Goal: Task Accomplishment & Management: Manage account settings

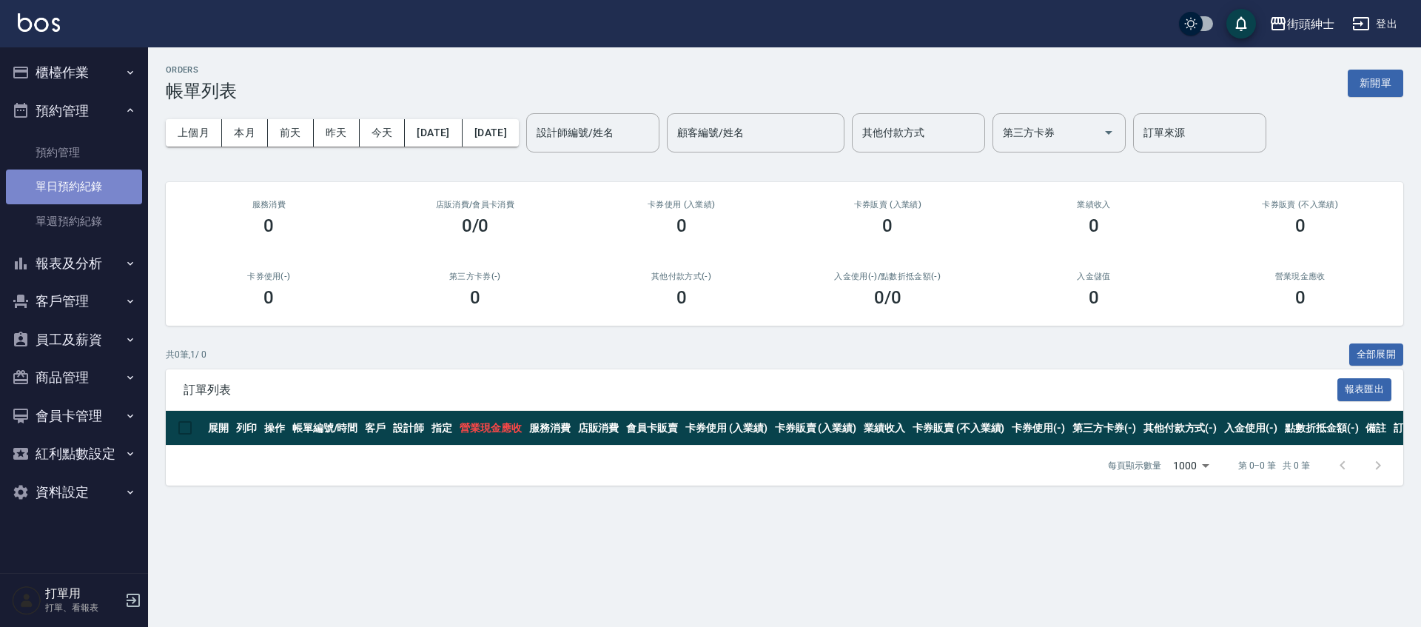
click at [104, 186] on link "單日預約紀錄" at bounding box center [74, 187] width 136 height 34
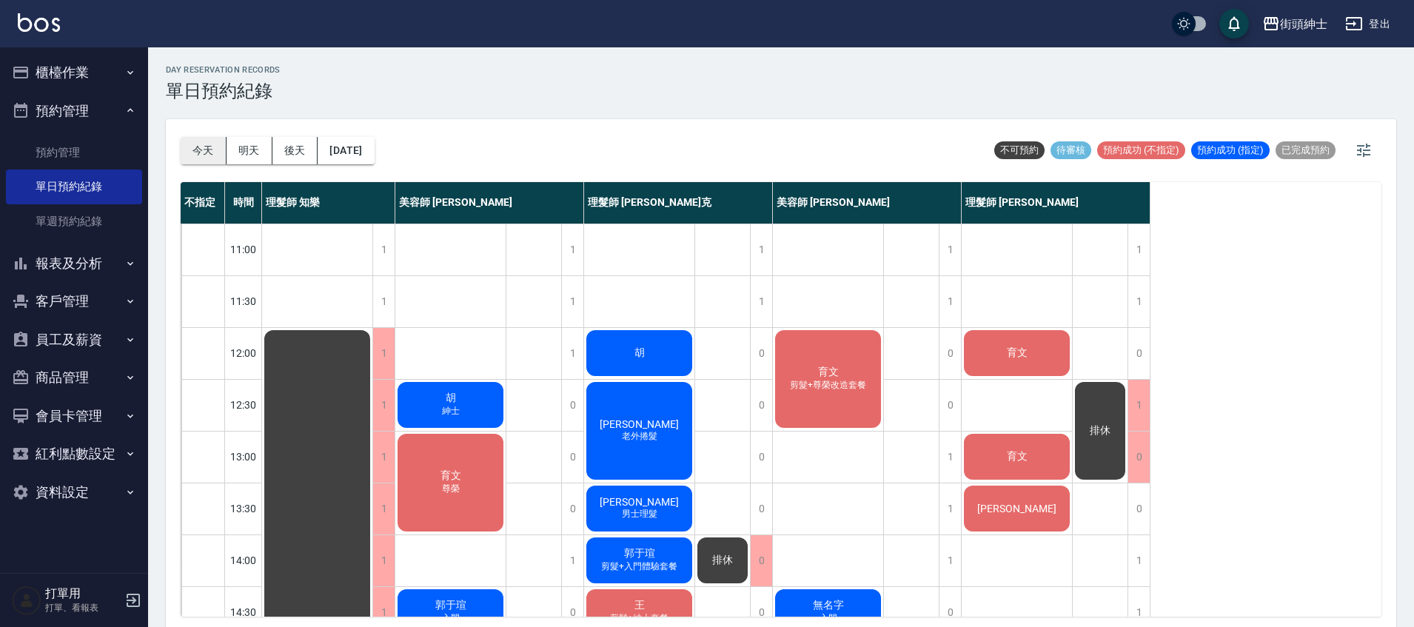
click at [209, 147] on button "今天" at bounding box center [204, 150] width 46 height 27
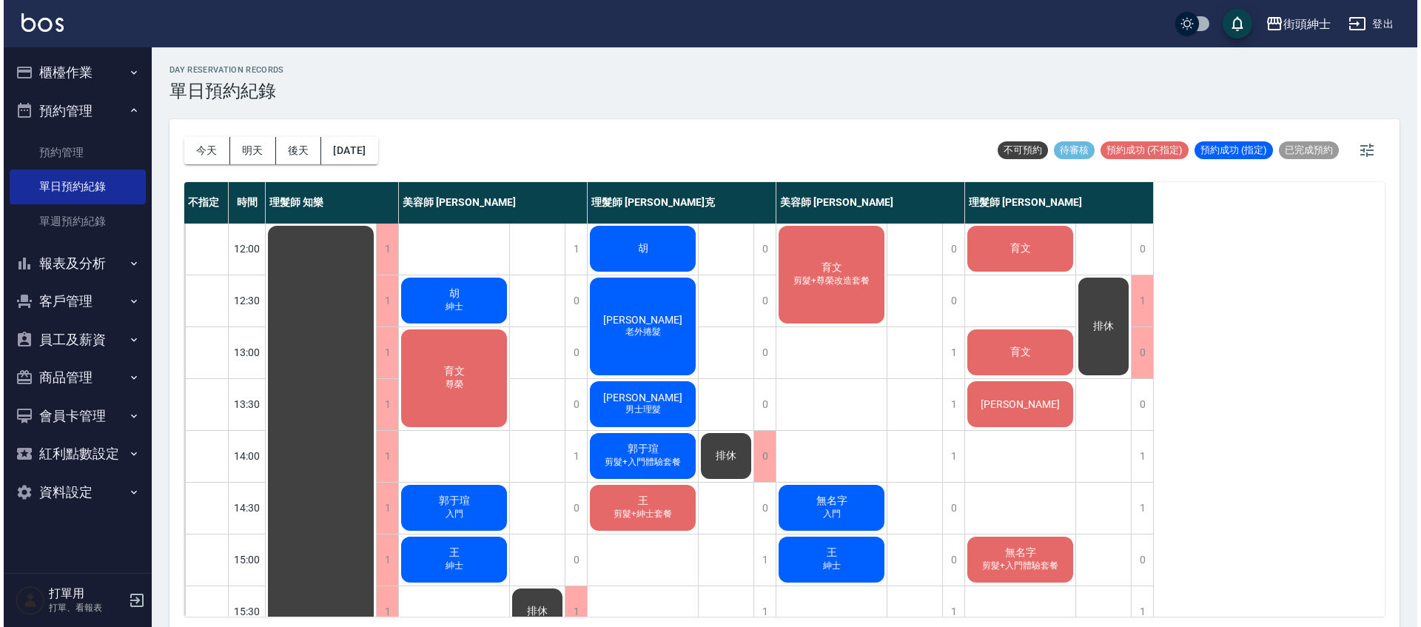
scroll to position [79, 0]
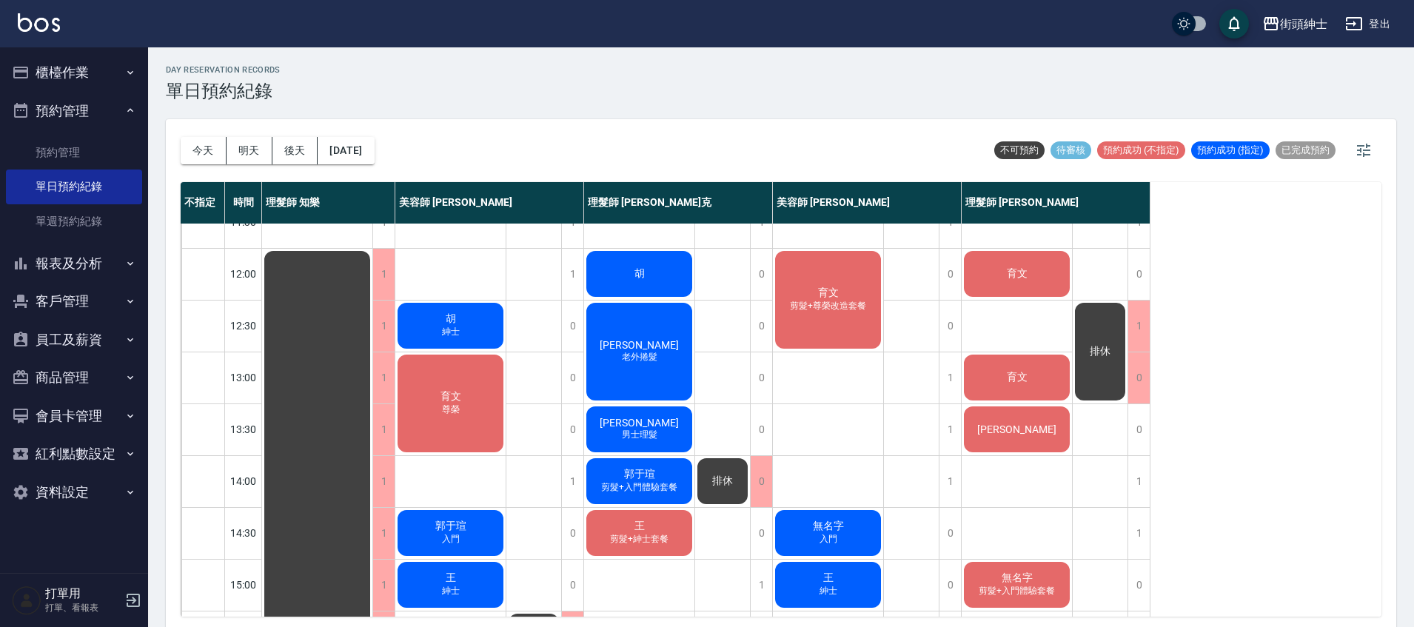
click at [680, 283] on div "胡" at bounding box center [639, 274] width 110 height 50
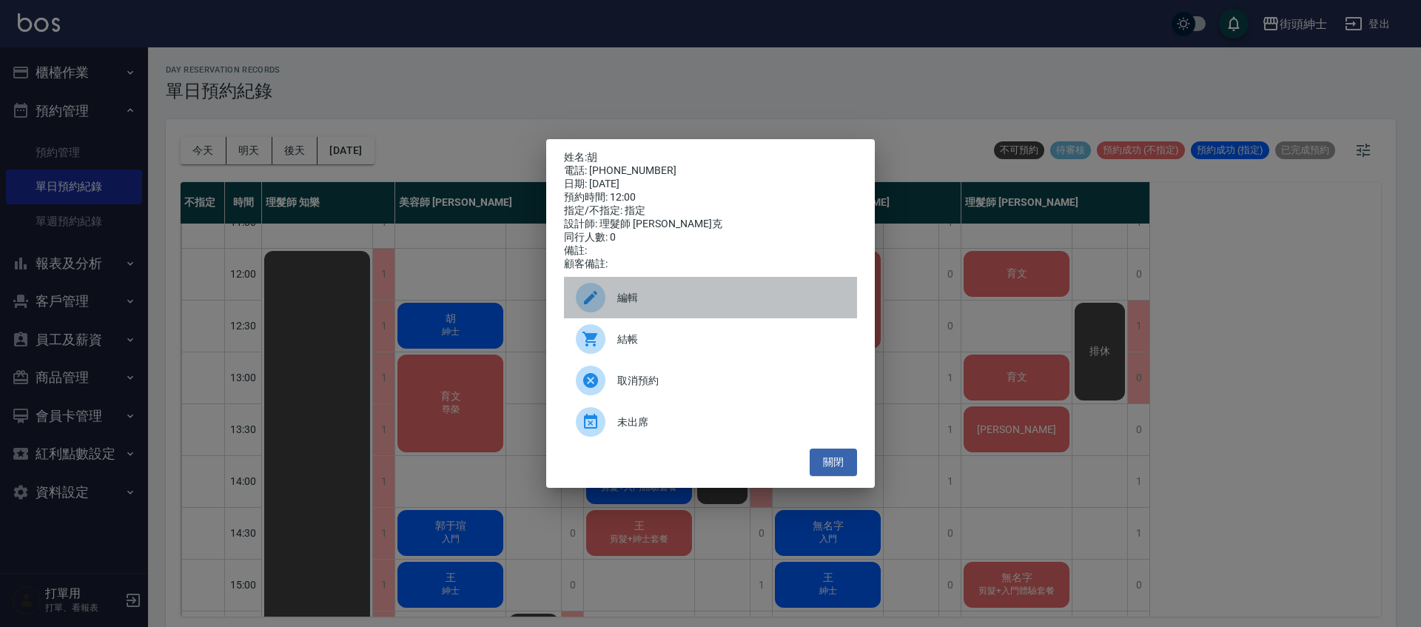
click at [685, 299] on span "編輯" at bounding box center [731, 298] width 228 height 16
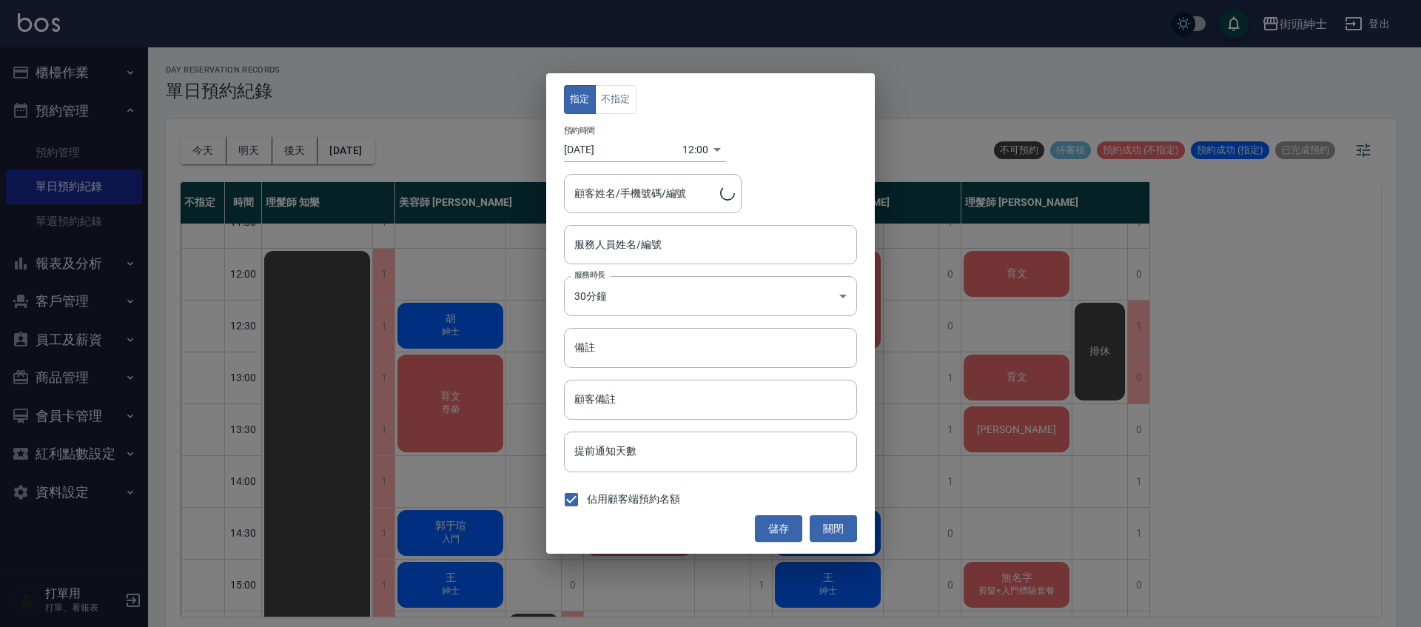
type input "理髮師 Vic 維克(無代號)"
type input "胡/0977655039"
click at [688, 152] on body "街頭紳士 登出 櫃檯作業 打帳單 帳單列表 營業儀表板 現金收支登錄 材料自購登錄 每日結帳 排班表 現場電腦打卡 預約管理 預約管理 單日預約紀錄 單週預約…" at bounding box center [710, 315] width 1421 height 631
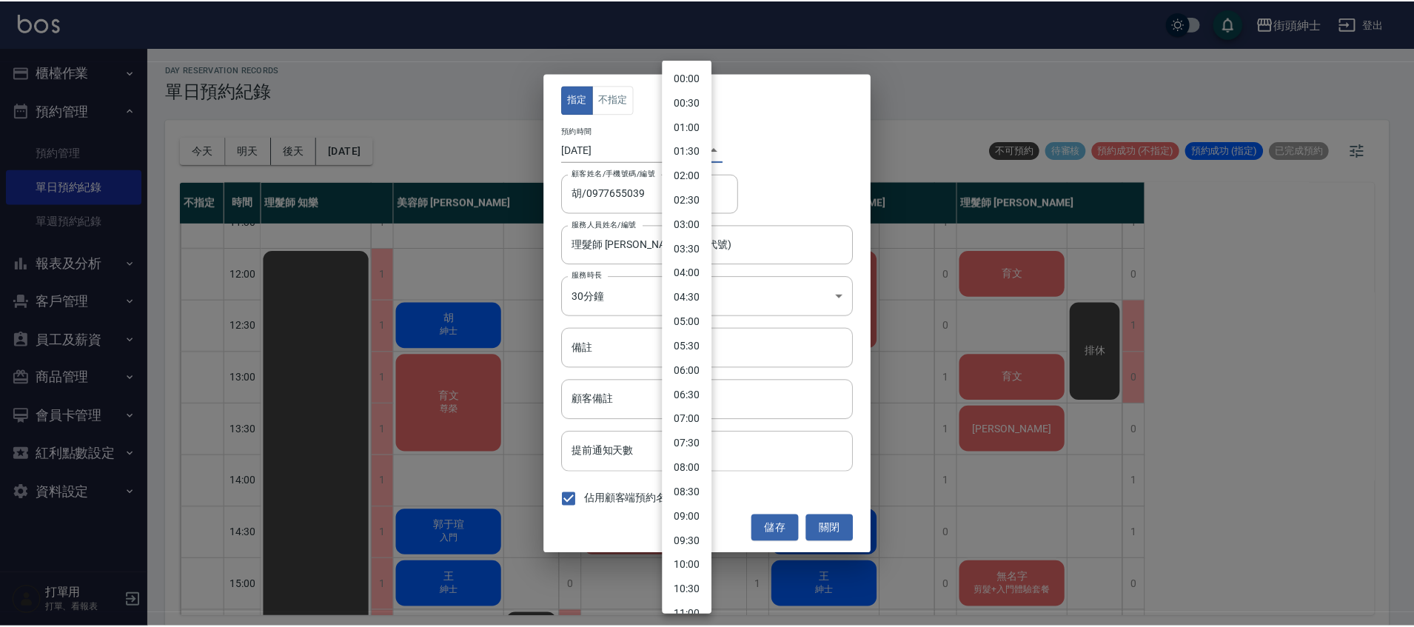
scroll to position [326, 0]
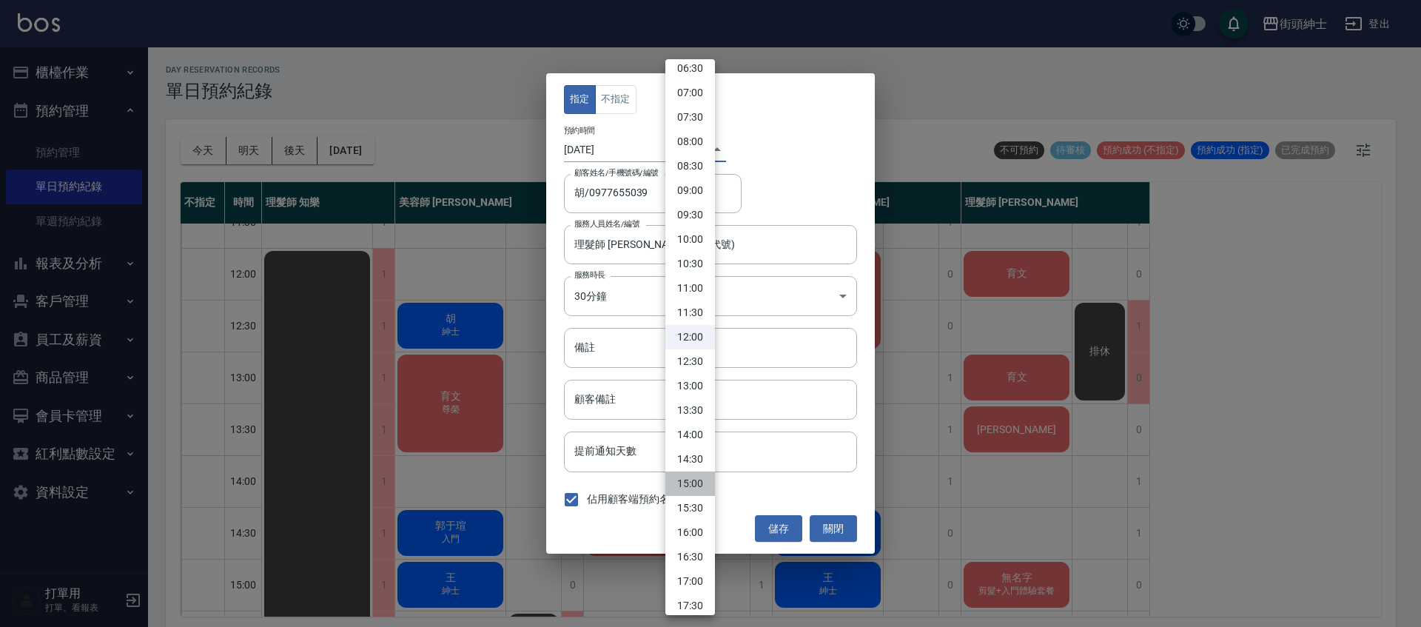
click at [697, 492] on li "15:00" at bounding box center [690, 484] width 50 height 24
type input "1758524400000"
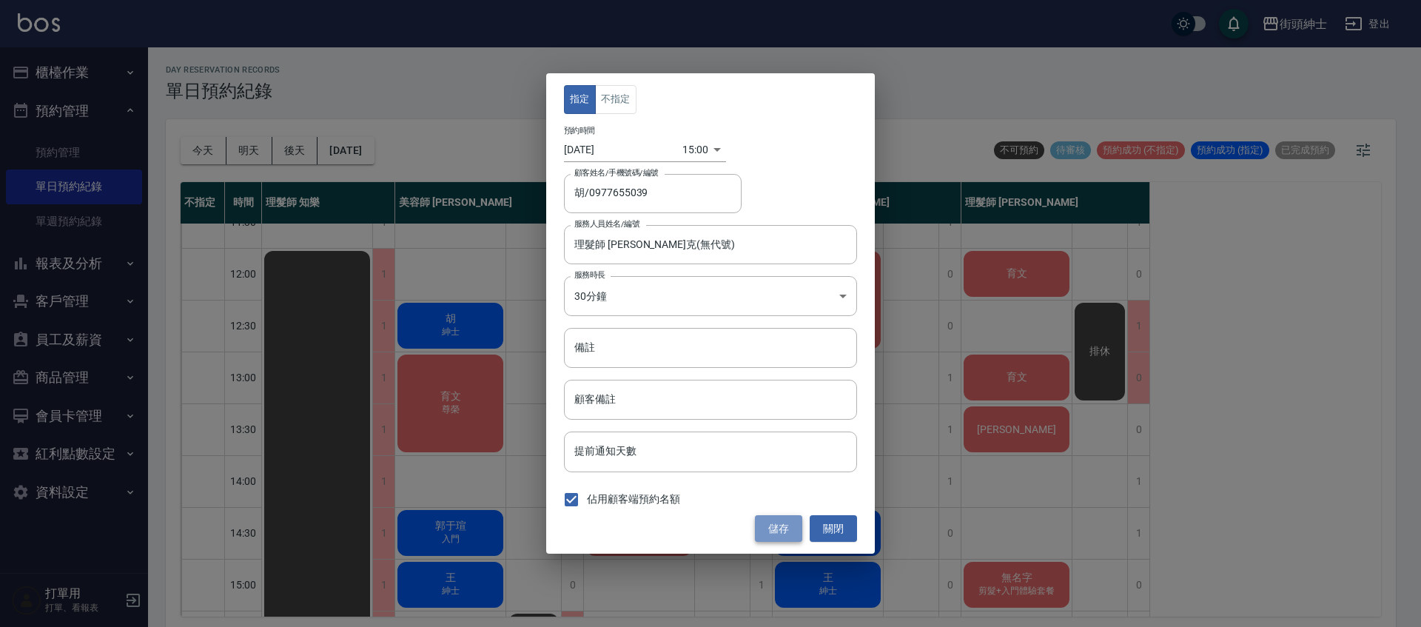
click at [780, 522] on button "儲存" at bounding box center [778, 528] width 47 height 27
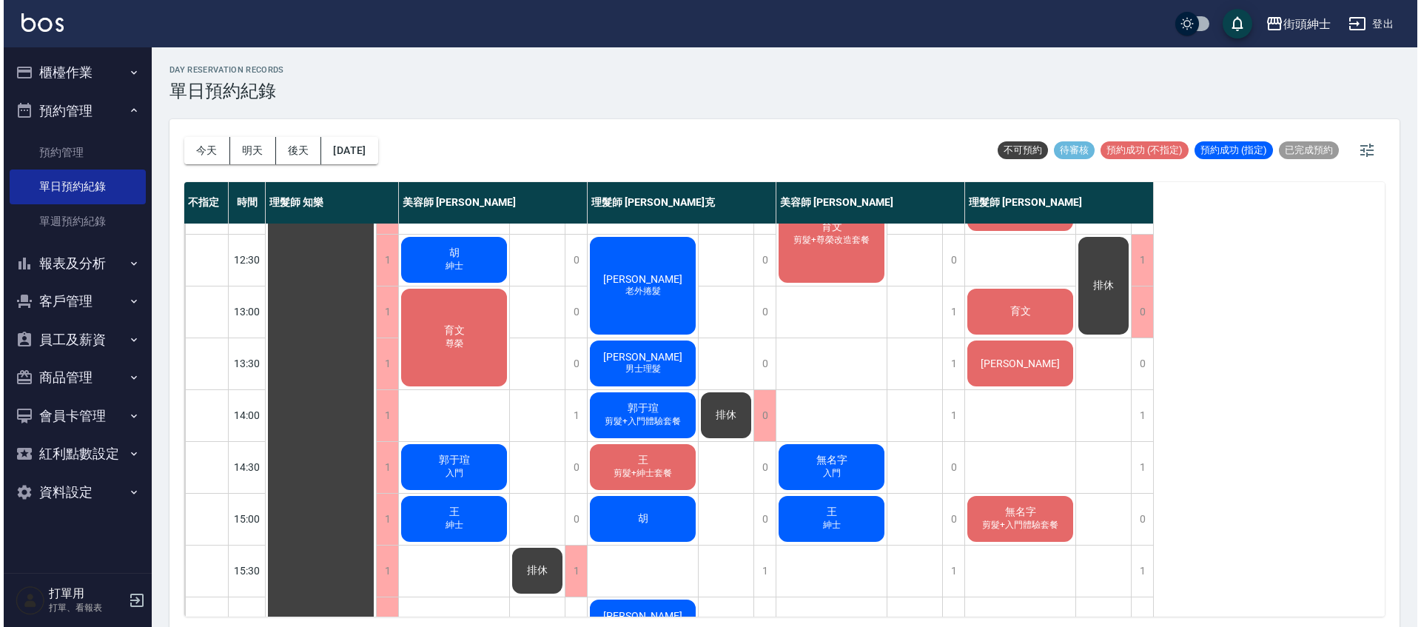
scroll to position [152, 0]
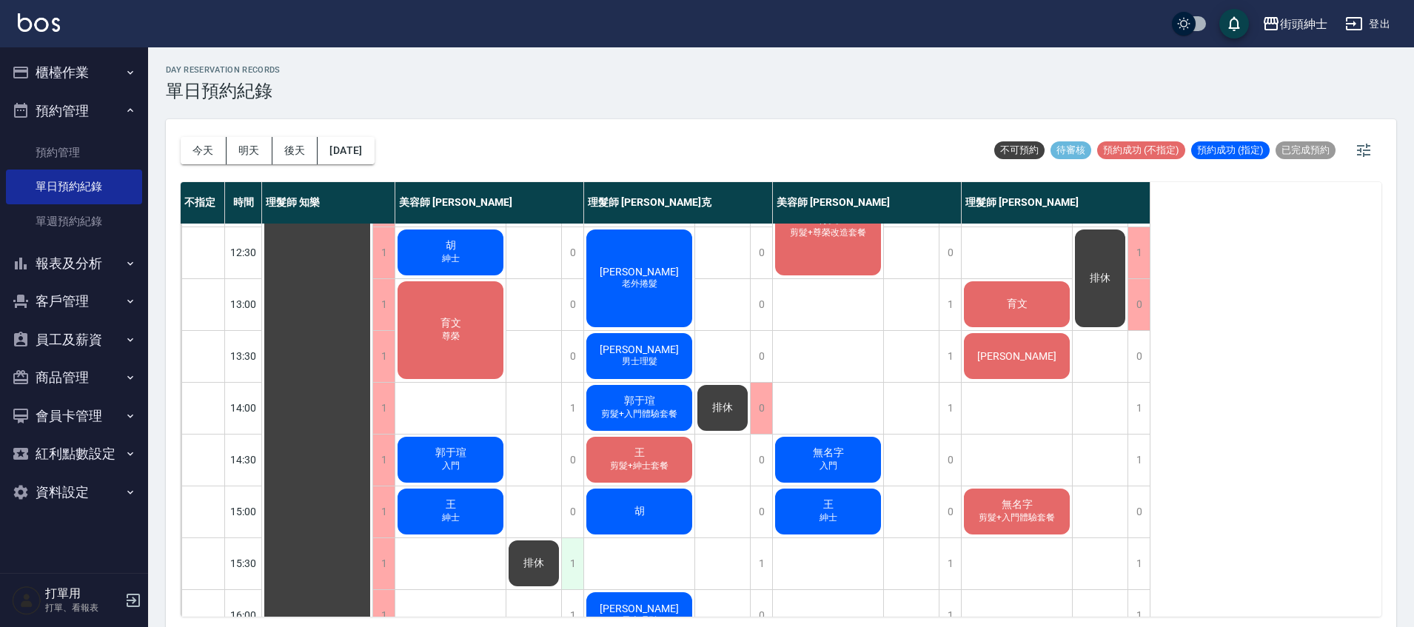
click at [581, 553] on div "1" at bounding box center [572, 563] width 22 height 51
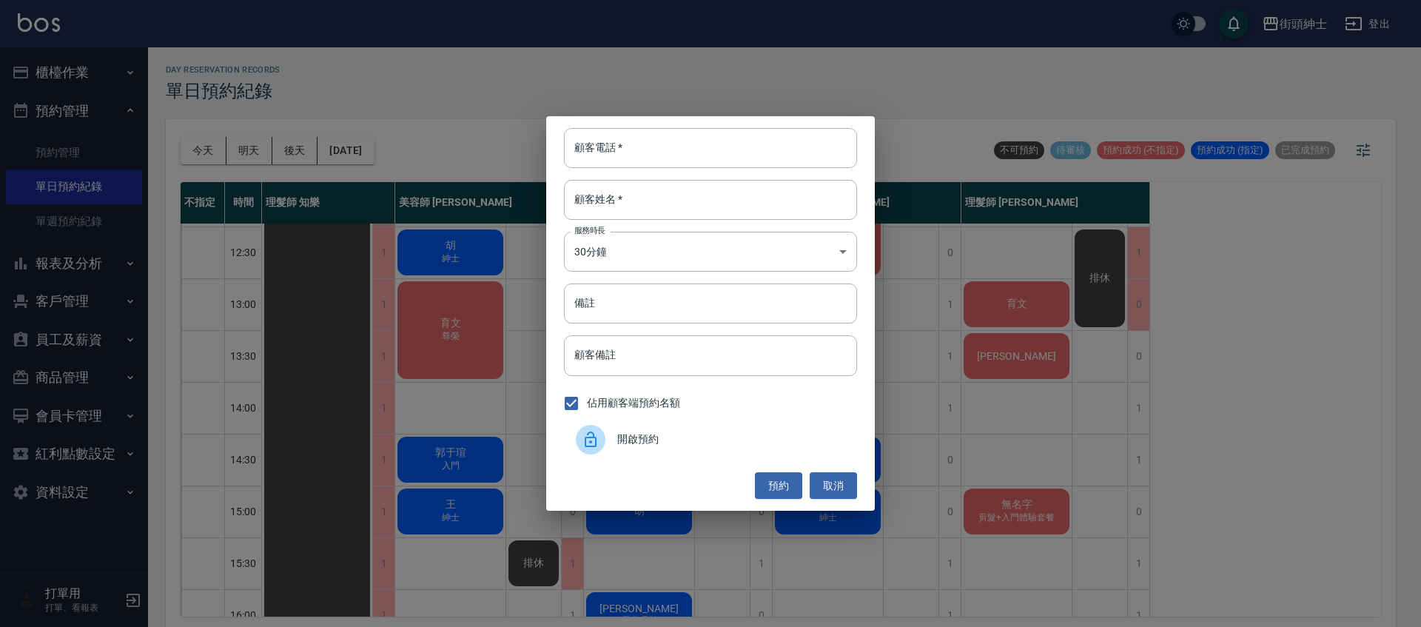
click at [618, 454] on div "開啟預約" at bounding box center [710, 439] width 293 height 41
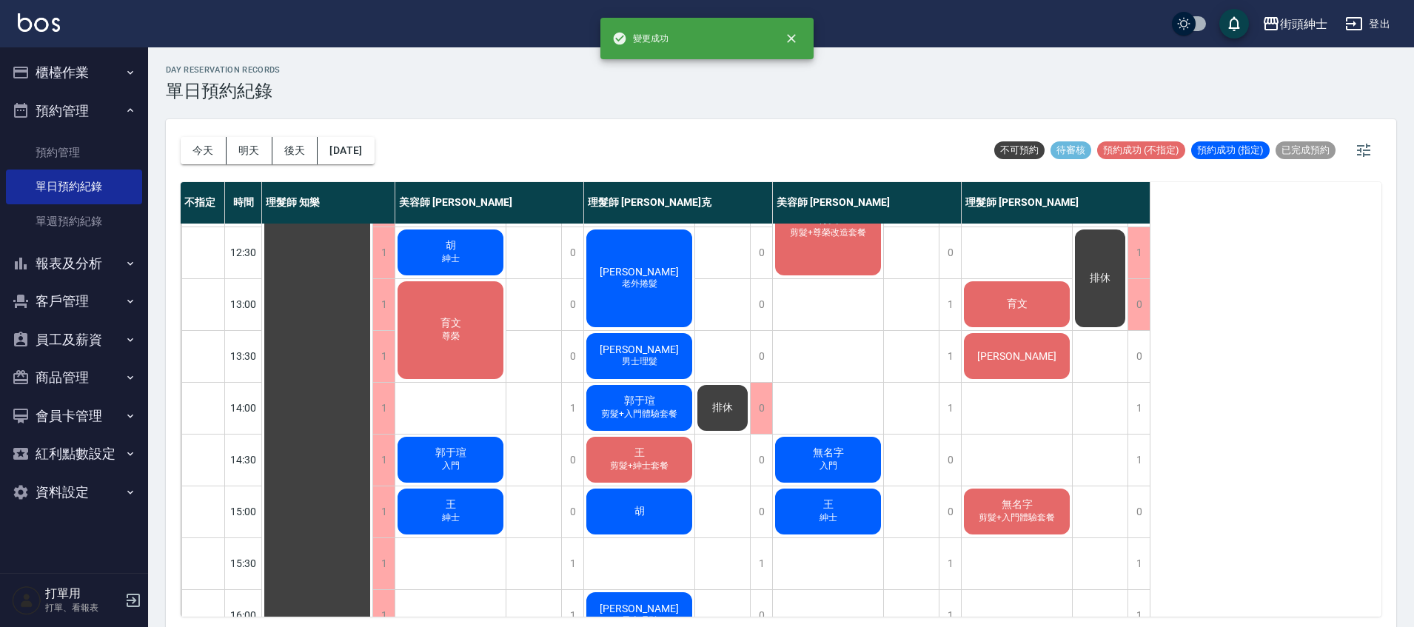
click at [471, 261] on div "胡 紳士" at bounding box center [450, 252] width 110 height 50
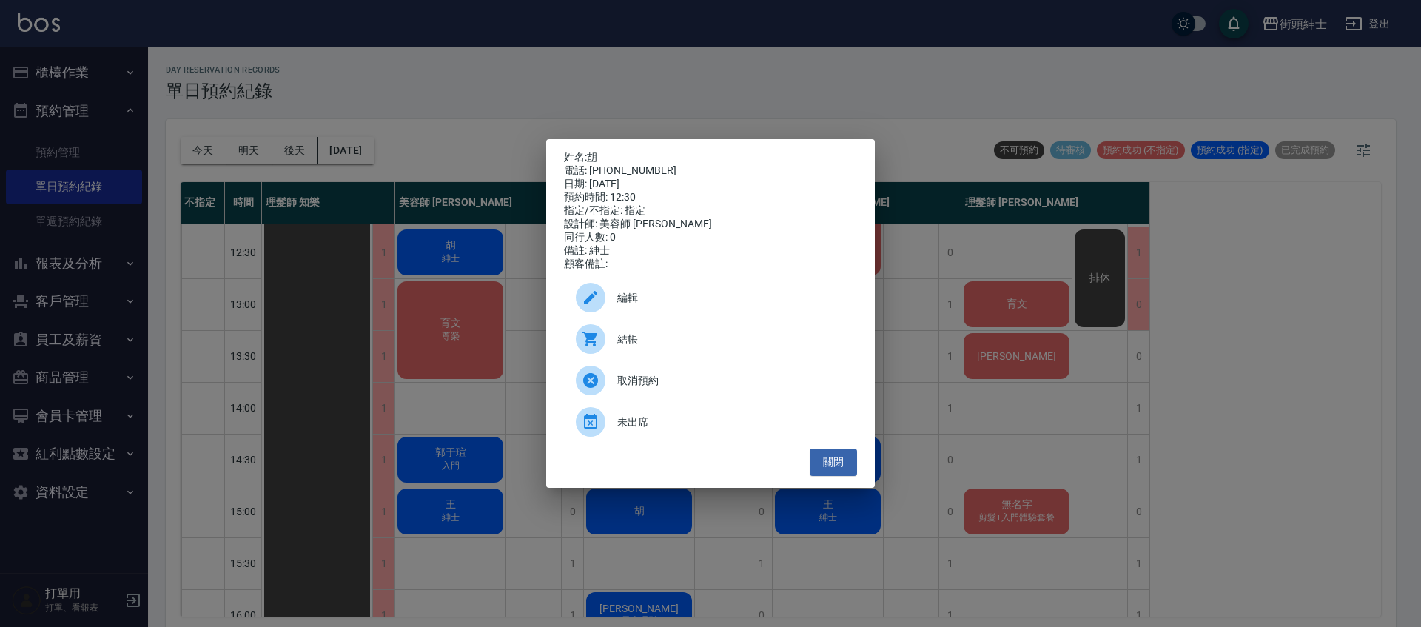
click at [671, 301] on span "編輯" at bounding box center [731, 298] width 228 height 16
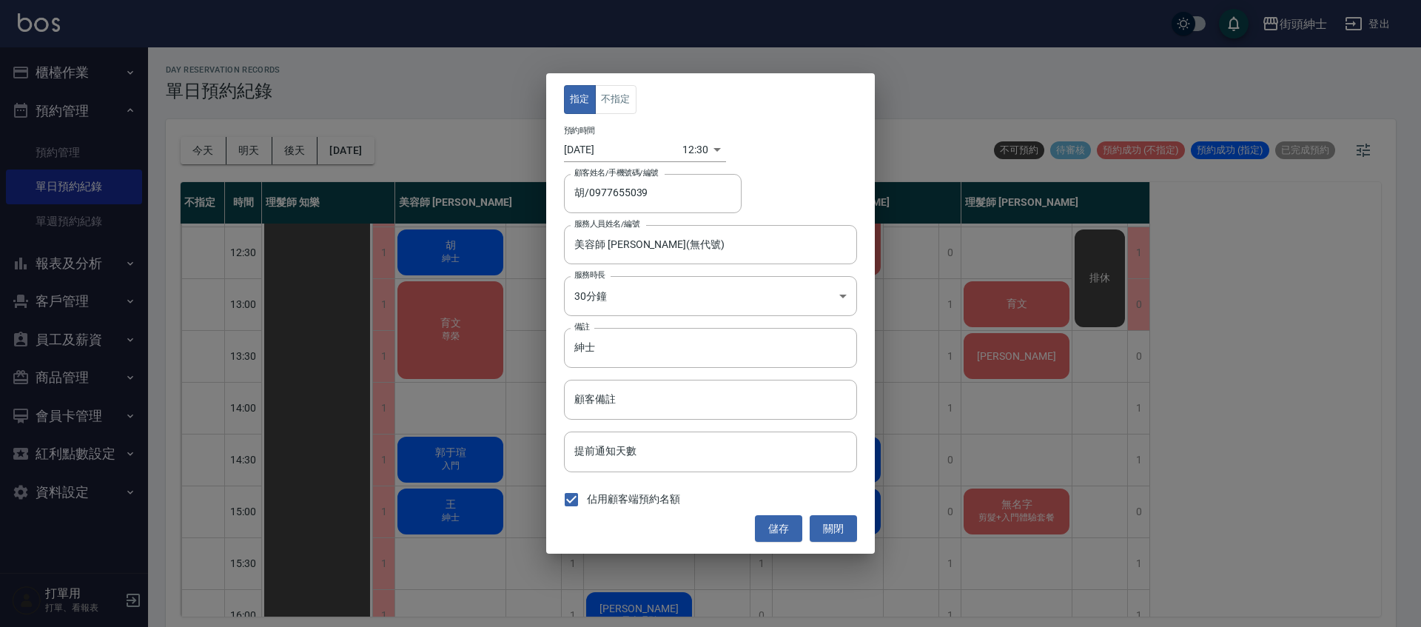
click at [707, 158] on div "12:30 1758515400000" at bounding box center [704, 150] width 44 height 24
click at [708, 152] on div "12:30 1758515400000" at bounding box center [704, 150] width 44 height 24
click at [710, 150] on div "12:30 1758515400000" at bounding box center [704, 150] width 44 height 24
click at [697, 151] on body "街頭紳士 登出 櫃檯作業 打帳單 帳單列表 營業儀表板 現金收支登錄 材料自購登錄 每日結帳 排班表 現場電腦打卡 預約管理 預約管理 單日預約紀錄 單週預約…" at bounding box center [710, 315] width 1421 height 631
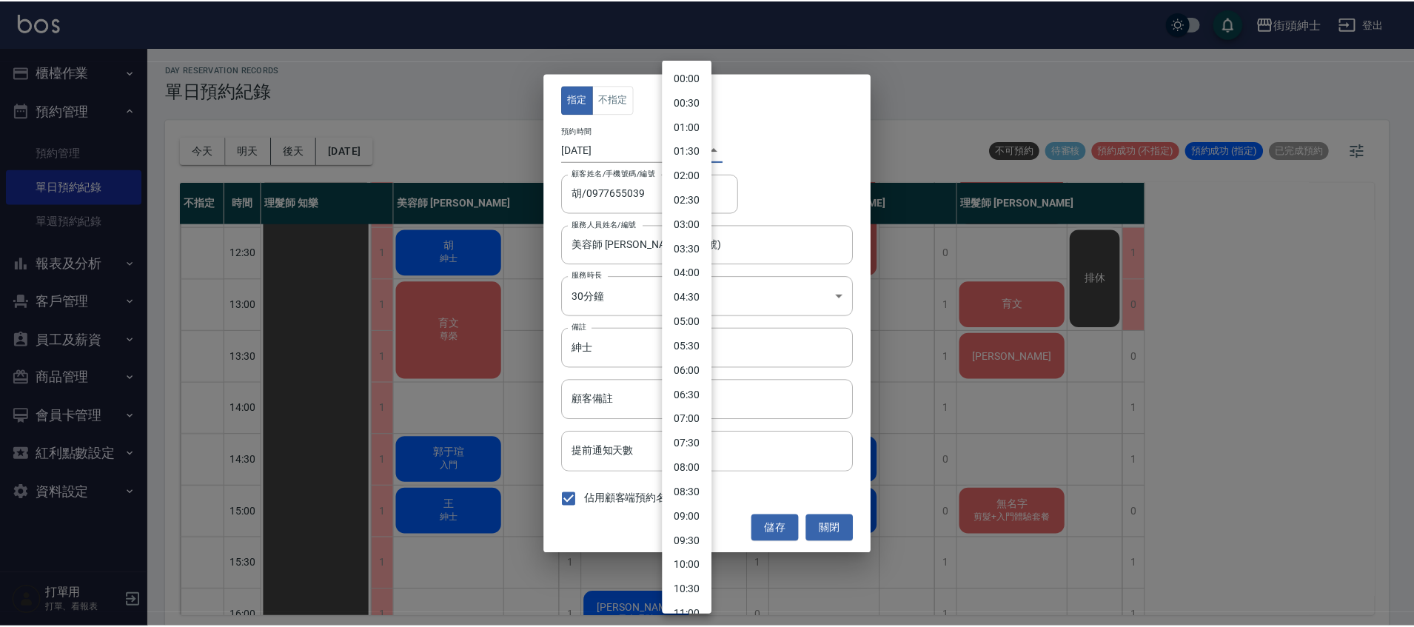
scroll to position [351, 0]
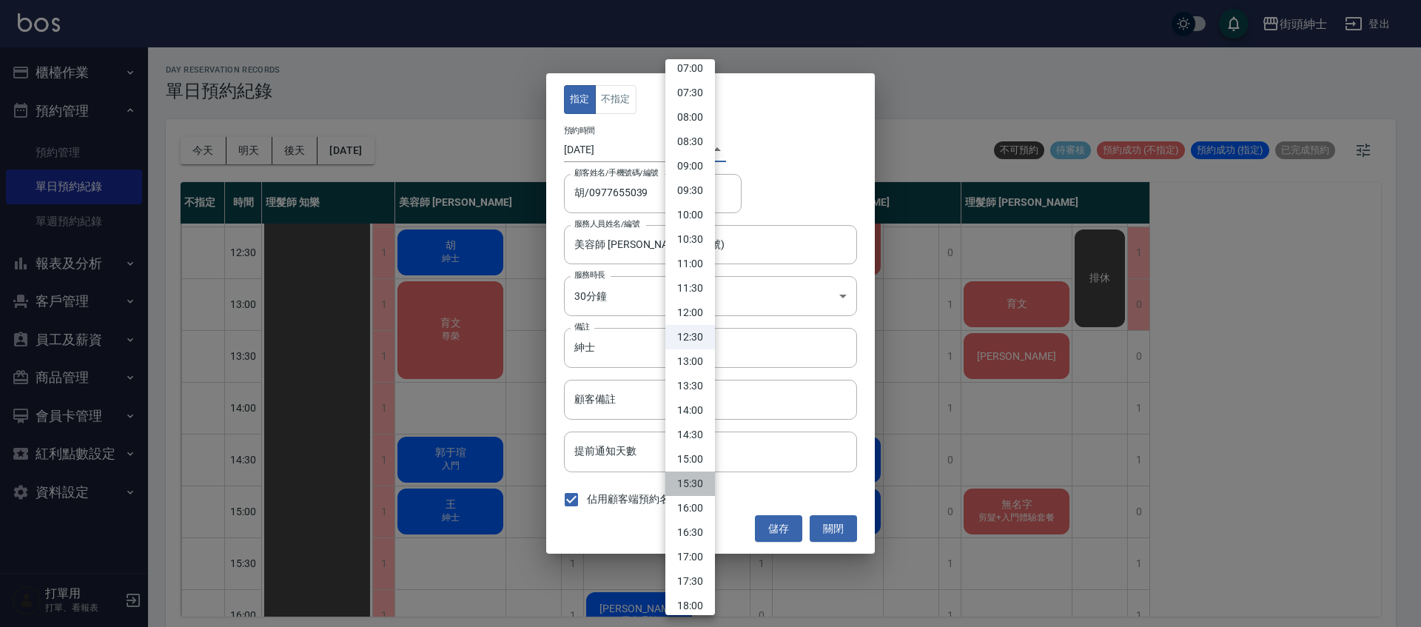
click at [697, 489] on li "15:30" at bounding box center [690, 484] width 50 height 24
type input "1758526200000"
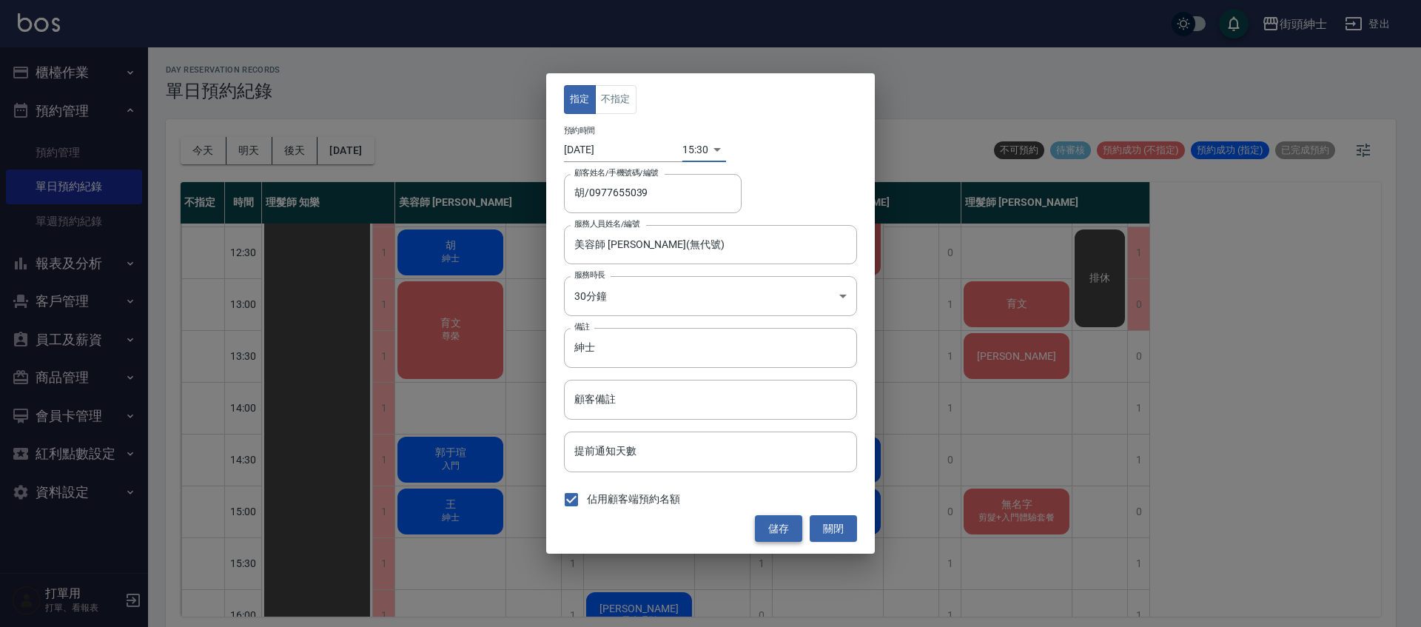
click at [781, 528] on button "儲存" at bounding box center [778, 528] width 47 height 27
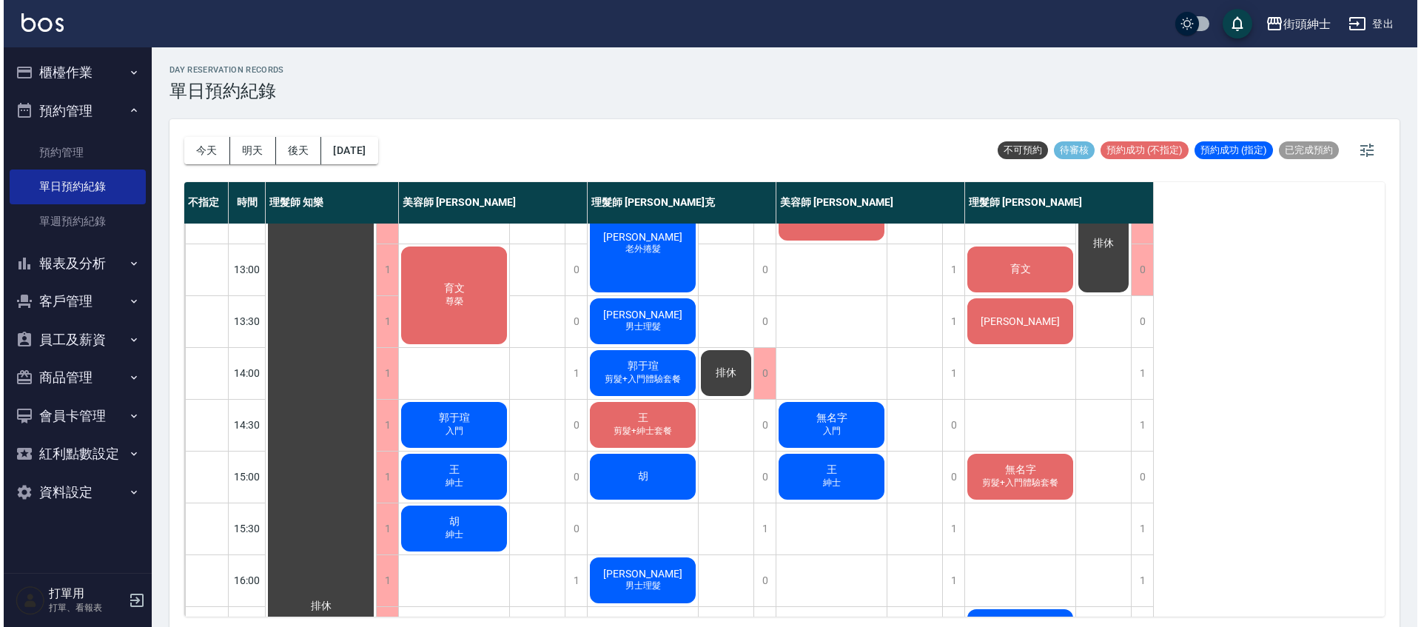
scroll to position [110, 0]
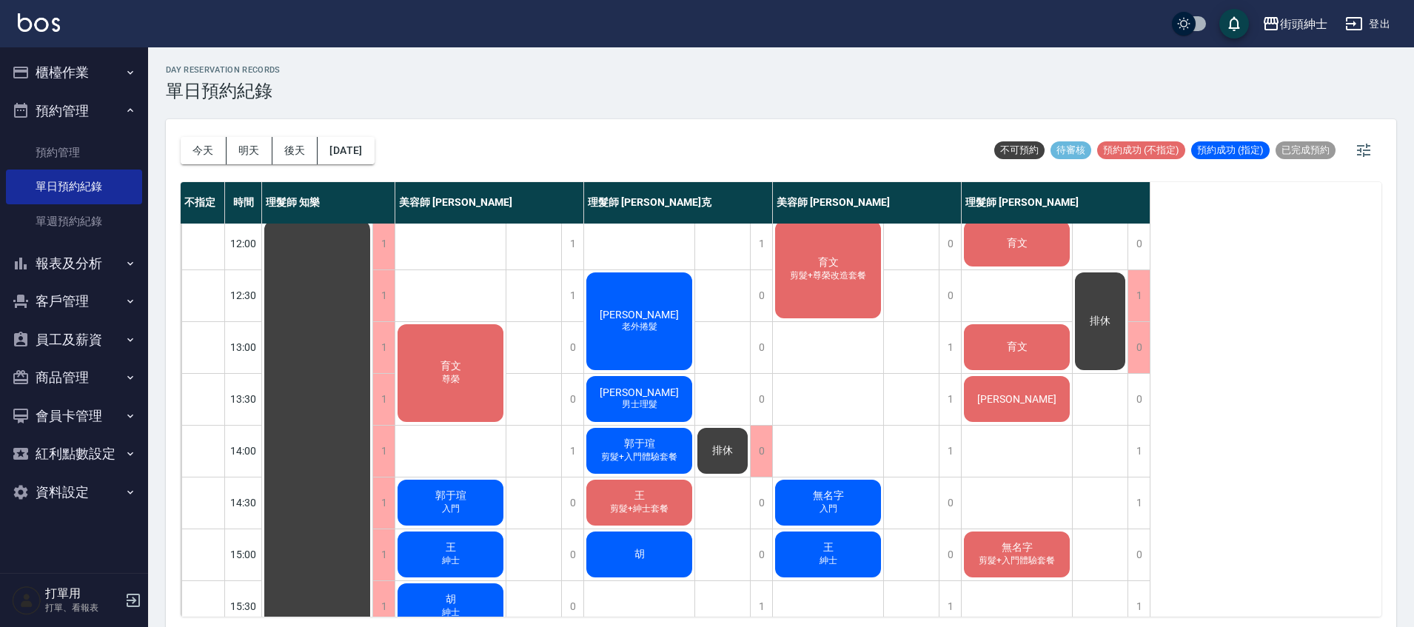
click at [722, 446] on span "排休" at bounding box center [722, 450] width 27 height 13
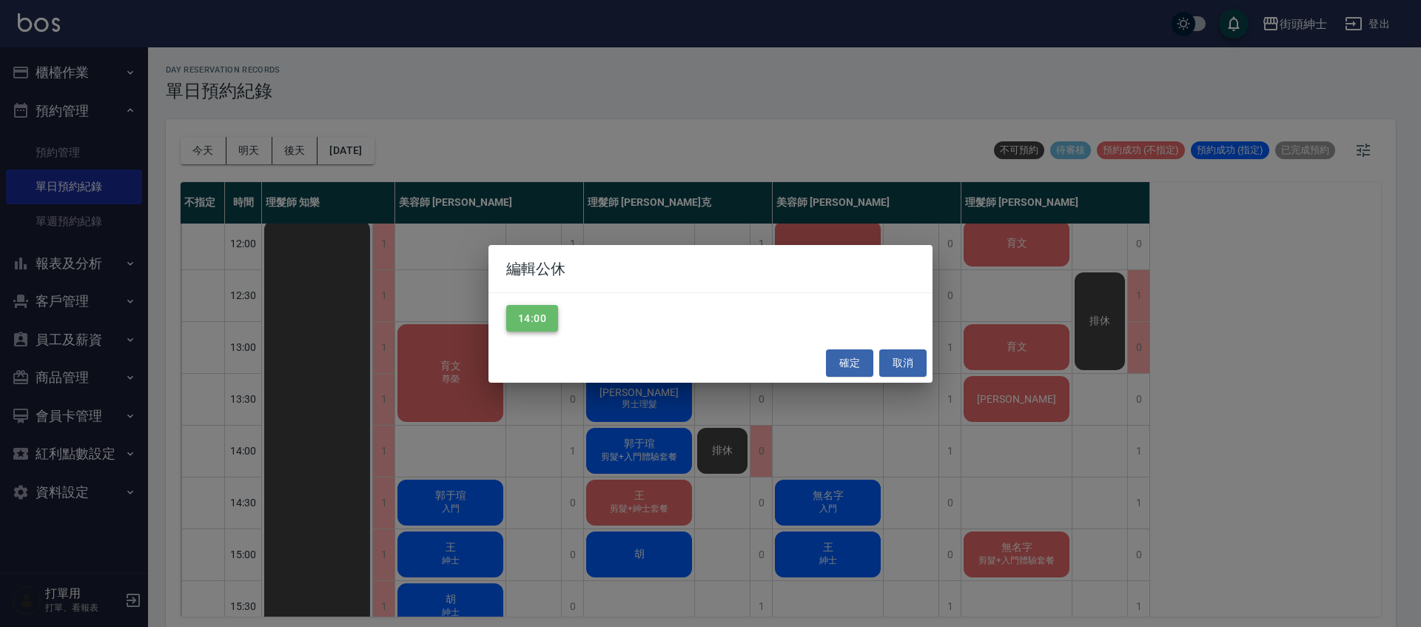
click at [526, 318] on button "14:00" at bounding box center [532, 318] width 52 height 27
click at [845, 370] on button "確定" at bounding box center [849, 362] width 47 height 27
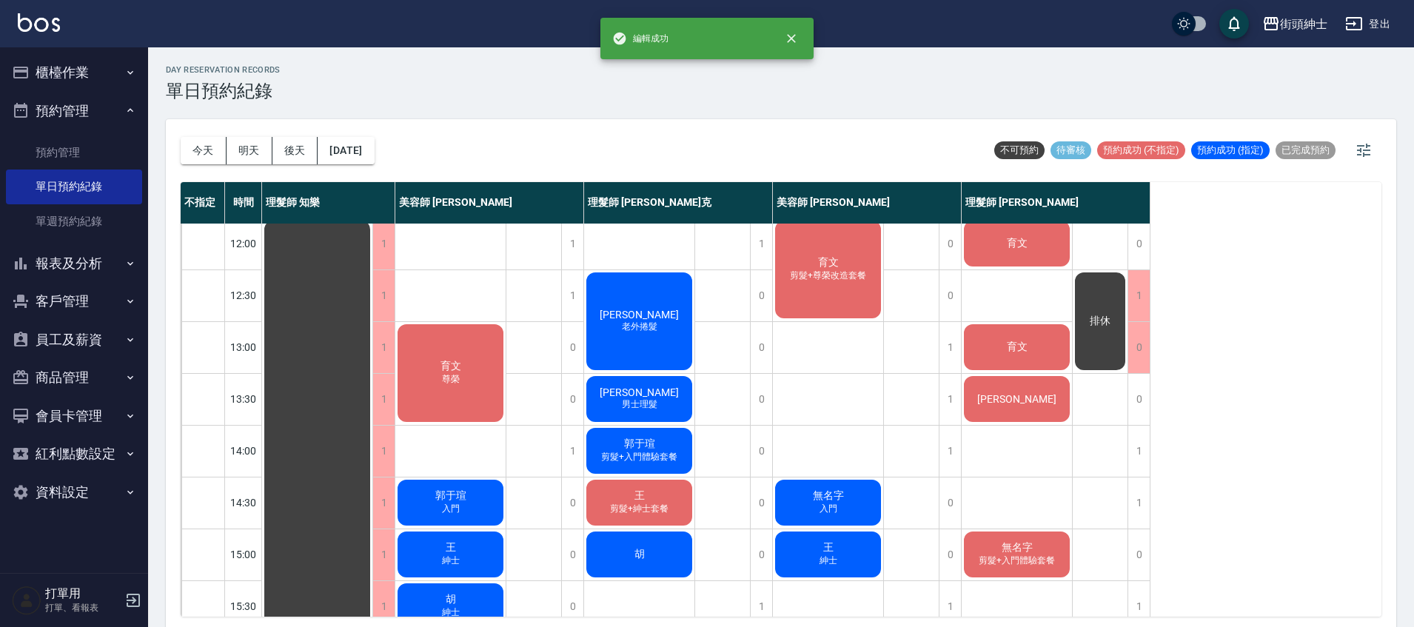
click at [1033, 352] on div "育文" at bounding box center [1017, 347] width 110 height 50
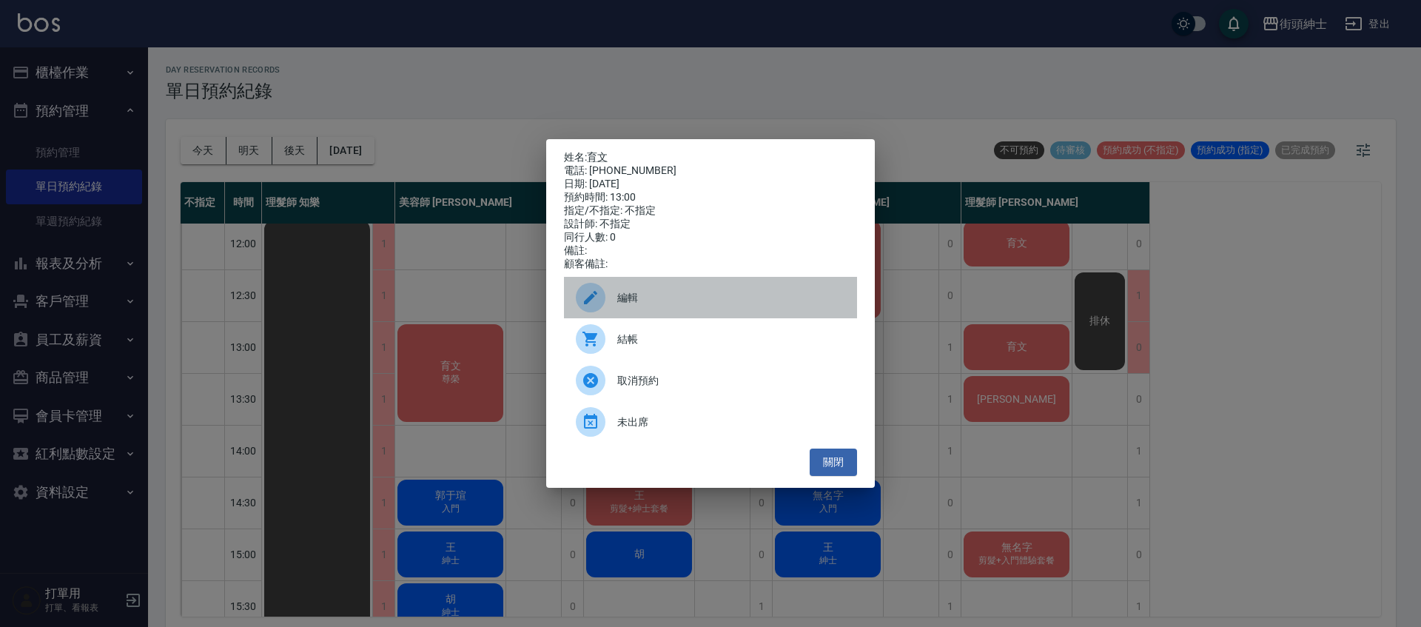
click at [692, 301] on span "編輯" at bounding box center [731, 298] width 228 height 16
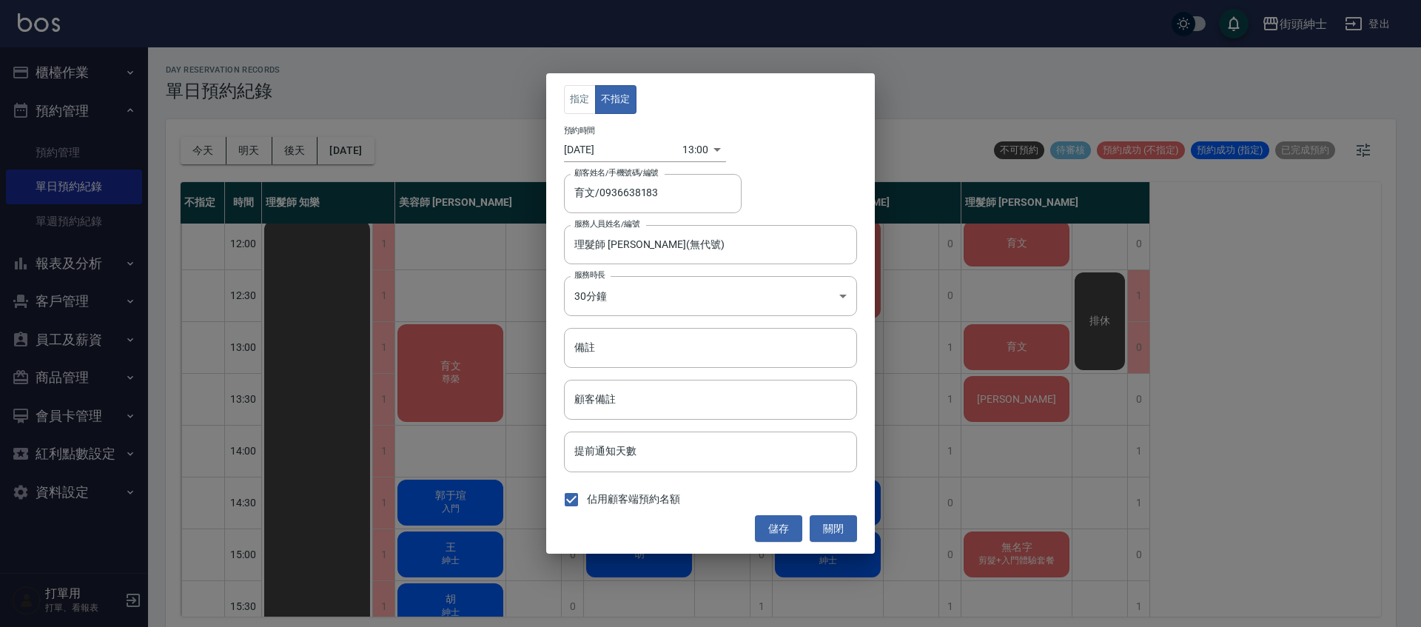
click at [686, 156] on body "街頭紳士 登出 櫃檯作業 打帳單 帳單列表 營業儀表板 現金收支登錄 材料自購登錄 每日結帳 排班表 現場電腦打卡 預約管理 預約管理 單日預約紀錄 單週預約…" at bounding box center [710, 315] width 1421 height 631
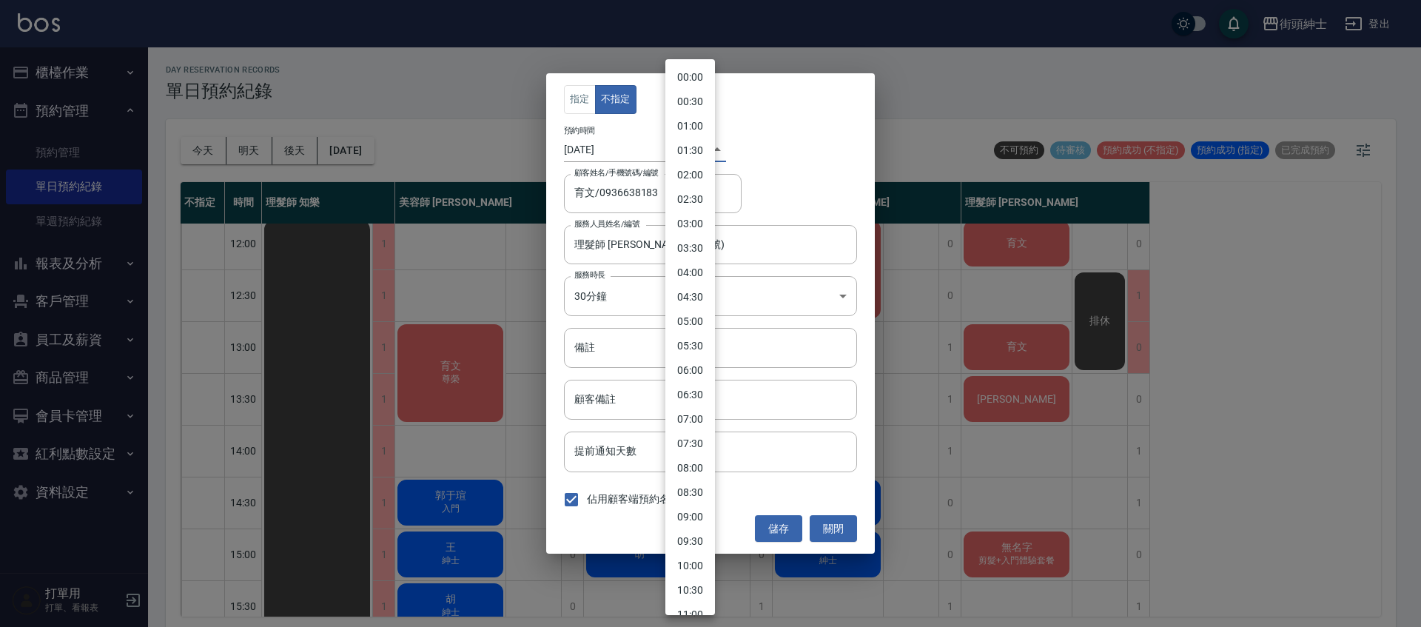
scroll to position [375, 0]
click at [685, 292] on li "12:00" at bounding box center [690, 288] width 50 height 24
type input "1758513600000"
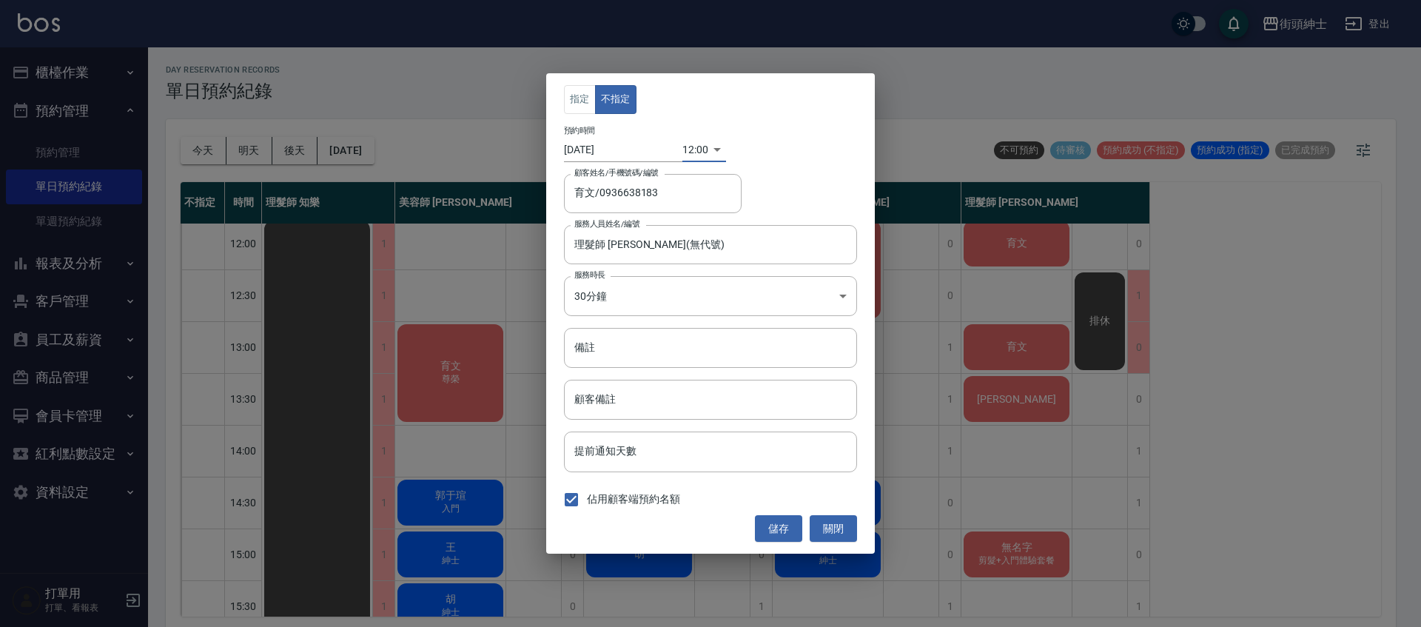
click at [789, 530] on button "儲存" at bounding box center [778, 528] width 47 height 27
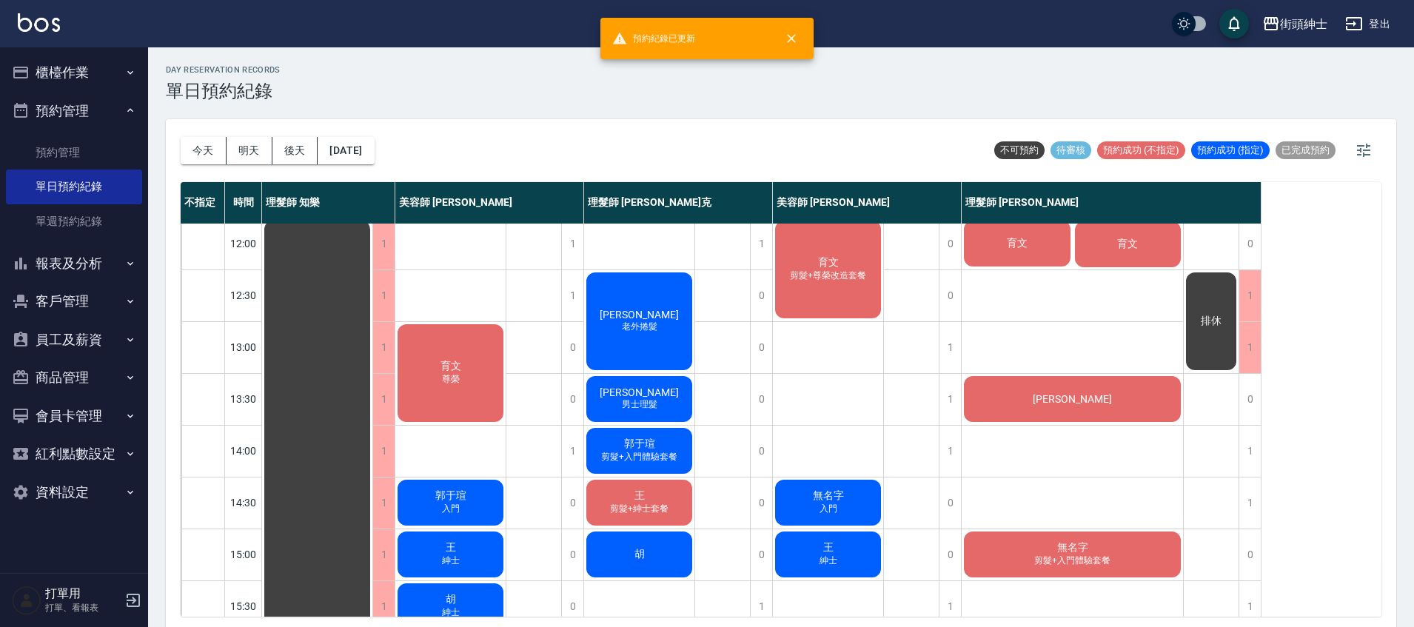
click at [1050, 252] on div "育文" at bounding box center [1017, 243] width 111 height 50
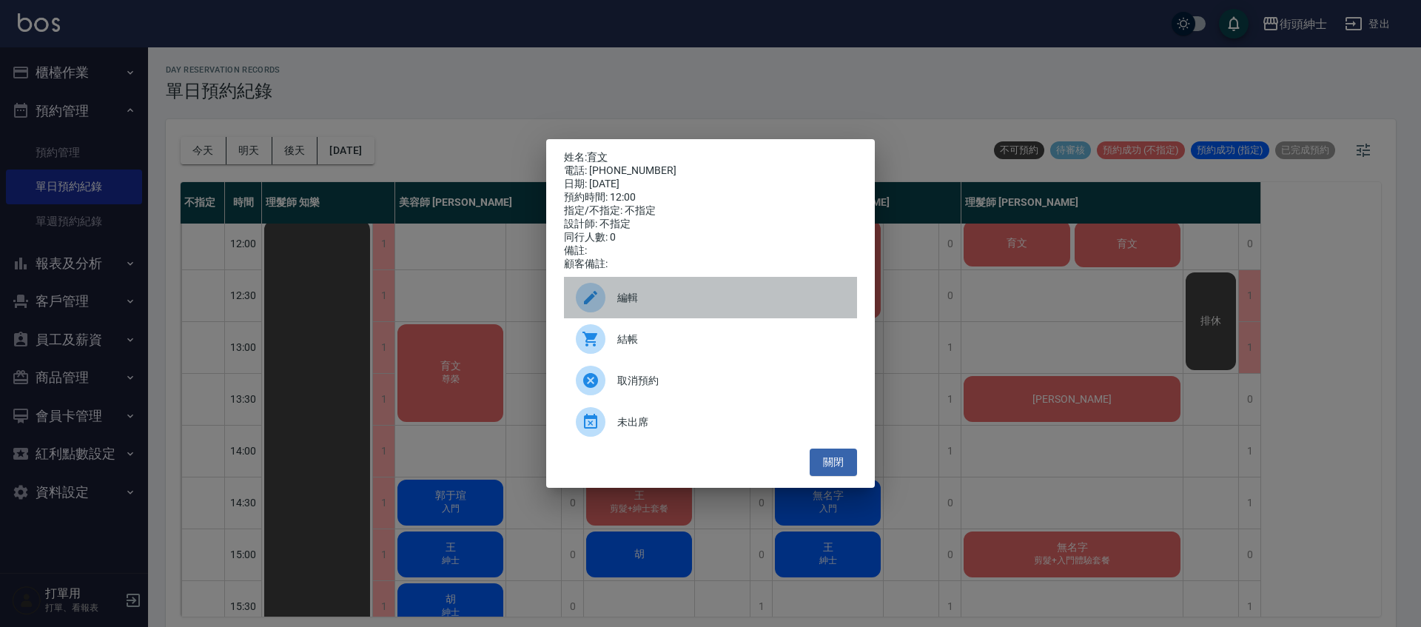
click at [662, 313] on div "編輯" at bounding box center [710, 297] width 293 height 41
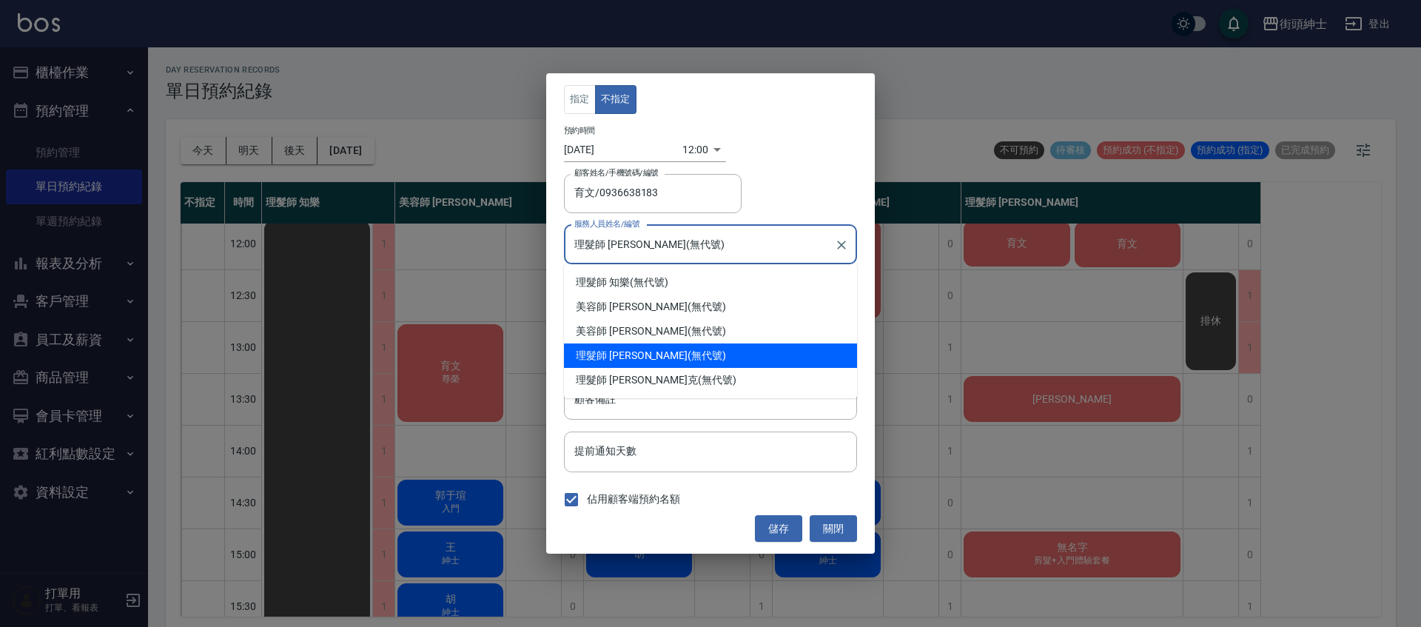
click at [643, 243] on input "理髮師 eric(無代號)" at bounding box center [700, 245] width 258 height 26
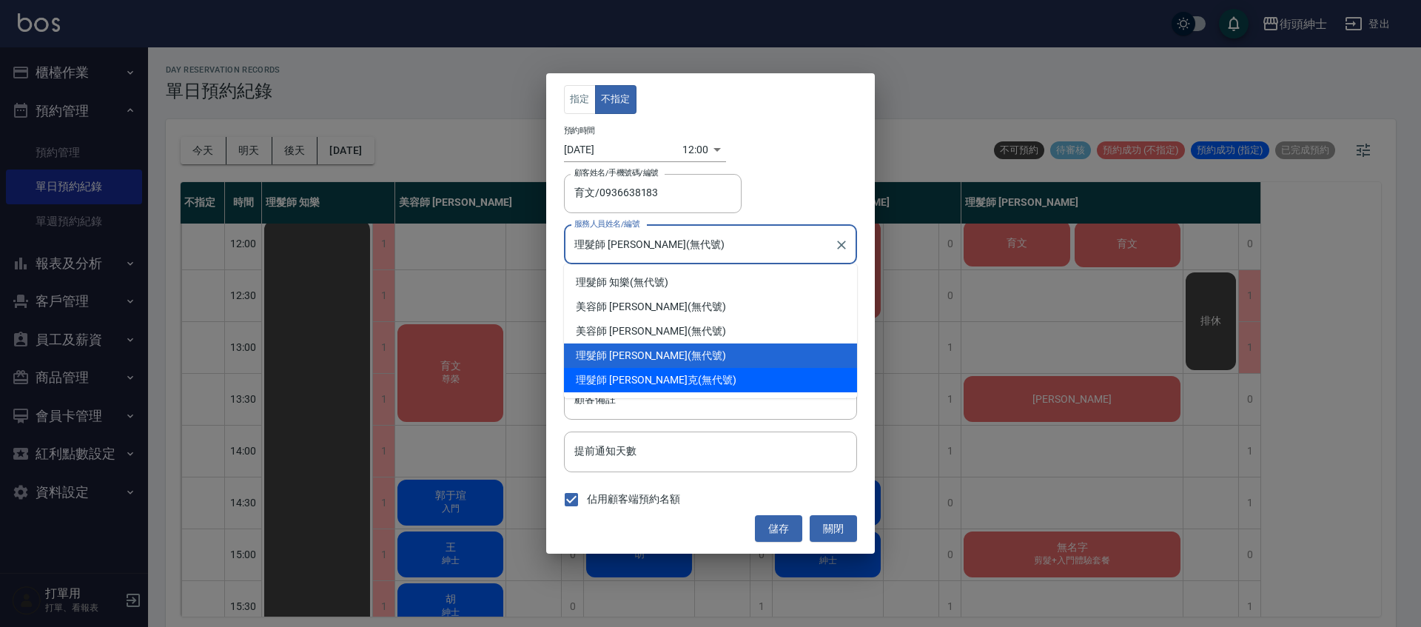
click at [656, 378] on div "理髮師 Vic 維克 (無代號)" at bounding box center [710, 380] width 293 height 24
type input "理髮師 Vic 維克(無代號)"
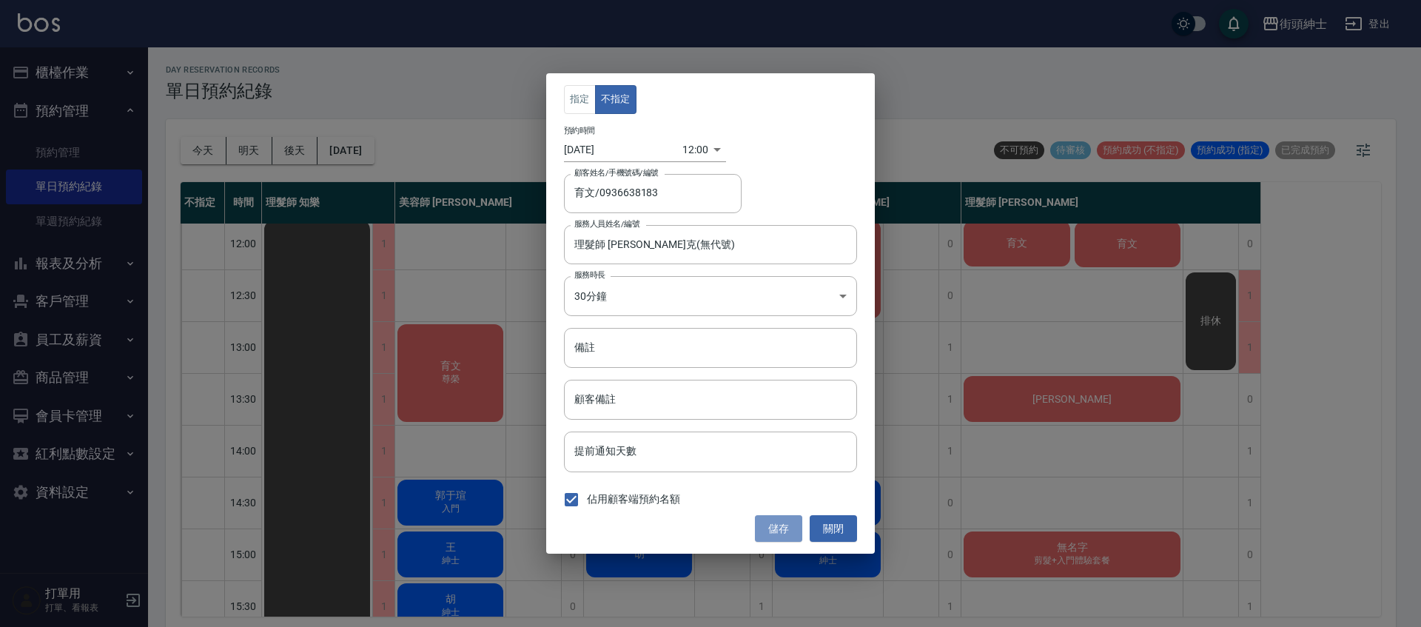
drag, startPoint x: 787, startPoint y: 530, endPoint x: 611, endPoint y: 477, distance: 184.1
click at [786, 530] on button "儲存" at bounding box center [778, 528] width 47 height 27
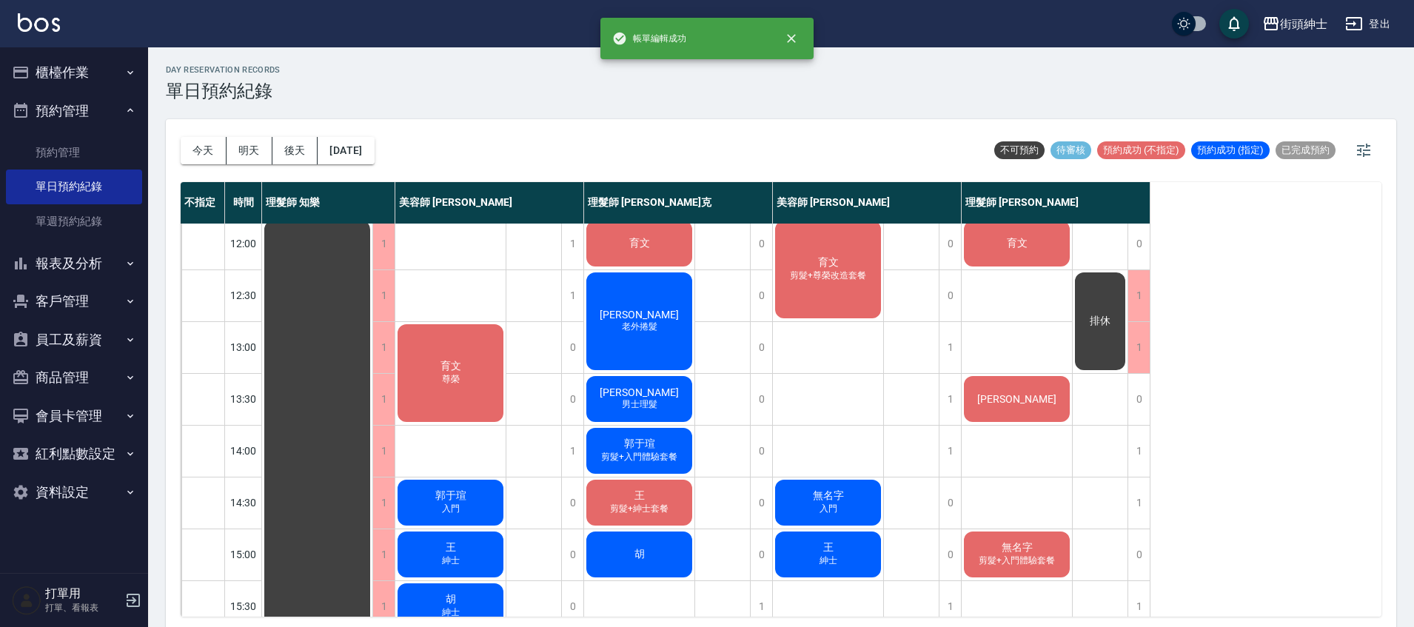
click at [457, 369] on span "育文" at bounding box center [450, 366] width 27 height 13
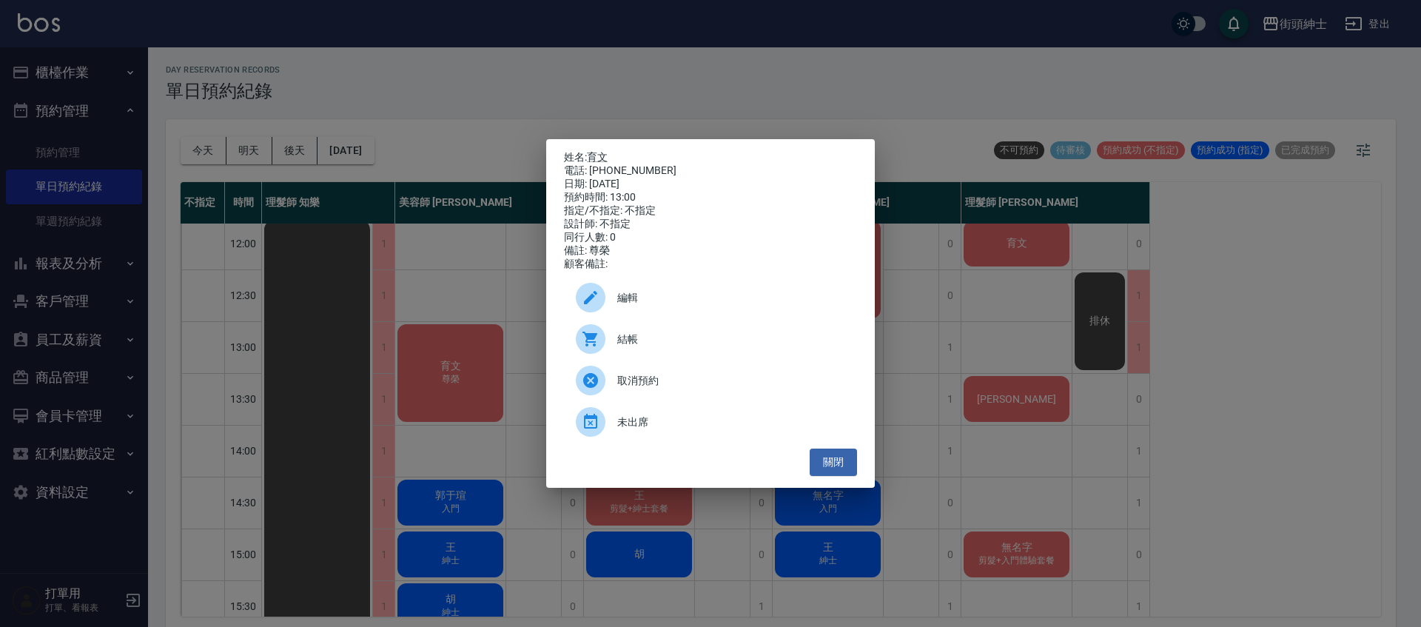
click at [637, 300] on span "編輯" at bounding box center [731, 298] width 228 height 16
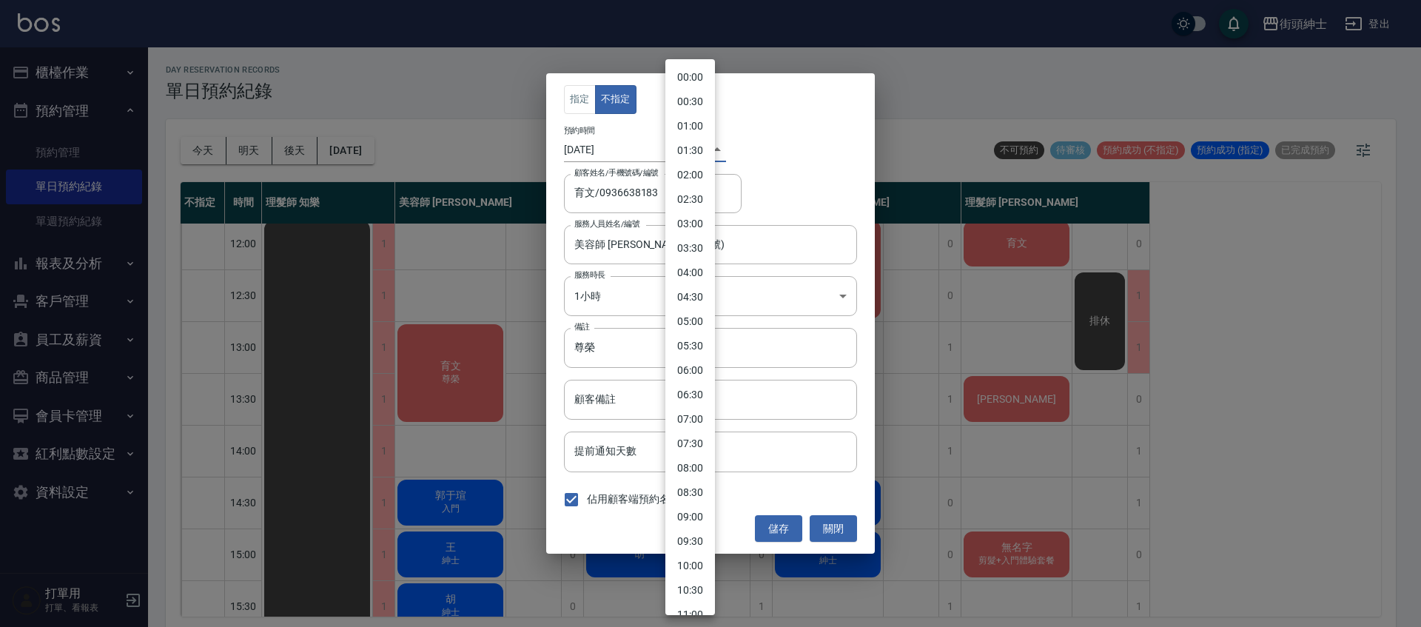
click at [688, 156] on body "街頭紳士 登出 櫃檯作業 打帳單 帳單列表 營業儀表板 現金收支登錄 材料自購登錄 每日結帳 排班表 現場電腦打卡 預約管理 預約管理 單日預約紀錄 單週預約…" at bounding box center [710, 315] width 1421 height 631
drag, startPoint x: 695, startPoint y: 311, endPoint x: 697, endPoint y: 342, distance: 31.2
click at [694, 313] on li "12:30" at bounding box center [690, 313] width 50 height 24
type input "1758515400000"
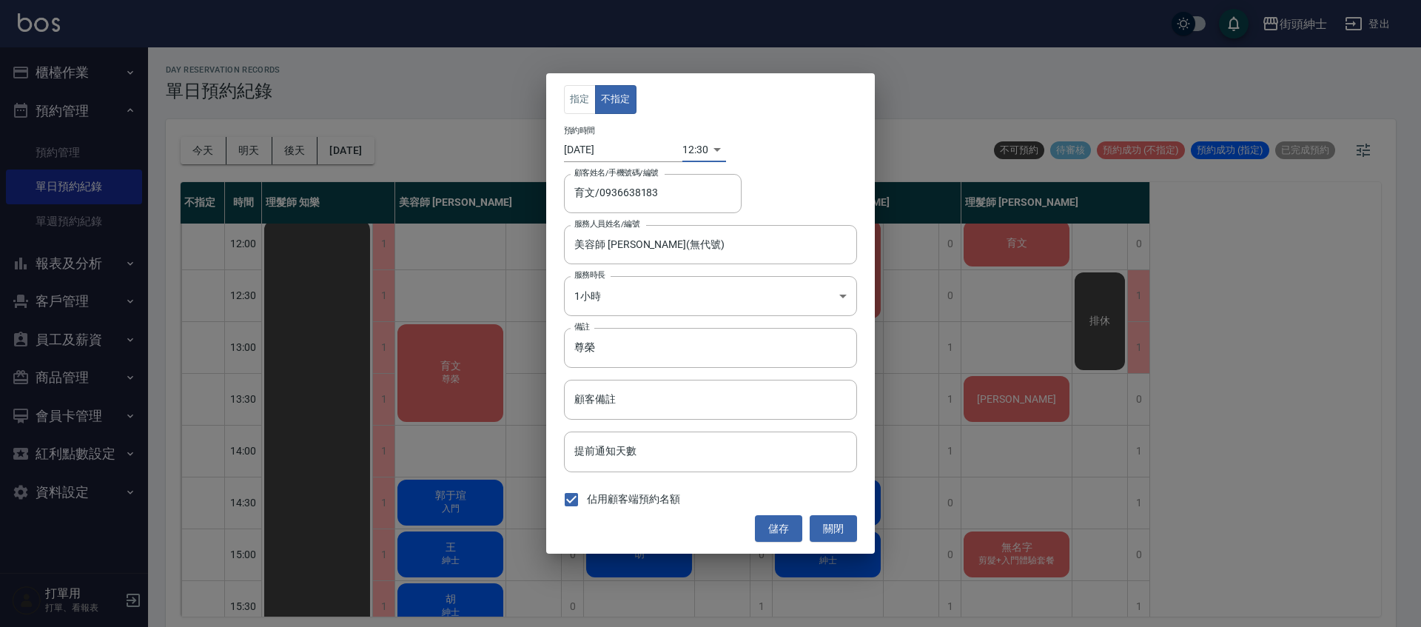
click at [785, 524] on button "儲存" at bounding box center [778, 528] width 47 height 27
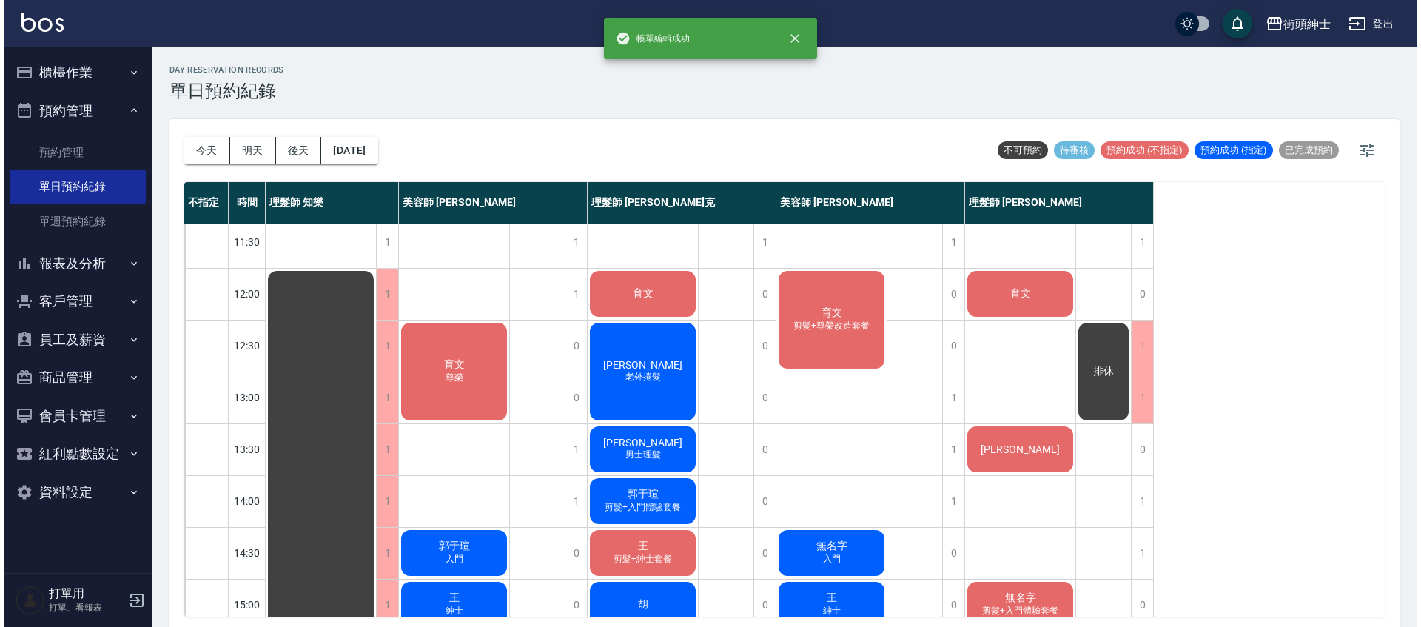
scroll to position [53, 0]
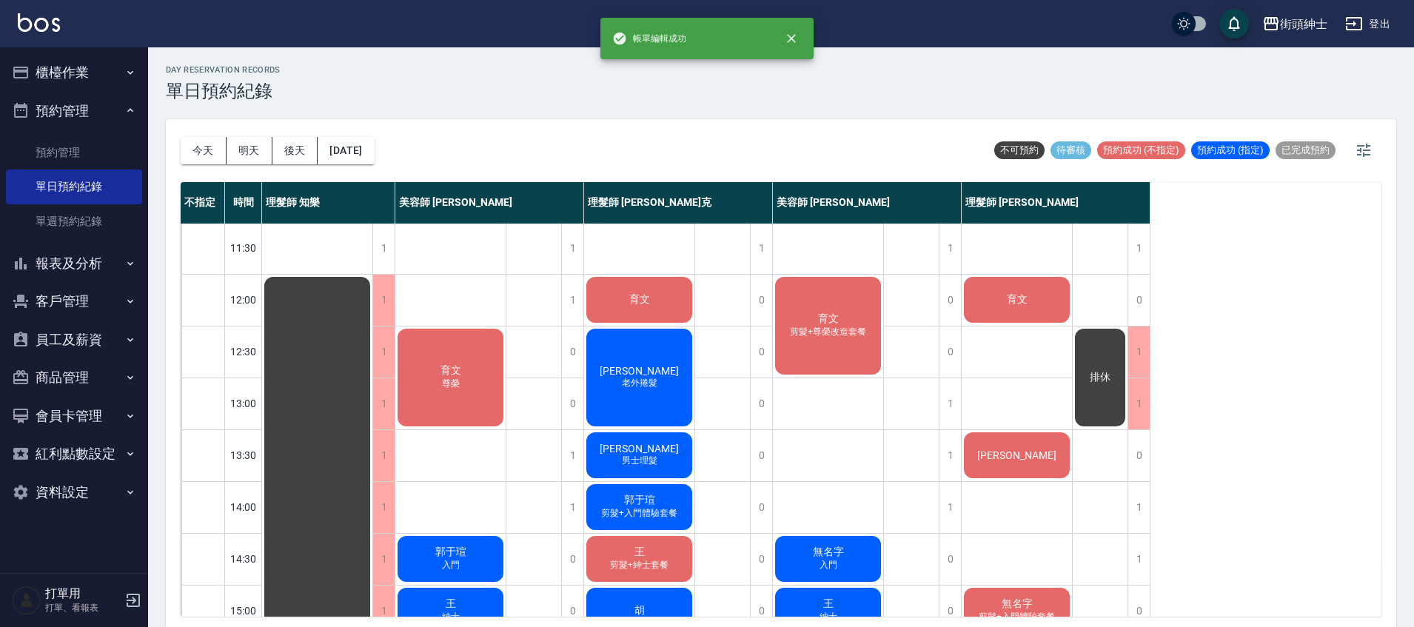
click at [846, 318] on div "育文 剪髮+尊榮改造套餐" at bounding box center [828, 326] width 110 height 102
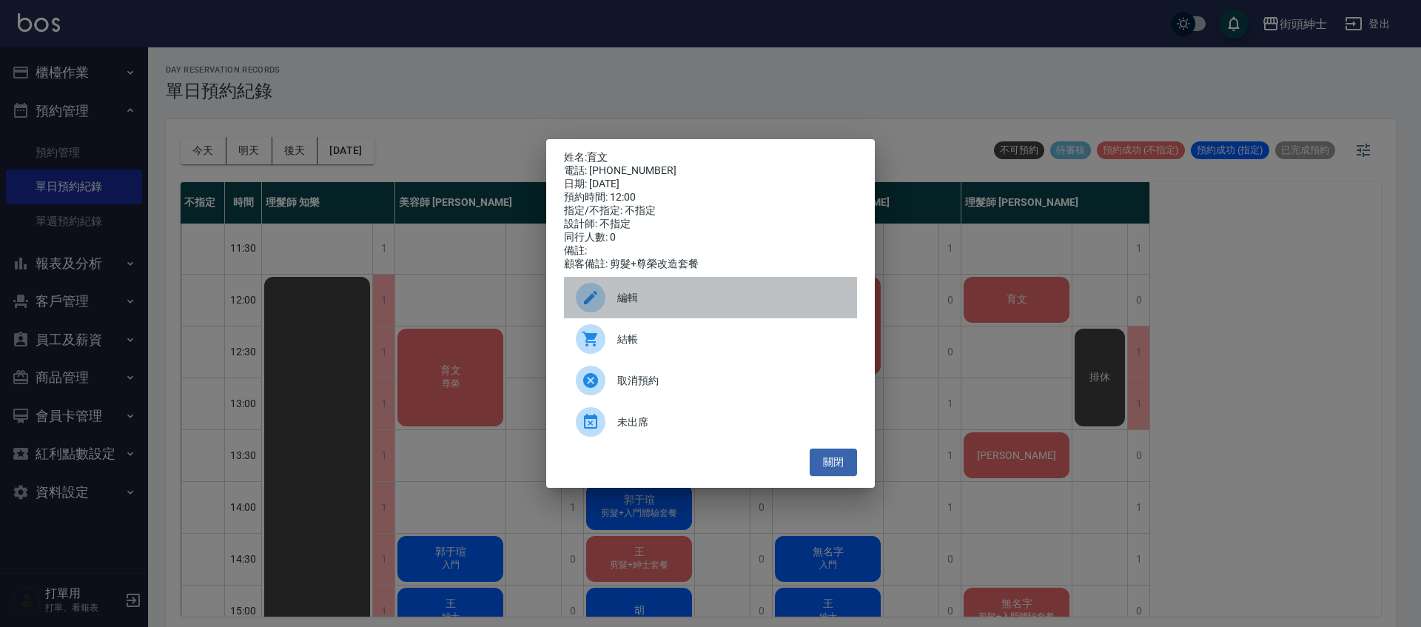
click at [717, 297] on span "編輯" at bounding box center [731, 298] width 228 height 16
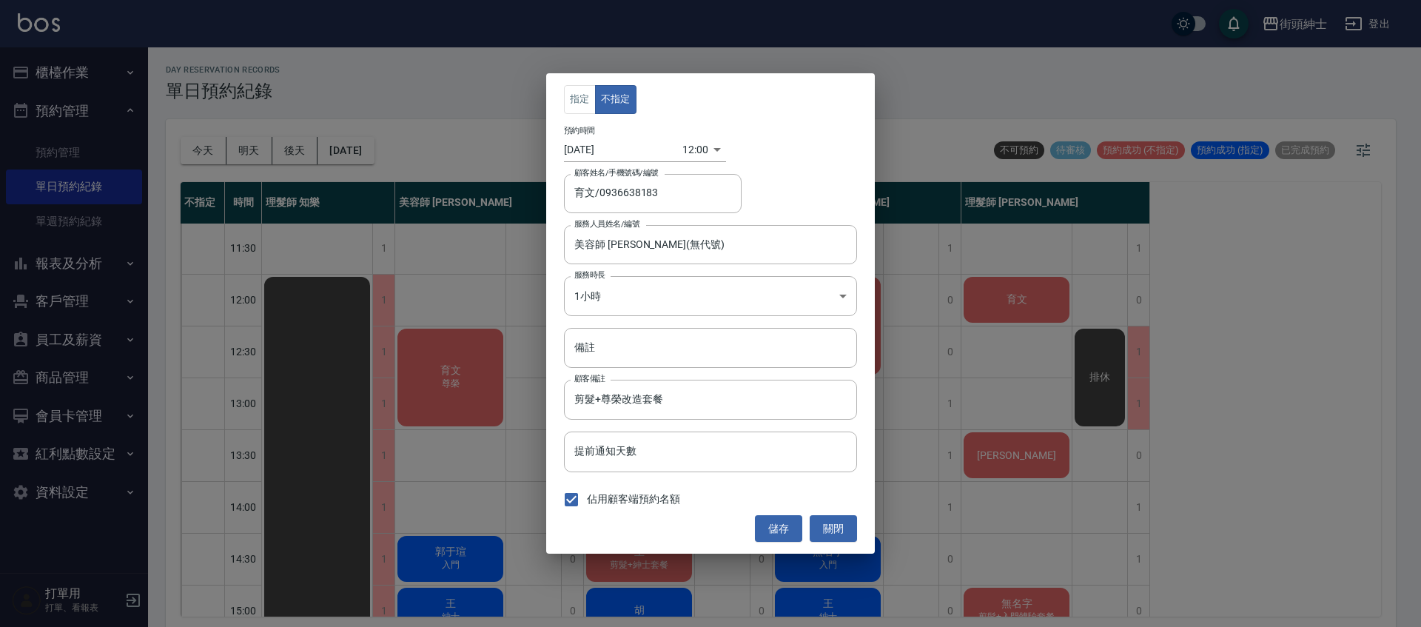
click at [692, 146] on body "街頭紳士 登出 櫃檯作業 打帳單 帳單列表 營業儀表板 現金收支登錄 材料自購登錄 每日結帳 排班表 現場電腦打卡 預約管理 預約管理 單日預約紀錄 單週預約…" at bounding box center [710, 315] width 1421 height 631
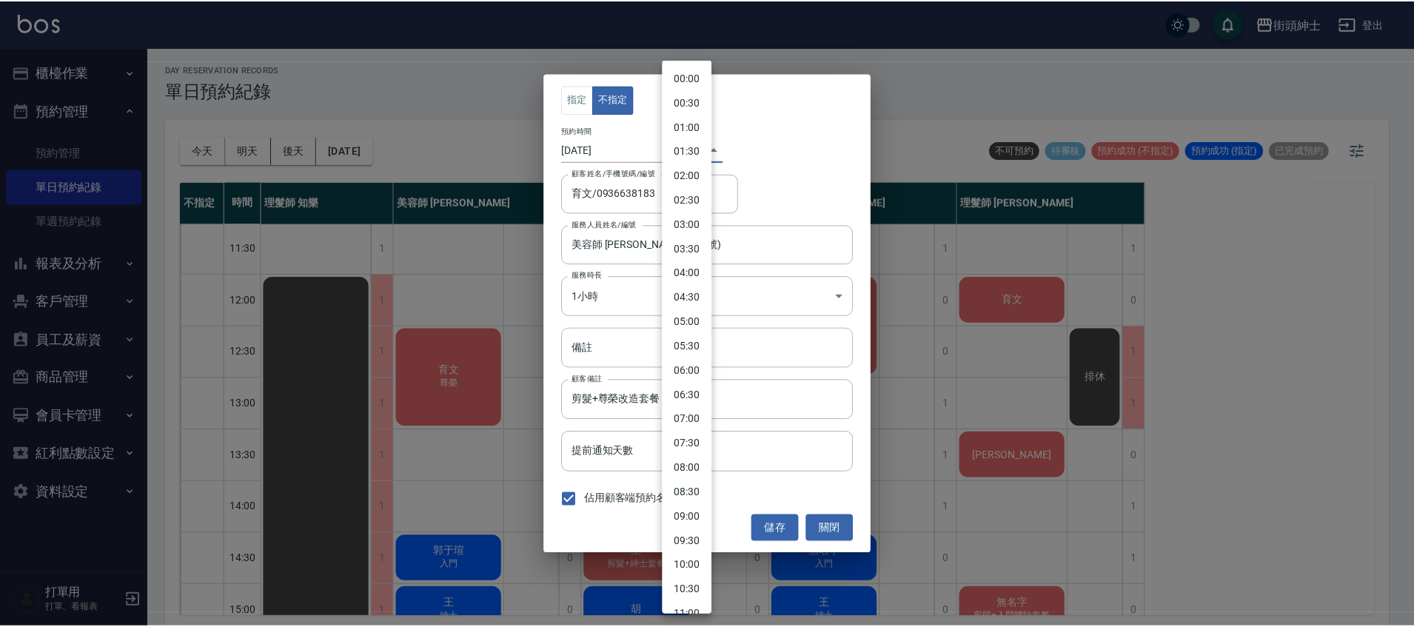
scroll to position [326, 0]
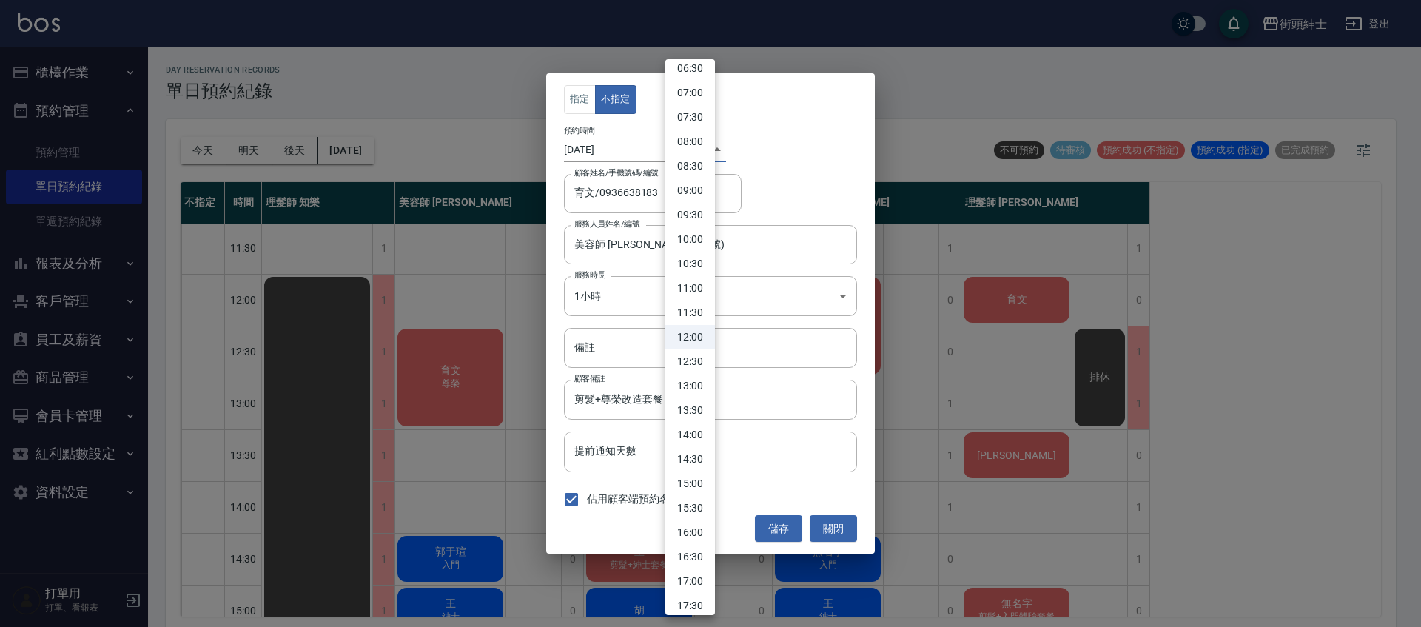
drag, startPoint x: 696, startPoint y: 359, endPoint x: 705, endPoint y: 400, distance: 42.6
click at [696, 359] on li "12:30" at bounding box center [690, 361] width 50 height 24
type input "1758515400000"
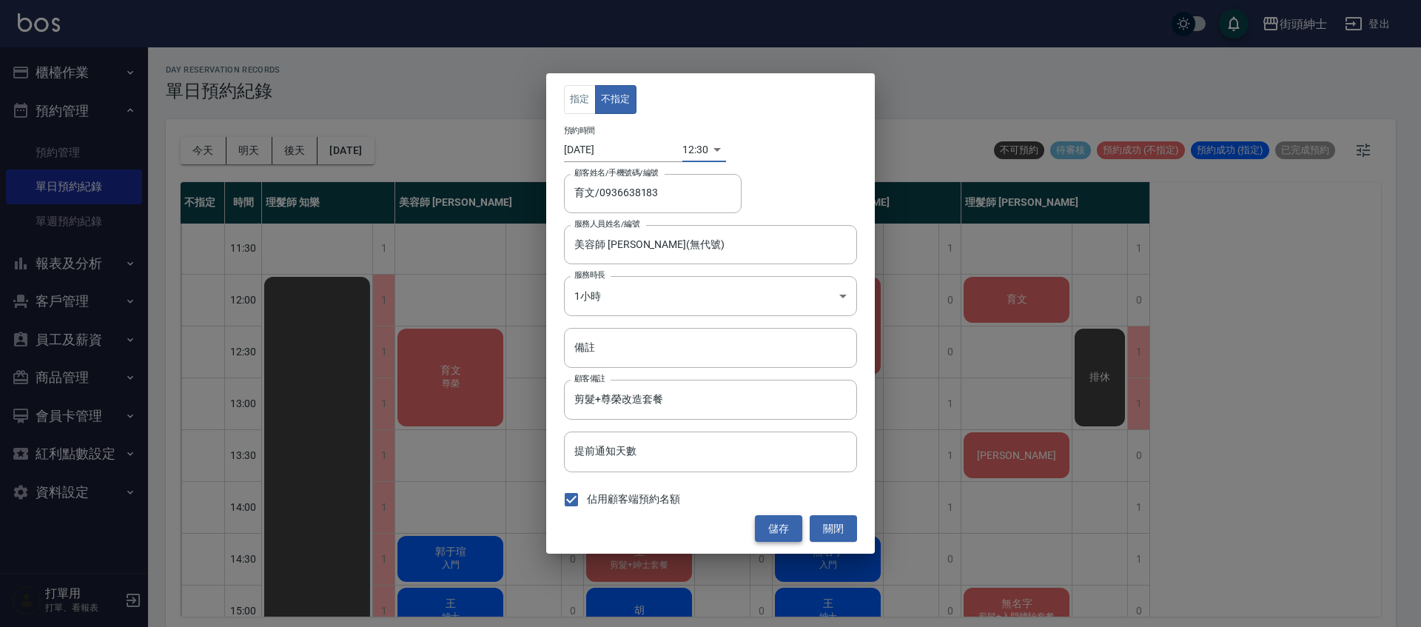
click at [776, 529] on button "儲存" at bounding box center [778, 528] width 47 height 27
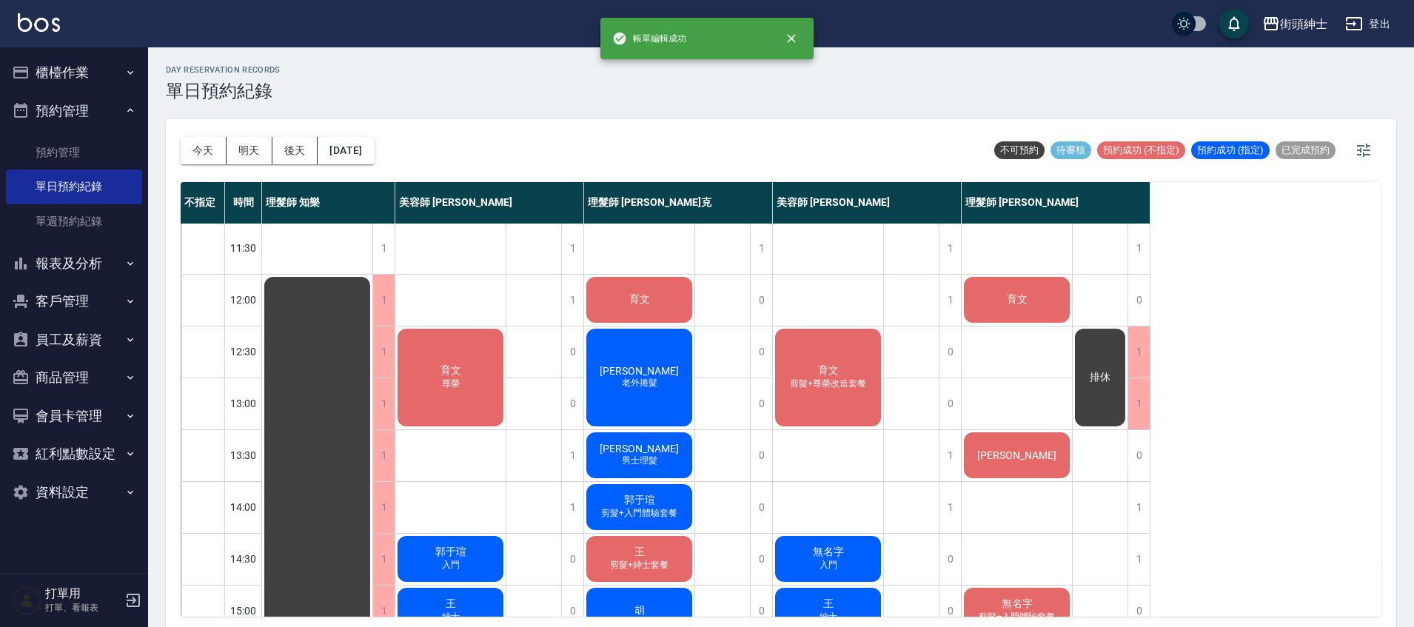
click at [1104, 369] on div "排休" at bounding box center [1100, 377] width 55 height 102
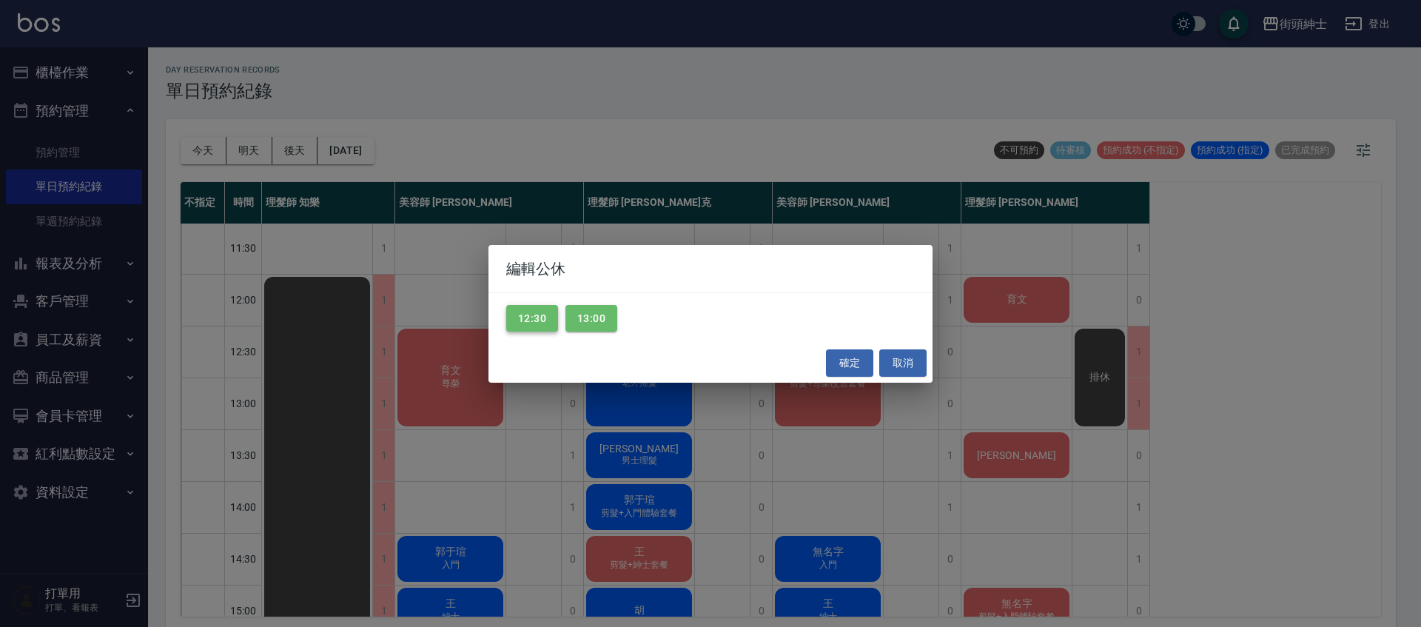
click at [543, 320] on button "12:30" at bounding box center [532, 318] width 52 height 27
click at [608, 320] on button "13:00" at bounding box center [592, 318] width 52 height 27
click at [857, 370] on button "確定" at bounding box center [849, 362] width 47 height 27
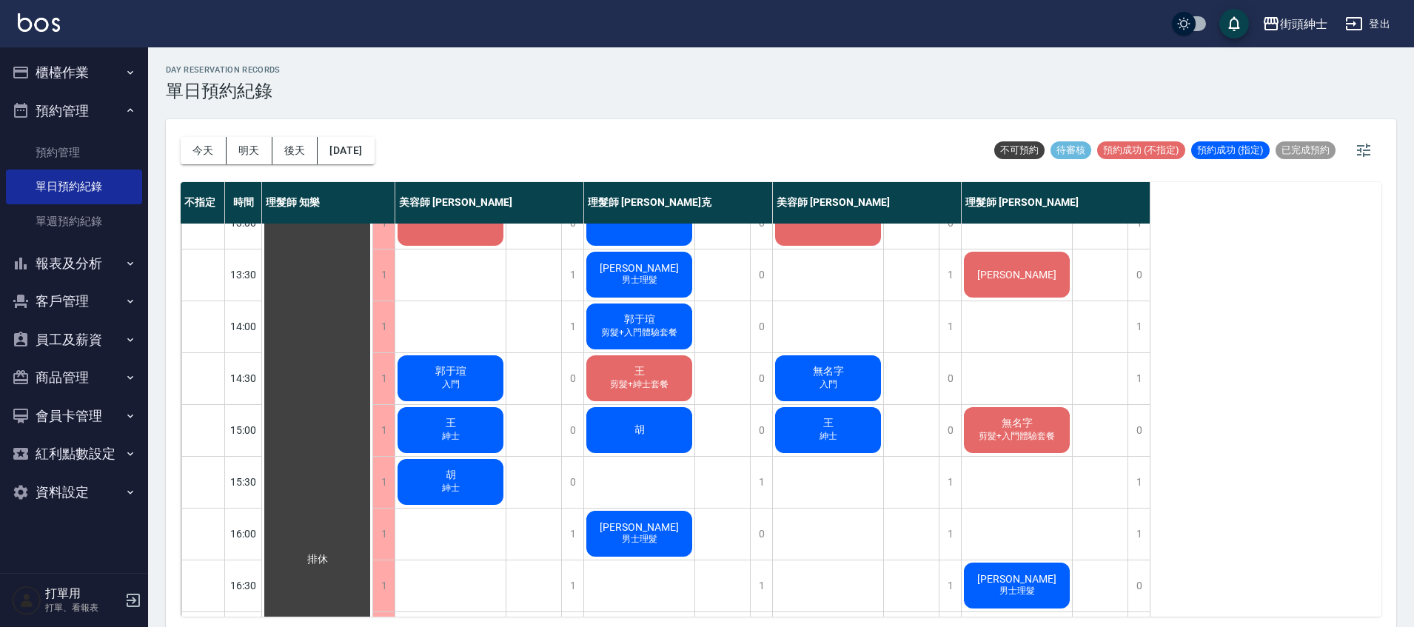
scroll to position [255, 0]
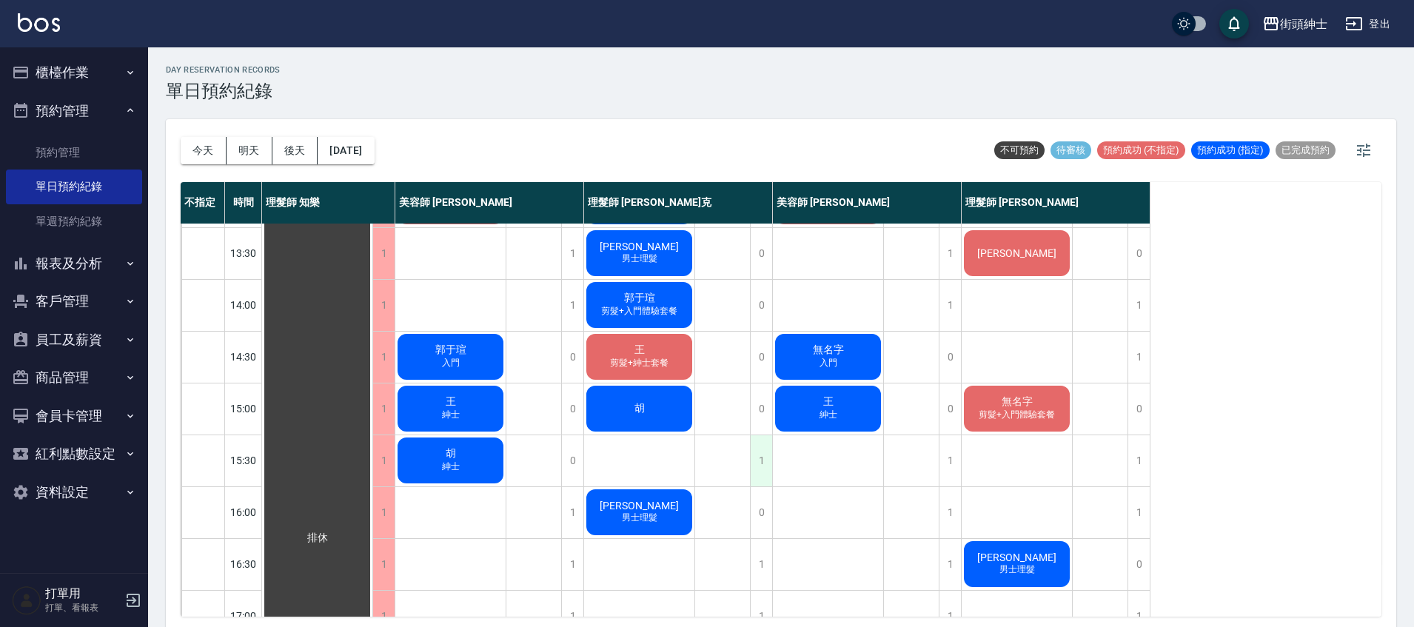
click at [764, 471] on div "1" at bounding box center [761, 460] width 22 height 51
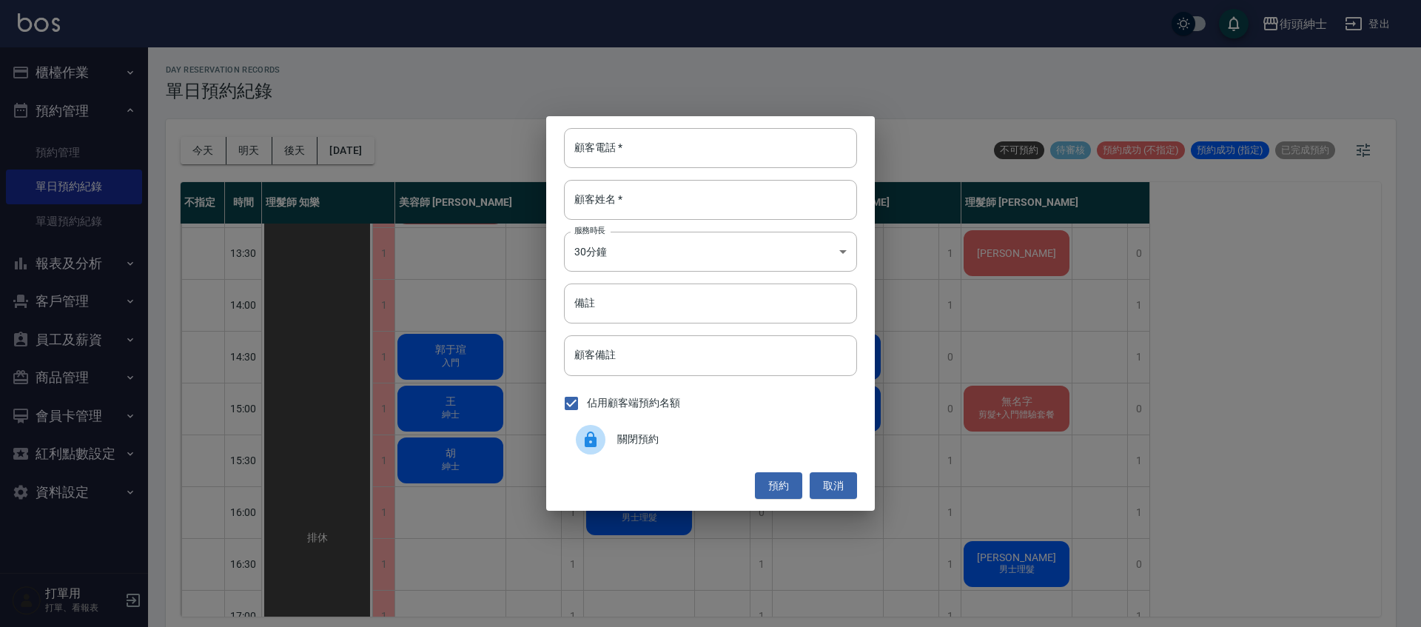
click at [651, 429] on div "關閉預約" at bounding box center [710, 439] width 293 height 41
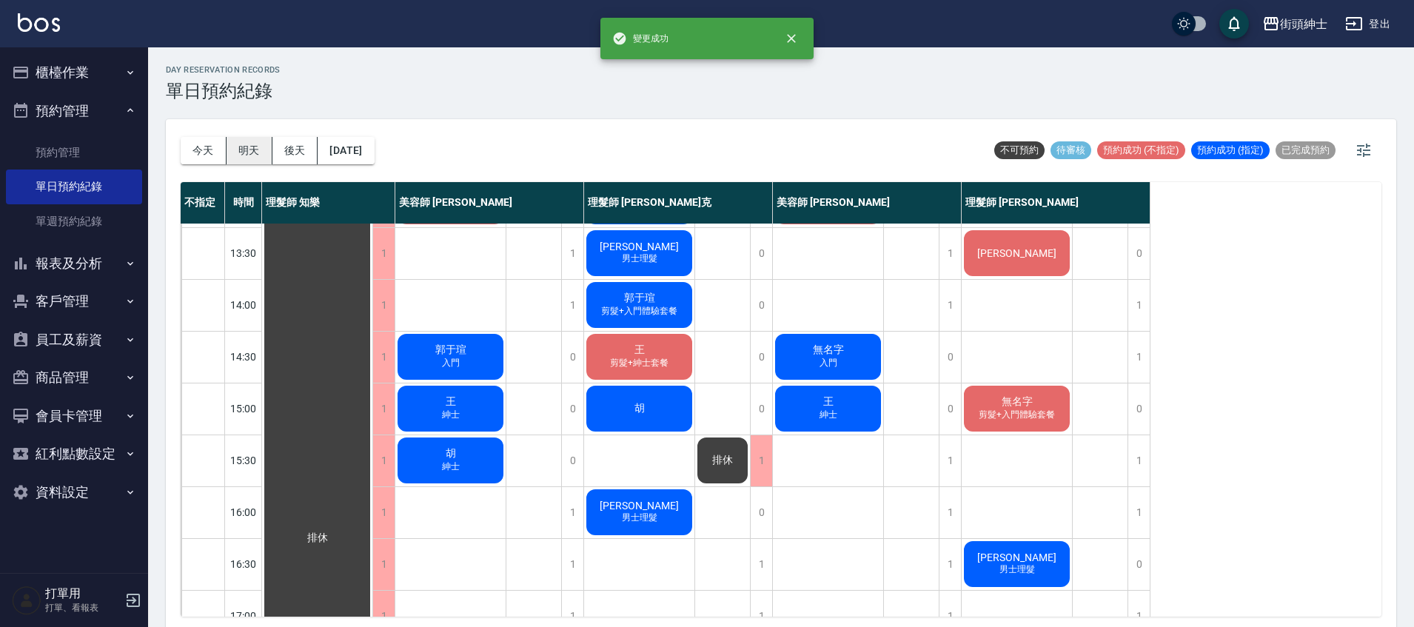
click at [253, 150] on button "明天" at bounding box center [250, 150] width 46 height 27
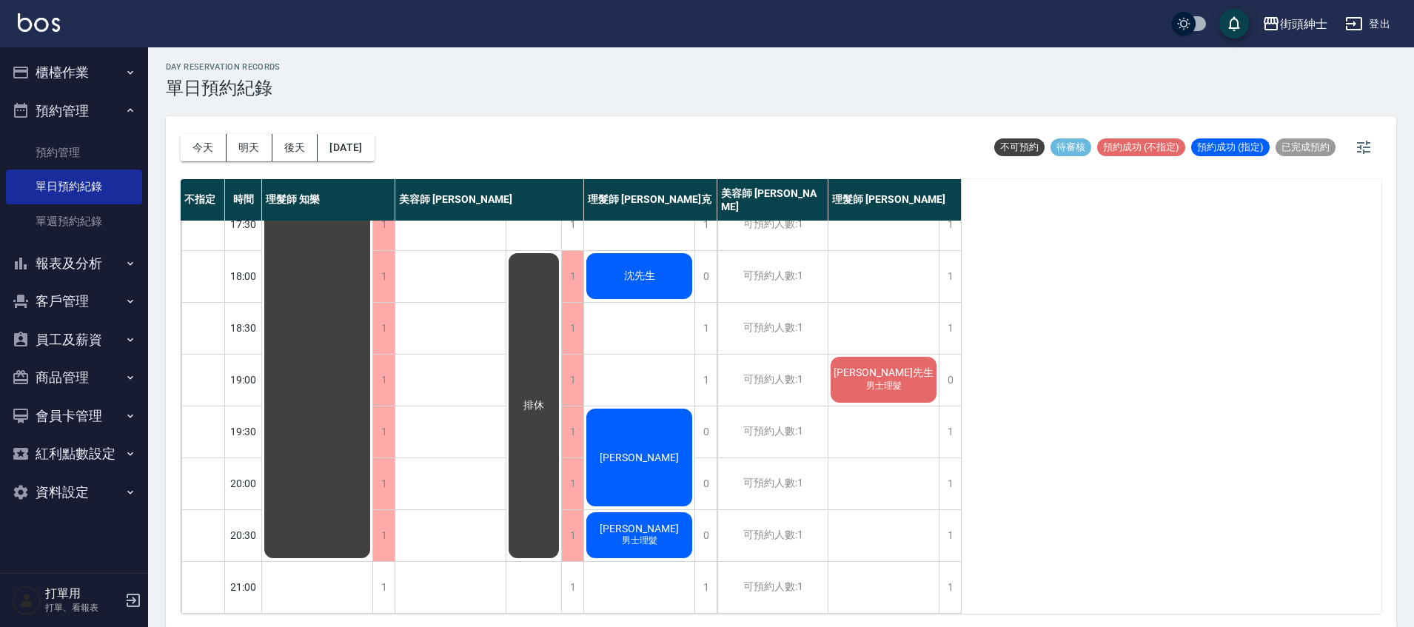
scroll to position [4, 0]
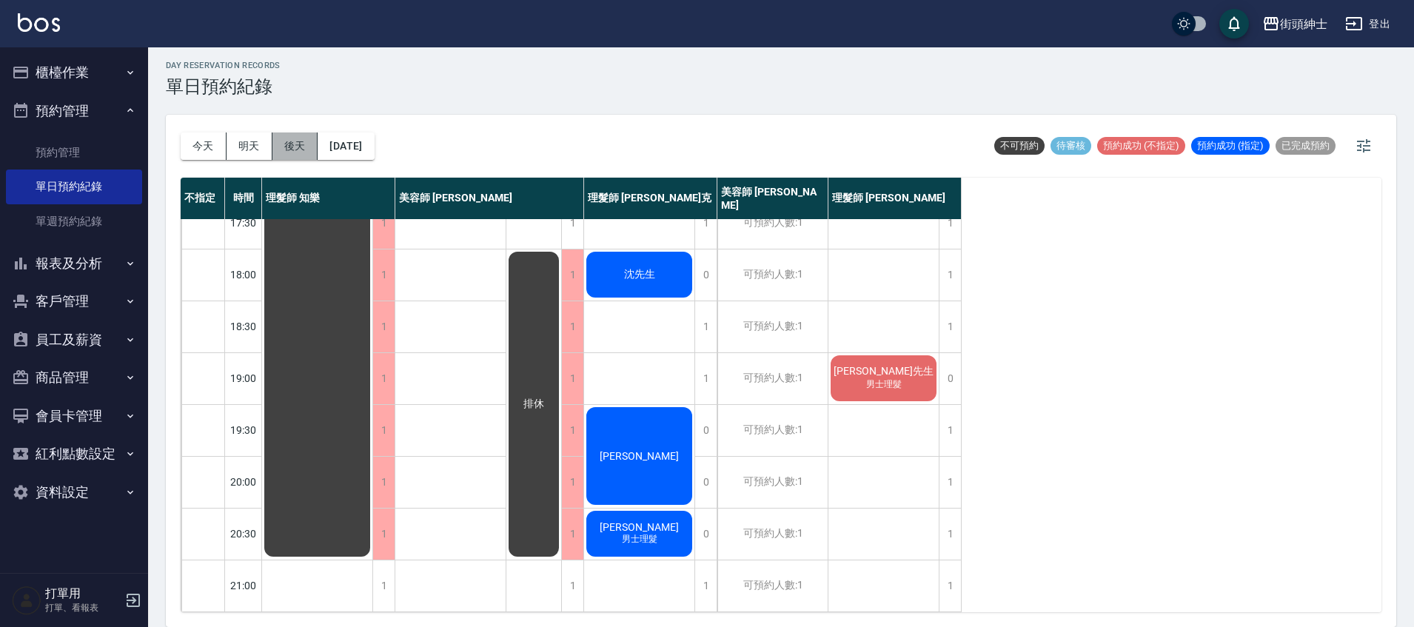
click at [302, 150] on button "後天" at bounding box center [295, 145] width 46 height 27
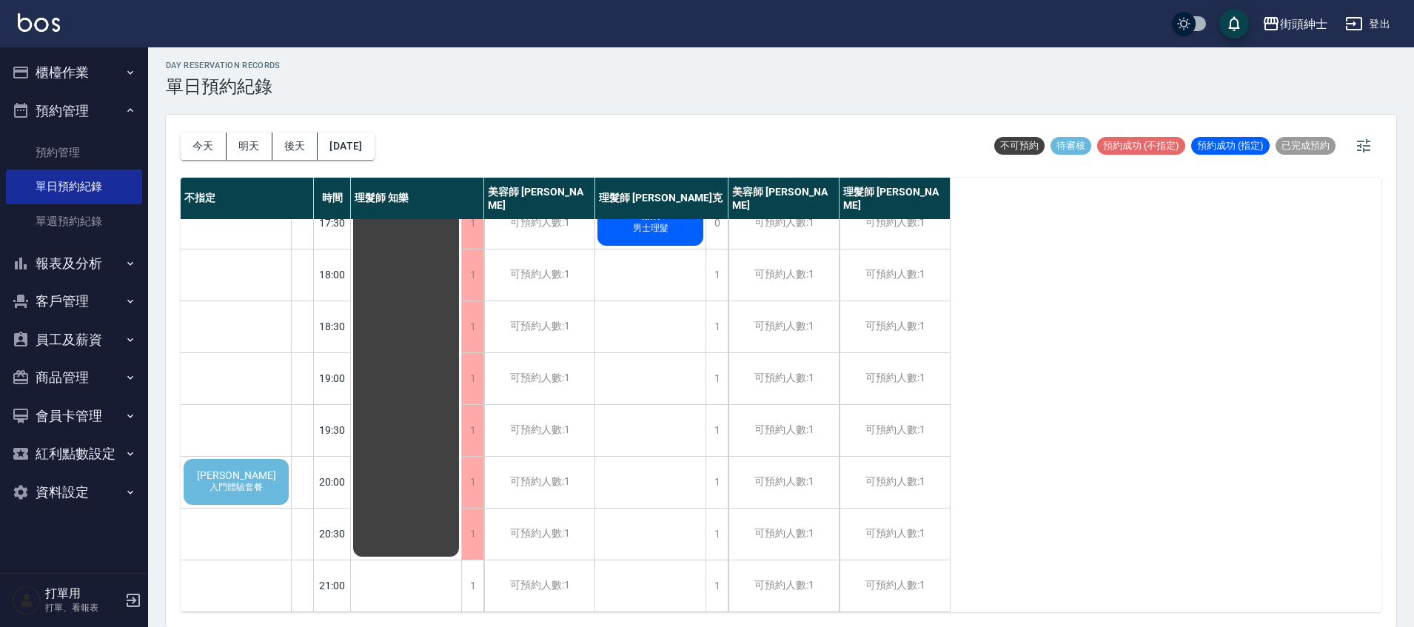
click at [244, 469] on span "君瑋" at bounding box center [236, 475] width 85 height 12
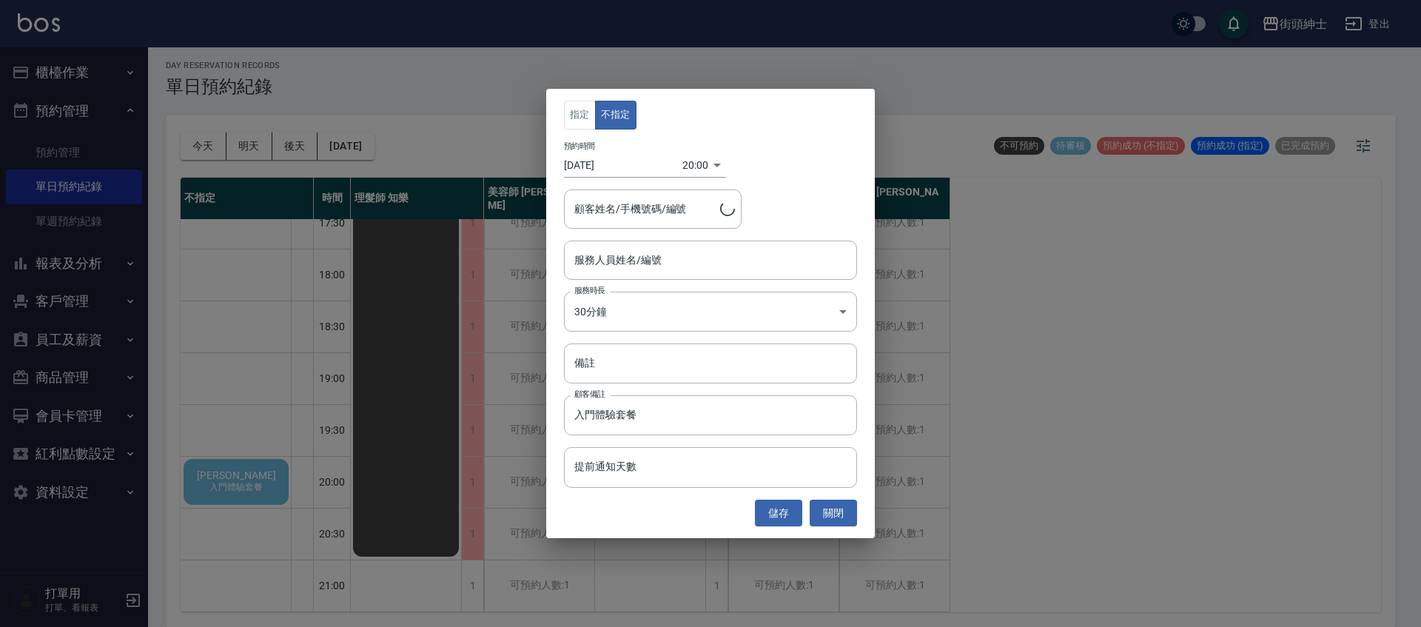
type input "君瑋/0917959173"
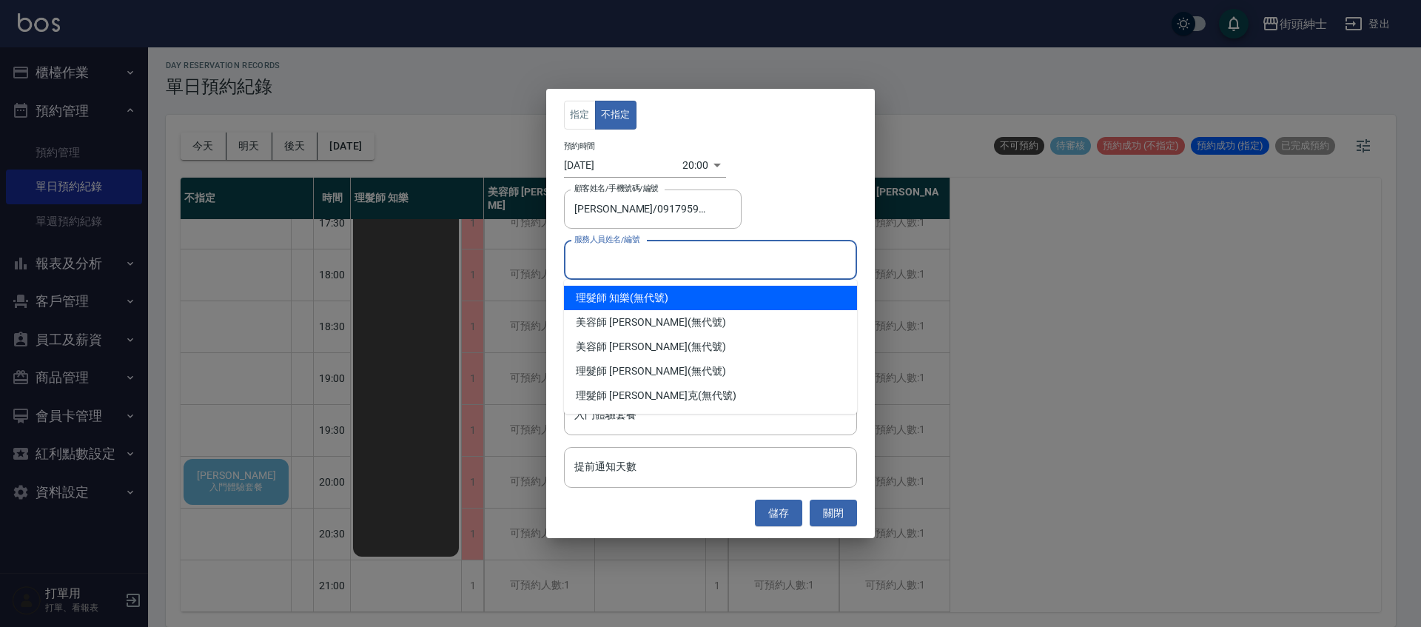
drag, startPoint x: 620, startPoint y: 264, endPoint x: 676, endPoint y: 286, distance: 60.5
click at [620, 264] on input "服務人員姓名/編號" at bounding box center [711, 260] width 280 height 26
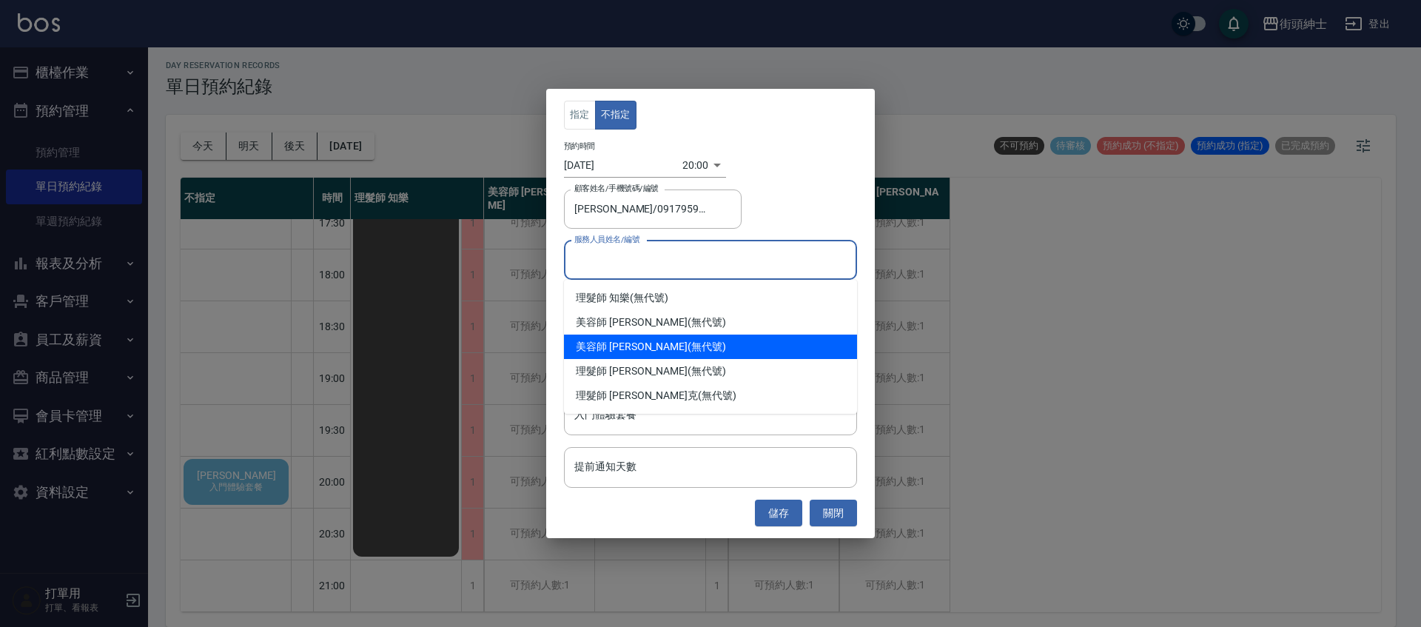
click at [674, 346] on div "美容師 Cherry (無代號)" at bounding box center [710, 347] width 293 height 24
type input "美容師 Cherry(無代號)"
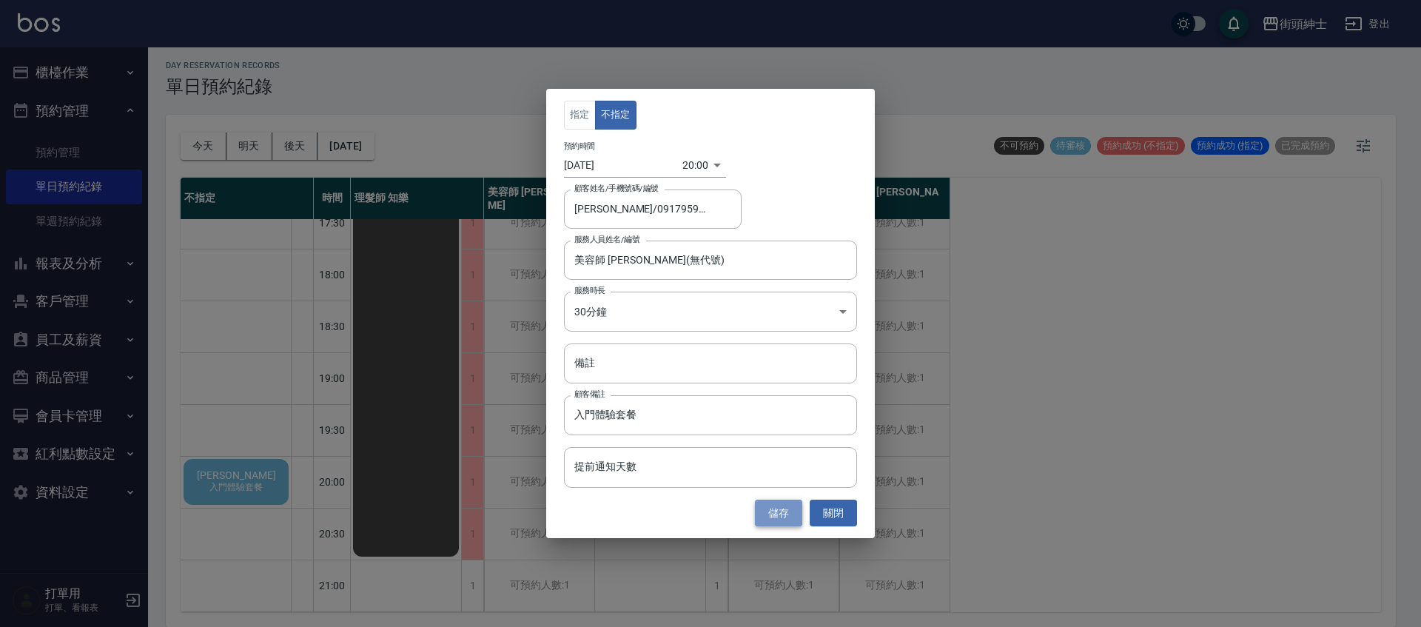
click at [776, 511] on button "儲存" at bounding box center [778, 513] width 47 height 27
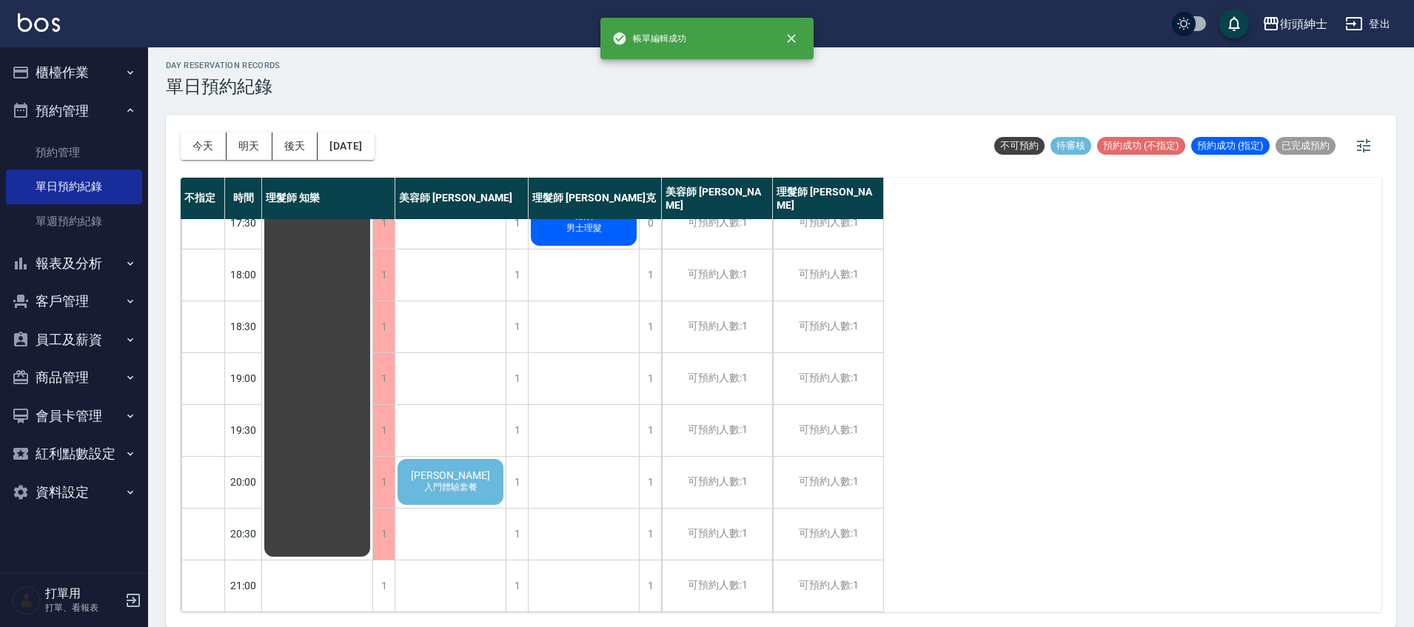
click at [447, 469] on span "君瑋" at bounding box center [450, 475] width 85 height 12
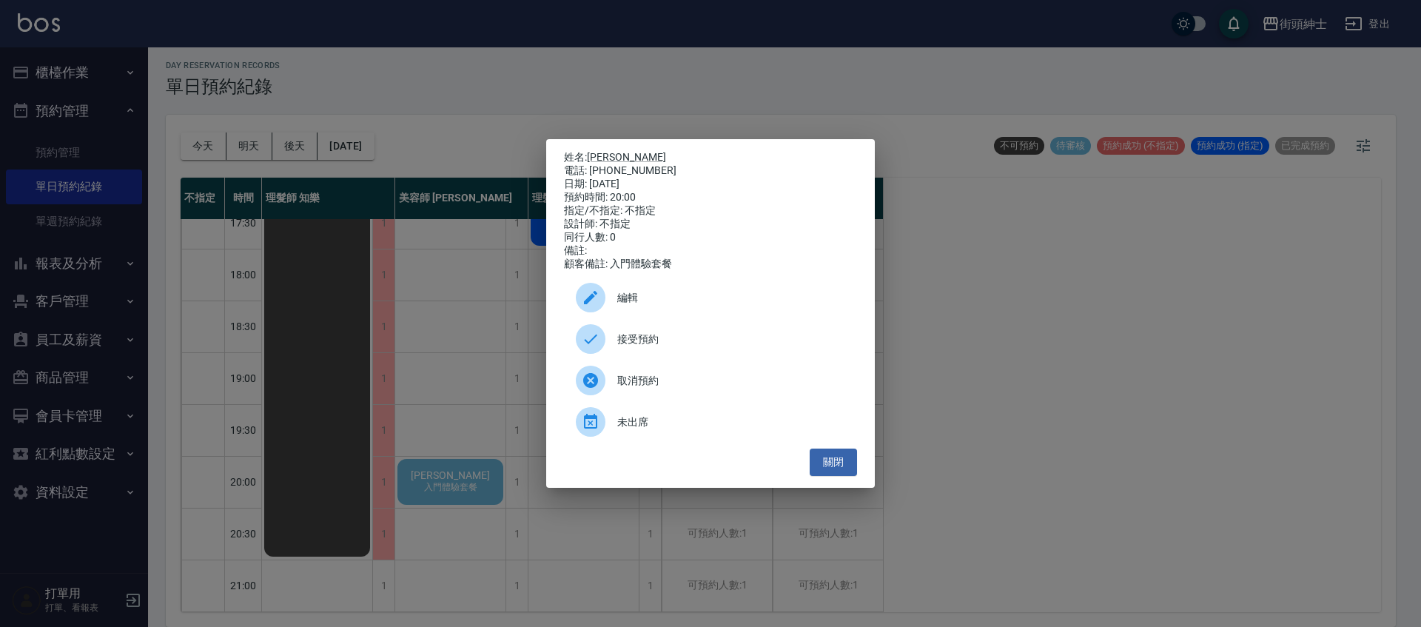
click at [636, 343] on span "接受預約" at bounding box center [731, 340] width 228 height 16
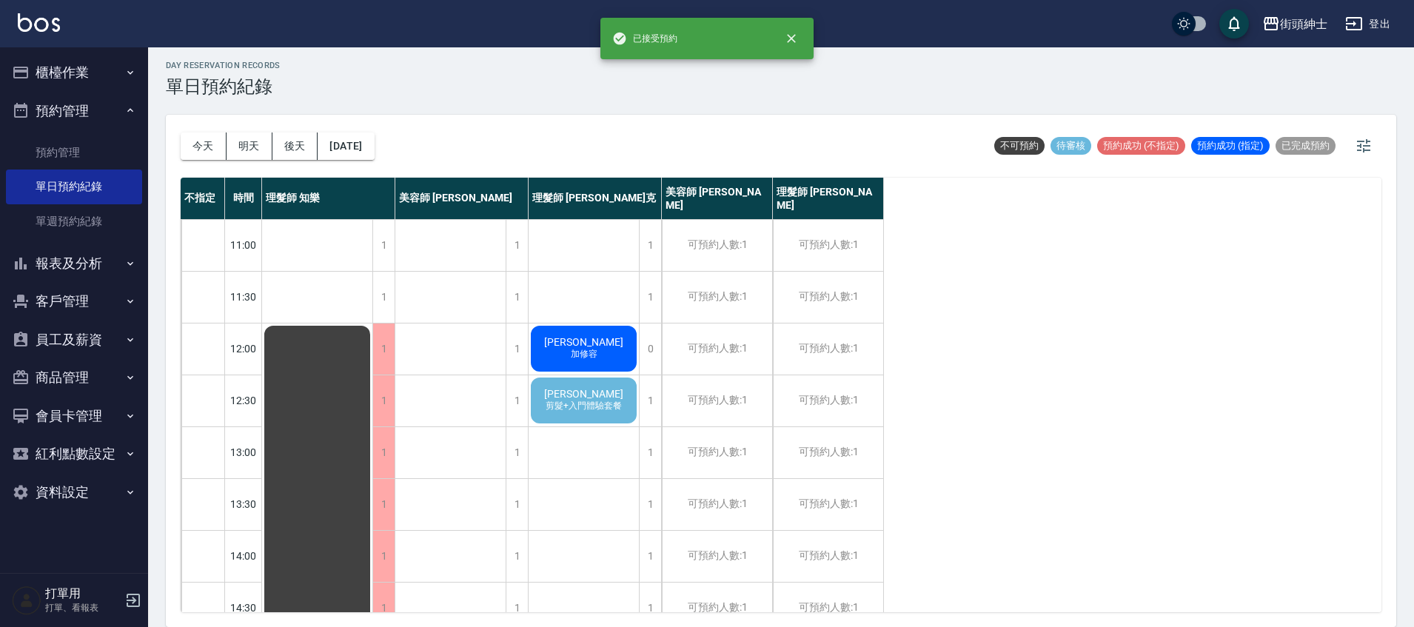
click at [611, 410] on span "剪髮+入門體驗套餐" at bounding box center [584, 406] width 82 height 13
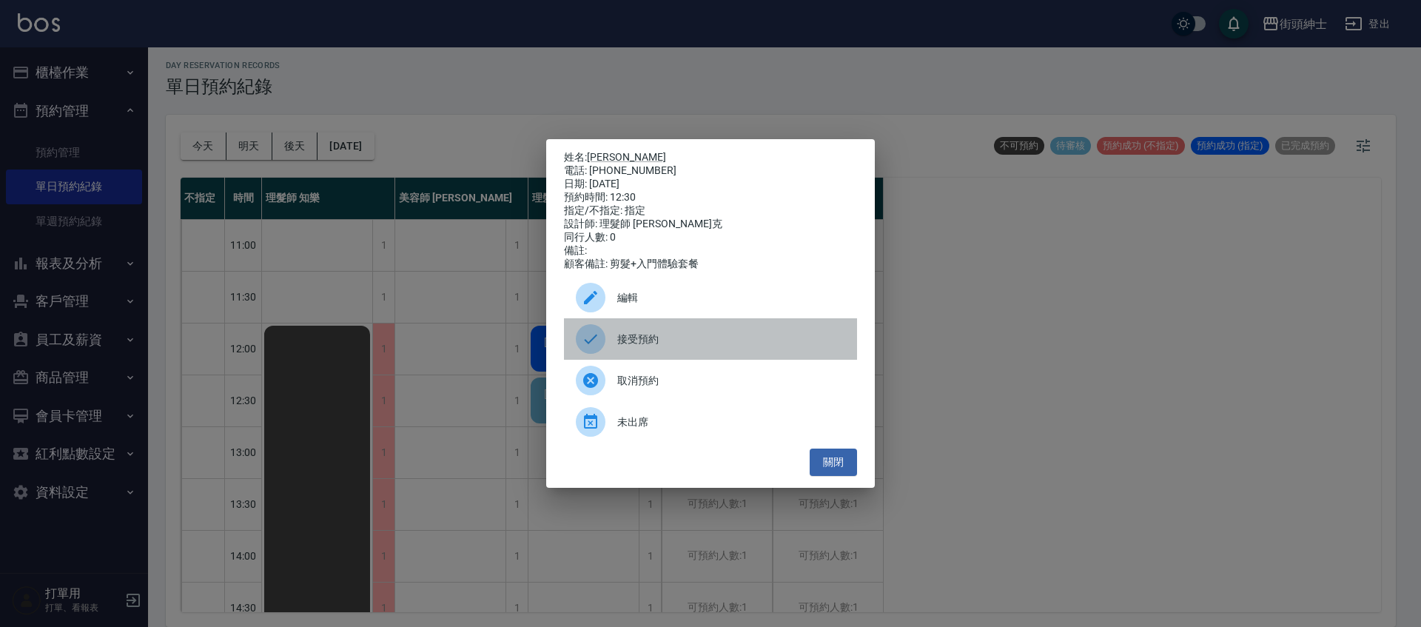
click at [633, 344] on span "接受預約" at bounding box center [731, 340] width 228 height 16
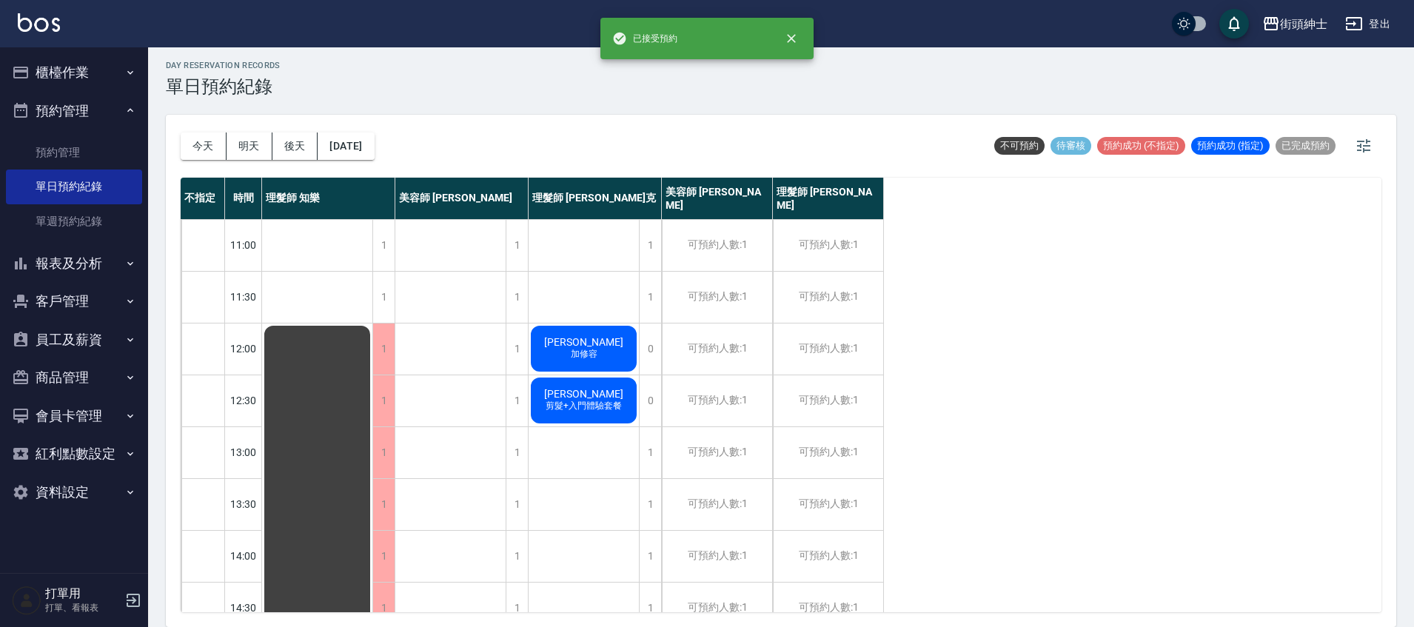
click at [597, 407] on span "剪髮+入門體驗套餐" at bounding box center [584, 406] width 82 height 13
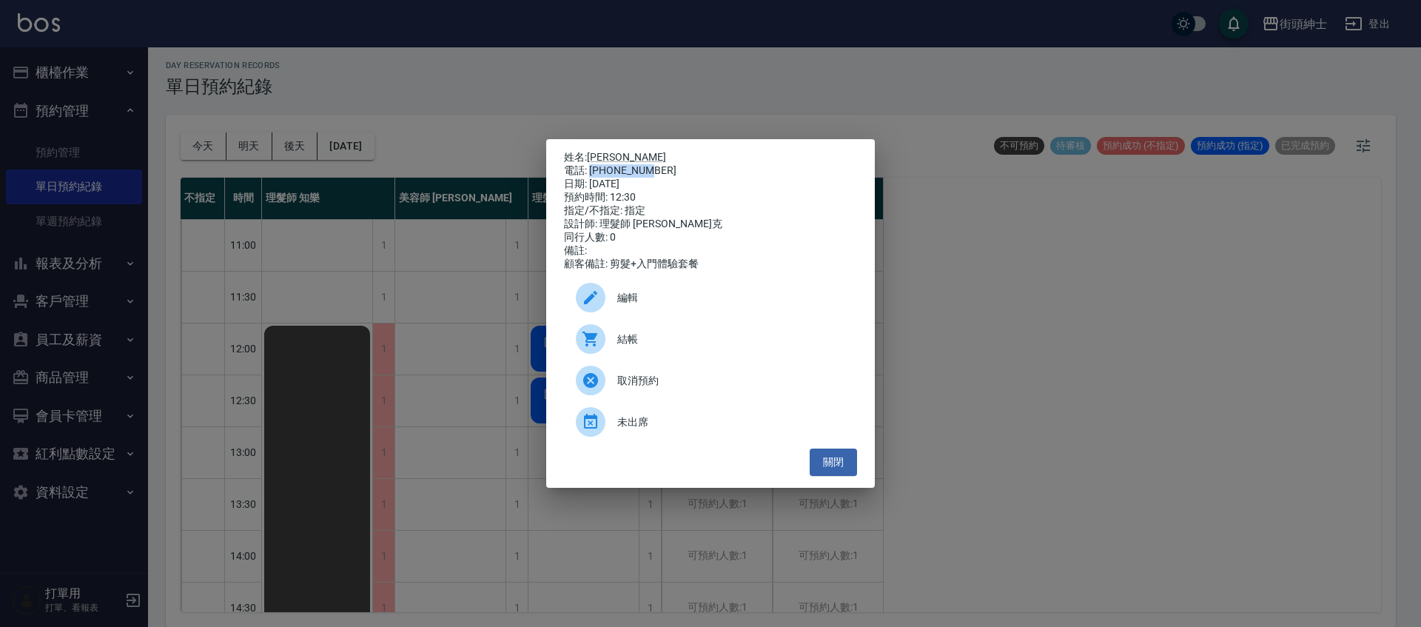
drag, startPoint x: 591, startPoint y: 170, endPoint x: 651, endPoint y: 167, distance: 59.3
click at [651, 167] on div "電話: 0920698021" at bounding box center [710, 170] width 293 height 13
copy div "0920698021"
click at [382, 341] on div "姓名: 沈勁宏 電話: 0920698021 日期: 2025/09/24 預約時間: 12:30 指定/不指定: 指定 設計師: 理髮師 Vic 維克 同行…" at bounding box center [710, 313] width 1421 height 627
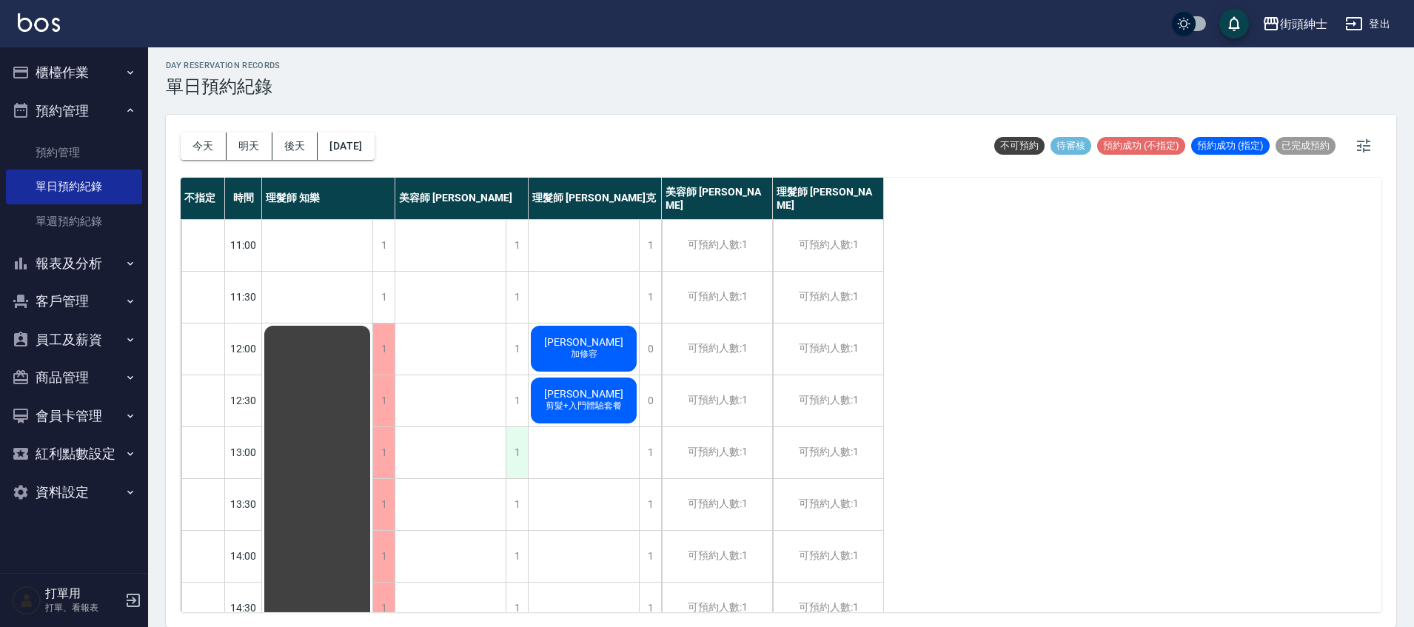
click at [517, 462] on div "1" at bounding box center [517, 452] width 22 height 51
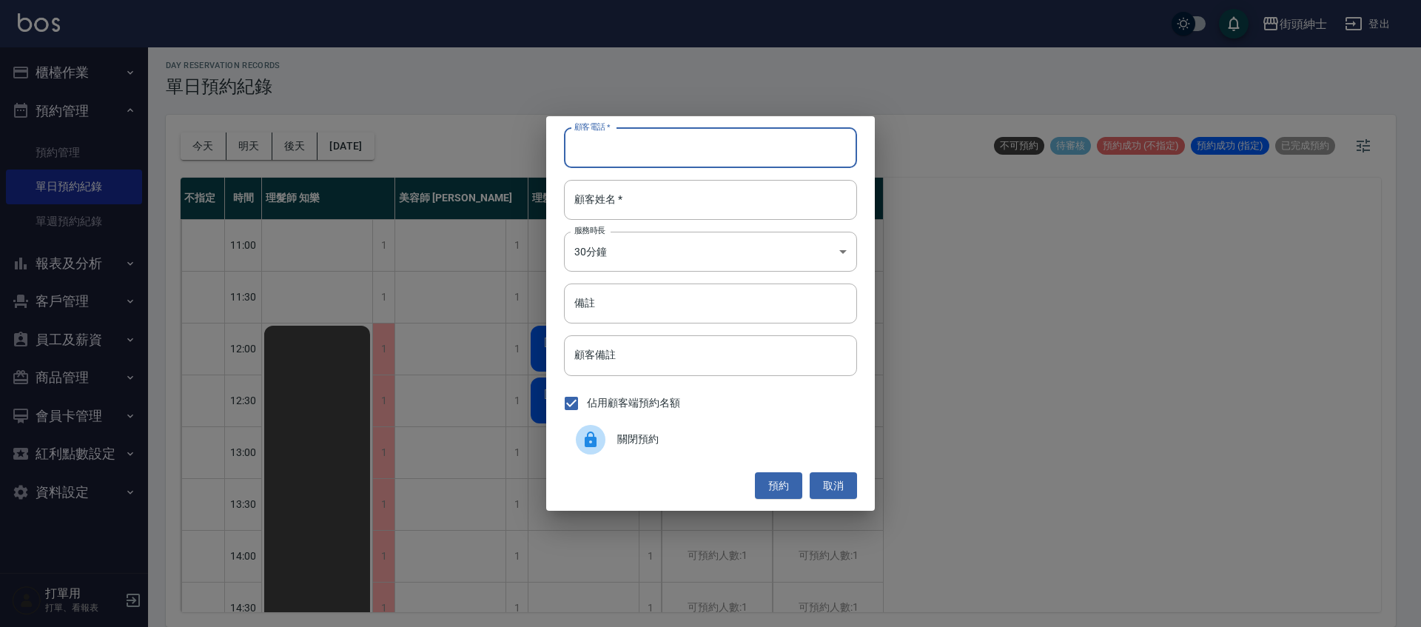
click at [641, 141] on input "顧客電話   *" at bounding box center [710, 148] width 293 height 40
paste input "0920698021"
type input "0920698021"
click at [611, 301] on input "備註" at bounding box center [710, 304] width 293 height 40
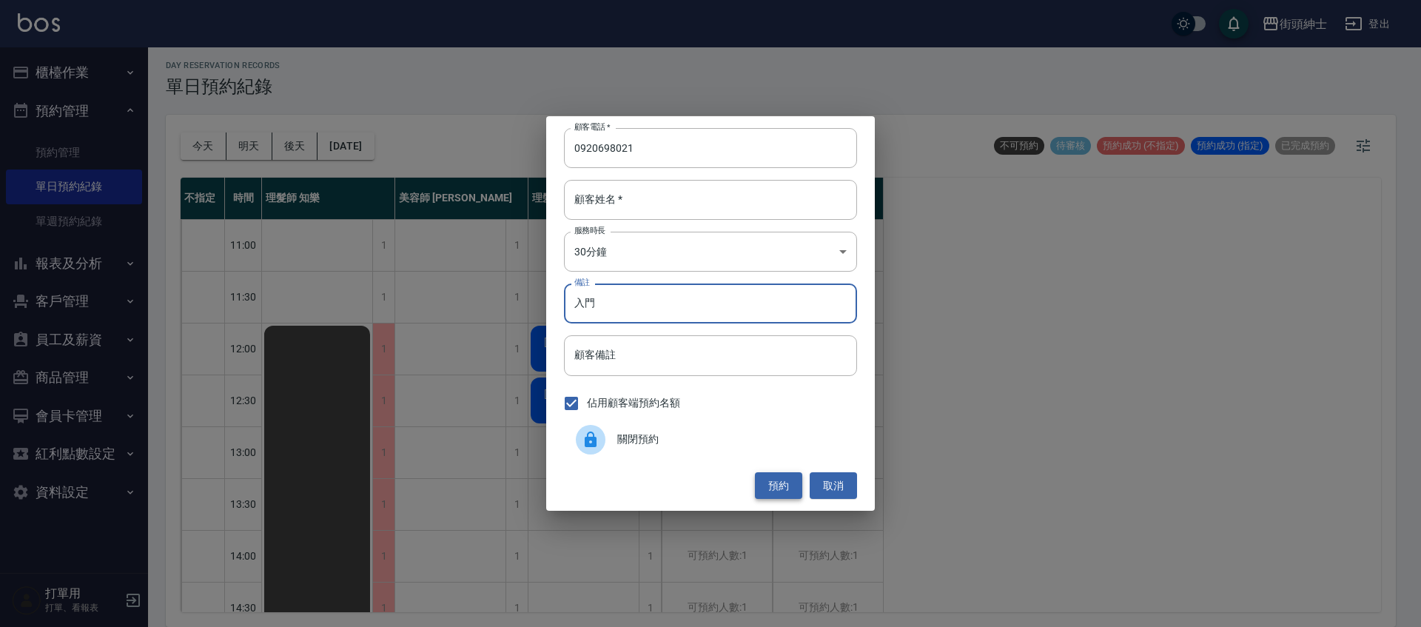
type input "入門"
click at [788, 494] on button "預約" at bounding box center [778, 485] width 47 height 27
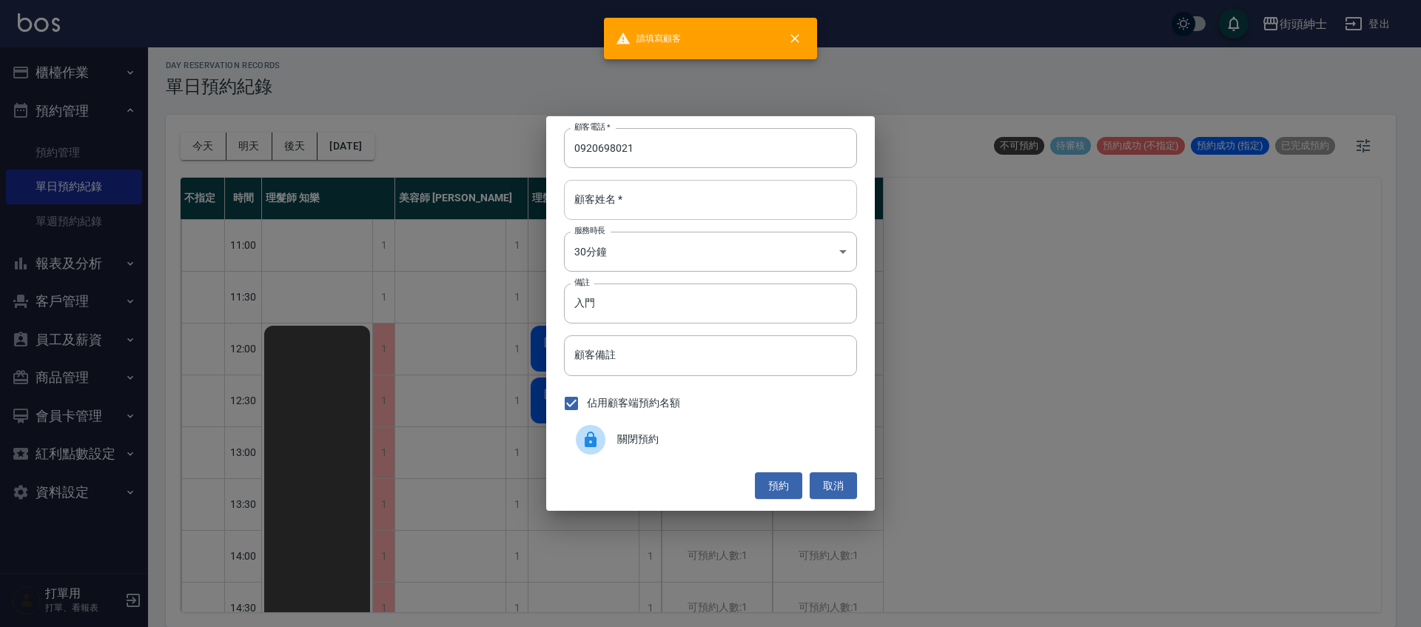
click at [661, 201] on input "顧客姓名   *" at bounding box center [710, 200] width 293 height 40
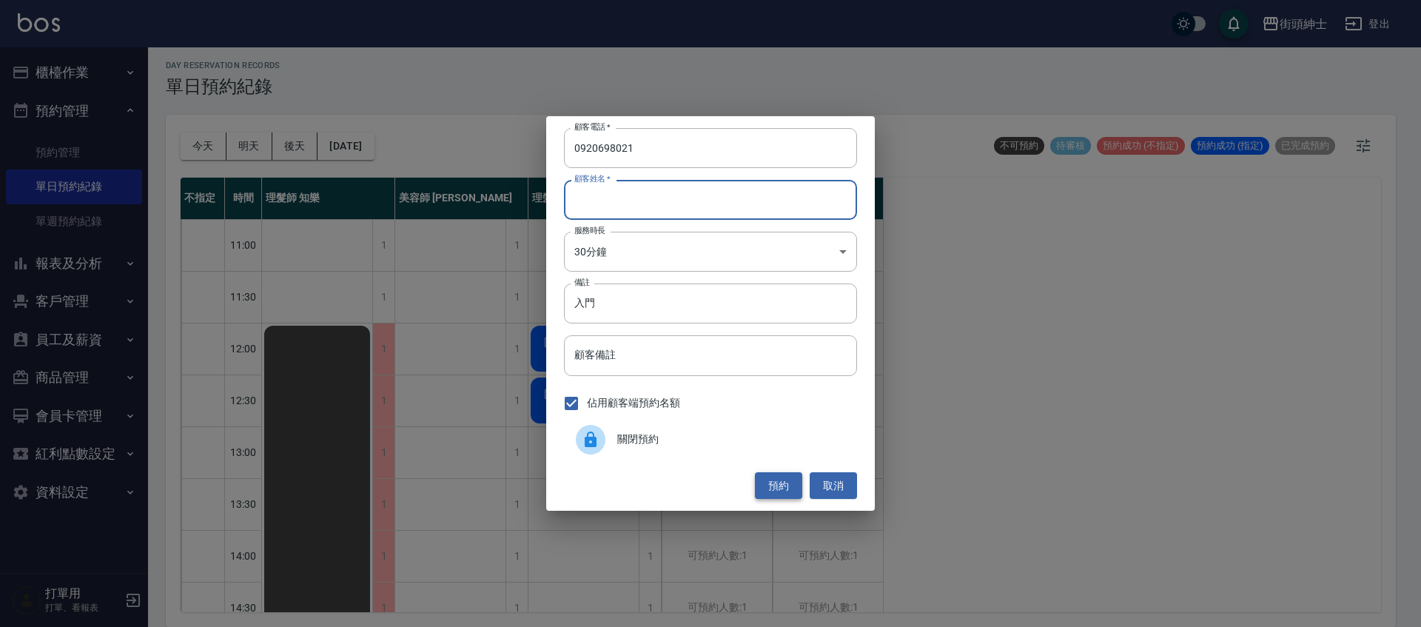
click at [791, 486] on button "預約" at bounding box center [778, 485] width 47 height 27
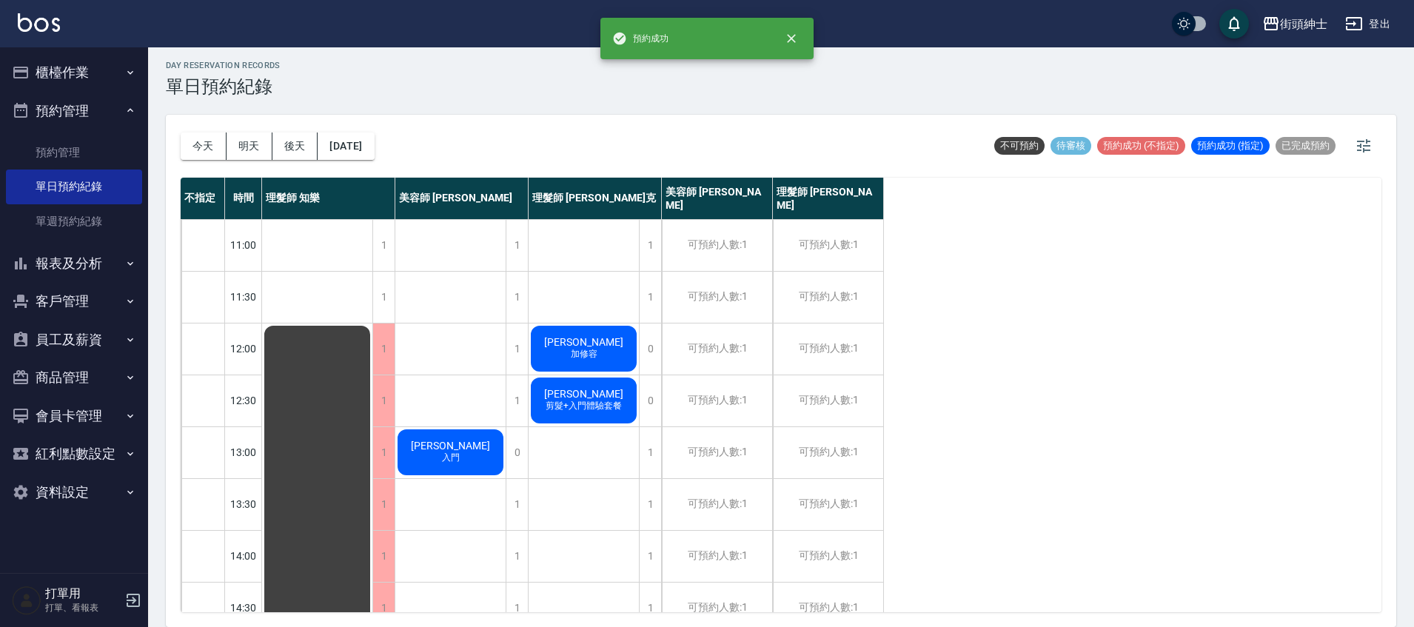
click at [255, 150] on button "明天" at bounding box center [250, 145] width 46 height 27
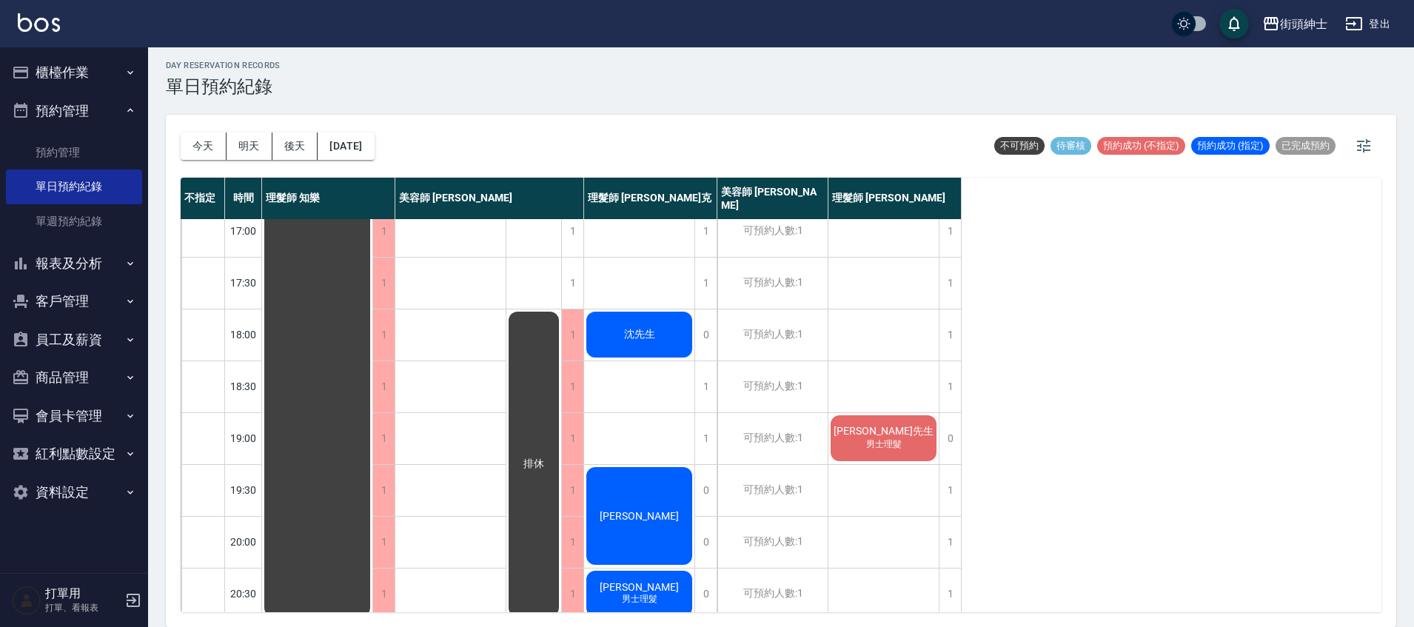
scroll to position [707, 0]
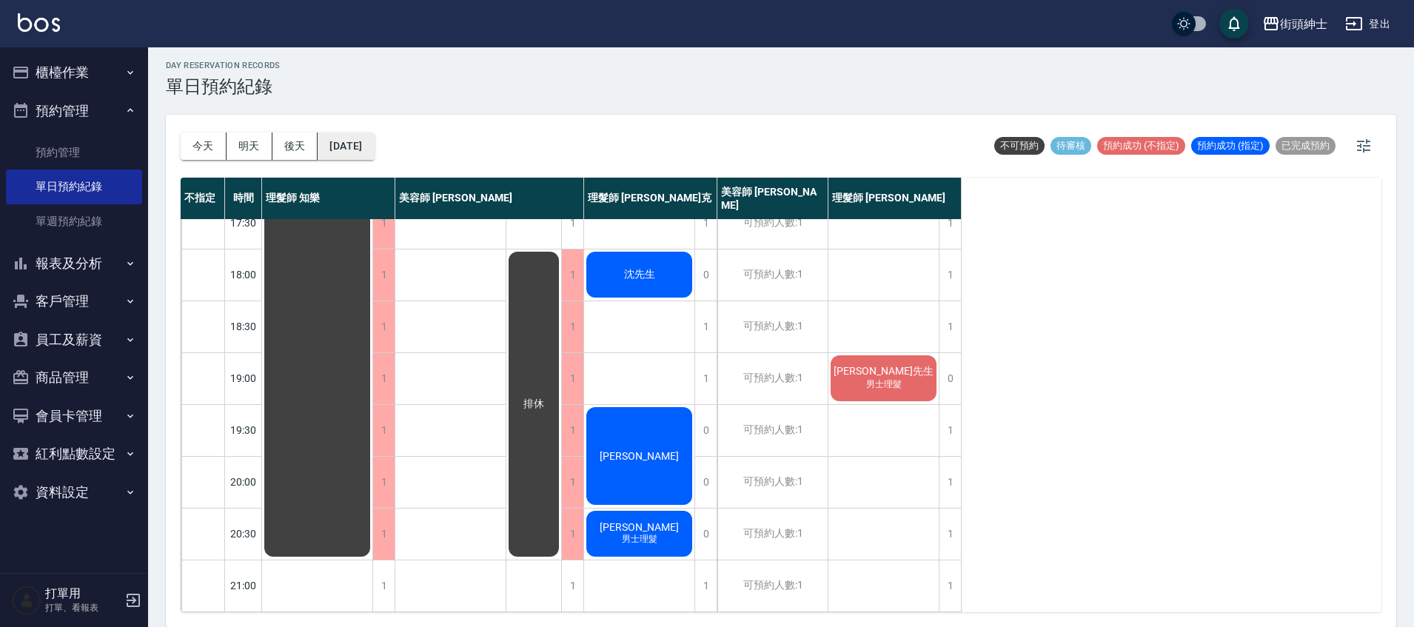
click at [374, 147] on button "2025/09/23" at bounding box center [346, 145] width 56 height 27
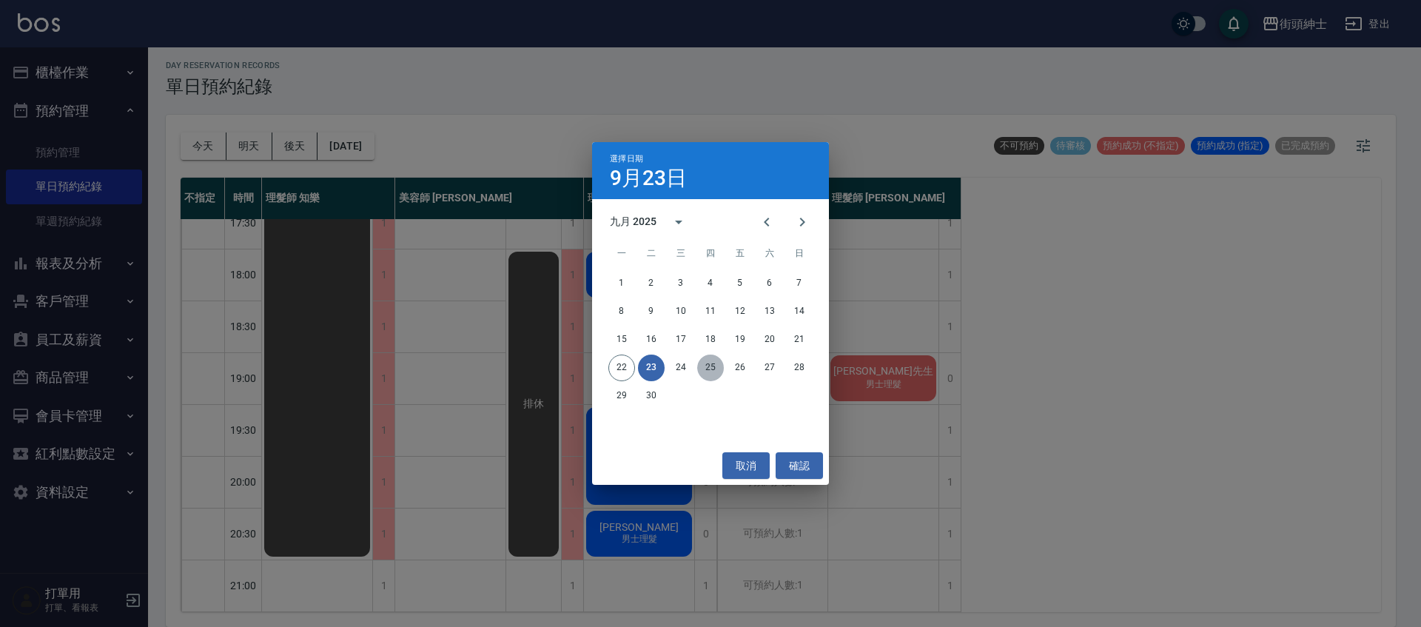
click at [712, 360] on button "25" at bounding box center [710, 368] width 27 height 27
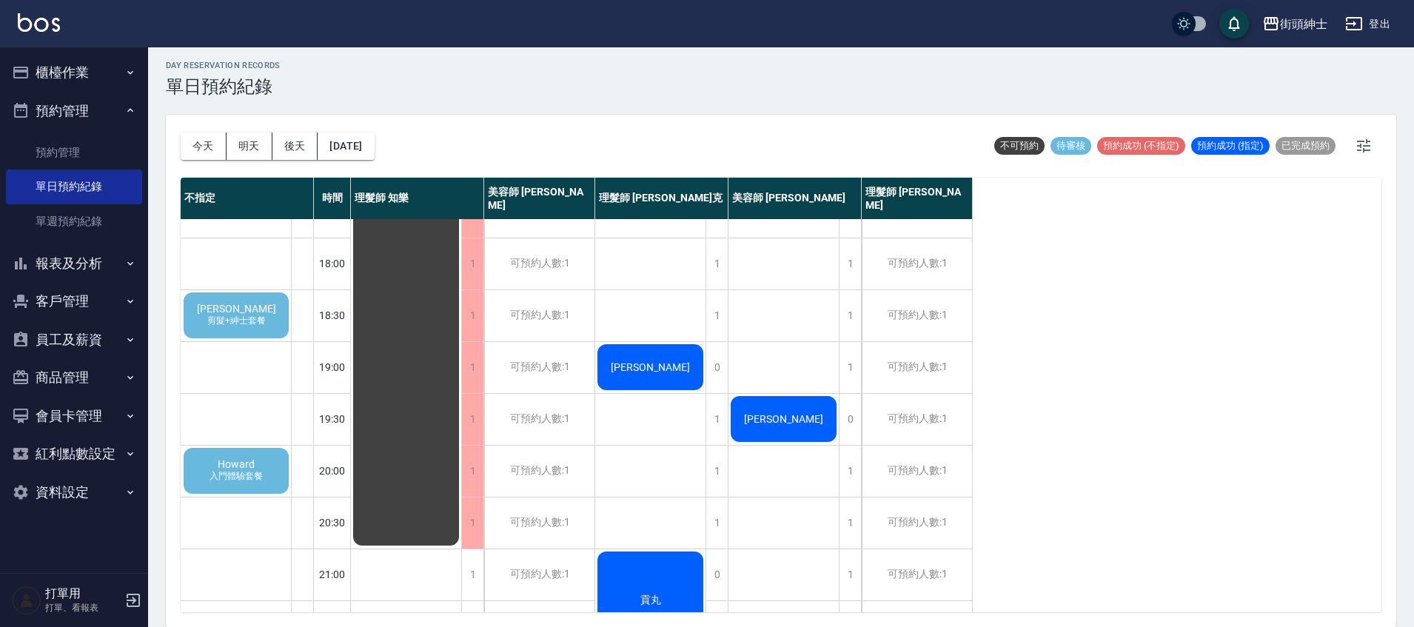
click at [261, 315] on div "阿鳴 剪髮+紳士套餐" at bounding box center [236, 315] width 110 height 50
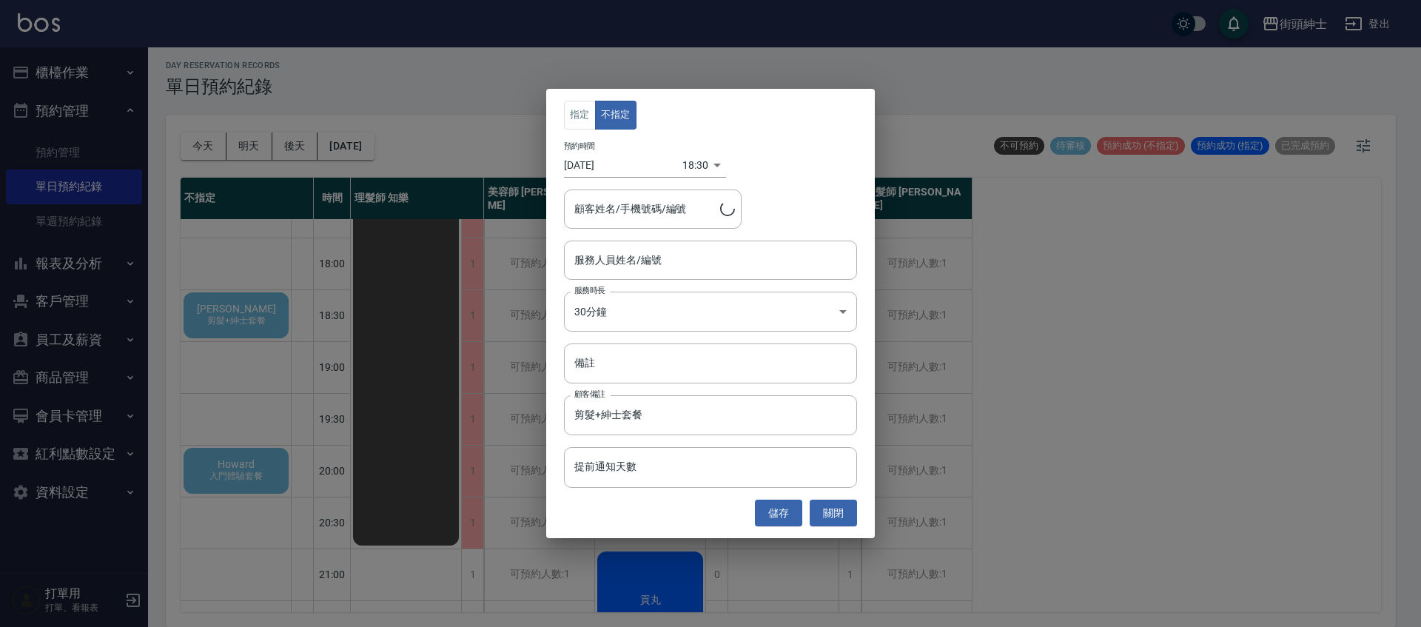
type input "阿鳴/0915018175"
click at [650, 264] on input "服務人員姓名/編號" at bounding box center [711, 260] width 280 height 26
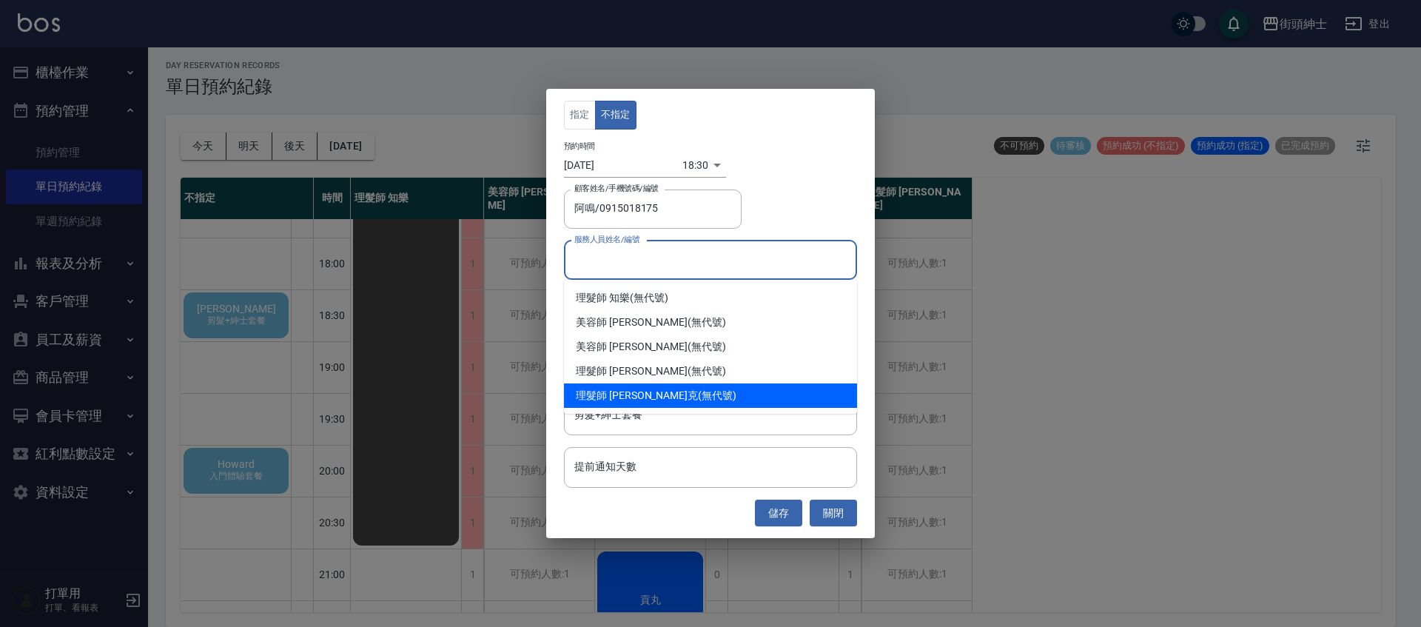
click at [640, 391] on span "理髮師 Vic 維克" at bounding box center [637, 396] width 122 height 16
type input "理髮師 Vic 維克(無代號)"
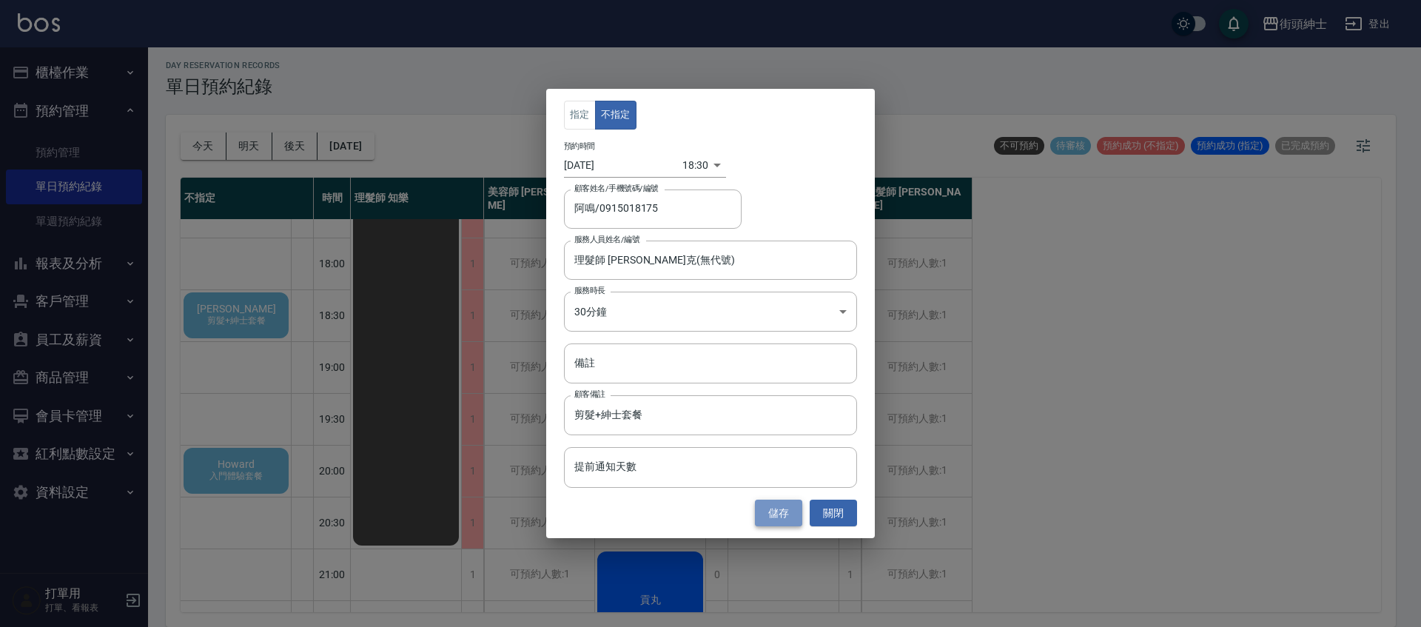
click at [781, 512] on button "儲存" at bounding box center [778, 513] width 47 height 27
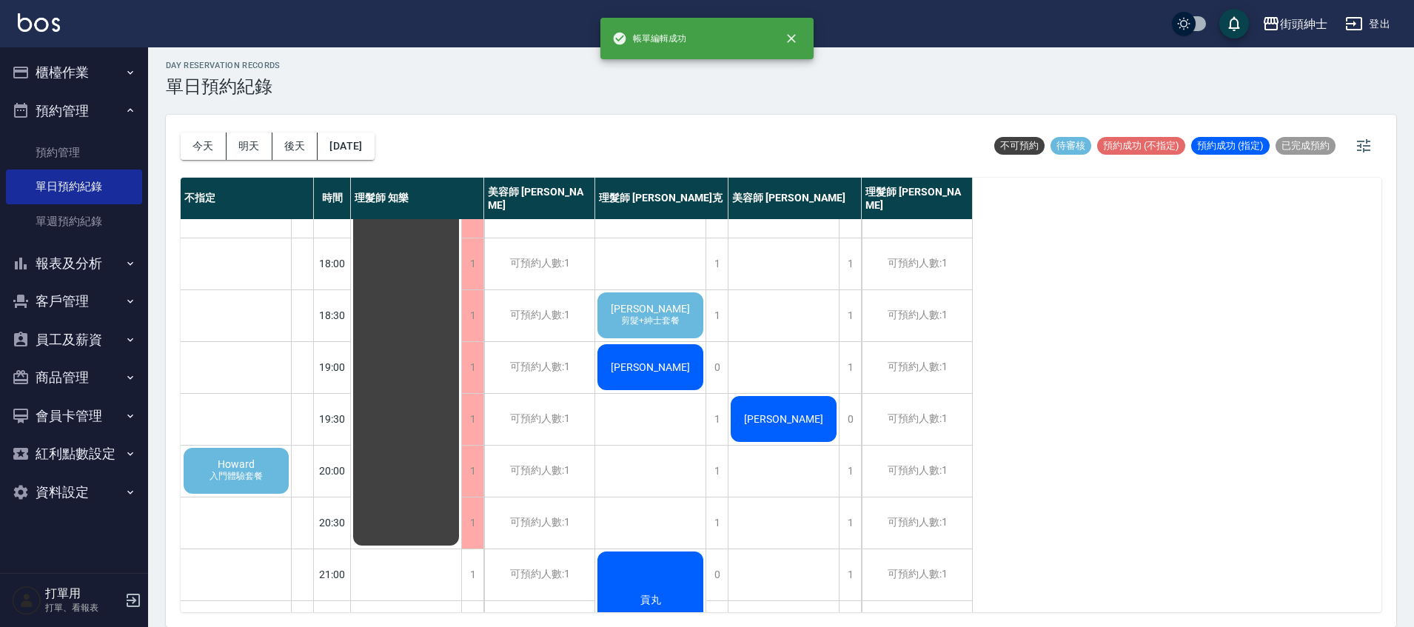
click at [656, 323] on span "剪髮+紳士套餐" at bounding box center [650, 321] width 64 height 13
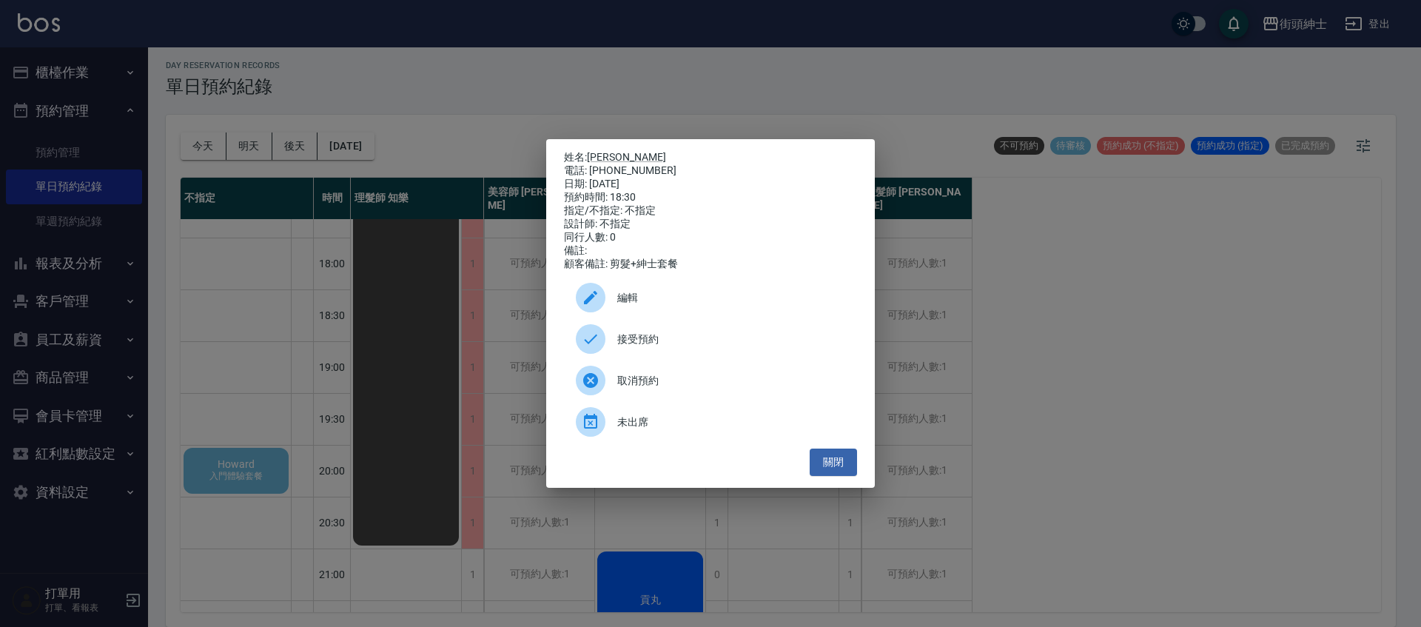
click at [697, 347] on span "接受預約" at bounding box center [731, 340] width 228 height 16
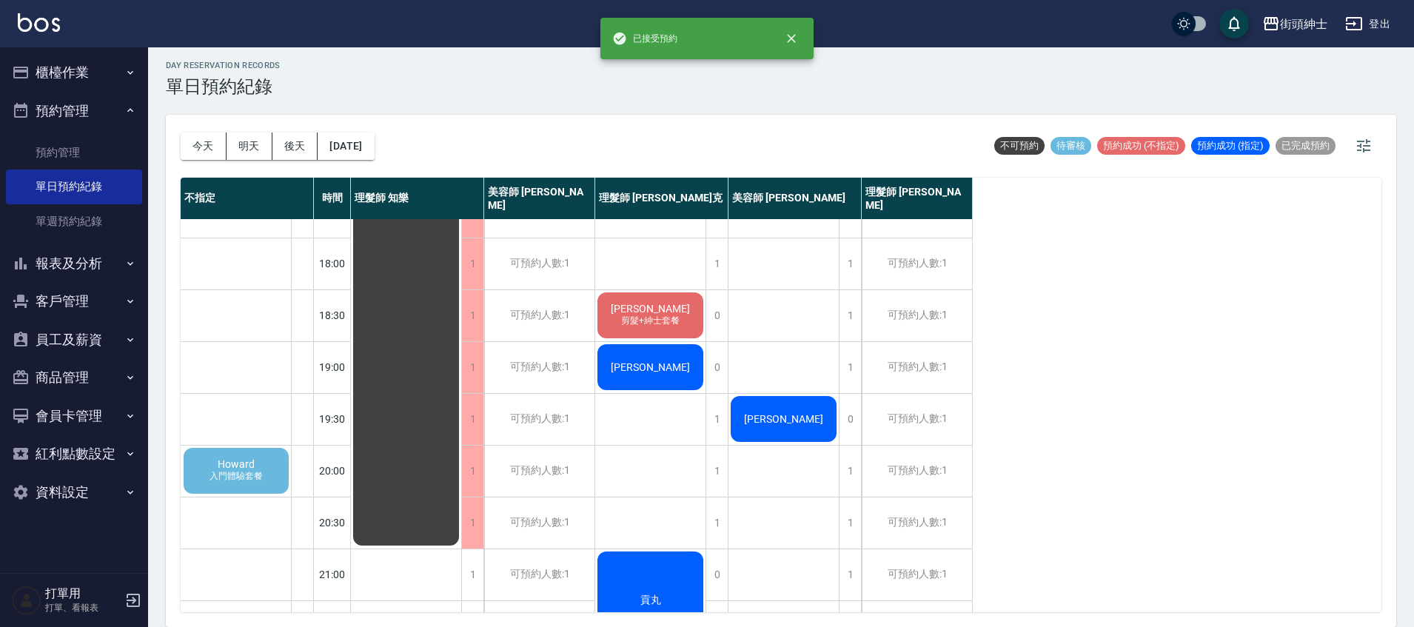
click at [654, 317] on span "剪髮+紳士套餐" at bounding box center [650, 321] width 64 height 13
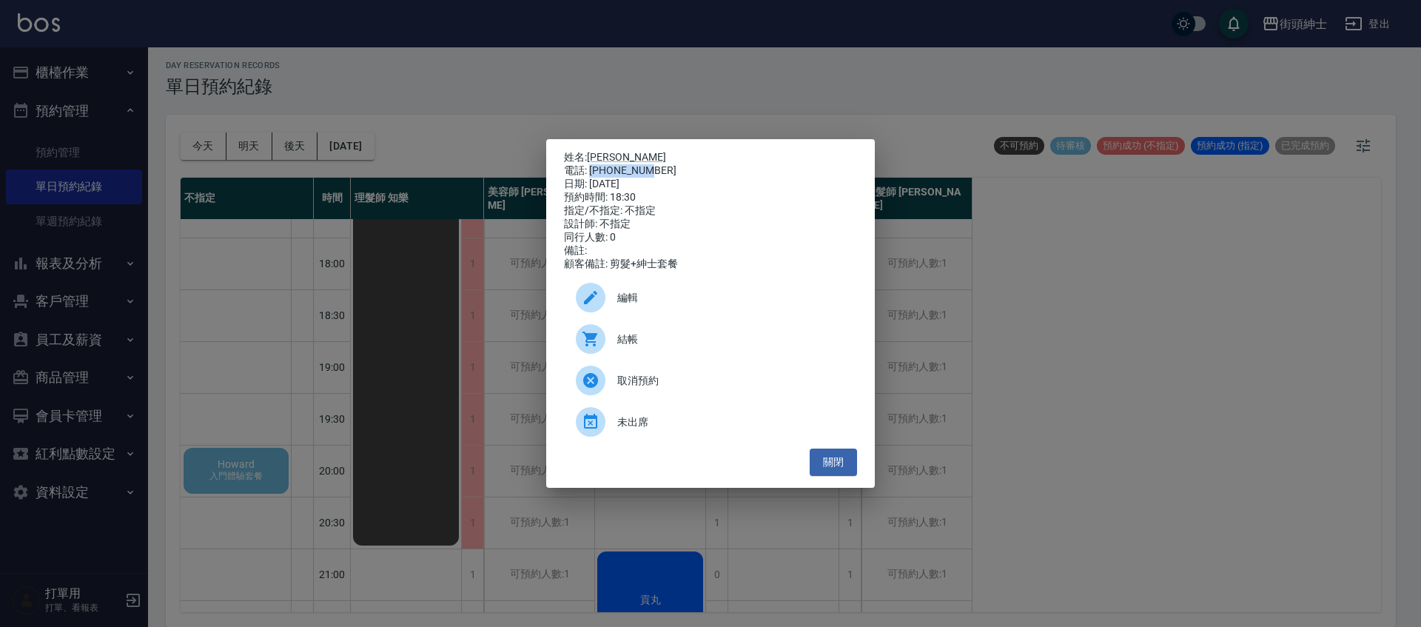
drag, startPoint x: 591, startPoint y: 167, endPoint x: 673, endPoint y: 165, distance: 81.4
click at [688, 167] on div "電話: 0915018175" at bounding box center [710, 170] width 293 height 13
copy div "0915018175"
click at [512, 293] on div "姓名: 阿鳴 電話: 0915018175 日期: 2025/09/25 預約時間: 18:30 指定/不指定: 不指定 設計師: 不指定 同行人數: 0 備…" at bounding box center [710, 313] width 1421 height 627
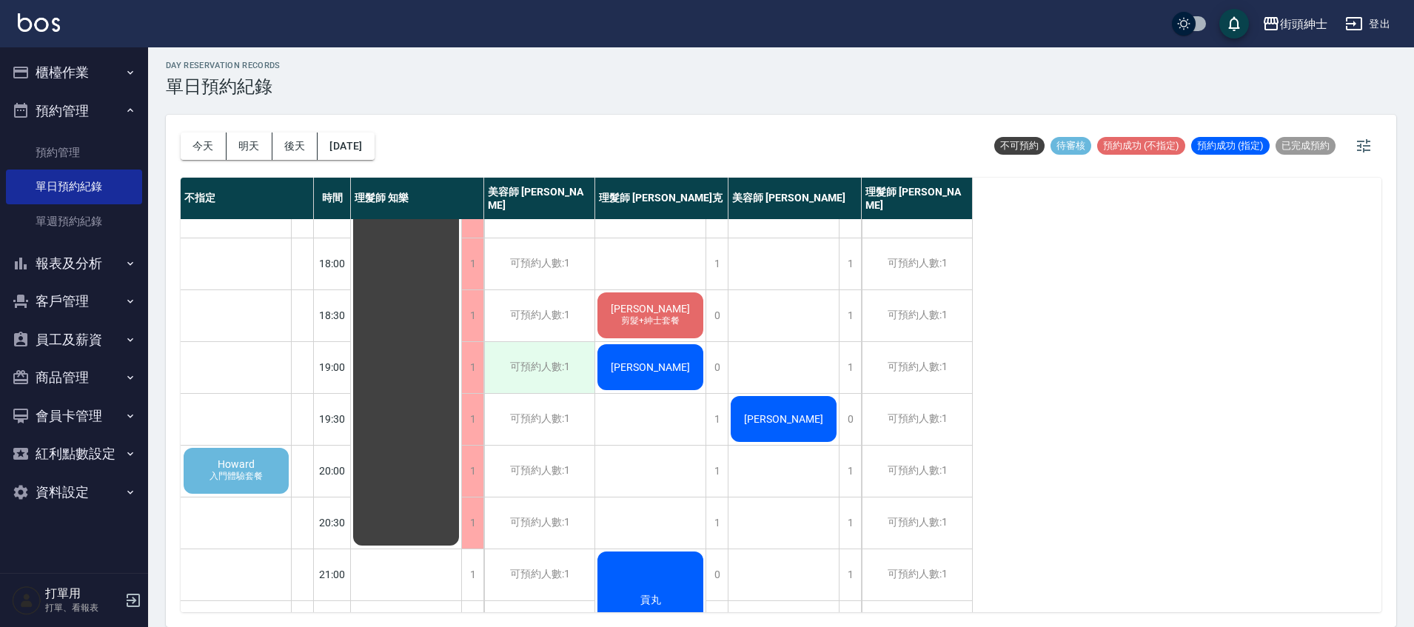
click at [559, 360] on div "可預約人數:1" at bounding box center [539, 367] width 110 height 51
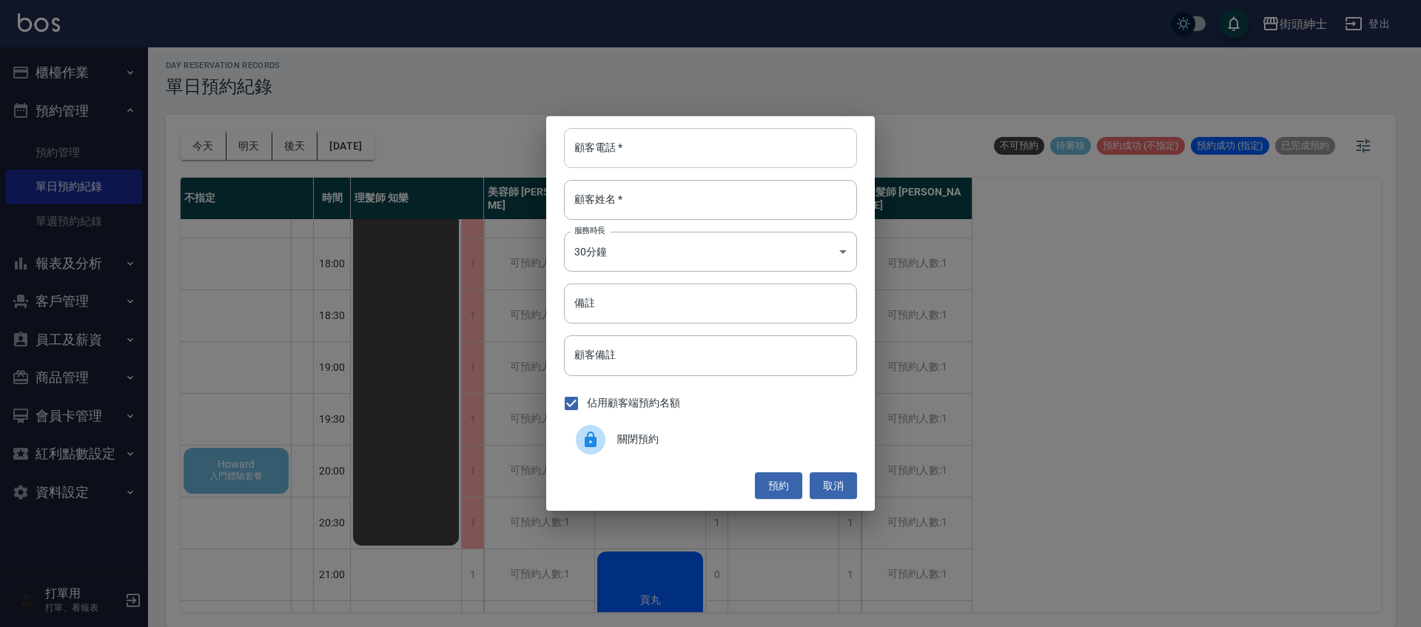
click at [682, 155] on input "顧客電話   *" at bounding box center [710, 148] width 293 height 40
paste input "0915018175"
type input "0915018175"
click at [617, 205] on input "顧客姓名   *" at bounding box center [710, 200] width 293 height 40
type input "ㄑ"
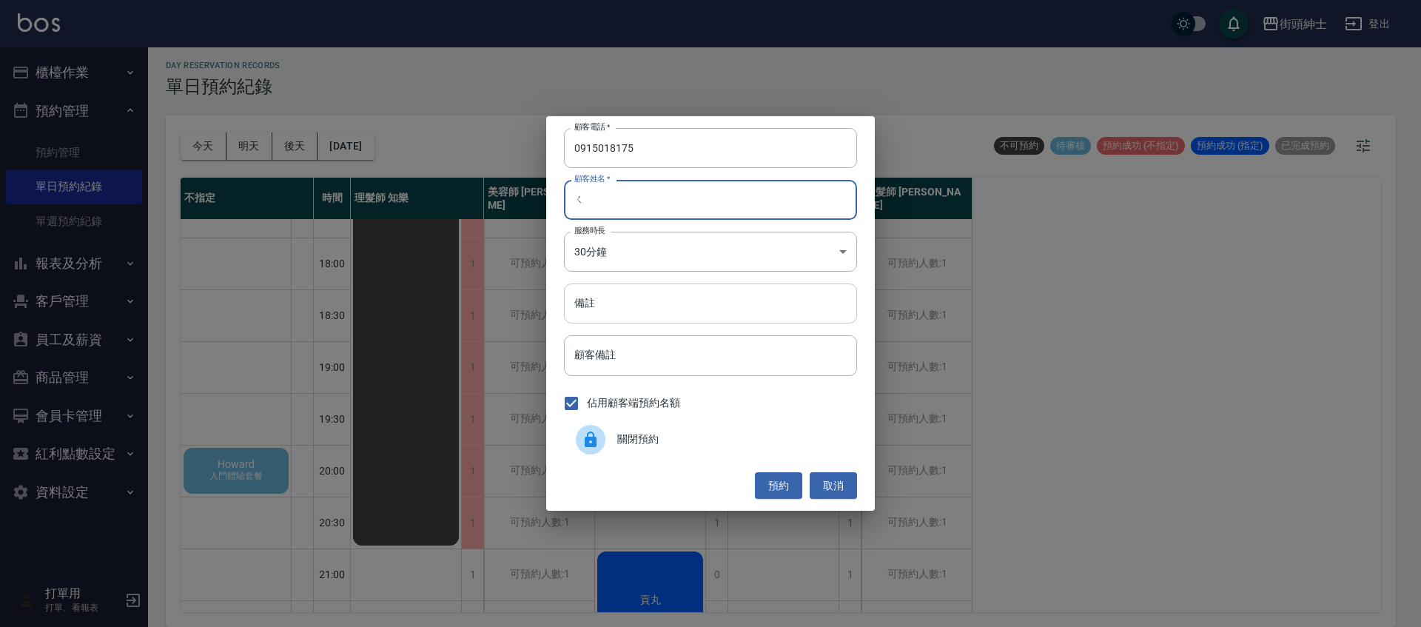
click at [711, 315] on input "備註" at bounding box center [710, 304] width 293 height 40
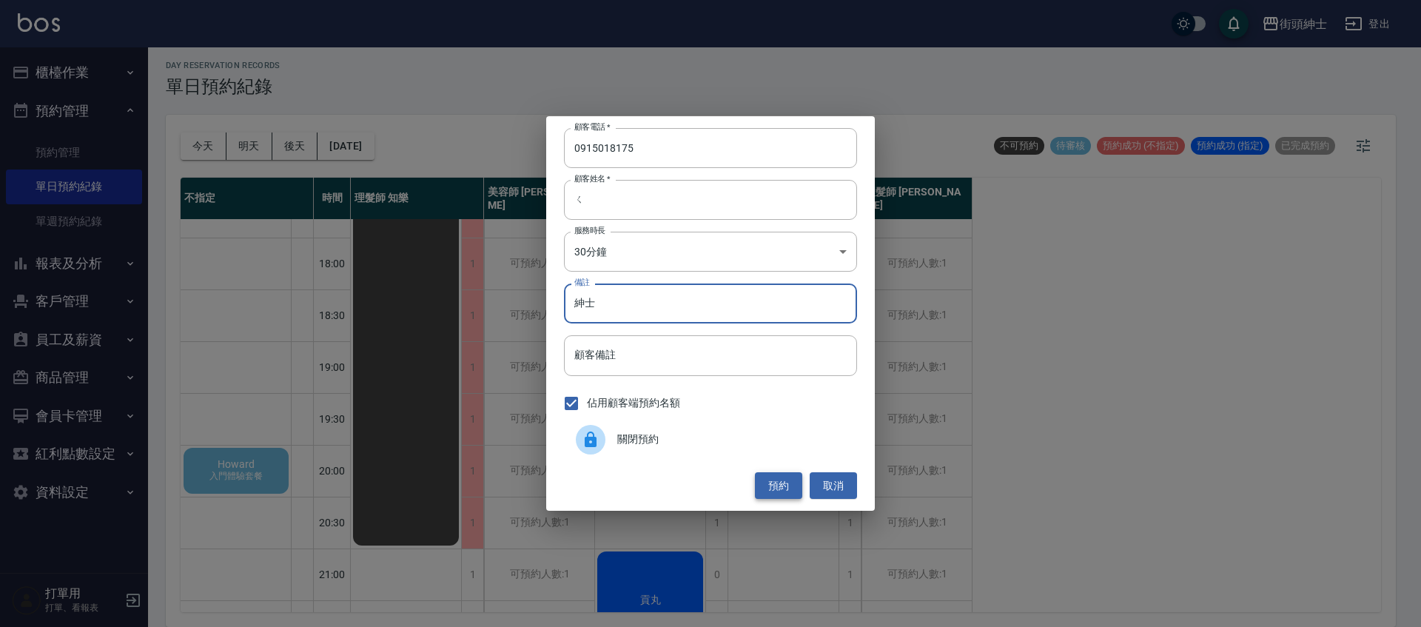
type input "紳士"
click at [797, 492] on button "預約" at bounding box center [778, 485] width 47 height 27
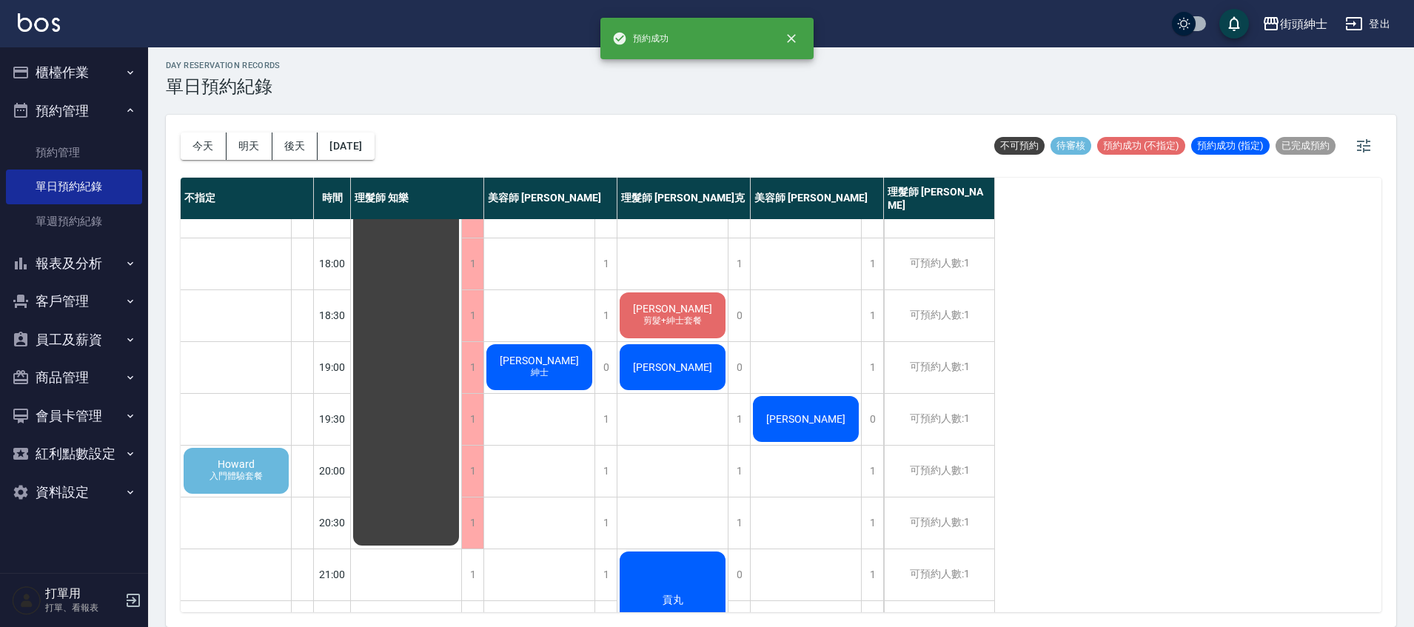
click at [221, 472] on span "入門體驗套餐" at bounding box center [236, 476] width 59 height 13
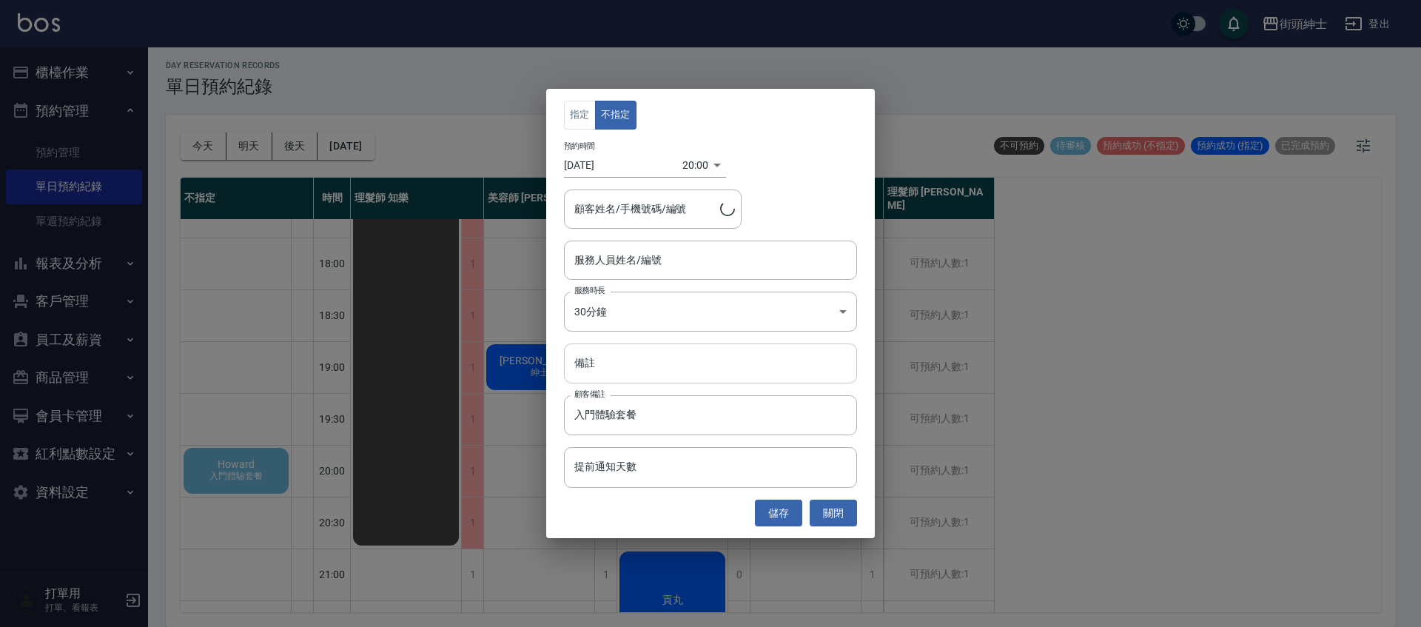
type input "Howard/0934033032"
click at [663, 247] on input "服務人員姓名/編號" at bounding box center [711, 260] width 280 height 26
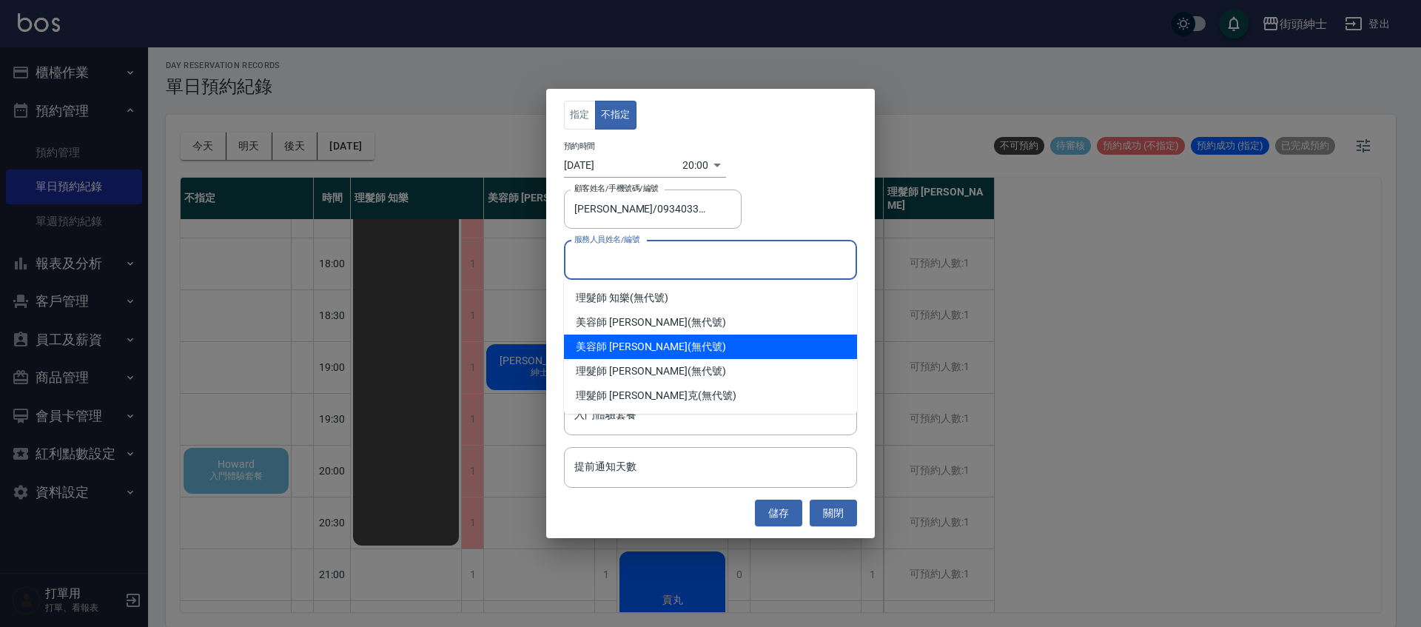
click at [666, 347] on div "美容師 Cherry (無代號)" at bounding box center [710, 347] width 293 height 24
type input "美容師 Cherry(無代號)"
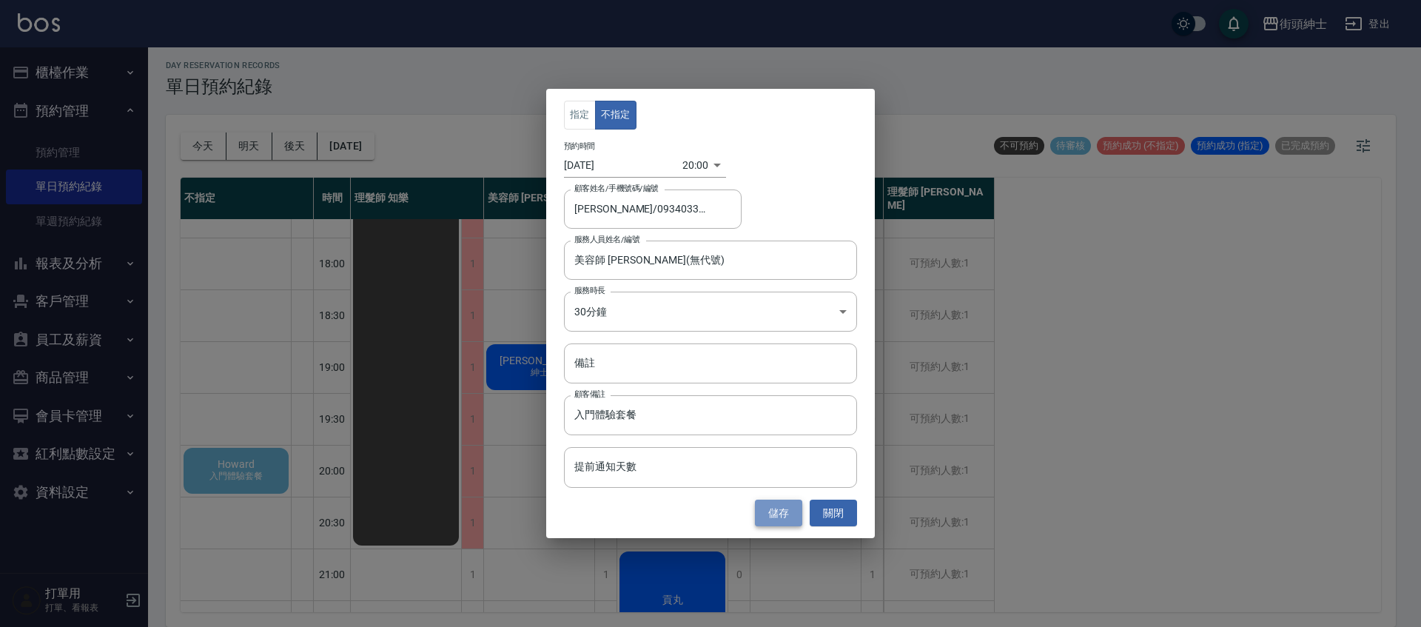
click at [777, 508] on button "儲存" at bounding box center [778, 513] width 47 height 27
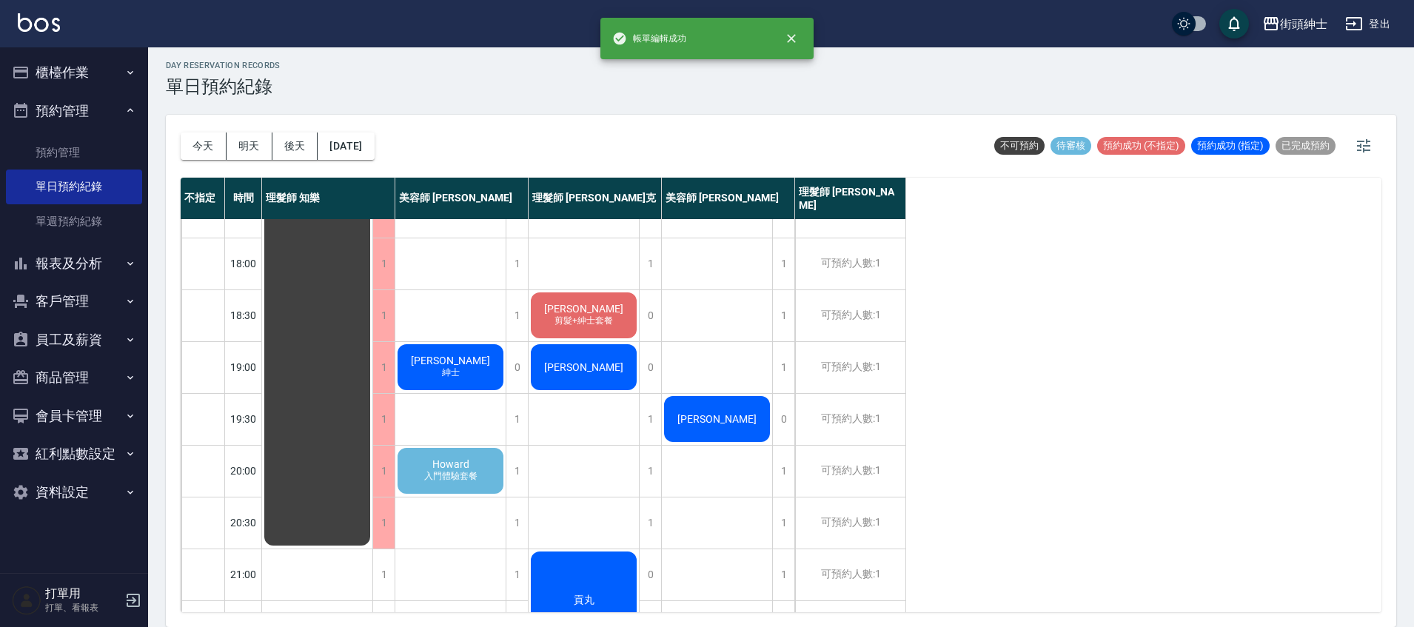
click at [476, 474] on span "入門體驗套餐" at bounding box center [450, 476] width 59 height 13
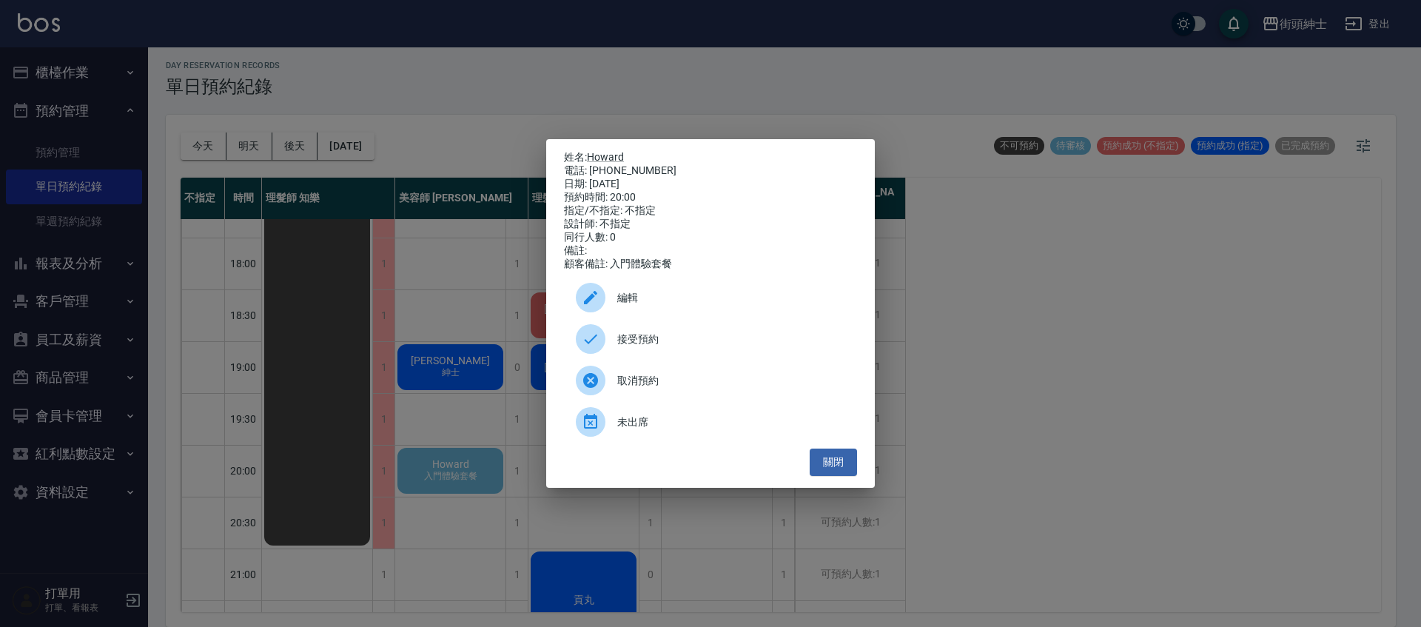
click at [655, 345] on span "接受預約" at bounding box center [731, 340] width 228 height 16
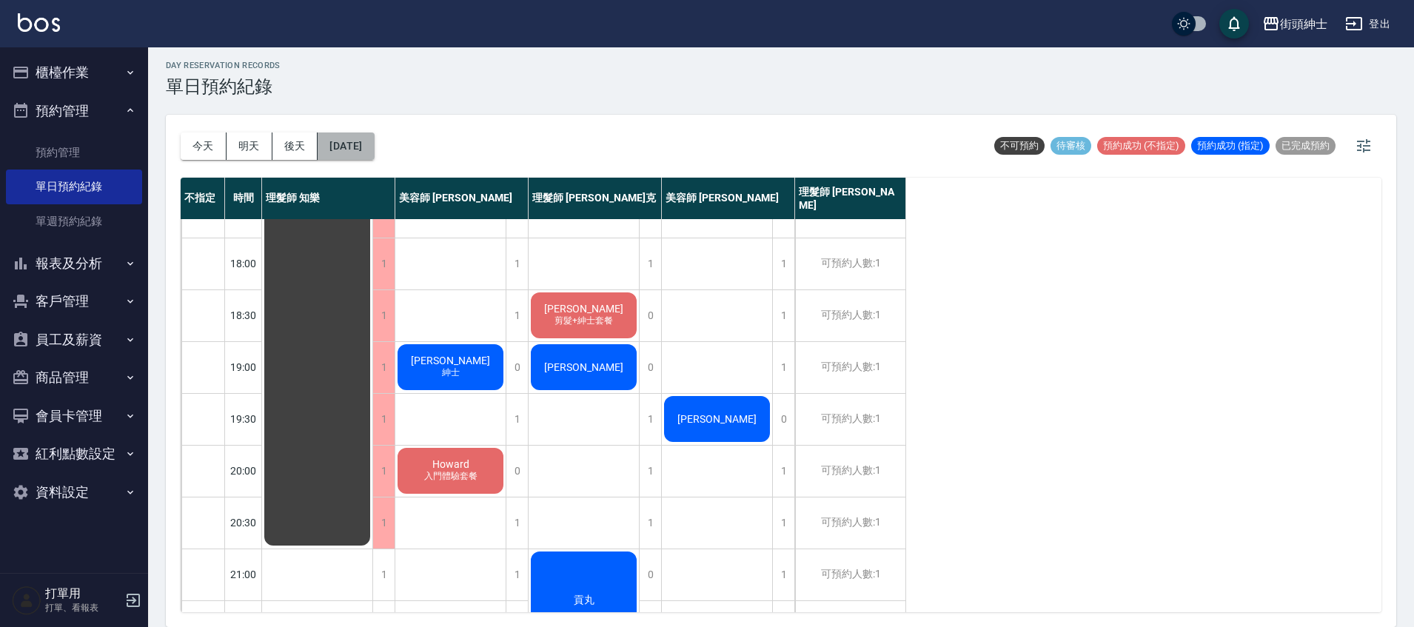
click at [374, 150] on button "2025/09/25" at bounding box center [346, 145] width 56 height 27
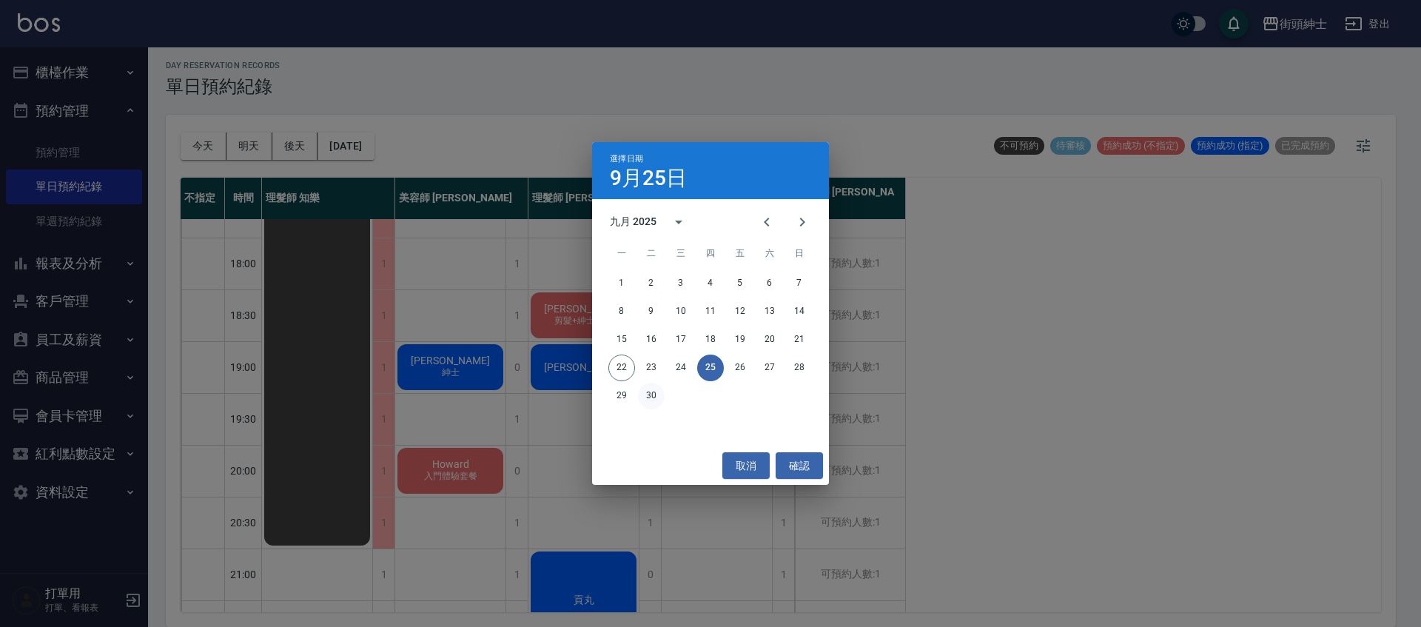
click at [648, 392] on button "30" at bounding box center [651, 396] width 27 height 27
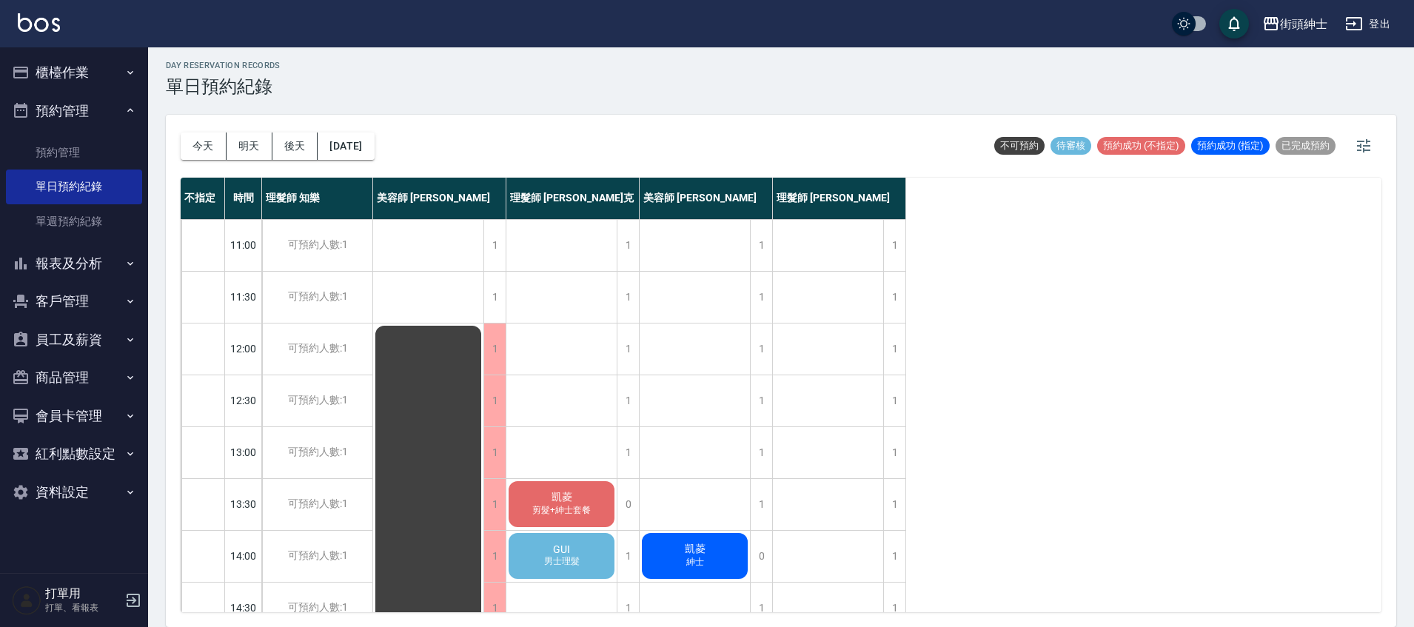
click at [594, 555] on div "GUI 男士理髮" at bounding box center [561, 556] width 110 height 50
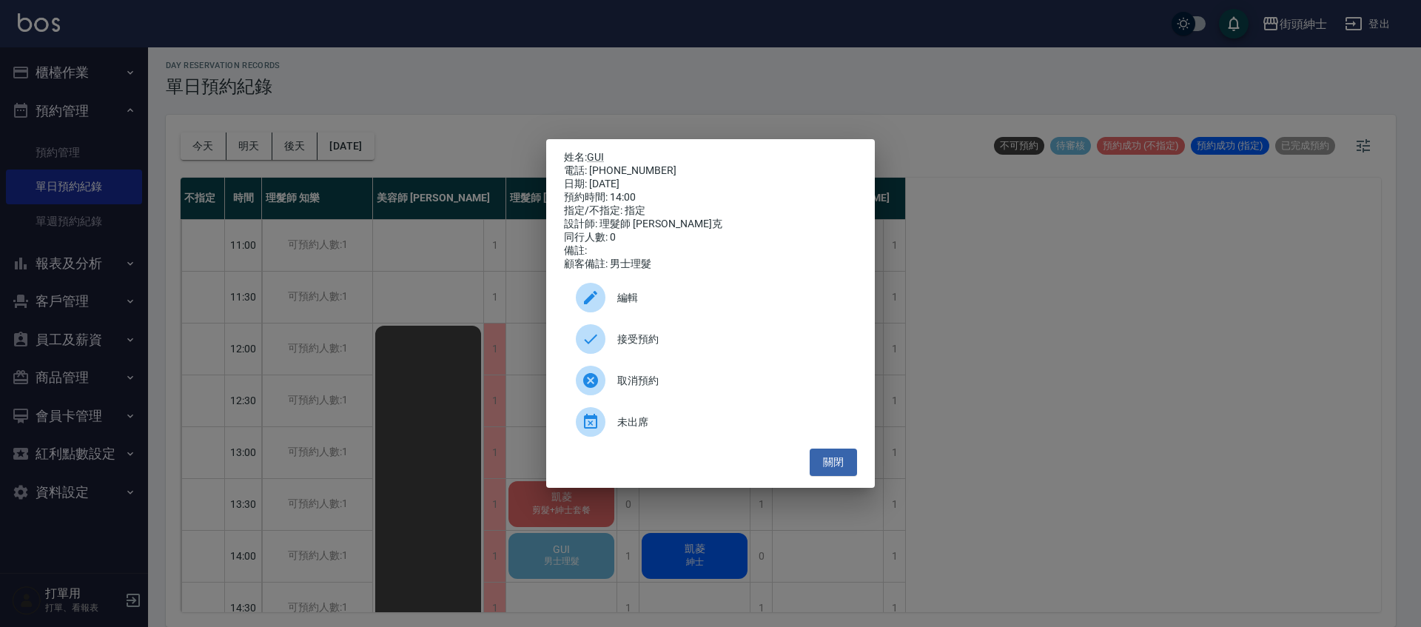
click at [680, 339] on span "接受預約" at bounding box center [731, 340] width 228 height 16
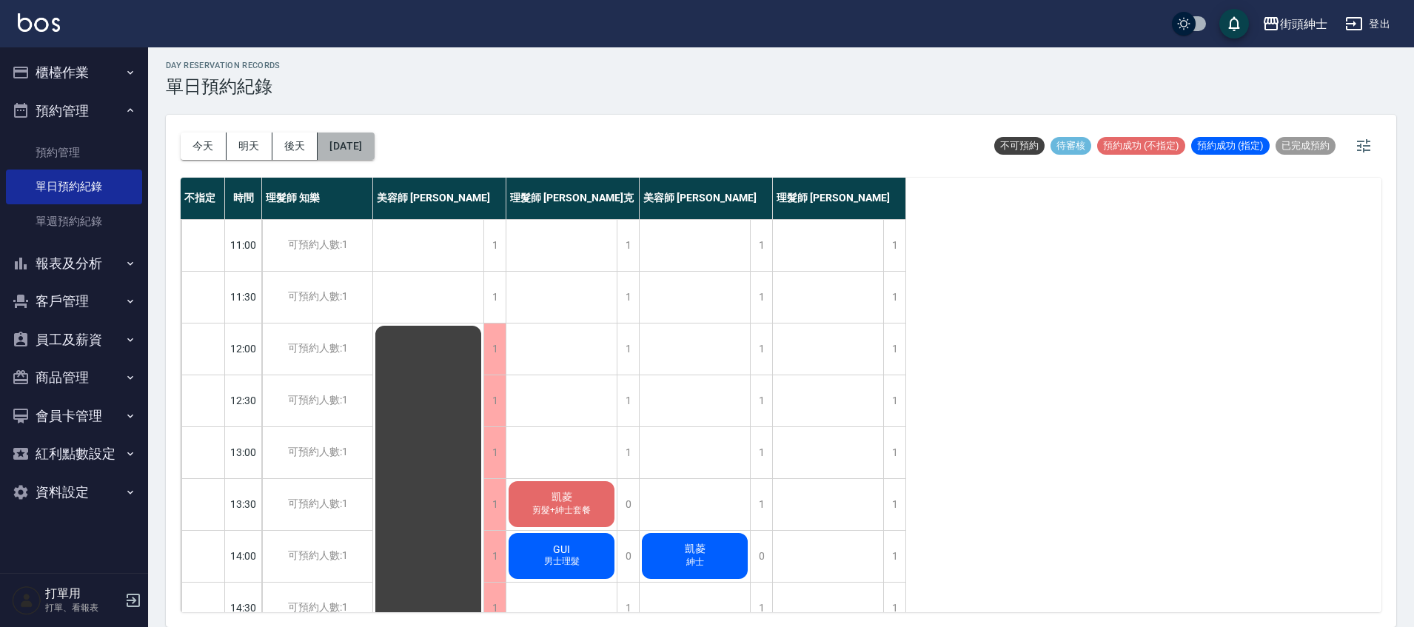
click at [374, 133] on button "2025/09/30" at bounding box center [346, 145] width 56 height 27
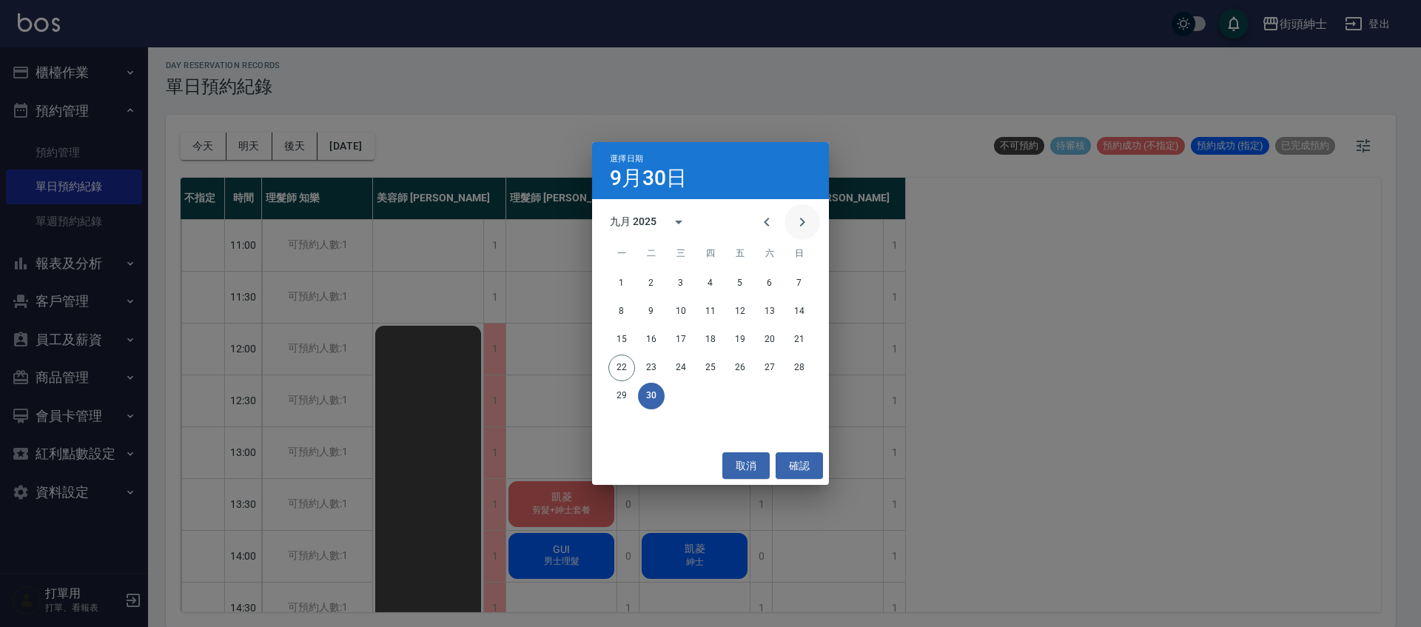
click at [805, 220] on icon "Next month" at bounding box center [803, 222] width 18 height 18
click at [712, 314] on button "9" at bounding box center [710, 311] width 27 height 27
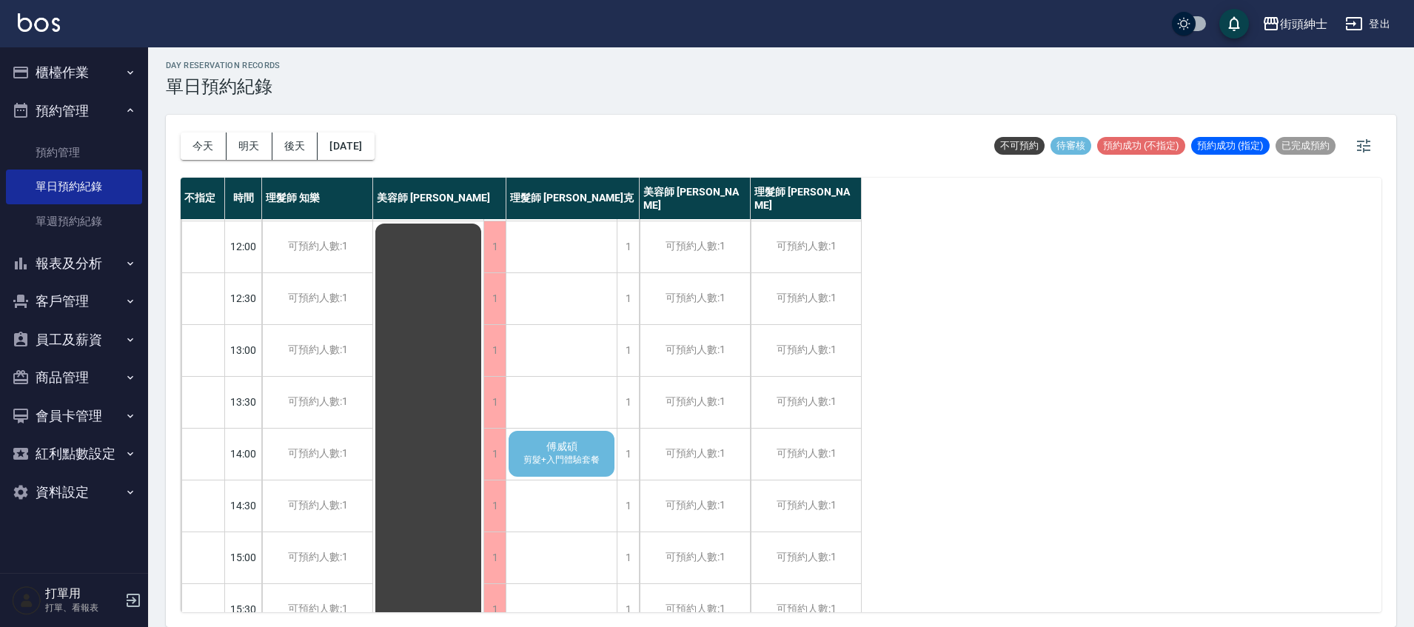
scroll to position [260, 0]
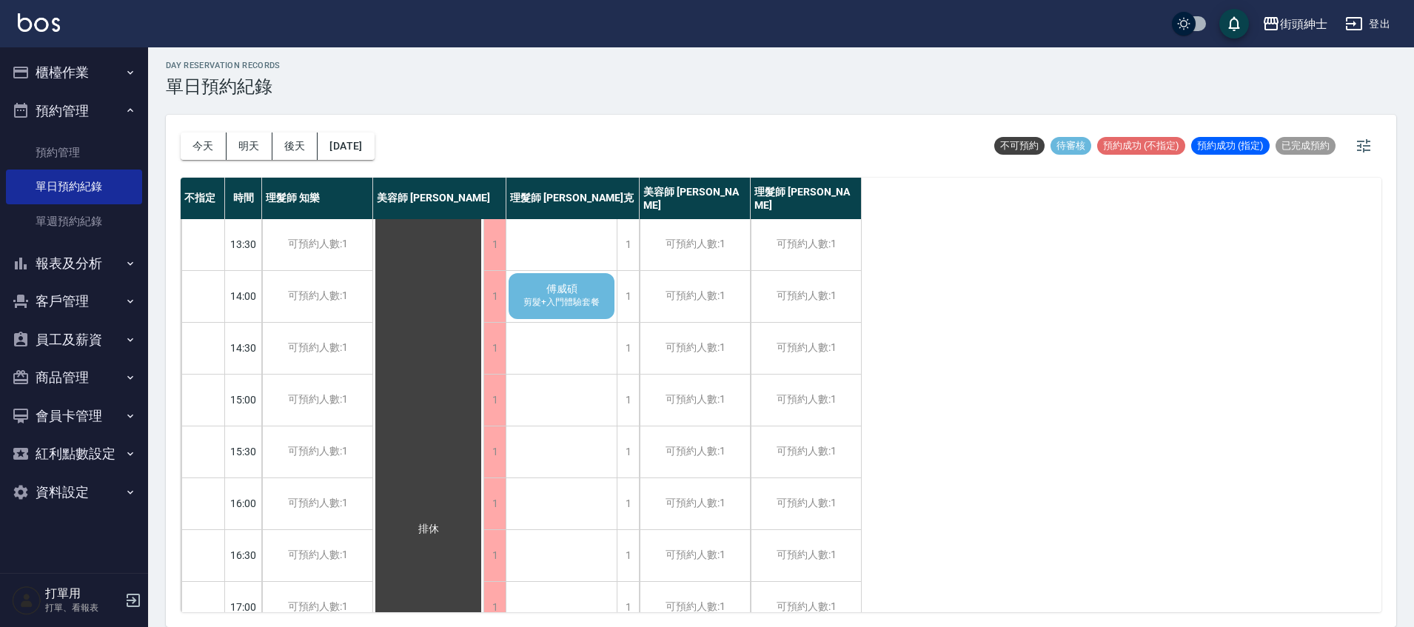
click at [554, 305] on span "剪髮+入門體驗套餐" at bounding box center [561, 302] width 82 height 13
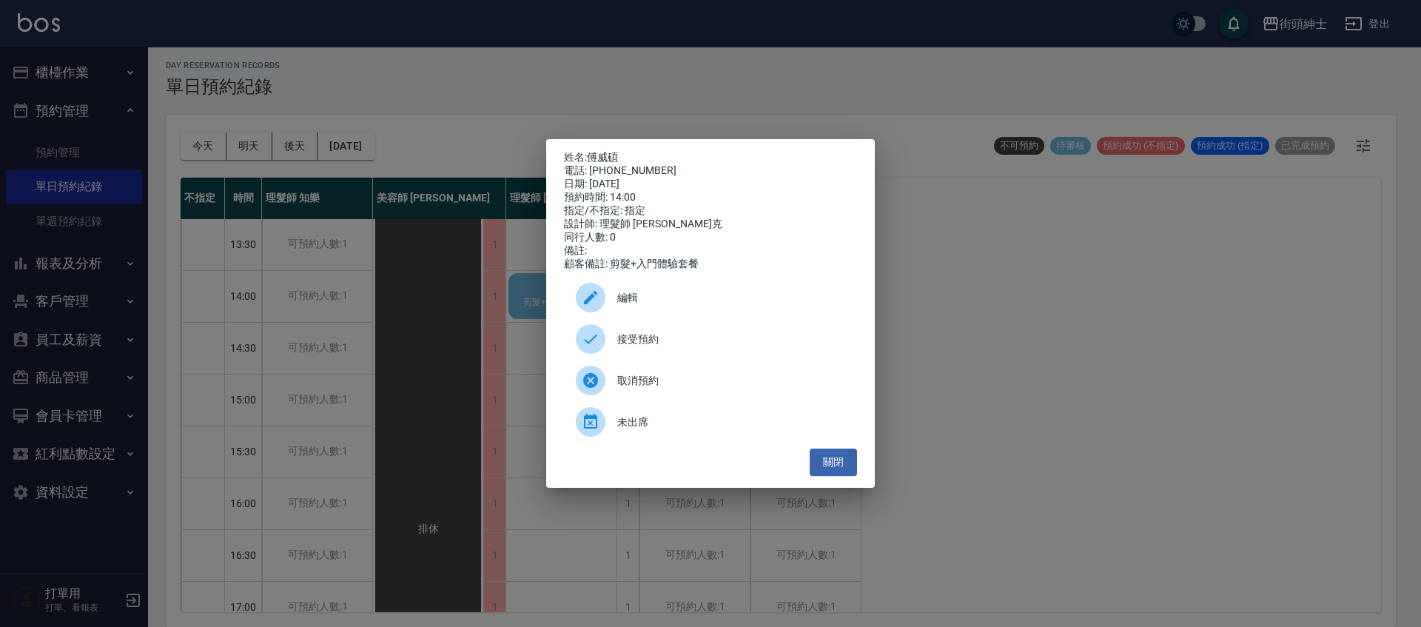
click at [739, 347] on span "接受預約" at bounding box center [731, 340] width 228 height 16
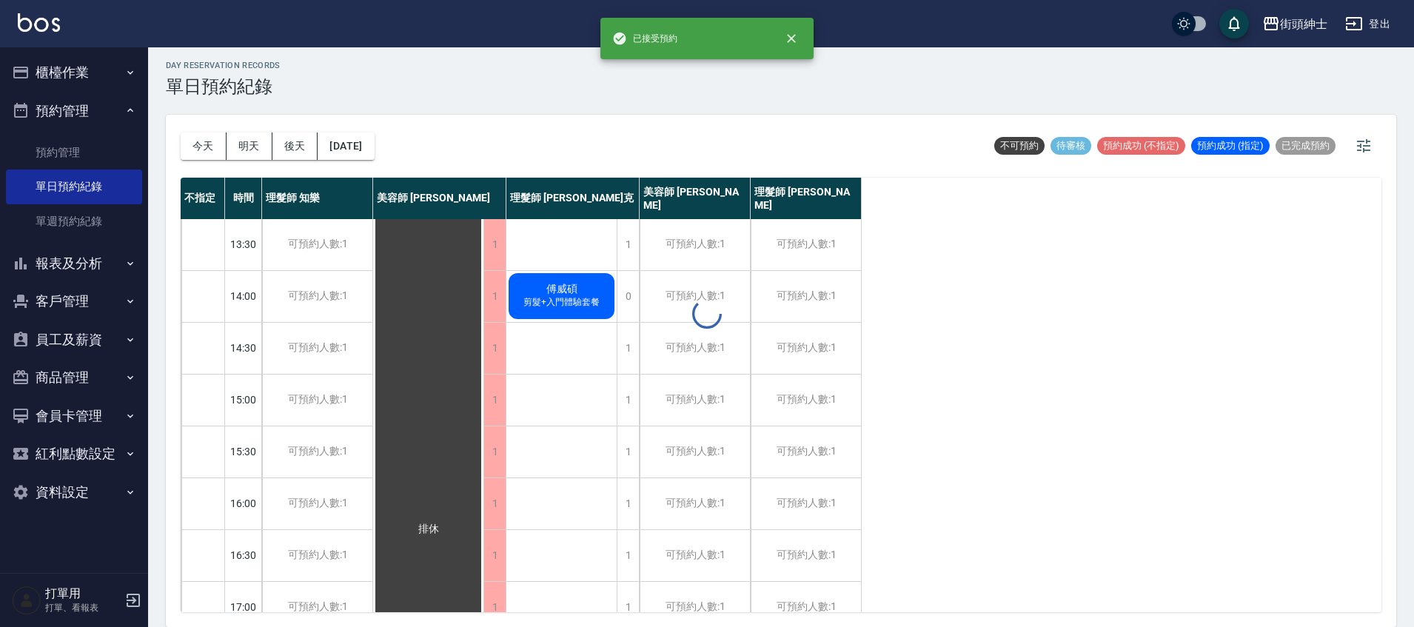
click at [564, 298] on span "剪髮+入門體驗套餐" at bounding box center [561, 302] width 82 height 13
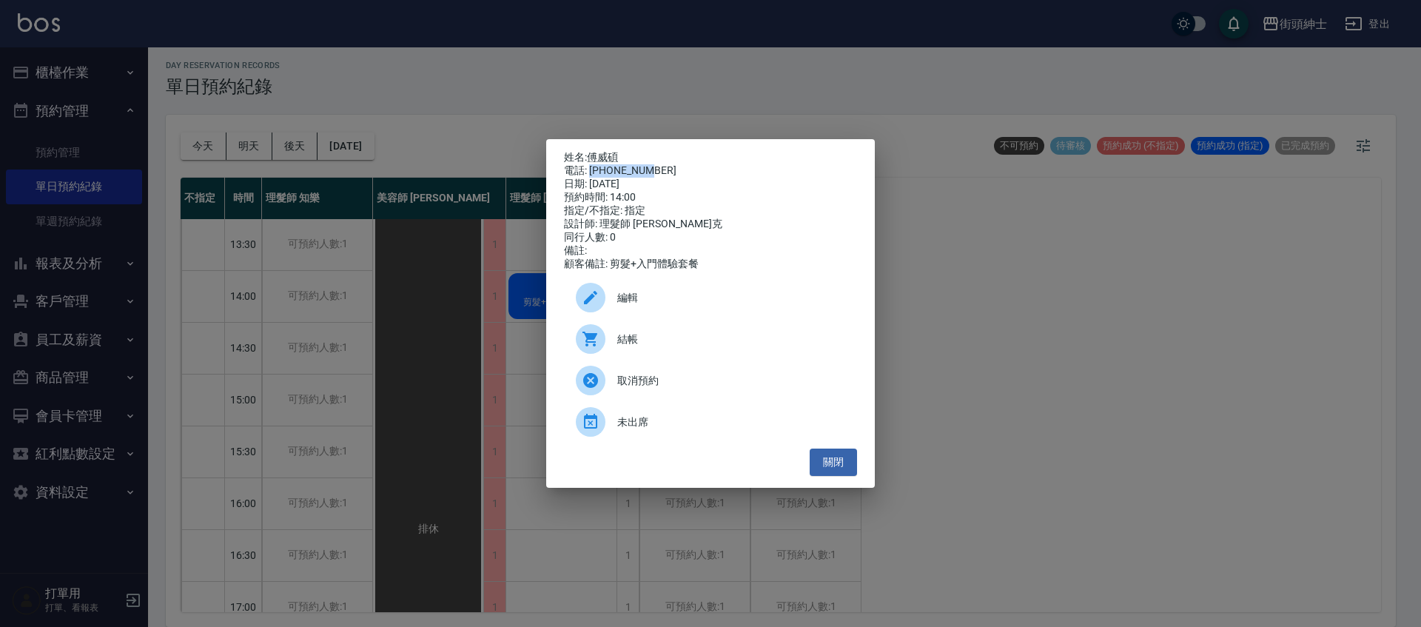
drag, startPoint x: 591, startPoint y: 166, endPoint x: 647, endPoint y: 161, distance: 56.4
click at [647, 164] on div "電話: 0963782850" at bounding box center [710, 170] width 293 height 13
copy div "0963782850"
click at [506, 260] on div "姓名: 傅威碩 電話: 0963782850 日期: 2025/10/09 預約時間: 14:00 指定/不指定: 指定 設計師: 理髮師 Vic 維克 同行…" at bounding box center [710, 313] width 1421 height 627
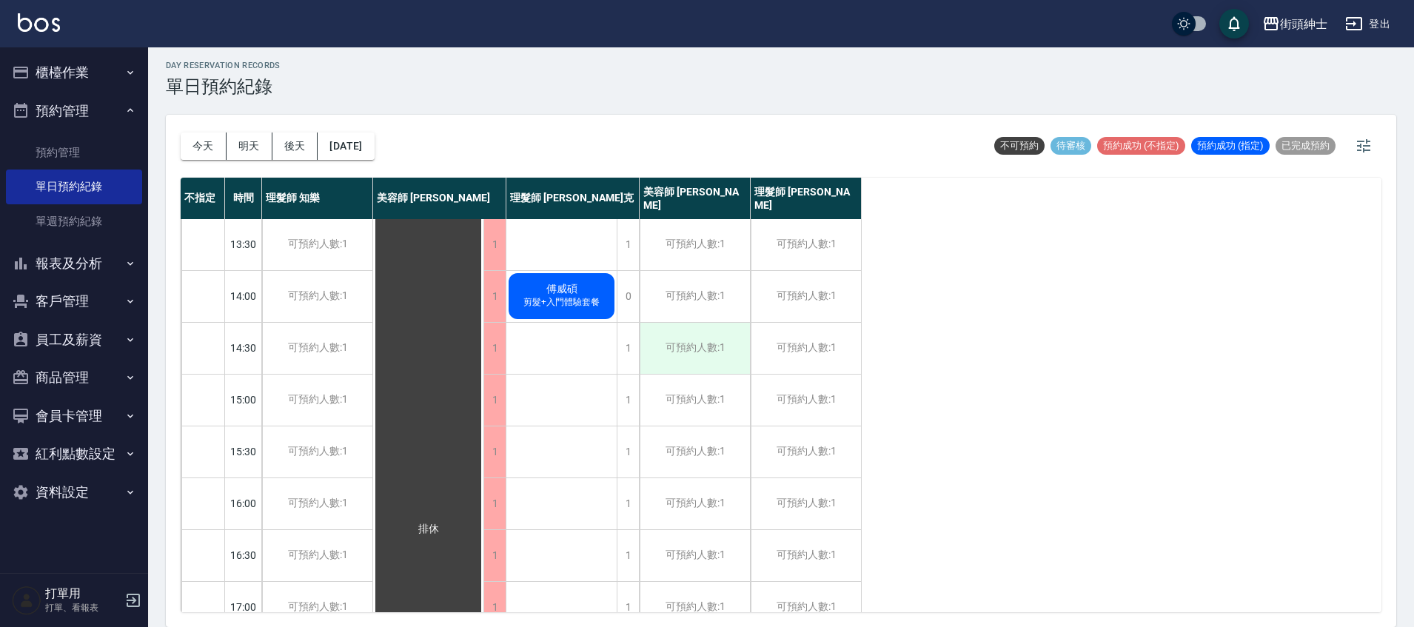
click at [706, 361] on div "可預約人數:1" at bounding box center [695, 348] width 110 height 51
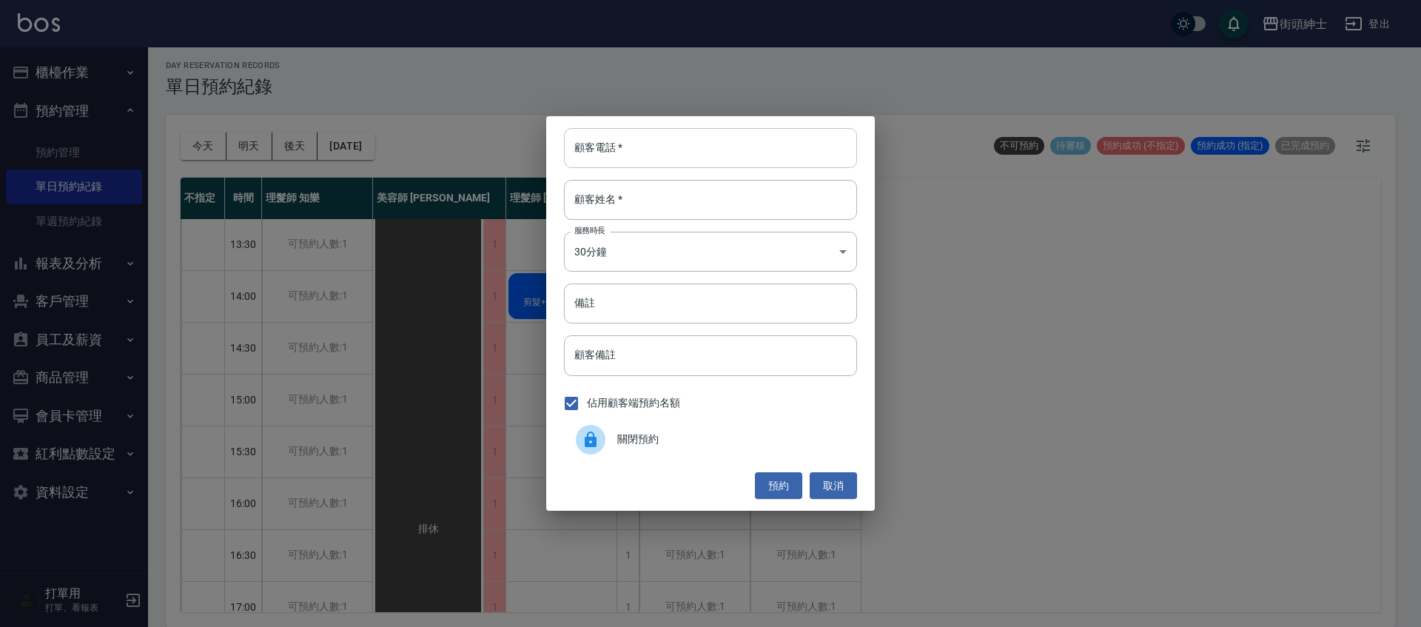
click at [631, 158] on input "顧客電話   *" at bounding box center [710, 148] width 293 height 40
paste input "0963782850"
type input "0963782850"
click at [627, 200] on input "顧客姓名   *" at bounding box center [710, 200] width 293 height 40
type input "ㄑ"
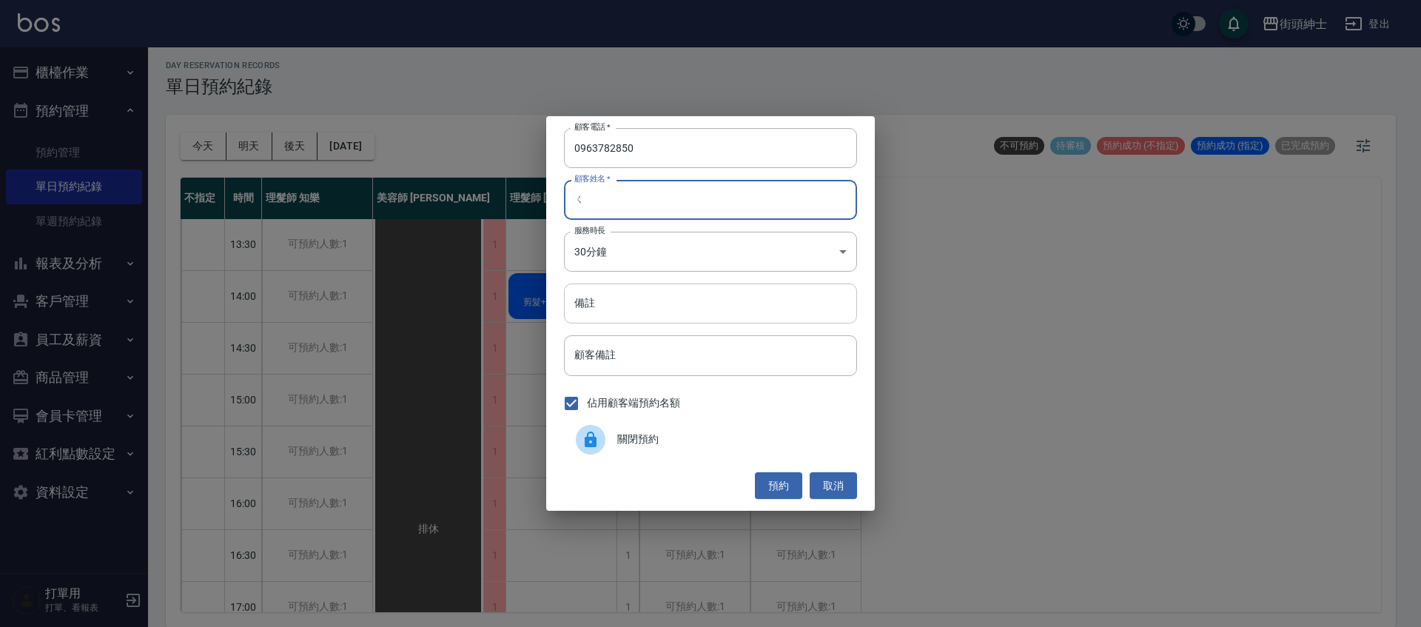
click at [704, 303] on input "備註" at bounding box center [710, 304] width 293 height 40
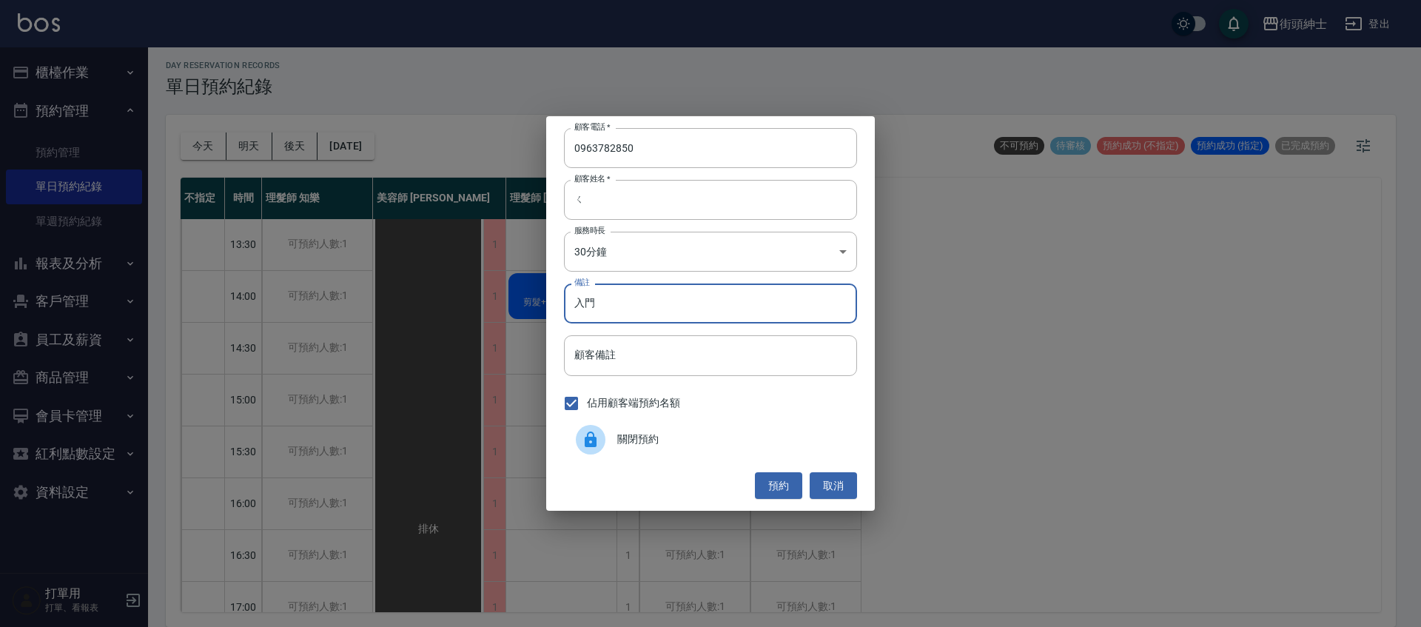
type input "入門"
click at [776, 488] on button "預約" at bounding box center [778, 485] width 47 height 27
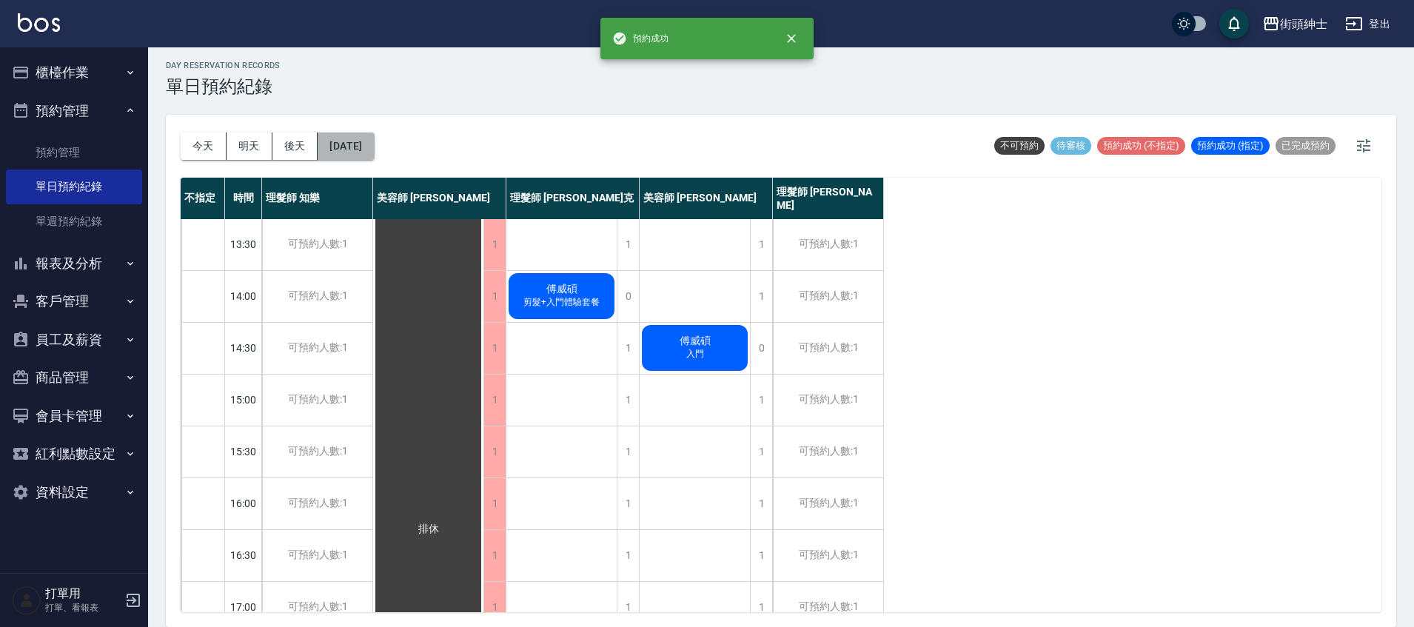
click at [373, 142] on button "2025/10/09" at bounding box center [346, 145] width 56 height 27
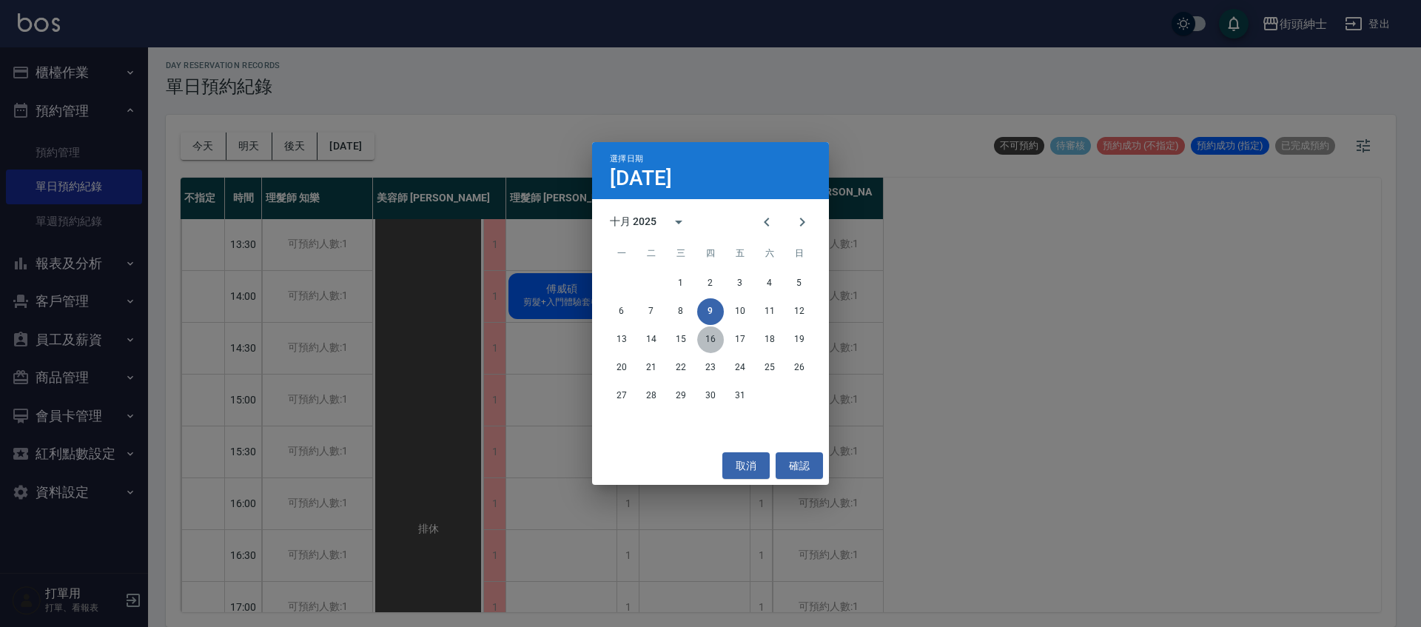
click at [709, 336] on button "16" at bounding box center [710, 339] width 27 height 27
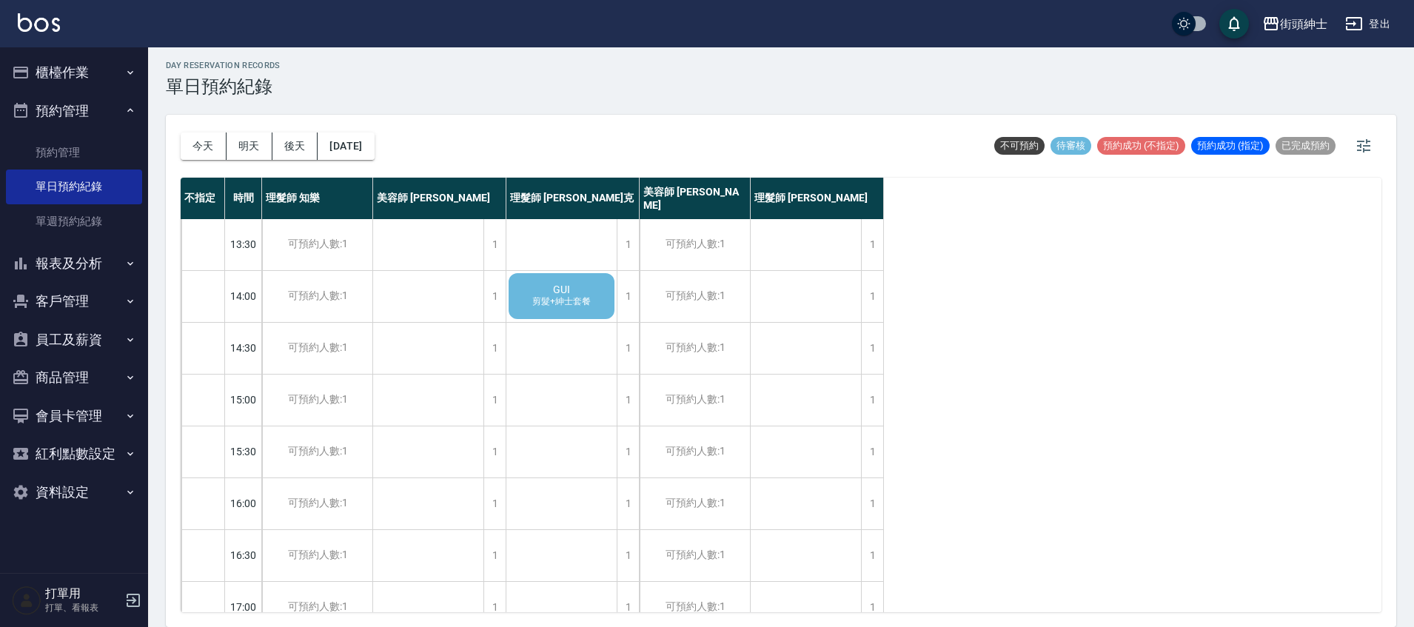
click at [591, 313] on div "GUI 剪髮+紳士套餐" at bounding box center [561, 296] width 110 height 50
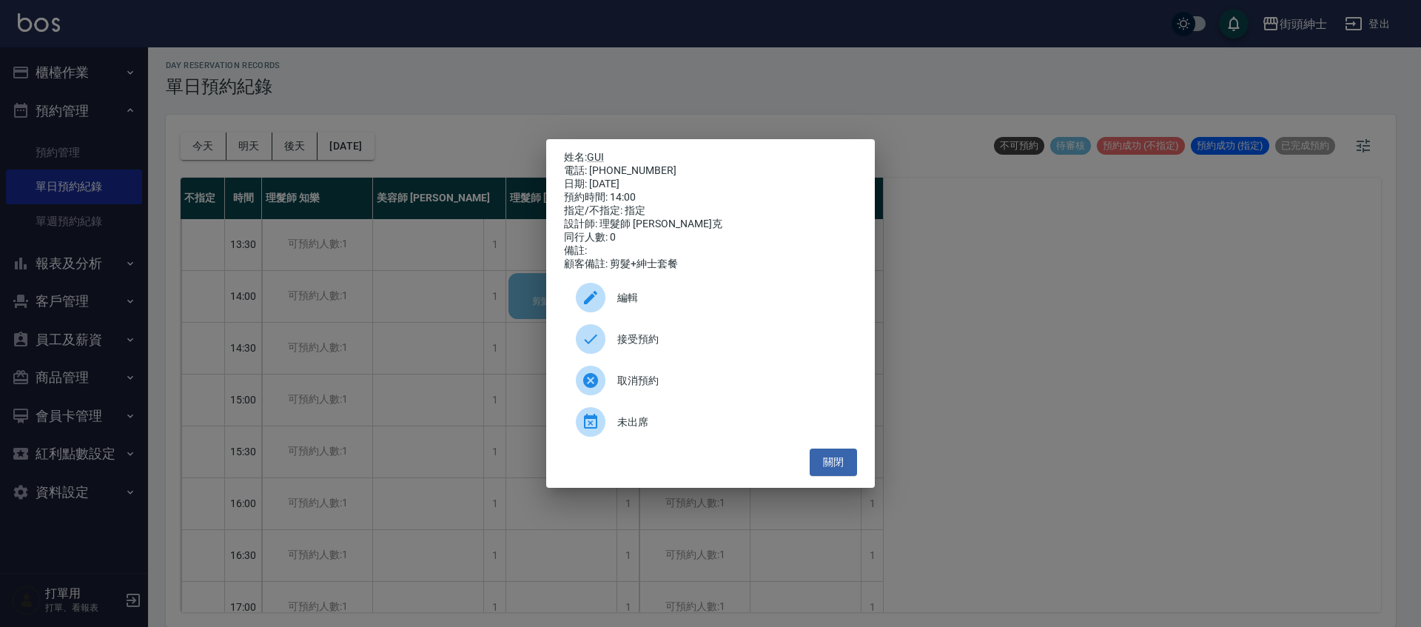
click at [654, 338] on span "接受預約" at bounding box center [731, 340] width 228 height 16
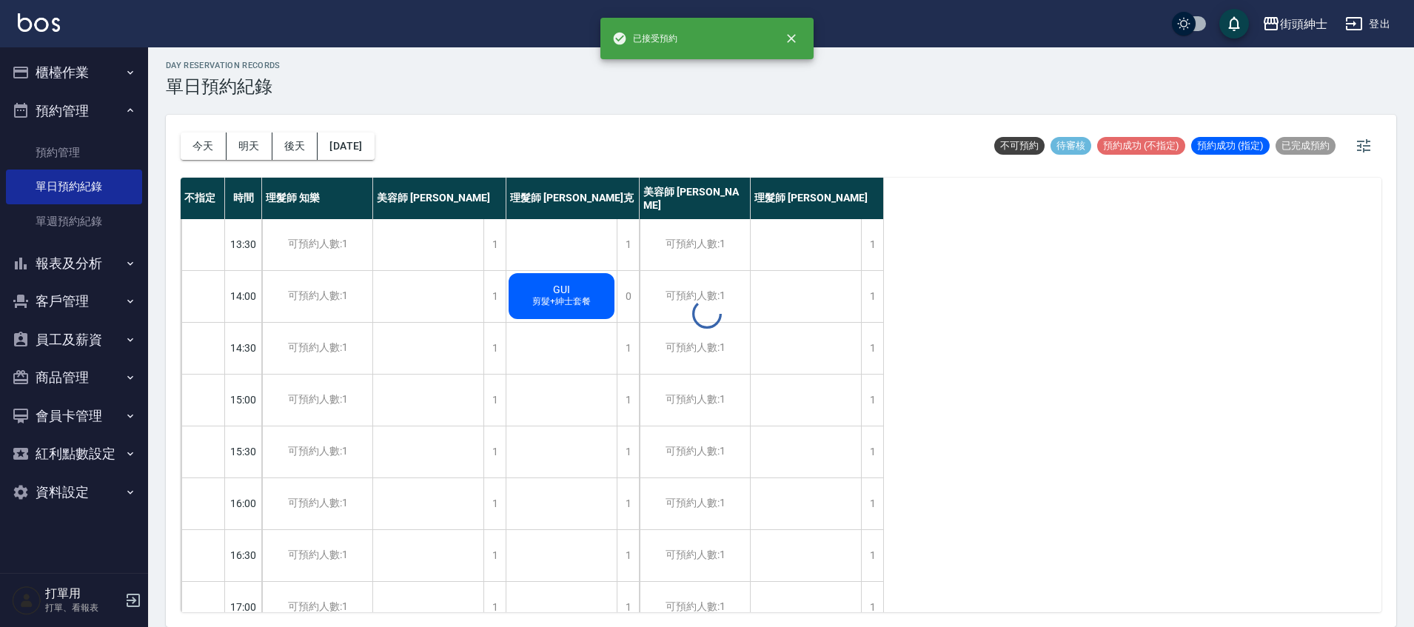
click at [570, 295] on span "剪髮+紳士套餐" at bounding box center [561, 301] width 64 height 13
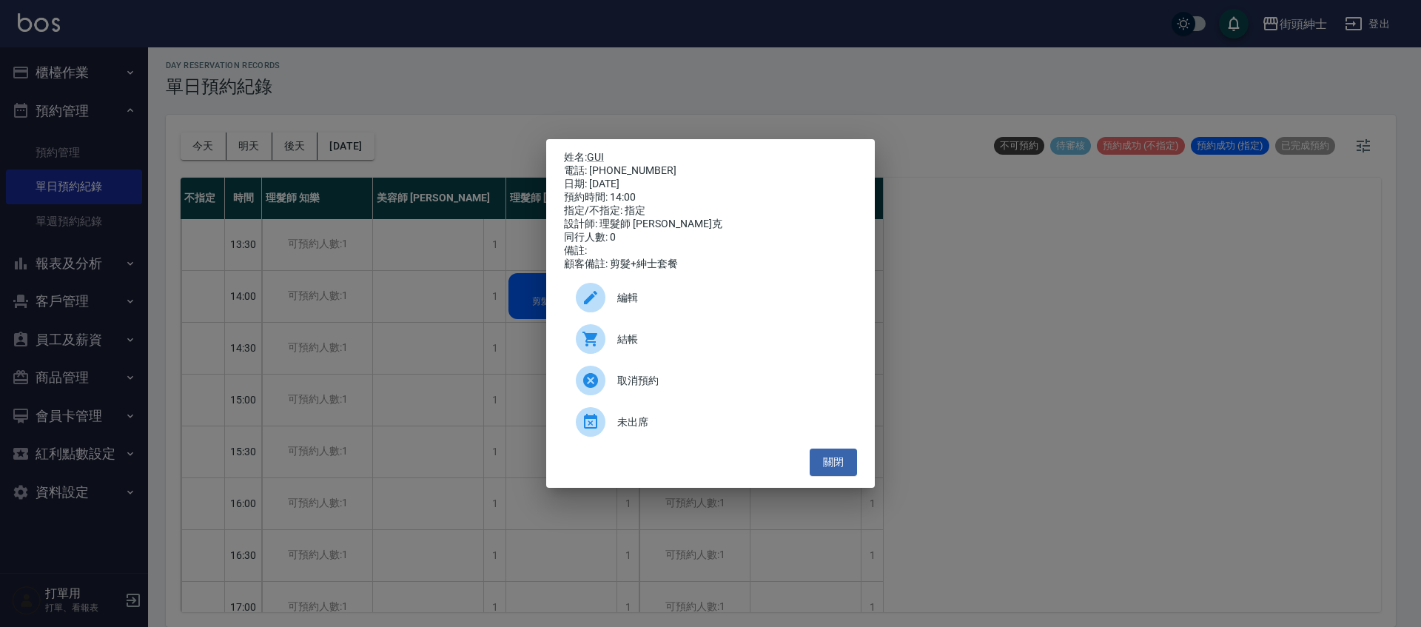
drag, startPoint x: 591, startPoint y: 170, endPoint x: 653, endPoint y: 175, distance: 61.7
click at [654, 175] on div "姓名: GUI 電話: 0987681834 日期: 2025/10/16 預約時間: 14:00 指定/不指定: 指定 設計師: 理髮師 Vic 維克 同行…" at bounding box center [710, 211] width 293 height 120
drag, startPoint x: 653, startPoint y: 175, endPoint x: 644, endPoint y: 172, distance: 9.4
click at [652, 178] on div "日期: 2025/10/16" at bounding box center [710, 184] width 293 height 13
drag, startPoint x: 647, startPoint y: 167, endPoint x: 591, endPoint y: 166, distance: 55.5
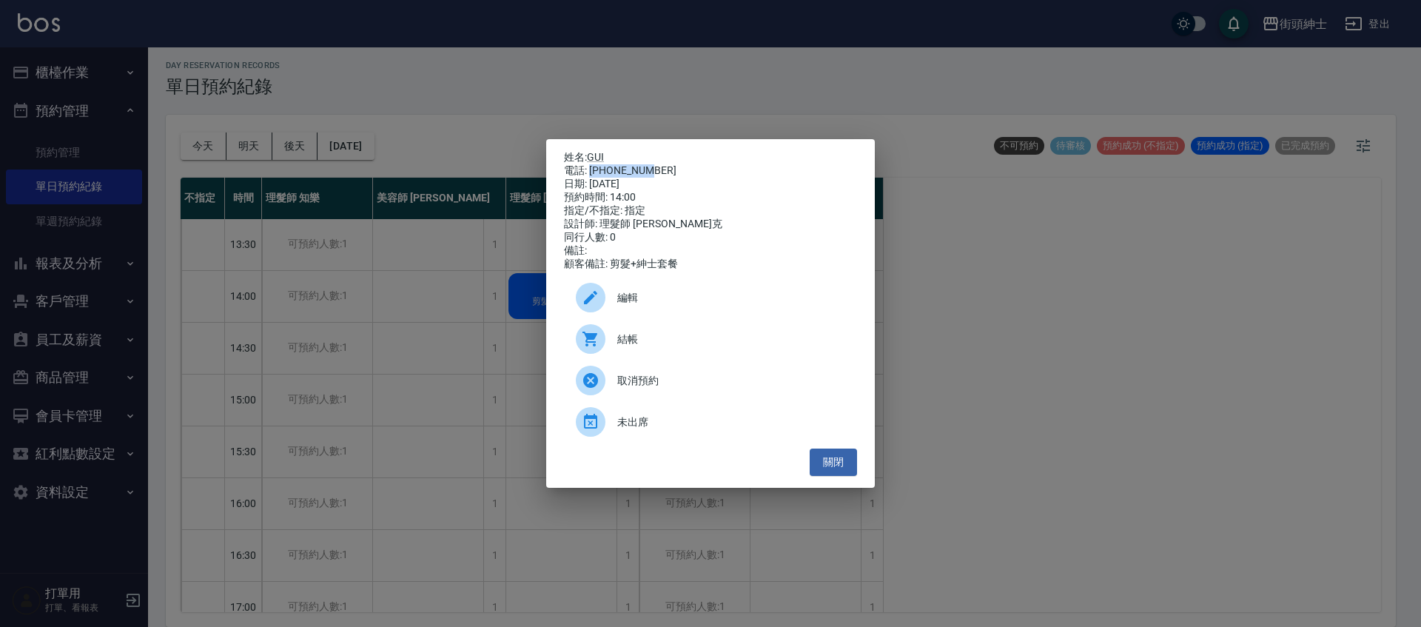
click at [591, 166] on div "電話: 0987681834" at bounding box center [710, 170] width 293 height 13
copy div "0987681834"
click at [490, 310] on div "姓名: GUI 電話: 0987681834 日期: 2025/10/16 預約時間: 14:00 指定/不指定: 指定 設計師: 理髮師 Vic 維克 同行…" at bounding box center [710, 313] width 1421 height 627
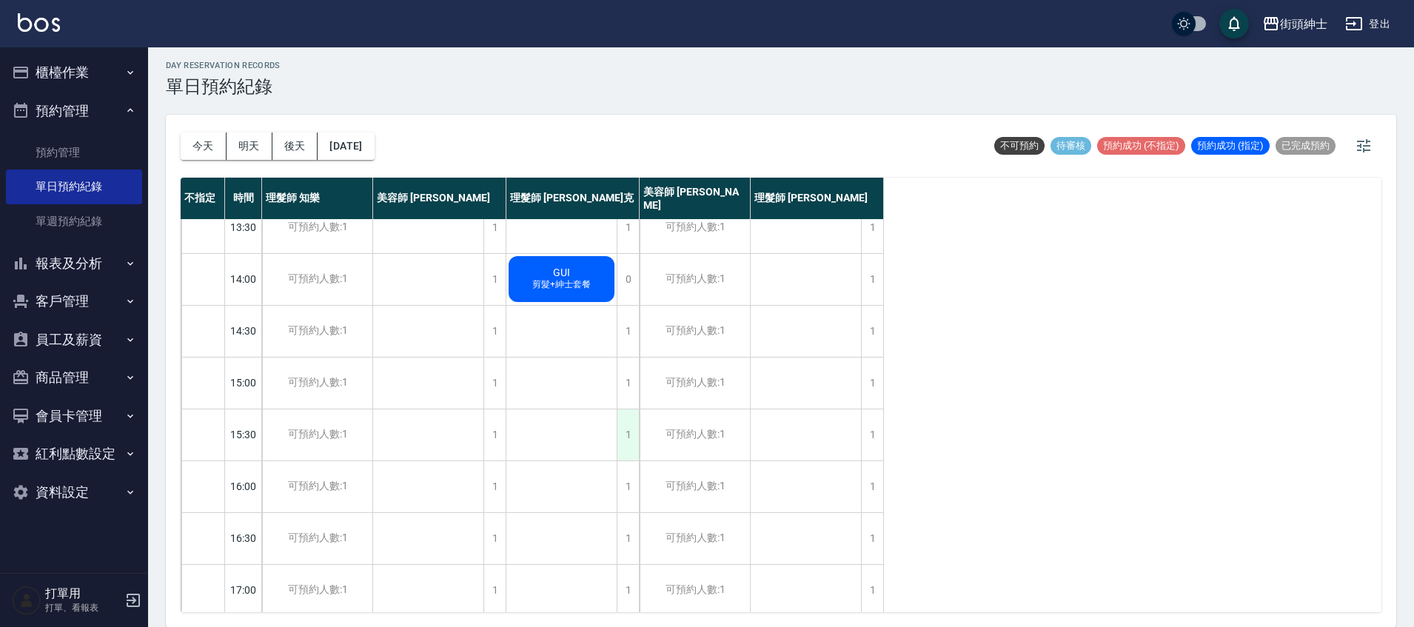
scroll to position [340, 0]
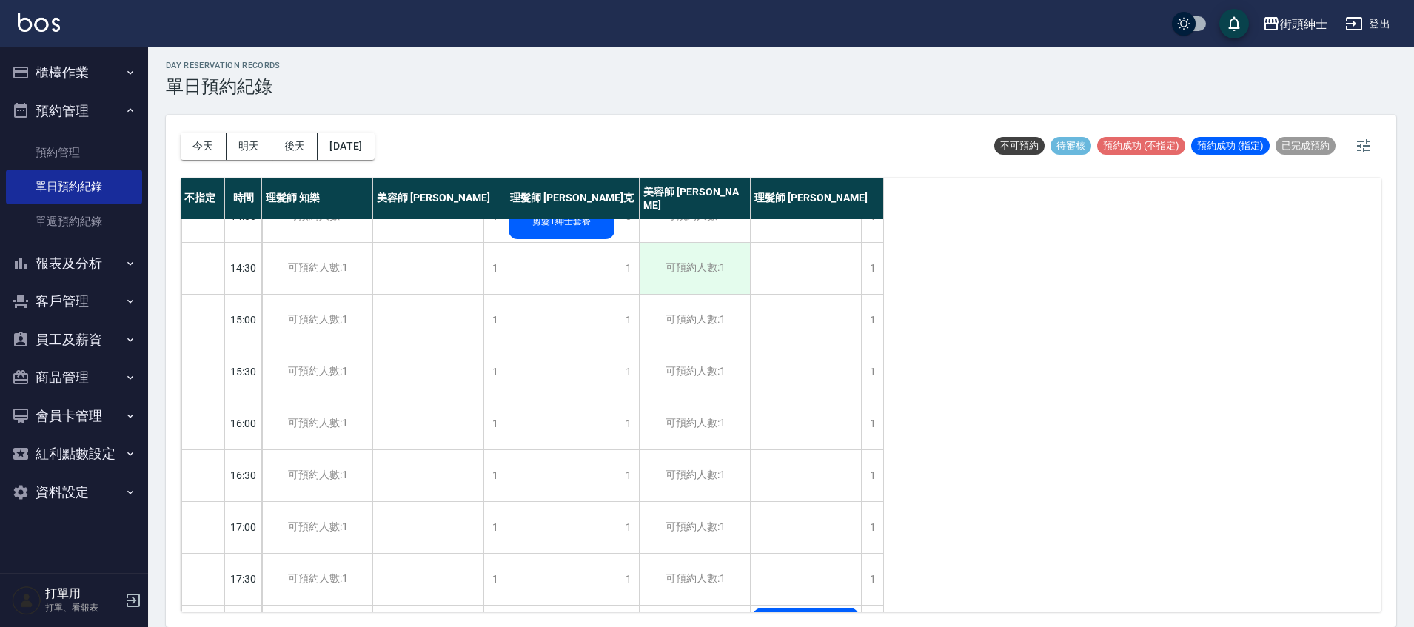
click at [701, 273] on div "可預約人數:1" at bounding box center [695, 268] width 110 height 51
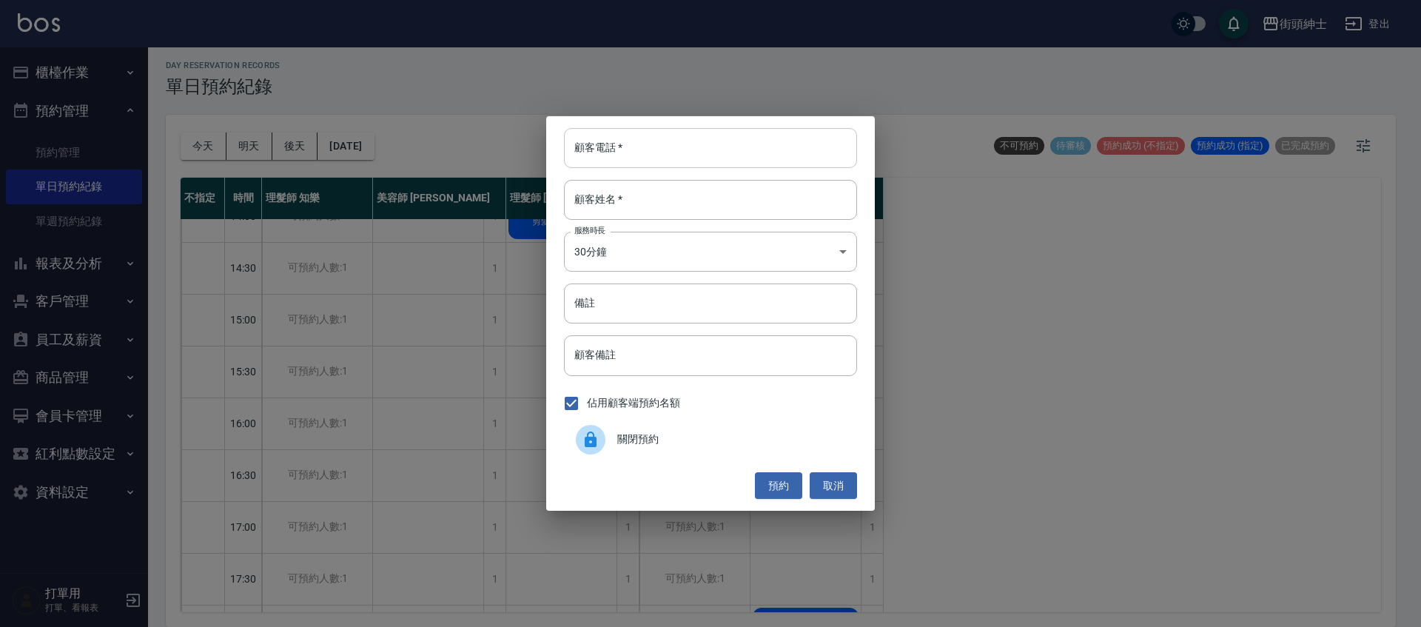
click at [636, 154] on input "顧客電話   *" at bounding box center [710, 148] width 293 height 40
paste input "0987681834"
type input "0987681834"
click at [643, 197] on input "顧客姓名   *" at bounding box center [710, 200] width 293 height 40
type input "ㄏ"
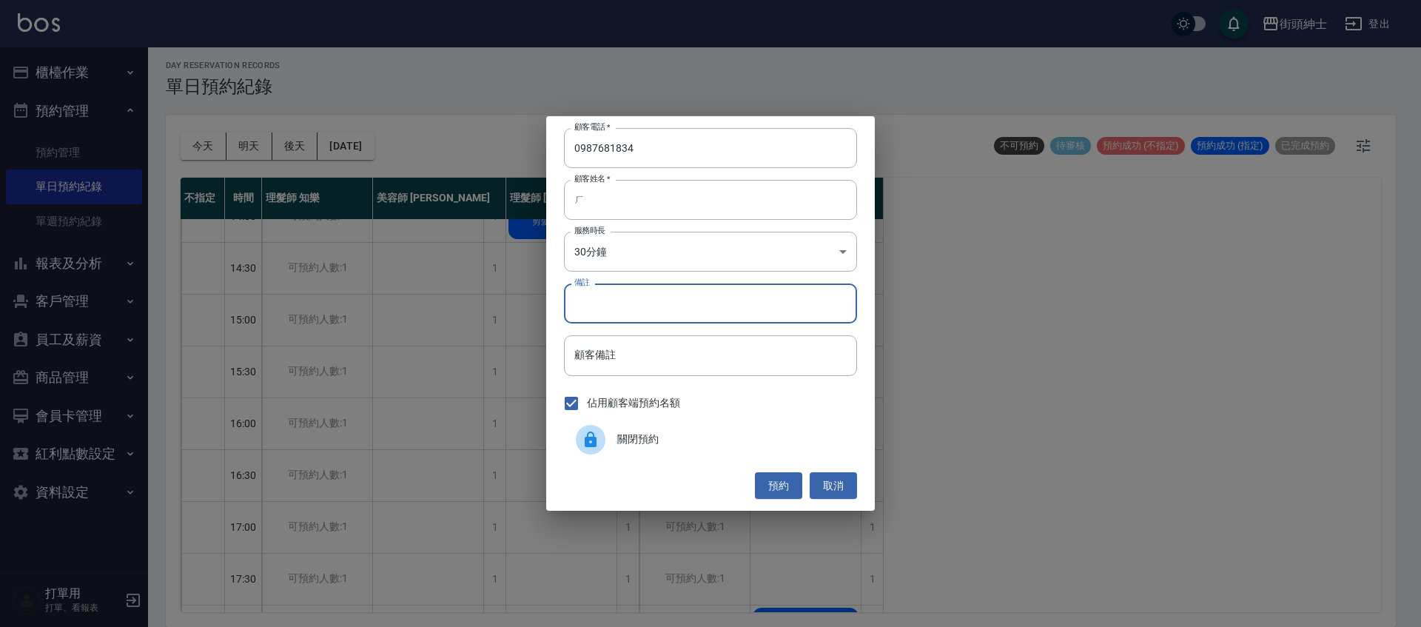
click at [698, 309] on input "備註" at bounding box center [710, 304] width 293 height 40
type input "紳士"
click at [779, 493] on button "預約" at bounding box center [778, 485] width 47 height 27
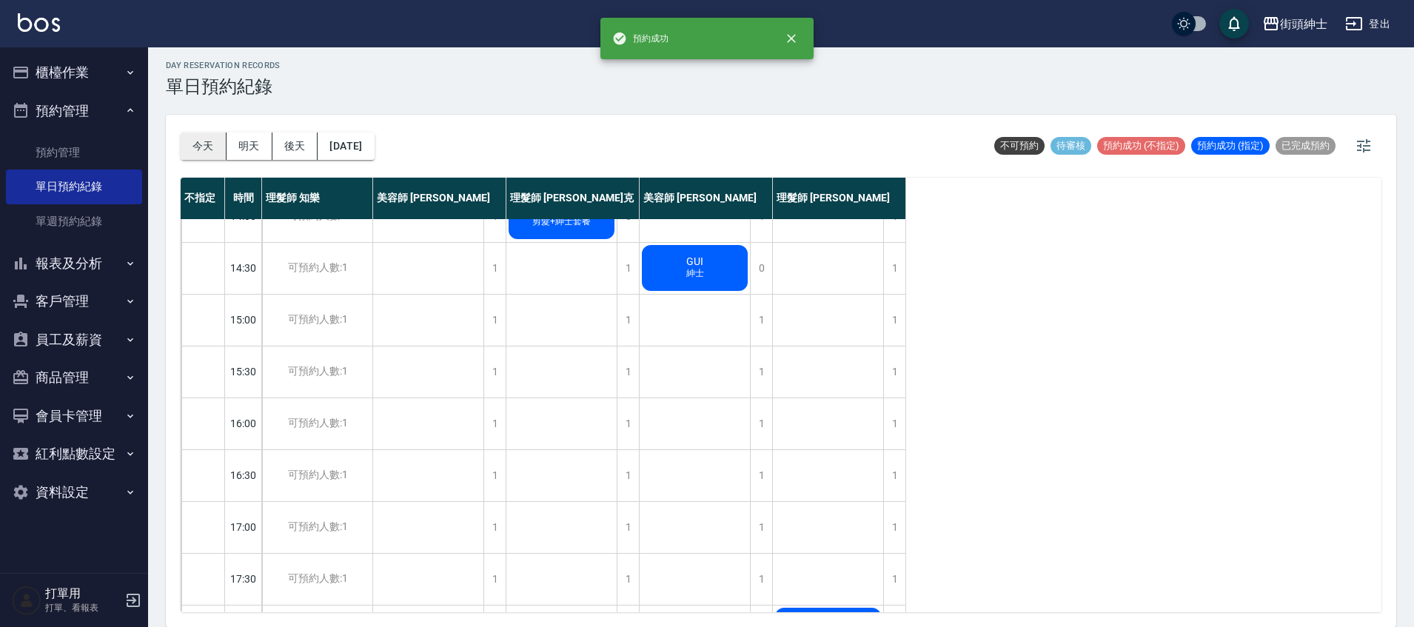
click at [218, 150] on button "今天" at bounding box center [204, 145] width 46 height 27
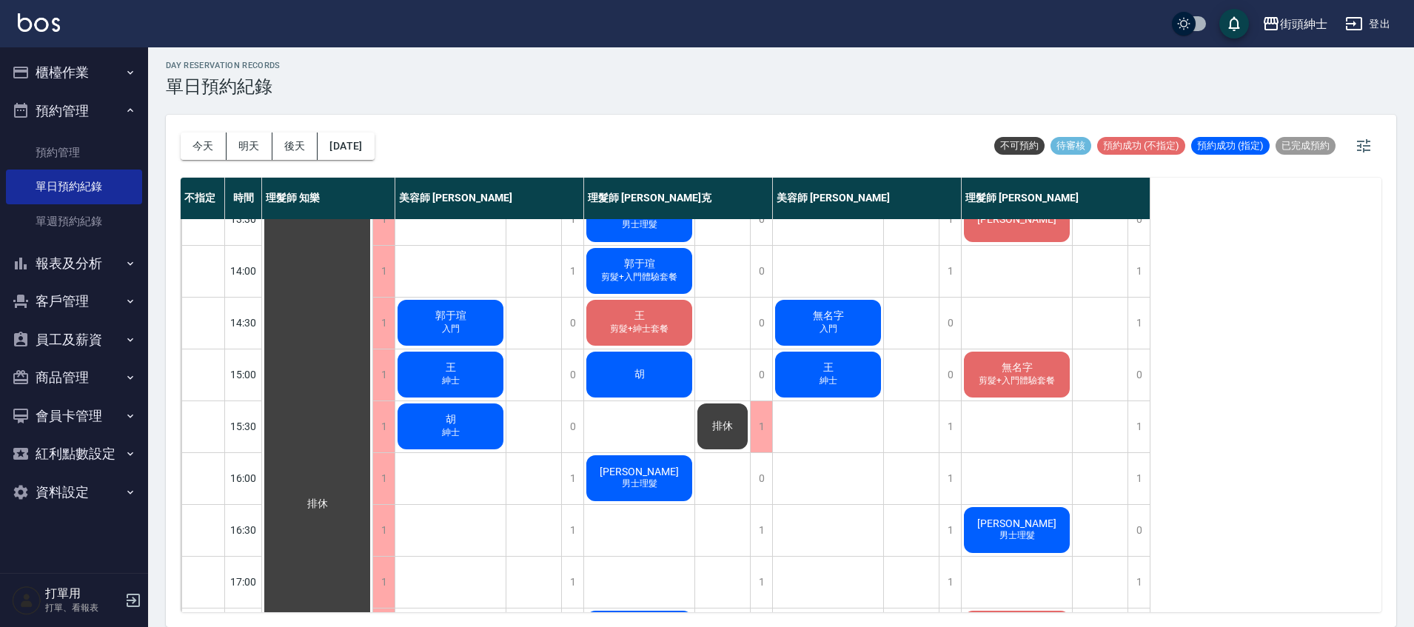
scroll to position [290, 0]
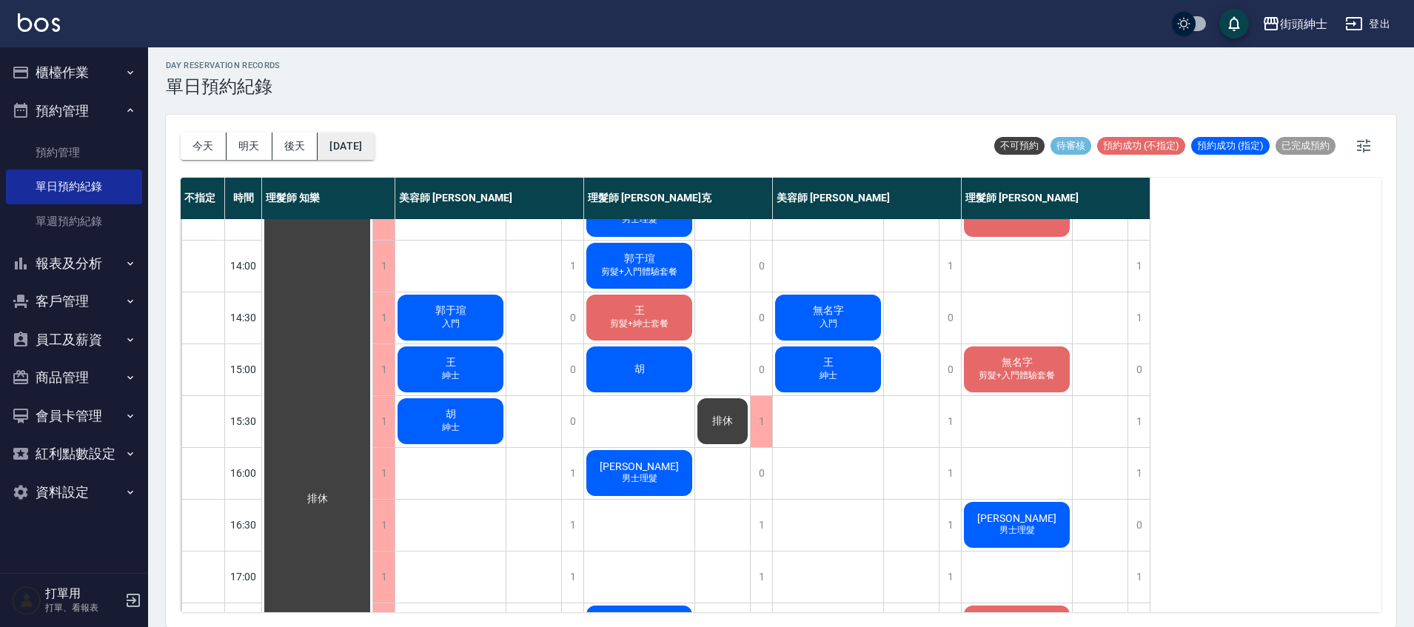
click at [374, 153] on button "[DATE]" at bounding box center [346, 145] width 56 height 27
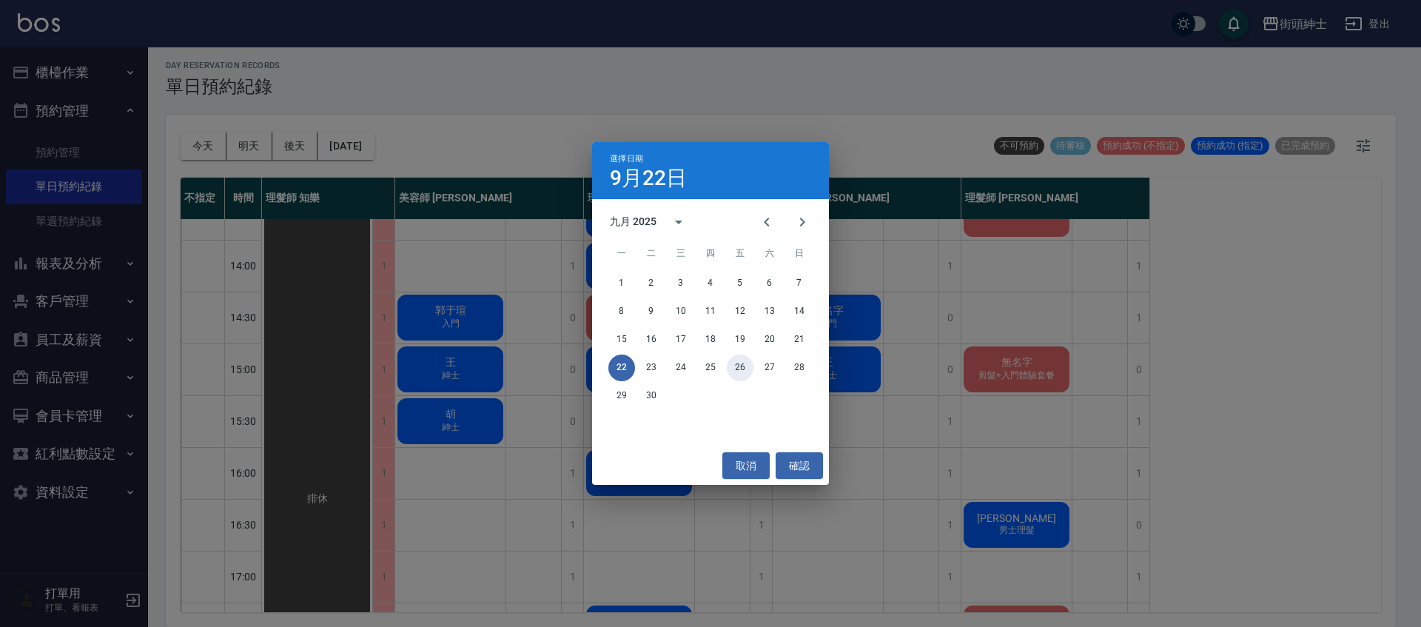
click at [743, 366] on button "26" at bounding box center [740, 368] width 27 height 27
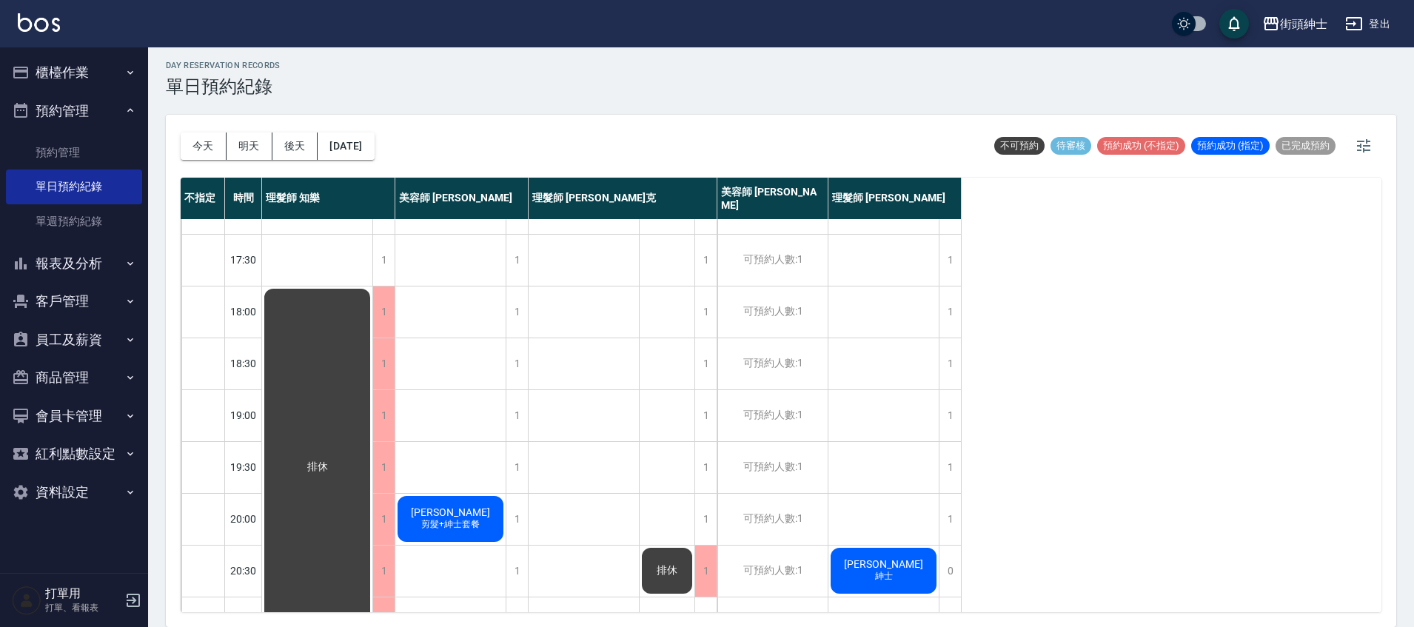
scroll to position [707, 0]
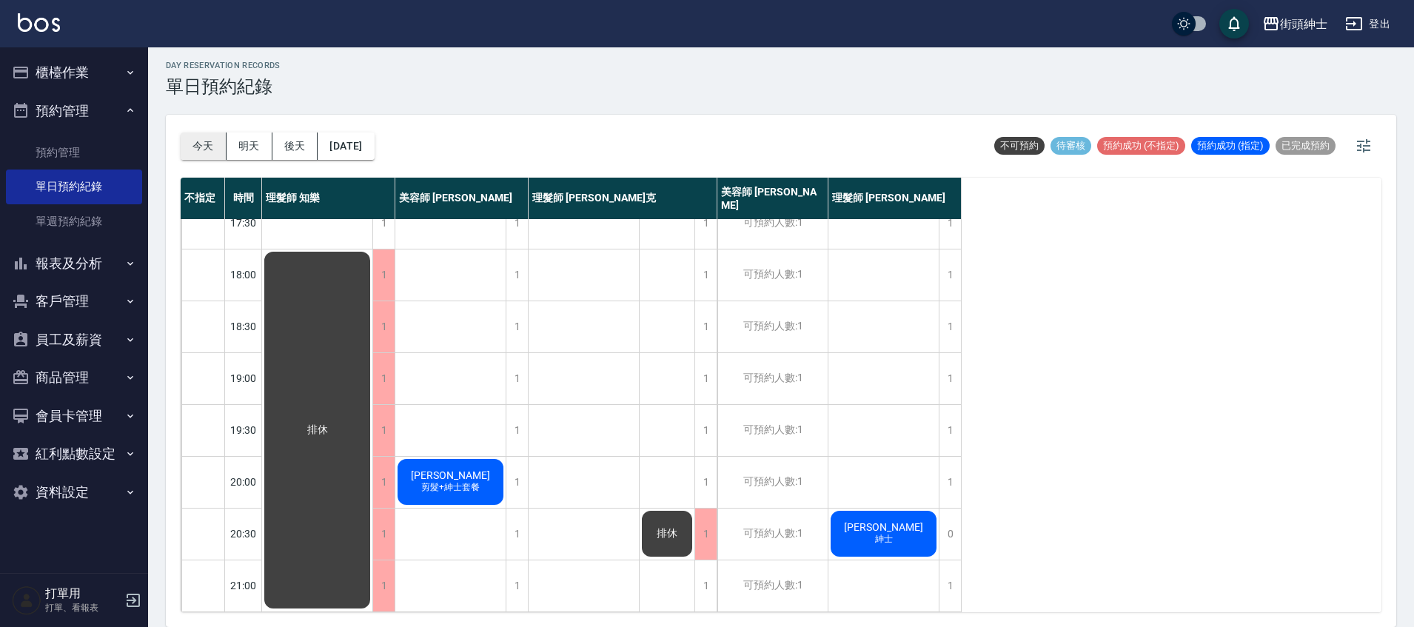
click at [218, 147] on button "今天" at bounding box center [204, 145] width 46 height 27
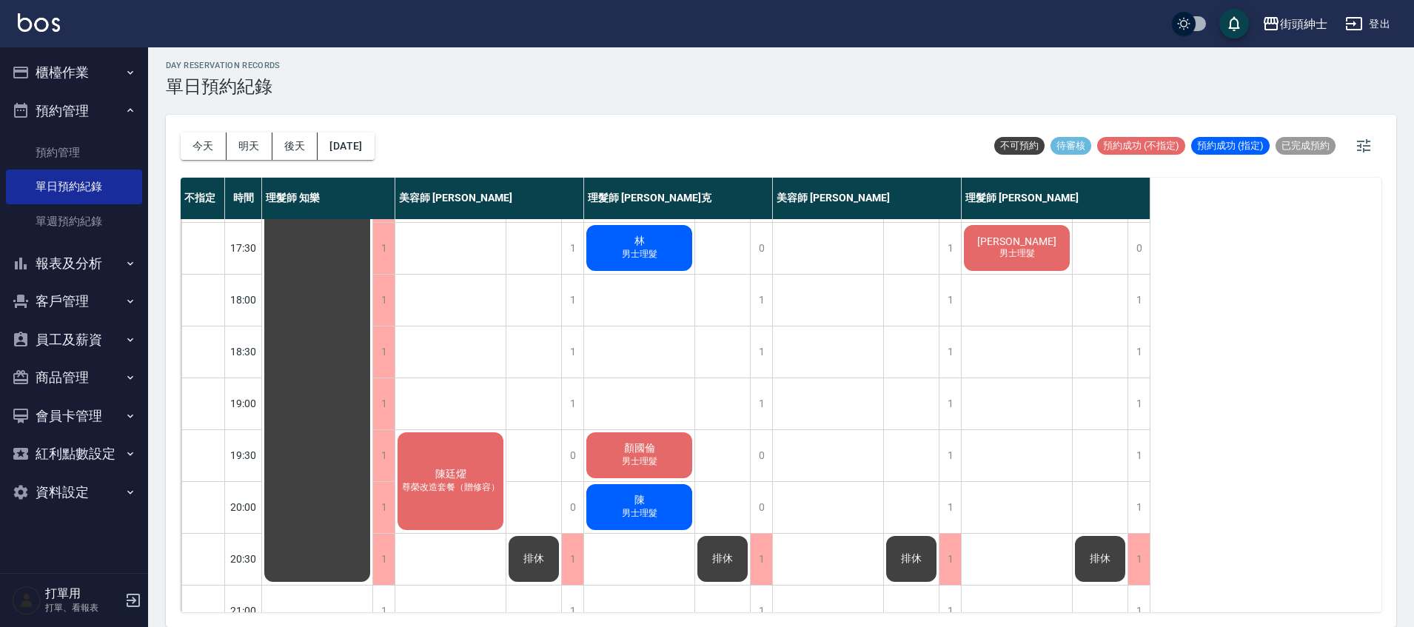
scroll to position [67, 0]
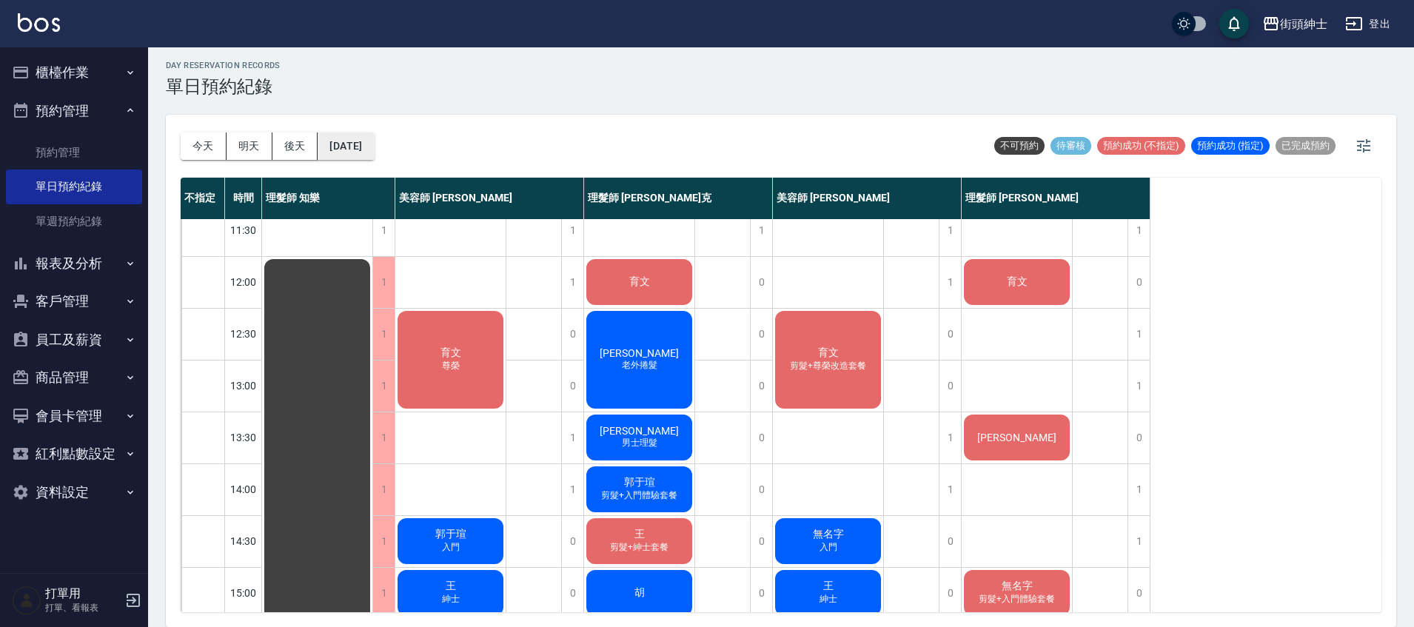
click at [372, 137] on button "[DATE]" at bounding box center [346, 145] width 56 height 27
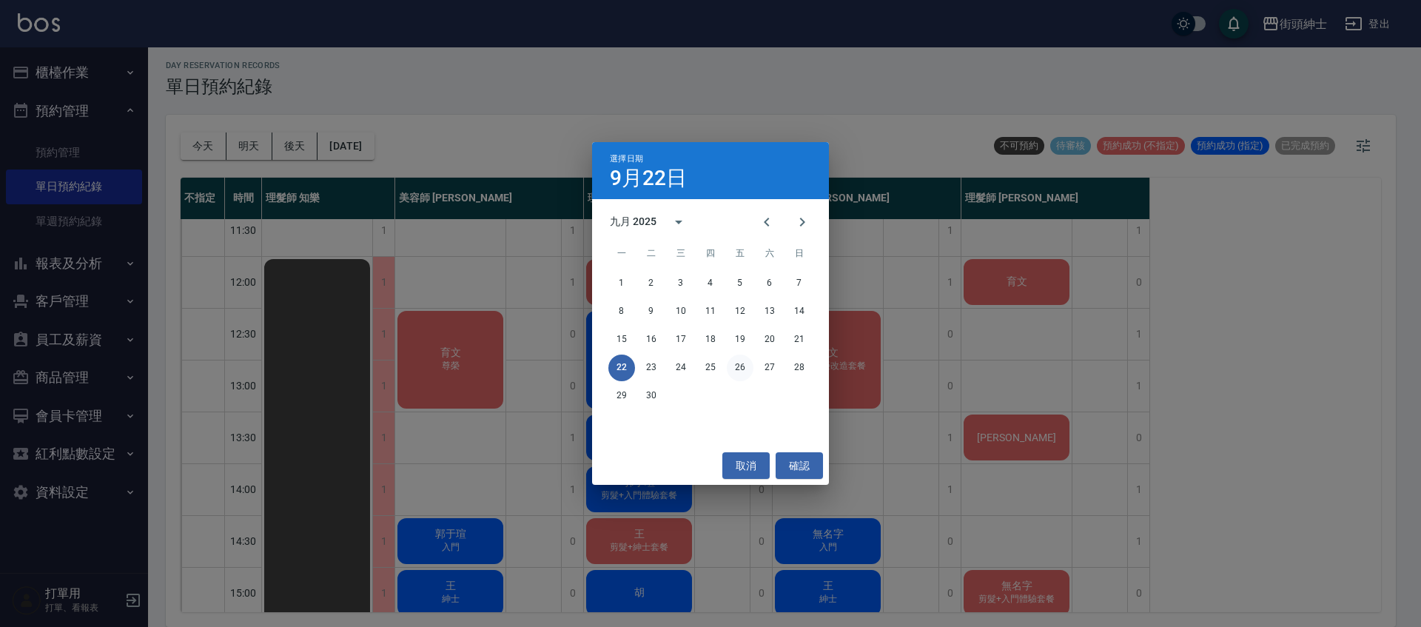
click at [737, 367] on button "26" at bounding box center [740, 368] width 27 height 27
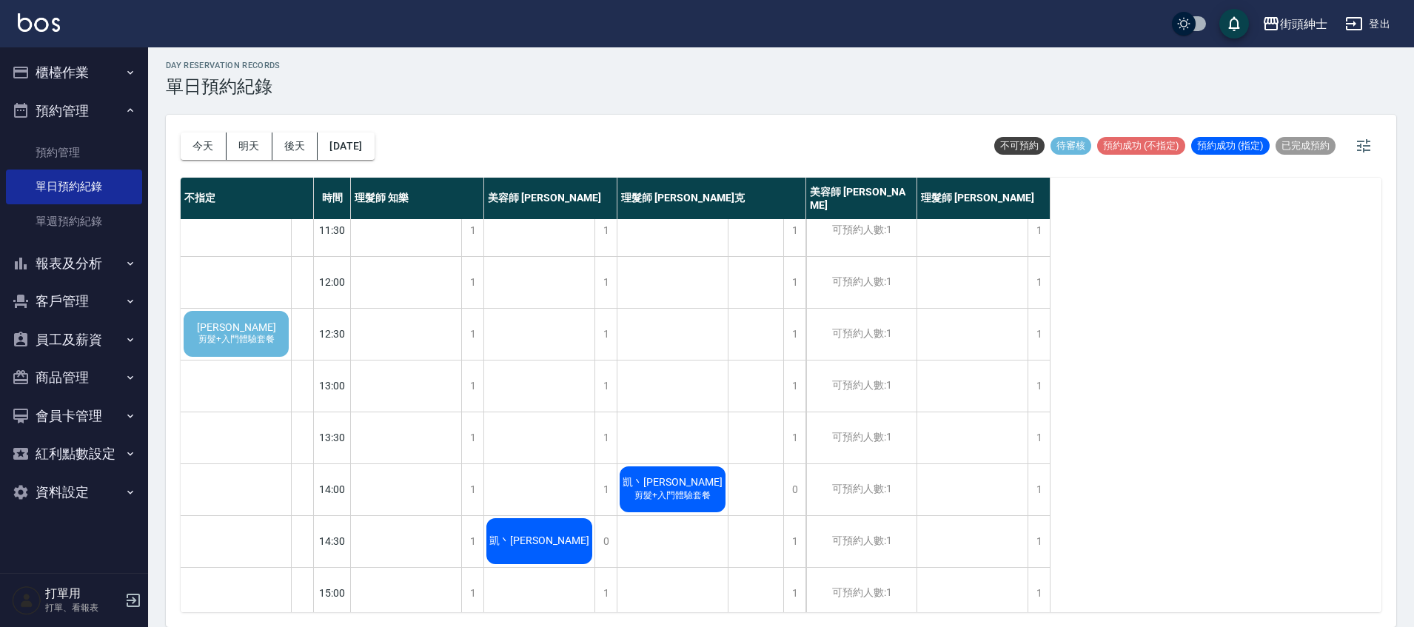
click at [262, 339] on span "剪髮+入門體驗套餐" at bounding box center [236, 339] width 82 height 13
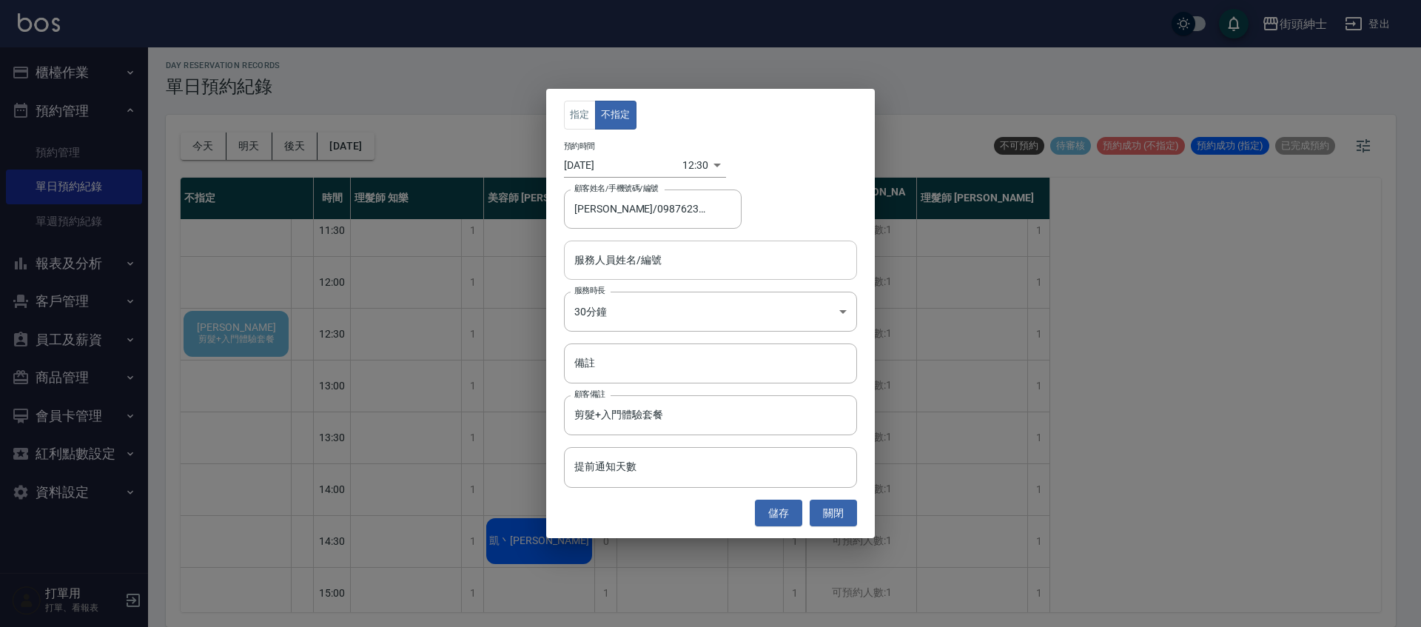
click at [691, 262] on input "服務人員姓名/編號" at bounding box center [711, 260] width 280 height 26
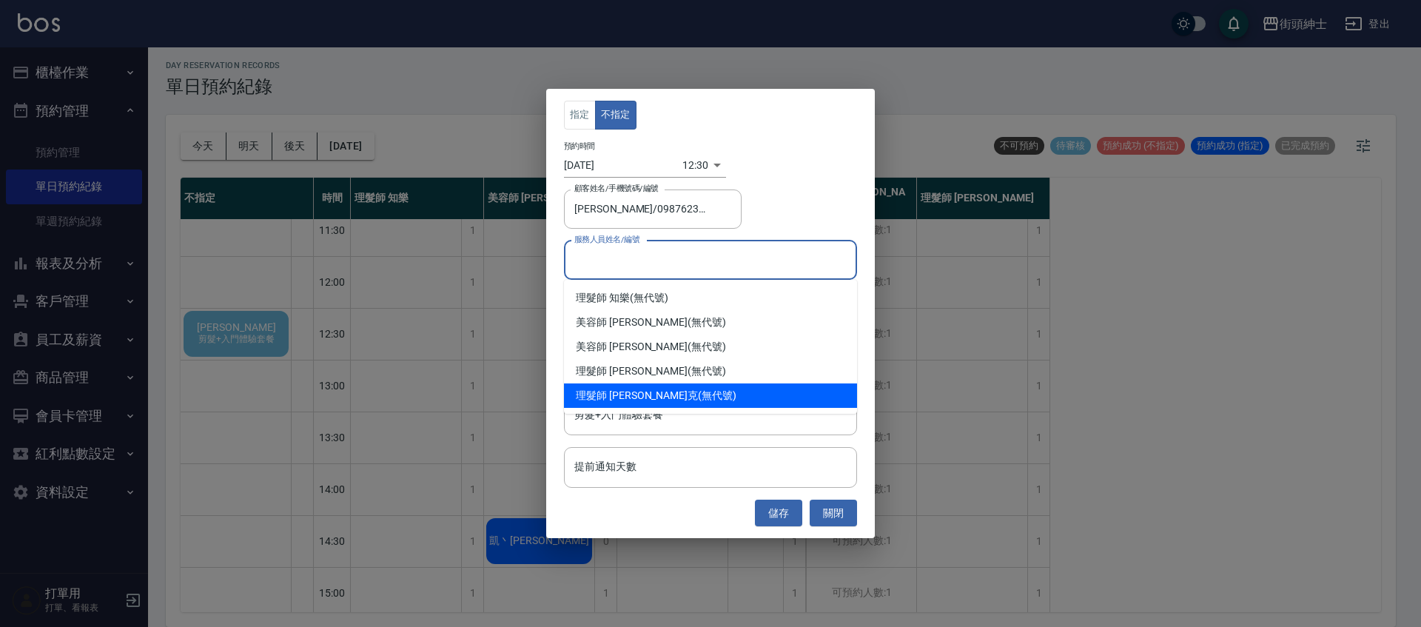
click at [645, 386] on div "理髮師 Vic 維克 (無代號)" at bounding box center [710, 395] width 293 height 24
type input "理髮師 Vic 維克(無代號)"
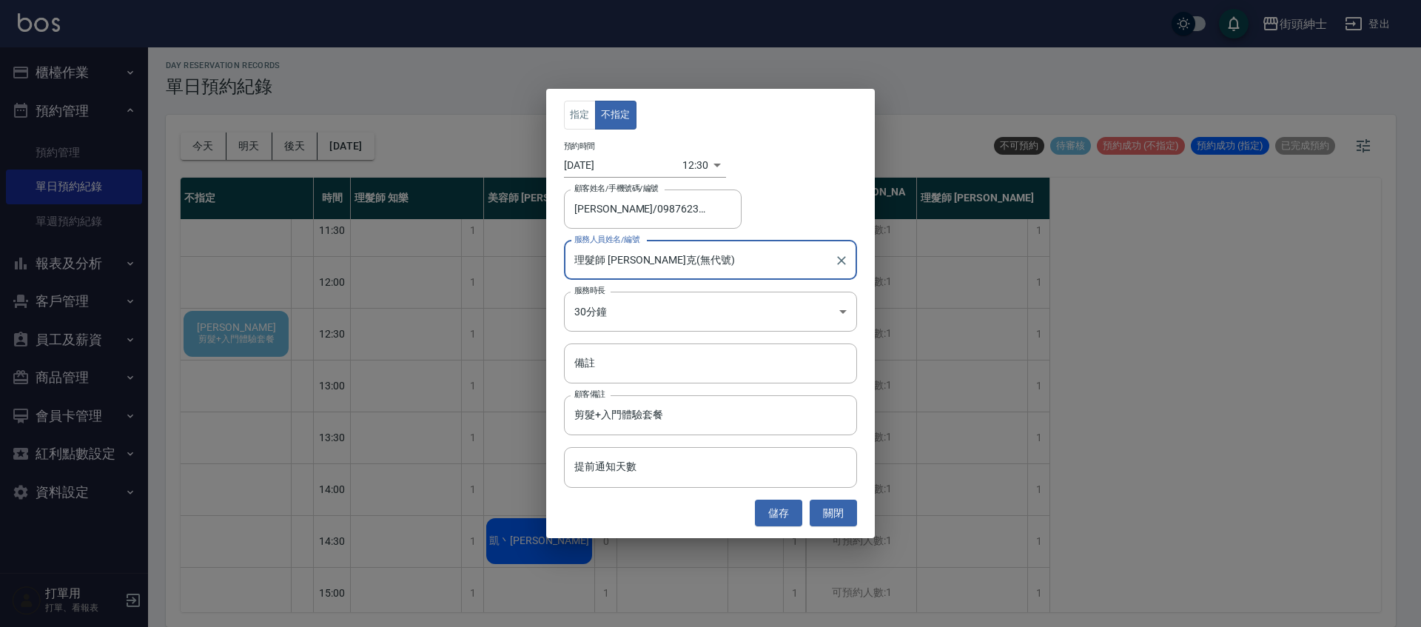
click at [776, 514] on button "儲存" at bounding box center [778, 513] width 47 height 27
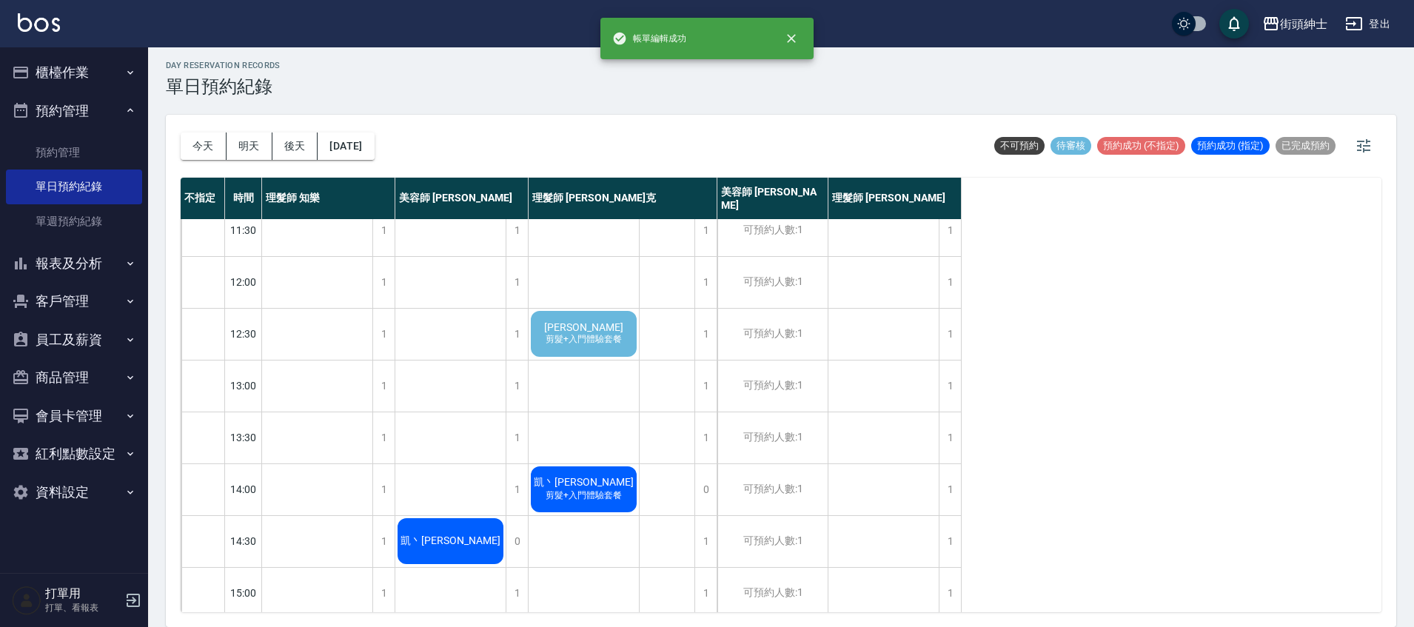
click at [605, 342] on span "剪髮+入門體驗套餐" at bounding box center [584, 339] width 82 height 13
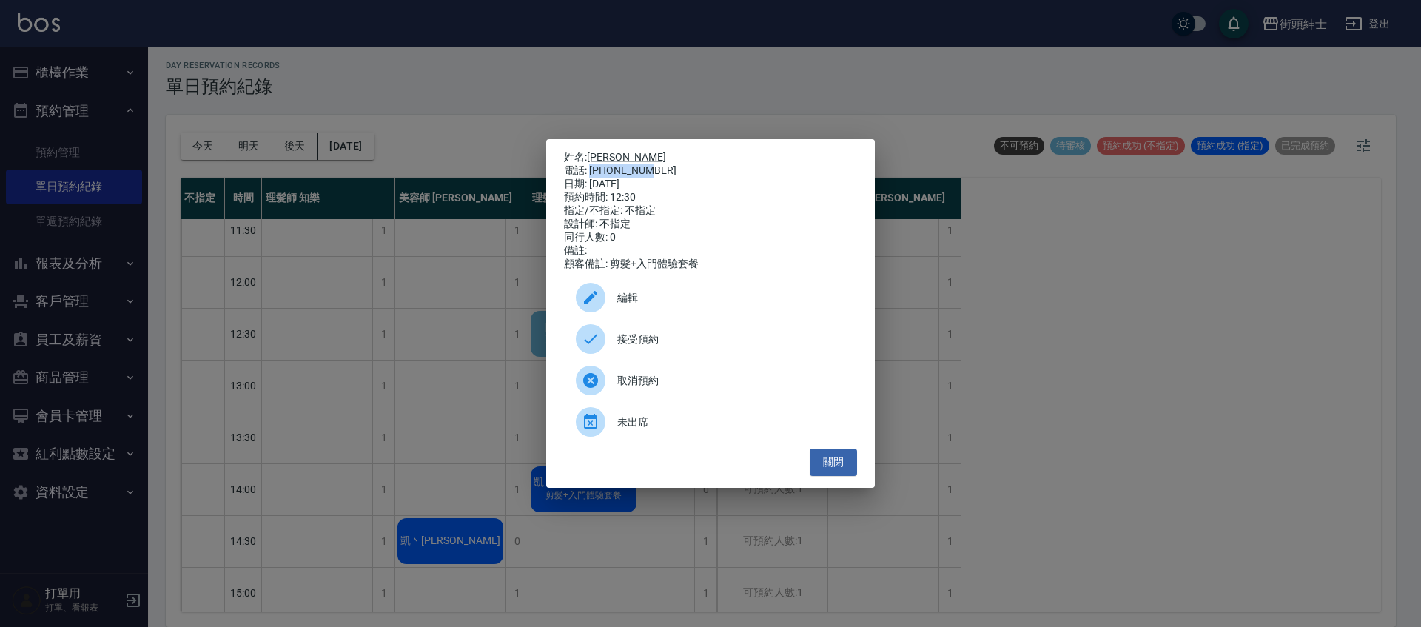
drag, startPoint x: 590, startPoint y: 168, endPoint x: 649, endPoint y: 169, distance: 59.2
click at [649, 169] on div "電話: 0987623018" at bounding box center [710, 170] width 293 height 13
copy div "0987623018"
click at [498, 343] on div "姓名: 王秉翔 電話: 0987623018 日期: 2025/09/26 預約時間: 12:30 指定/不指定: 不指定 設計師: 不指定 同行人數: 0 …" at bounding box center [710, 313] width 1421 height 627
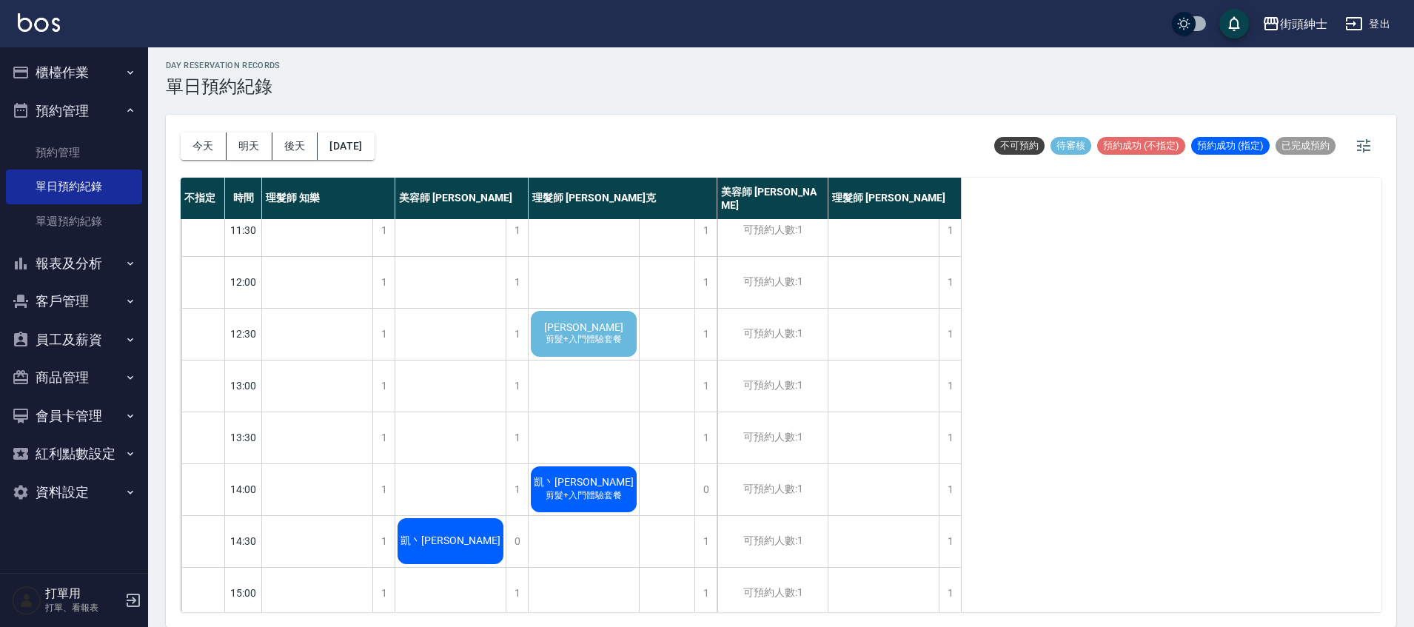
click at [569, 329] on span "王秉翔" at bounding box center [583, 327] width 85 height 12
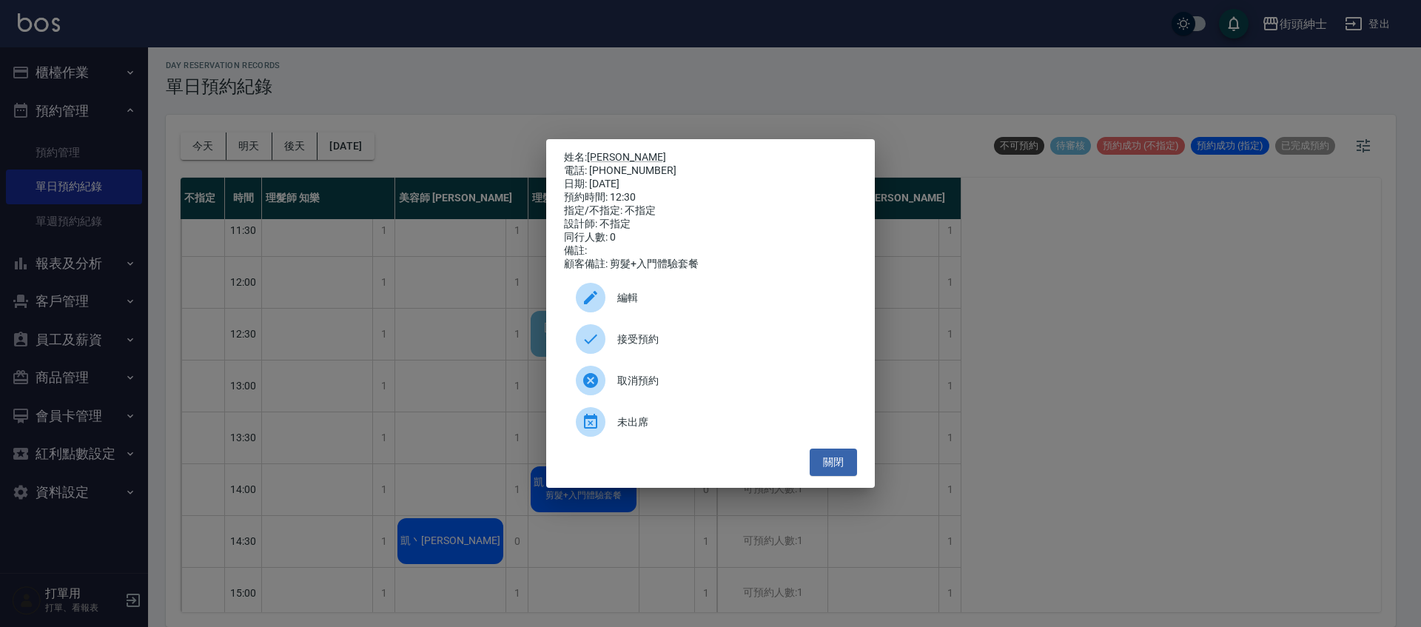
click at [657, 344] on span "接受預約" at bounding box center [731, 340] width 228 height 16
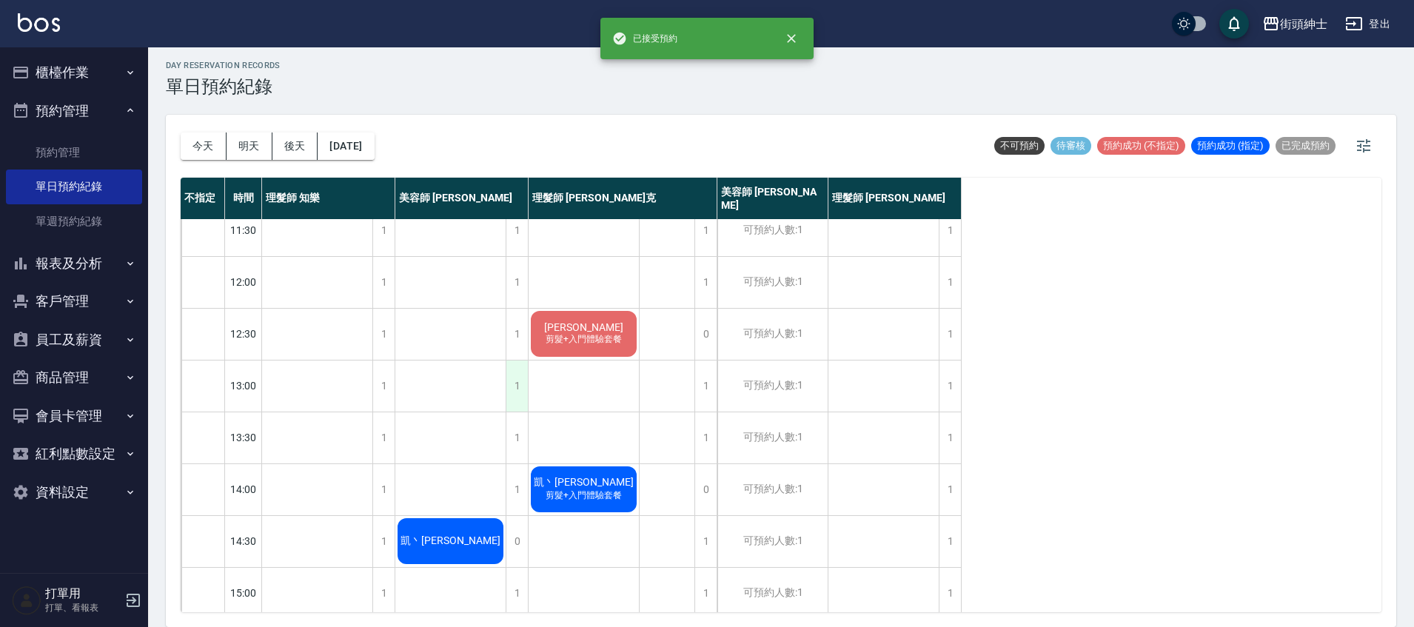
click at [518, 386] on div "1" at bounding box center [517, 385] width 22 height 51
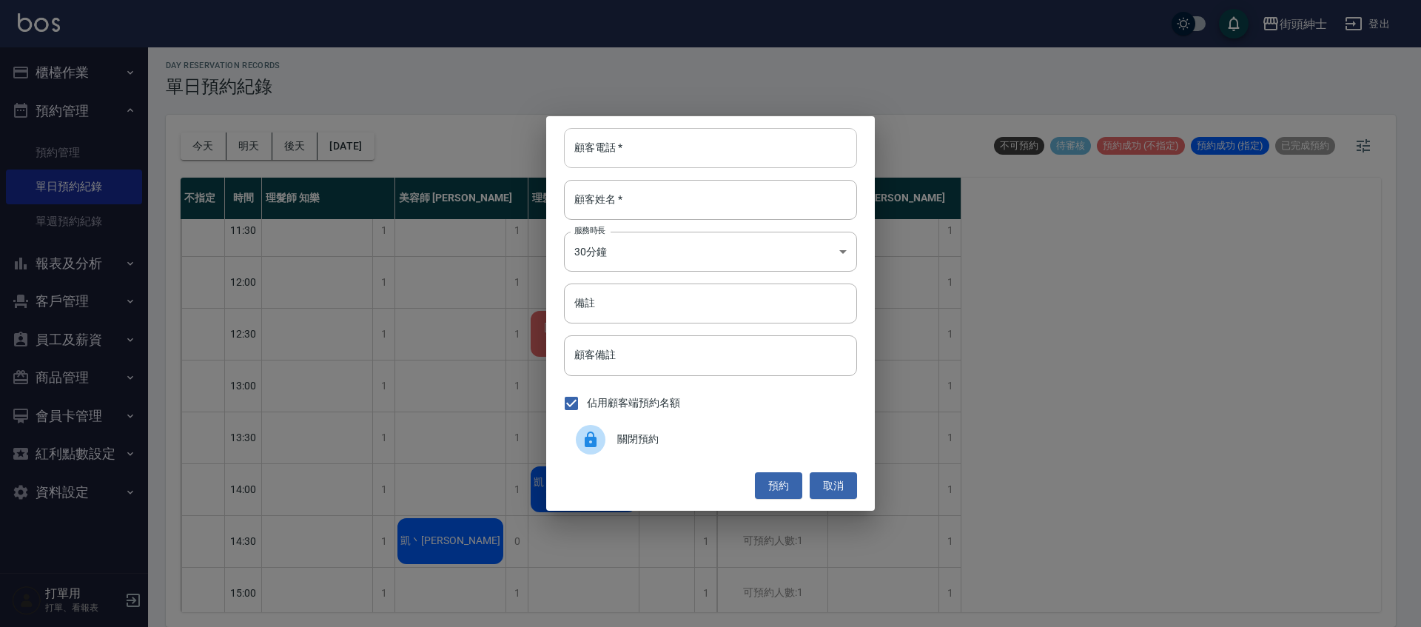
click at [665, 155] on input "顧客電話   *" at bounding box center [710, 148] width 293 height 40
paste input "0987623018"
type input "0987623018"
click at [624, 197] on input "顧客姓名   *" at bounding box center [710, 200] width 293 height 40
type input "ㄔ"
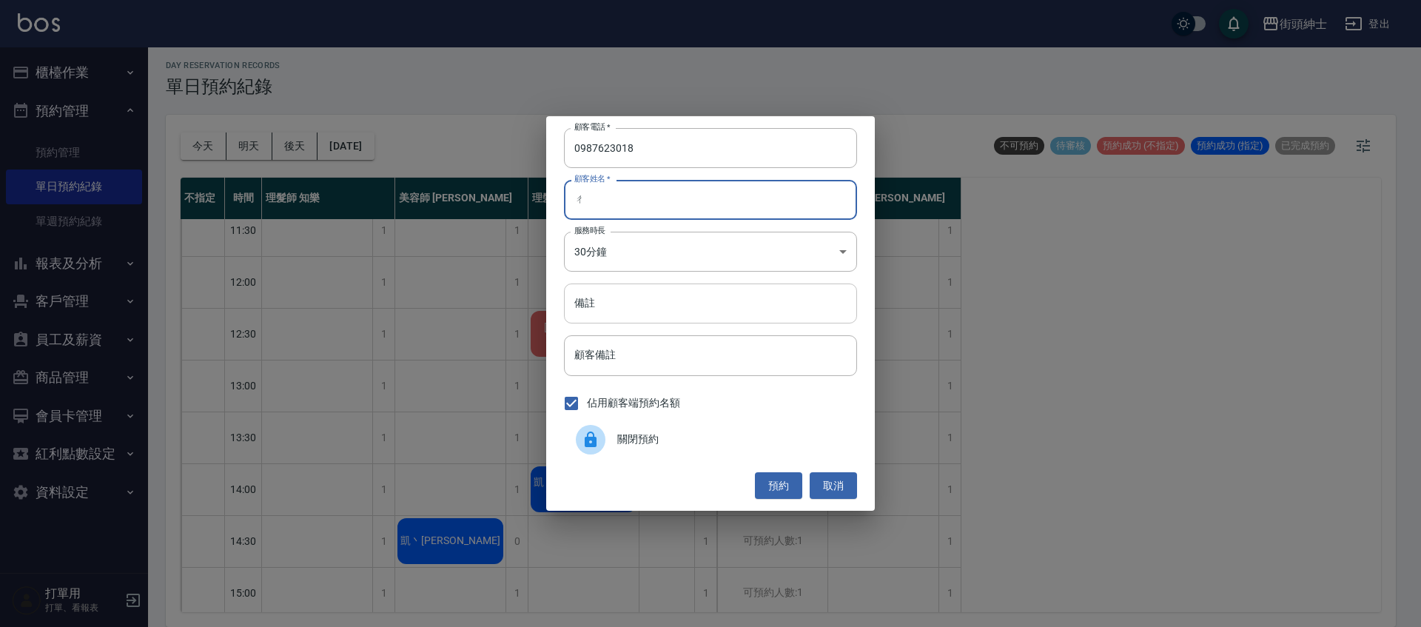
click at [715, 298] on input "備註" at bounding box center [710, 304] width 293 height 40
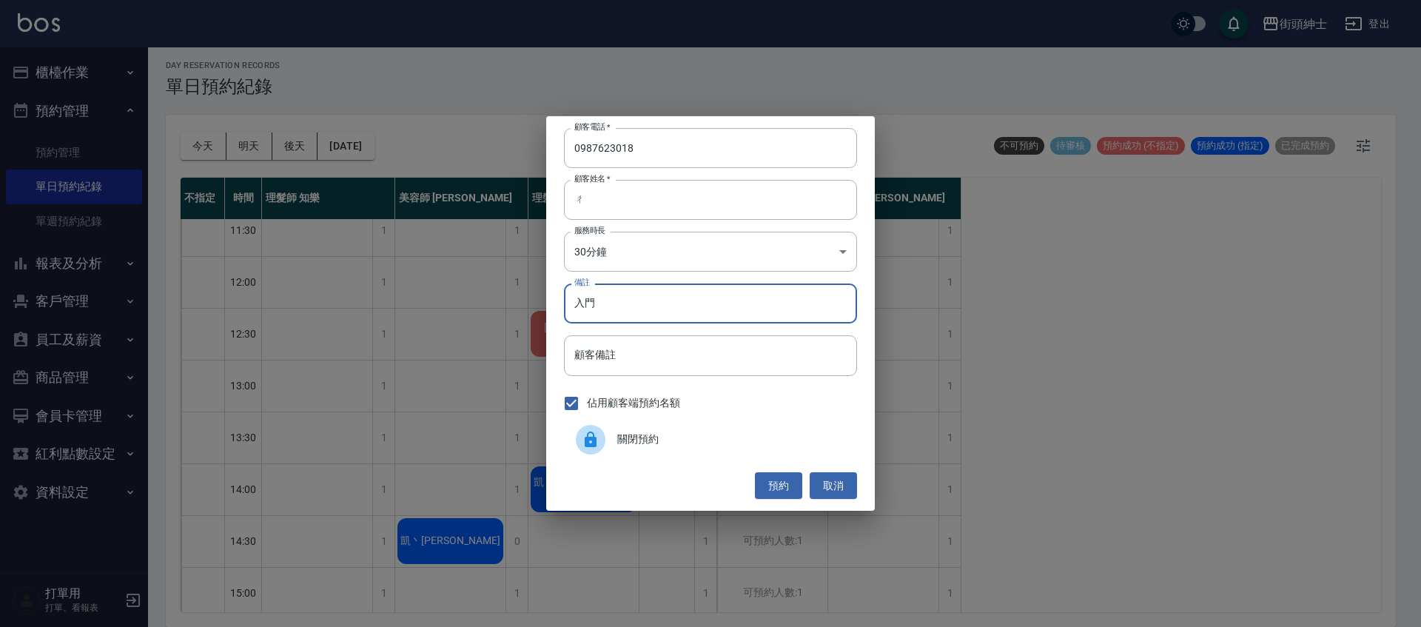
type input "入門"
click at [779, 481] on button "預約" at bounding box center [778, 485] width 47 height 27
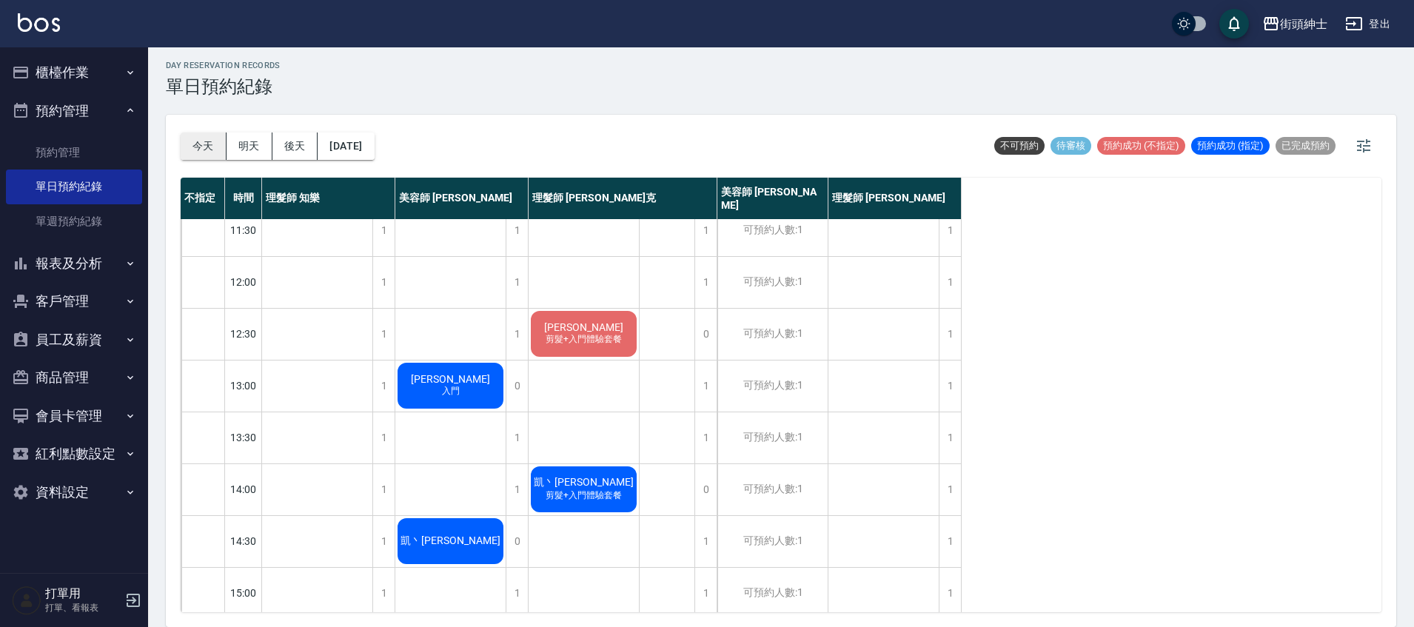
click at [198, 135] on button "今天" at bounding box center [204, 145] width 46 height 27
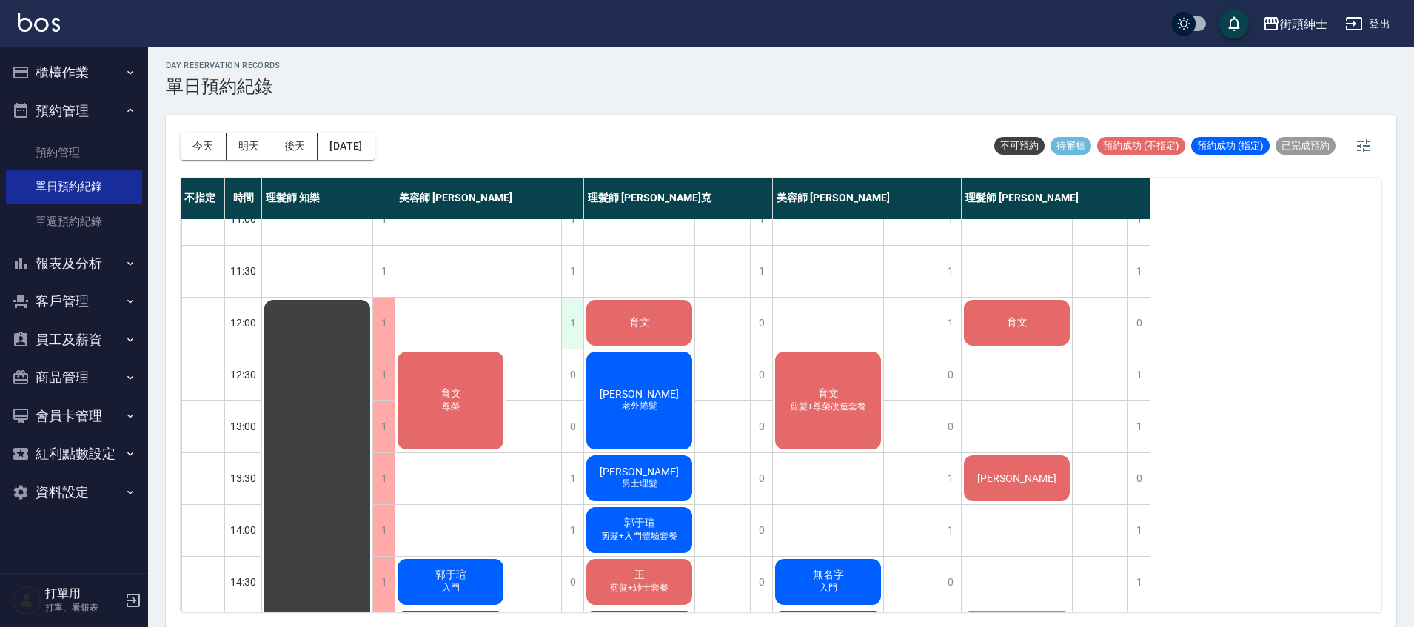
scroll to position [41, 0]
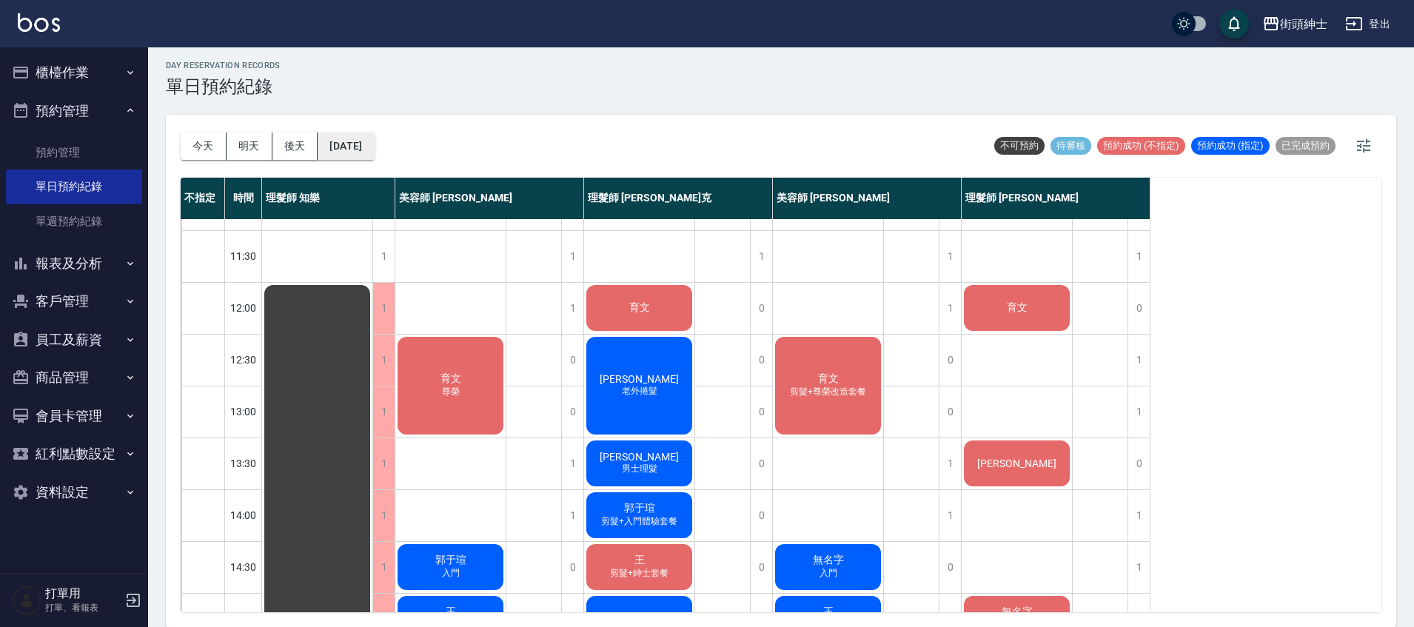
click at [360, 138] on button "[DATE]" at bounding box center [346, 145] width 56 height 27
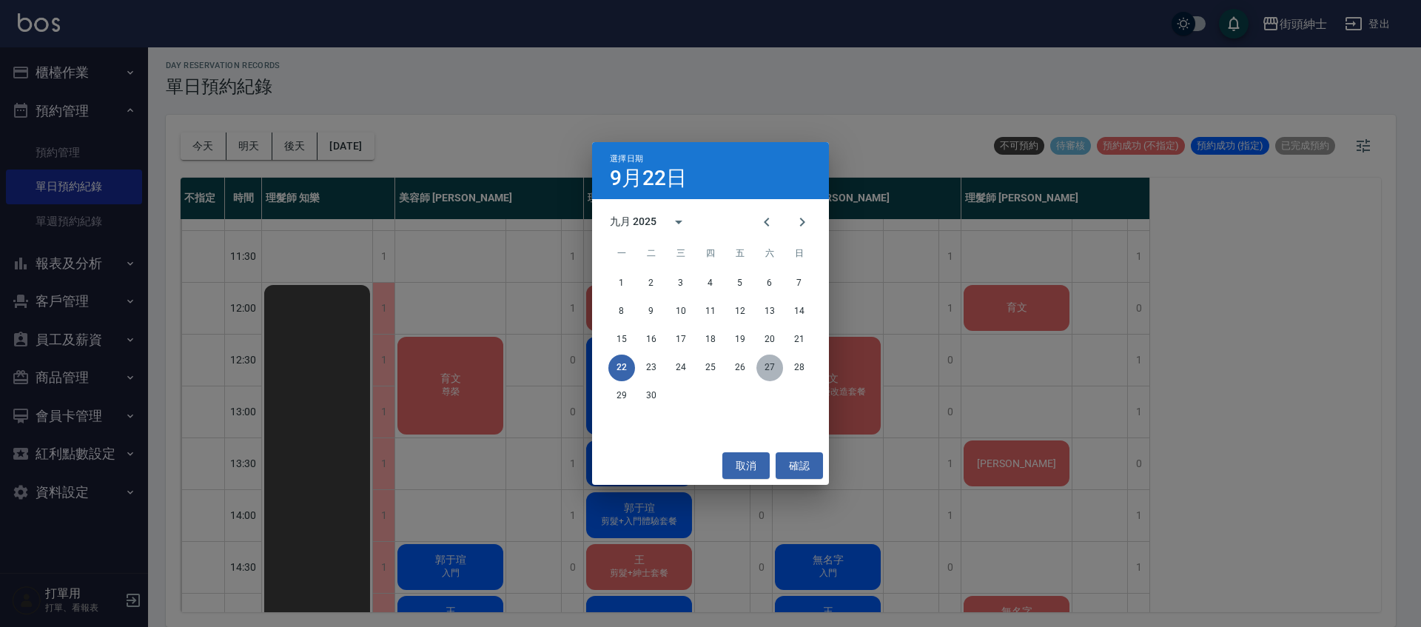
click at [768, 371] on button "27" at bounding box center [770, 368] width 27 height 27
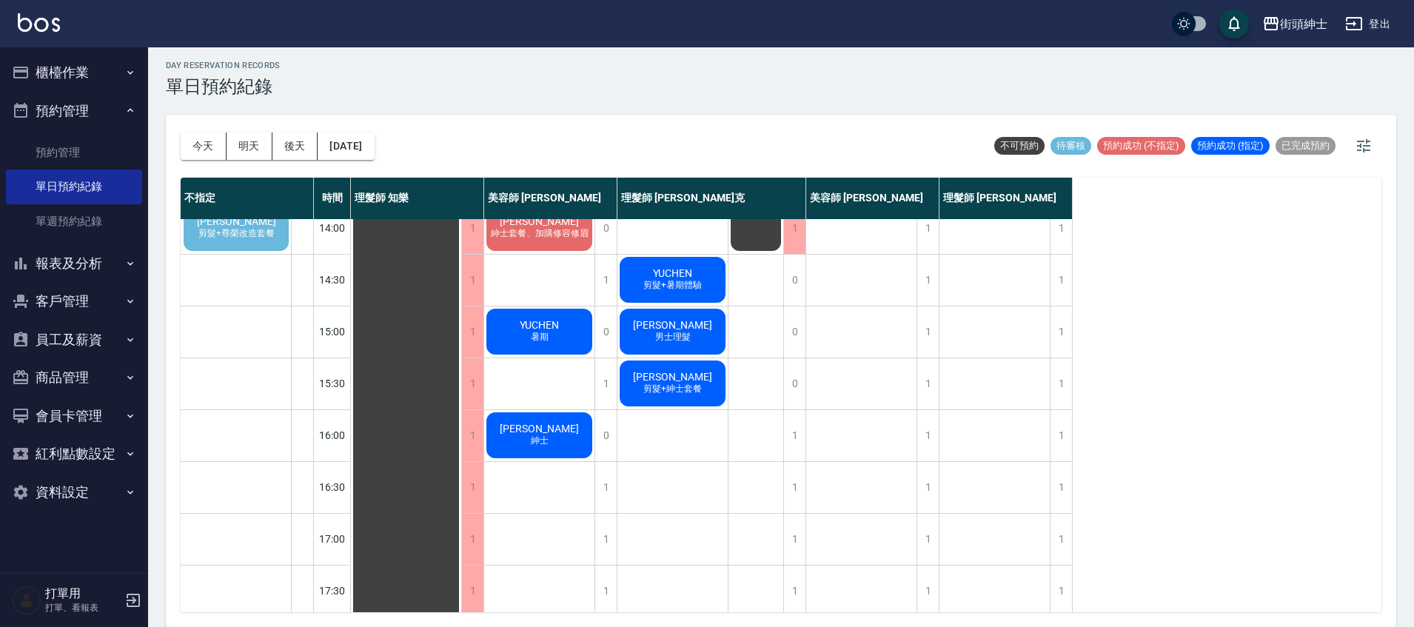
scroll to position [303, 0]
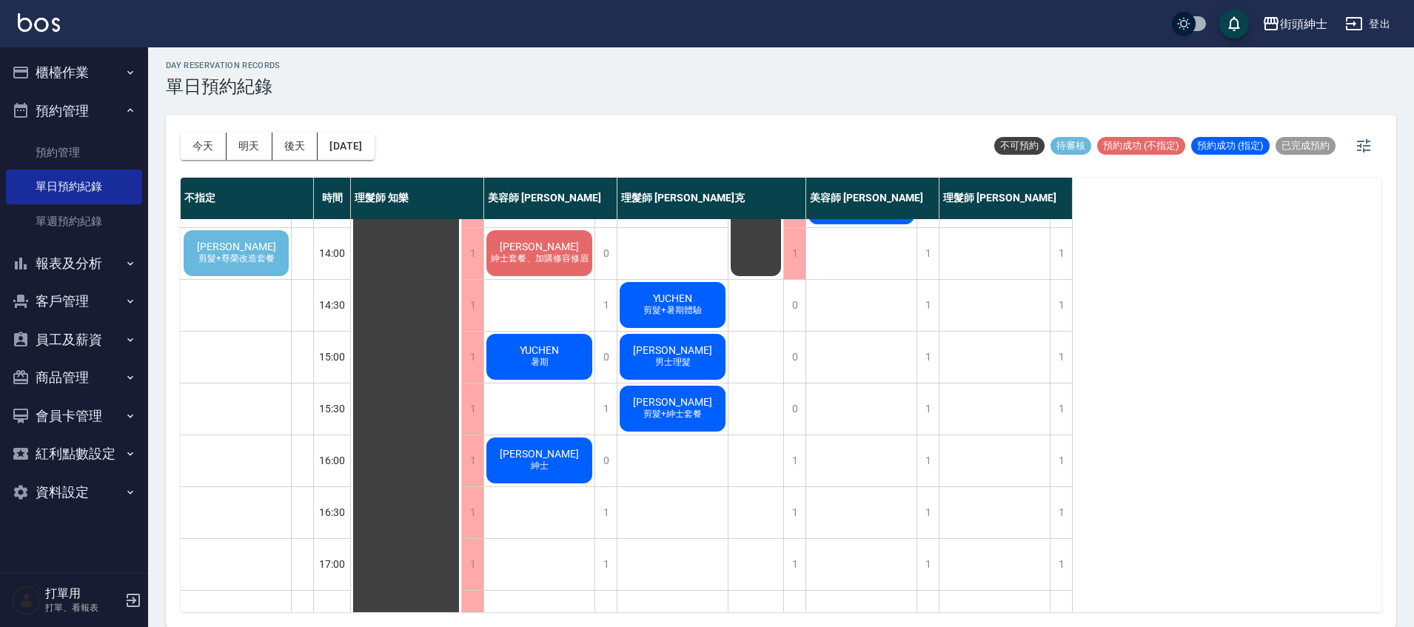
click at [249, 271] on div "于承恩 剪髮+尊榮改造套餐" at bounding box center [236, 253] width 110 height 50
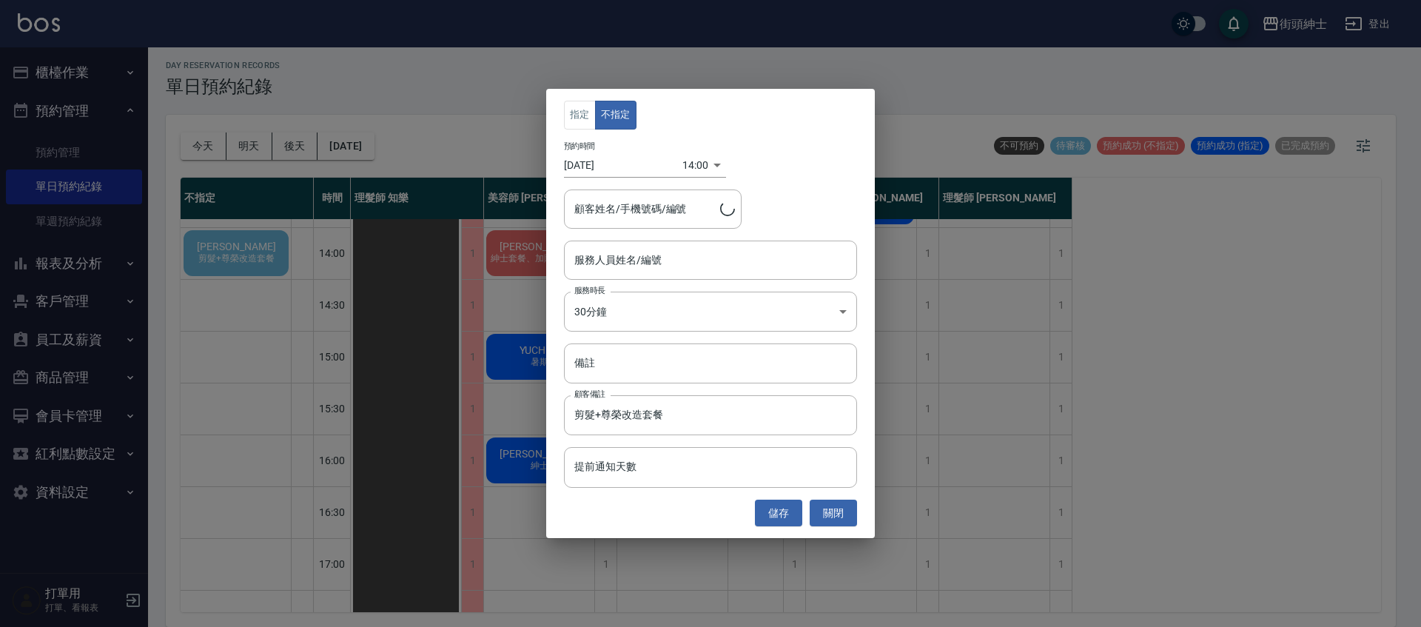
type input "于承恩/0939911801"
click at [830, 511] on button "關閉" at bounding box center [833, 513] width 47 height 27
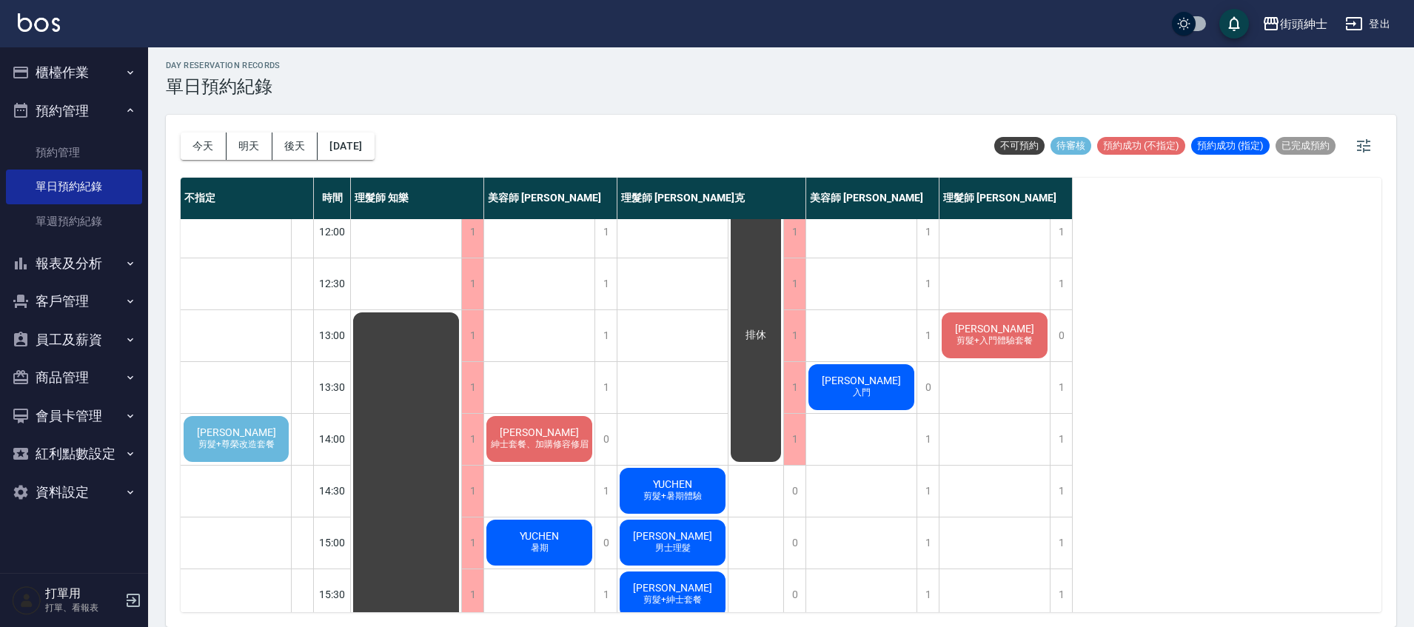
scroll to position [98, 0]
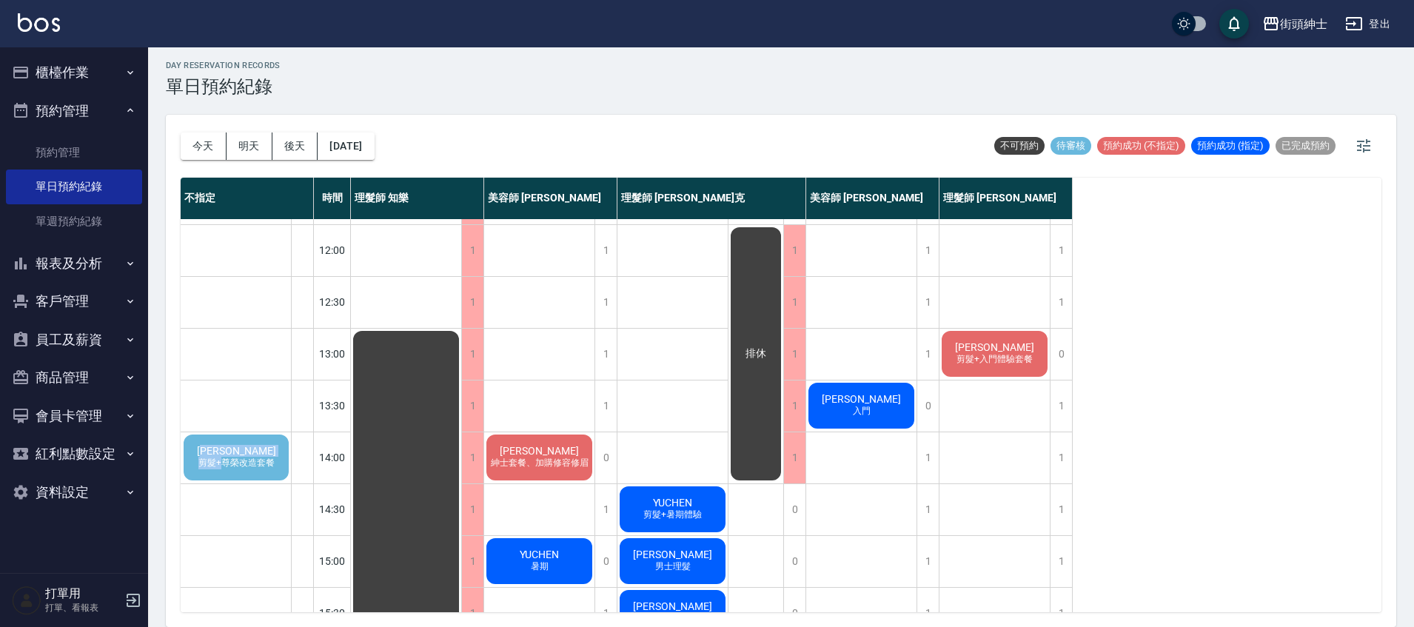
click at [221, 458] on div "于承恩 剪髮+尊榮改造套餐" at bounding box center [236, 457] width 110 height 50
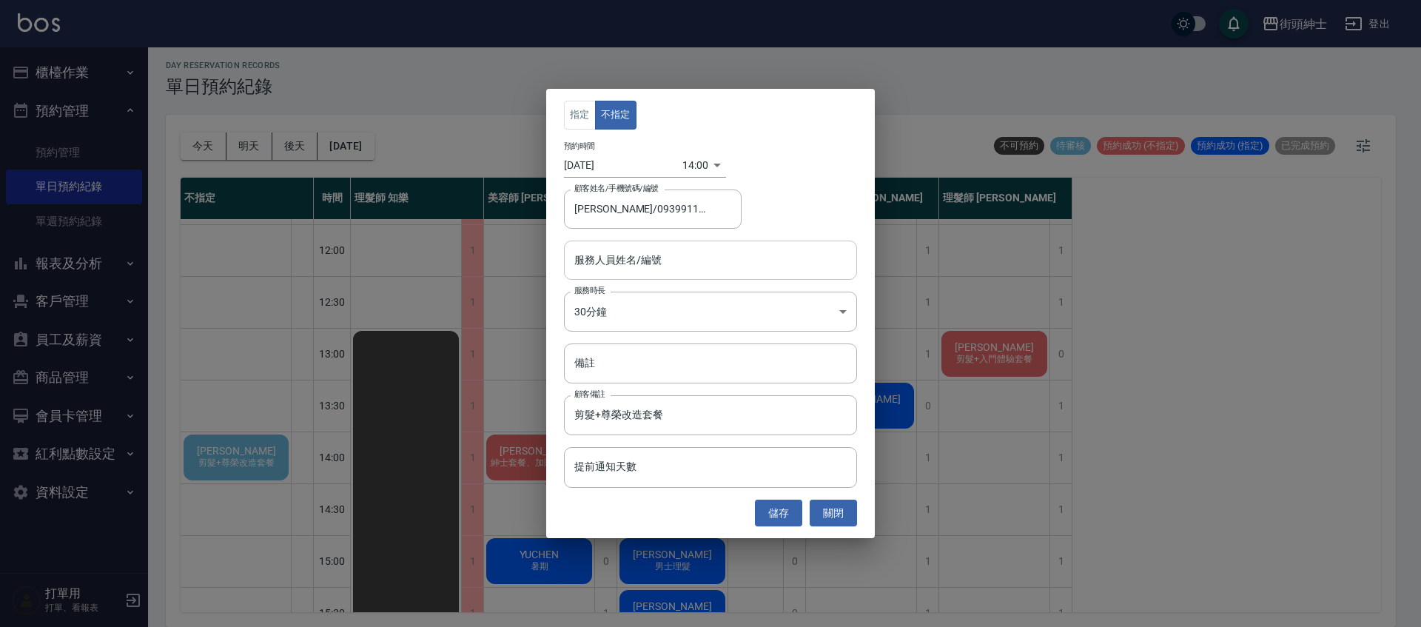
click at [645, 265] on input "服務人員姓名/編號" at bounding box center [711, 260] width 280 height 26
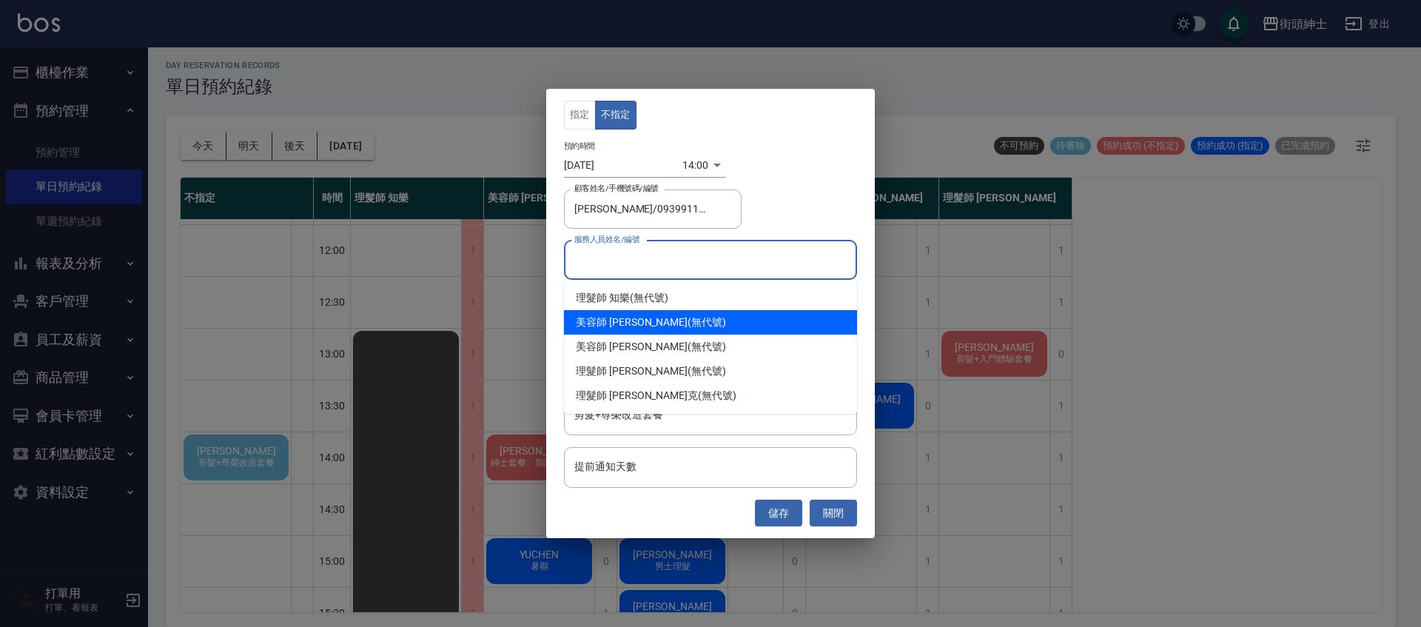
click at [648, 322] on div "美容師 小戴 (無代號)" at bounding box center [710, 322] width 293 height 24
type input "美容師 小戴(無代號)"
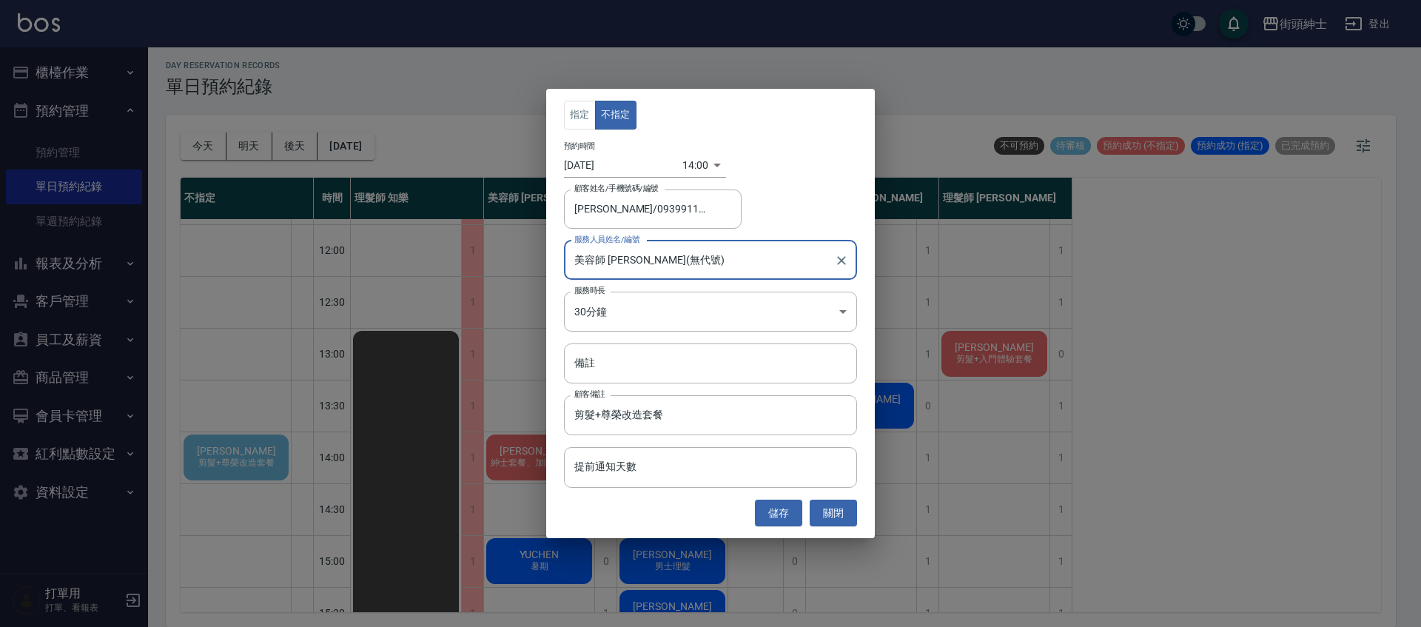
click at [789, 517] on button "儲存" at bounding box center [778, 513] width 47 height 27
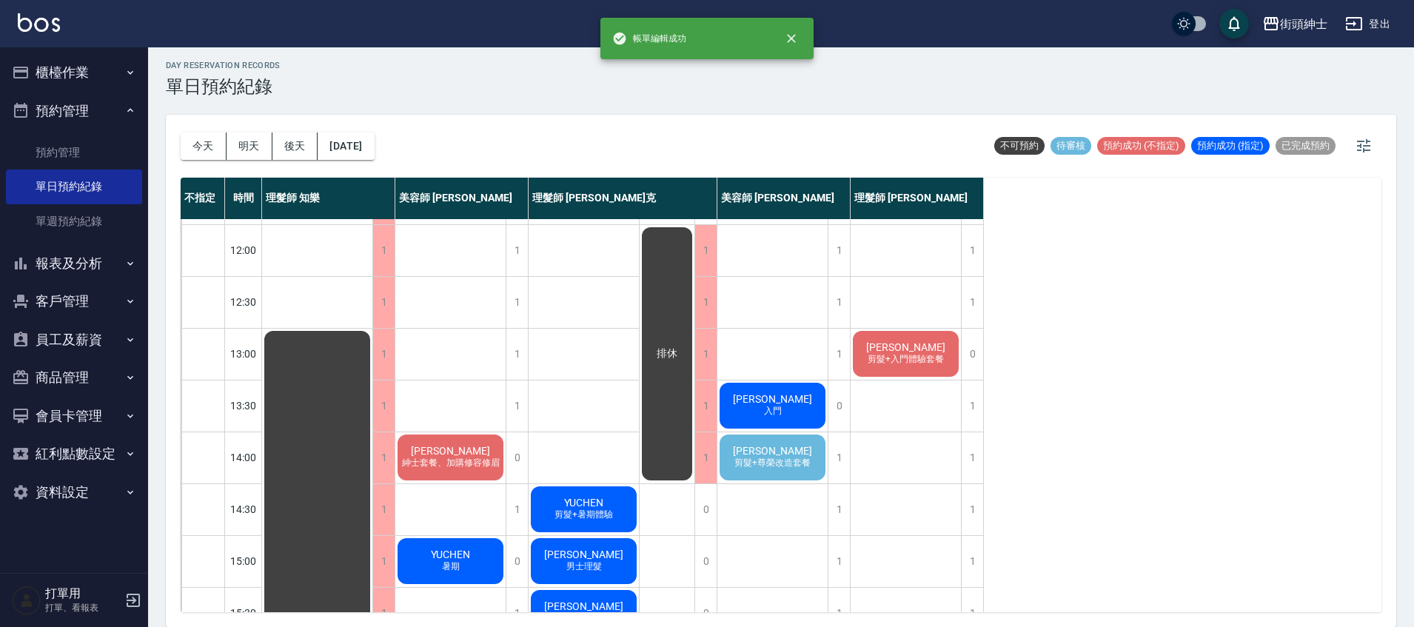
click at [775, 466] on span "剪髮+尊榮改造套餐" at bounding box center [772, 463] width 82 height 13
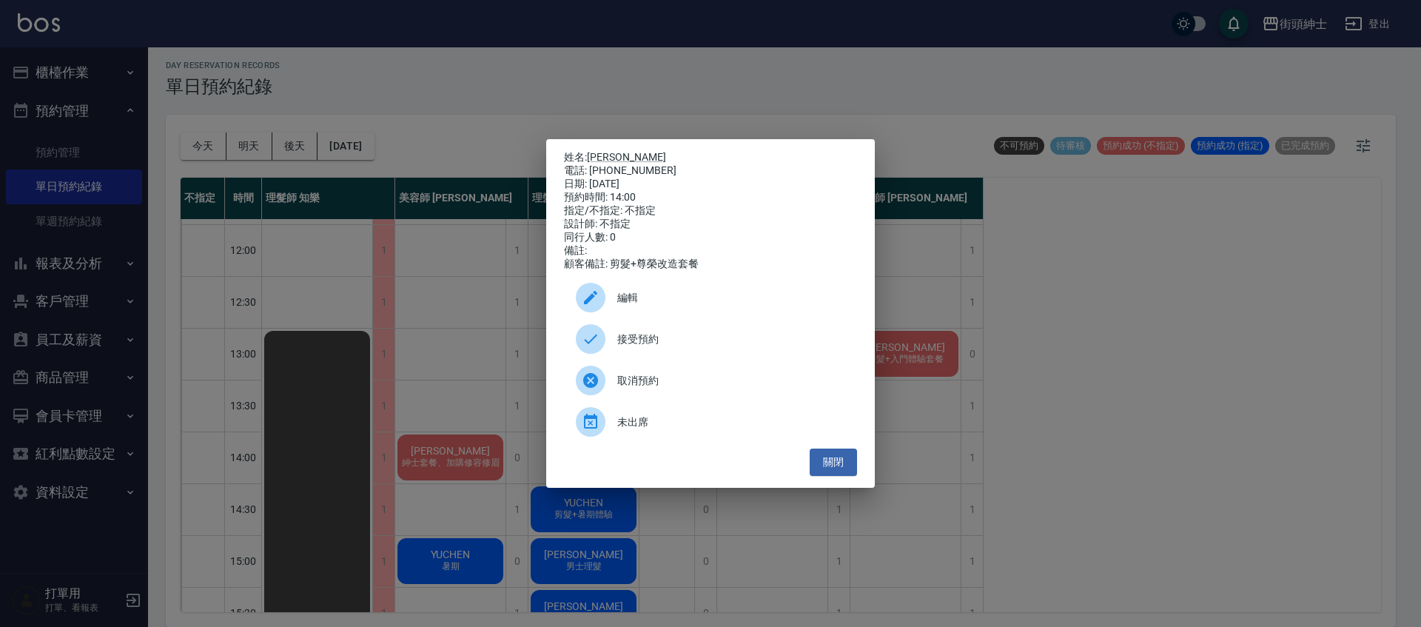
click at [698, 300] on span "編輯" at bounding box center [731, 298] width 228 height 16
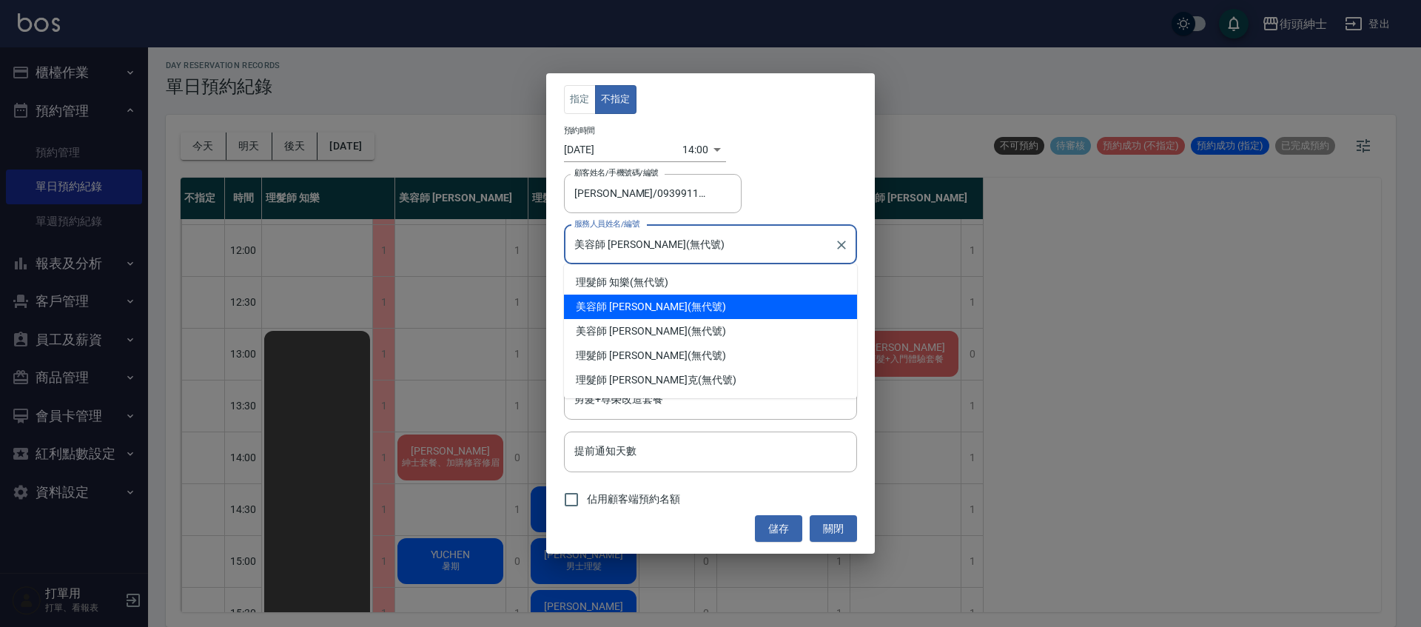
click at [645, 242] on input "美容師 小戴(無代號)" at bounding box center [700, 245] width 258 height 26
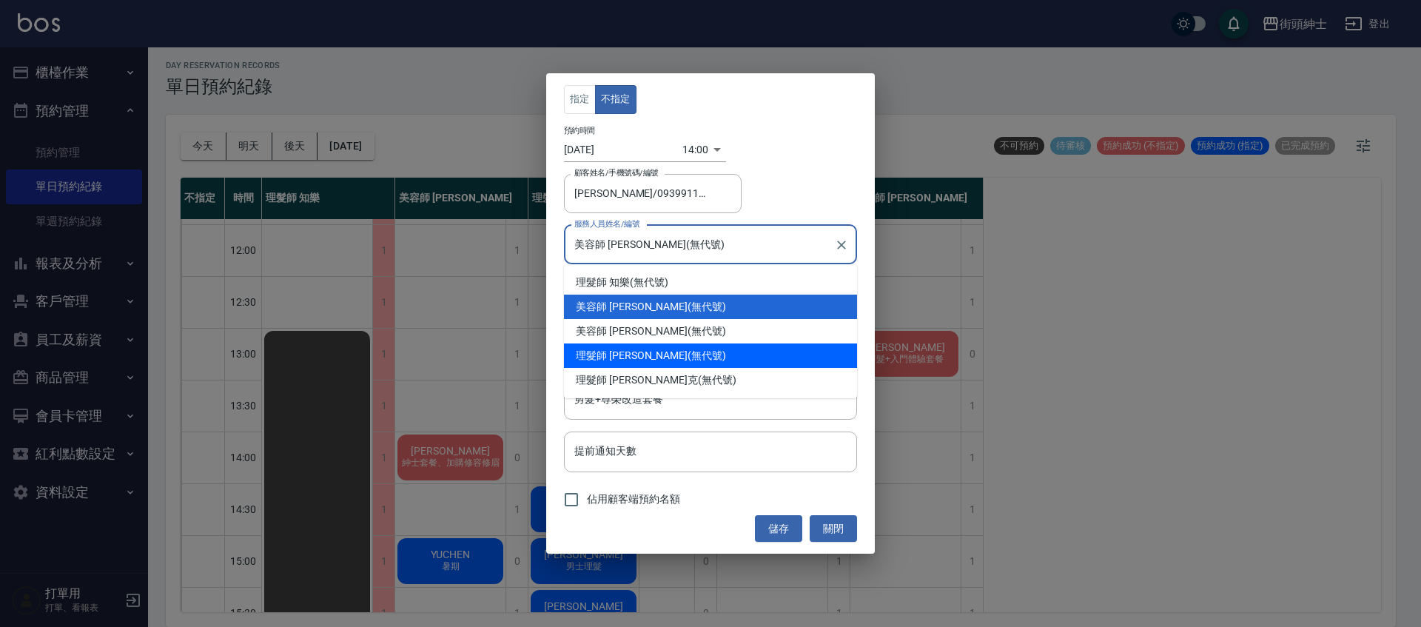
click at [661, 351] on div "理髮師 eric (無代號)" at bounding box center [710, 355] width 293 height 24
type input "理髮師 eric(無代號)"
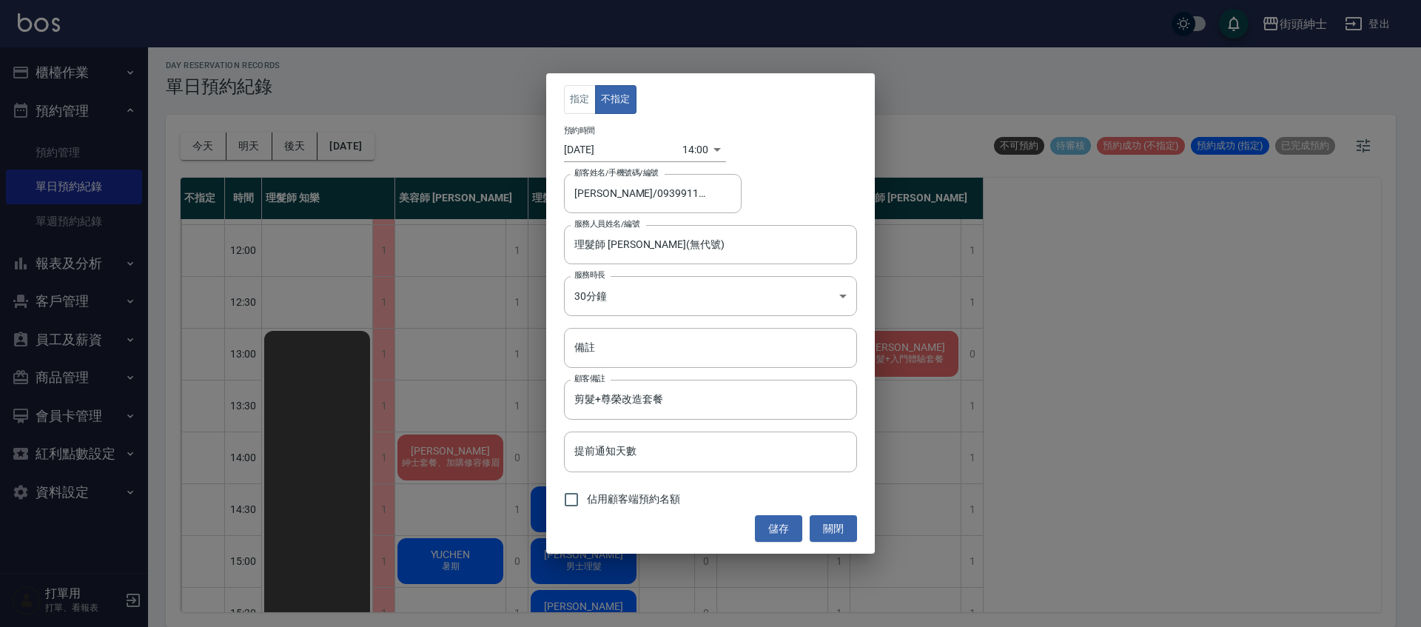
click at [626, 503] on span "佔用顧客端預約名額" at bounding box center [633, 500] width 93 height 16
click at [587, 503] on input "佔用顧客端預約名額" at bounding box center [571, 499] width 31 height 31
checkbox input "true"
click at [765, 521] on button "儲存" at bounding box center [778, 528] width 47 height 27
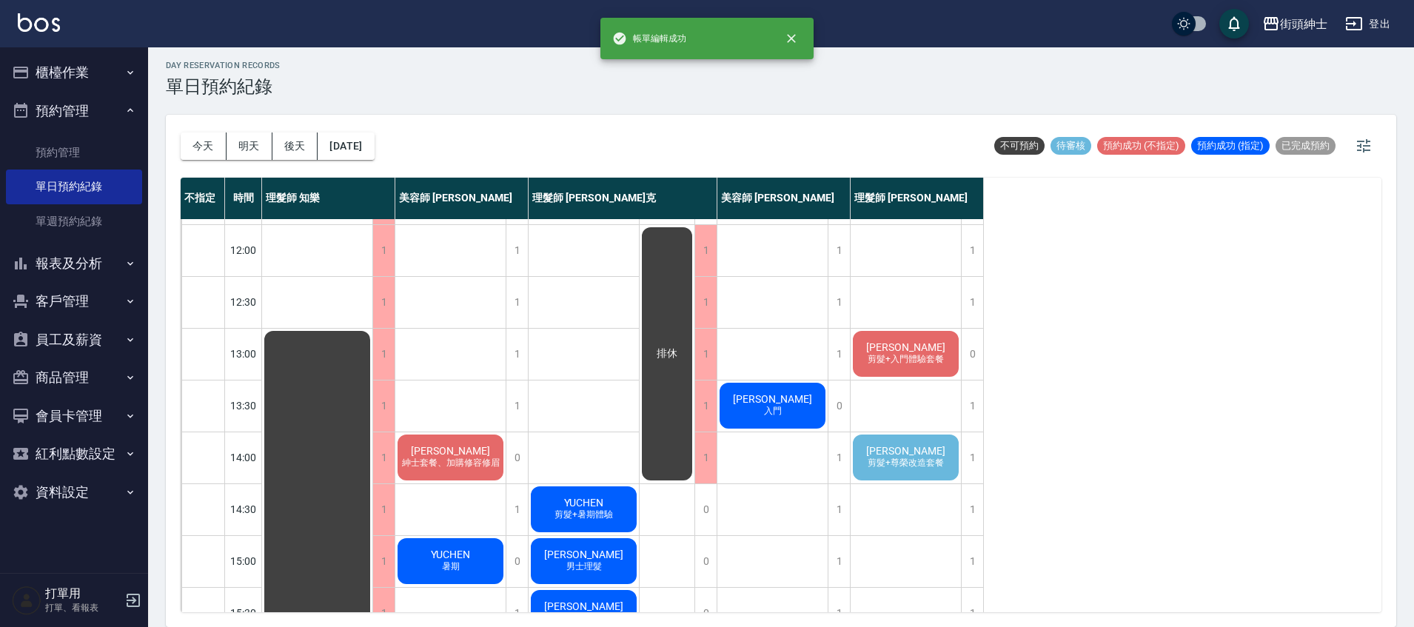
click at [902, 454] on span "于承恩" at bounding box center [905, 451] width 85 height 12
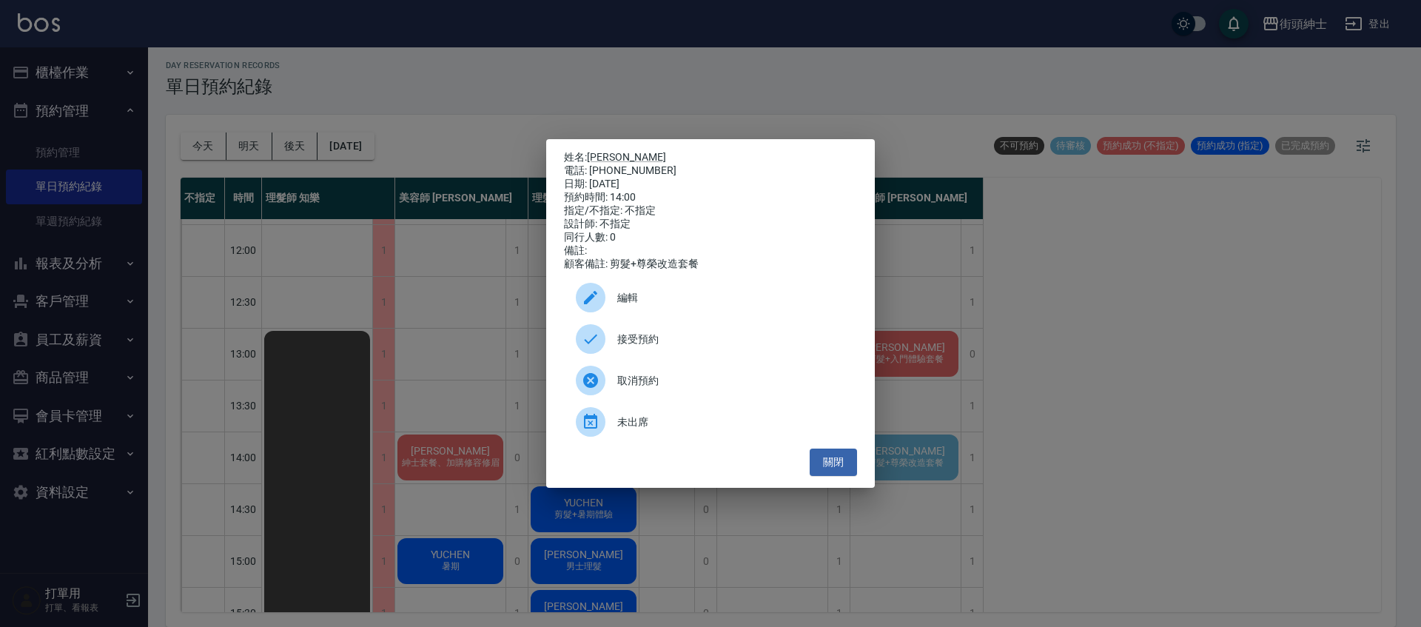
click at [700, 339] on span "接受預約" at bounding box center [731, 340] width 228 height 16
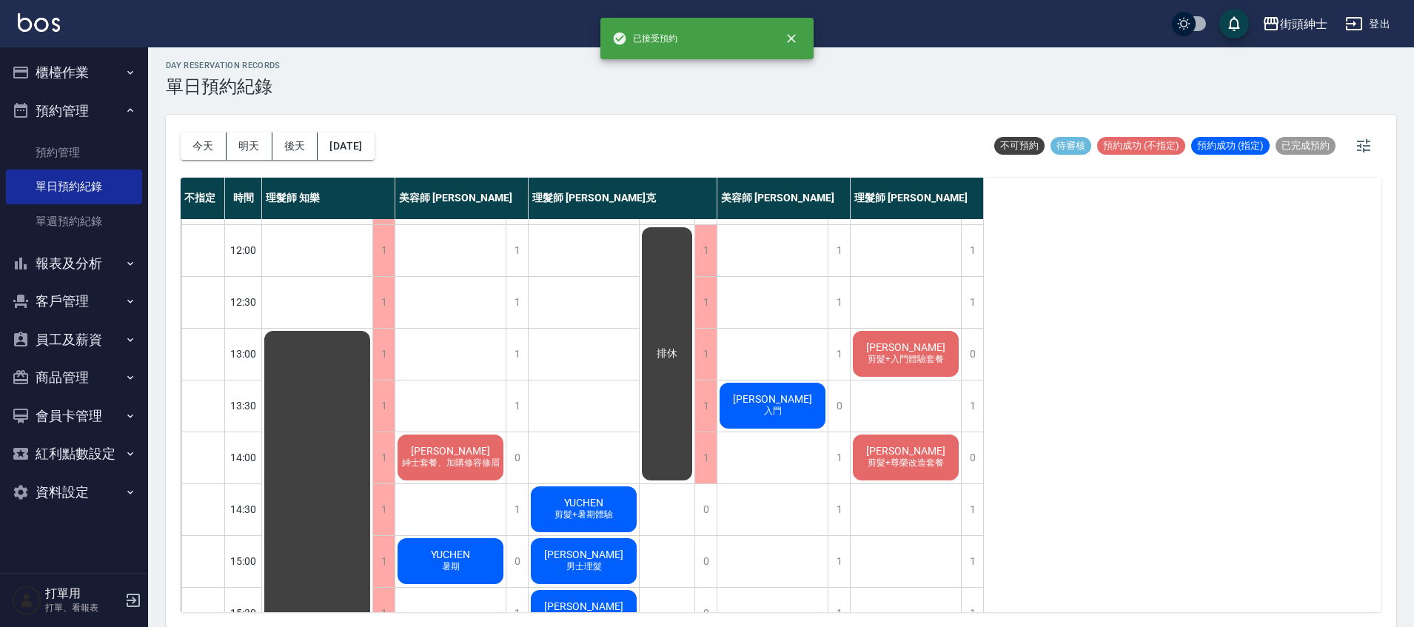
click at [895, 445] on span "于承恩" at bounding box center [905, 451] width 85 height 12
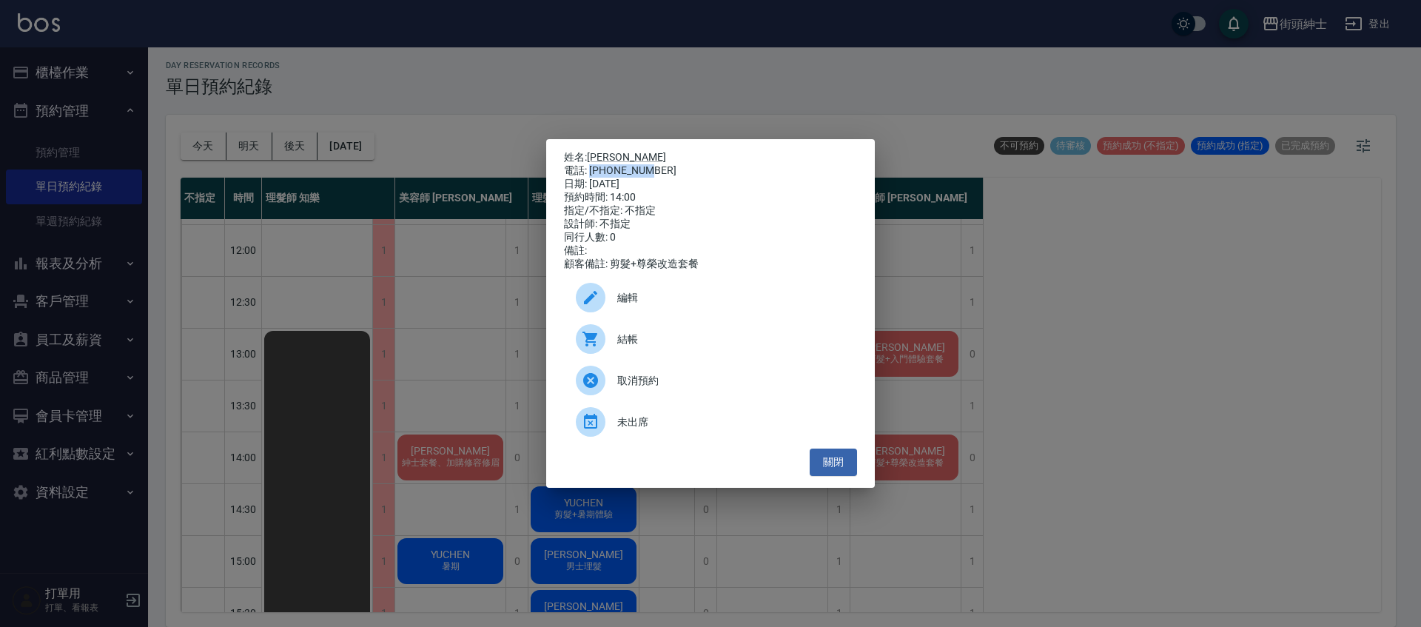
drag, startPoint x: 589, startPoint y: 168, endPoint x: 647, endPoint y: 166, distance: 57.8
click at [647, 166] on div "電話: 0939911801" at bounding box center [710, 170] width 293 height 13
copy div "0939911801"
drag, startPoint x: 515, startPoint y: 330, endPoint x: 580, endPoint y: 329, distance: 65.2
click at [520, 330] on div "姓名: 于承恩 電話: 0939911801 日期: 2025/09/27 預約時間: 14:00 指定/不指定: 不指定 設計師: 不指定 同行人數: 0 …" at bounding box center [710, 313] width 1421 height 627
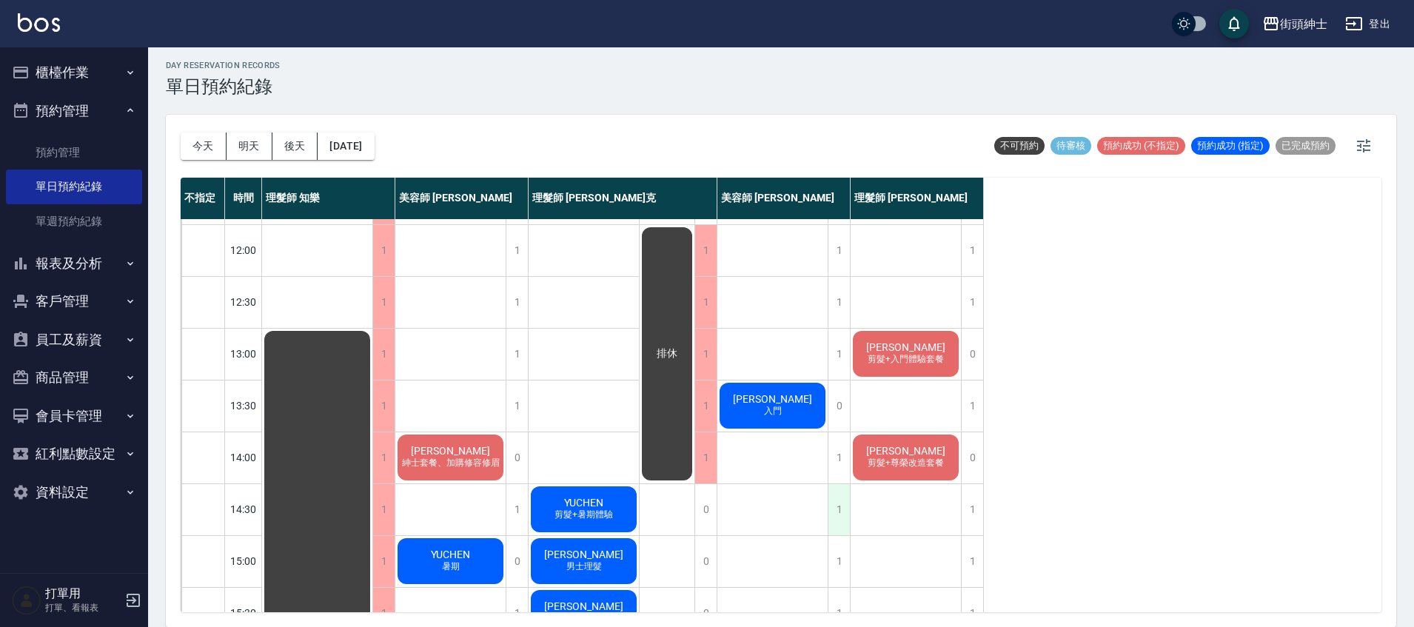
click at [842, 507] on div "1" at bounding box center [839, 509] width 22 height 51
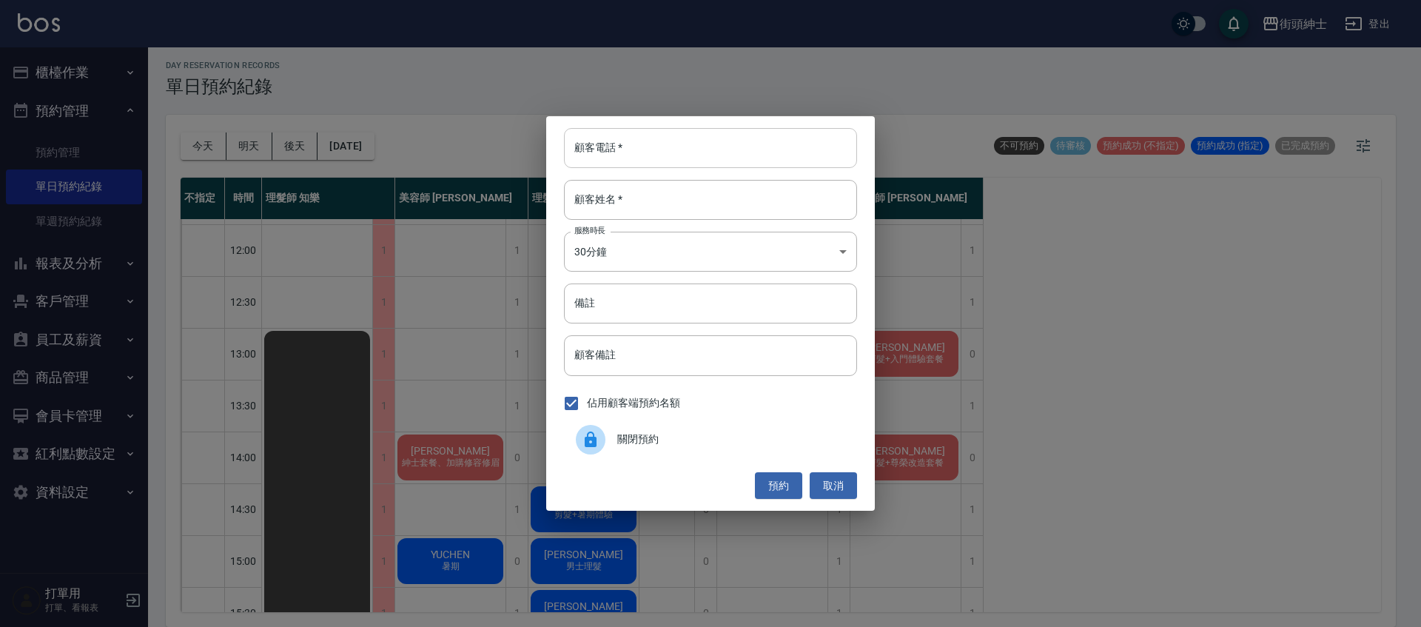
click at [622, 162] on input "顧客電話   *" at bounding box center [710, 148] width 293 height 40
paste input "0939911801"
type input "0939911801"
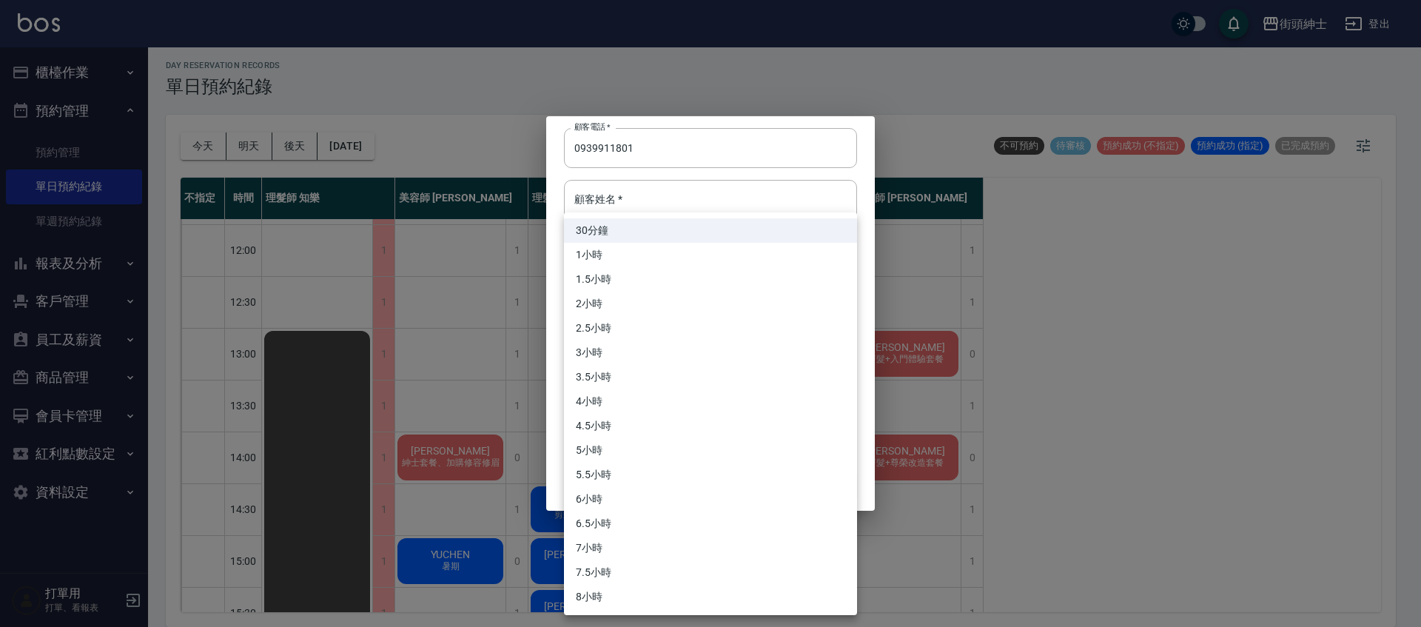
click at [661, 254] on body "街頭紳士 登出 櫃檯作業 打帳單 帳單列表 營業儀表板 現金收支登錄 材料自購登錄 每日結帳 排班表 現場電腦打卡 預約管理 預約管理 單日預約紀錄 單週預約…" at bounding box center [710, 311] width 1421 height 631
click at [654, 200] on div at bounding box center [710, 313] width 1421 height 627
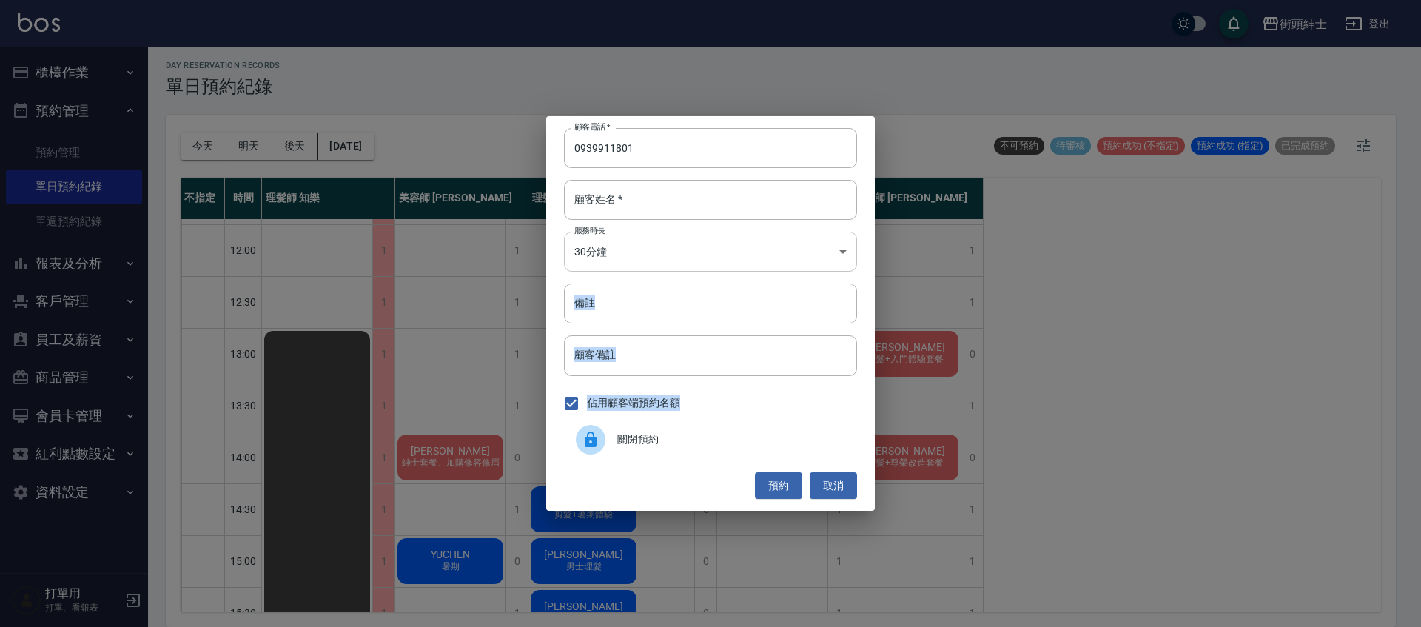
click at [621, 258] on body "街頭紳士 登出 櫃檯作業 打帳單 帳單列表 營業儀表板 現金收支登錄 材料自購登錄 每日結帳 排班表 現場電腦打卡 預約管理 預約管理 單日預約紀錄 單週預約…" at bounding box center [710, 311] width 1421 height 631
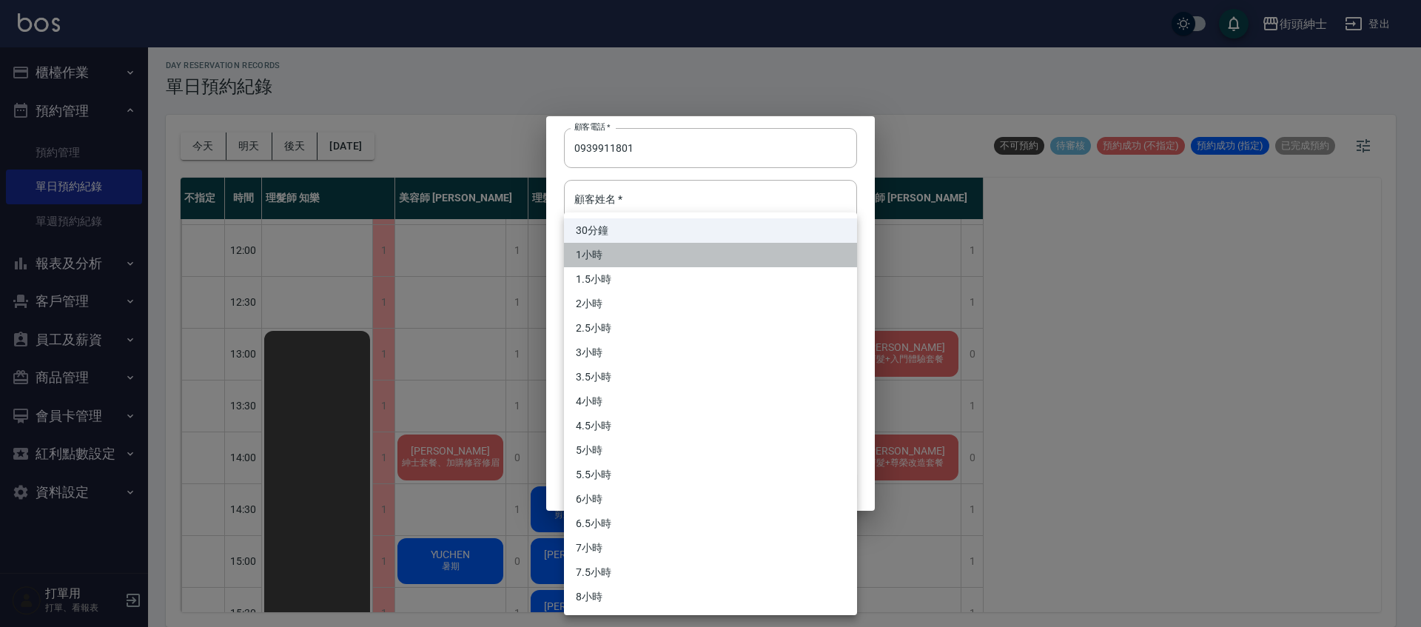
click at [640, 254] on li "1小時" at bounding box center [710, 255] width 293 height 24
type input "2"
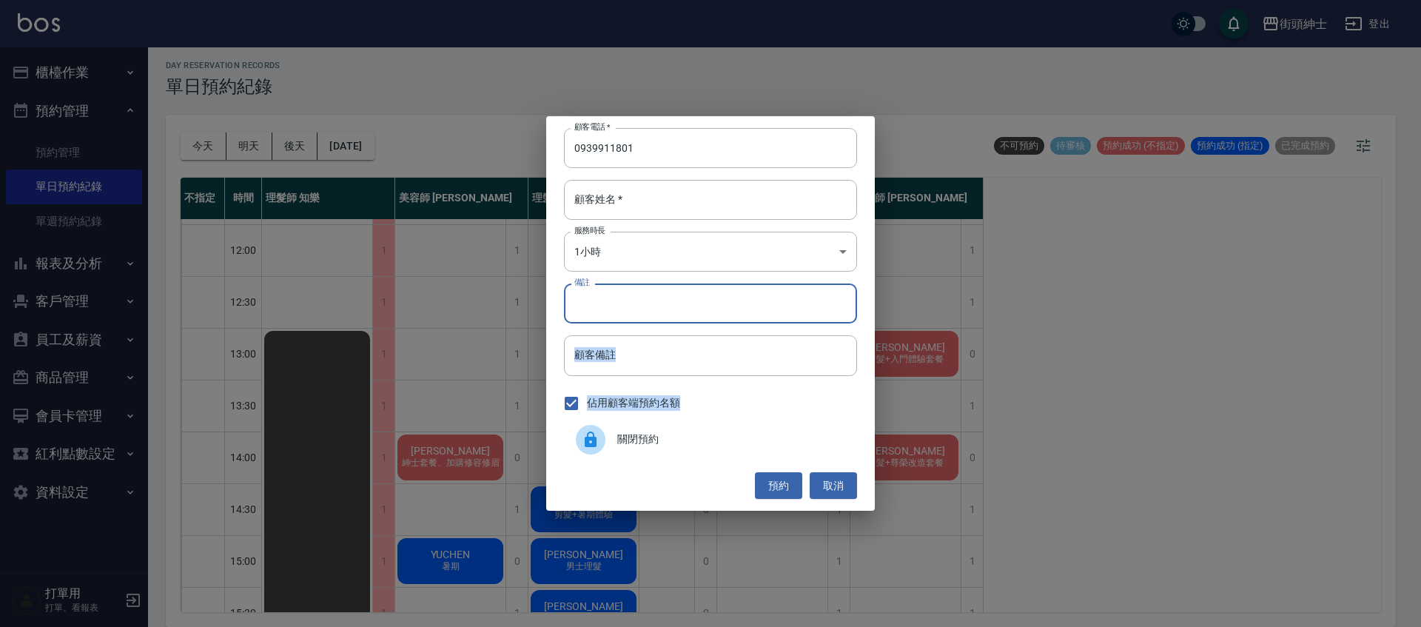
click at [655, 316] on input "備註" at bounding box center [710, 304] width 293 height 40
type input "尊榮"
click at [785, 477] on button "預約" at bounding box center [778, 485] width 47 height 27
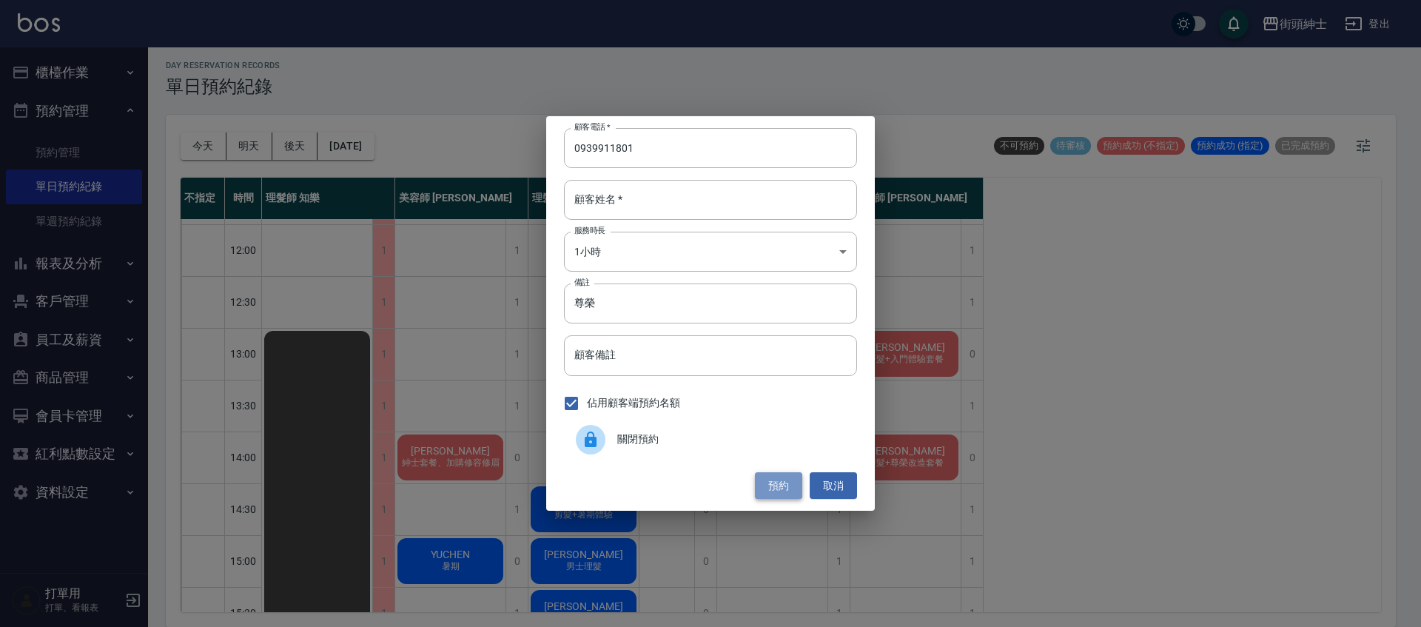
click at [783, 491] on button "預約" at bounding box center [778, 485] width 47 height 27
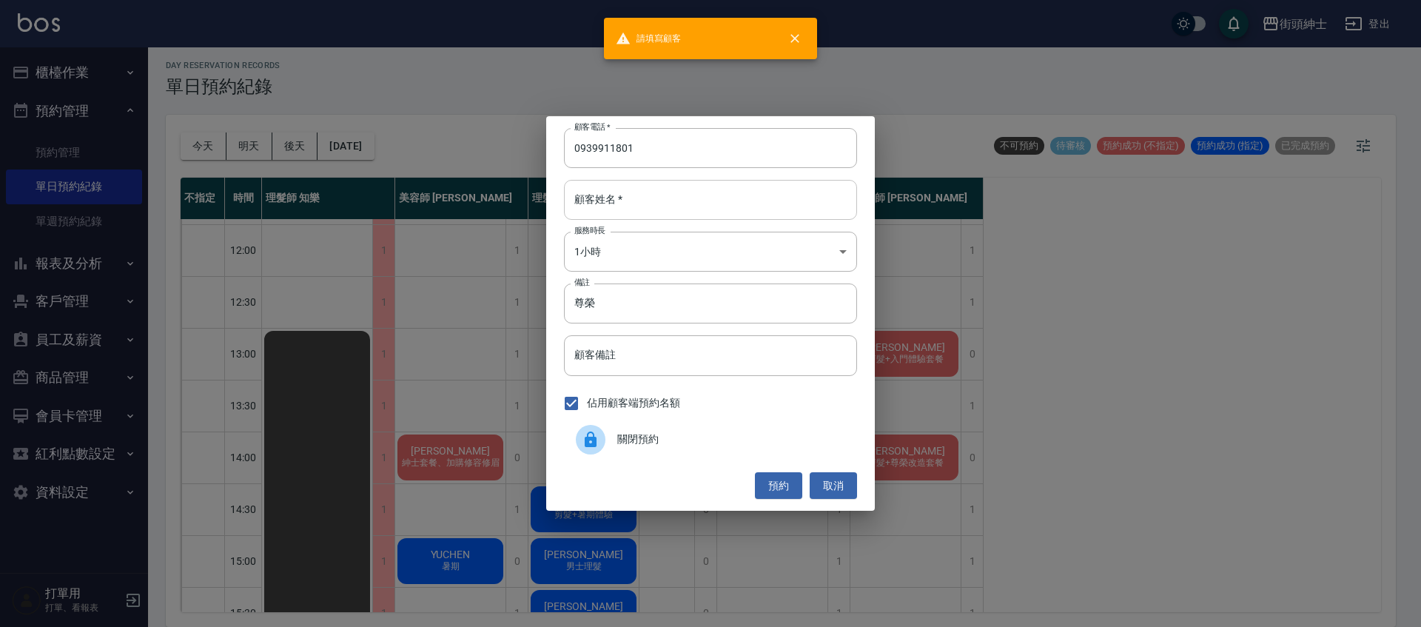
click at [651, 194] on input "顧客姓名   *" at bounding box center [710, 200] width 293 height 40
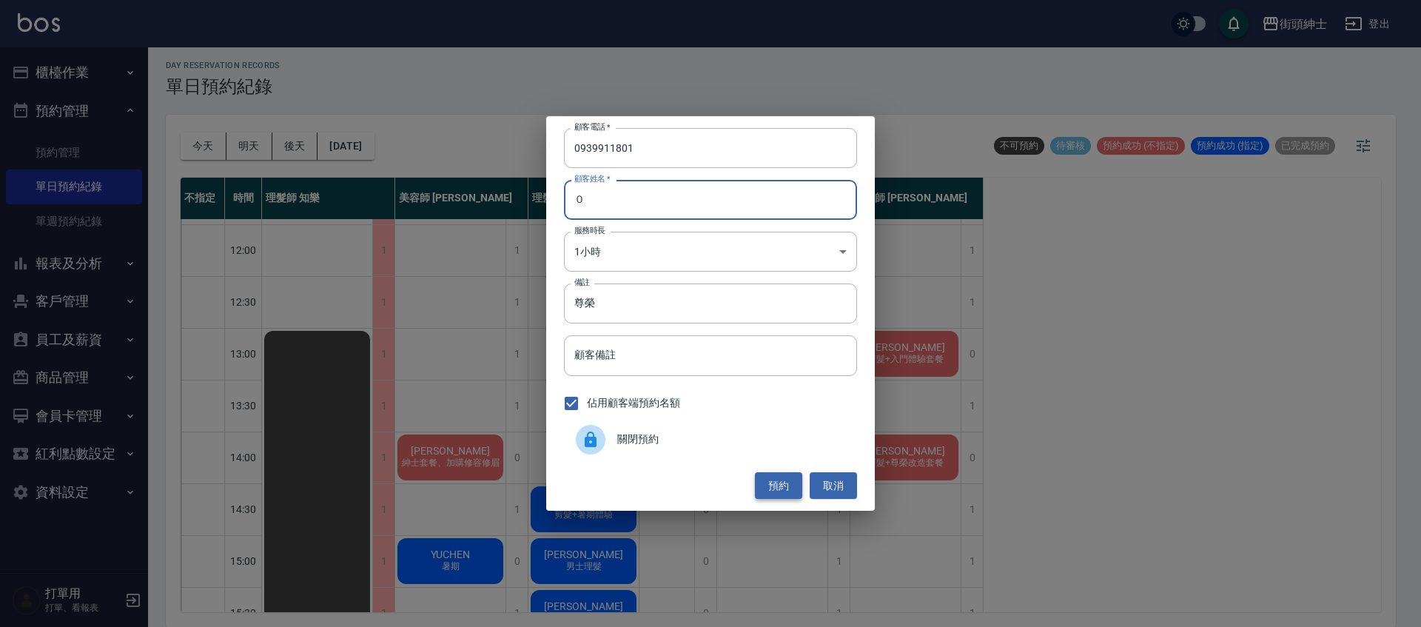
type input "０"
click at [798, 486] on button "預約" at bounding box center [778, 485] width 47 height 27
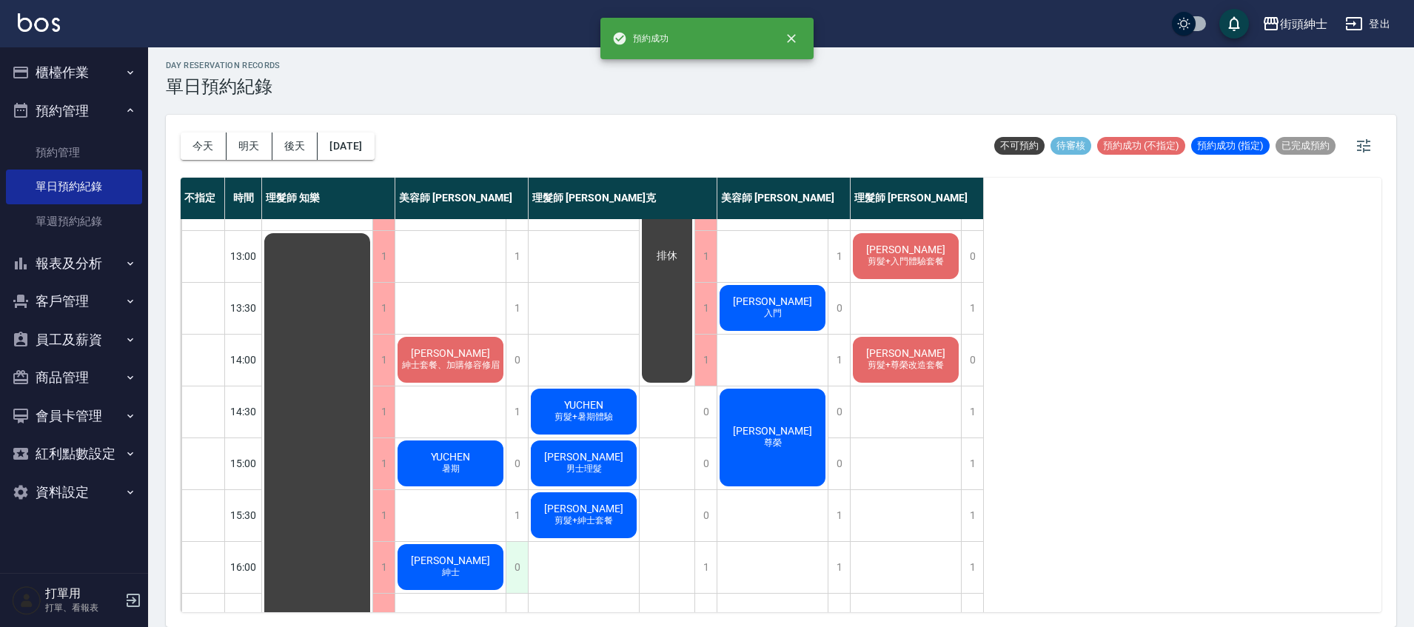
scroll to position [241, 0]
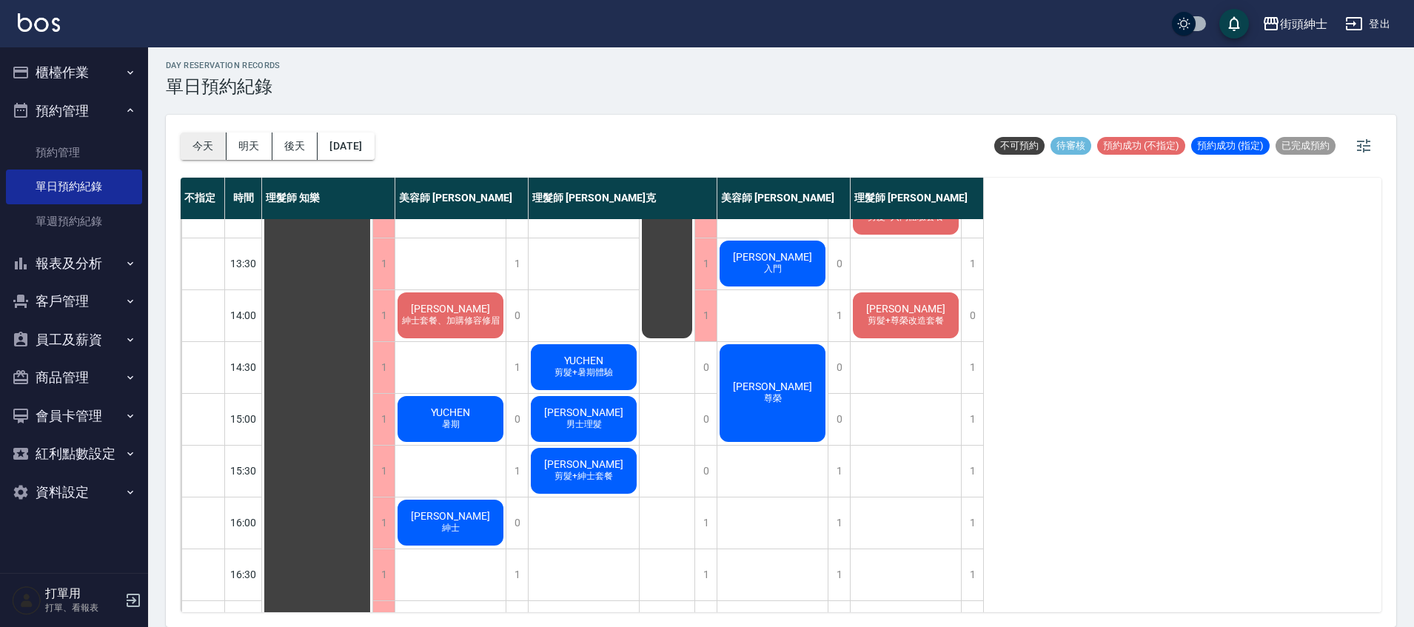
click at [204, 152] on button "今天" at bounding box center [204, 145] width 46 height 27
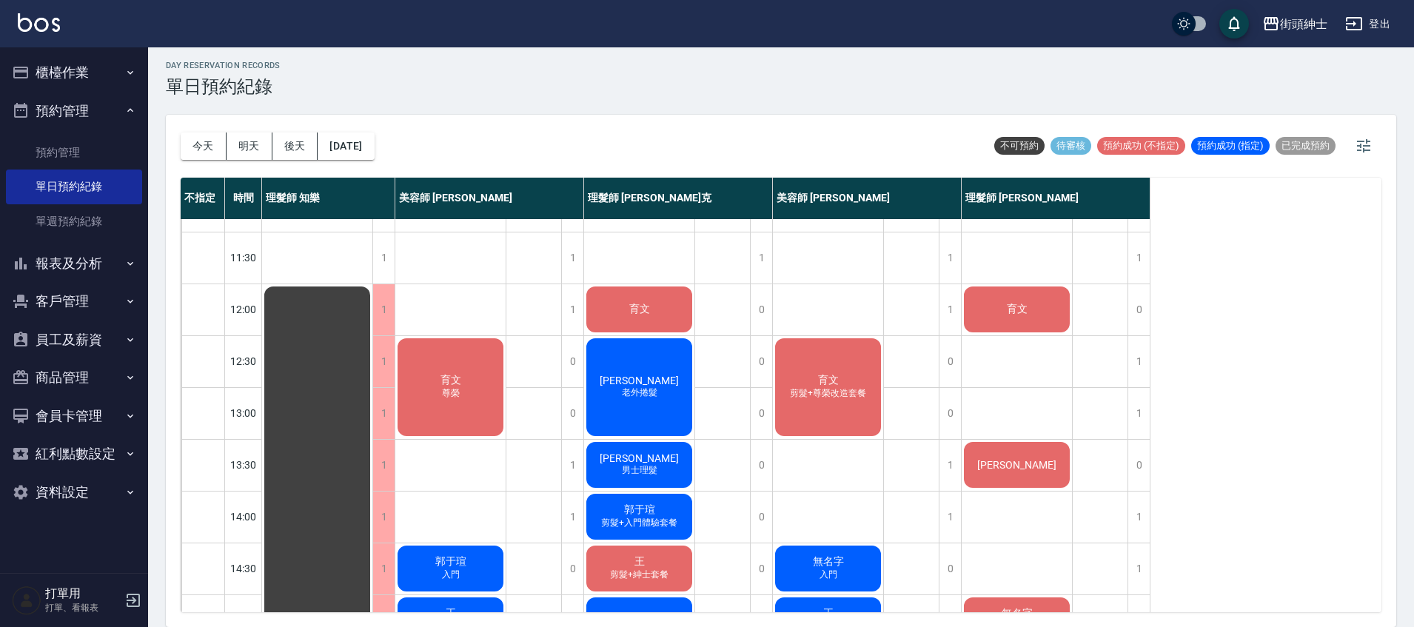
scroll to position [24, 0]
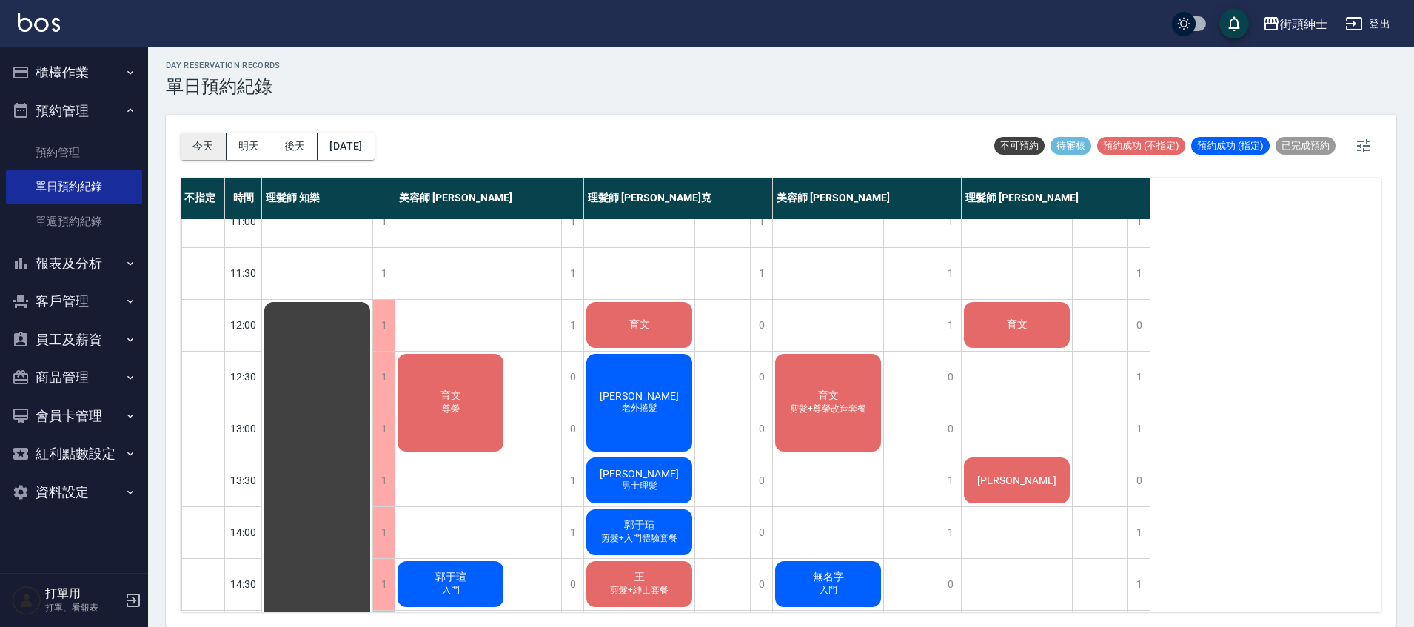
click at [215, 143] on button "今天" at bounding box center [204, 145] width 46 height 27
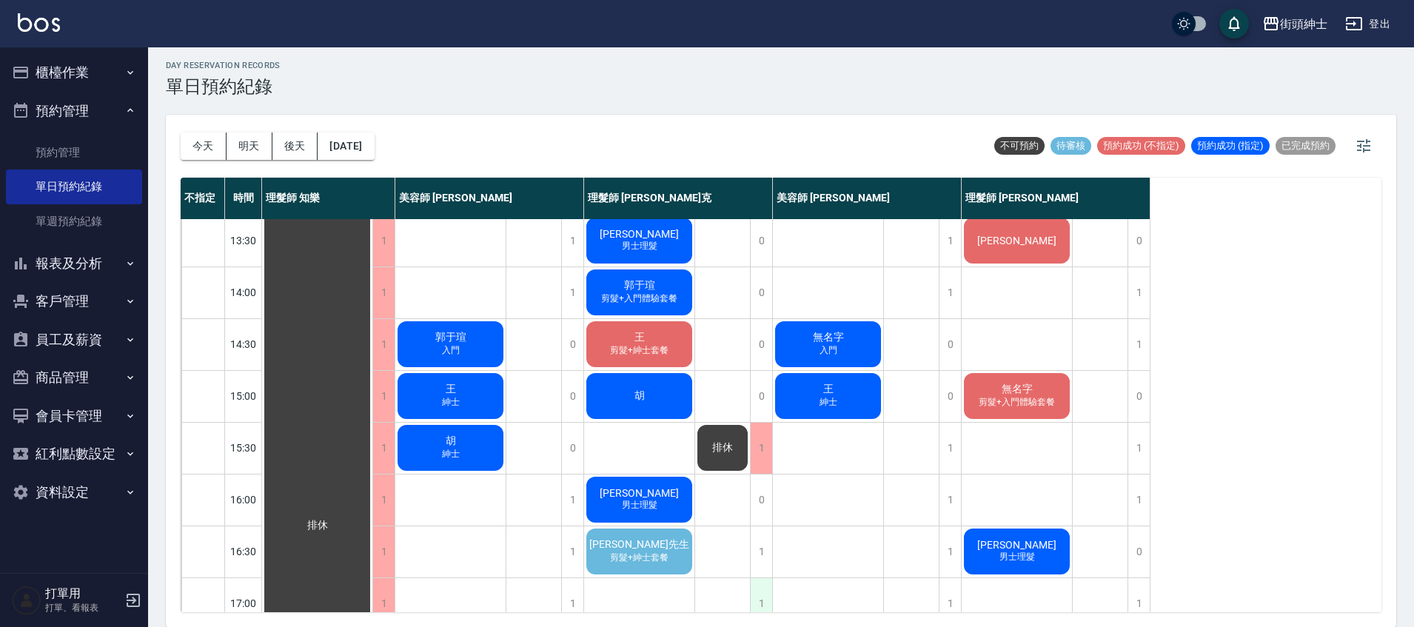
scroll to position [511, 0]
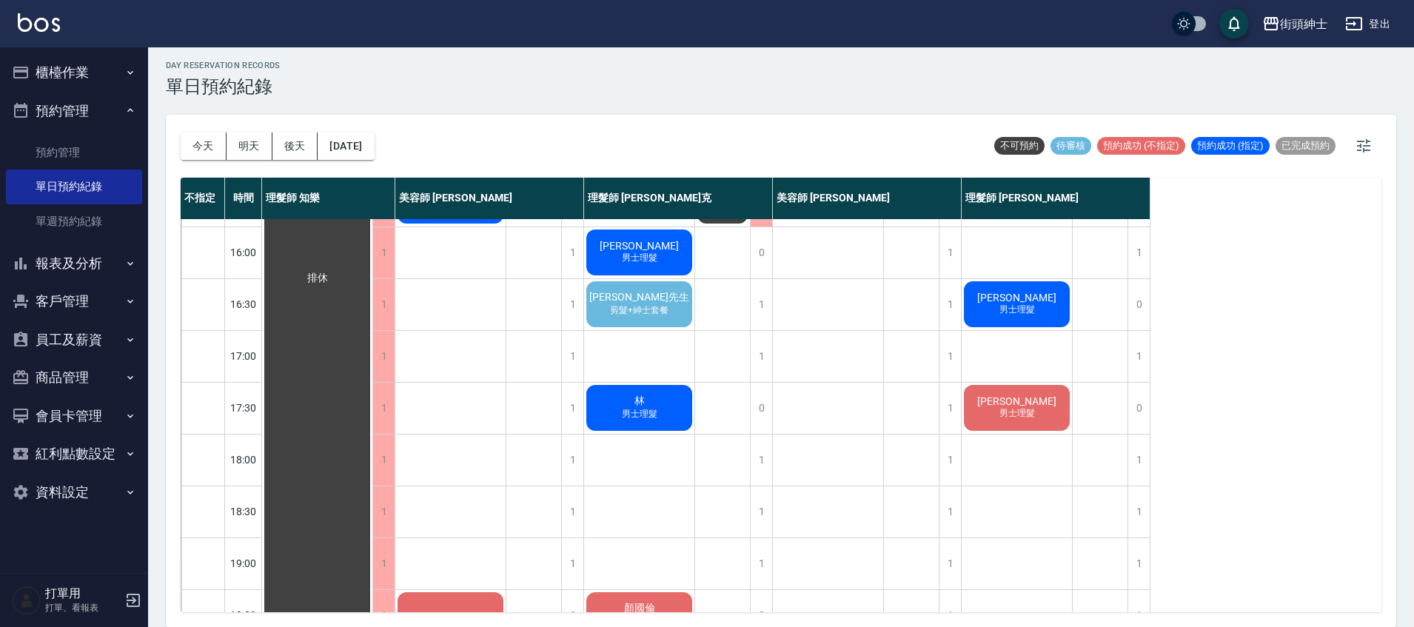
click at [664, 316] on span "剪髮+紳士套餐" at bounding box center [639, 310] width 64 height 13
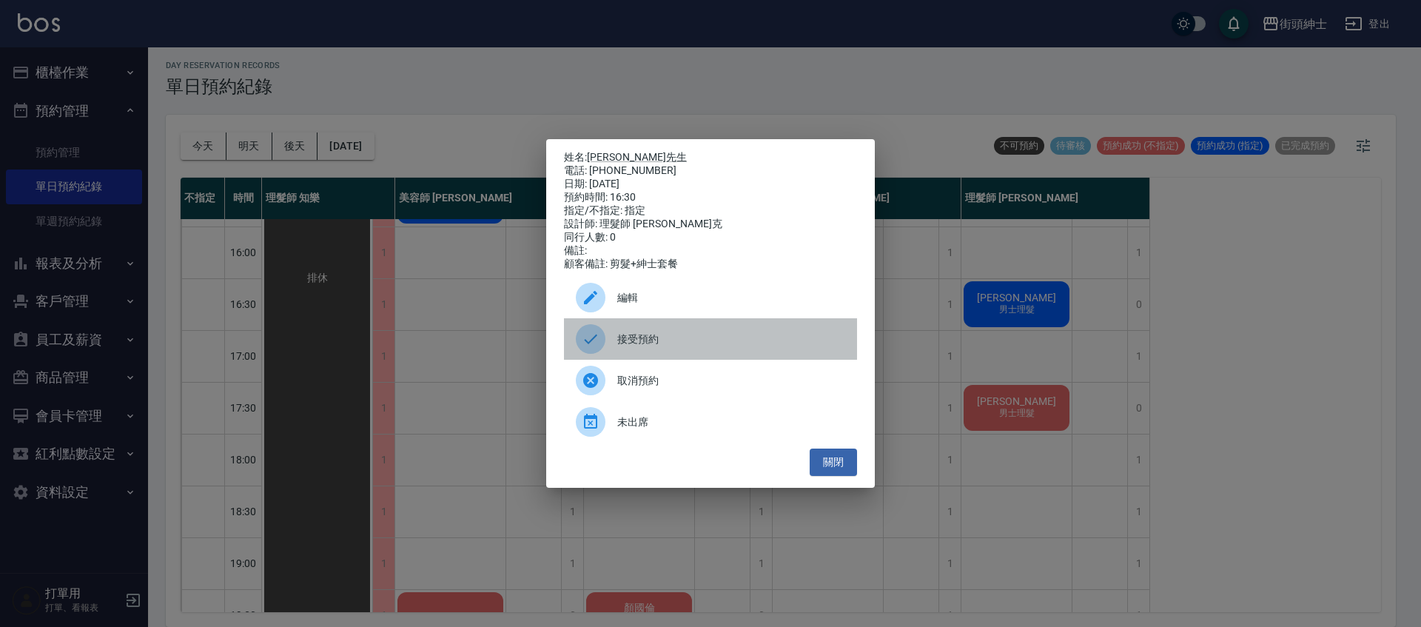
drag, startPoint x: 703, startPoint y: 343, endPoint x: 571, endPoint y: 318, distance: 134.0
click at [702, 343] on span "接受預約" at bounding box center [731, 340] width 228 height 16
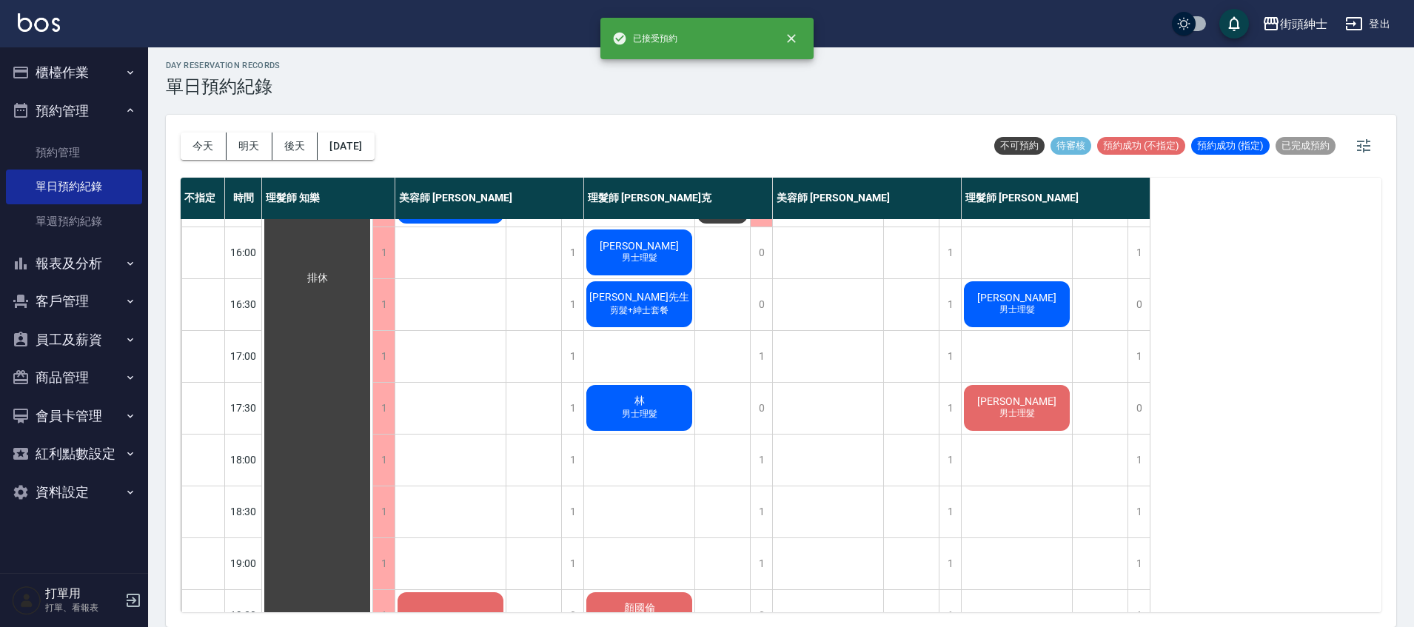
click at [650, 306] on span "剪髮+紳士套餐" at bounding box center [639, 310] width 64 height 13
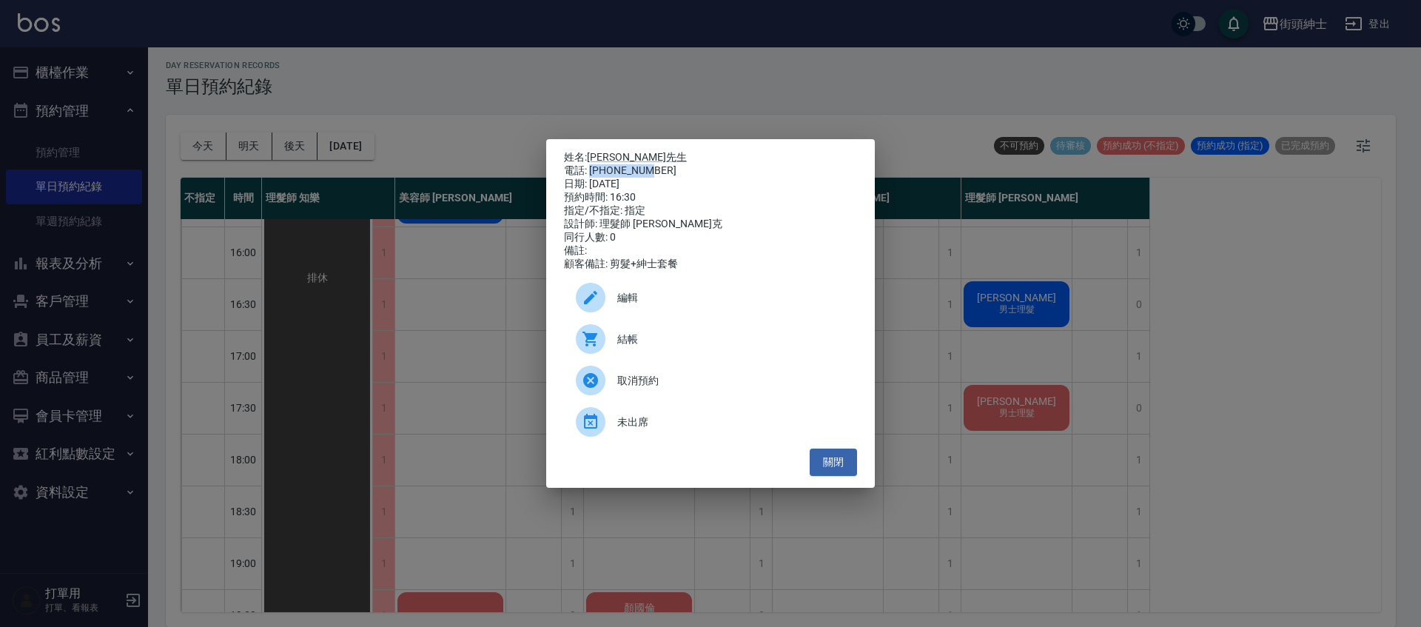
drag, startPoint x: 592, startPoint y: 167, endPoint x: 662, endPoint y: 167, distance: 69.6
click at [674, 170] on div "電話: 0958783786" at bounding box center [710, 170] width 293 height 13
copy div "0958783786"
click at [523, 315] on div "姓名: 哈先生 電話: 0958783786 日期: 2025/09/22 預約時間: 16:30 指定/不指定: 指定 設計師: 理髮師 Vic 維克 同行…" at bounding box center [710, 313] width 1421 height 627
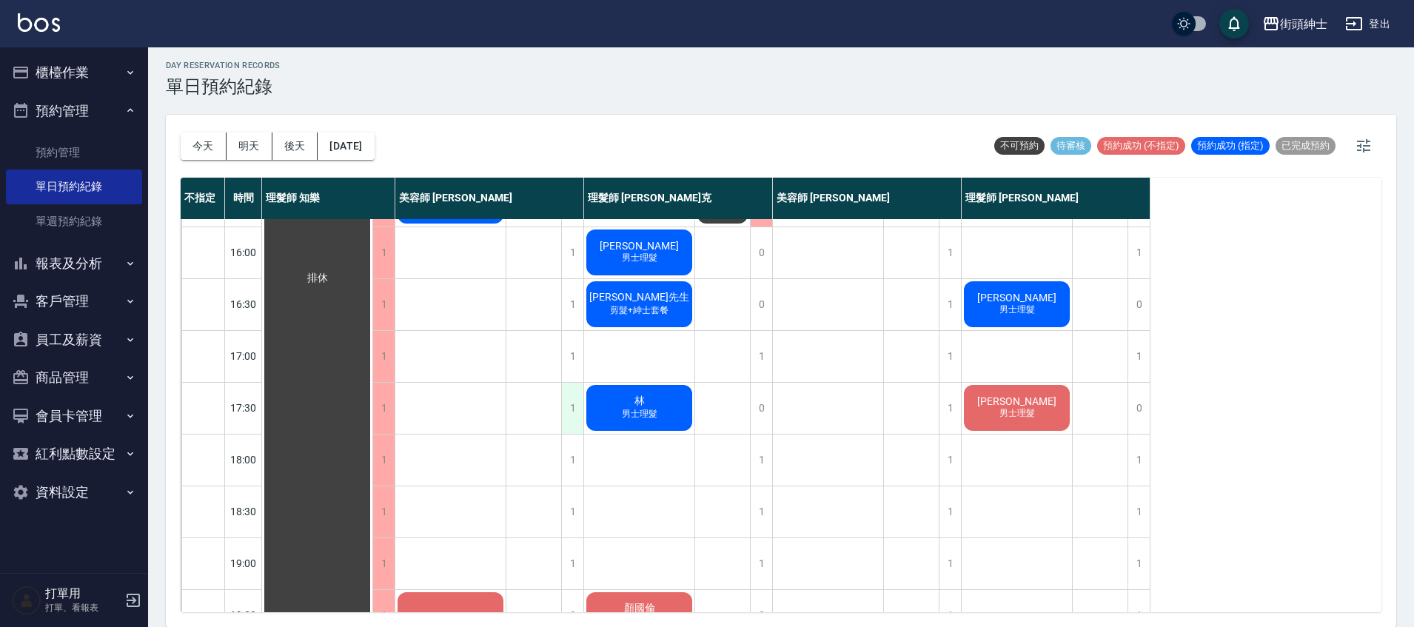
click at [575, 405] on div "1" at bounding box center [572, 408] width 22 height 51
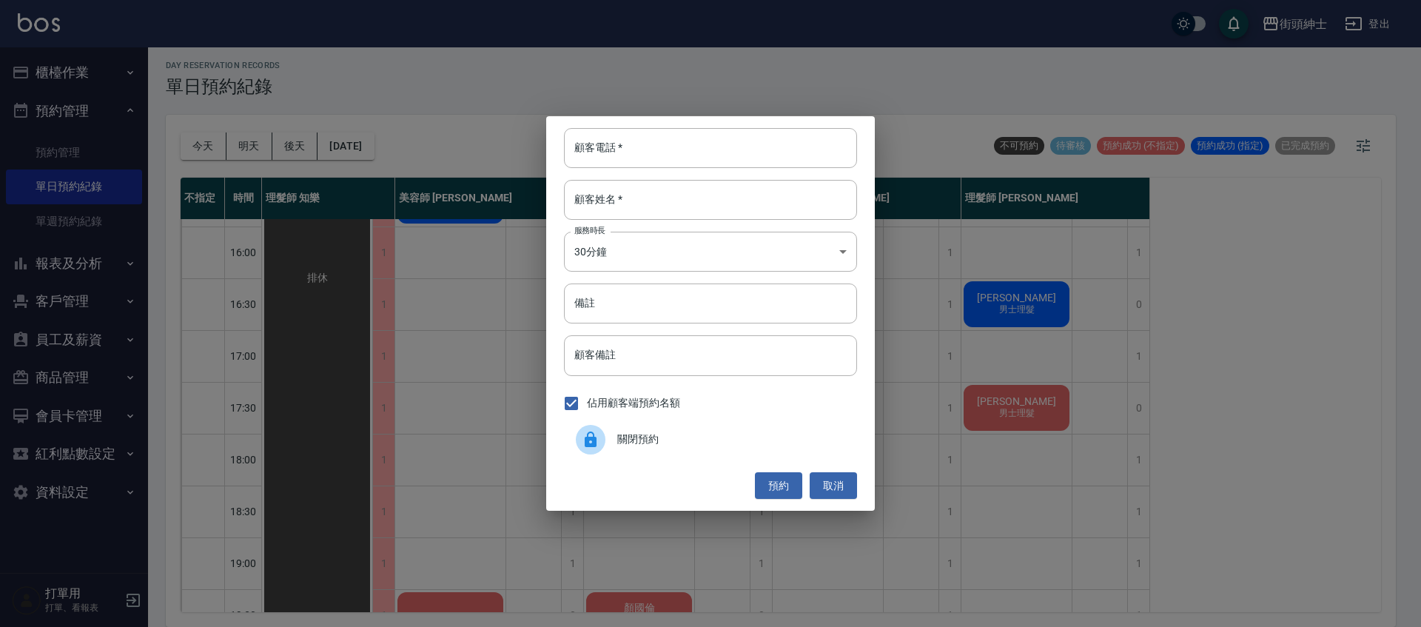
drag, startPoint x: 505, startPoint y: 280, endPoint x: 543, endPoint y: 363, distance: 91.1
click at [506, 280] on div "顧客電話   * 顧客電話   * 顧客姓名   * 顧客姓名   * 服務時長 30分鐘 1 服務時長 備註 備註 顧客備註 顧客備註 佔用顧客端預約名額 …" at bounding box center [710, 313] width 1421 height 627
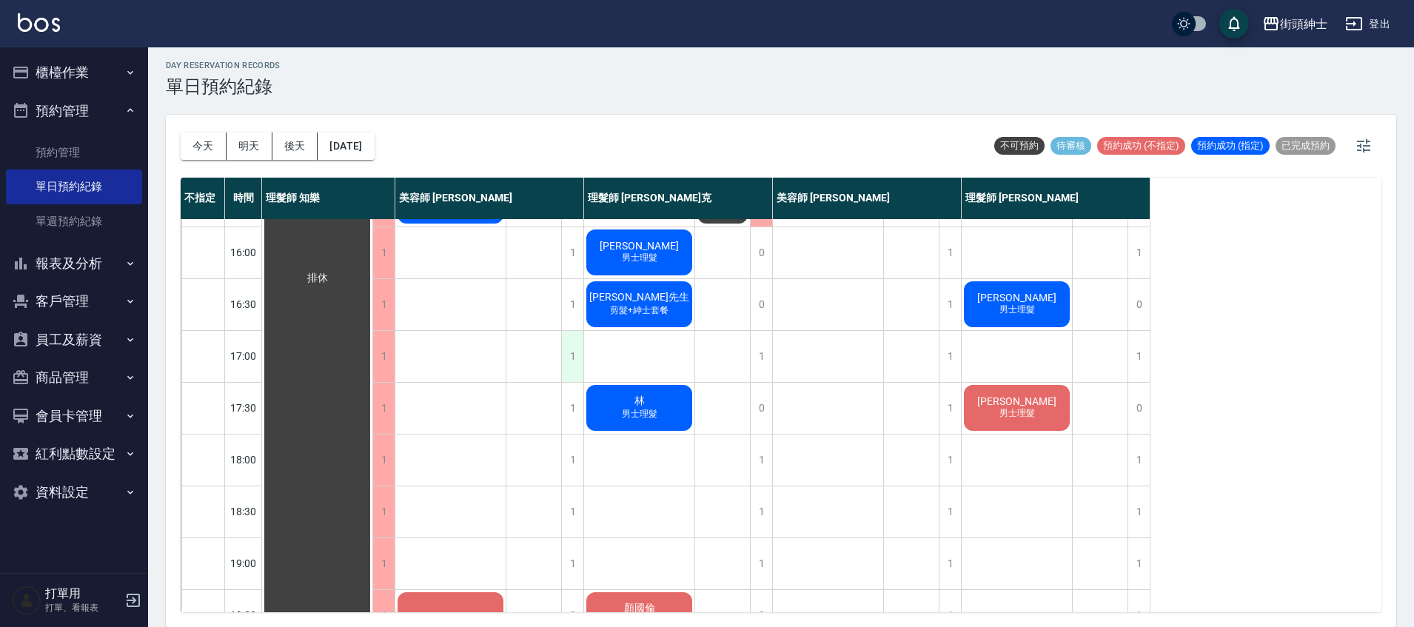
click at [568, 358] on div "1" at bounding box center [572, 356] width 22 height 51
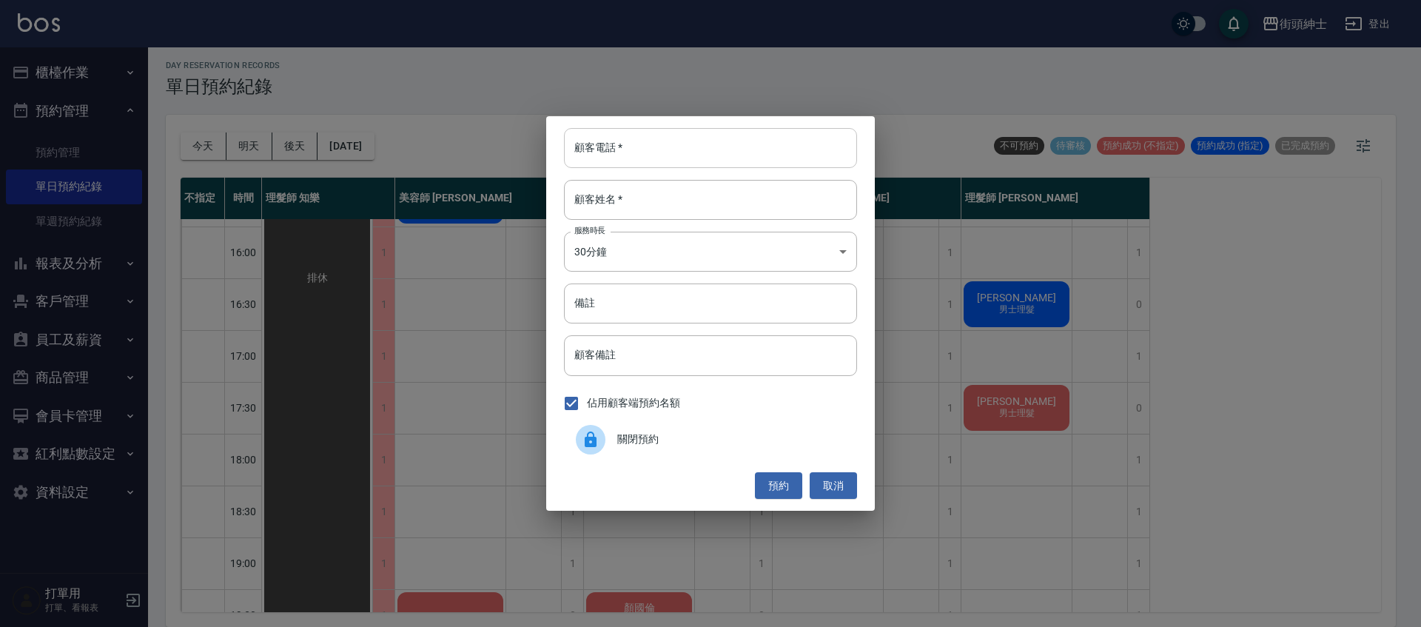
click at [688, 147] on input "顧客電話   *" at bounding box center [710, 148] width 293 height 40
paste input "0958783786"
type input "0958783786"
click at [683, 201] on input "顧客姓名   *" at bounding box center [710, 200] width 293 height 40
type input "ㄛ"
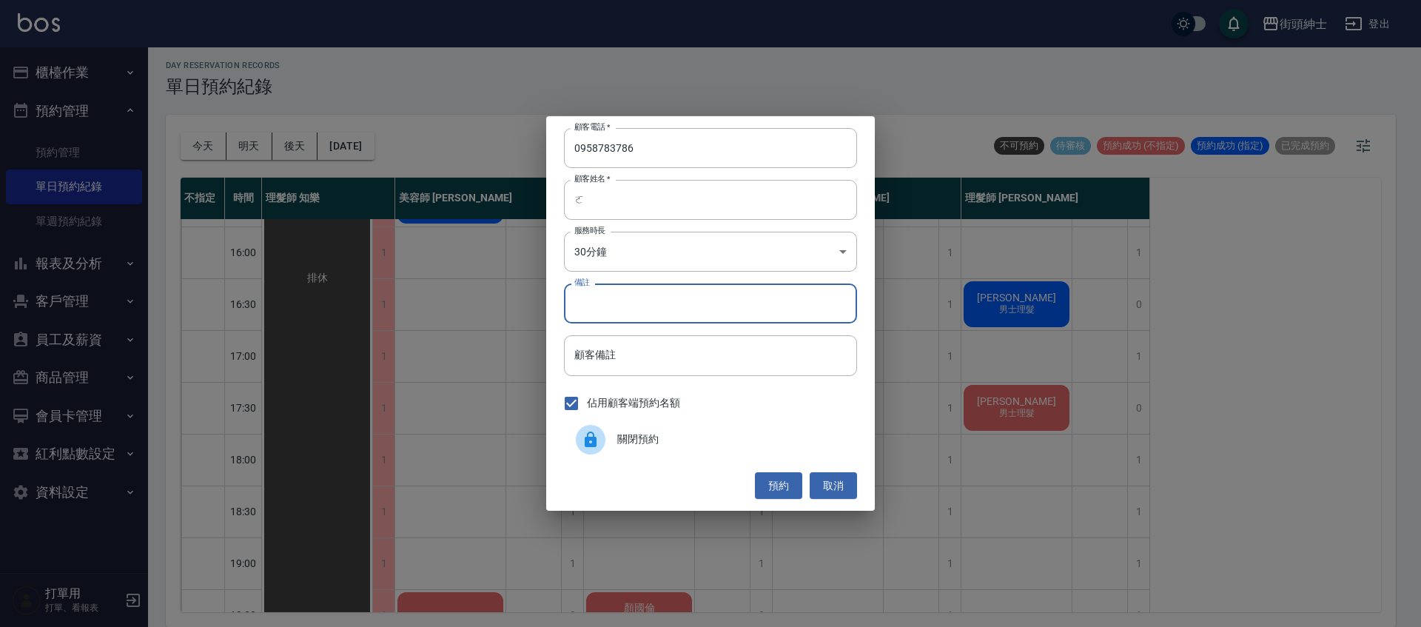
drag, startPoint x: 667, startPoint y: 308, endPoint x: 918, endPoint y: 291, distance: 251.5
click at [668, 307] on input "備註" at bounding box center [710, 304] width 293 height 40
type input "紳士"
click at [774, 490] on button "預約" at bounding box center [778, 485] width 47 height 27
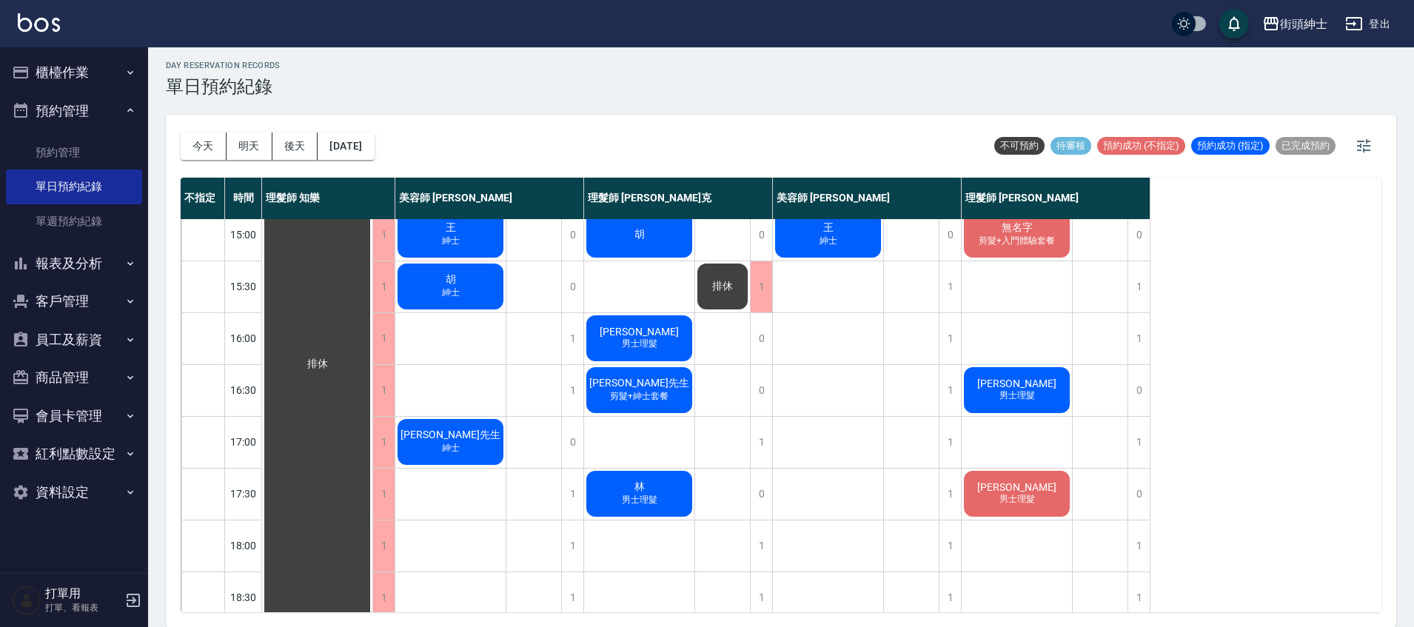
scroll to position [38, 0]
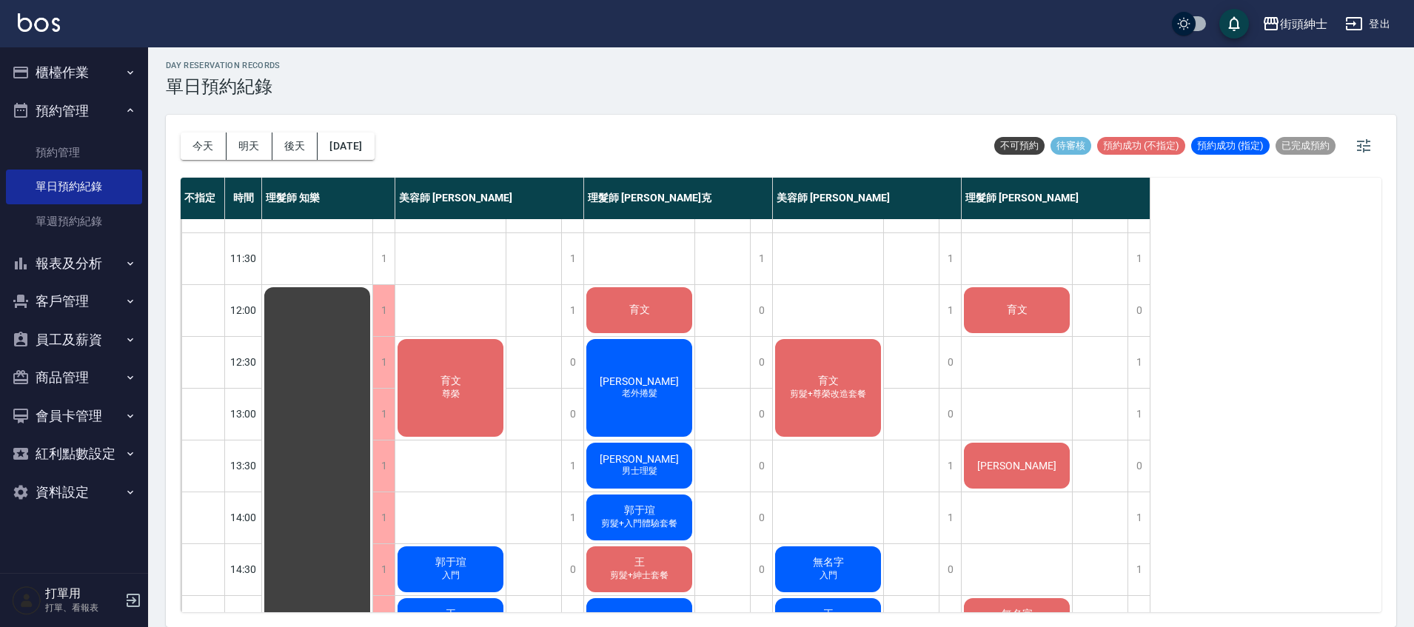
click at [1012, 311] on span "育文" at bounding box center [1017, 309] width 27 height 13
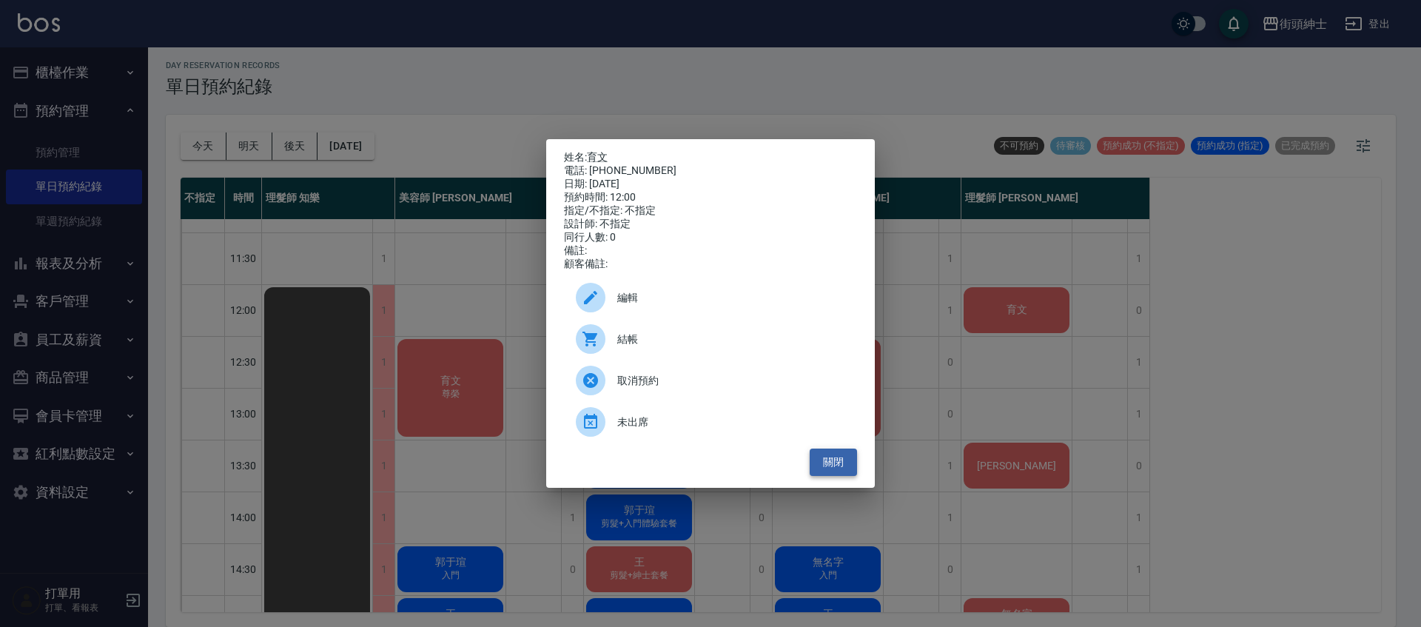
click at [831, 469] on button "關閉" at bounding box center [833, 462] width 47 height 27
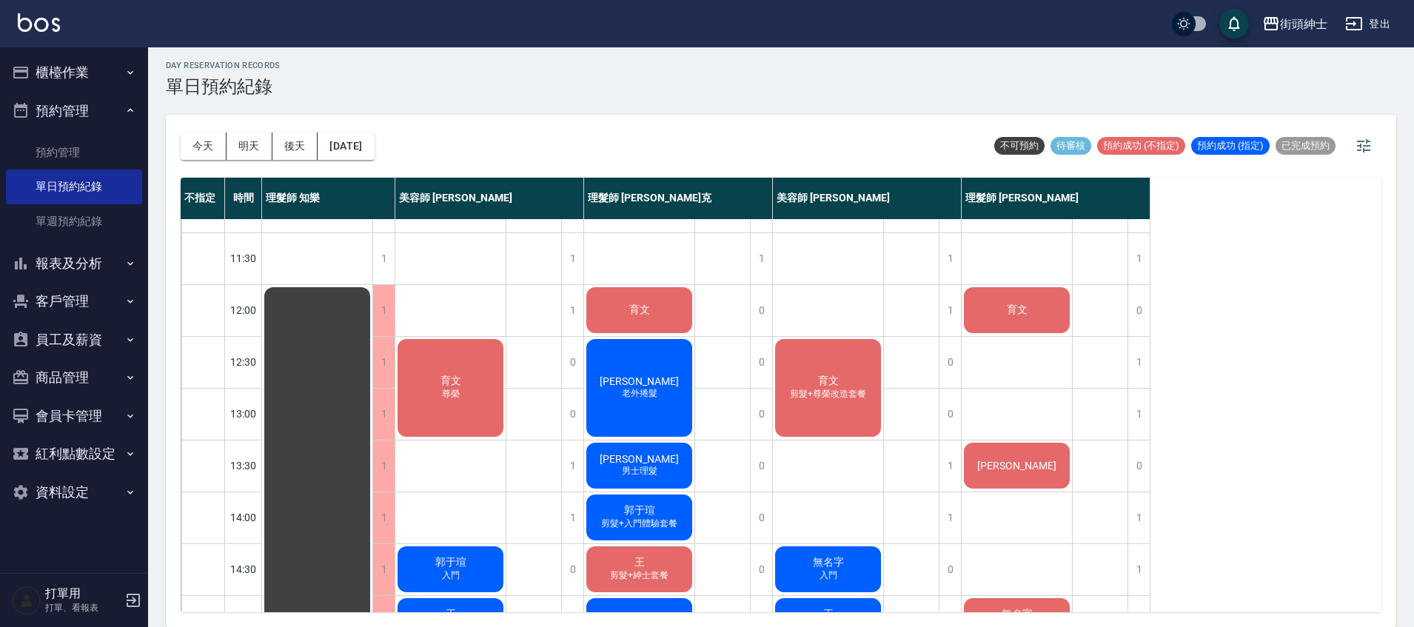
click at [661, 309] on div "育文" at bounding box center [639, 310] width 110 height 50
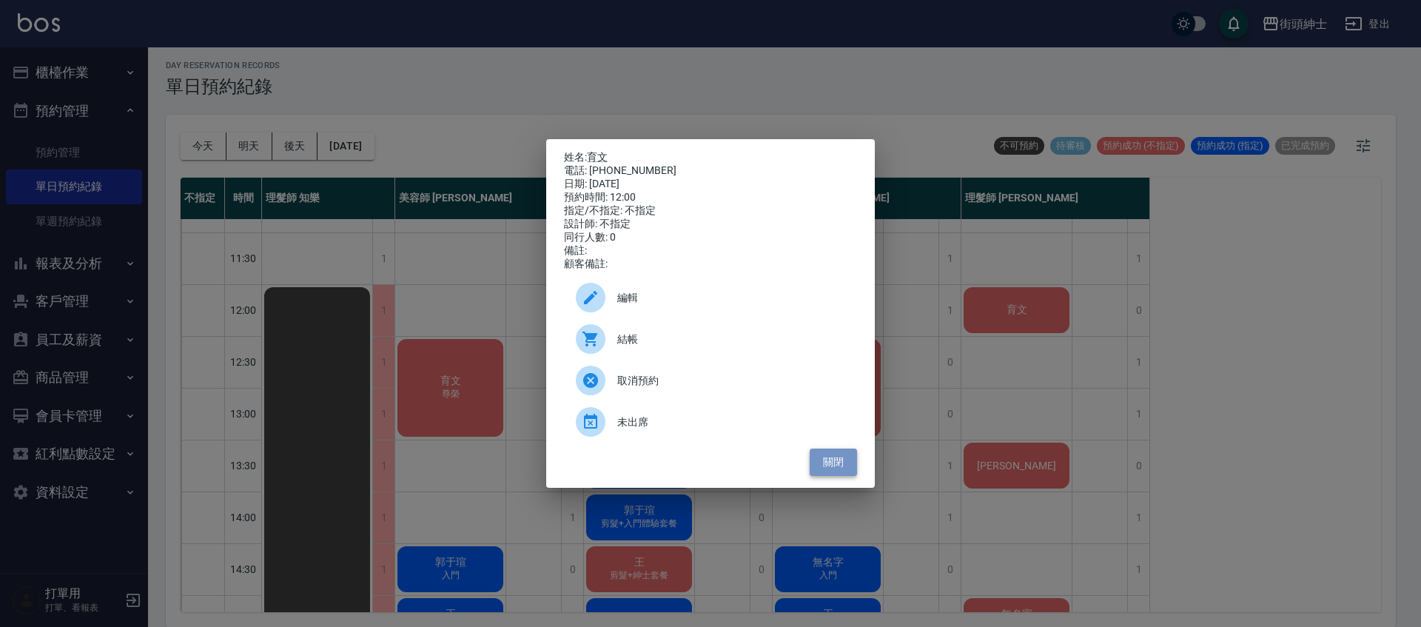
click at [837, 474] on button "關閉" at bounding box center [833, 462] width 47 height 27
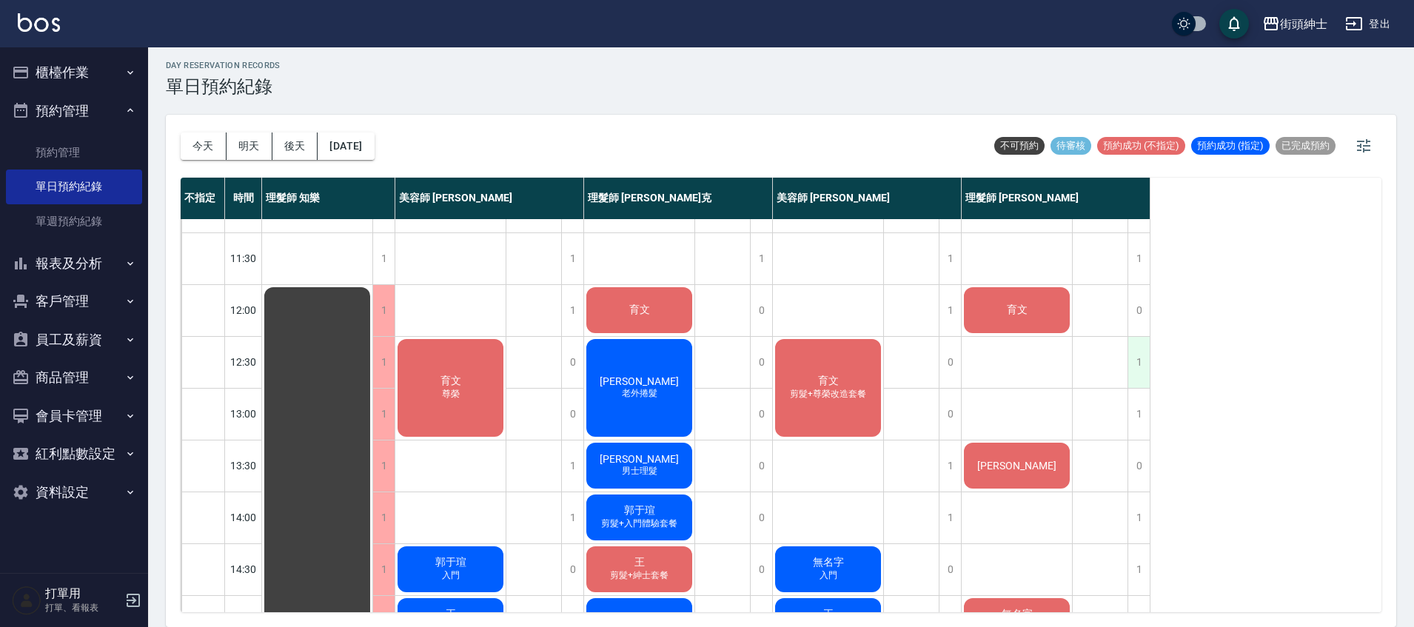
click at [1130, 361] on div "1" at bounding box center [1138, 362] width 22 height 51
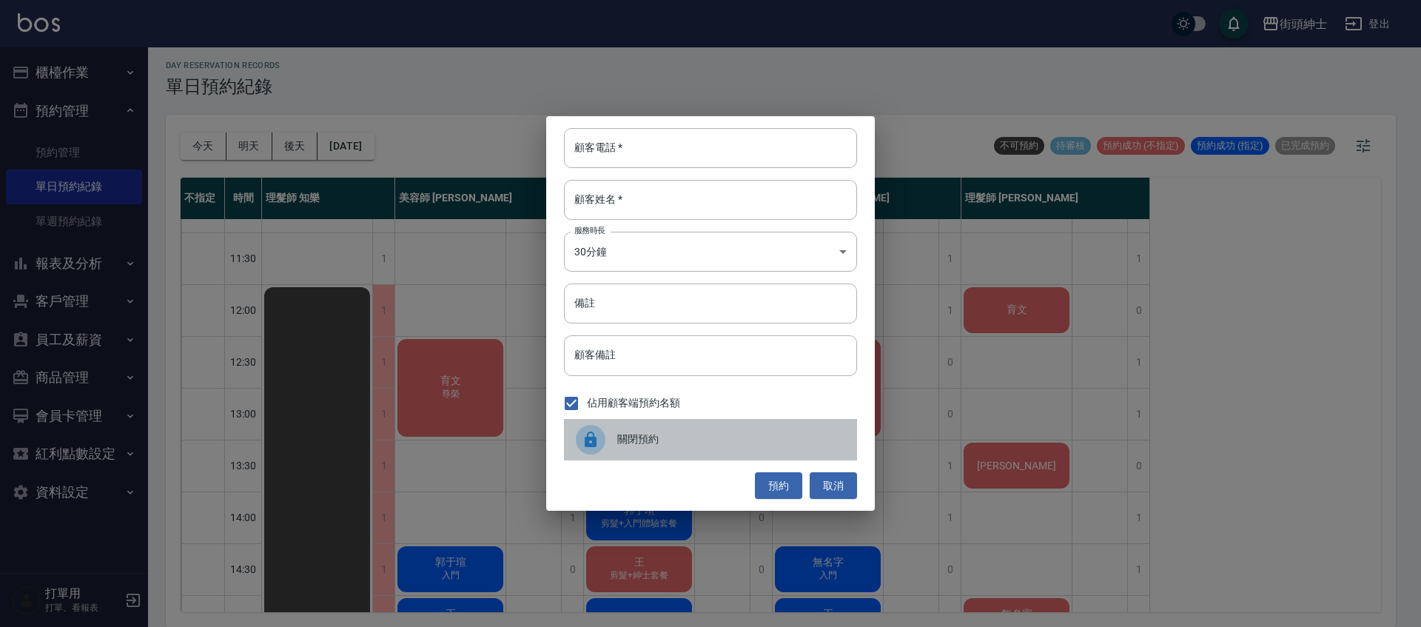
drag, startPoint x: 725, startPoint y: 434, endPoint x: 737, endPoint y: 426, distance: 14.6
click at [725, 435] on span "關閉預約" at bounding box center [731, 440] width 228 height 16
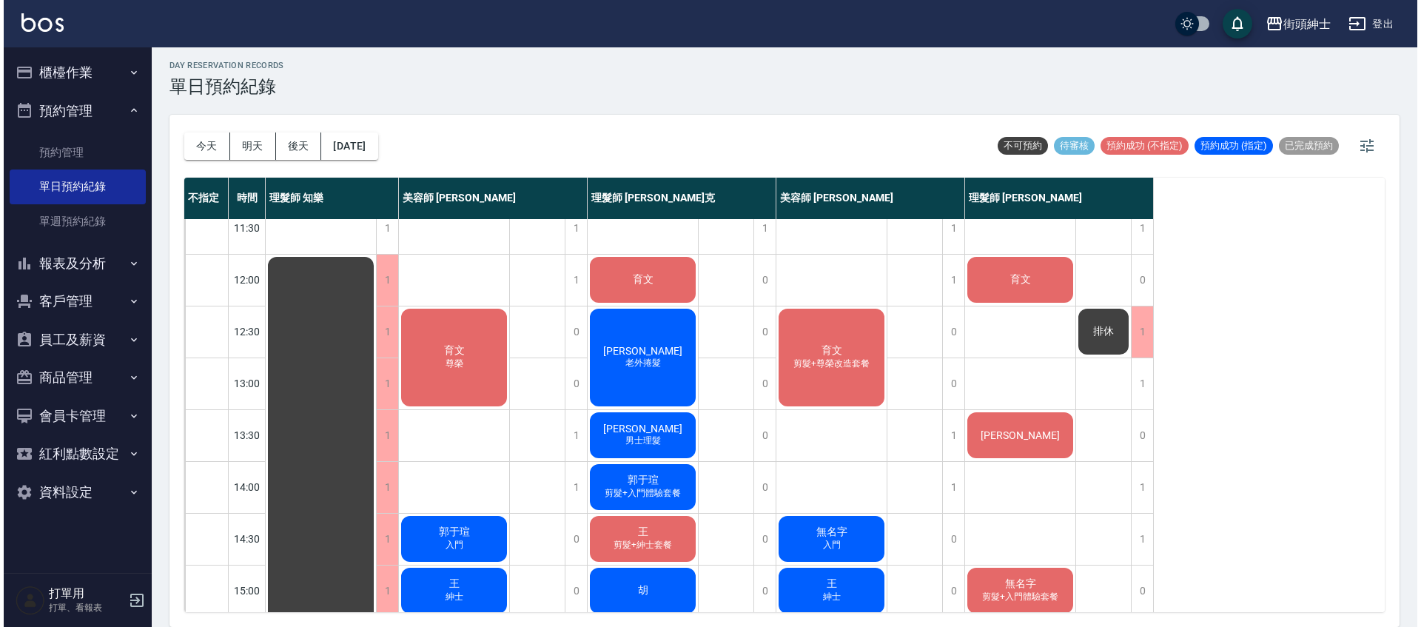
scroll to position [25, 0]
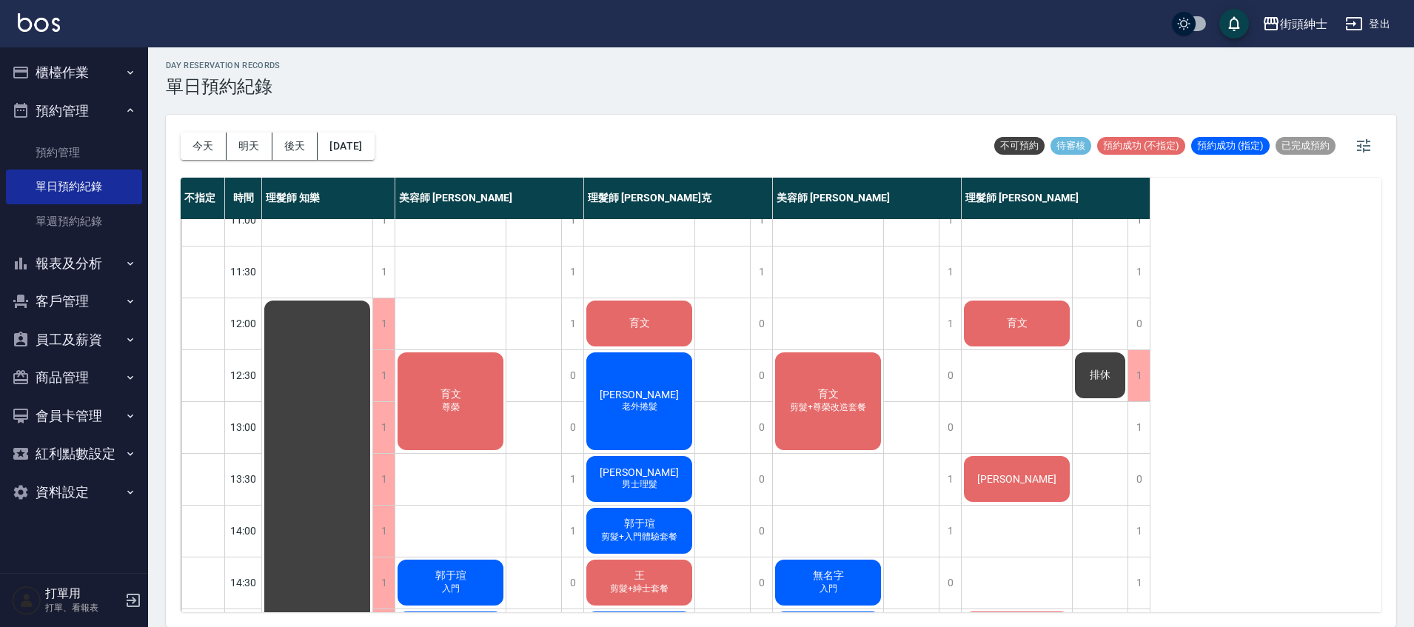
click at [1050, 328] on div "育文" at bounding box center [1017, 323] width 110 height 50
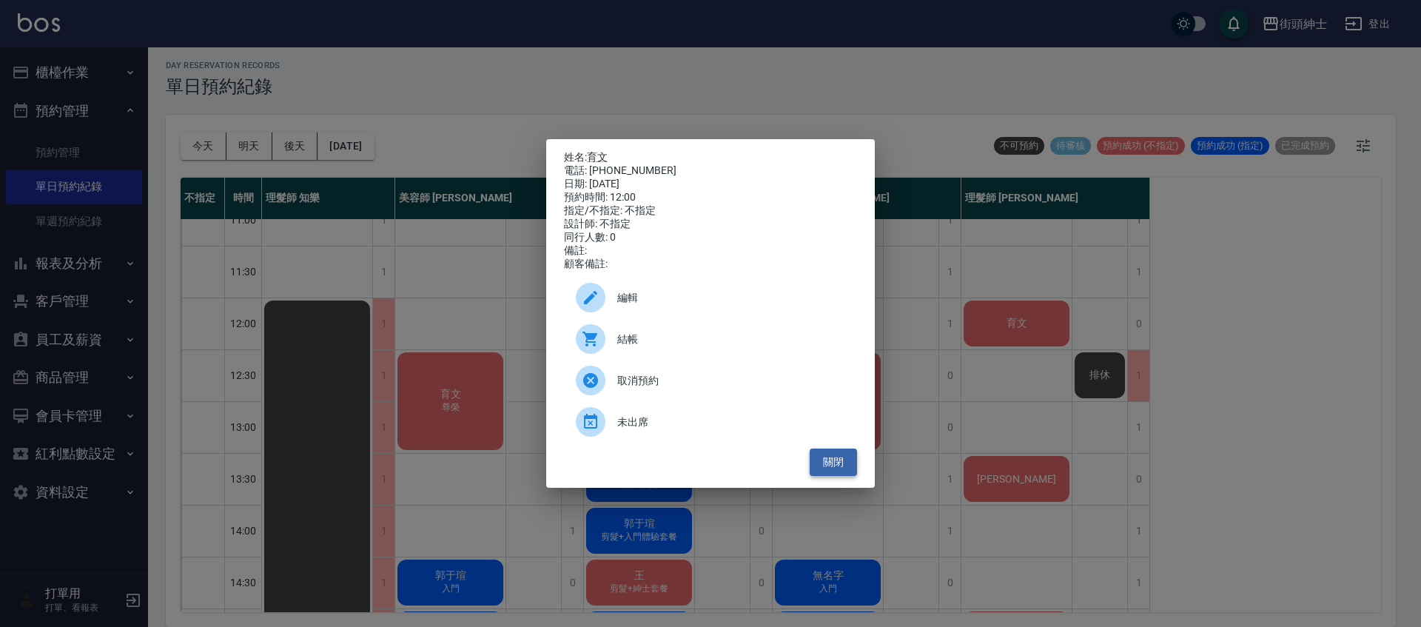
click at [836, 469] on button "關閉" at bounding box center [833, 462] width 47 height 27
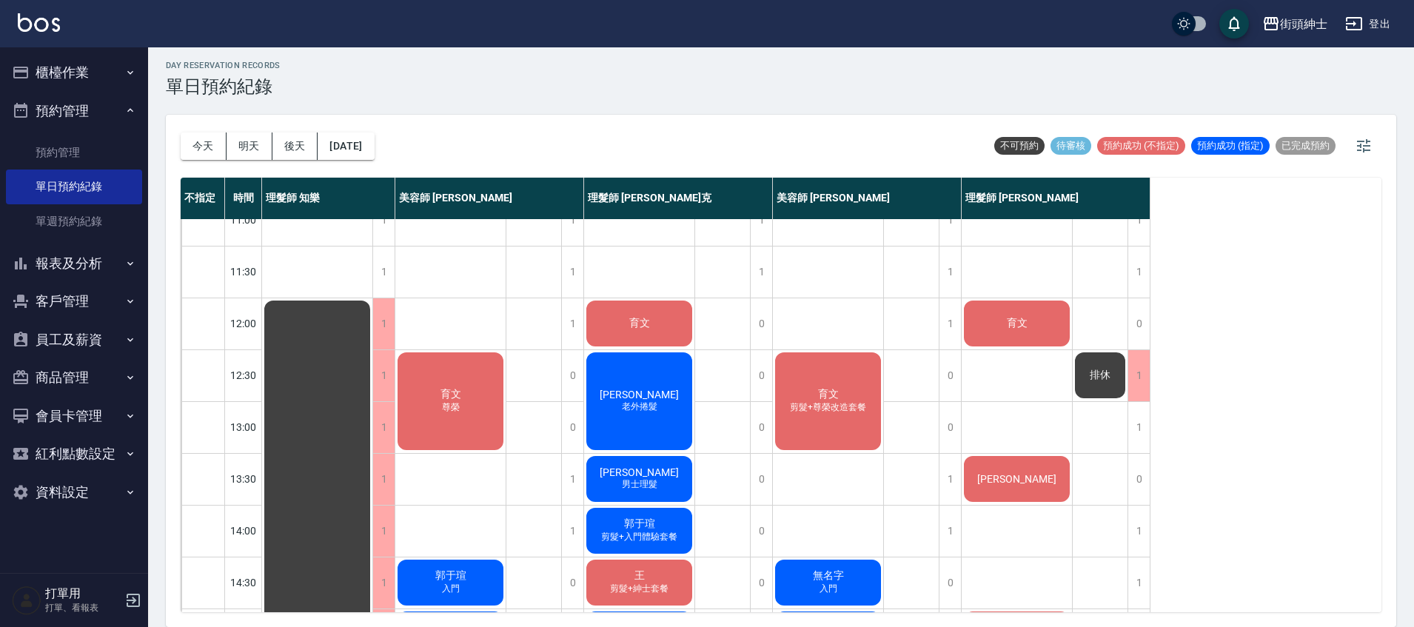
click at [1047, 321] on div "育文" at bounding box center [1017, 323] width 110 height 50
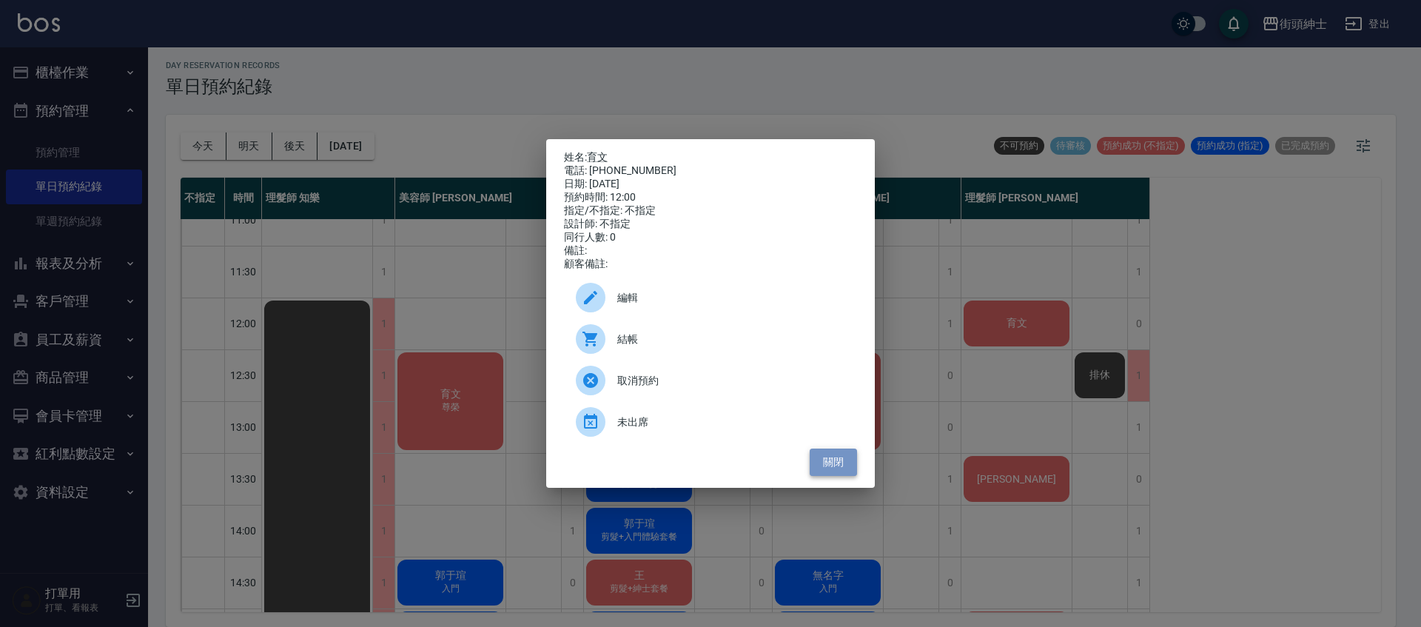
drag, startPoint x: 836, startPoint y: 472, endPoint x: 740, endPoint y: 364, distance: 144.2
click at [836, 473] on button "關閉" at bounding box center [833, 462] width 47 height 27
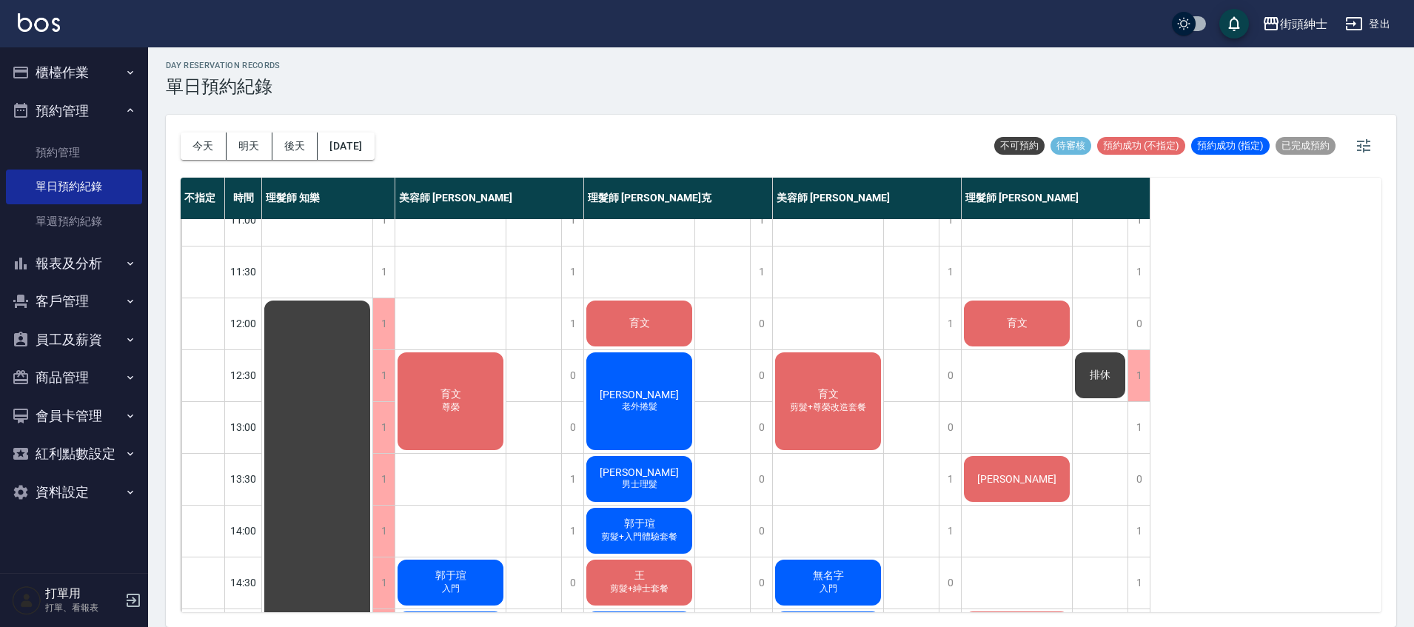
click at [669, 321] on div "育文" at bounding box center [639, 323] width 110 height 50
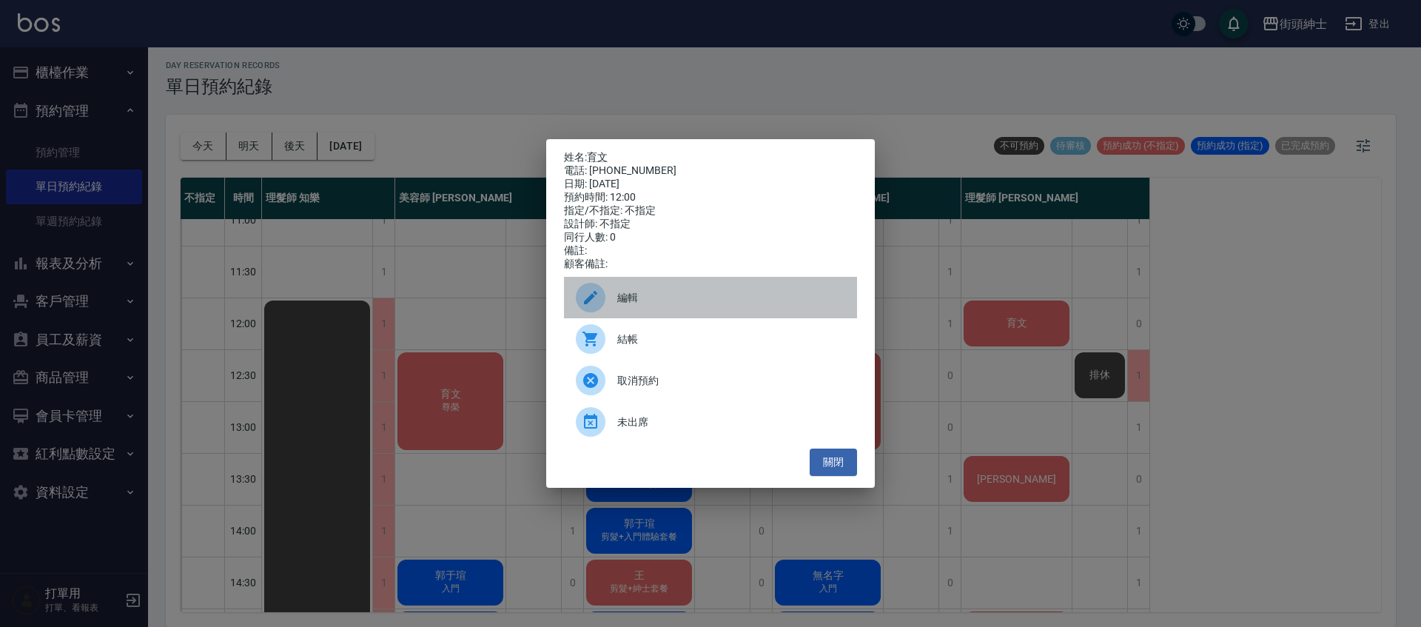
click at [735, 289] on div "編輯" at bounding box center [710, 297] width 293 height 41
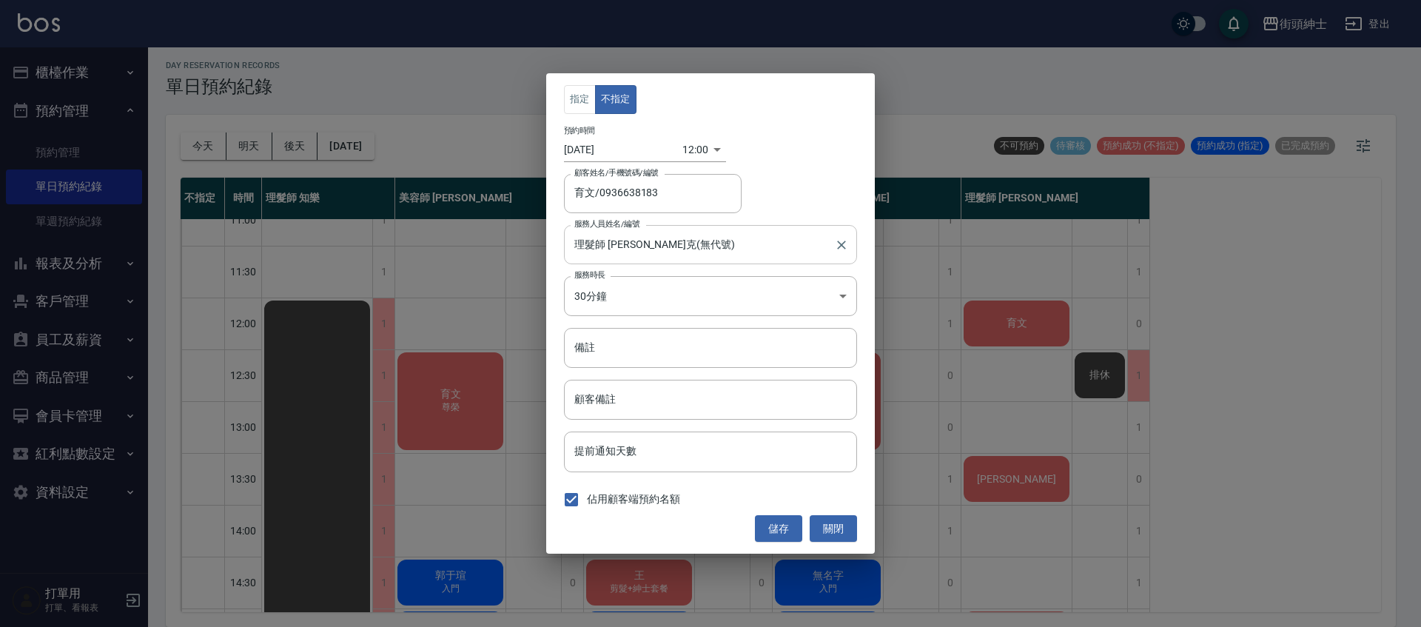
click at [658, 251] on input "理髮師 Vic 維克(無代號)" at bounding box center [700, 245] width 258 height 26
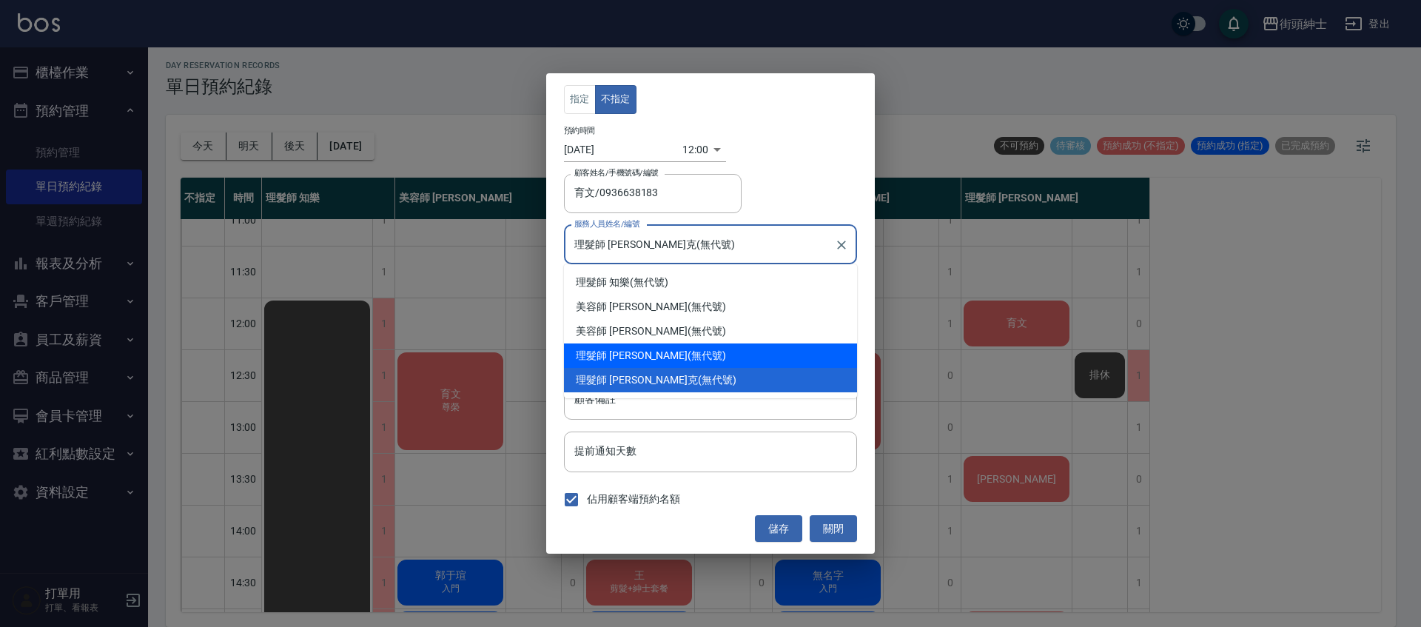
drag, startPoint x: 660, startPoint y: 357, endPoint x: 666, endPoint y: 340, distance: 18.0
click at [659, 356] on div "理髮師 eric (無代號)" at bounding box center [710, 355] width 293 height 24
type input "理髮師 eric(無代號)"
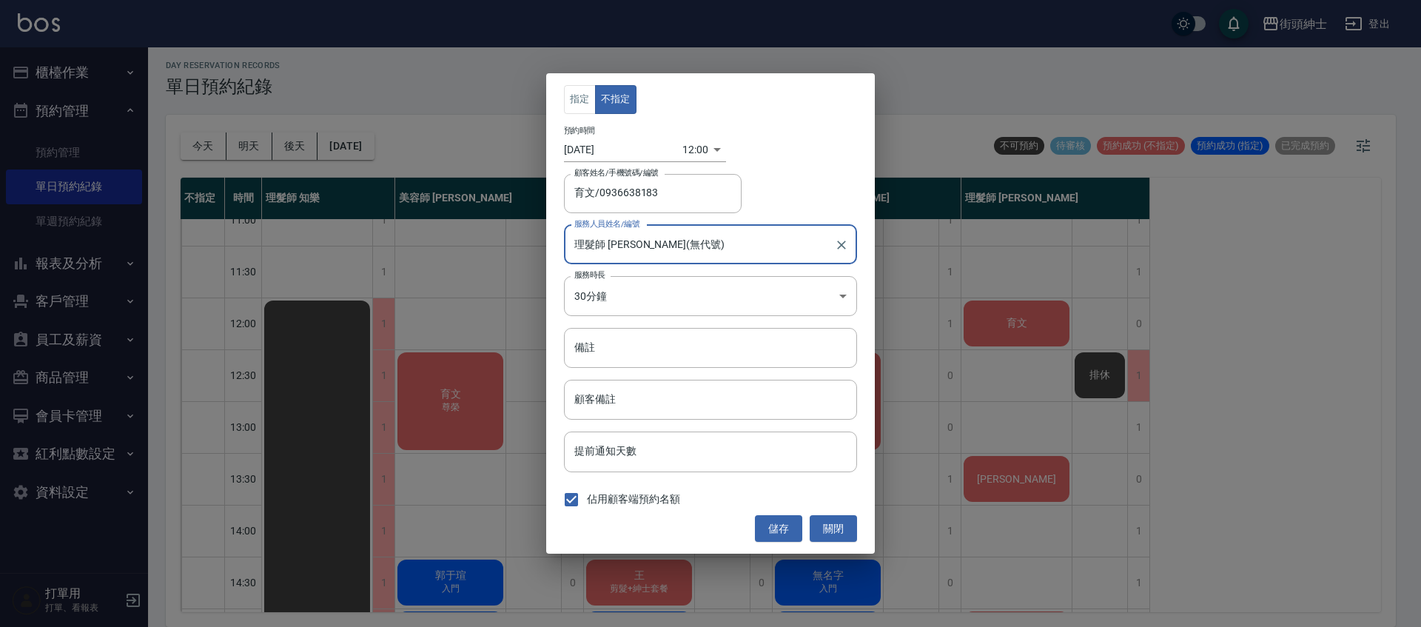
click at [675, 152] on body "街頭紳士 登出 櫃檯作業 打帳單 帳單列表 營業儀表板 現金收支登錄 材料自購登錄 每日結帳 排班表 現場電腦打卡 預約管理 預約管理 單日預約紀錄 單週預約…" at bounding box center [710, 311] width 1421 height 631
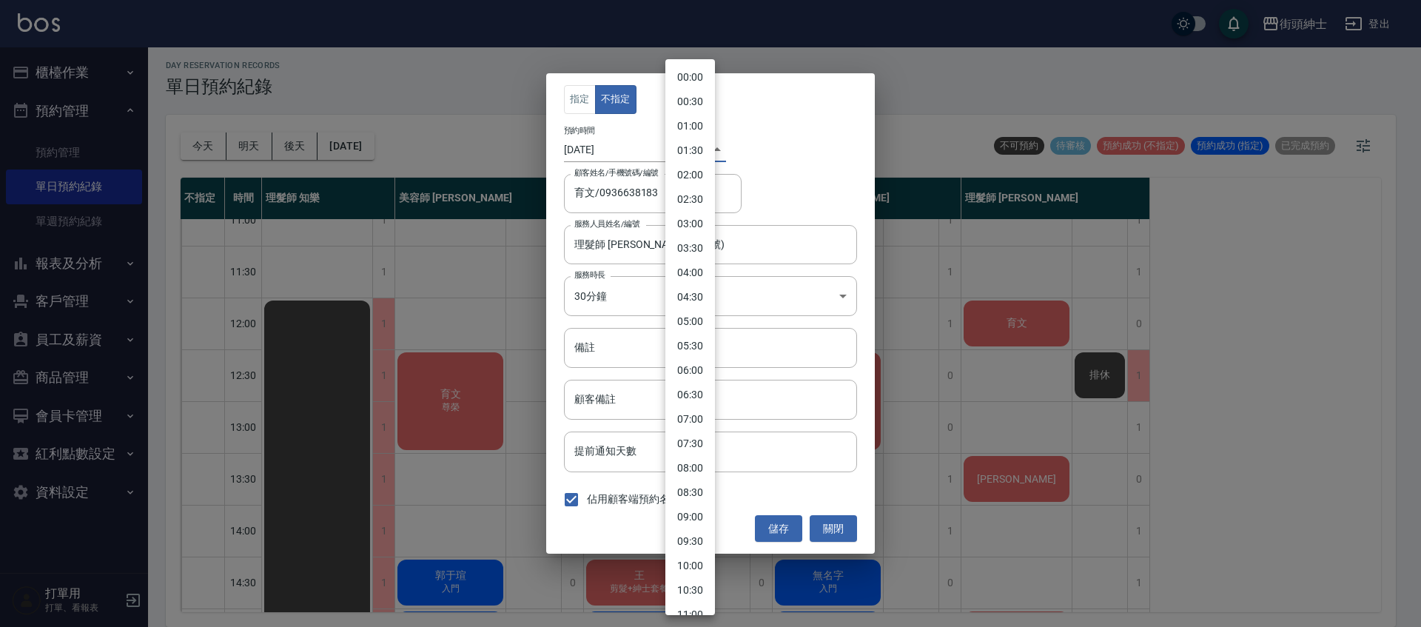
scroll to position [326, 0]
drag, startPoint x: 697, startPoint y: 360, endPoint x: 728, endPoint y: 388, distance: 41.9
click at [697, 360] on li "12:30" at bounding box center [690, 361] width 50 height 24
type input "1758515400000"
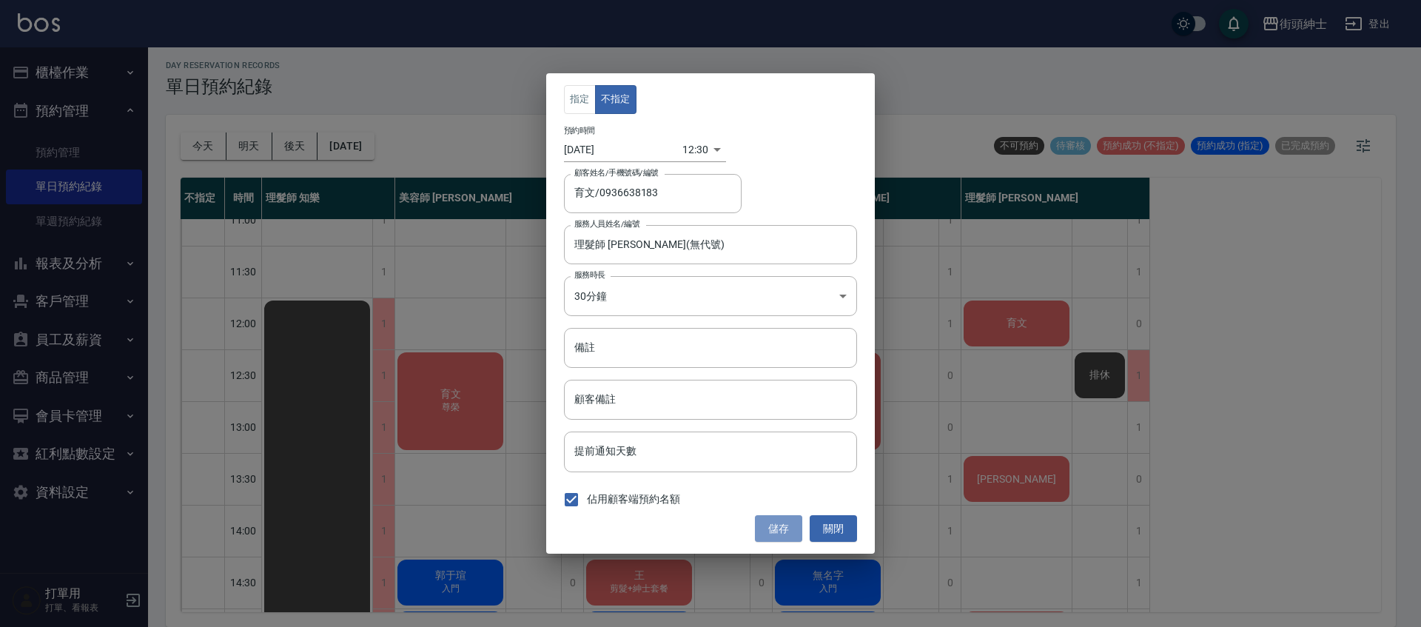
click at [779, 529] on button "儲存" at bounding box center [778, 528] width 47 height 27
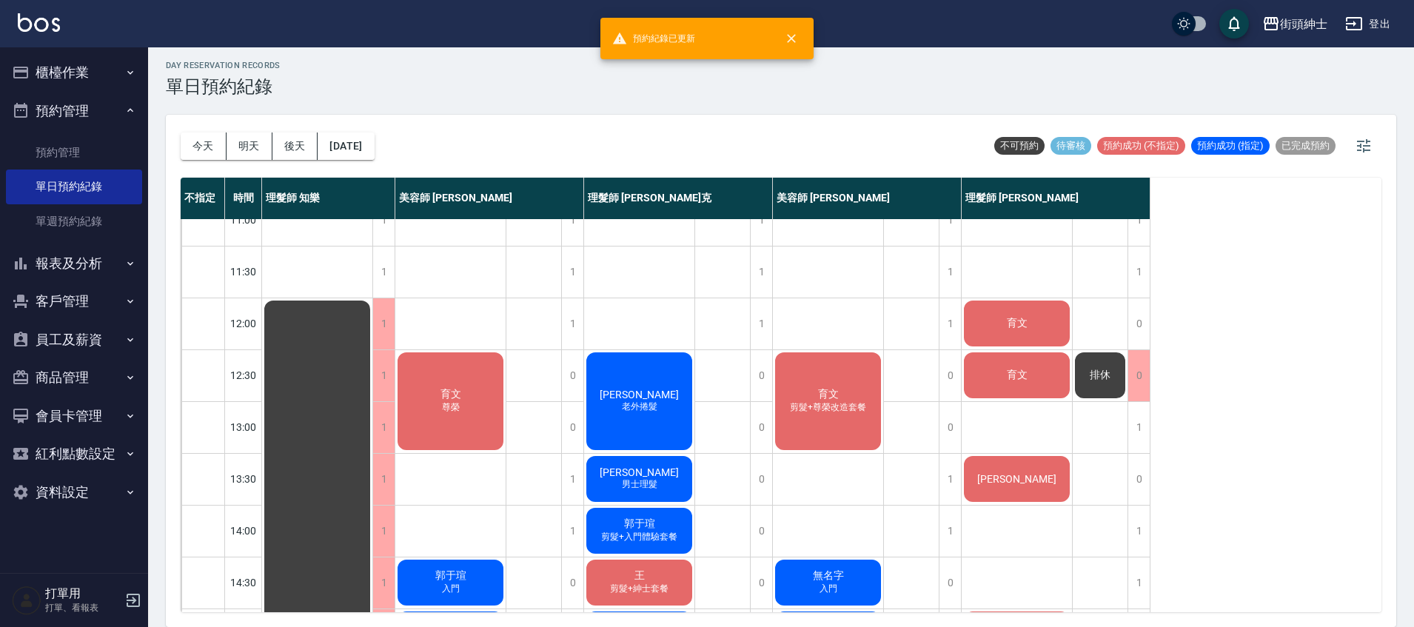
click at [1113, 381] on div "排休" at bounding box center [1100, 375] width 55 height 50
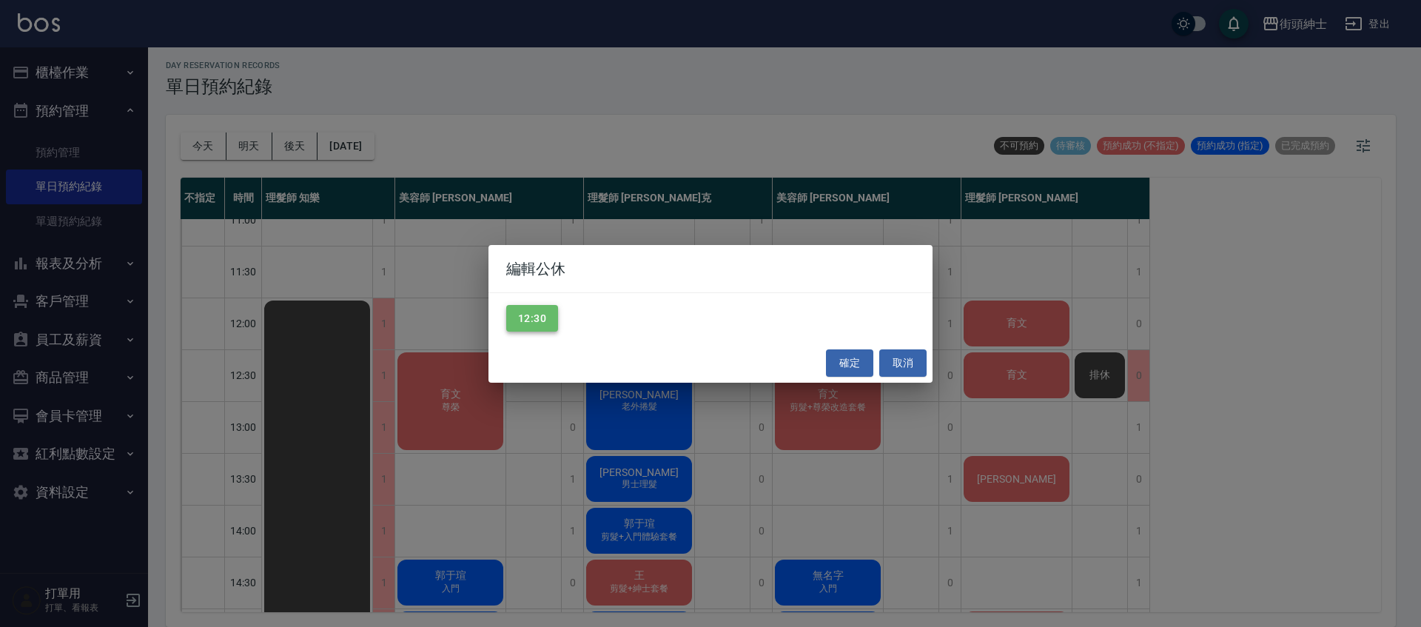
click at [535, 307] on button "12:30" at bounding box center [532, 318] width 52 height 27
click at [848, 363] on button "確定" at bounding box center [849, 362] width 47 height 27
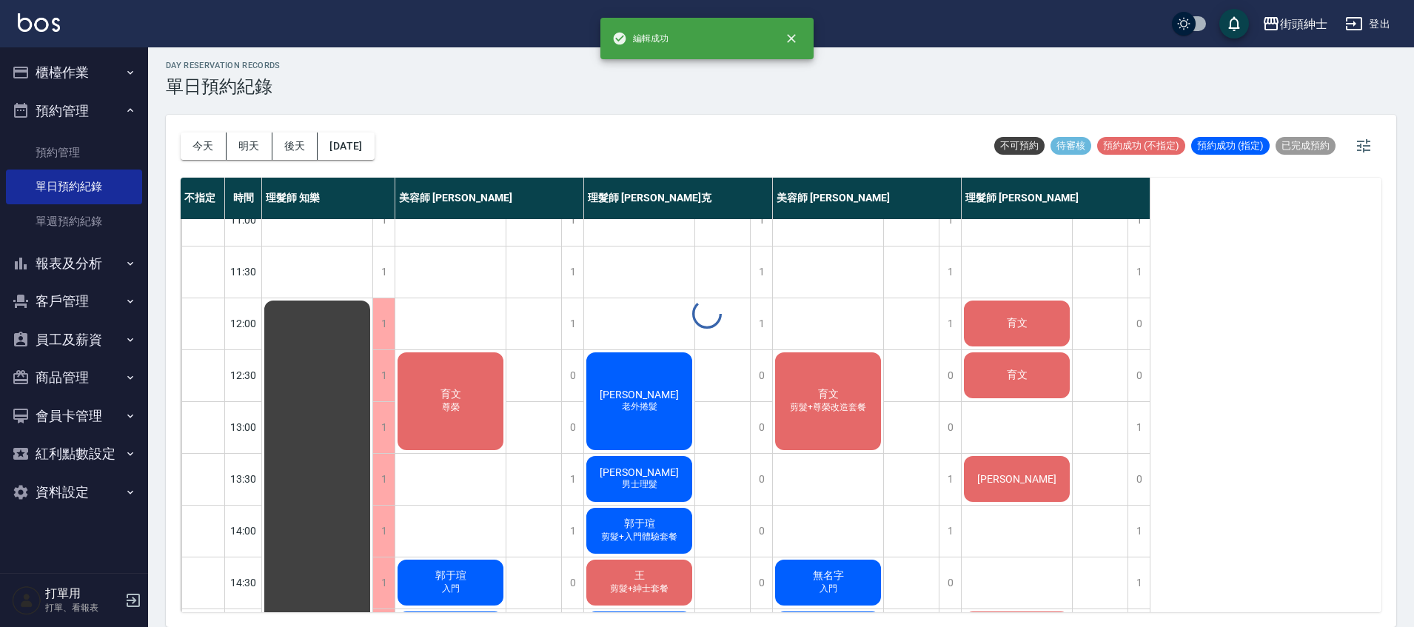
click at [829, 406] on span "剪髮+尊榮改造套餐" at bounding box center [828, 407] width 82 height 13
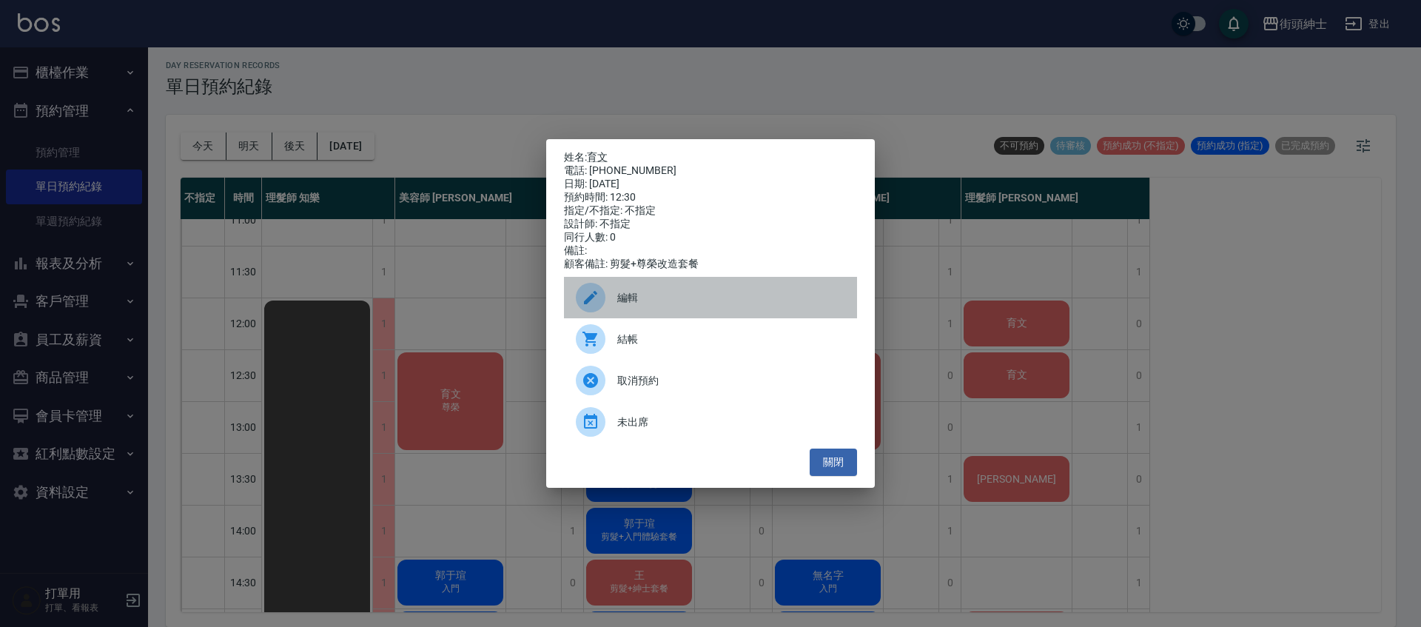
click at [674, 306] on span "編輯" at bounding box center [731, 298] width 228 height 16
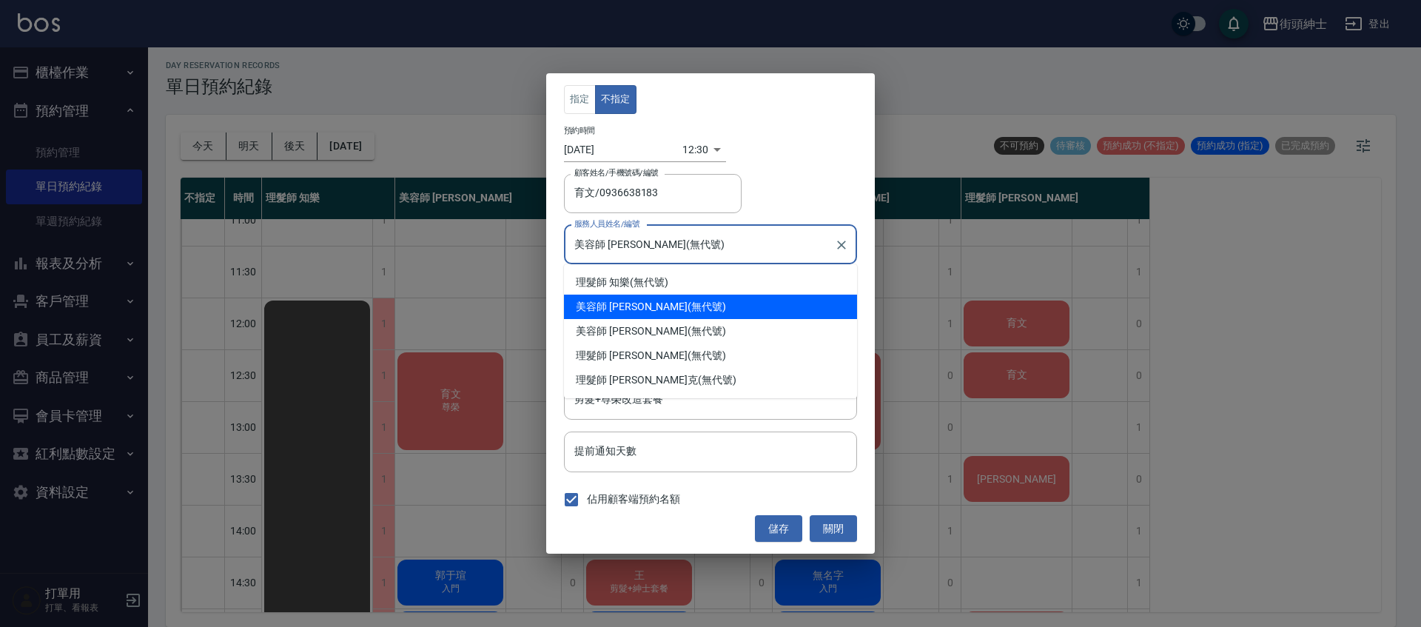
click at [665, 243] on input "美容師 小戴(無代號)" at bounding box center [700, 245] width 258 height 26
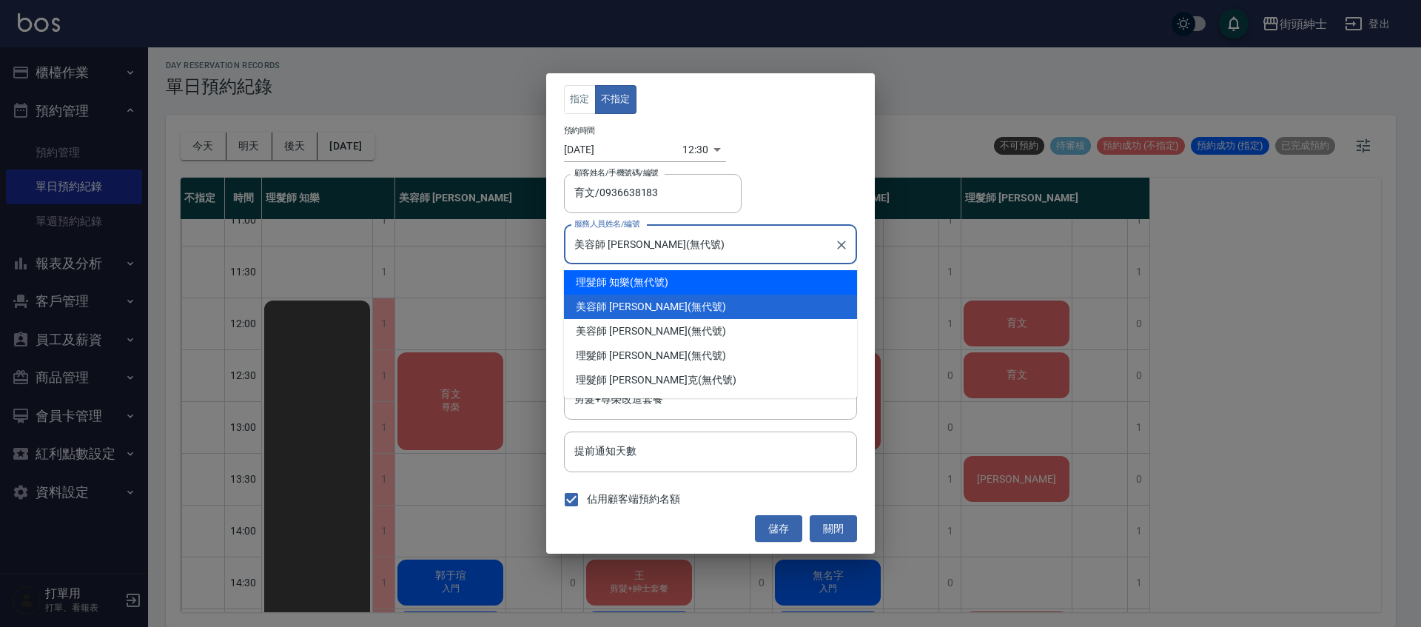
click at [678, 150] on body "街頭紳士 登出 櫃檯作業 打帳單 帳單列表 營業儀表板 現金收支登錄 材料自購登錄 每日結帳 排班表 現場電腦打卡 預約管理 預約管理 單日預約紀錄 單週預約…" at bounding box center [710, 311] width 1421 height 631
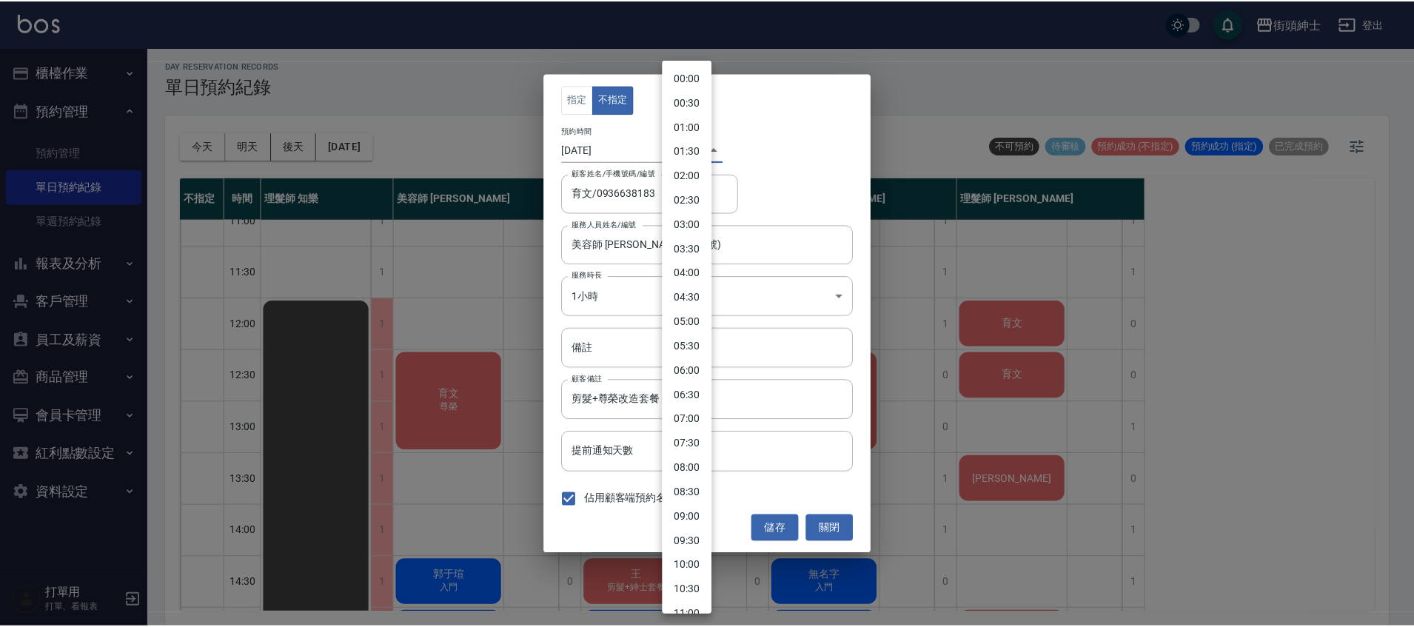
scroll to position [351, 0]
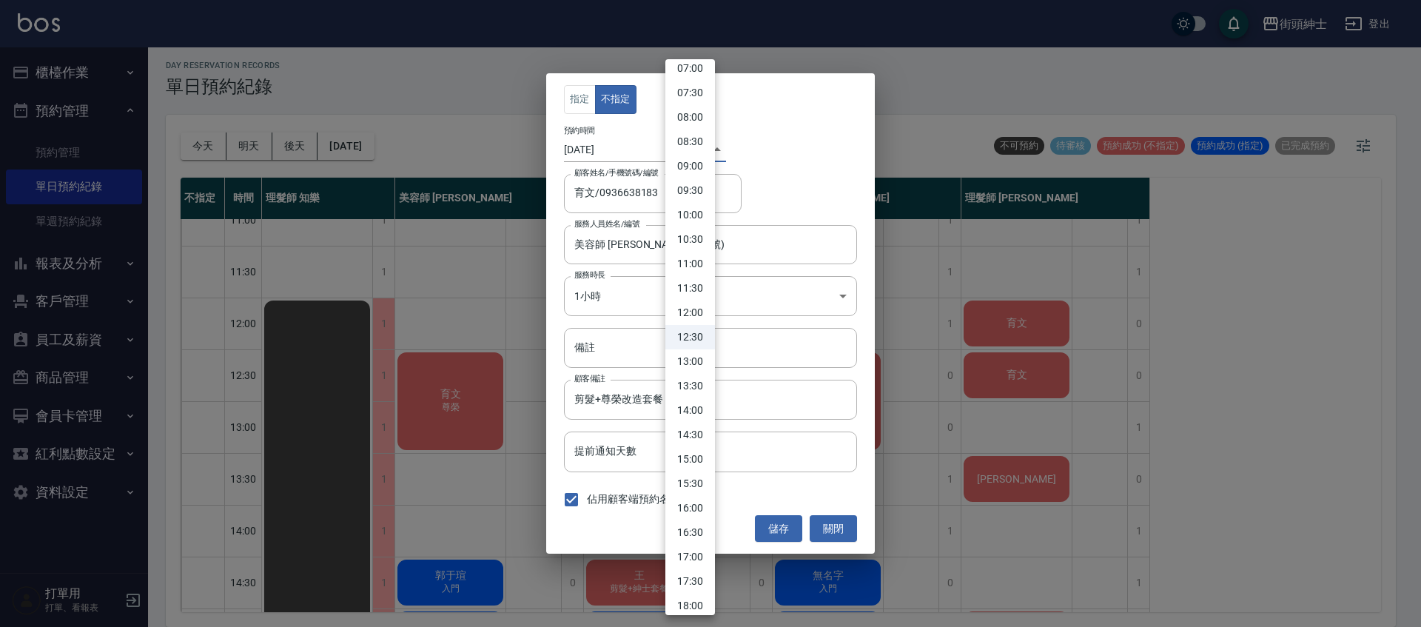
click at [704, 355] on li "13:00" at bounding box center [690, 361] width 50 height 24
type input "1758517200000"
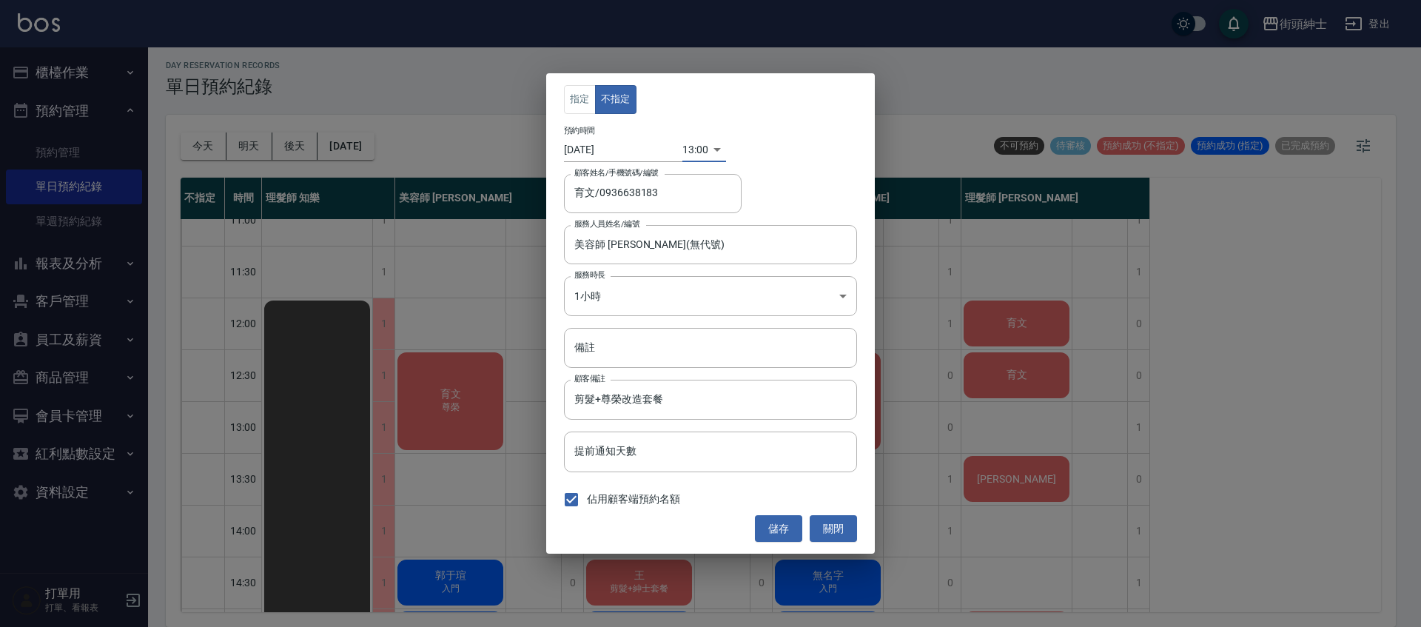
click at [797, 528] on button "儲存" at bounding box center [778, 528] width 47 height 27
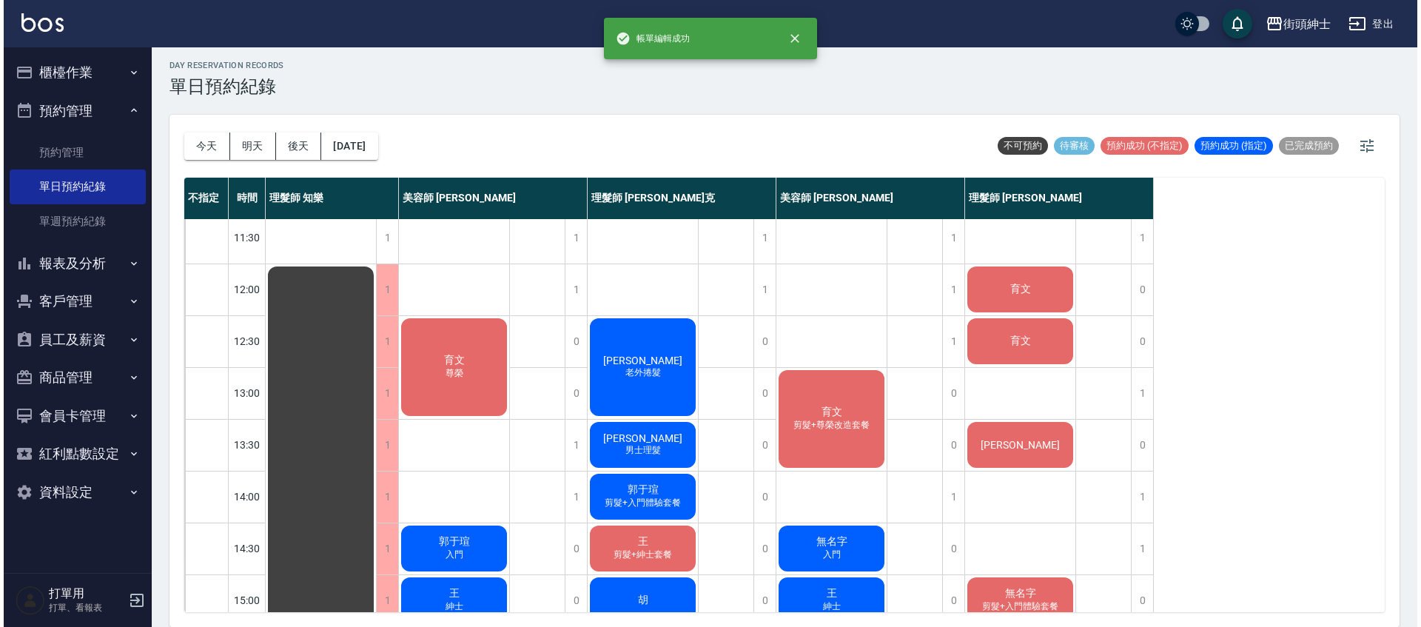
scroll to position [60, 0]
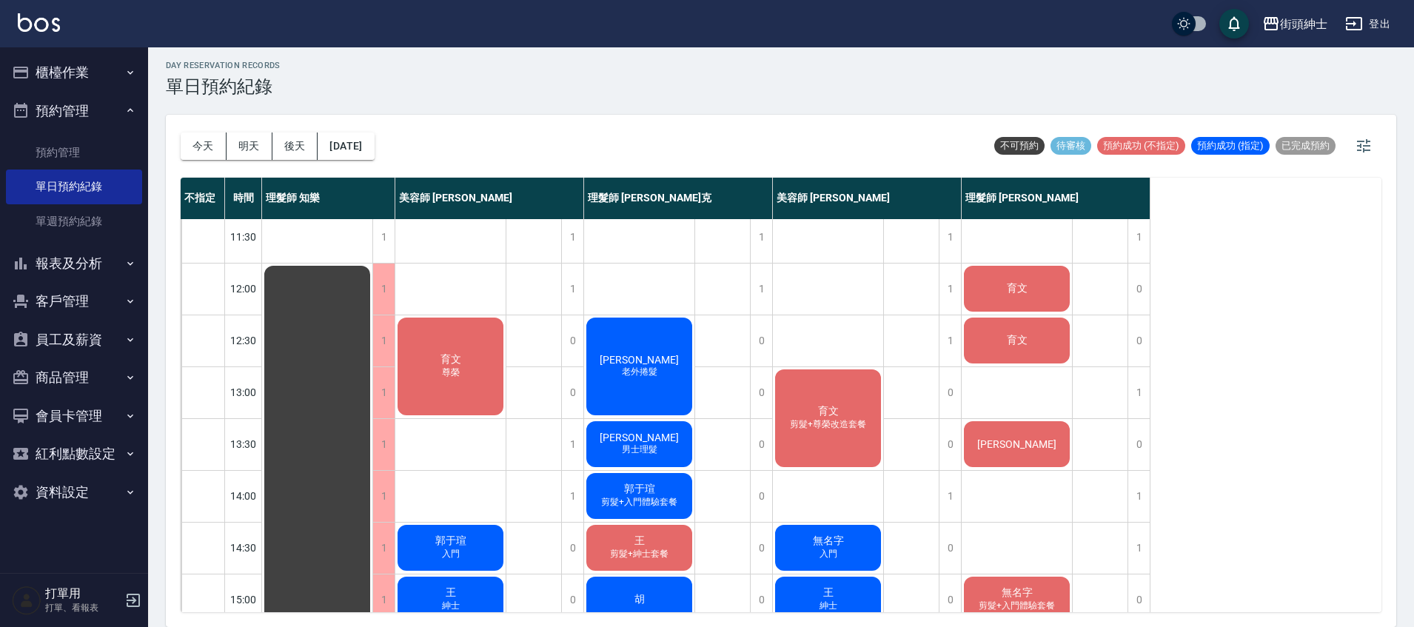
click at [1046, 290] on div "育文" at bounding box center [1017, 289] width 110 height 50
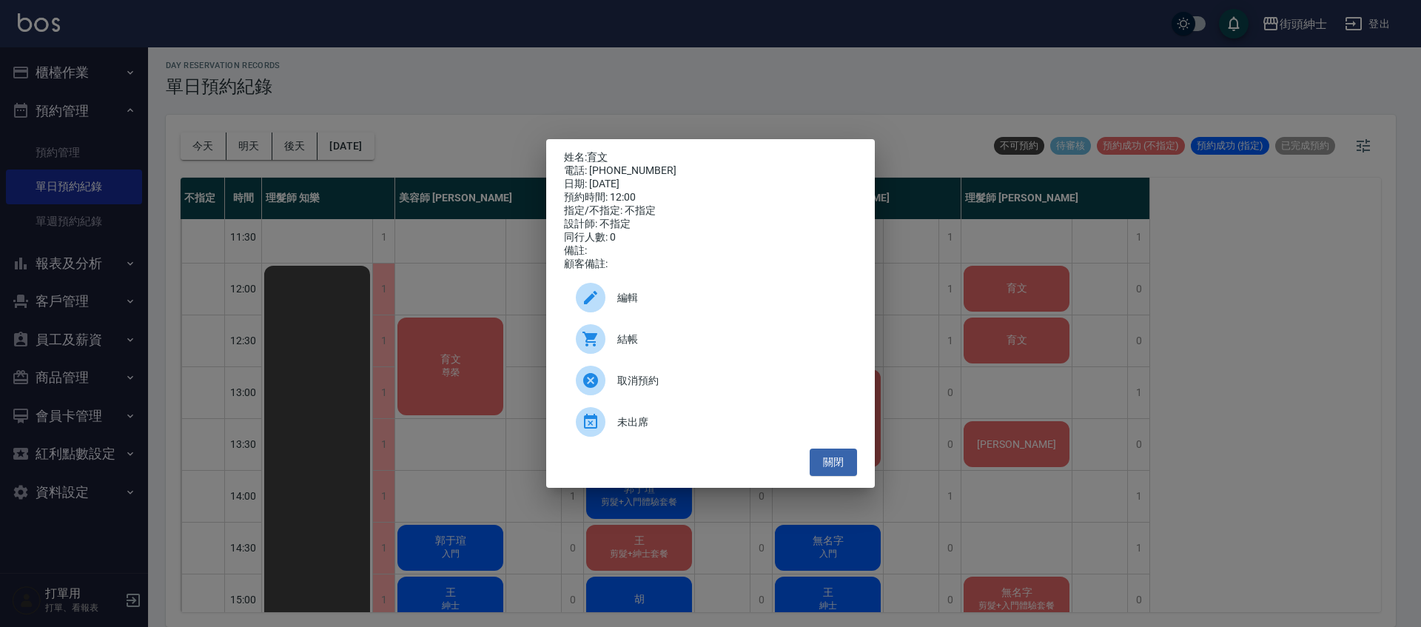
click at [685, 293] on div "編輯" at bounding box center [710, 297] width 293 height 41
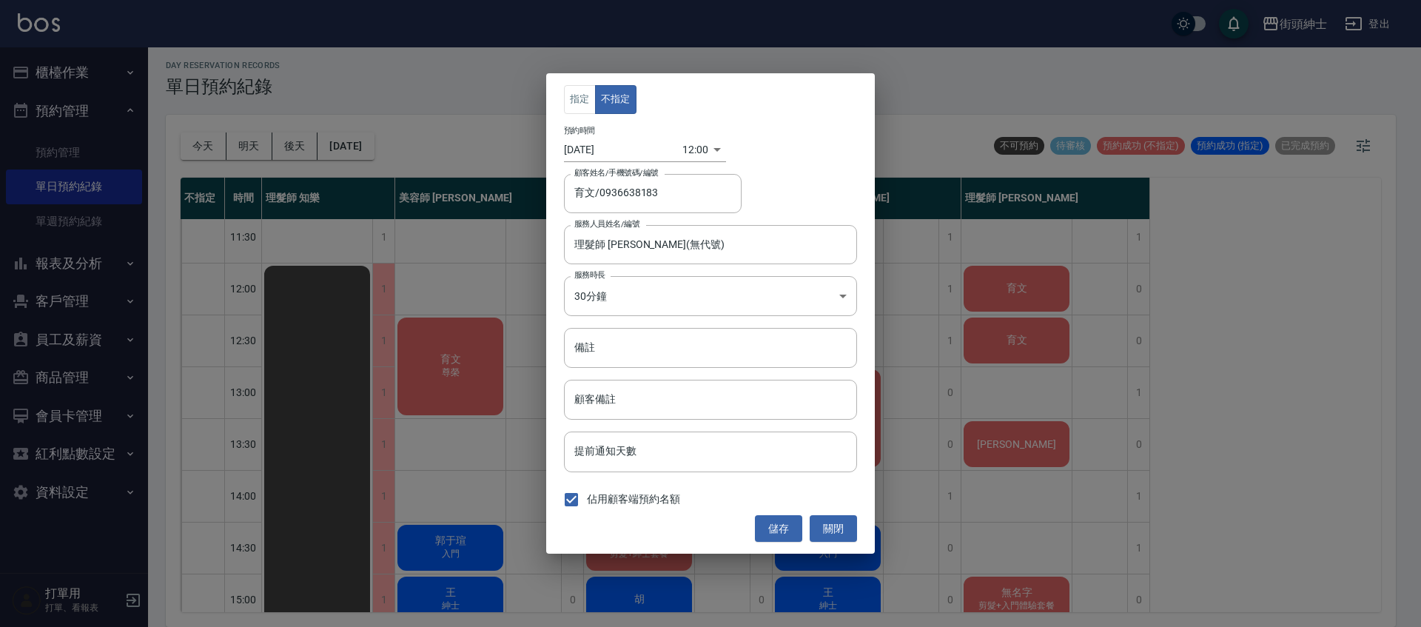
click at [713, 152] on div "12:00 1758513600000" at bounding box center [704, 150] width 44 height 24
click at [673, 151] on body "街頭紳士 登出 櫃檯作業 打帳單 帳單列表 營業儀表板 現金收支登錄 材料自購登錄 每日結帳 排班表 現場電腦打卡 預約管理 預約管理 單日預約紀錄 單週預約…" at bounding box center [710, 311] width 1421 height 631
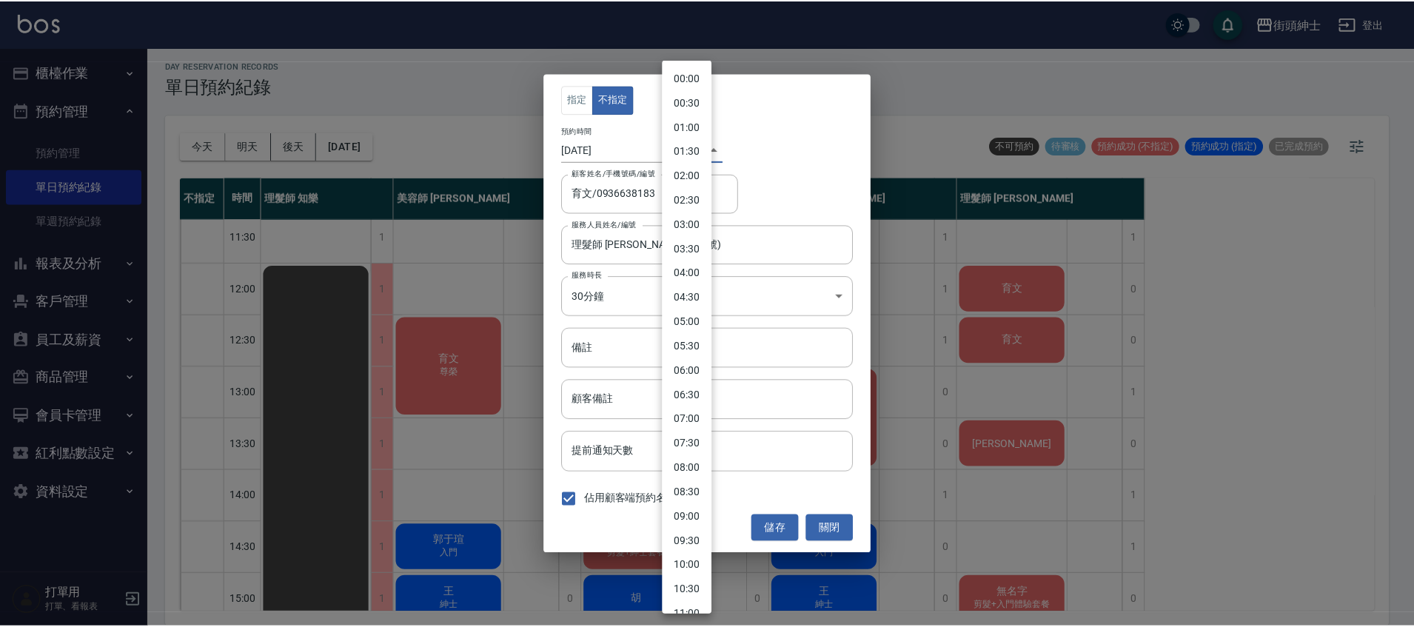
scroll to position [326, 0]
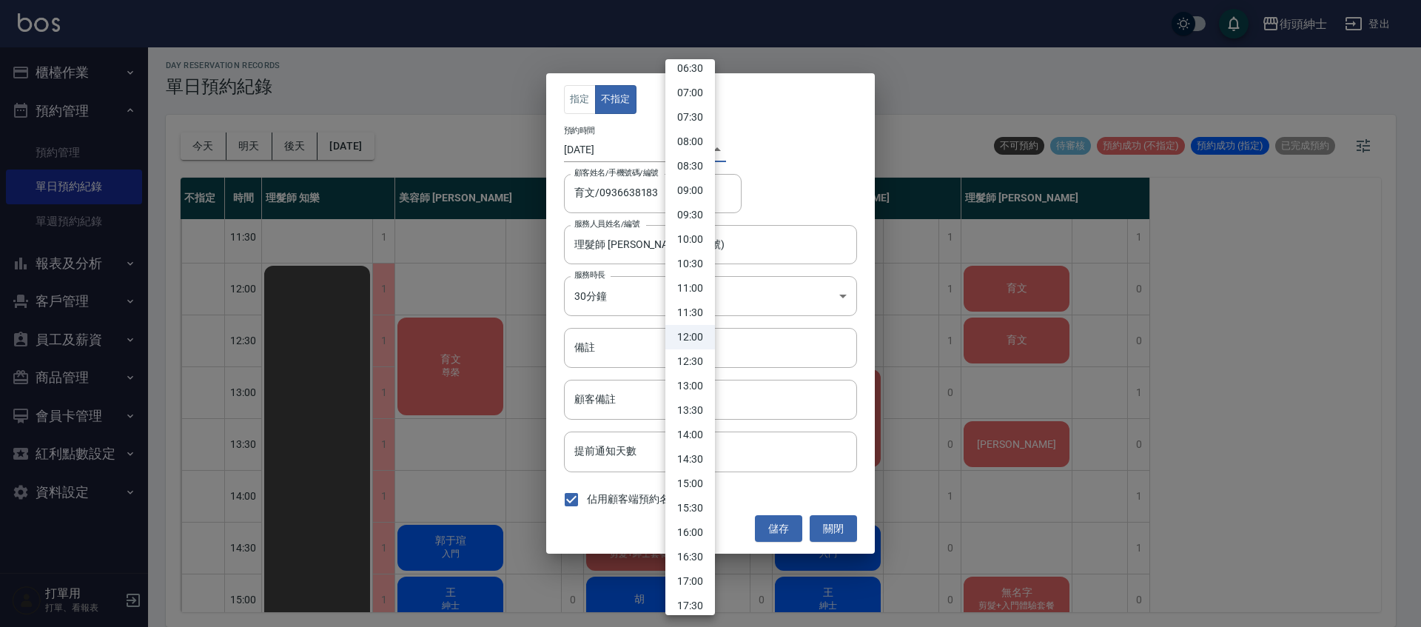
click at [698, 389] on li "13:00" at bounding box center [690, 386] width 50 height 24
type input "1758517200000"
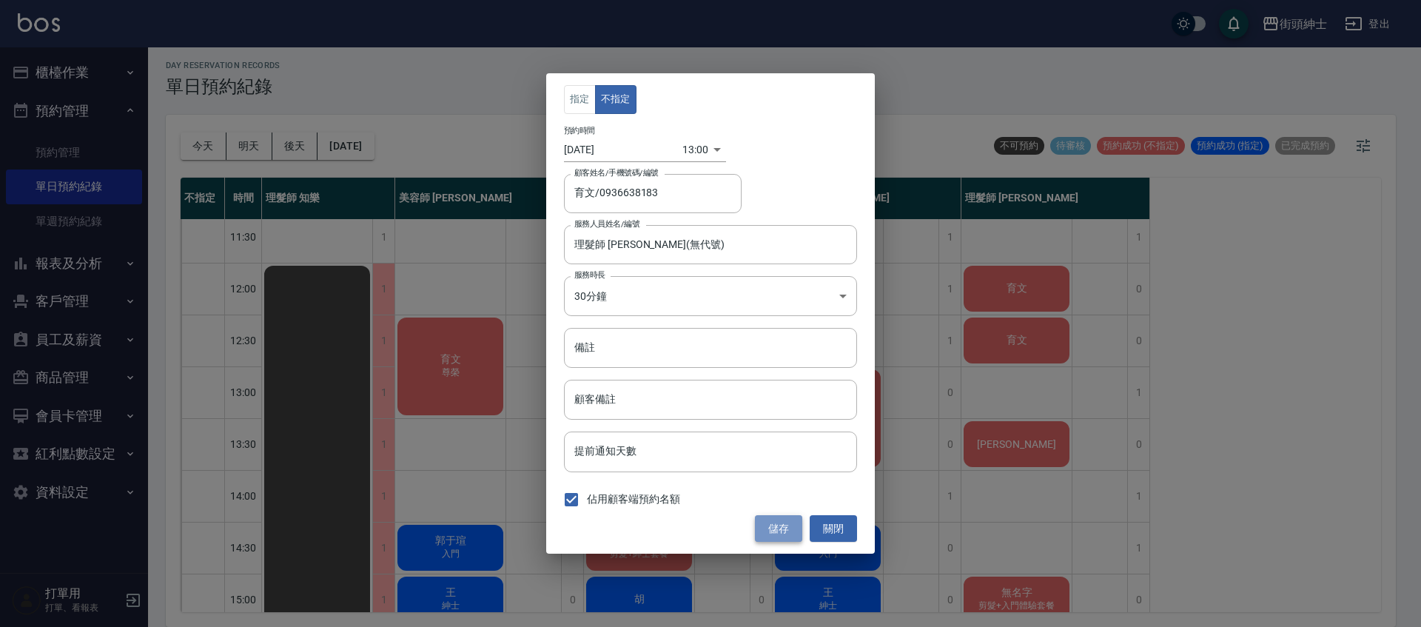
click at [774, 525] on button "儲存" at bounding box center [778, 528] width 47 height 27
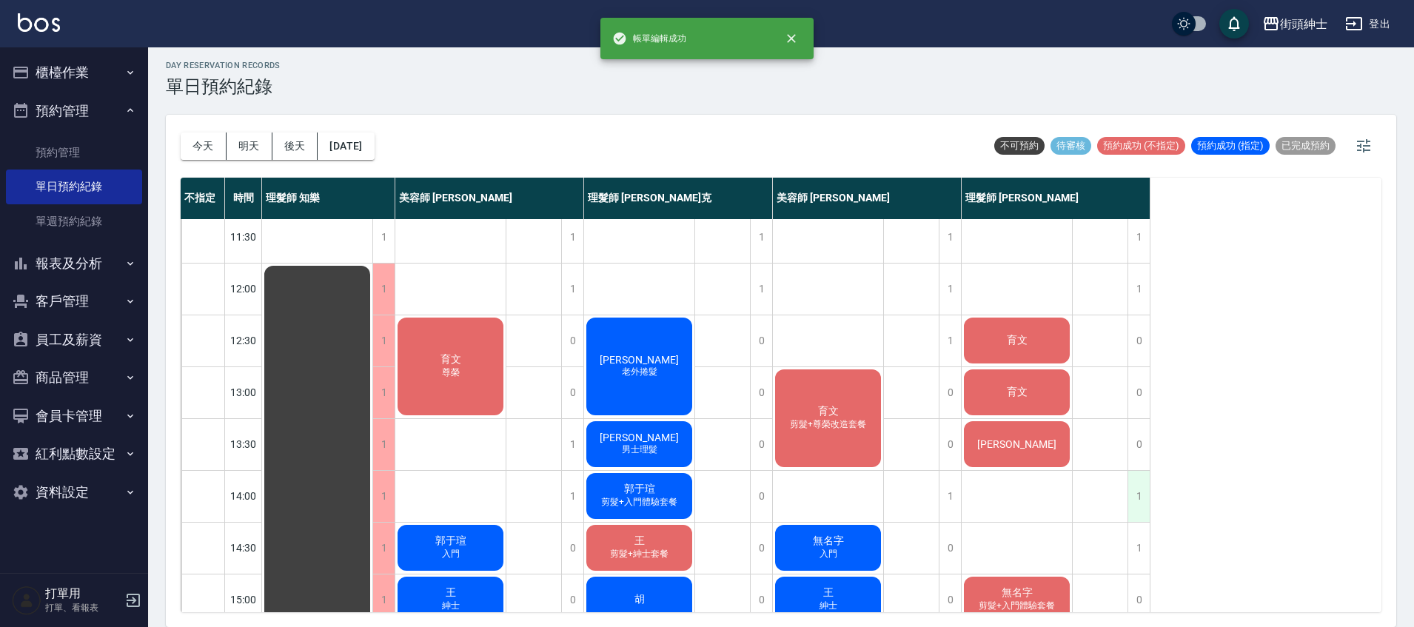
click at [1141, 492] on div "1" at bounding box center [1138, 496] width 22 height 51
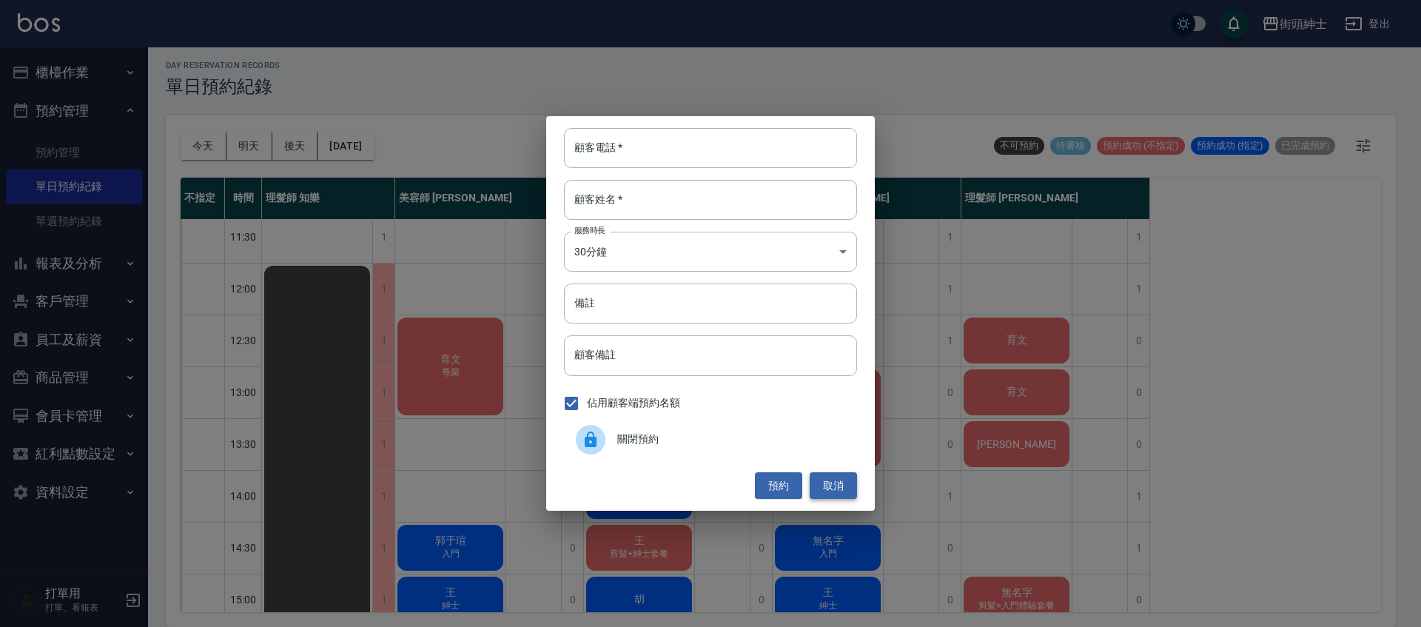
click at [840, 483] on button "取消" at bounding box center [833, 485] width 47 height 27
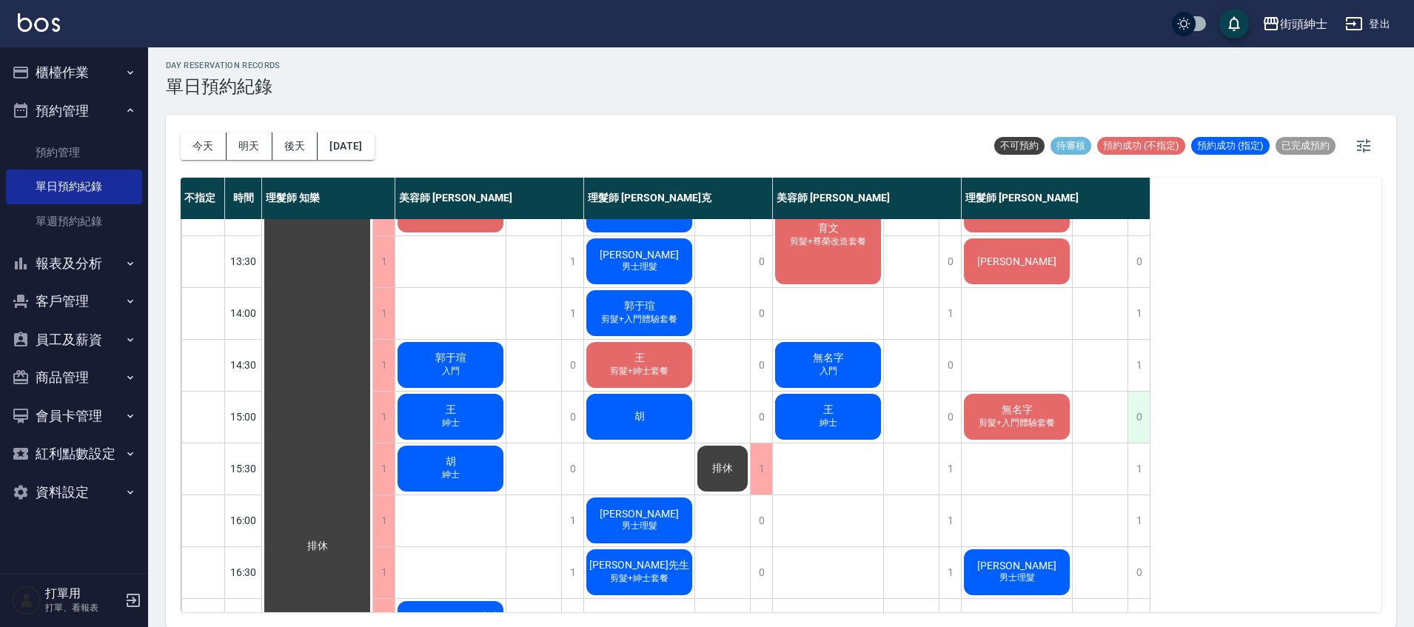
scroll to position [244, 0]
click at [1141, 366] on div "1" at bounding box center [1138, 364] width 22 height 51
click at [1135, 358] on div "1" at bounding box center [1138, 364] width 22 height 51
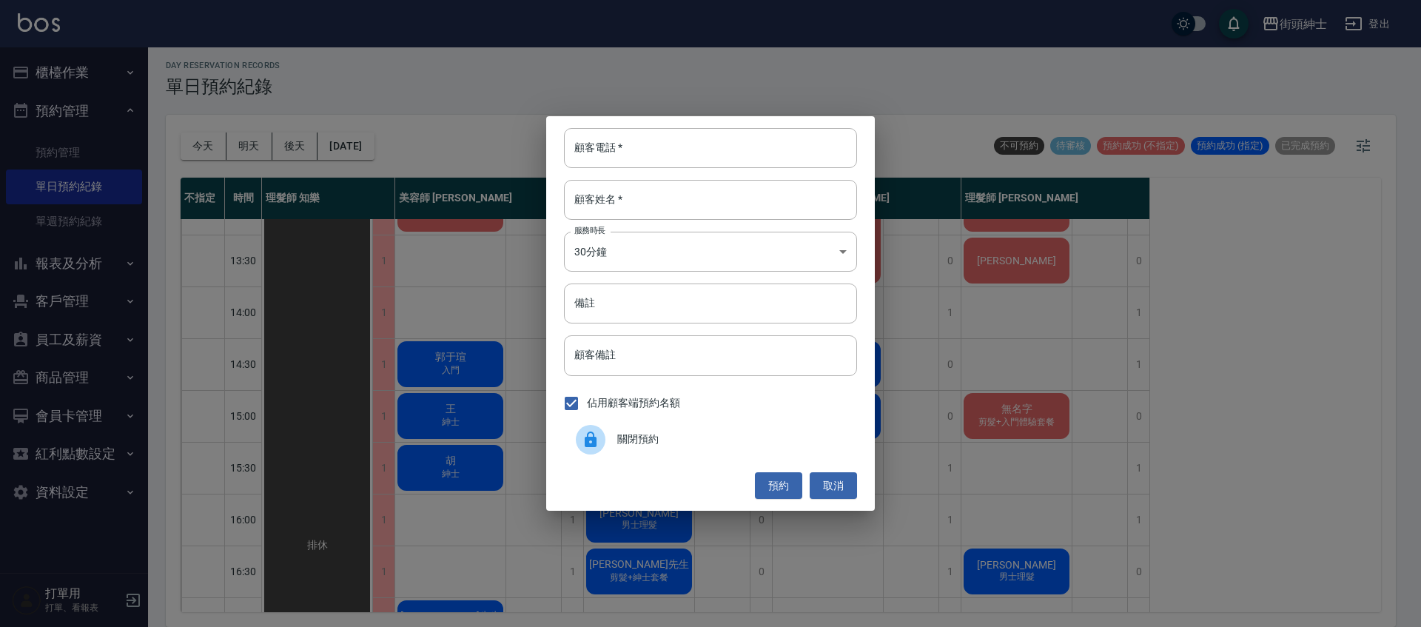
click at [680, 432] on span "關閉預約" at bounding box center [731, 440] width 228 height 16
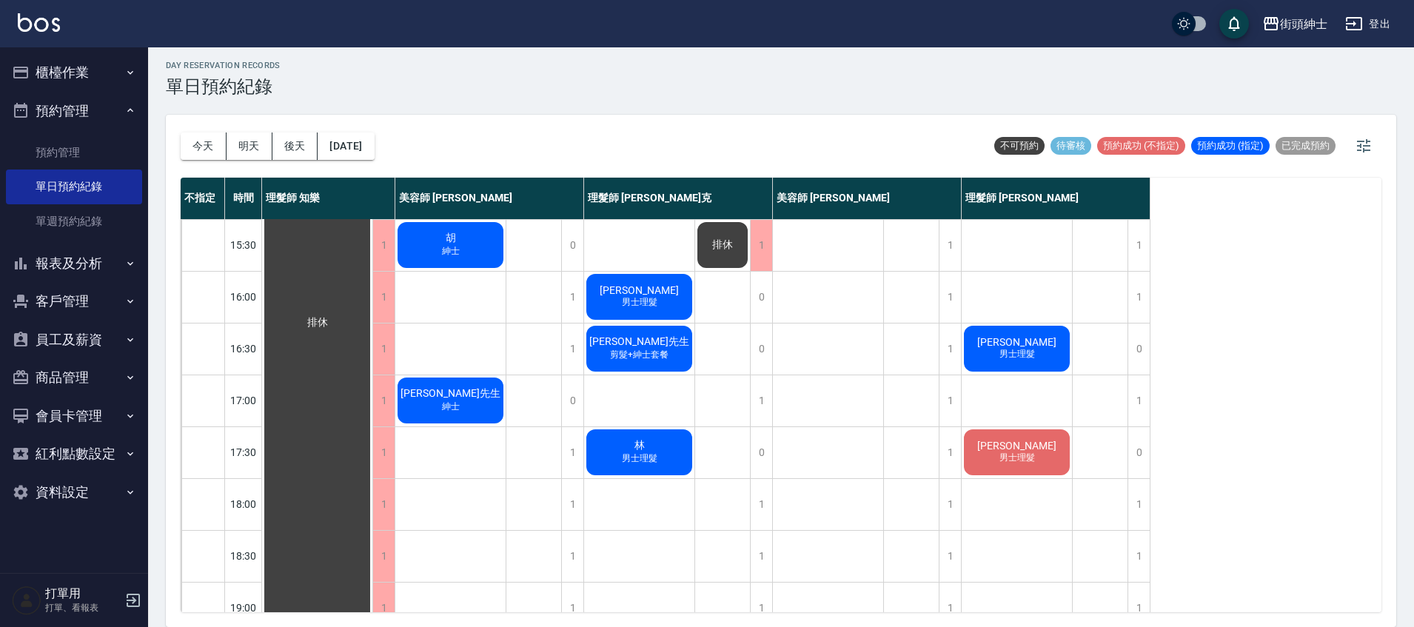
scroll to position [496, 0]
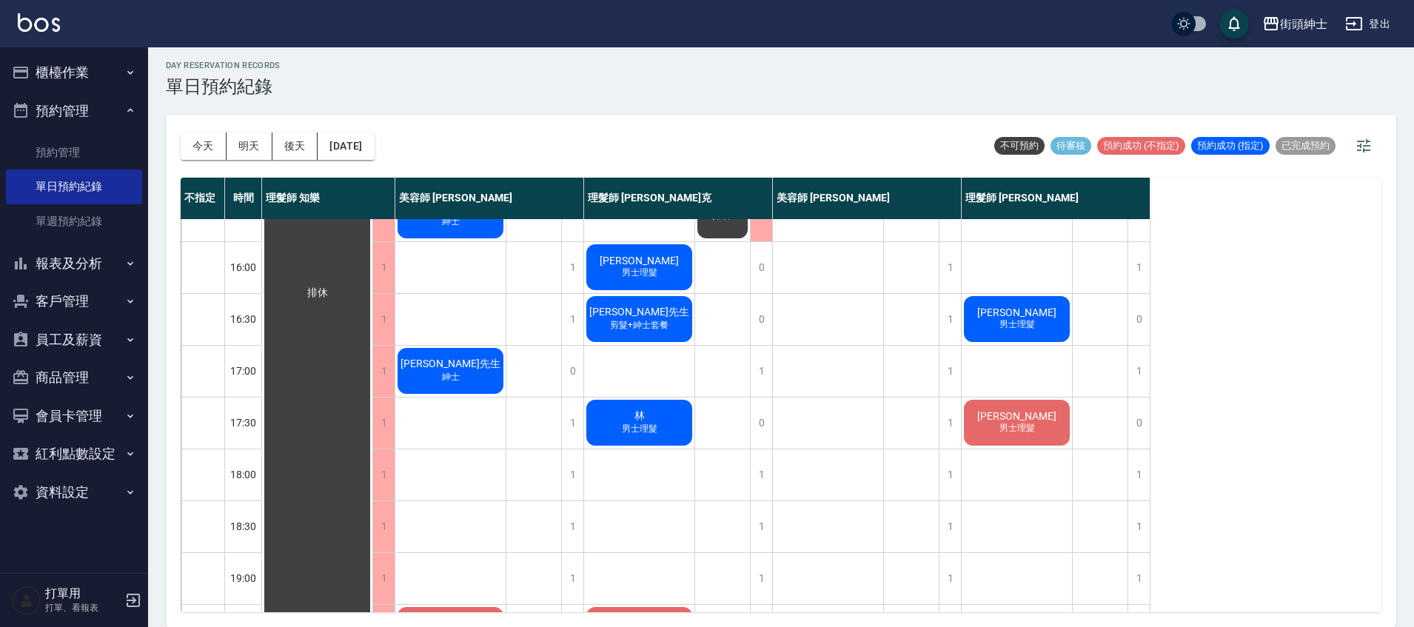
click at [278, 148] on button "後天" at bounding box center [295, 145] width 46 height 27
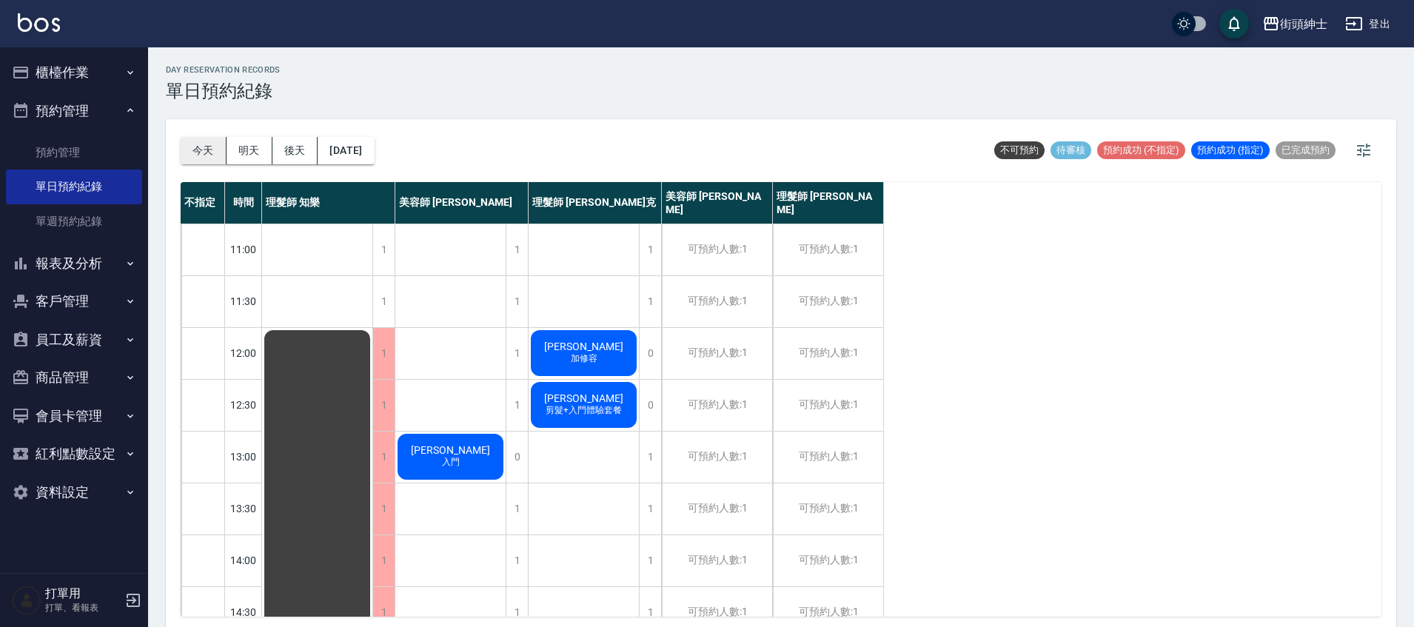
click at [196, 158] on button "今天" at bounding box center [204, 150] width 46 height 27
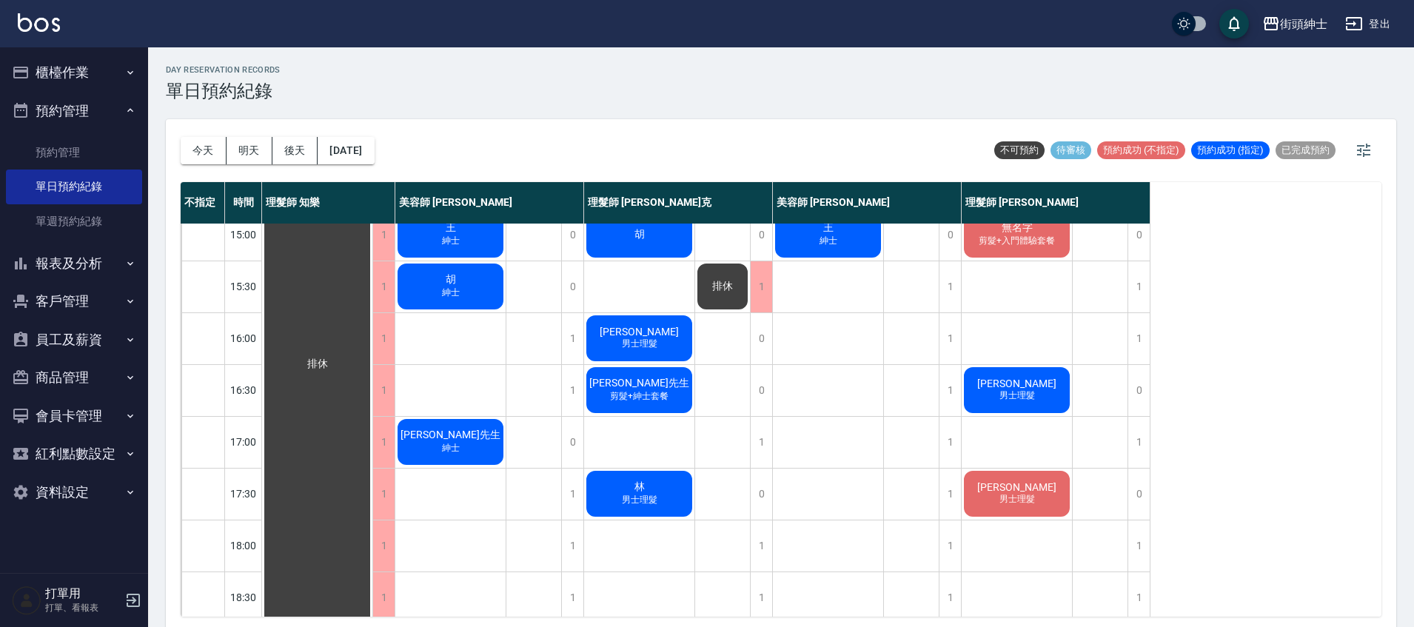
scroll to position [429, 0]
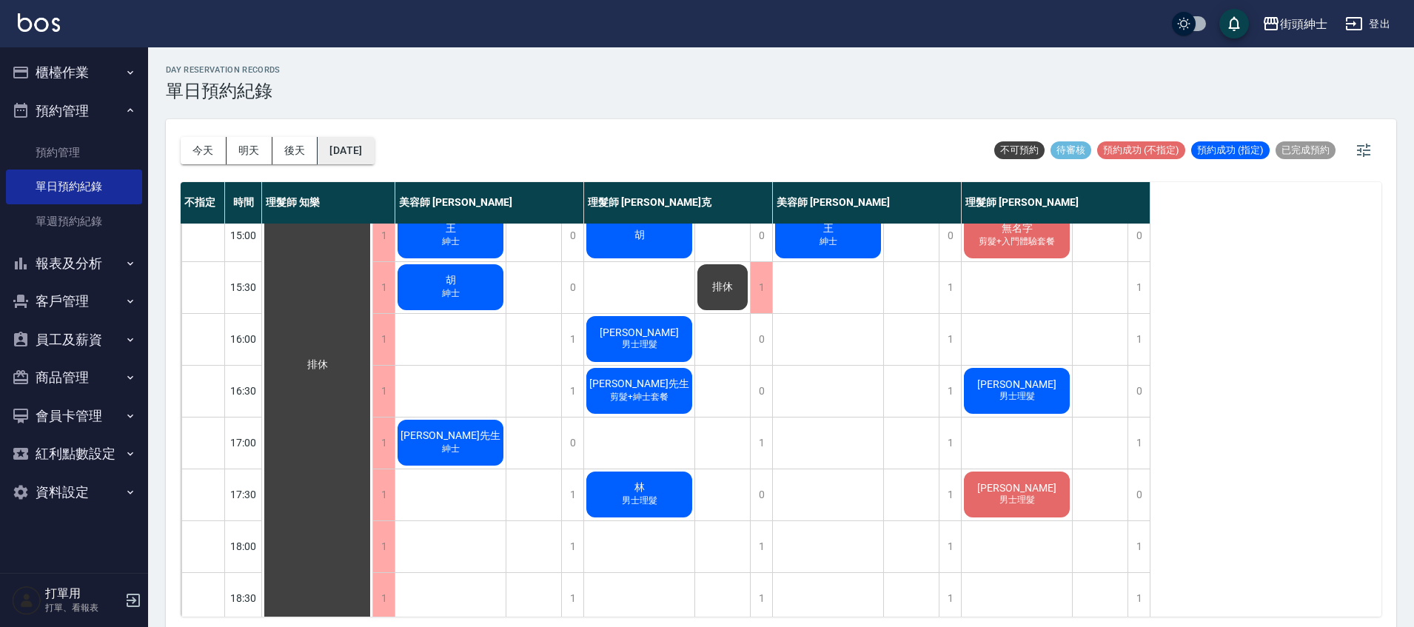
click at [374, 142] on button "[DATE]" at bounding box center [346, 150] width 56 height 27
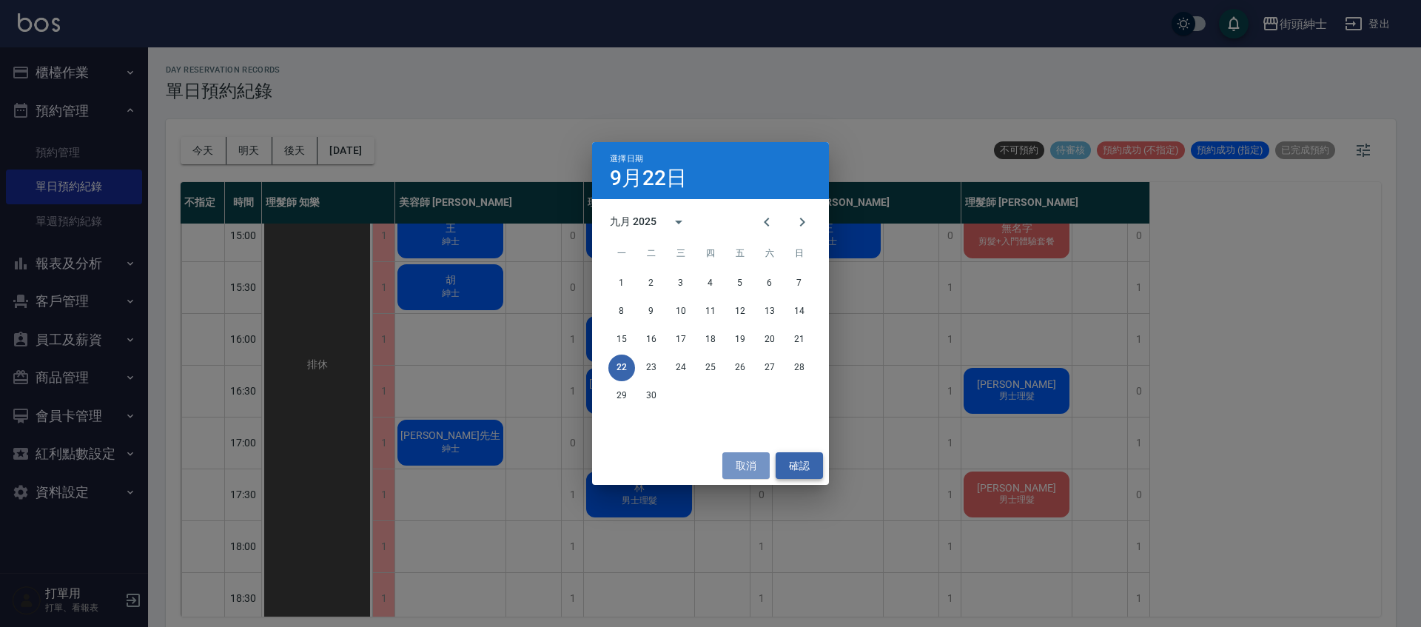
drag, startPoint x: 760, startPoint y: 463, endPoint x: 787, endPoint y: 452, distance: 28.6
click at [760, 463] on button "取消" at bounding box center [745, 465] width 47 height 27
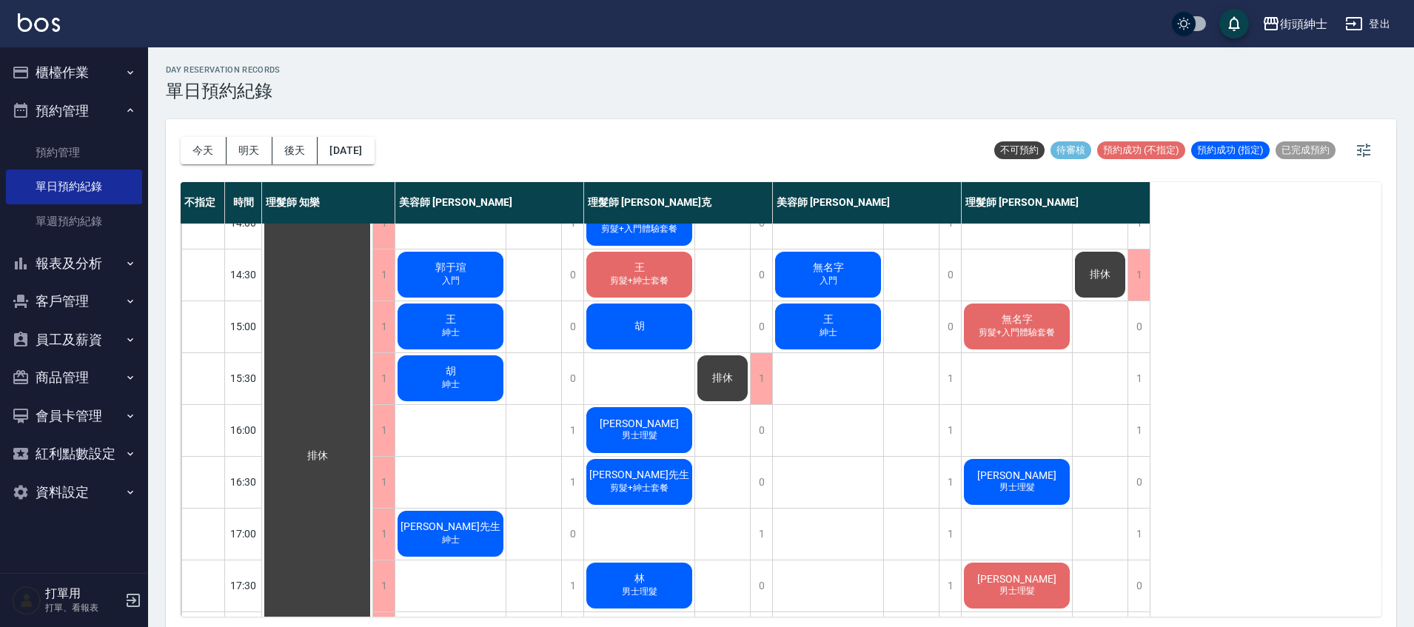
scroll to position [432, 0]
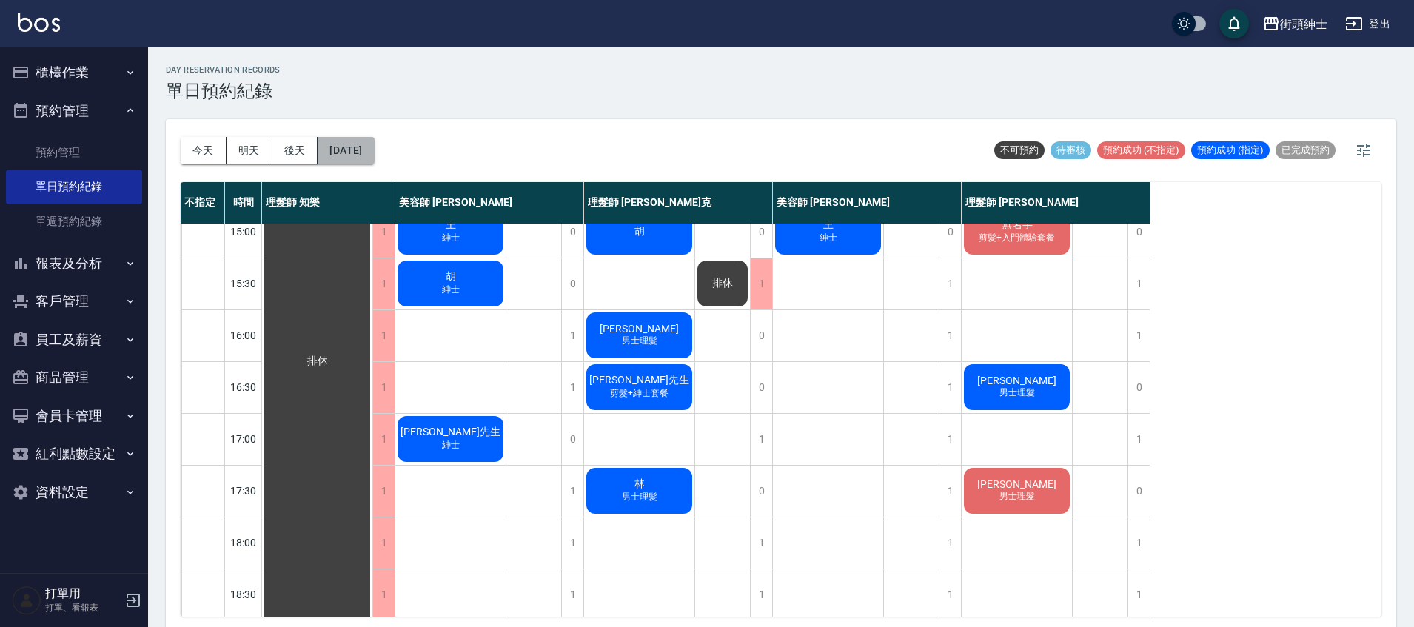
click at [347, 155] on button "[DATE]" at bounding box center [346, 150] width 56 height 27
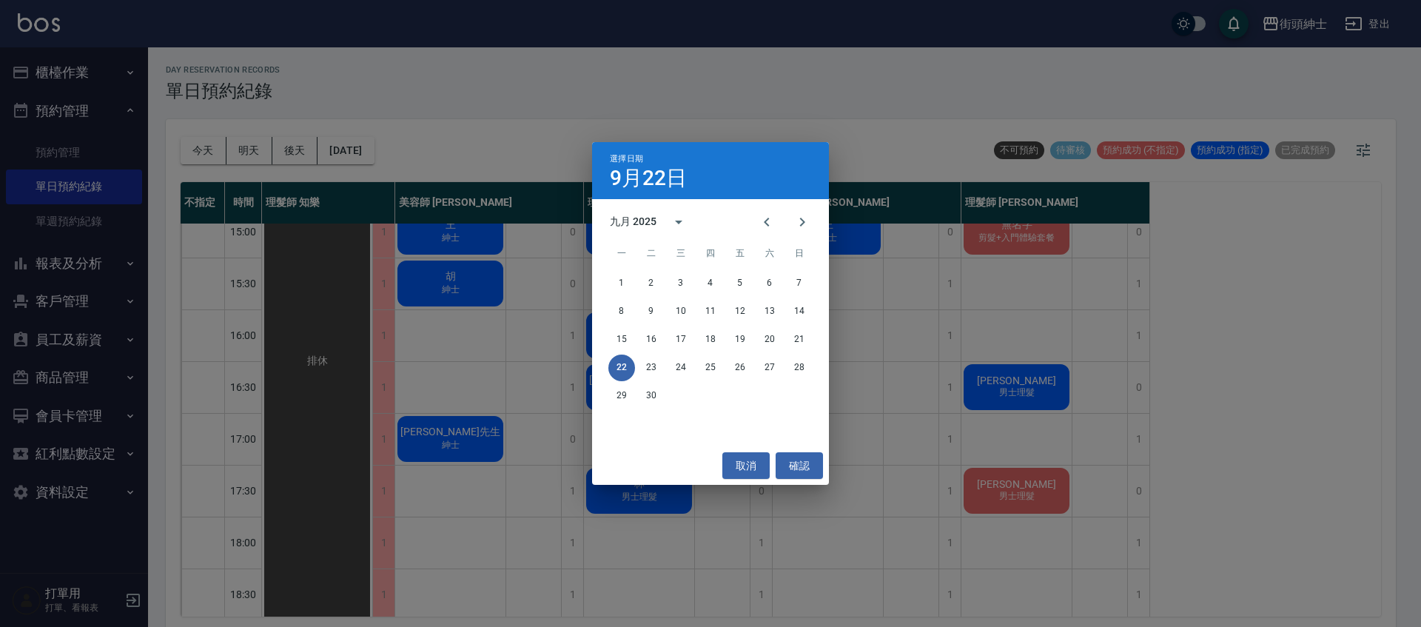
click at [665, 363] on div "22 23 24 25 26 27 28" at bounding box center [710, 368] width 237 height 27
click at [650, 364] on button "23" at bounding box center [651, 368] width 27 height 27
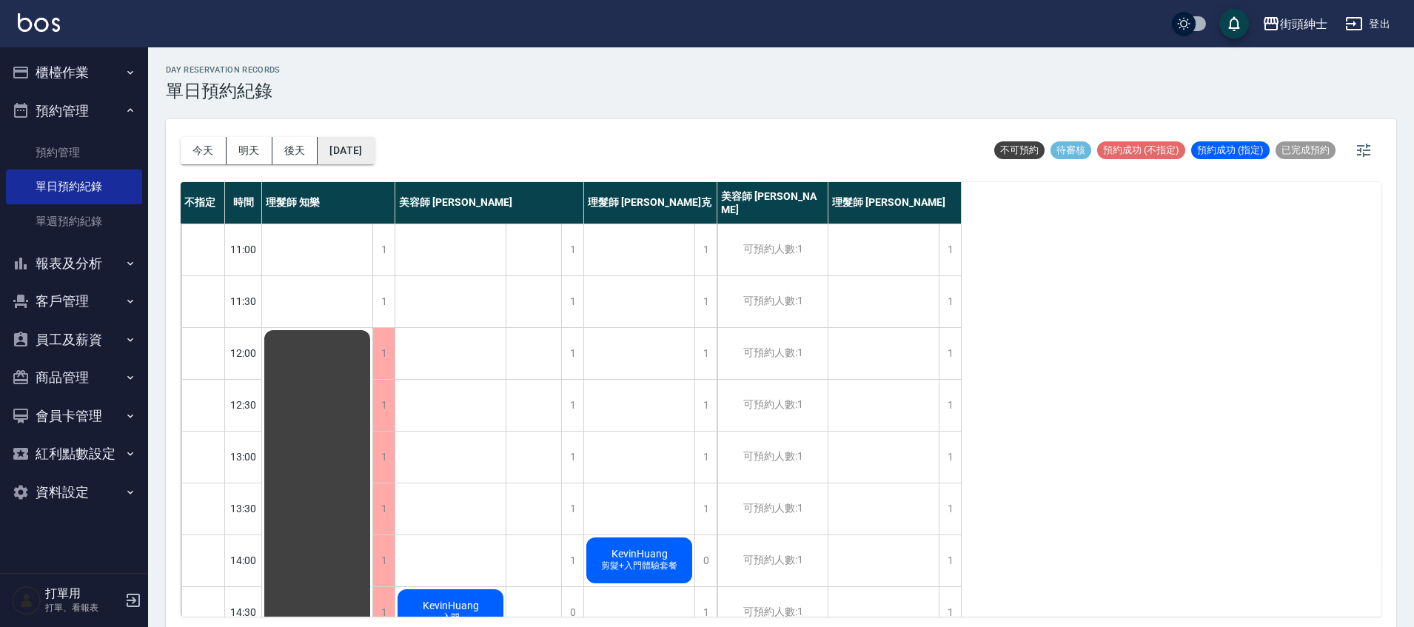
click at [374, 156] on button "2025/09/23" at bounding box center [346, 150] width 56 height 27
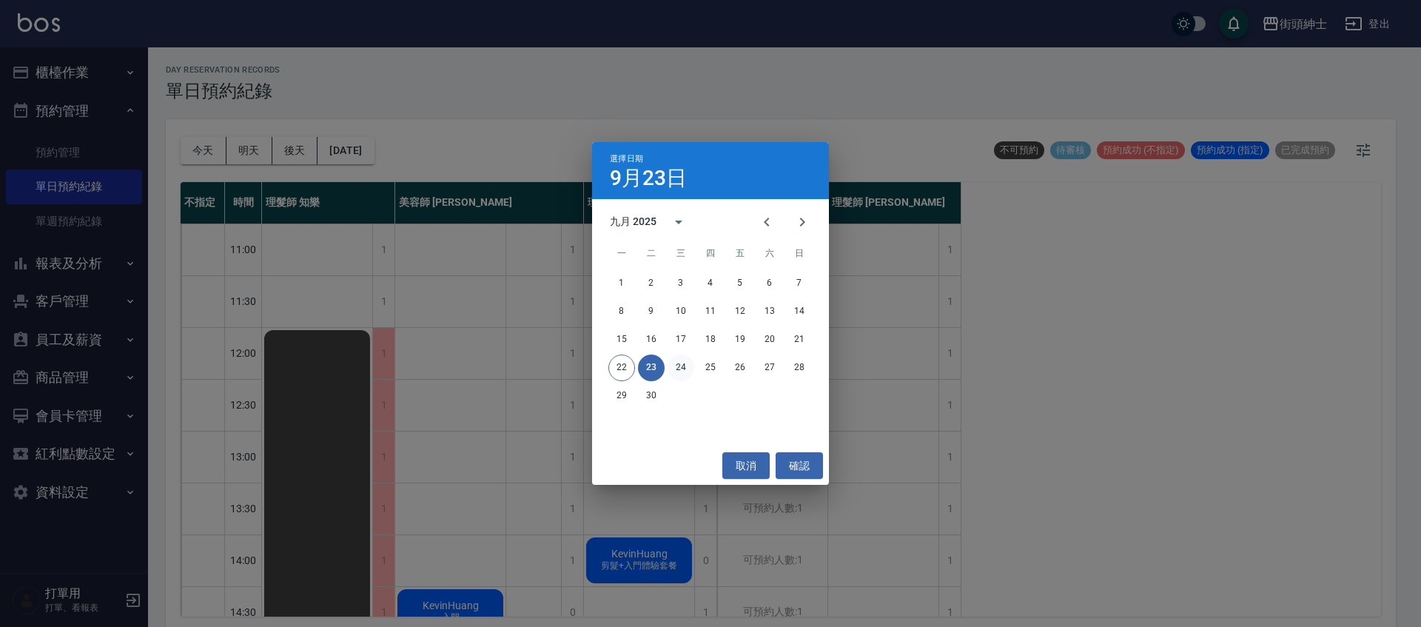
click at [682, 362] on button "24" at bounding box center [681, 368] width 27 height 27
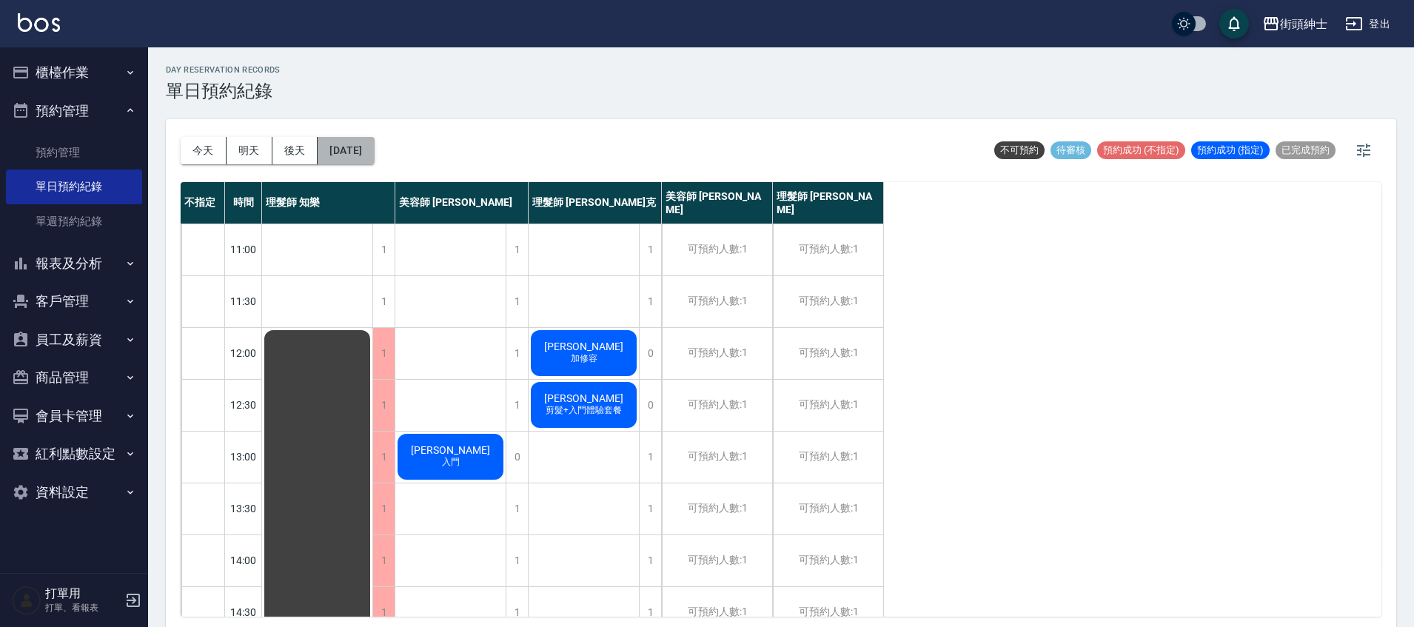
click at [374, 157] on button "2025/09/24" at bounding box center [346, 150] width 56 height 27
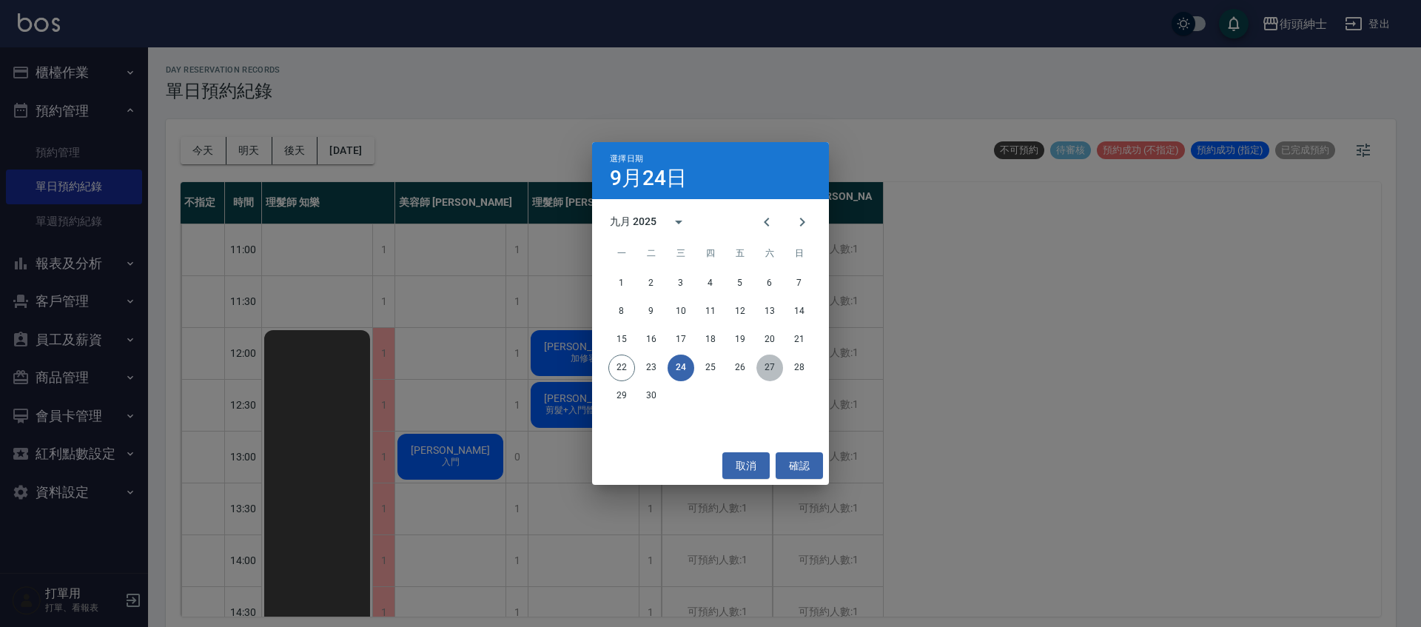
click at [765, 366] on button "27" at bounding box center [770, 368] width 27 height 27
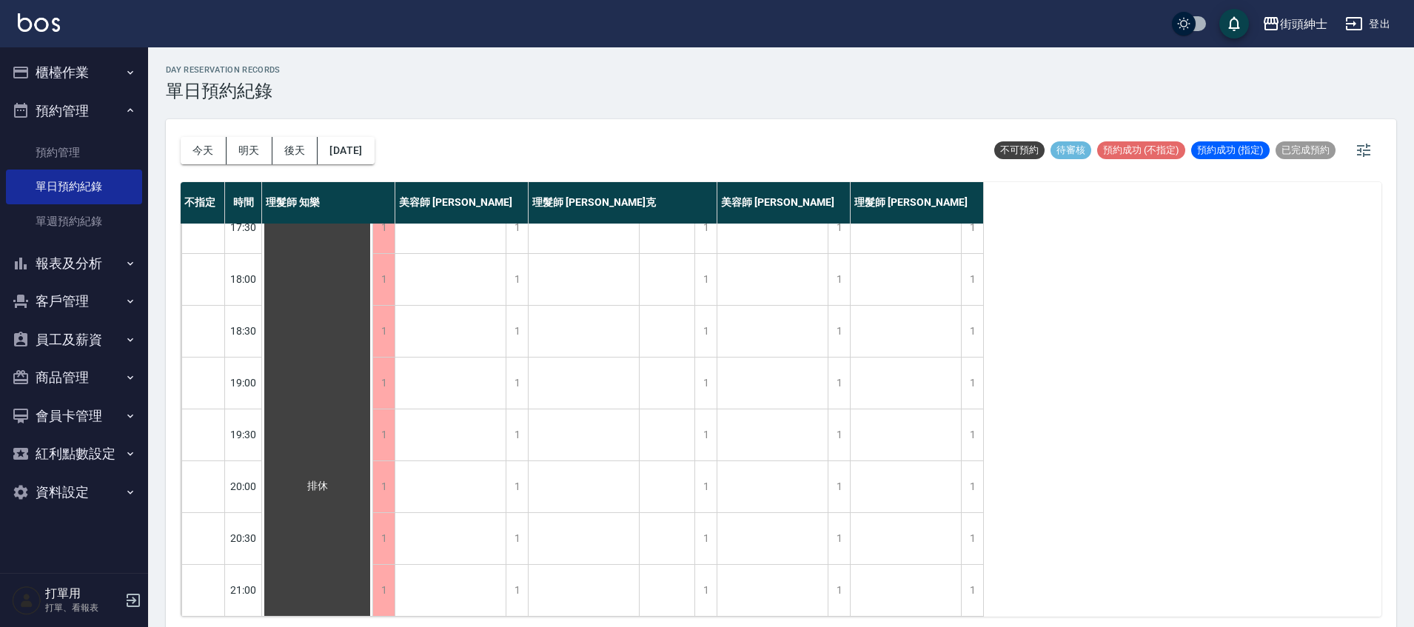
scroll to position [707, 0]
click at [374, 162] on button "2025/09/27" at bounding box center [346, 150] width 56 height 27
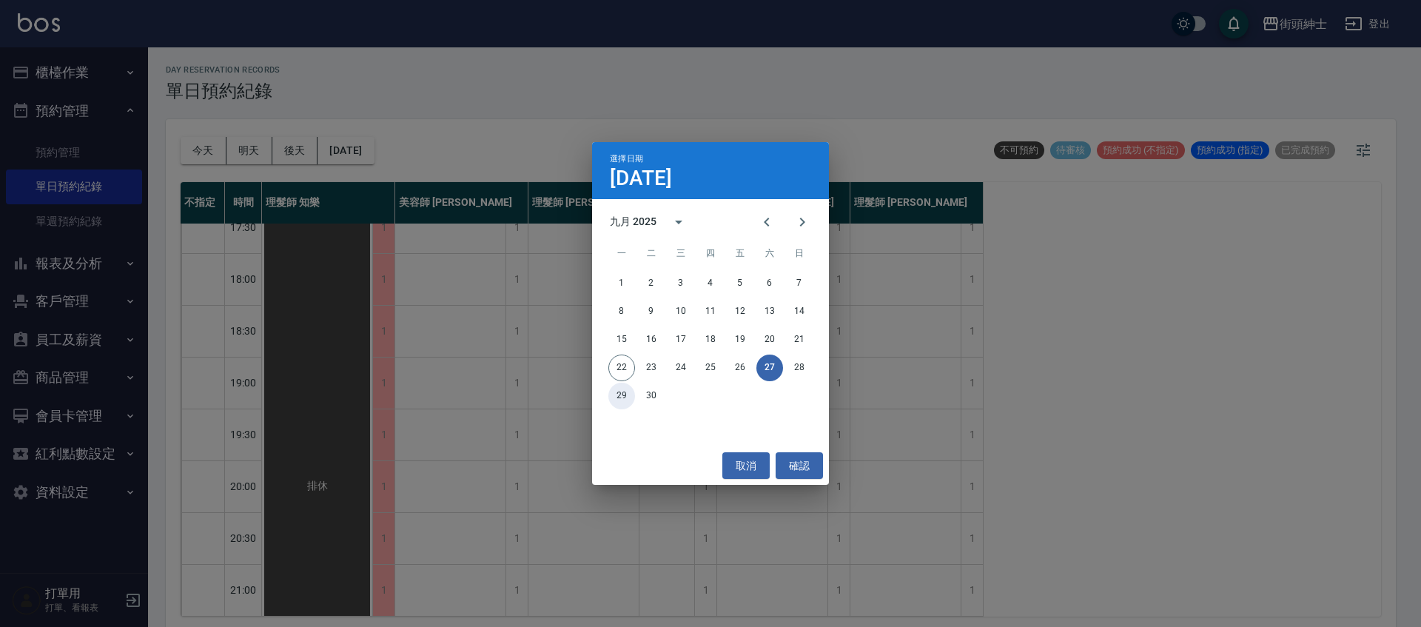
click at [627, 392] on button "29" at bounding box center [621, 396] width 27 height 27
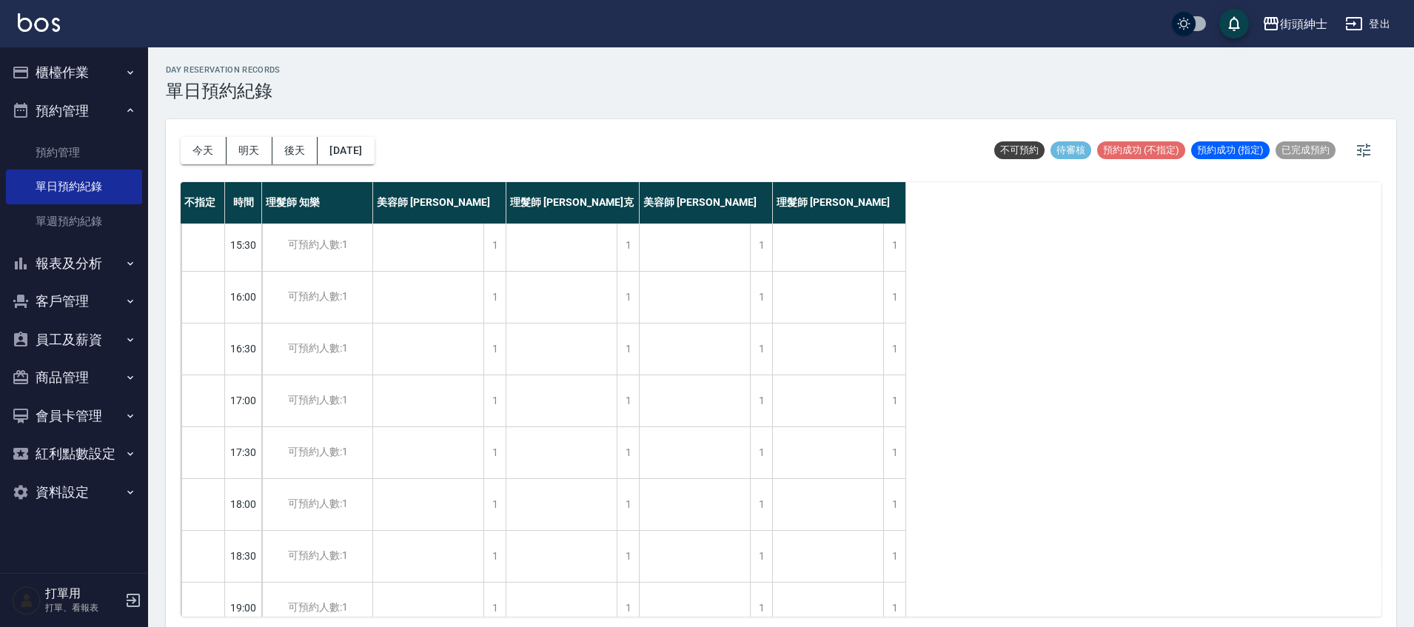
scroll to position [707, 0]
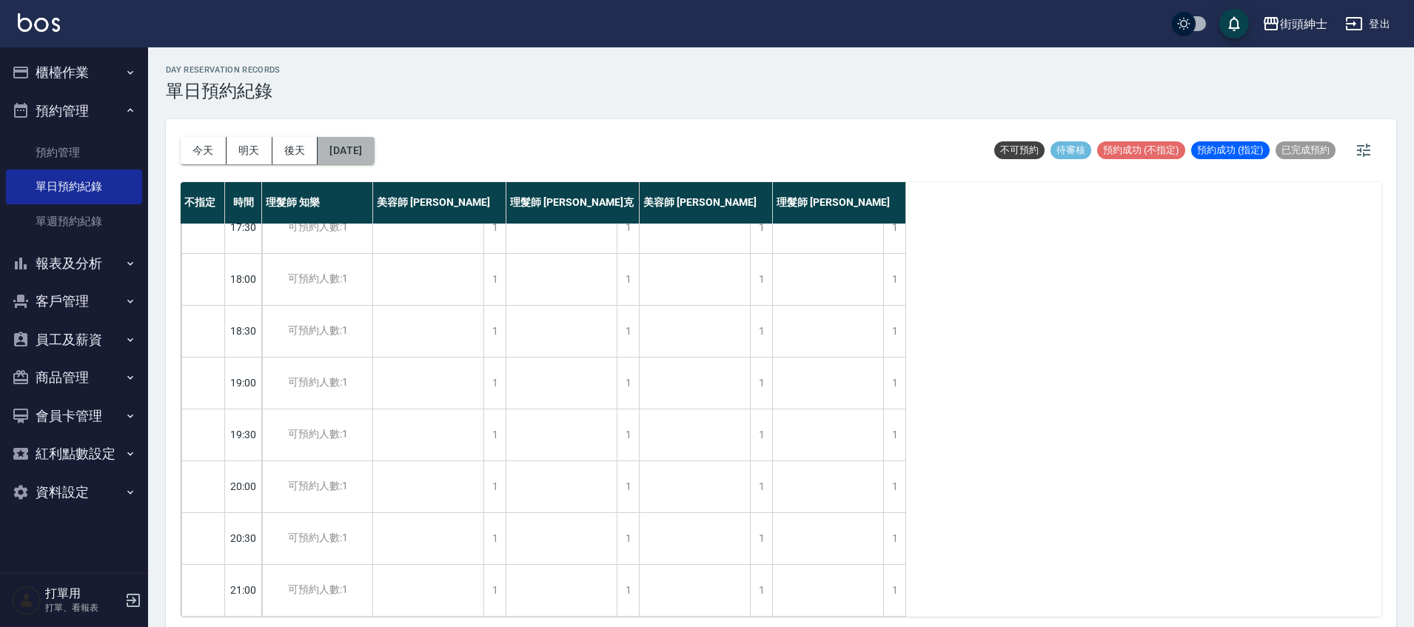
click at [374, 150] on button "2025/09/29" at bounding box center [346, 150] width 56 height 27
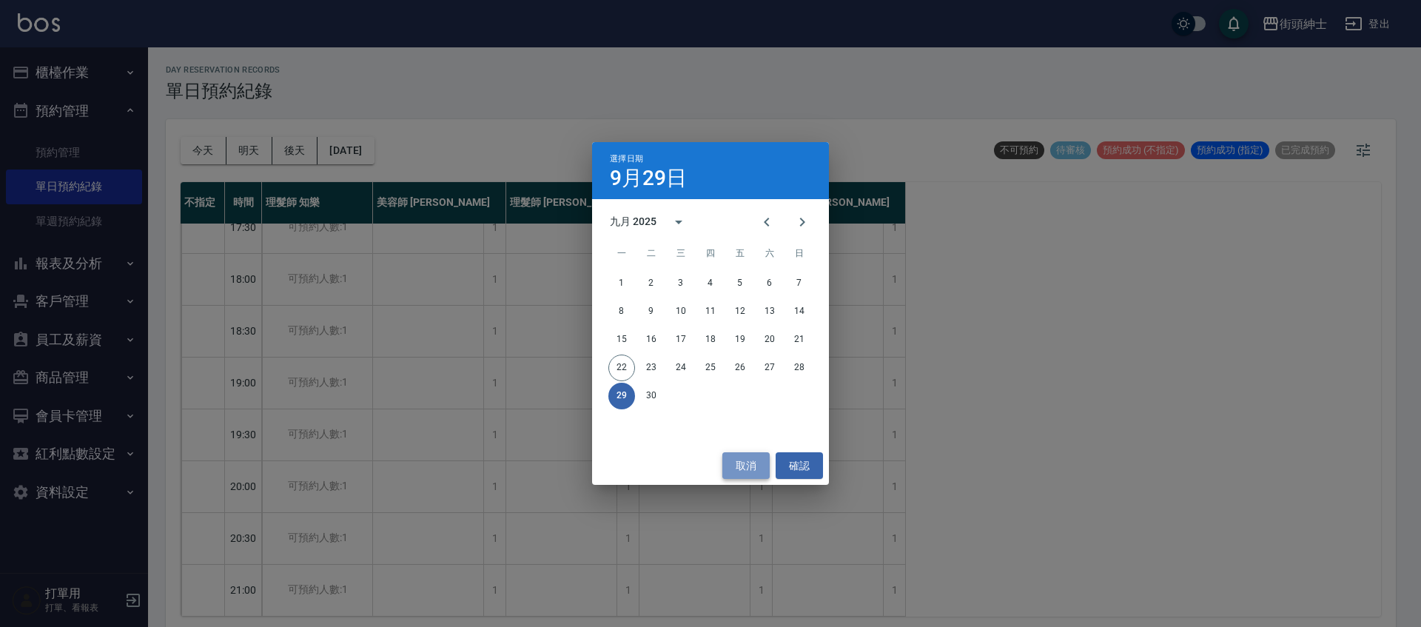
click at [744, 466] on button "取消" at bounding box center [745, 465] width 47 height 27
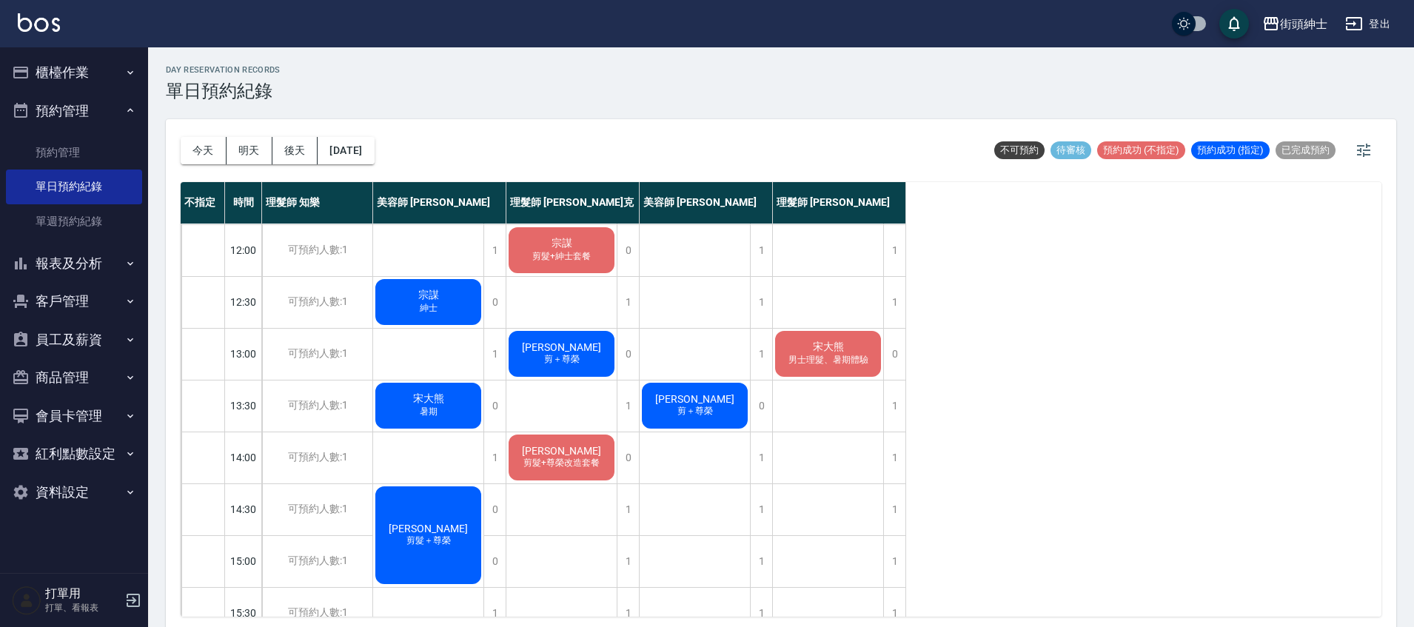
scroll to position [0, 0]
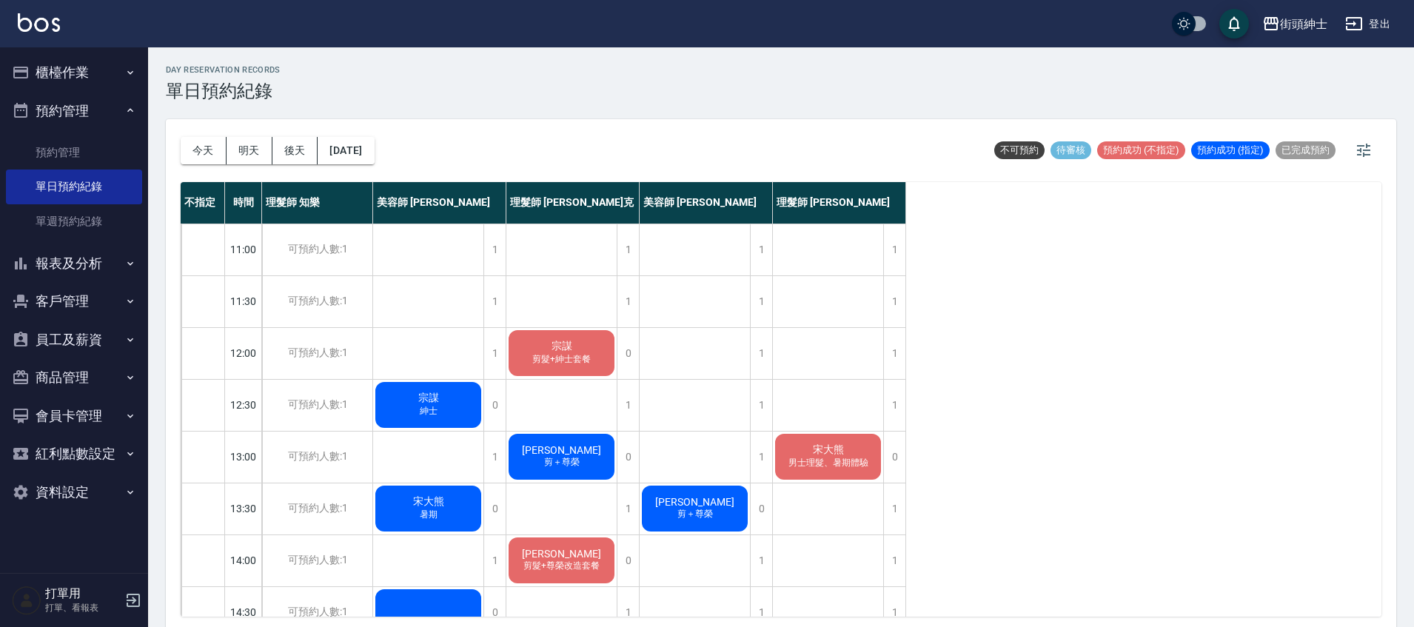
click at [202, 129] on div "今天 明天 後天 2025/09/29" at bounding box center [278, 150] width 194 height 63
click at [194, 168] on div "今天 明天 後天 2025/09/29" at bounding box center [278, 150] width 194 height 63
click at [209, 156] on button "今天" at bounding box center [204, 150] width 46 height 27
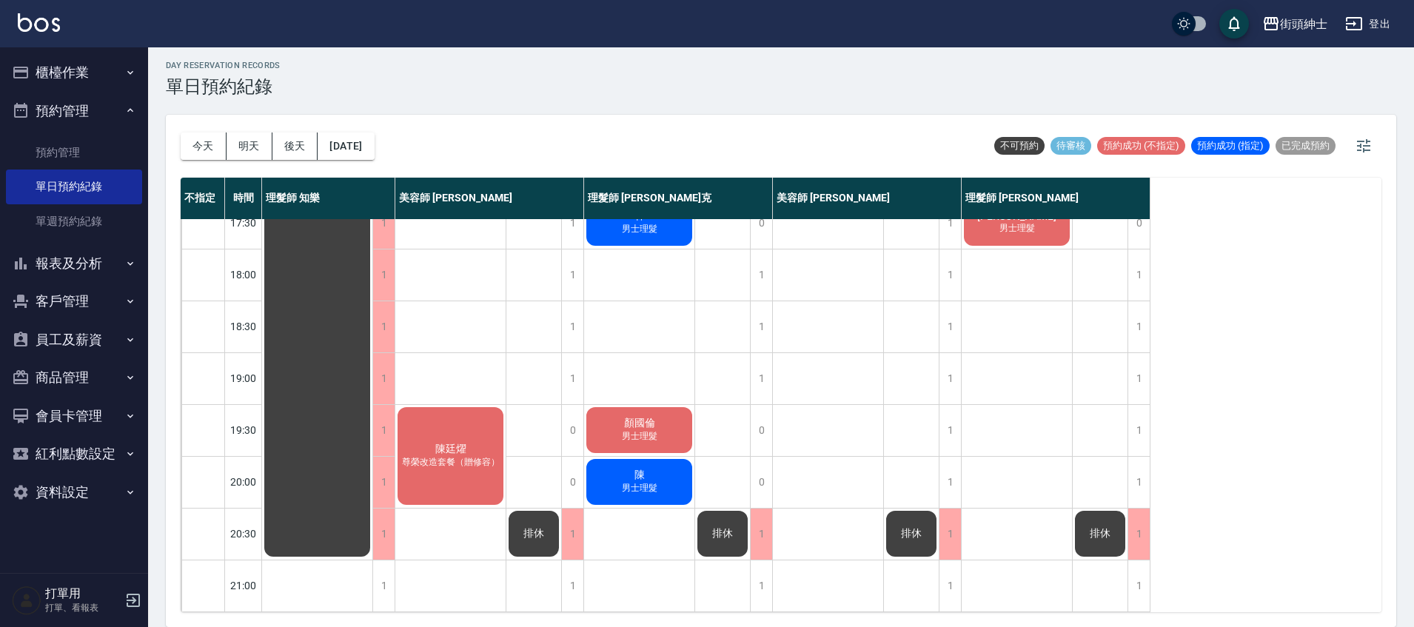
scroll to position [677, 0]
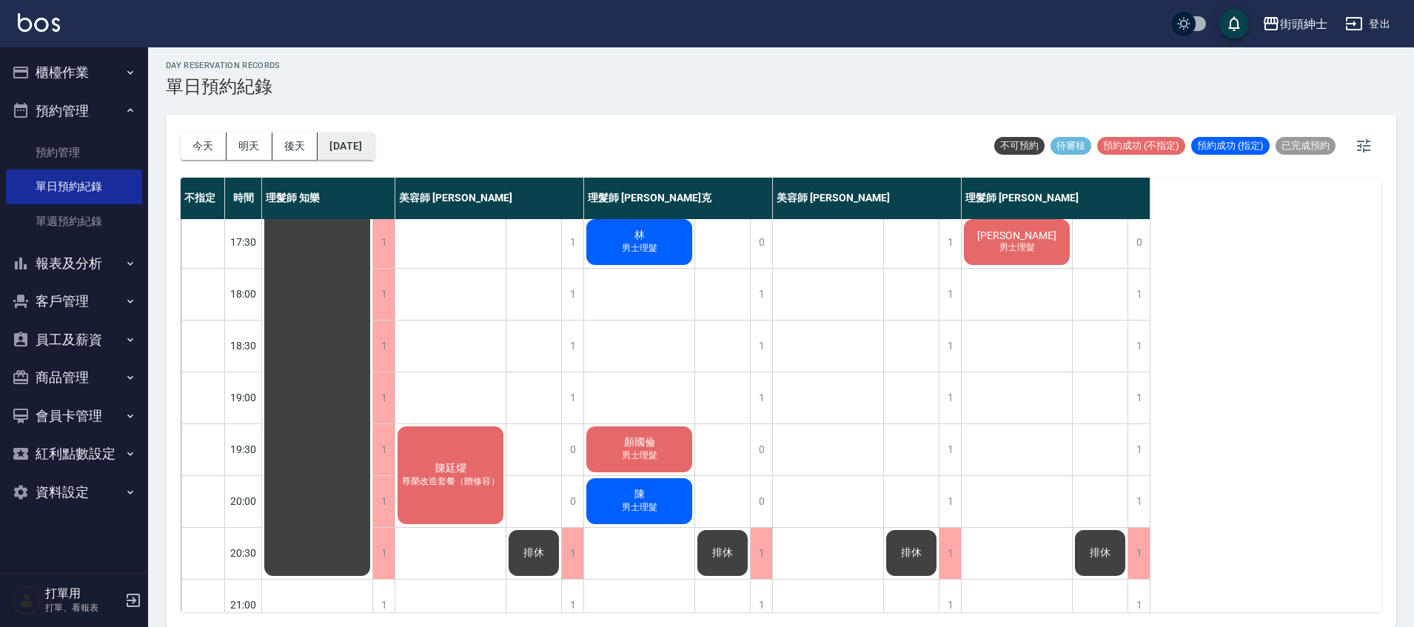
click at [366, 146] on button "[DATE]" at bounding box center [346, 145] width 56 height 27
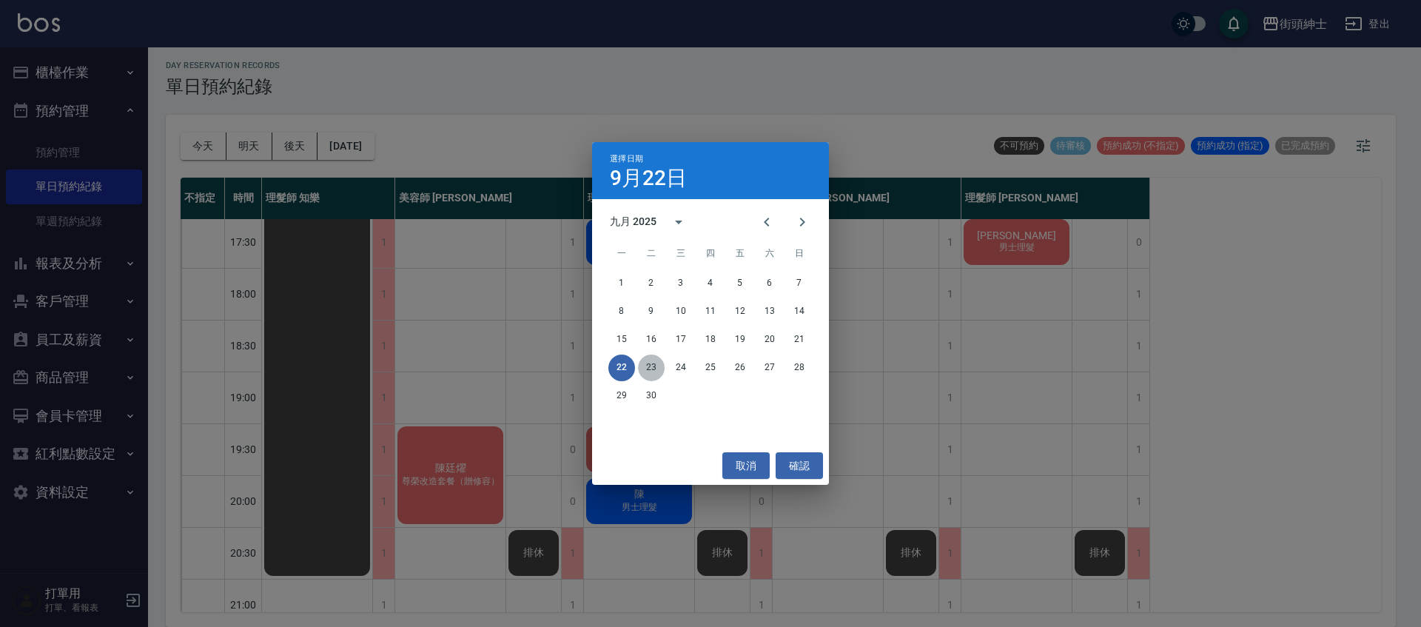
click at [643, 369] on button "23" at bounding box center [651, 368] width 27 height 27
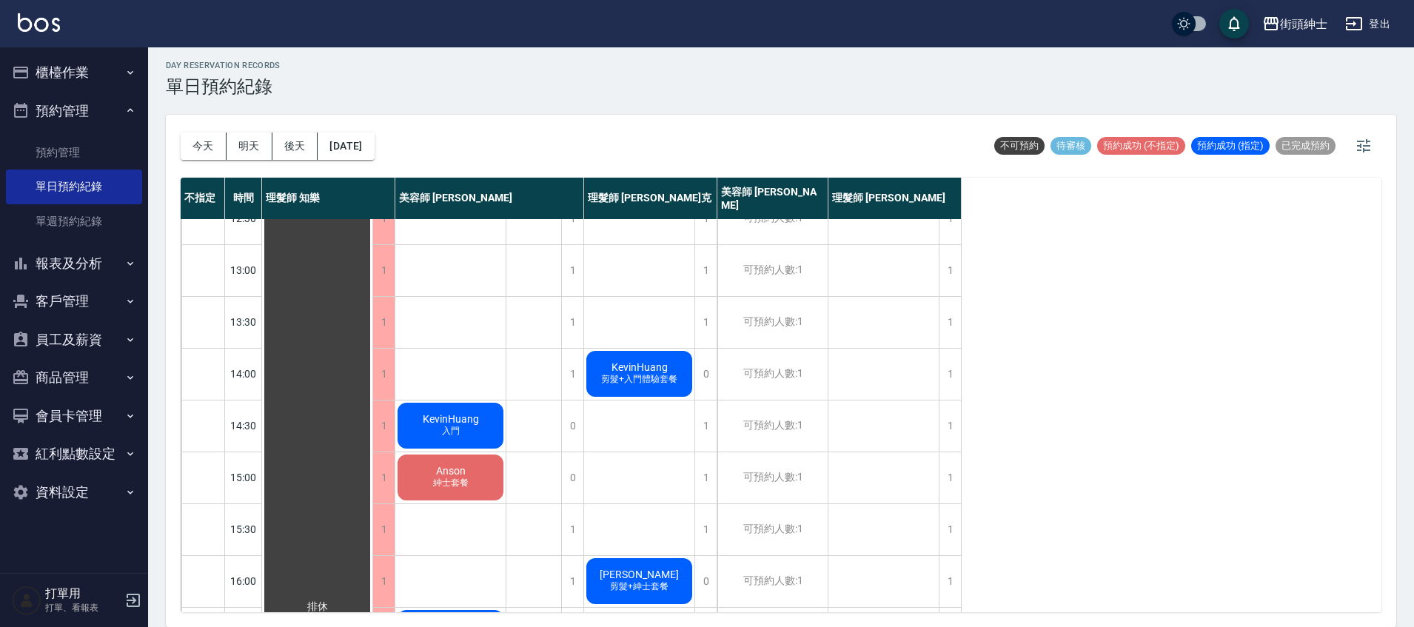
scroll to position [141, 0]
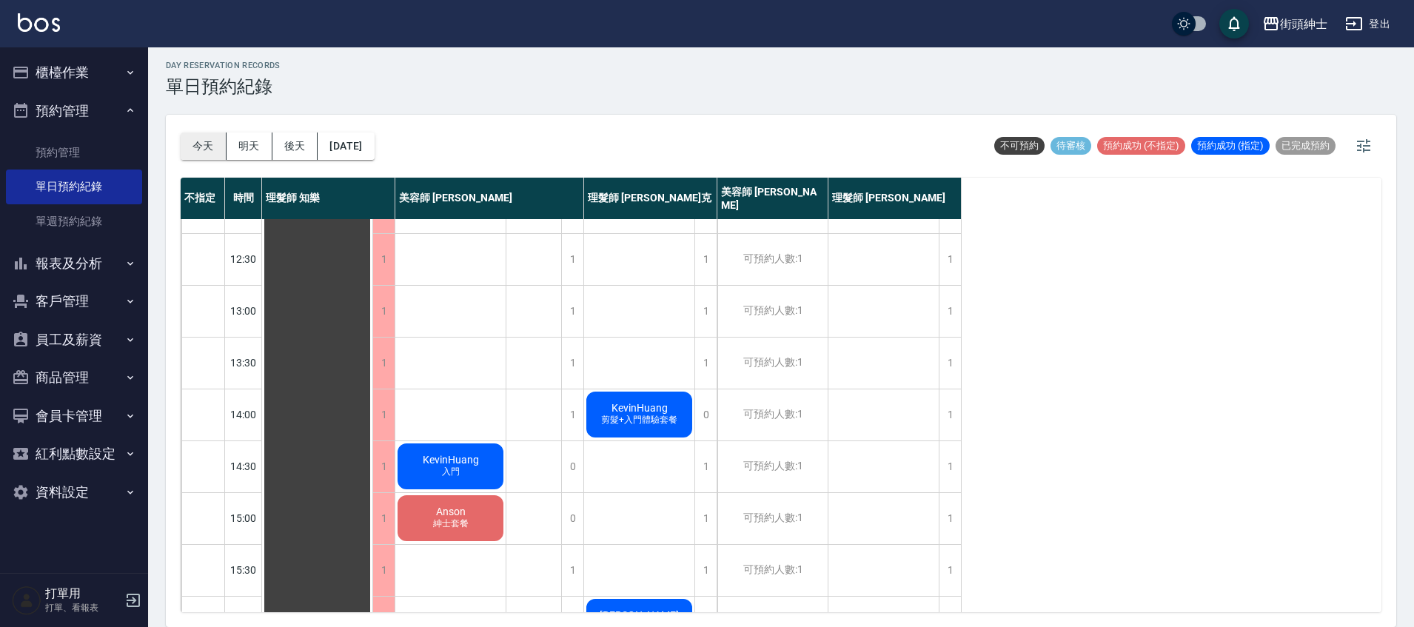
click at [201, 153] on button "今天" at bounding box center [204, 145] width 46 height 27
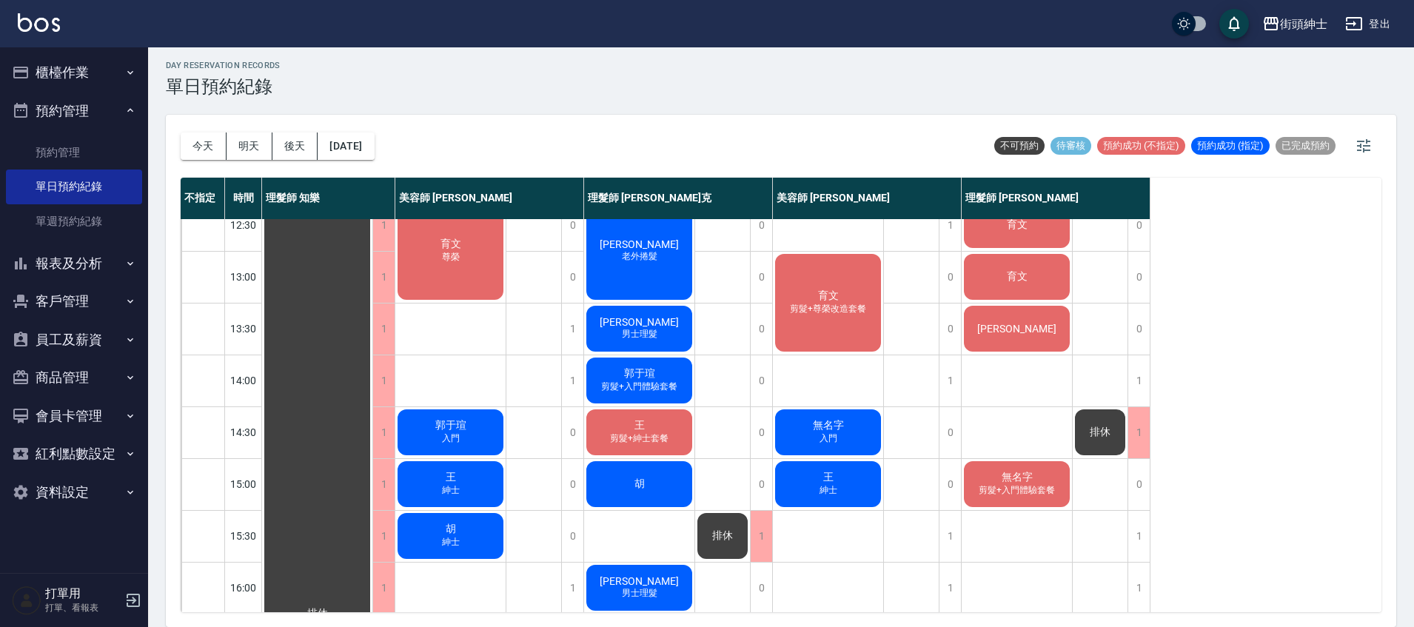
scroll to position [262, 0]
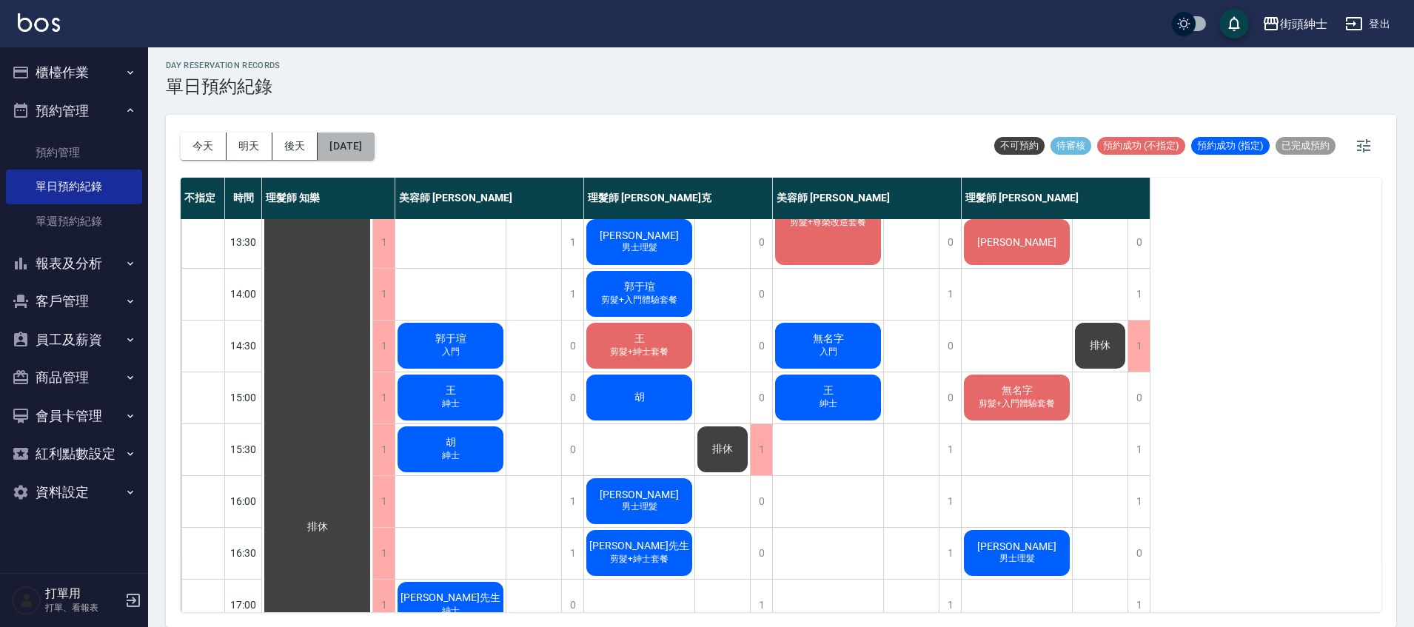
click at [358, 152] on button "[DATE]" at bounding box center [346, 145] width 56 height 27
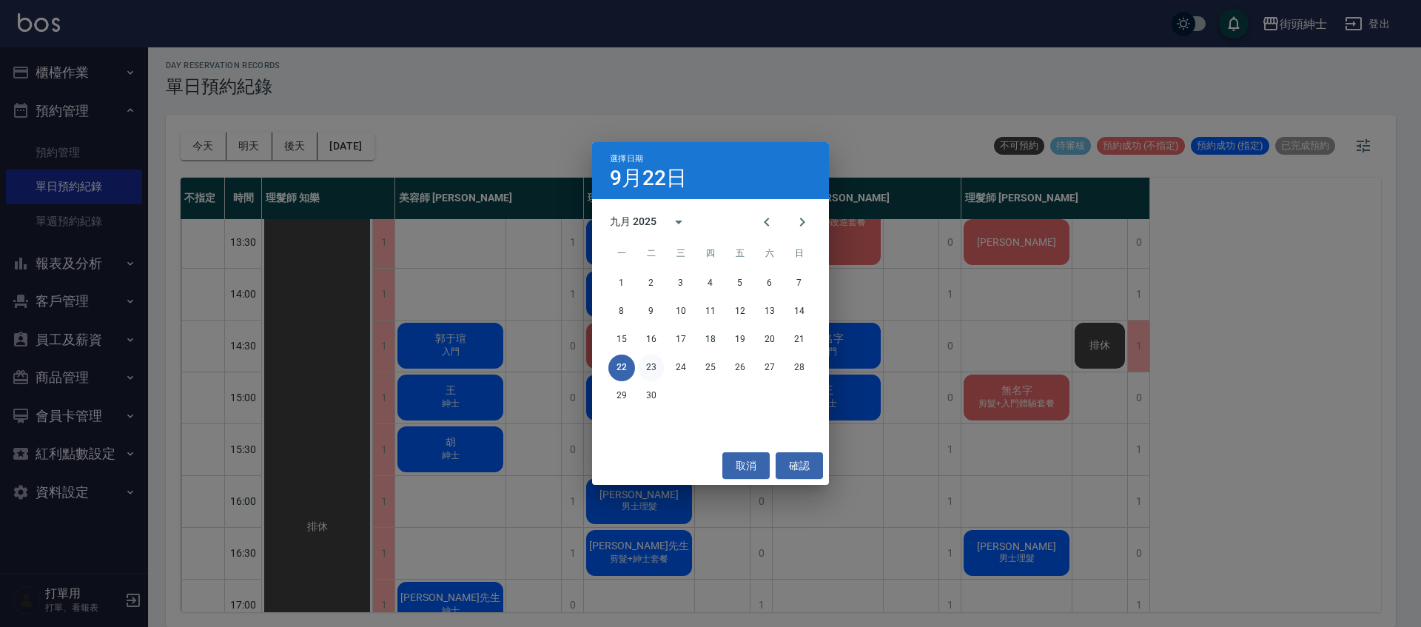
click at [661, 363] on button "23" at bounding box center [651, 368] width 27 height 27
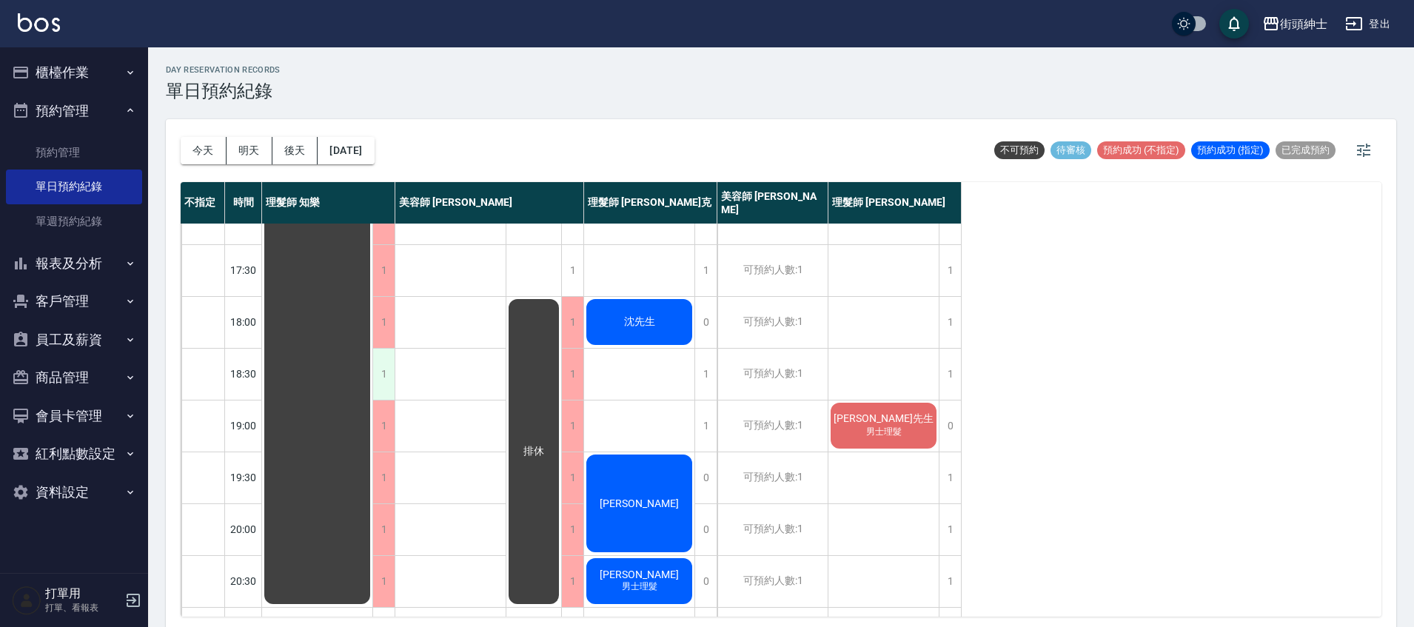
scroll to position [630, 0]
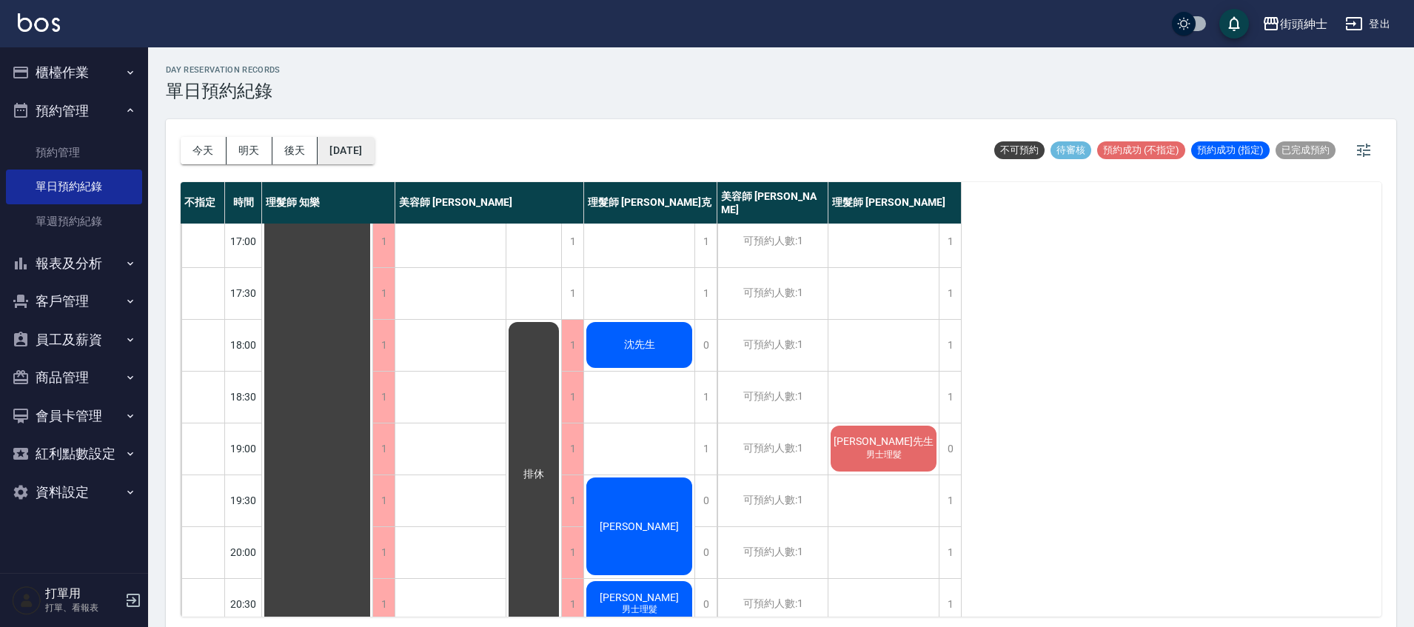
click at [362, 151] on button "2025/09/23" at bounding box center [346, 150] width 56 height 27
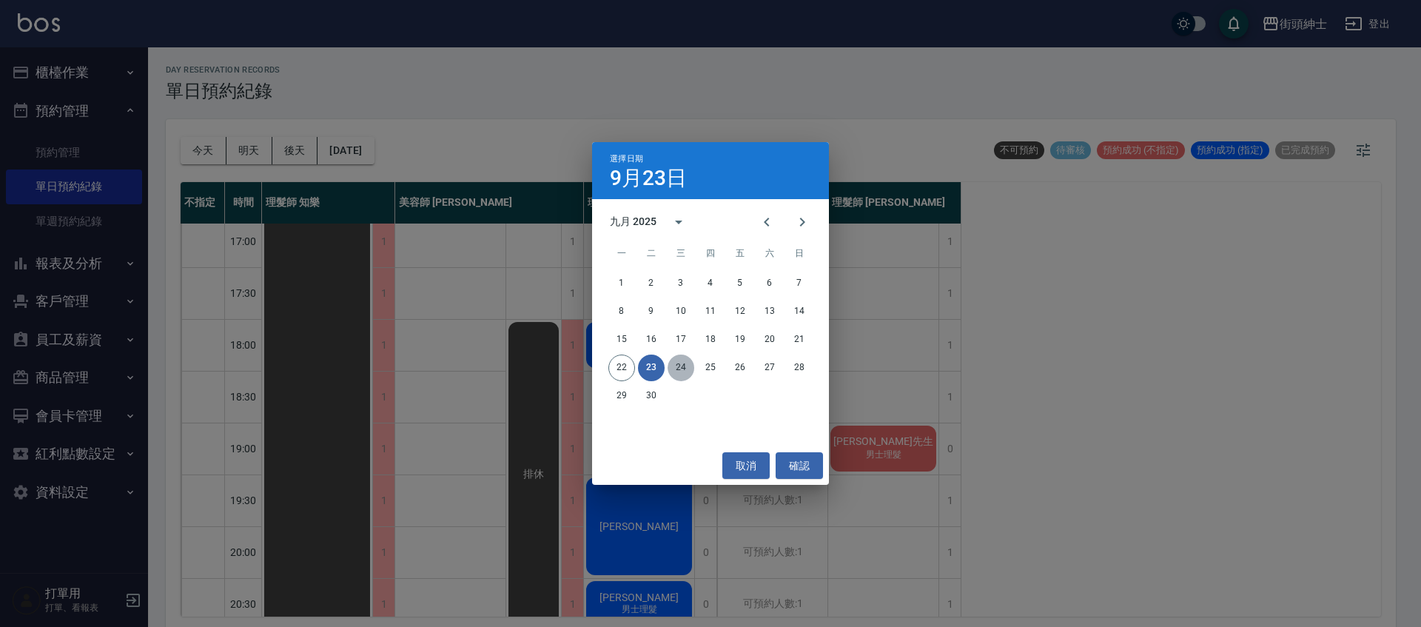
drag, startPoint x: 688, startPoint y: 372, endPoint x: 673, endPoint y: 359, distance: 19.9
click at [688, 372] on button "24" at bounding box center [681, 368] width 27 height 27
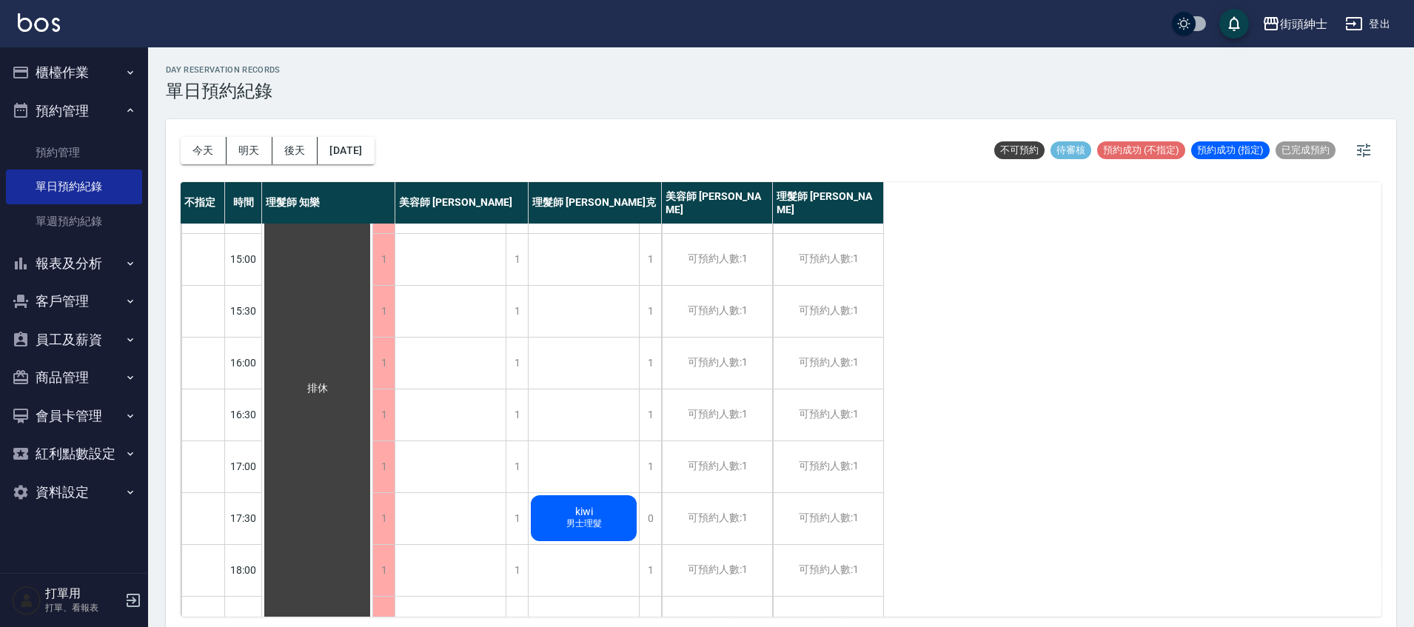
scroll to position [18, 0]
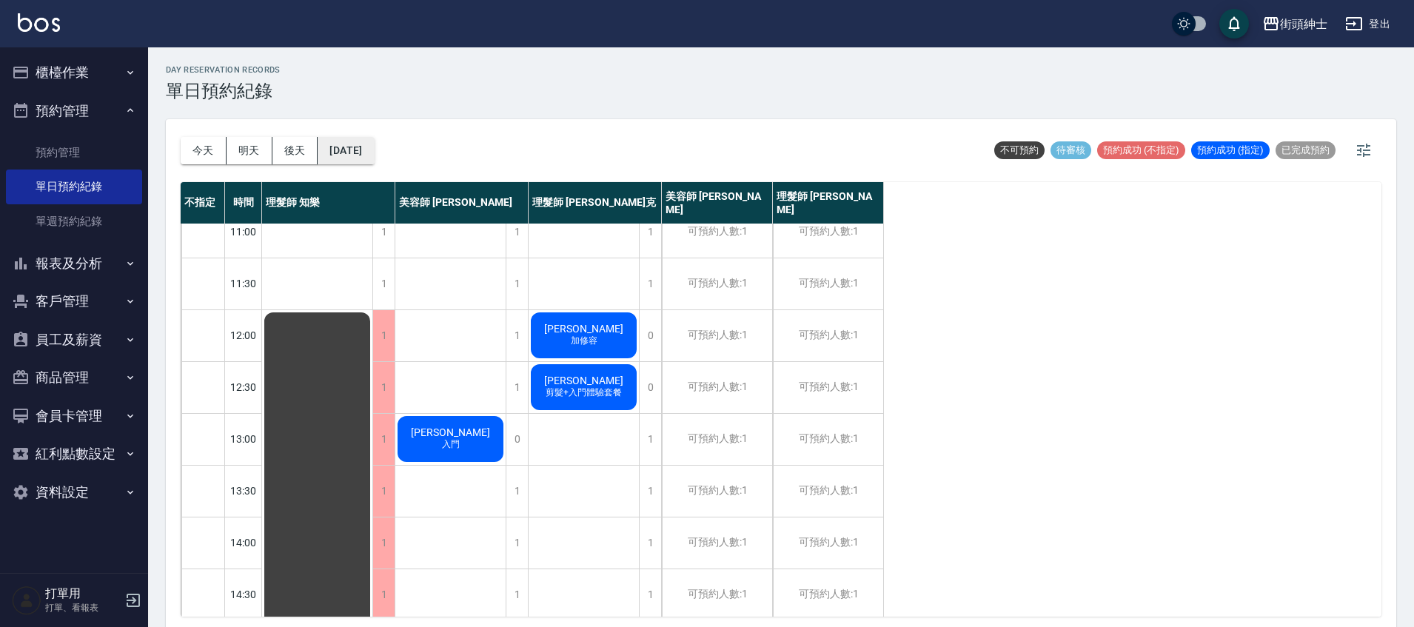
click at [374, 152] on button "2025/09/24" at bounding box center [346, 150] width 56 height 27
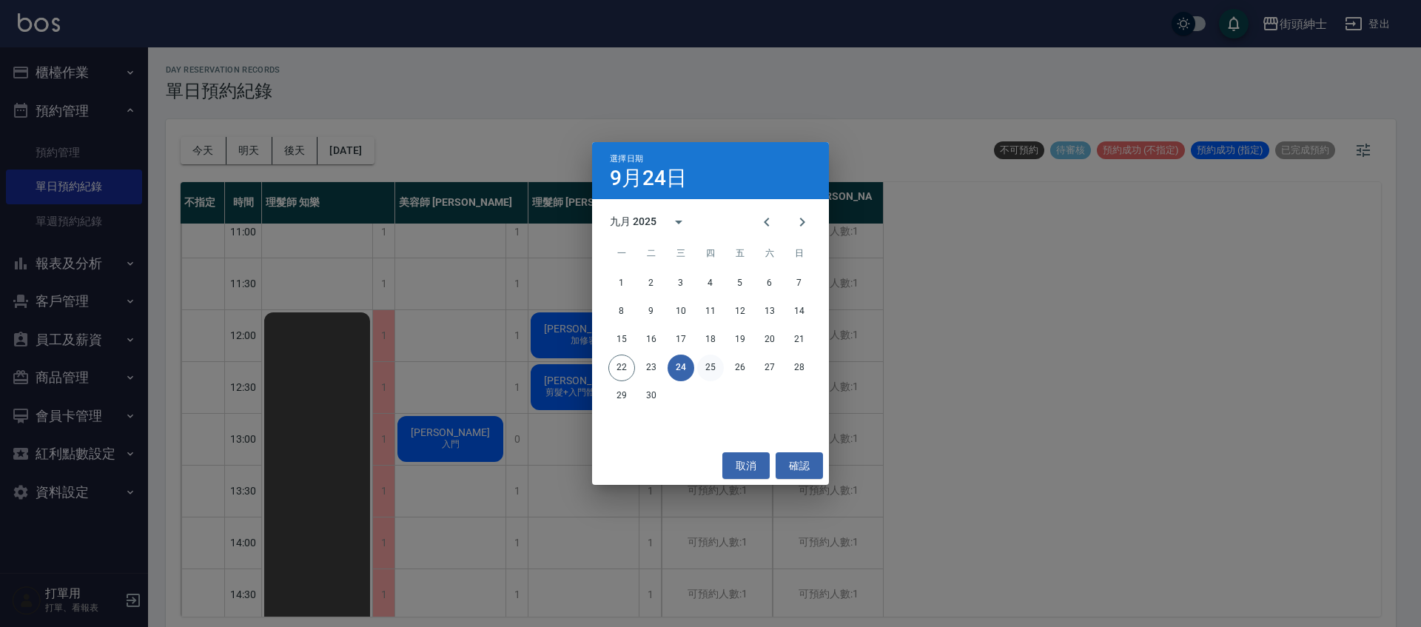
click at [713, 366] on button "25" at bounding box center [710, 368] width 27 height 27
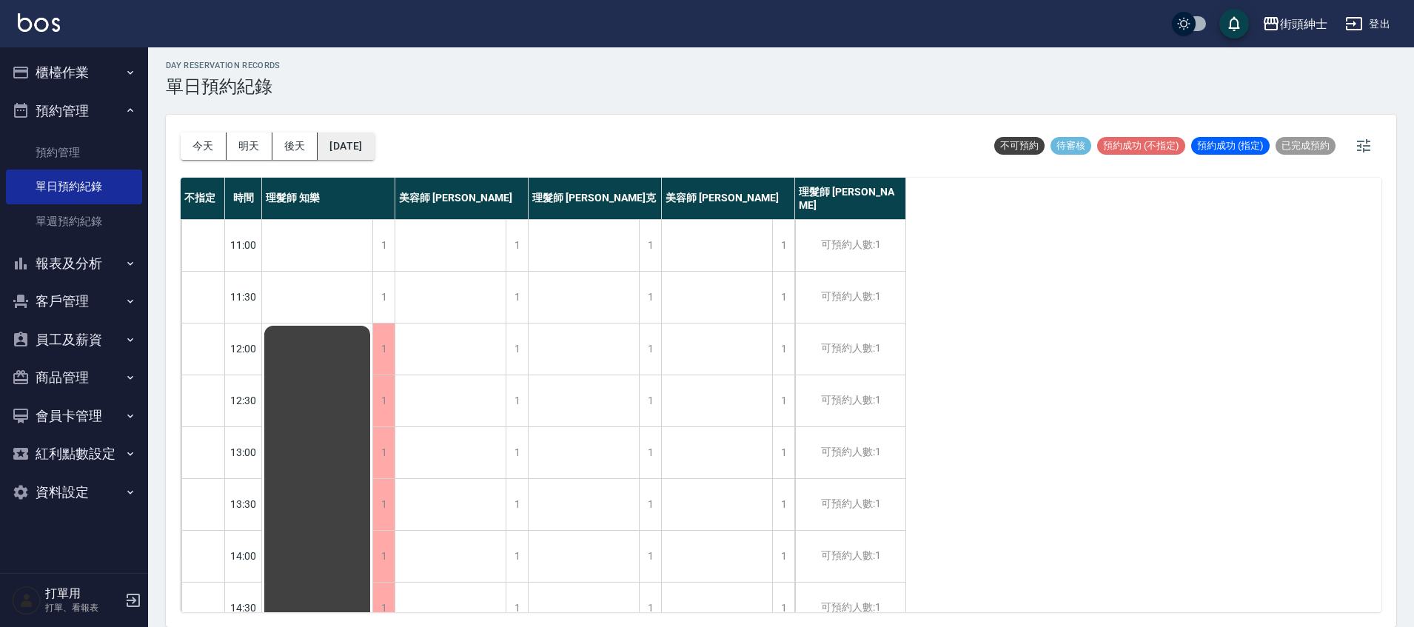
click at [374, 149] on button "2025/09/25" at bounding box center [346, 145] width 56 height 27
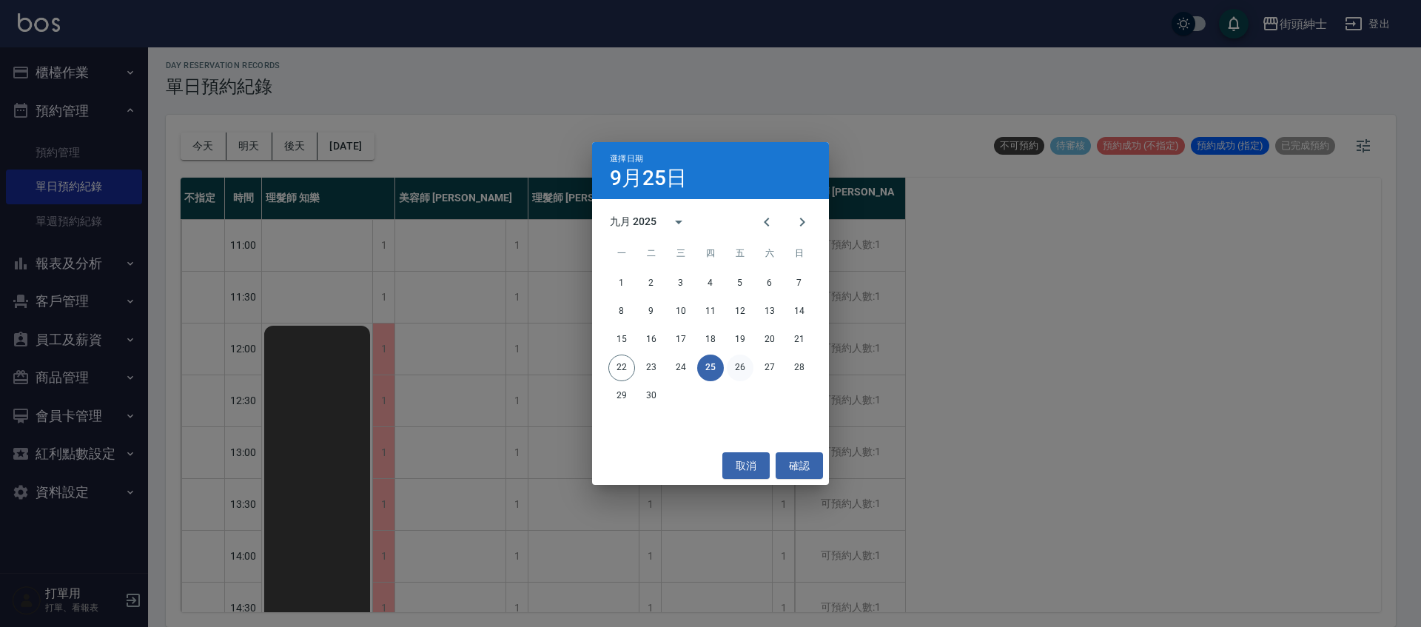
click at [734, 372] on button "26" at bounding box center [740, 368] width 27 height 27
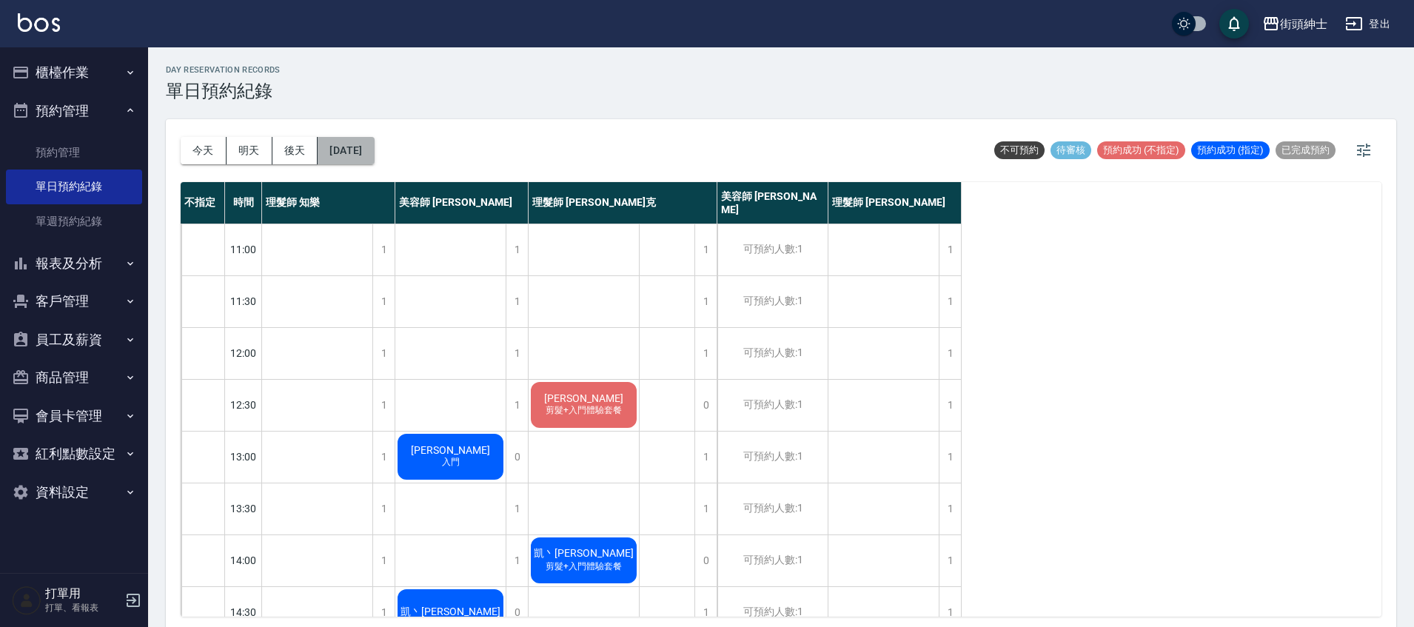
click at [374, 152] on button "2025/09/26" at bounding box center [346, 150] width 56 height 27
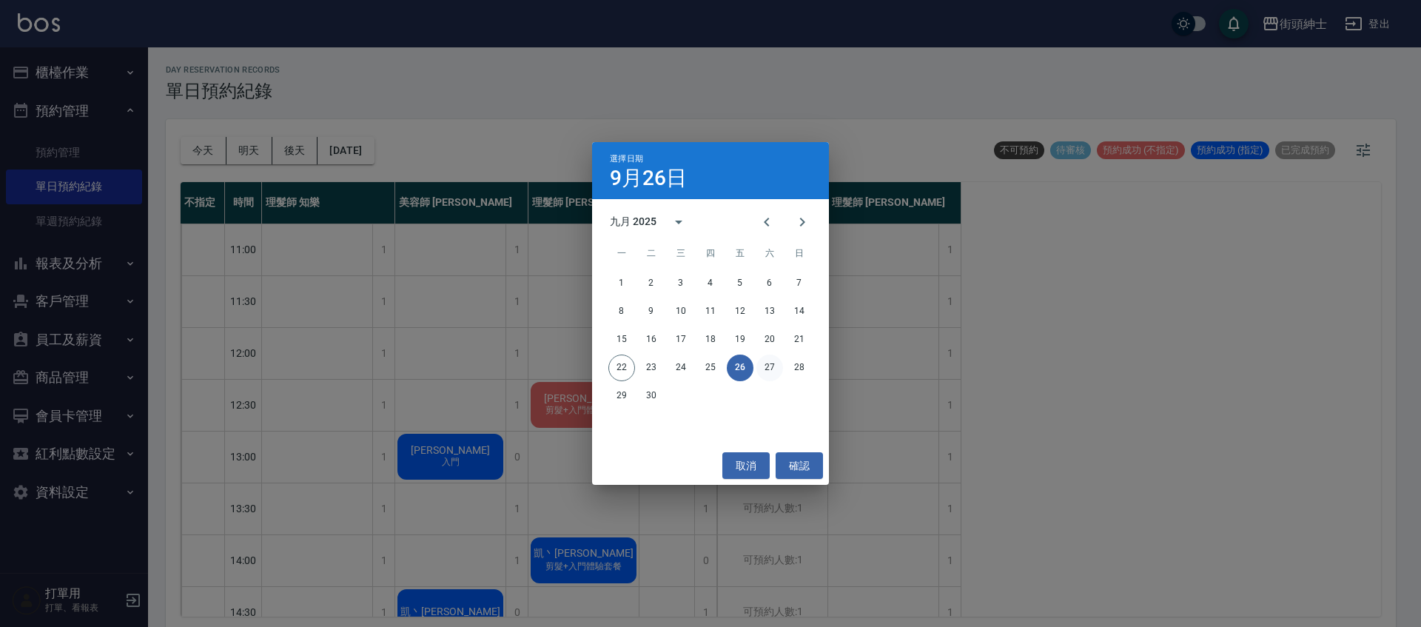
click at [774, 373] on button "27" at bounding box center [770, 368] width 27 height 27
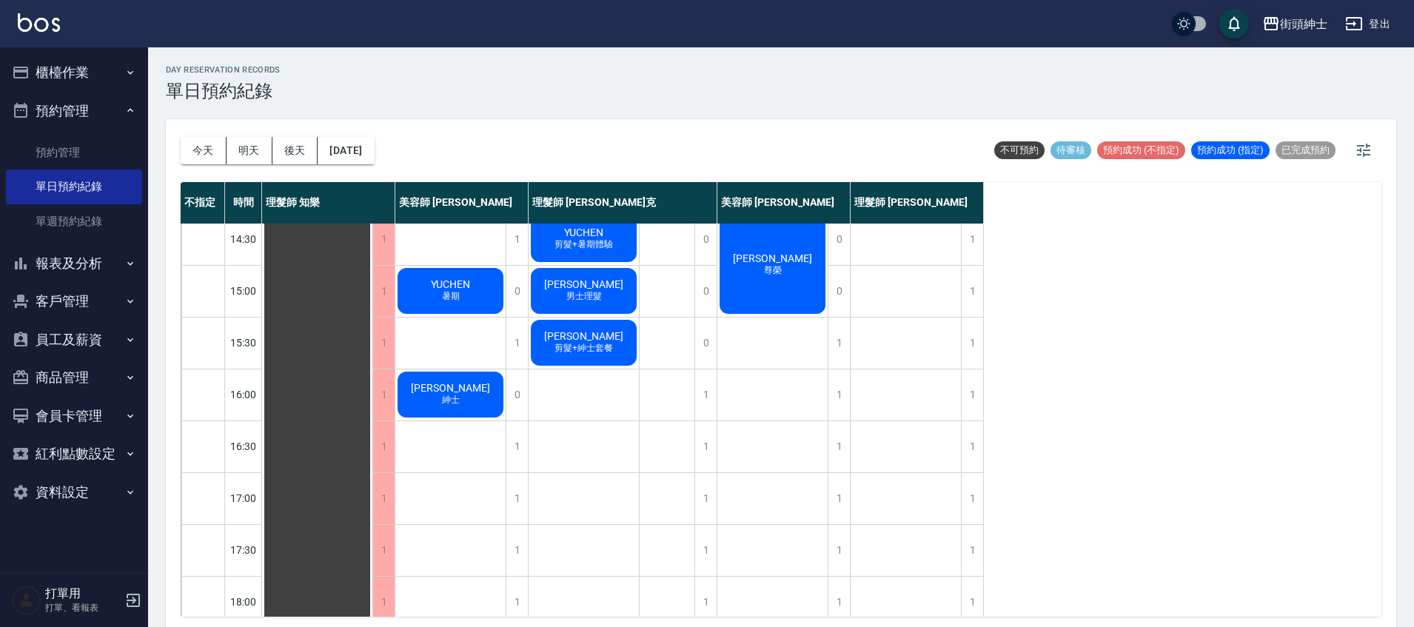
scroll to position [397, 0]
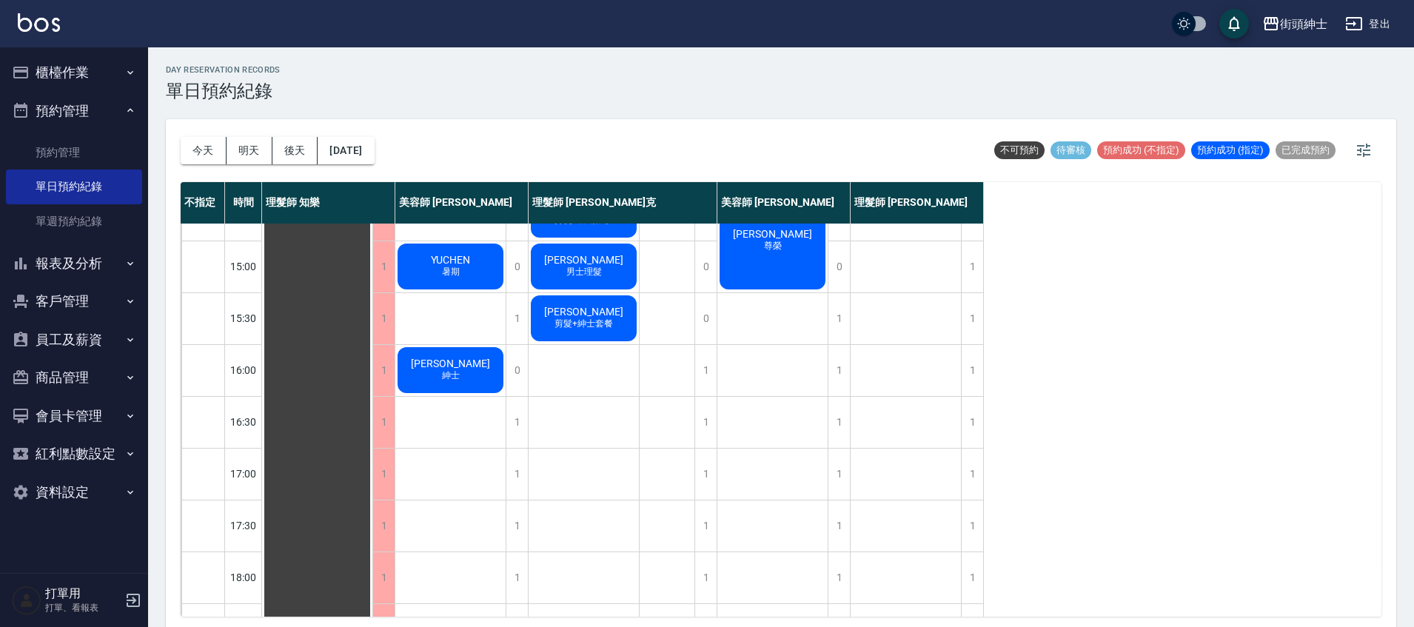
click at [403, 160] on div "今天 明天 後天 2025/09/27 不可預約 待審核 預約成功 (不指定) 預約成功 (指定) 已完成預約" at bounding box center [781, 150] width 1201 height 63
click at [364, 148] on button "2025/09/27" at bounding box center [346, 150] width 56 height 27
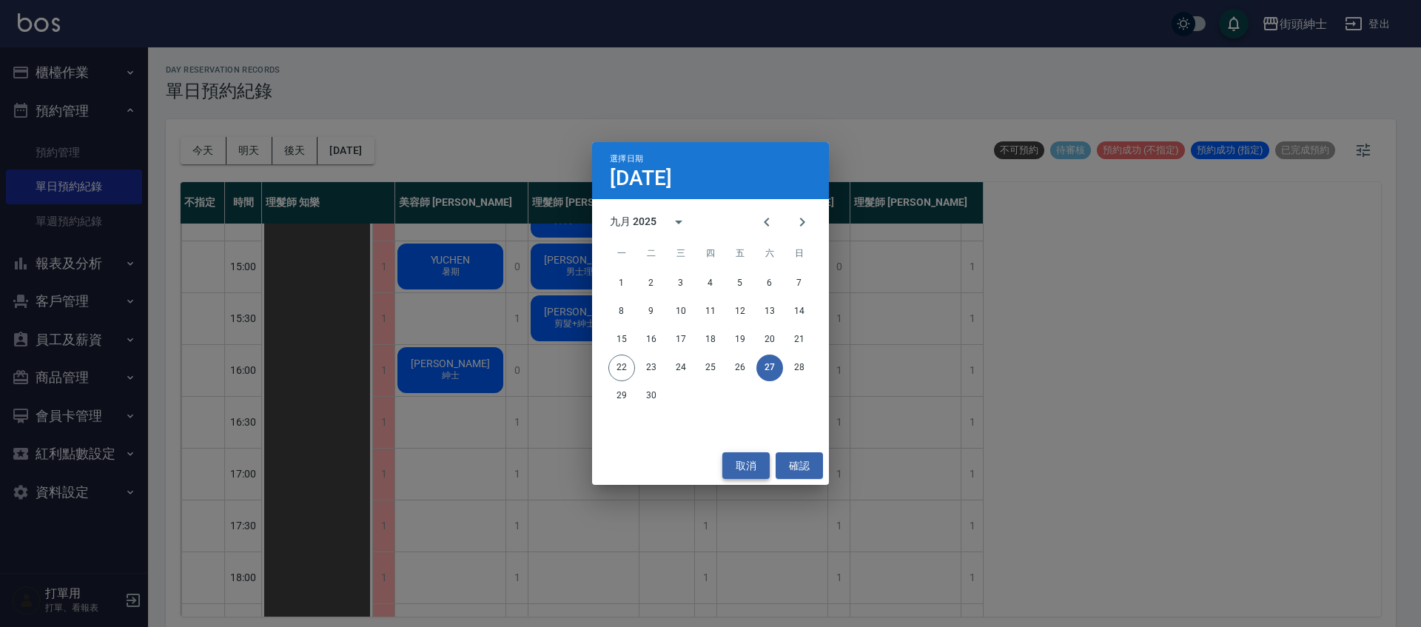
click at [745, 474] on button "取消" at bounding box center [745, 465] width 47 height 27
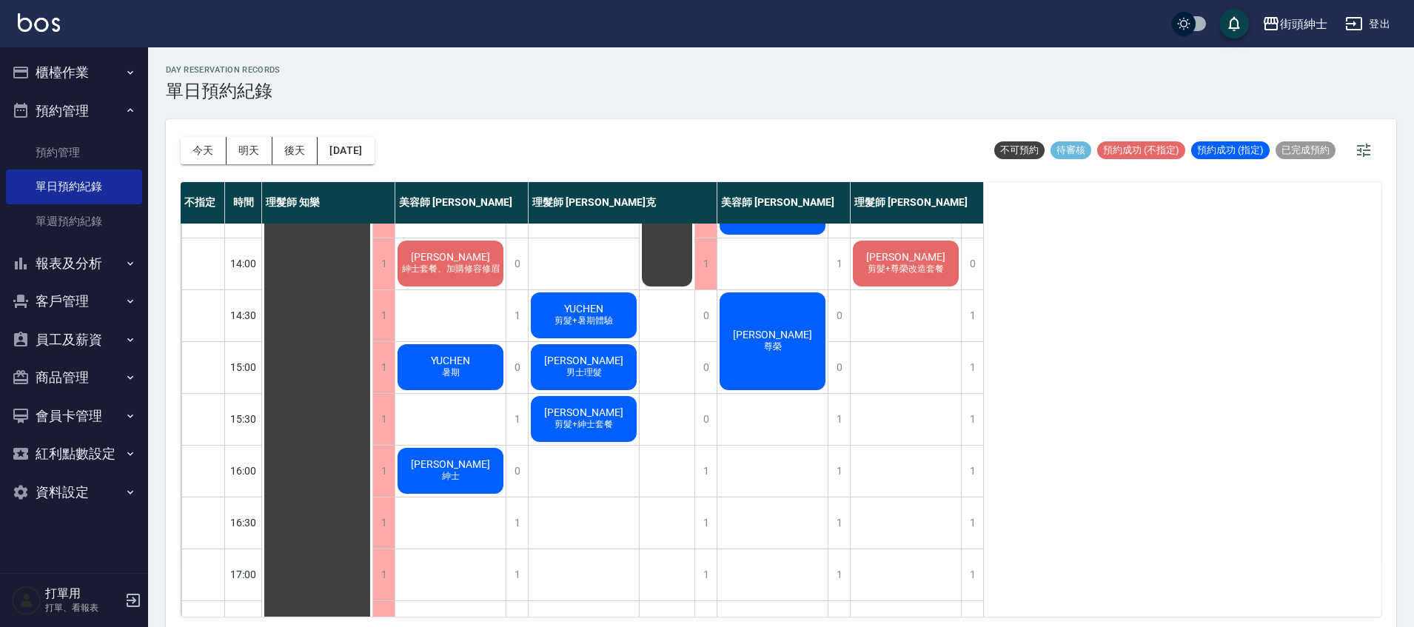
scroll to position [305, 0]
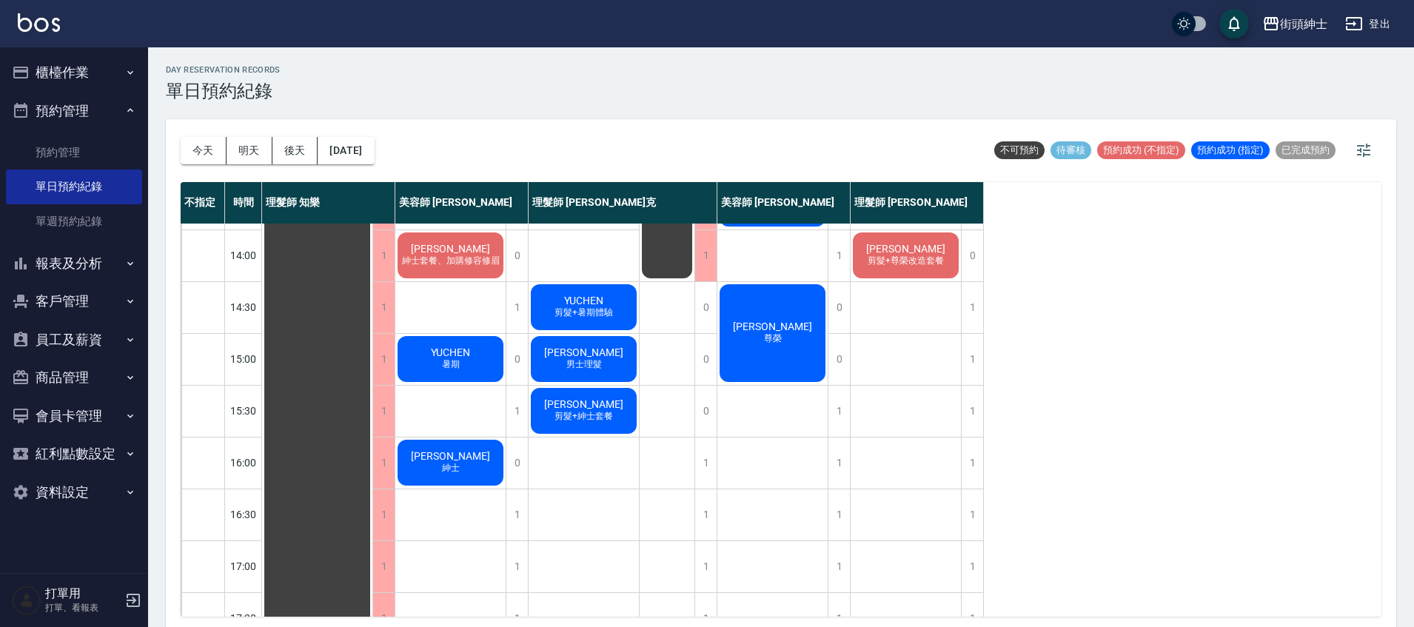
click at [218, 153] on button "今天" at bounding box center [204, 150] width 46 height 27
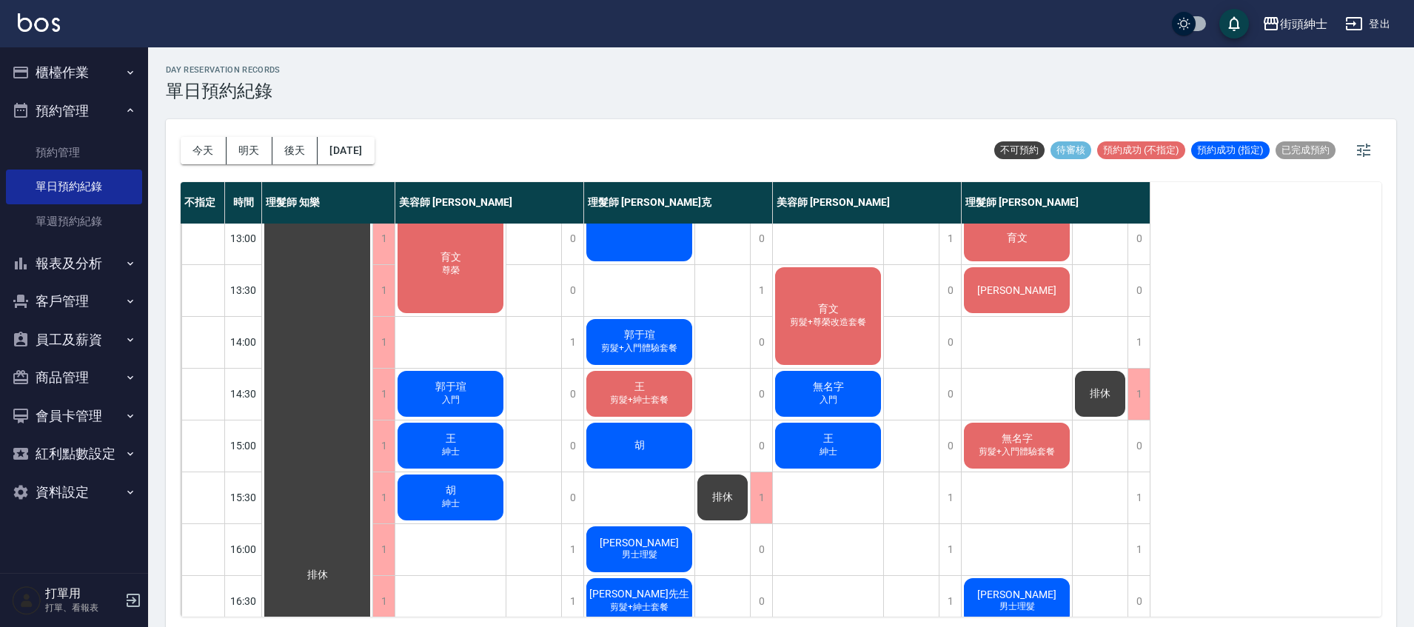
scroll to position [271, 0]
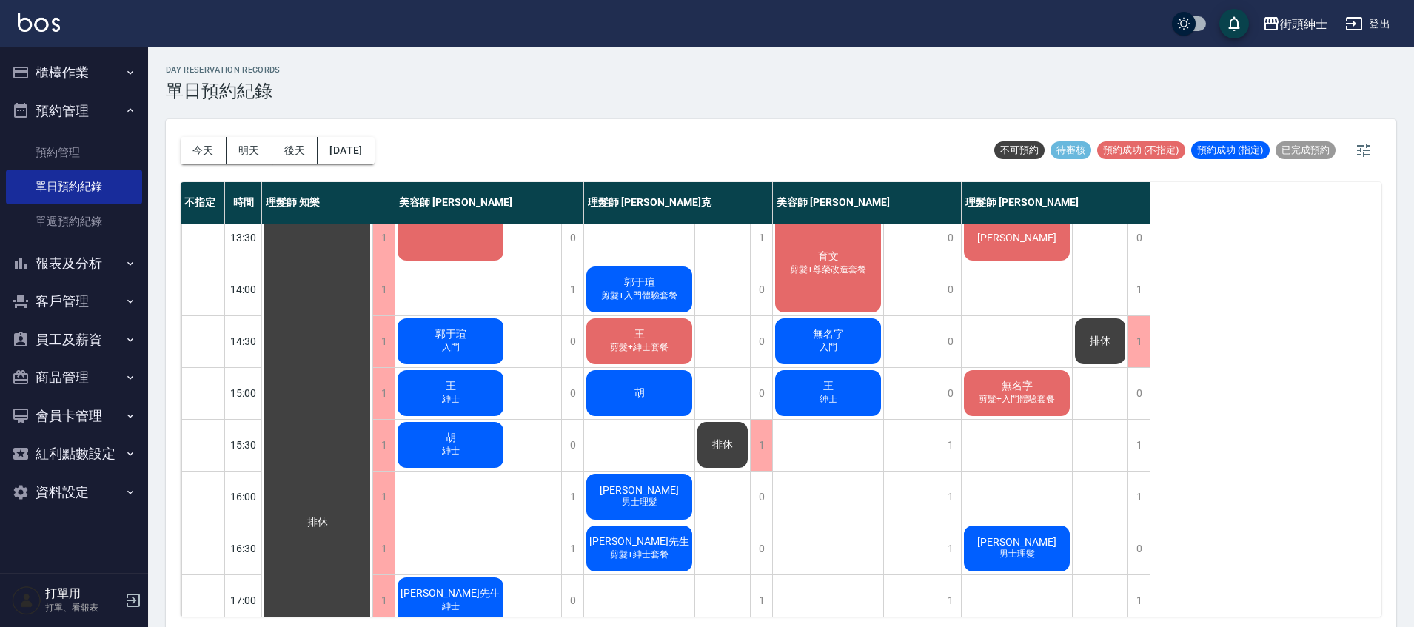
drag, startPoint x: 198, startPoint y: 151, endPoint x: 523, endPoint y: 309, distance: 361.9
click at [198, 152] on button "今天" at bounding box center [204, 150] width 46 height 27
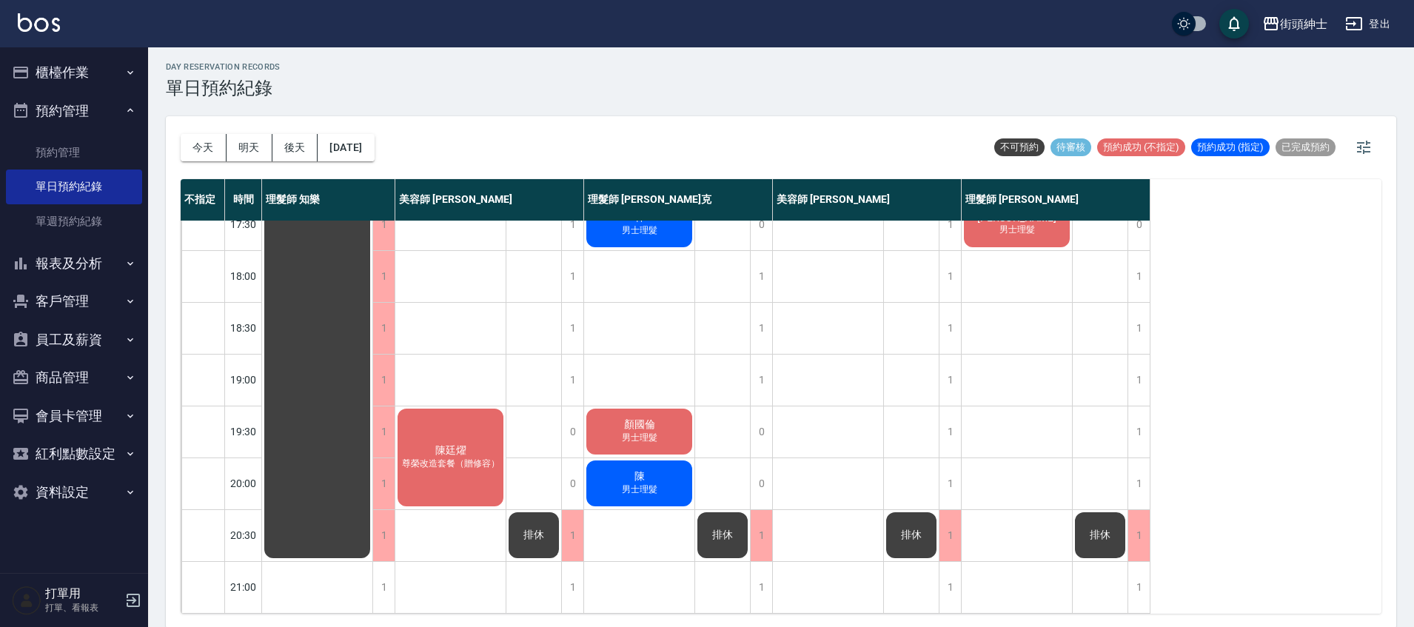
scroll to position [4, 0]
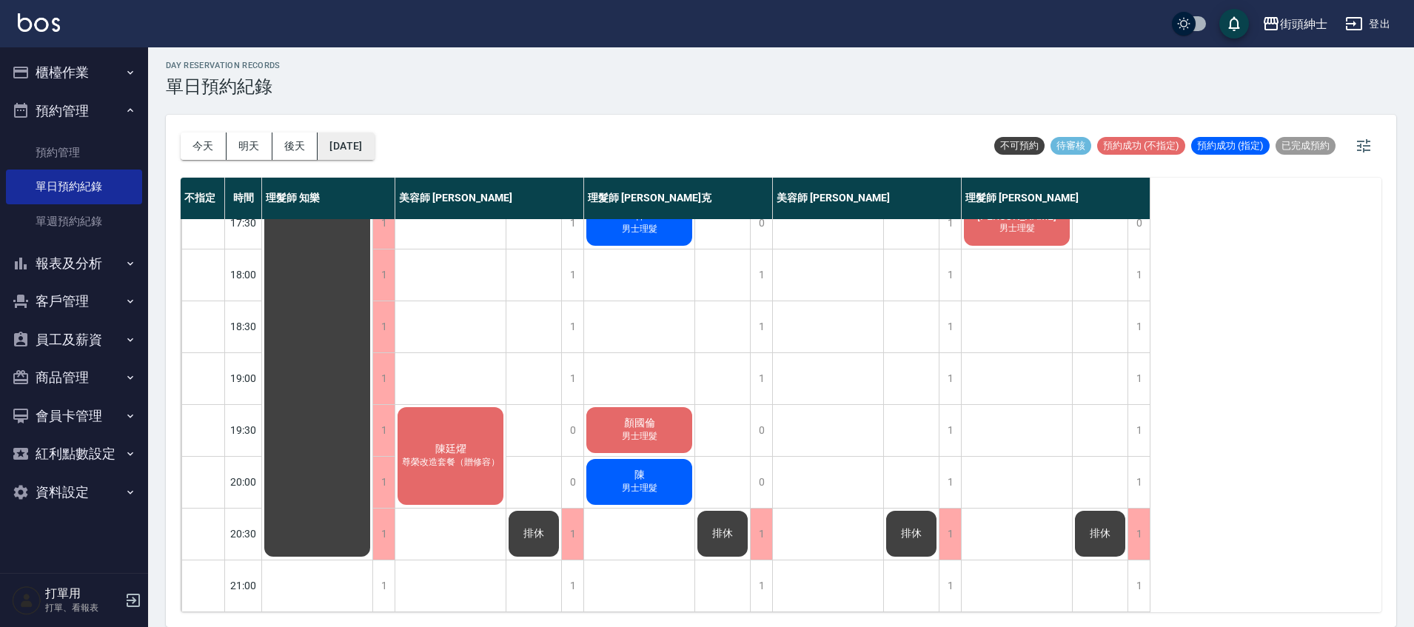
click at [362, 144] on button "[DATE]" at bounding box center [346, 145] width 56 height 27
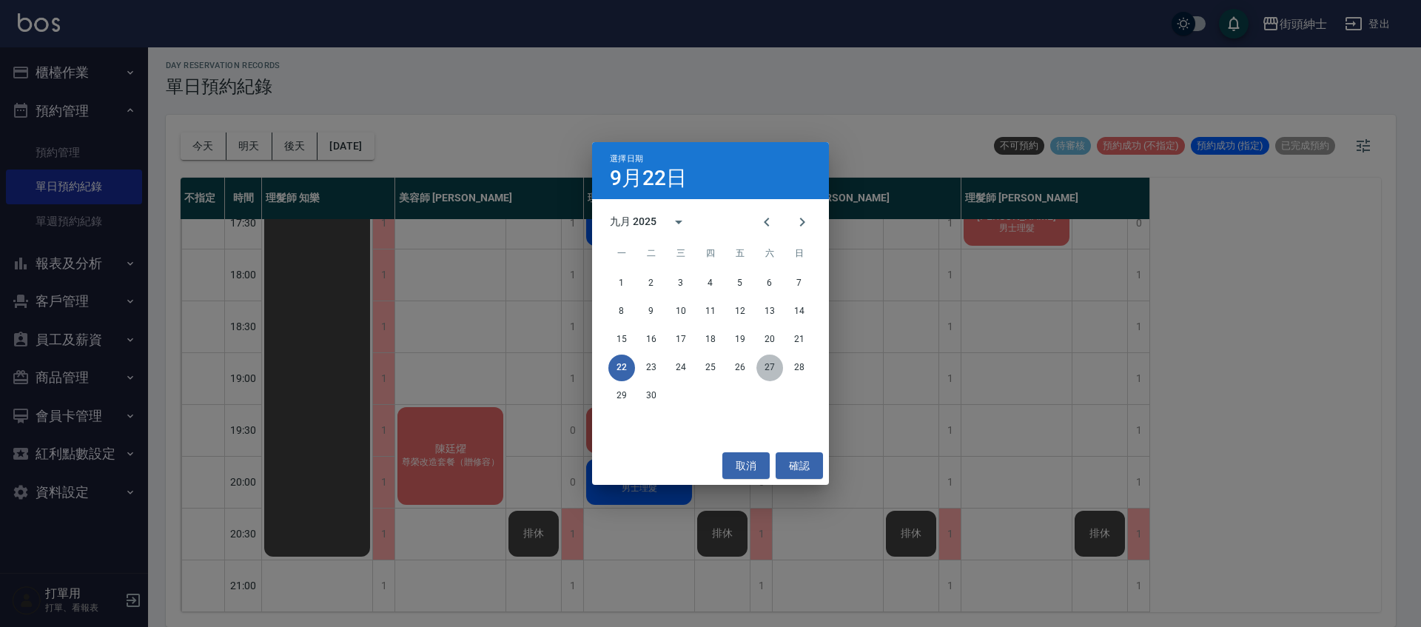
click at [766, 364] on button "27" at bounding box center [770, 368] width 27 height 27
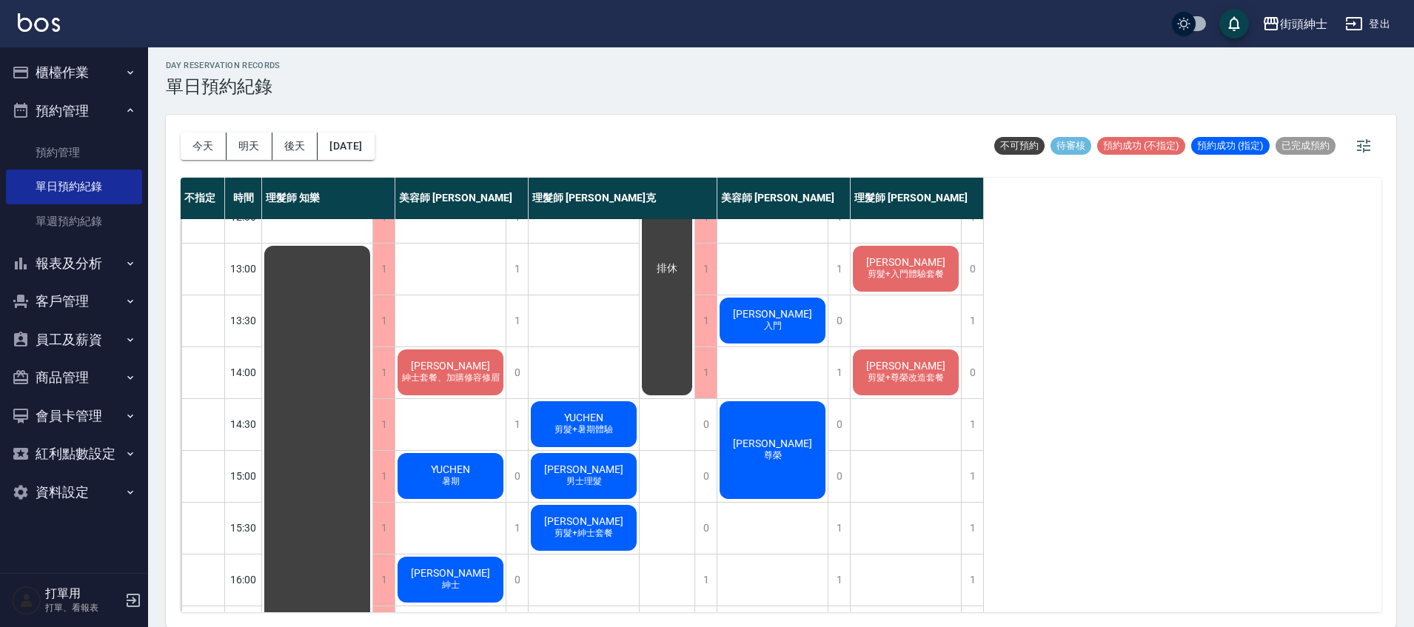
scroll to position [463, 0]
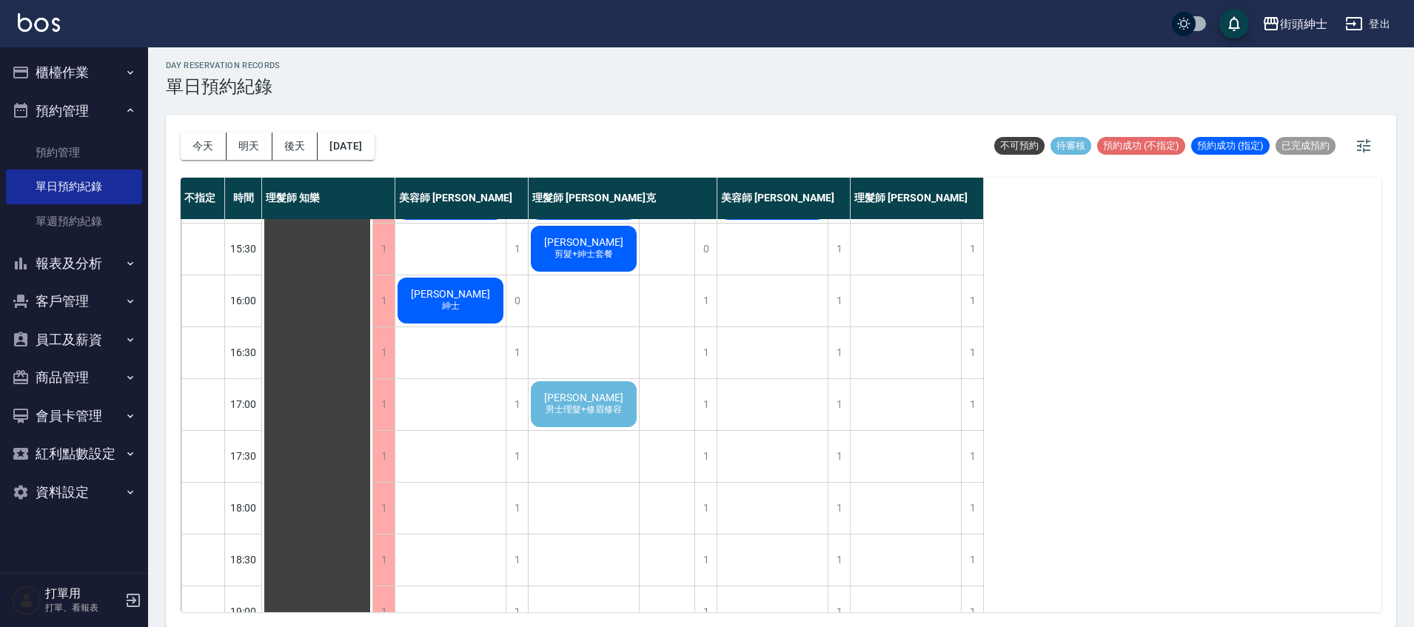
click at [615, 404] on span "男士理髮+修眉修容" at bounding box center [584, 409] width 82 height 13
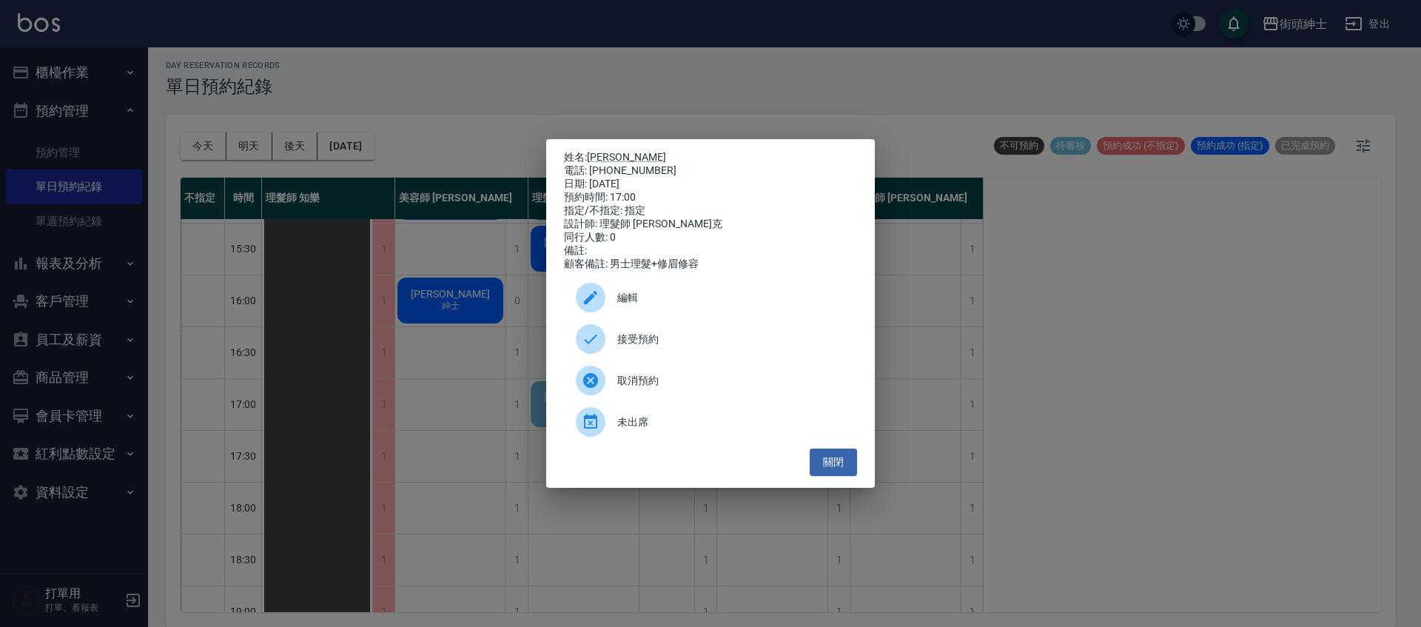
click at [686, 338] on span "接受預約" at bounding box center [731, 340] width 228 height 16
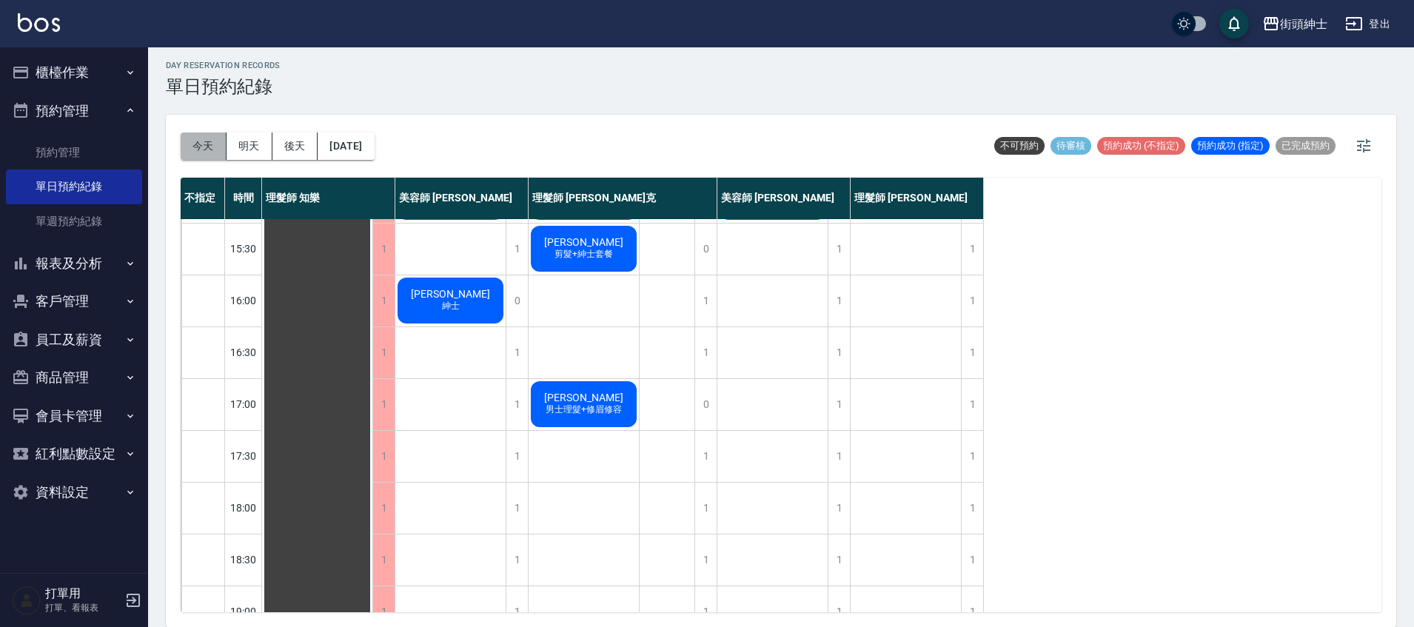
click at [212, 150] on button "今天" at bounding box center [204, 145] width 46 height 27
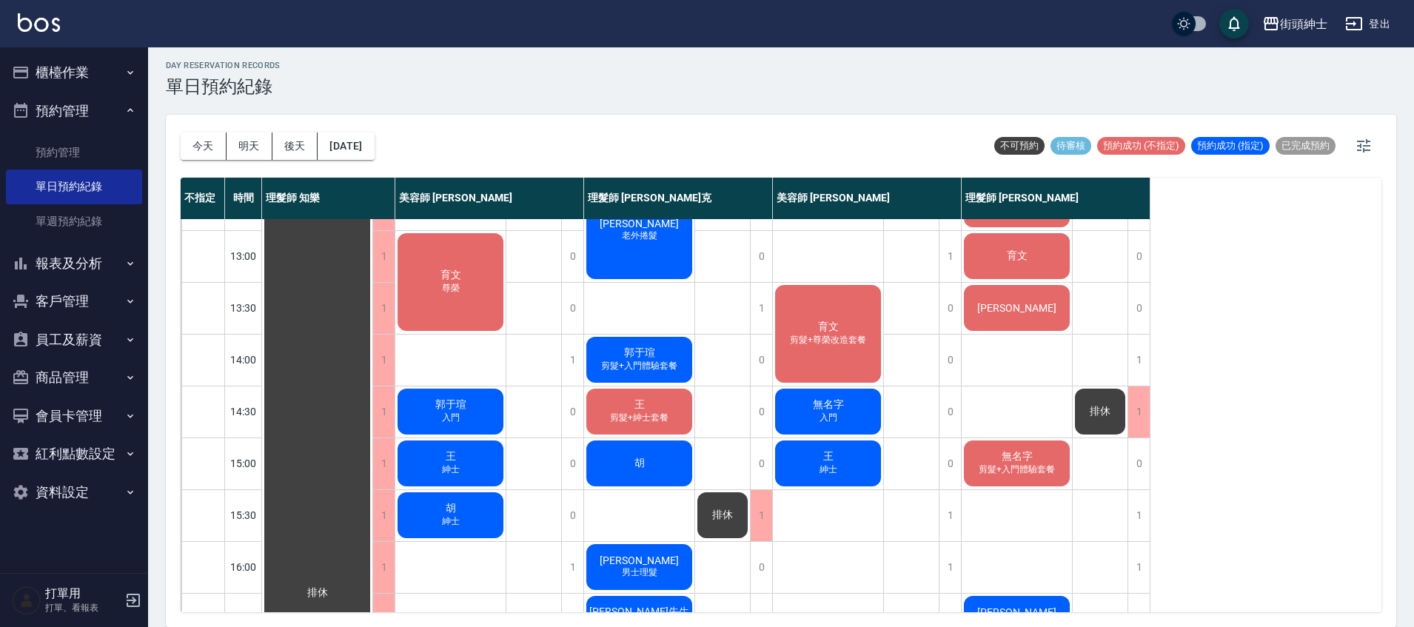
scroll to position [185, 0]
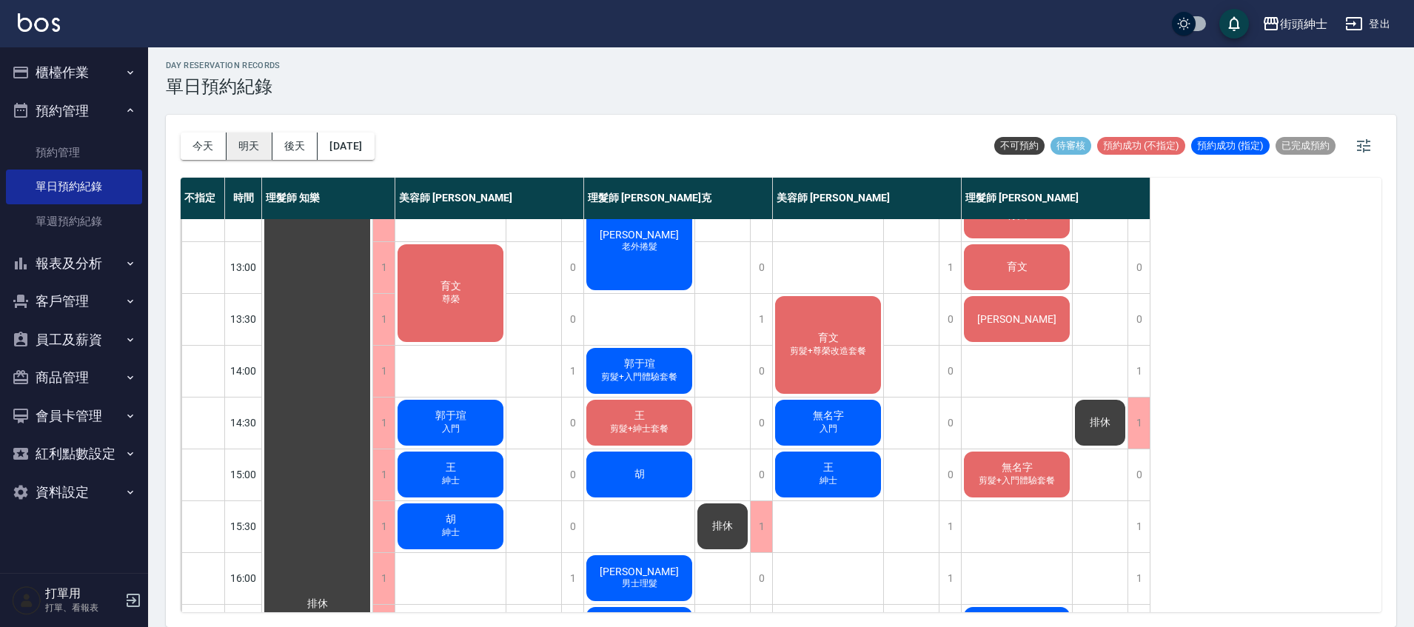
click at [258, 147] on button "明天" at bounding box center [250, 145] width 46 height 27
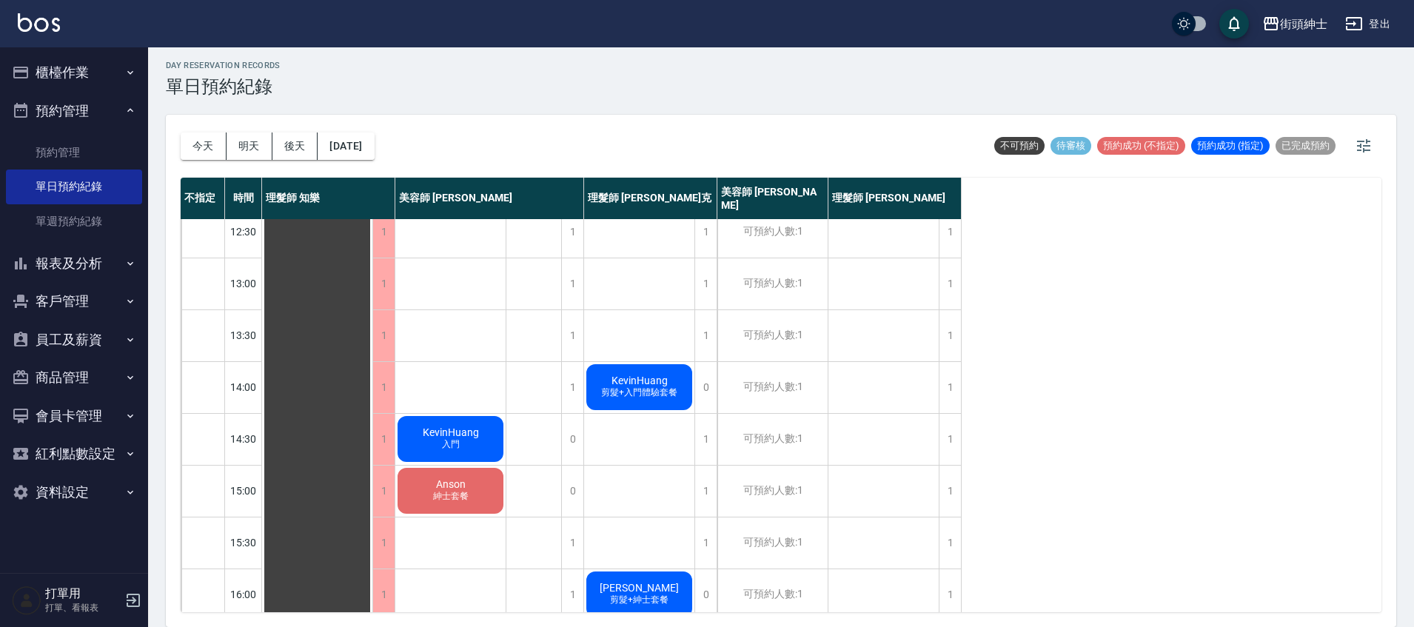
scroll to position [93, 0]
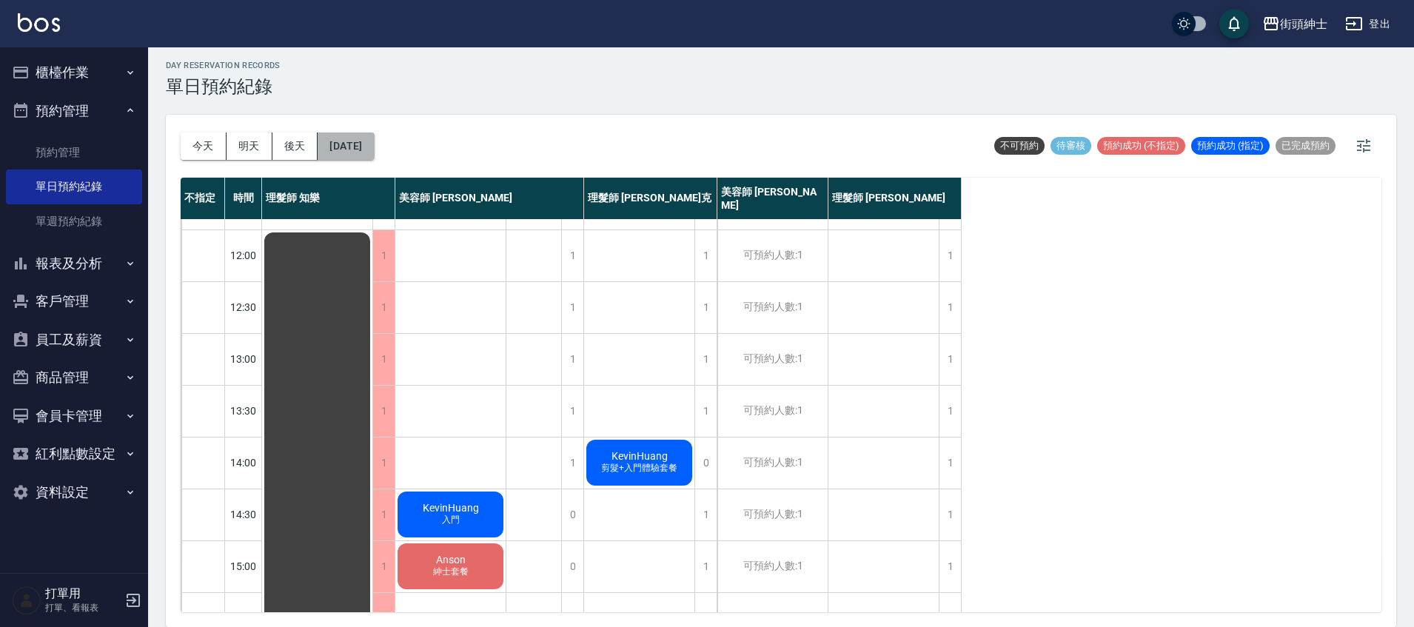
click at [340, 150] on button "2025/09/23" at bounding box center [346, 145] width 56 height 27
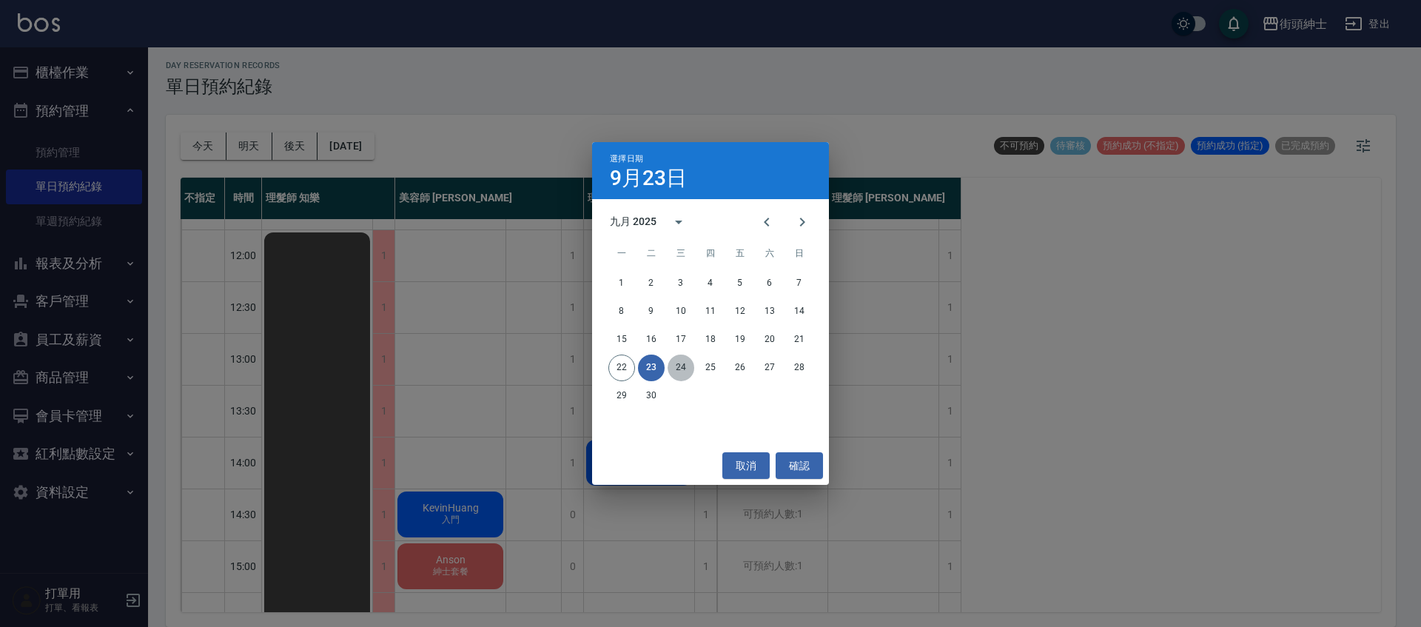
click at [674, 377] on button "24" at bounding box center [681, 368] width 27 height 27
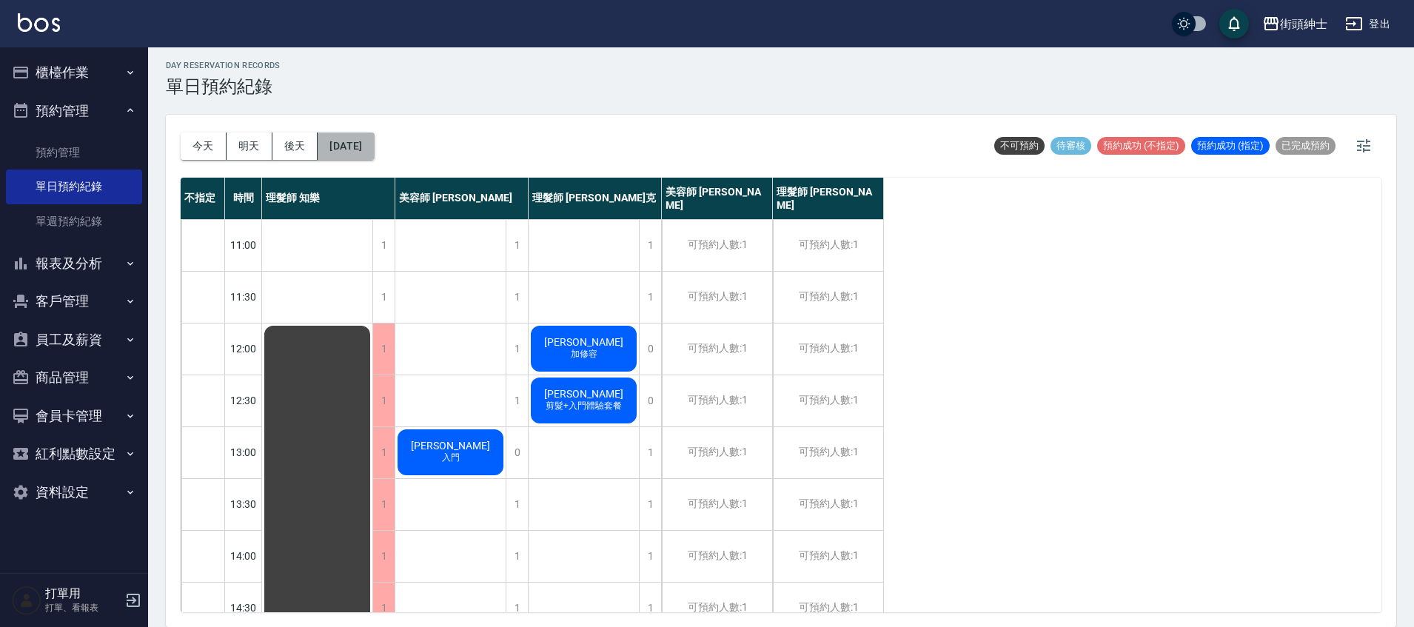
click at [370, 156] on button "2025/09/24" at bounding box center [346, 145] width 56 height 27
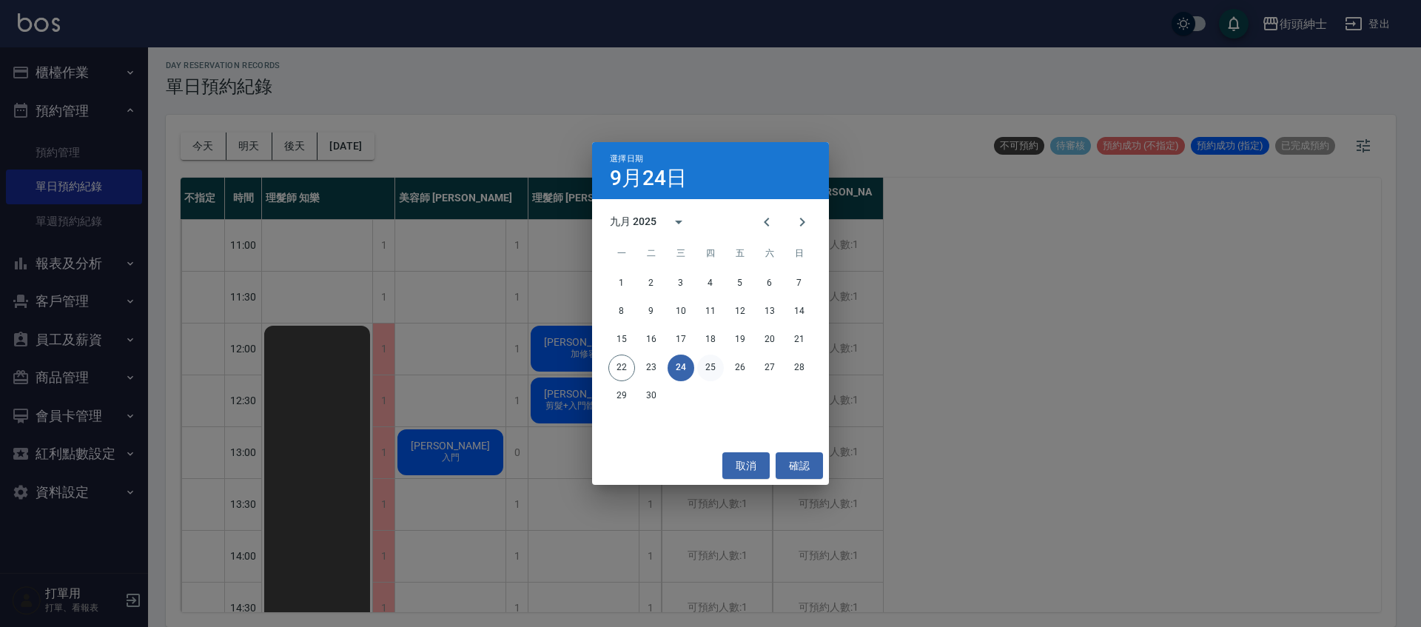
click at [711, 371] on button "25" at bounding box center [710, 368] width 27 height 27
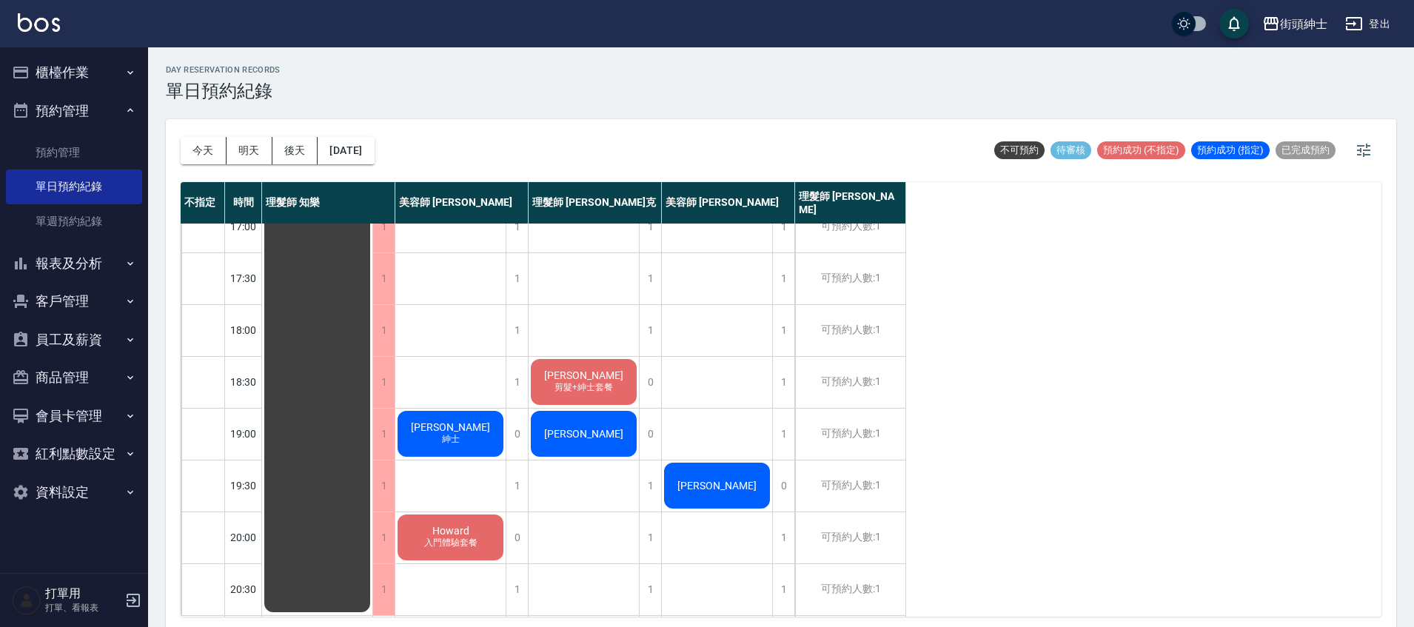
scroll to position [645, 0]
click at [375, 166] on div "今天 明天 後天 2025/09/25" at bounding box center [278, 150] width 194 height 63
click at [349, 161] on button "2025/09/25" at bounding box center [346, 150] width 56 height 27
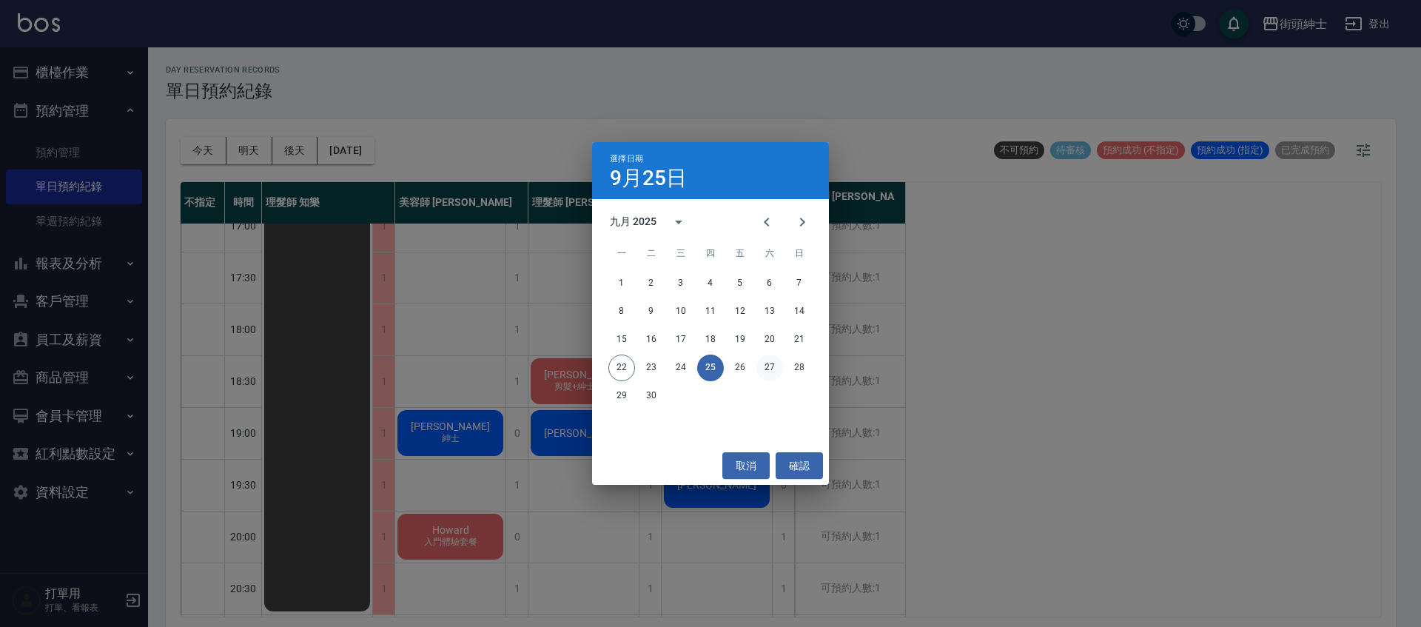
click at [766, 376] on button "27" at bounding box center [770, 368] width 27 height 27
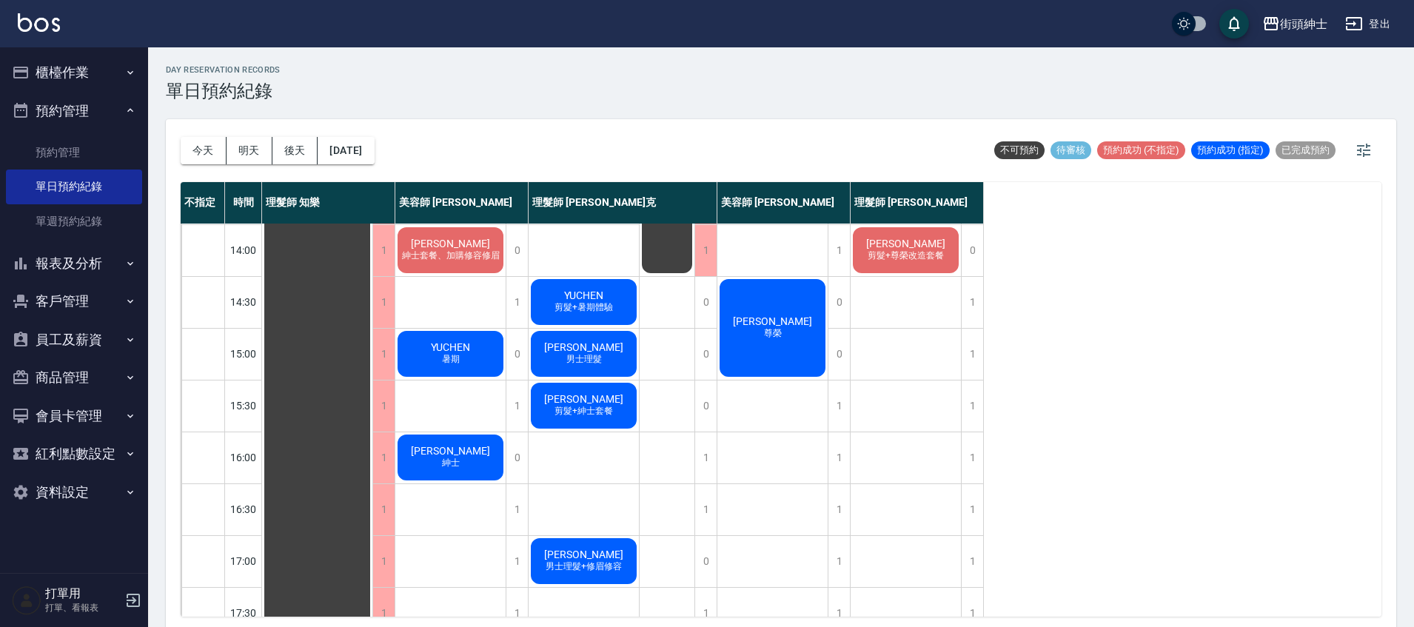
scroll to position [620, 0]
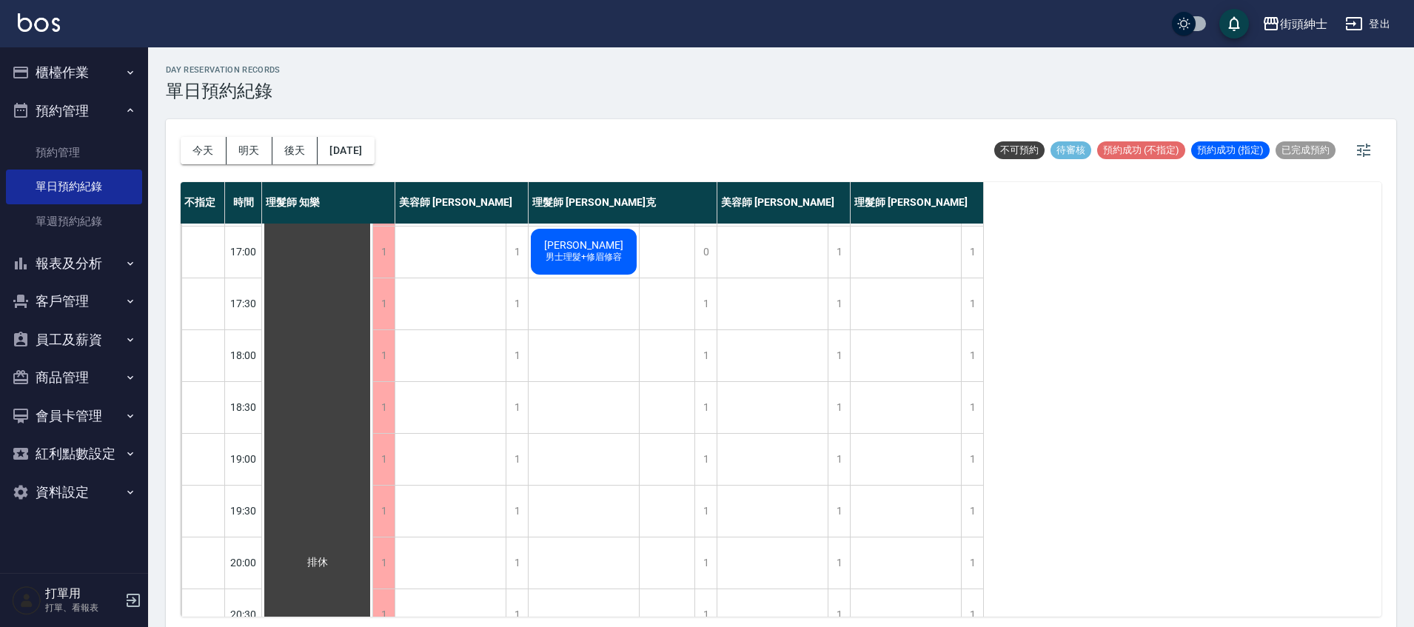
click at [375, 164] on div "今天 明天 後天 2025/09/27" at bounding box center [278, 150] width 194 height 63
click at [374, 161] on button "2025/09/27" at bounding box center [346, 150] width 56 height 27
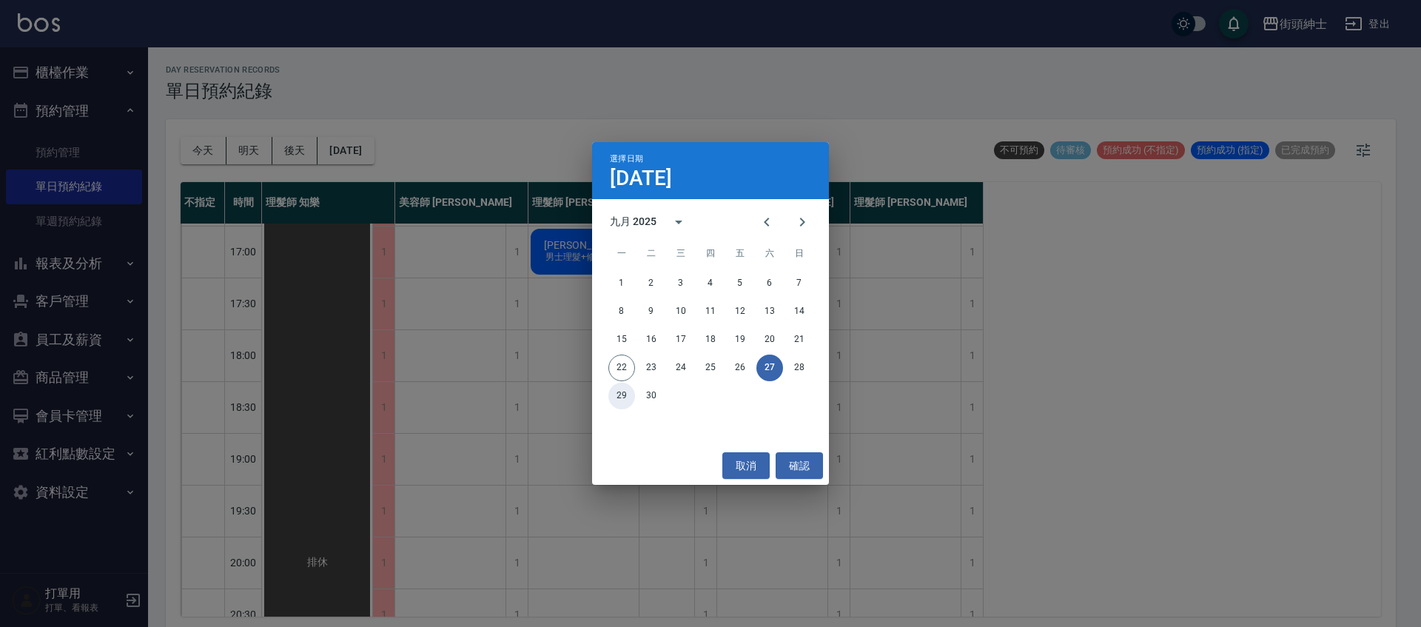
click at [615, 392] on button "29" at bounding box center [621, 396] width 27 height 27
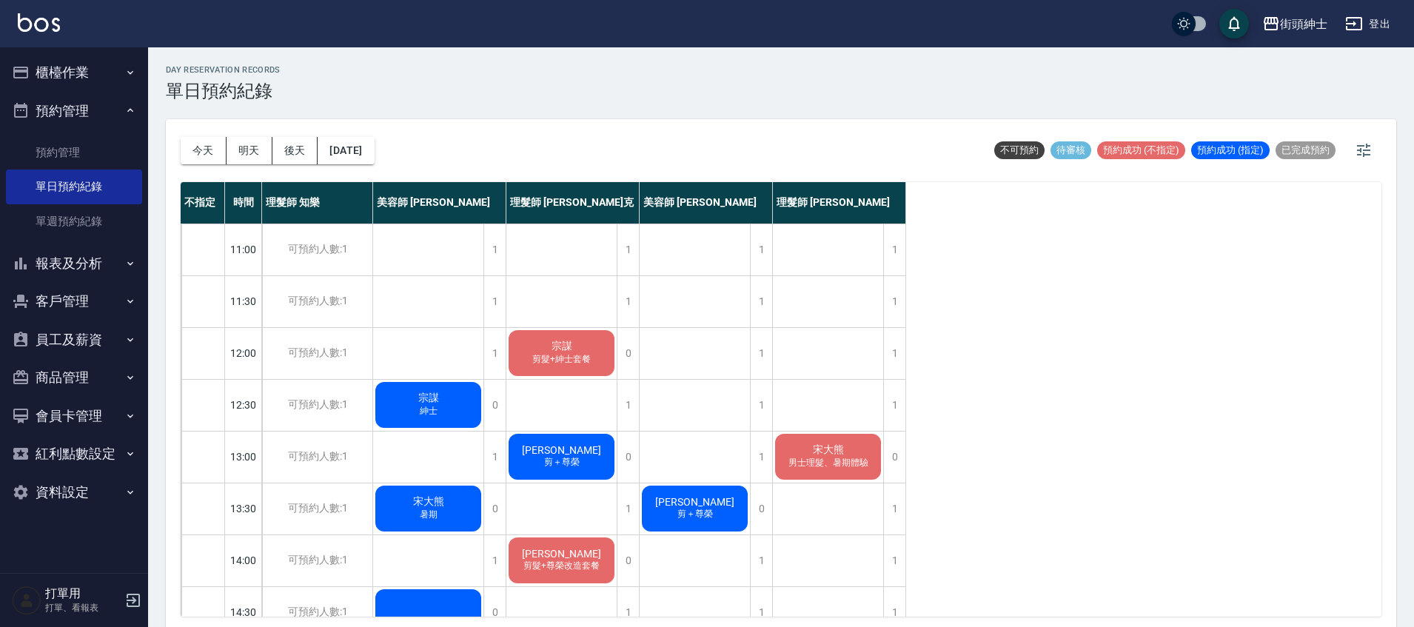
scroll to position [130, 0]
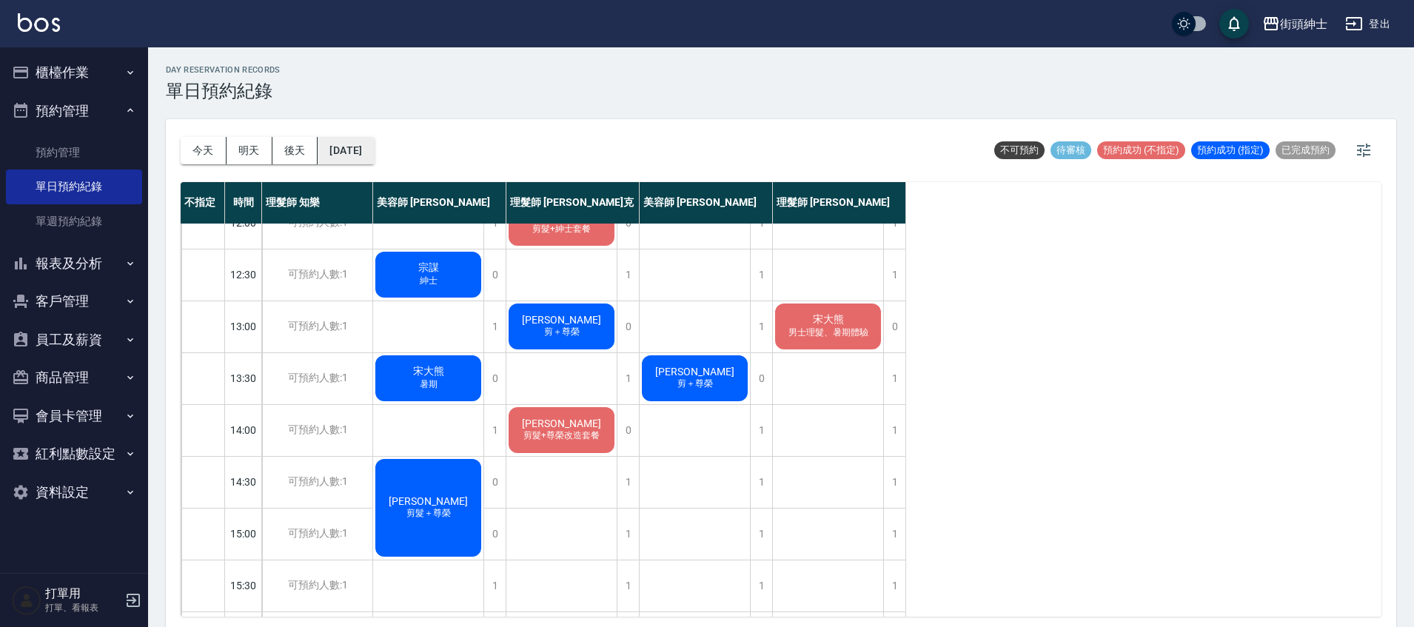
click at [356, 147] on button "2025/09/29" at bounding box center [346, 150] width 56 height 27
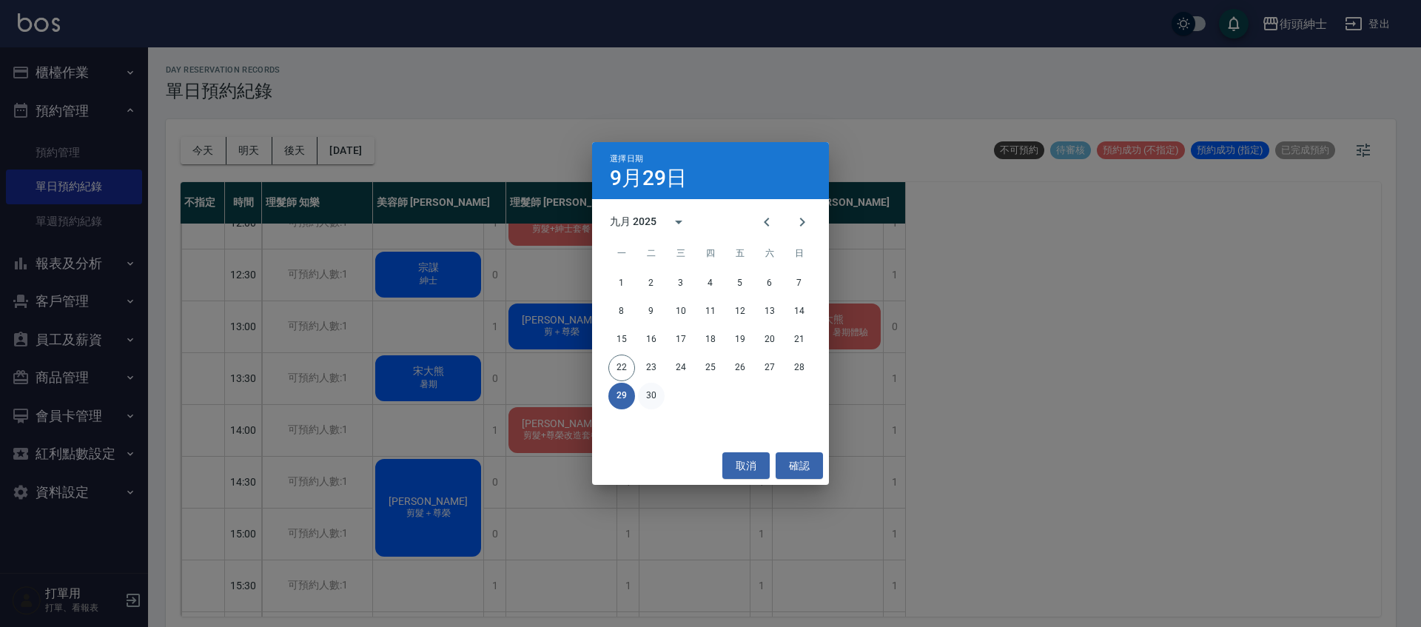
click at [658, 393] on button "30" at bounding box center [651, 396] width 27 height 27
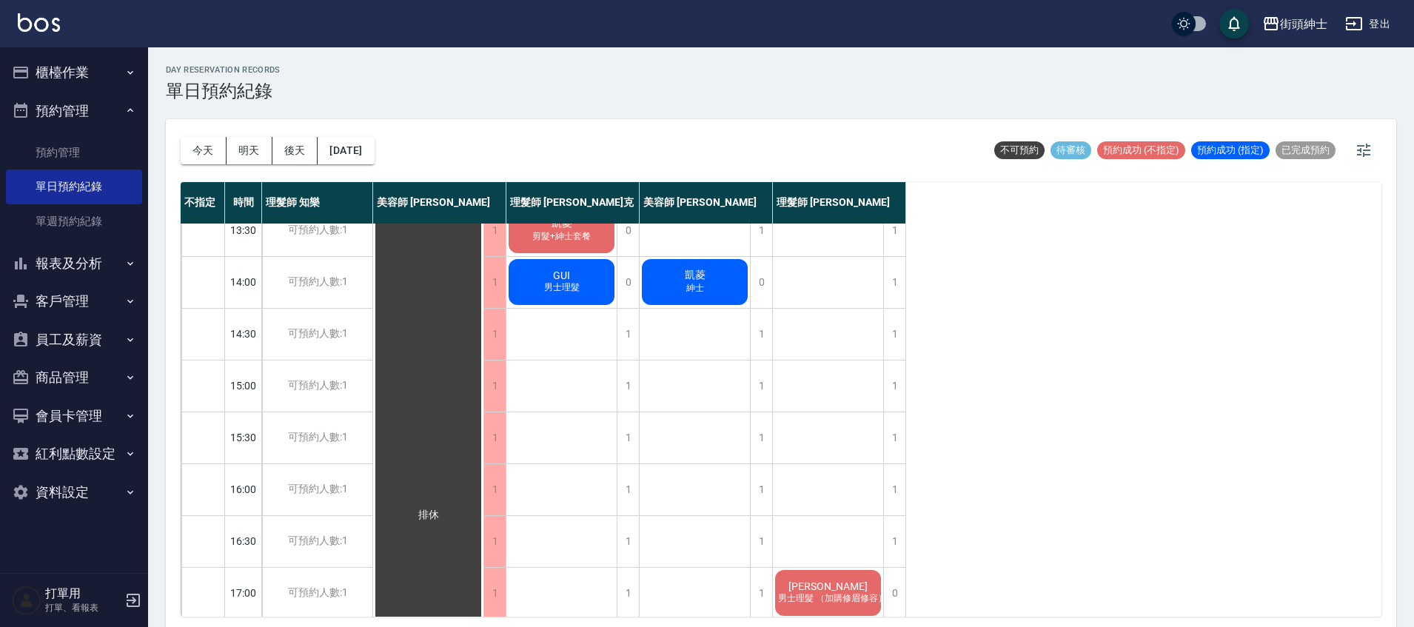
scroll to position [270, 0]
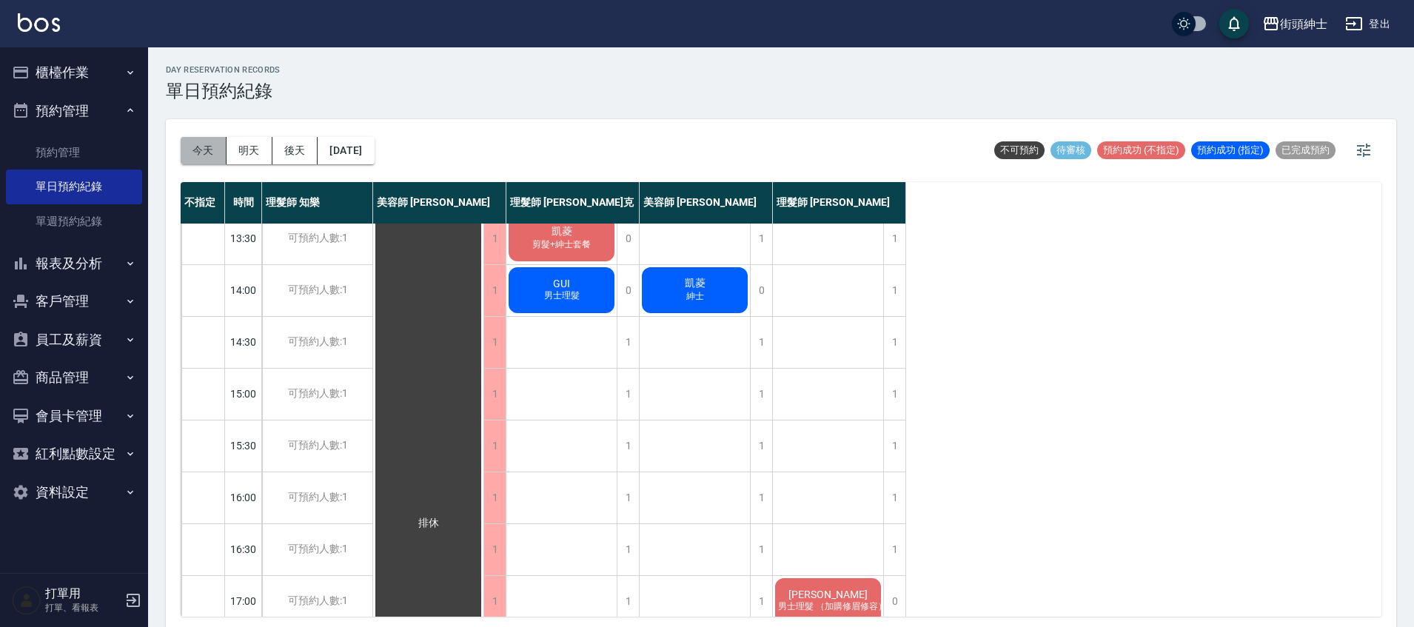
click at [198, 141] on button "今天" at bounding box center [204, 150] width 46 height 27
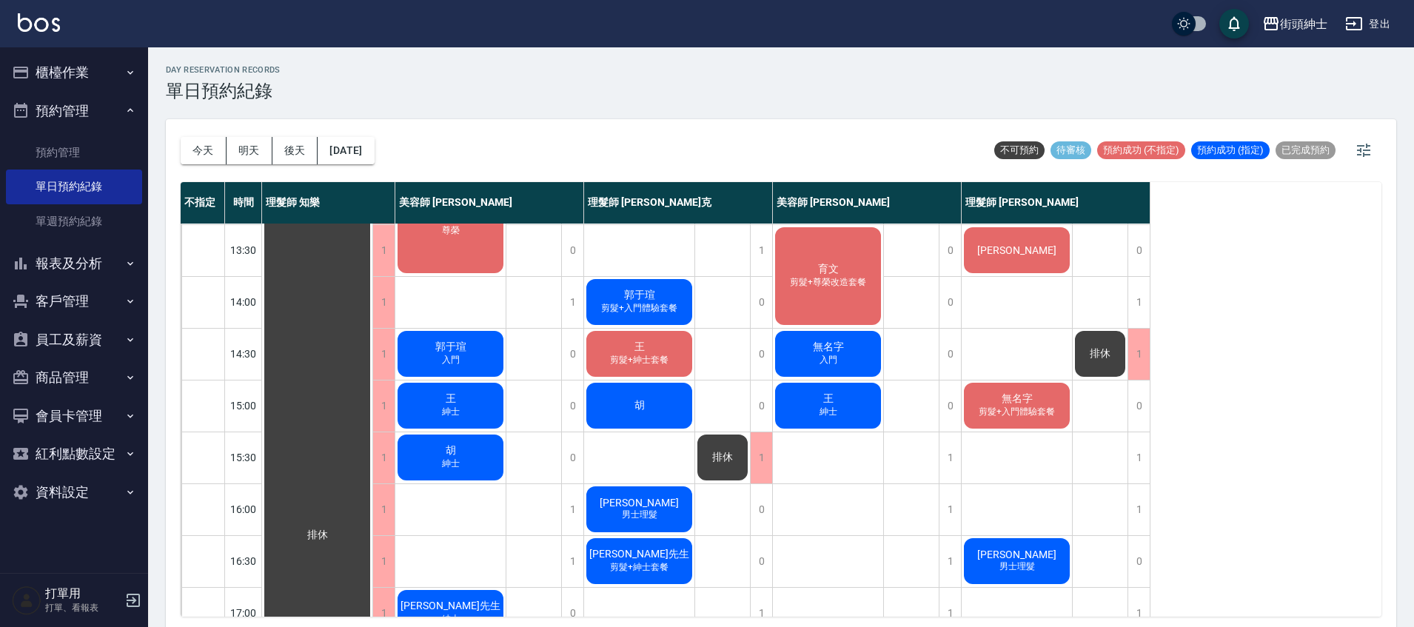
scroll to position [318, 0]
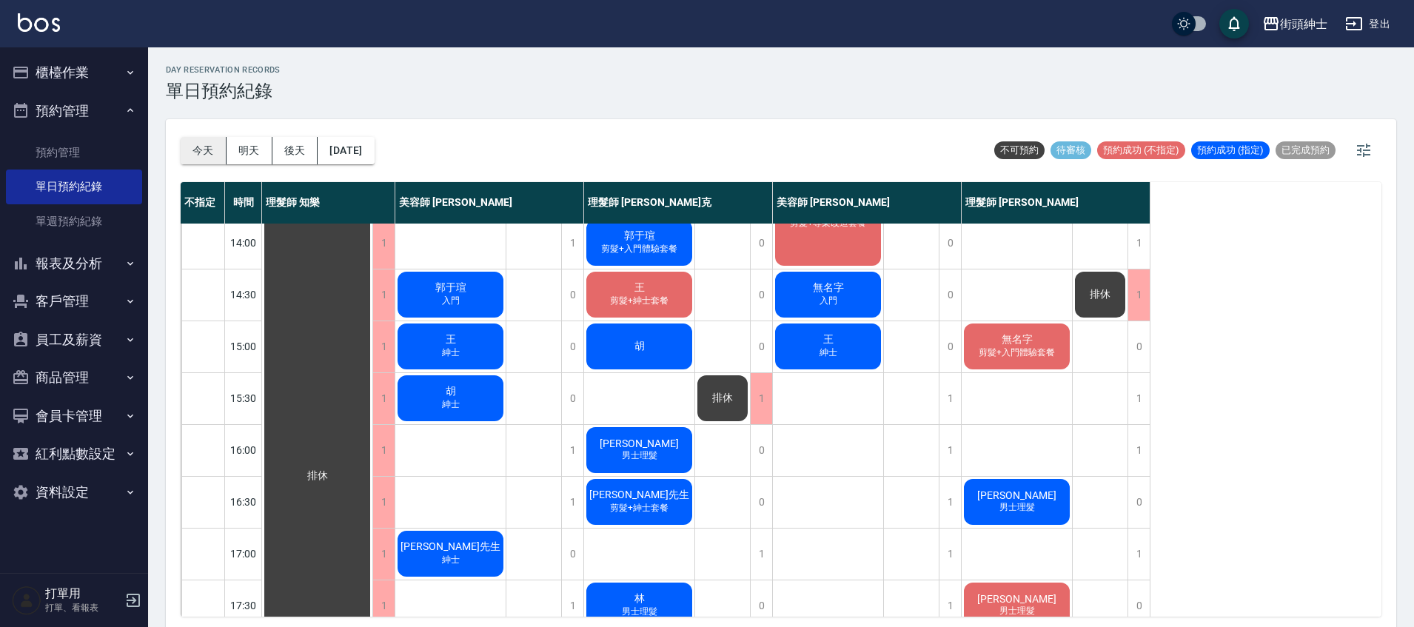
click at [224, 159] on button "今天" at bounding box center [204, 150] width 46 height 27
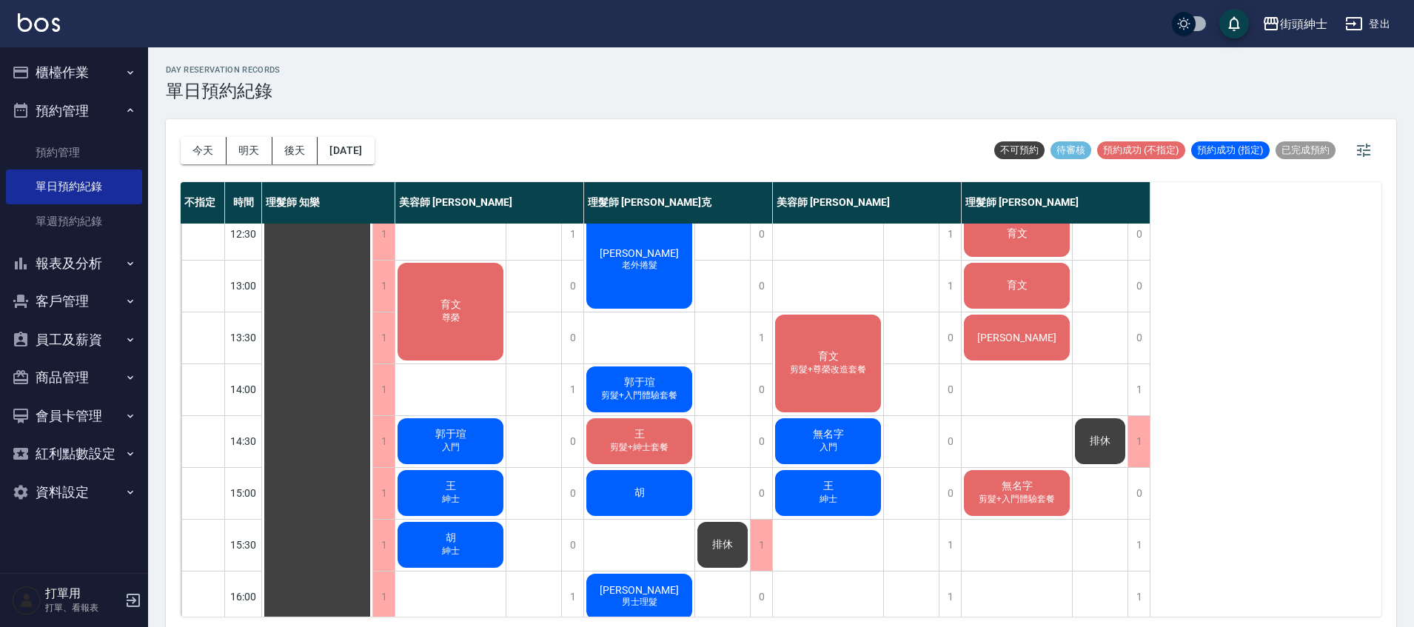
scroll to position [174, 0]
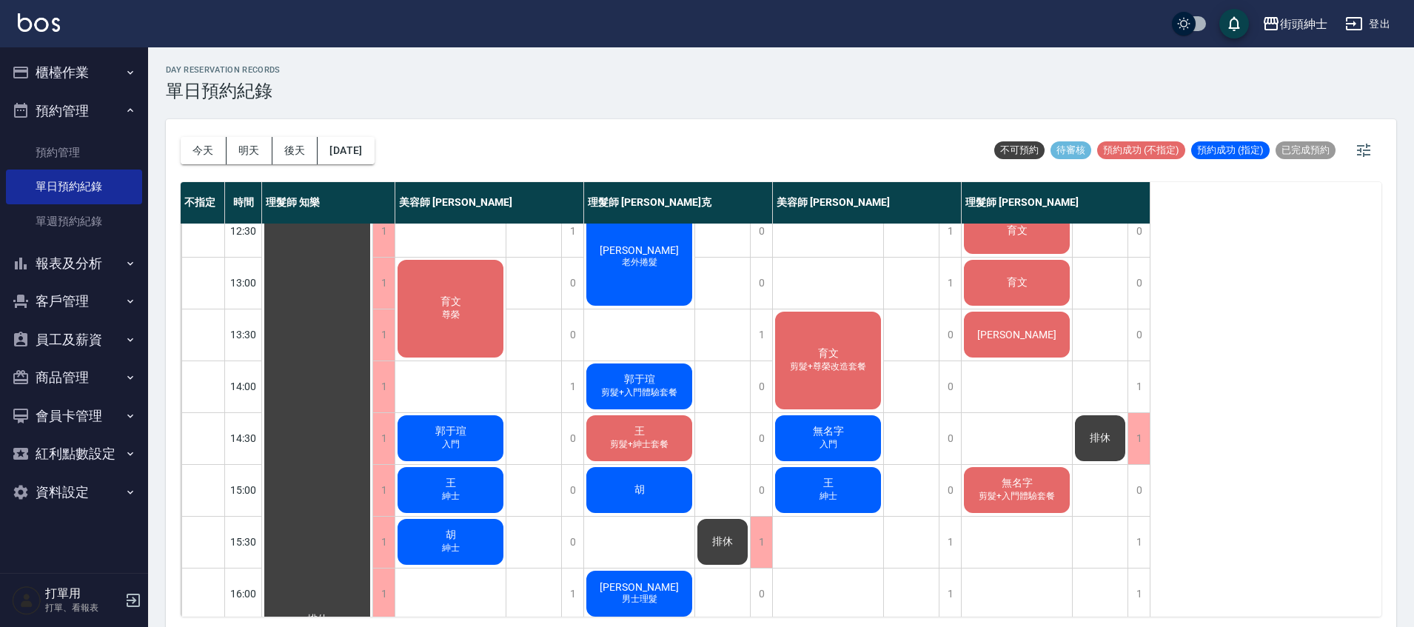
click at [853, 437] on div "無名字 入門" at bounding box center [828, 438] width 110 height 50
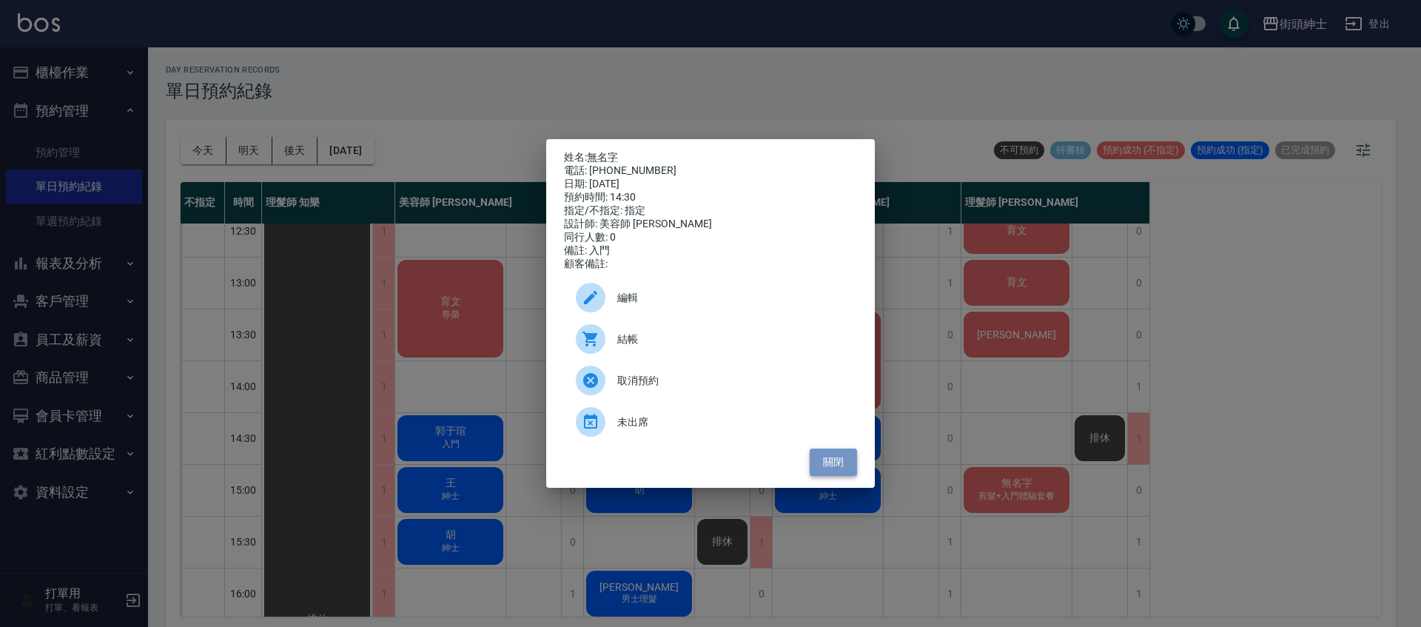
click at [838, 469] on button "關閉" at bounding box center [833, 462] width 47 height 27
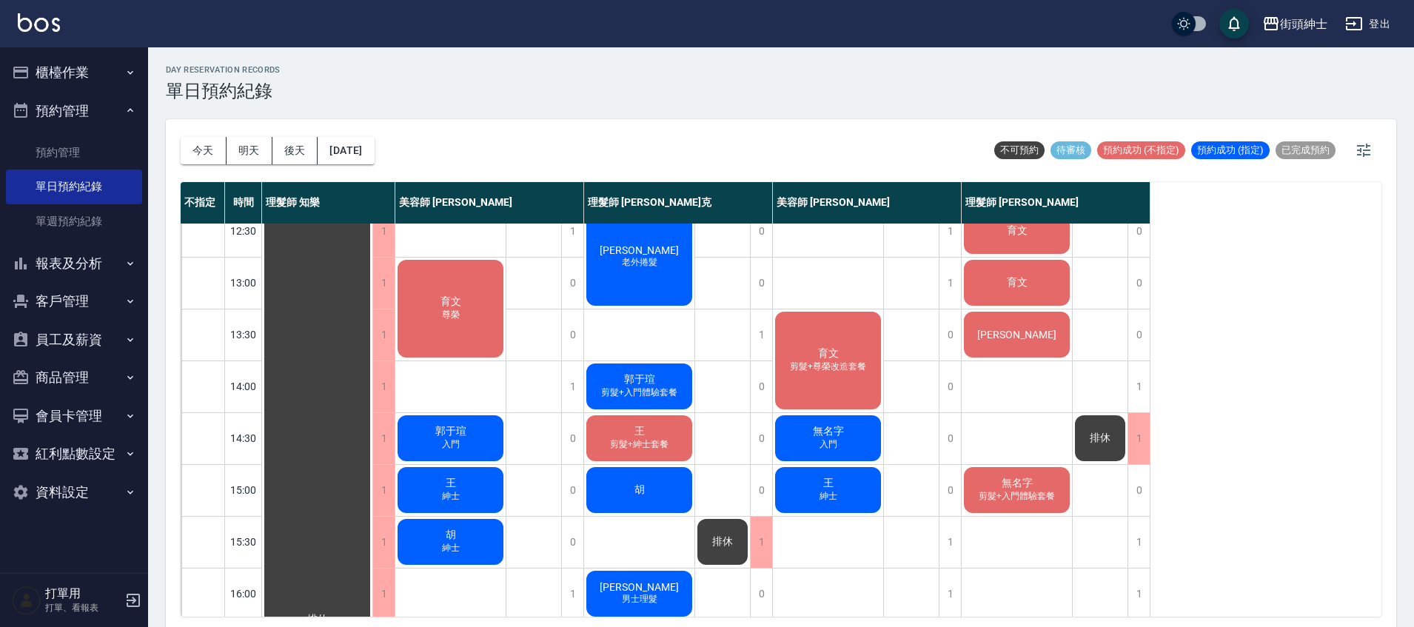
click at [688, 430] on div "王 剪髮+紳士套餐" at bounding box center [639, 438] width 110 height 50
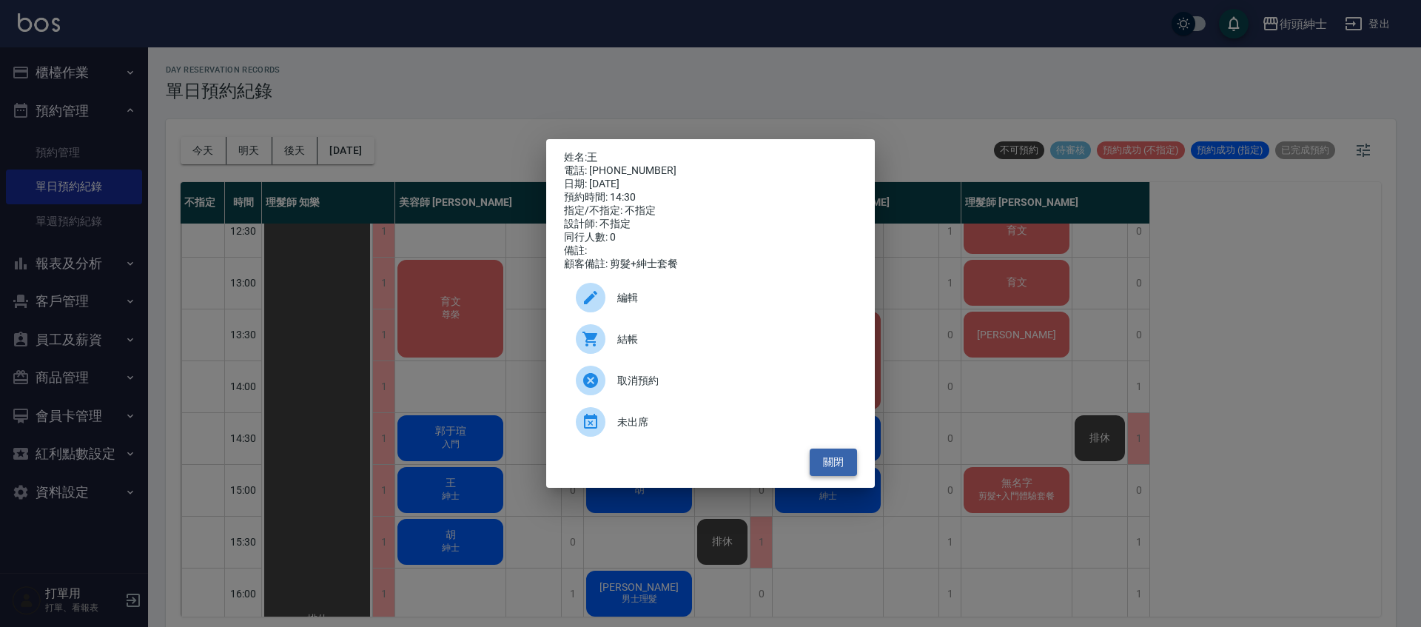
click at [811, 472] on button "關閉" at bounding box center [833, 462] width 47 height 27
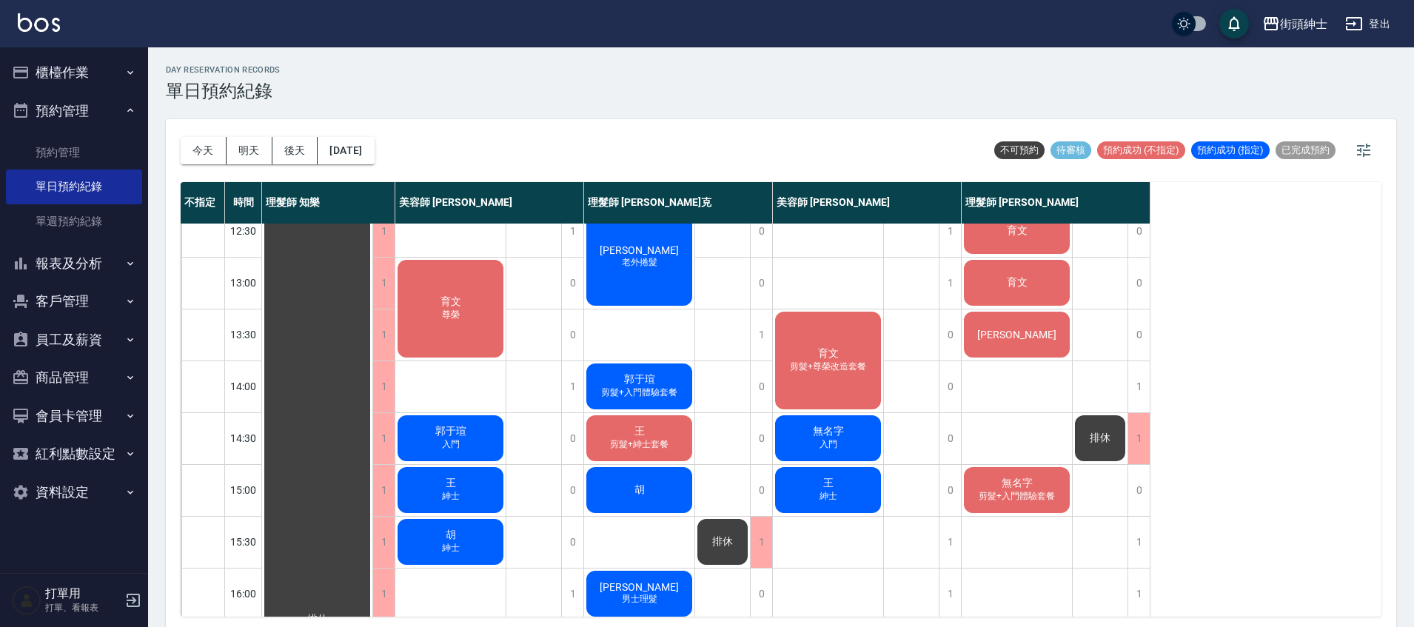
click at [831, 483] on span "王" at bounding box center [828, 483] width 16 height 13
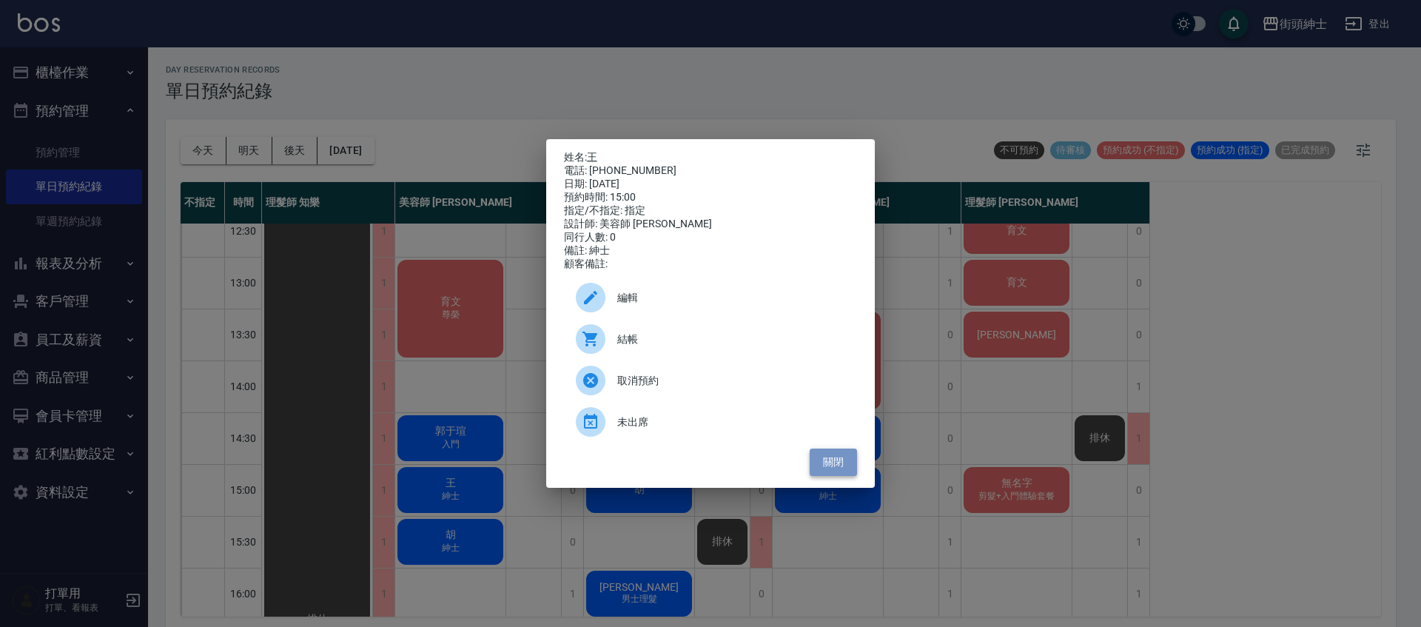
click at [826, 471] on button "關閉" at bounding box center [833, 462] width 47 height 27
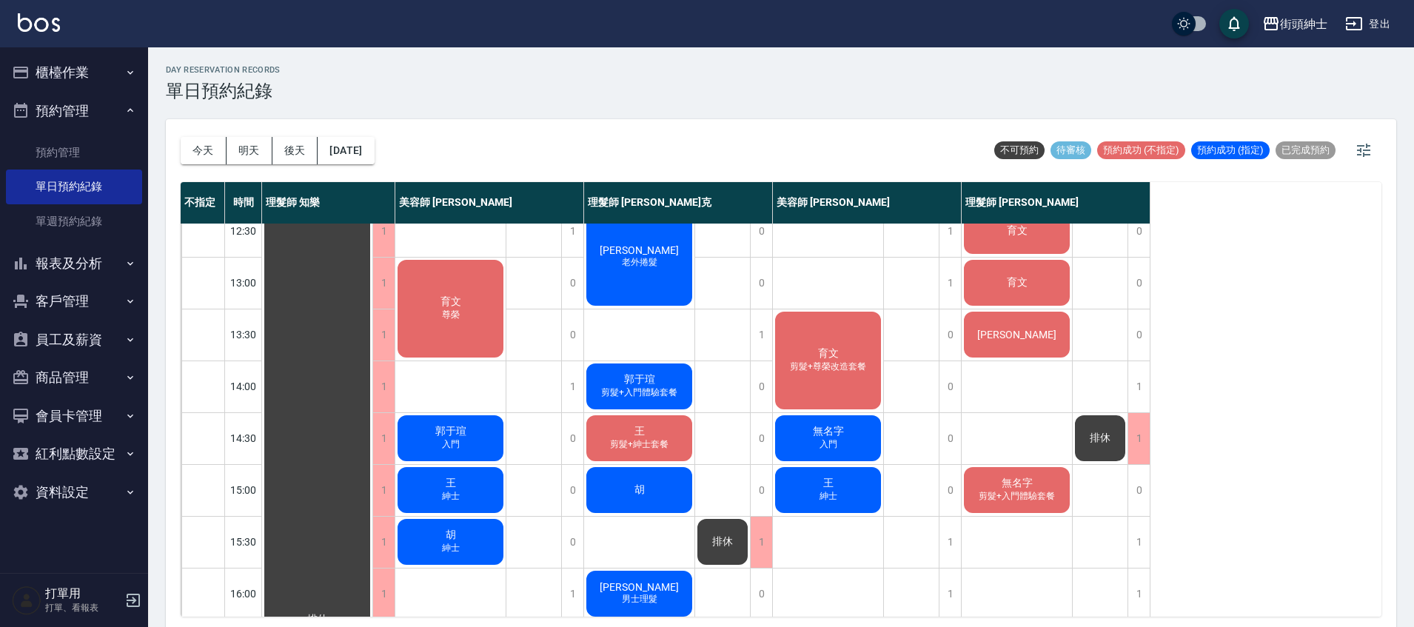
click at [610, 430] on div "王 剪髮+紳士套餐" at bounding box center [639, 438] width 110 height 50
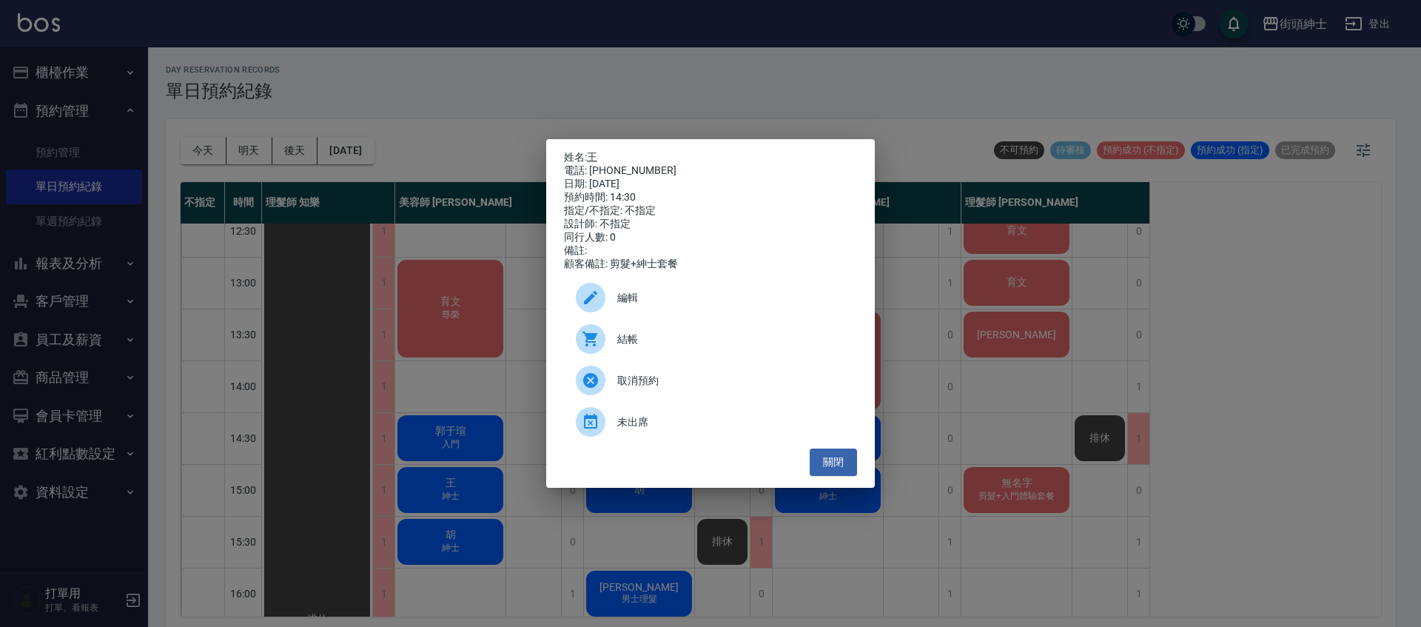
click at [859, 467] on div "姓名: 王 電話: 0939777288 日期: 2025/09/22 預約時間: 14:30 指定/不指定: 不指定 設計師: 不指定 同行人數: 0 備註…" at bounding box center [710, 313] width 329 height 349
click at [837, 465] on button "關閉" at bounding box center [833, 462] width 47 height 27
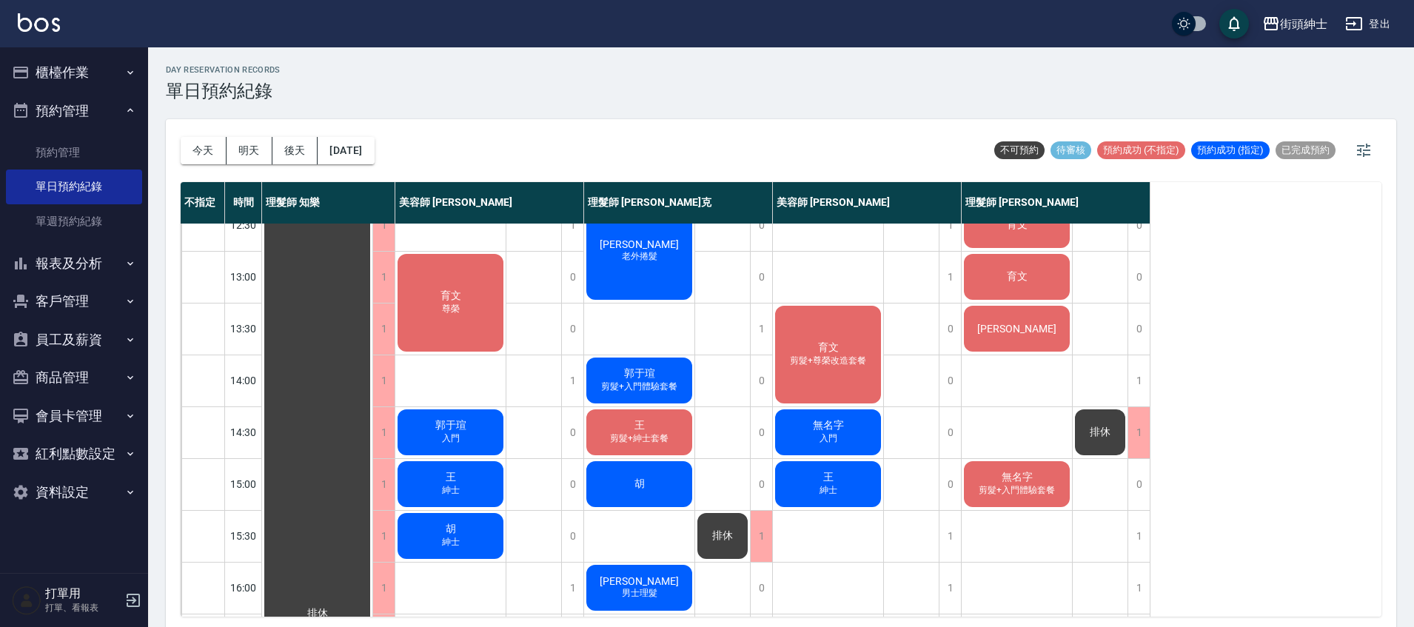
scroll to position [171, 0]
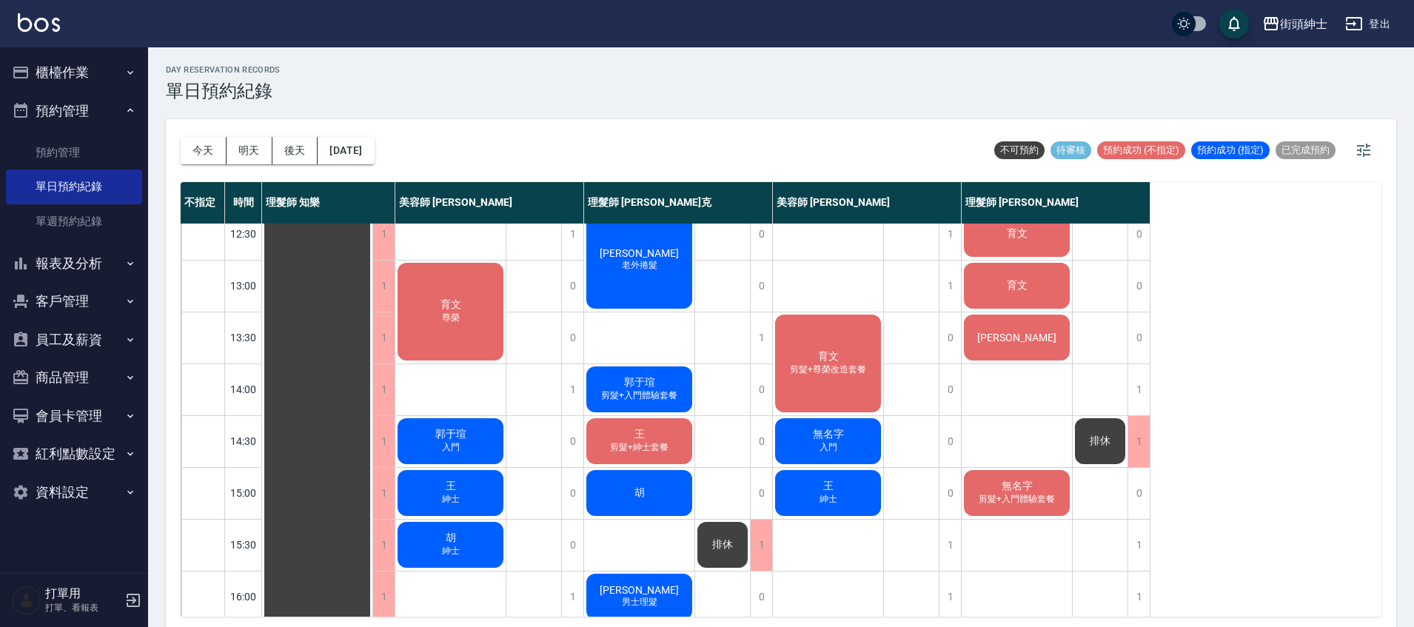
click at [828, 491] on span "王" at bounding box center [828, 486] width 16 height 13
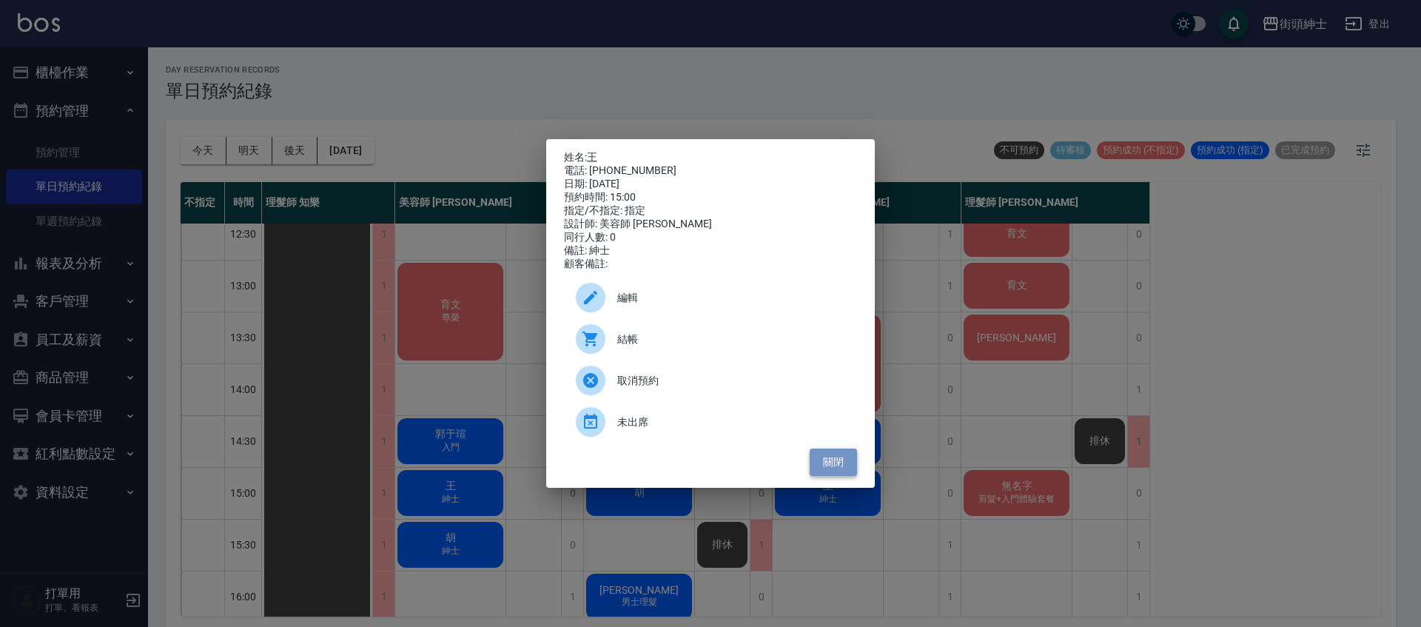
click at [836, 474] on button "關閉" at bounding box center [833, 462] width 47 height 27
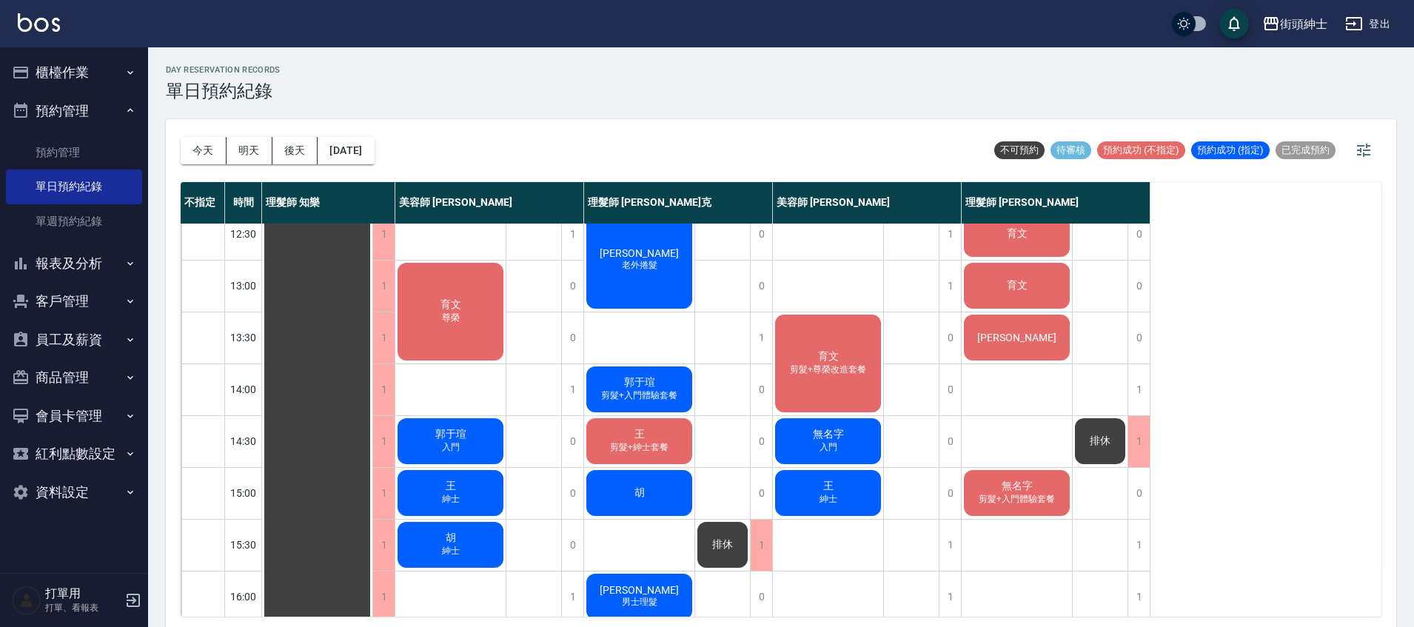
click at [490, 500] on div "王 紳士" at bounding box center [450, 493] width 110 height 50
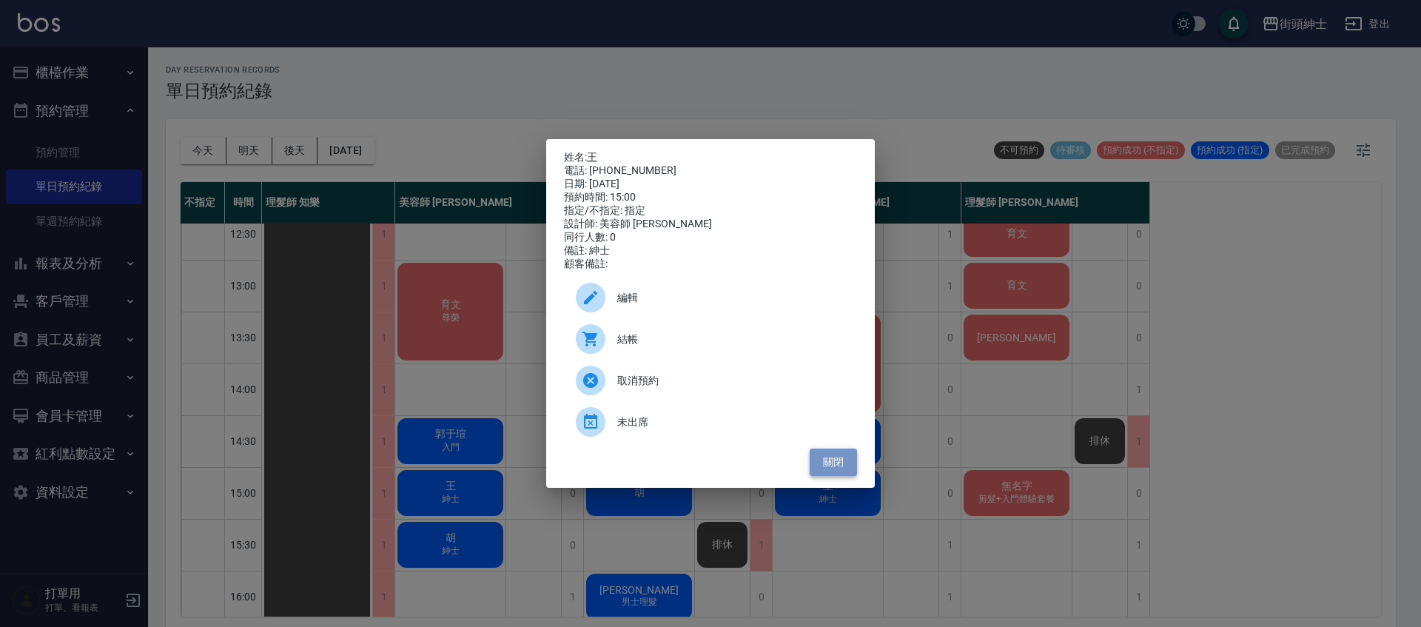
click at [812, 476] on button "關閉" at bounding box center [833, 462] width 47 height 27
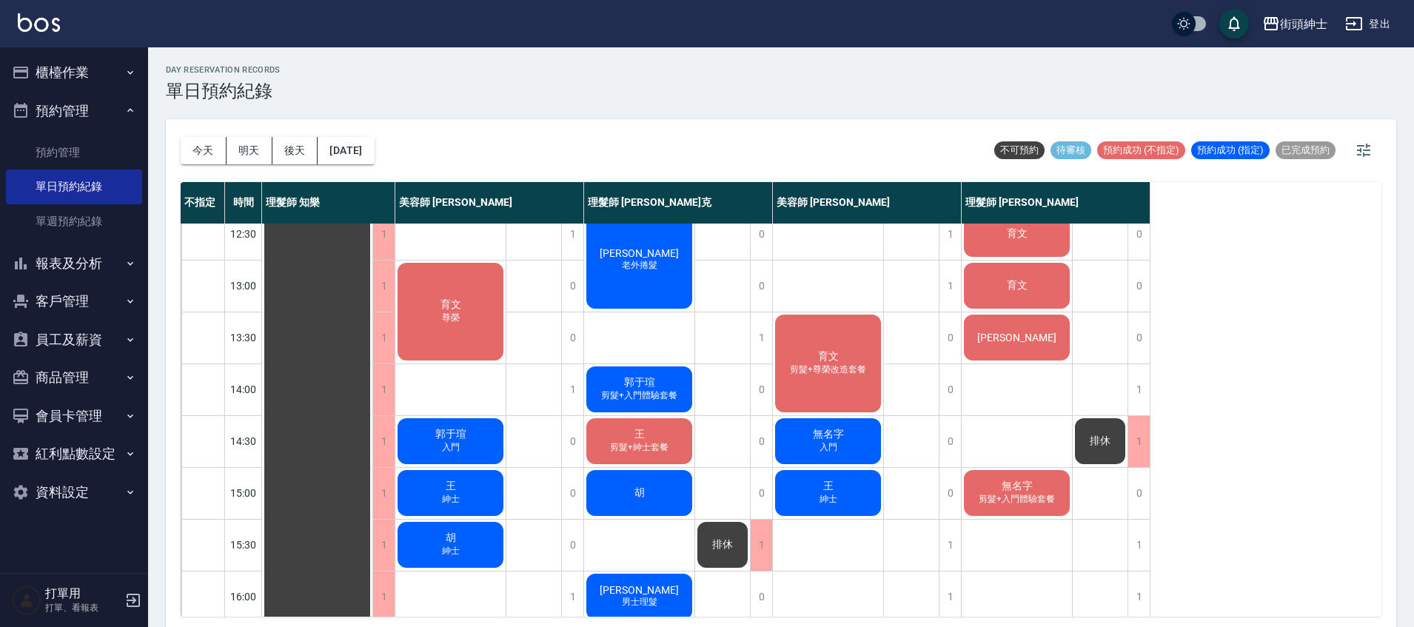
click at [814, 473] on div "王 紳士" at bounding box center [828, 493] width 110 height 50
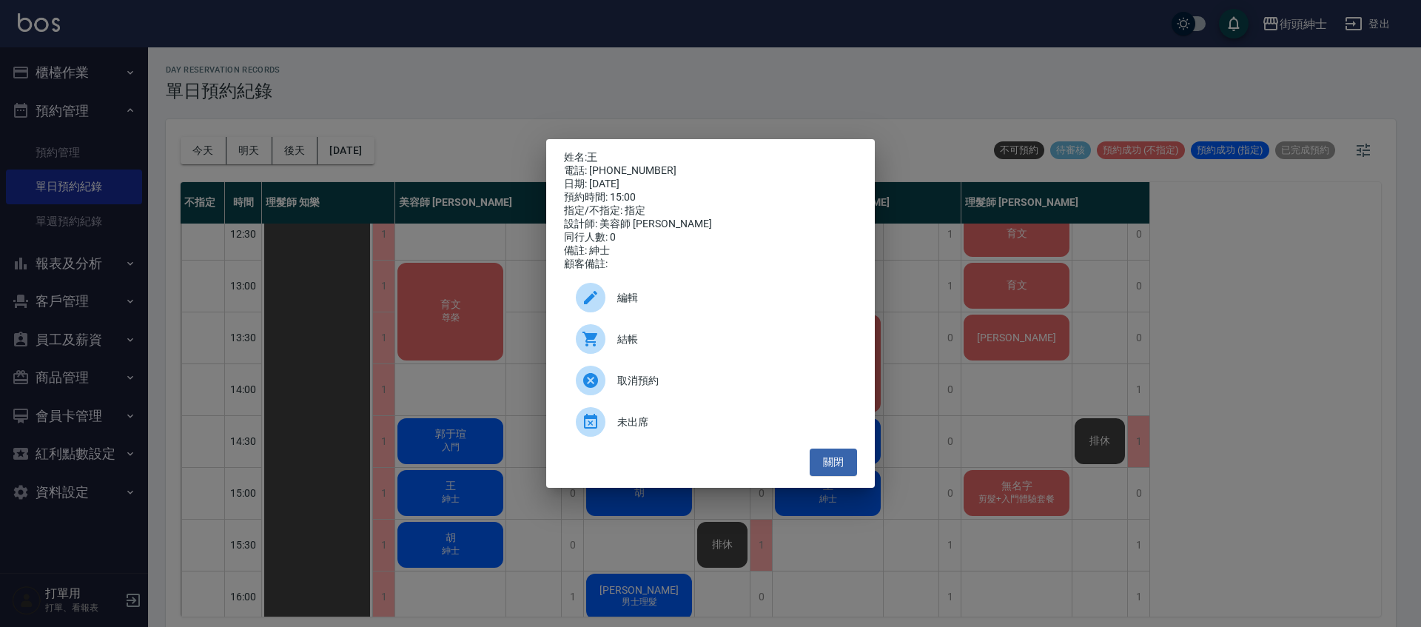
click at [832, 488] on div "姓名: 王 電話: 0939777288 日期: 2025/09/22 預約時間: 15:00 指定/不指定: 指定 設計師: 美容師 小戴 同行人數: 0 …" at bounding box center [710, 313] width 329 height 349
click at [830, 474] on button "關閉" at bounding box center [833, 462] width 47 height 27
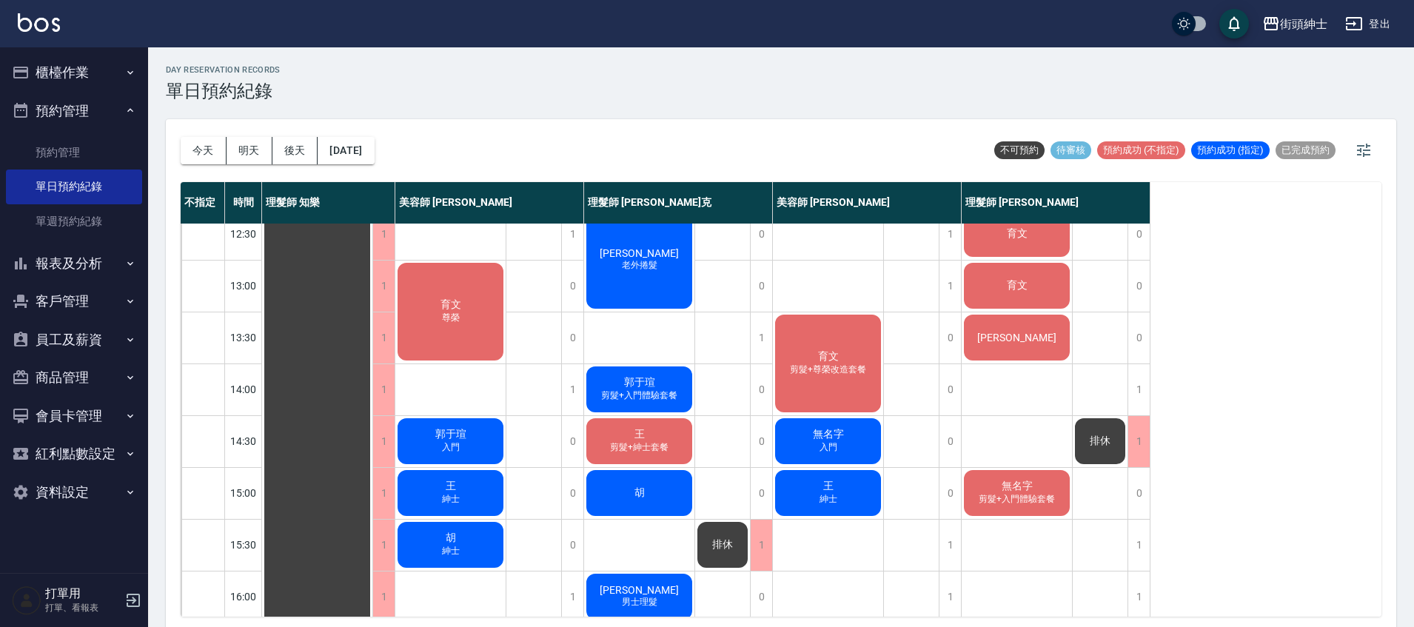
click at [829, 482] on span "王" at bounding box center [828, 486] width 16 height 13
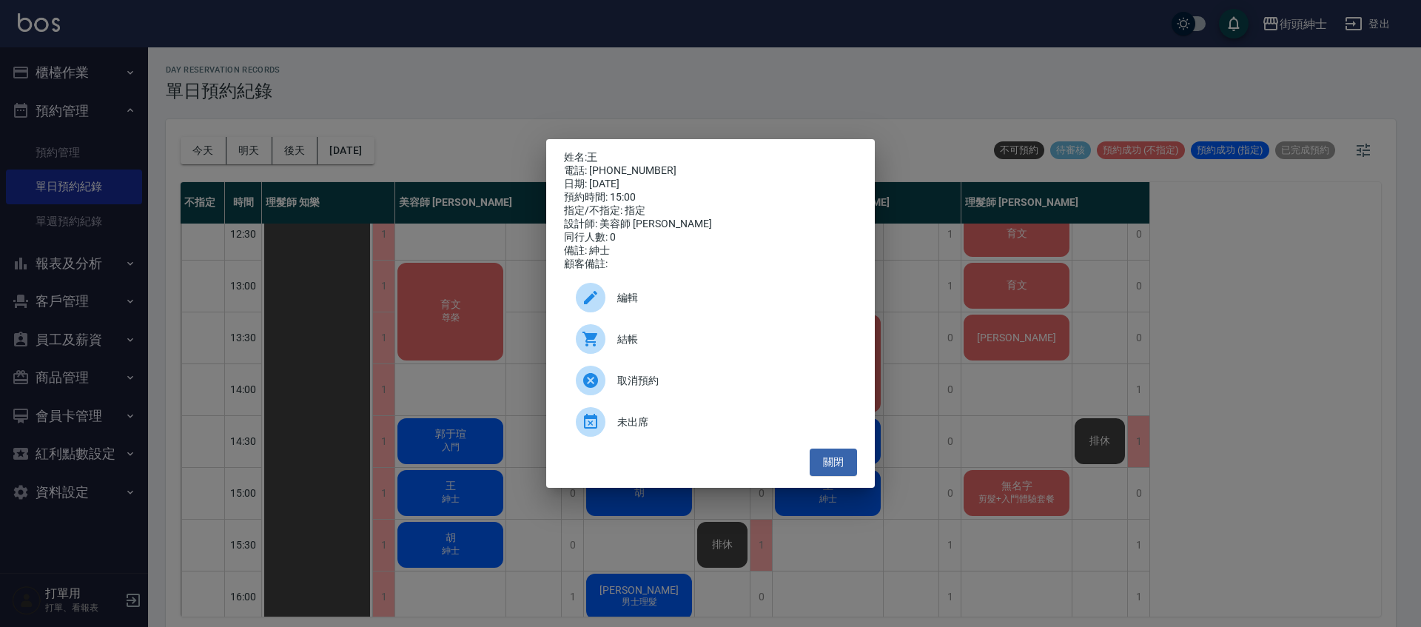
click at [661, 389] on span "取消預約" at bounding box center [731, 381] width 228 height 16
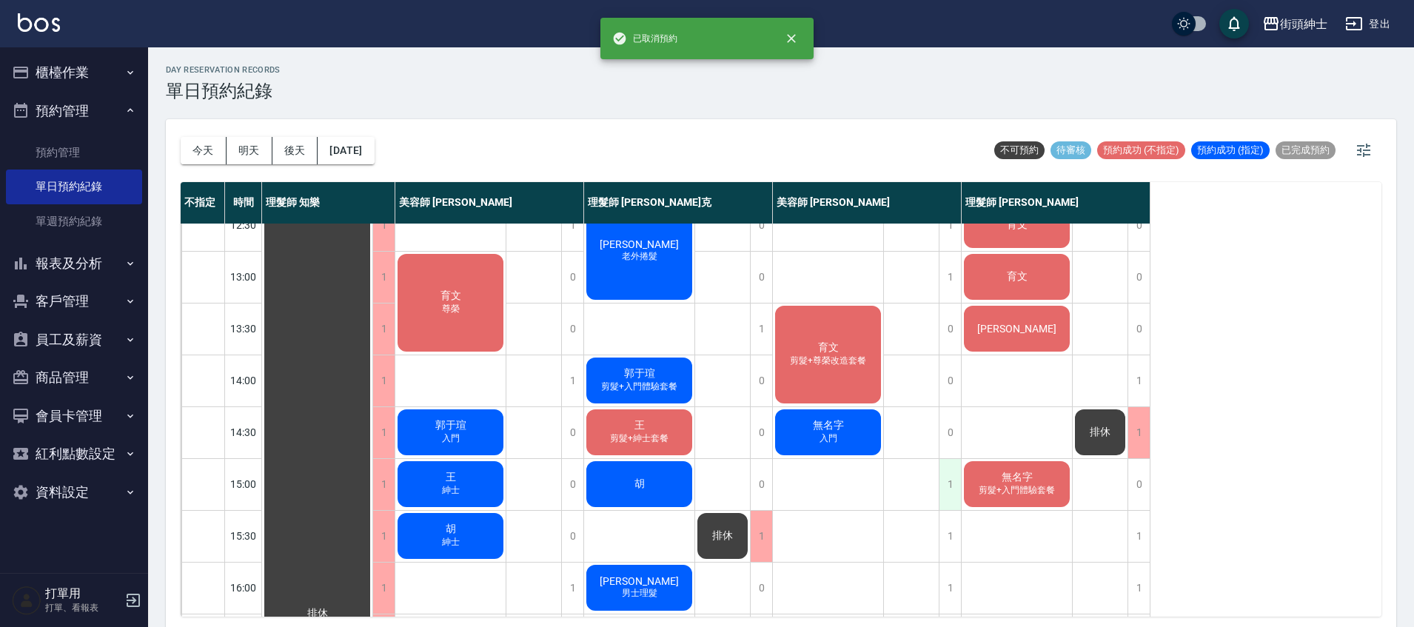
scroll to position [183, 0]
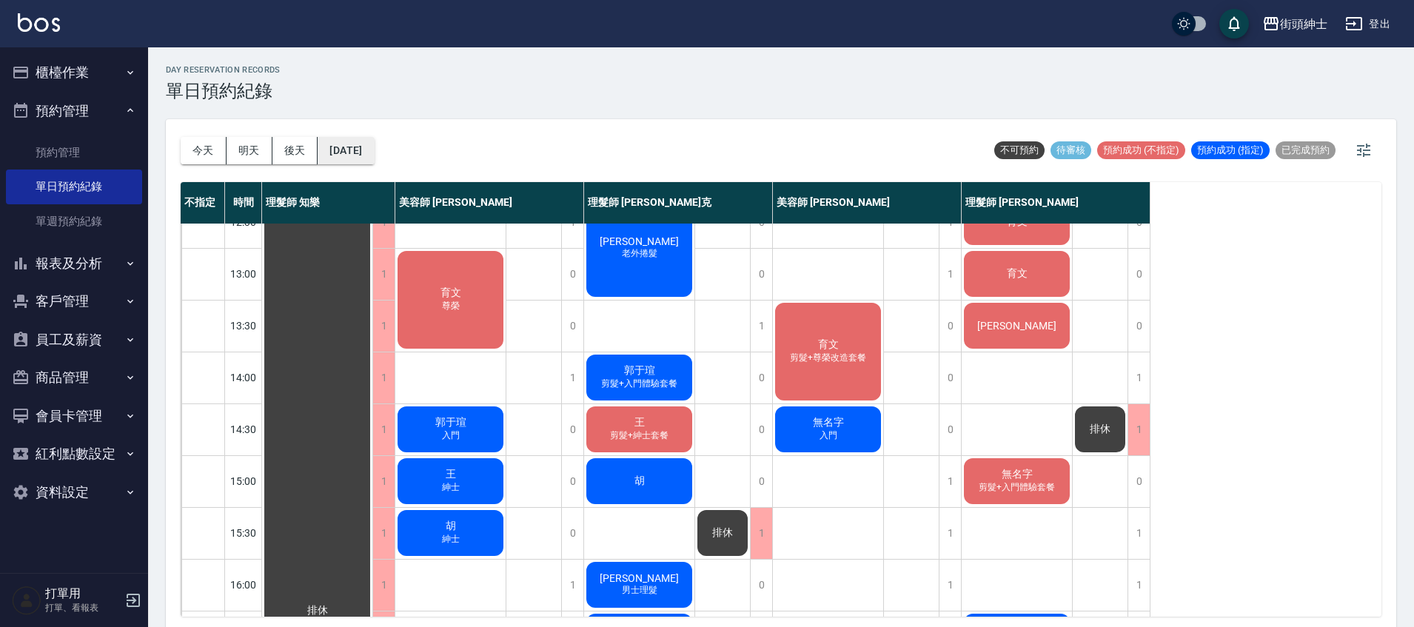
click at [372, 148] on button "[DATE]" at bounding box center [346, 150] width 56 height 27
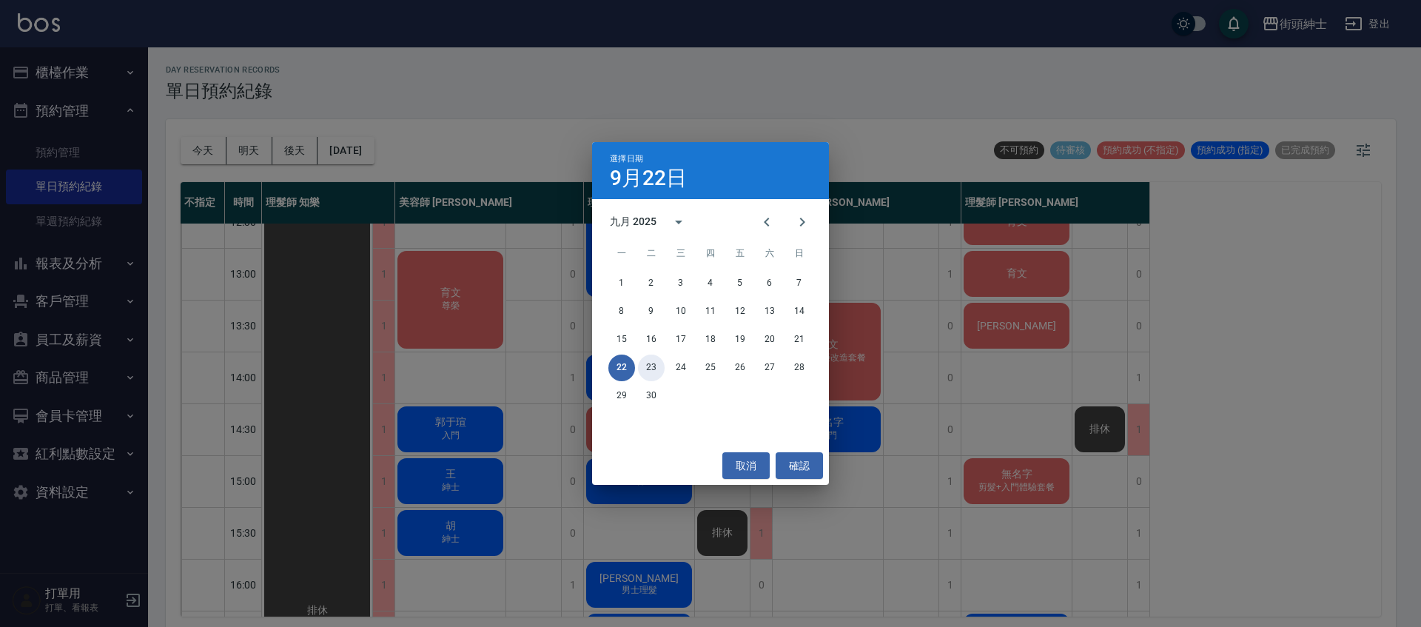
click at [653, 366] on button "23" at bounding box center [651, 368] width 27 height 27
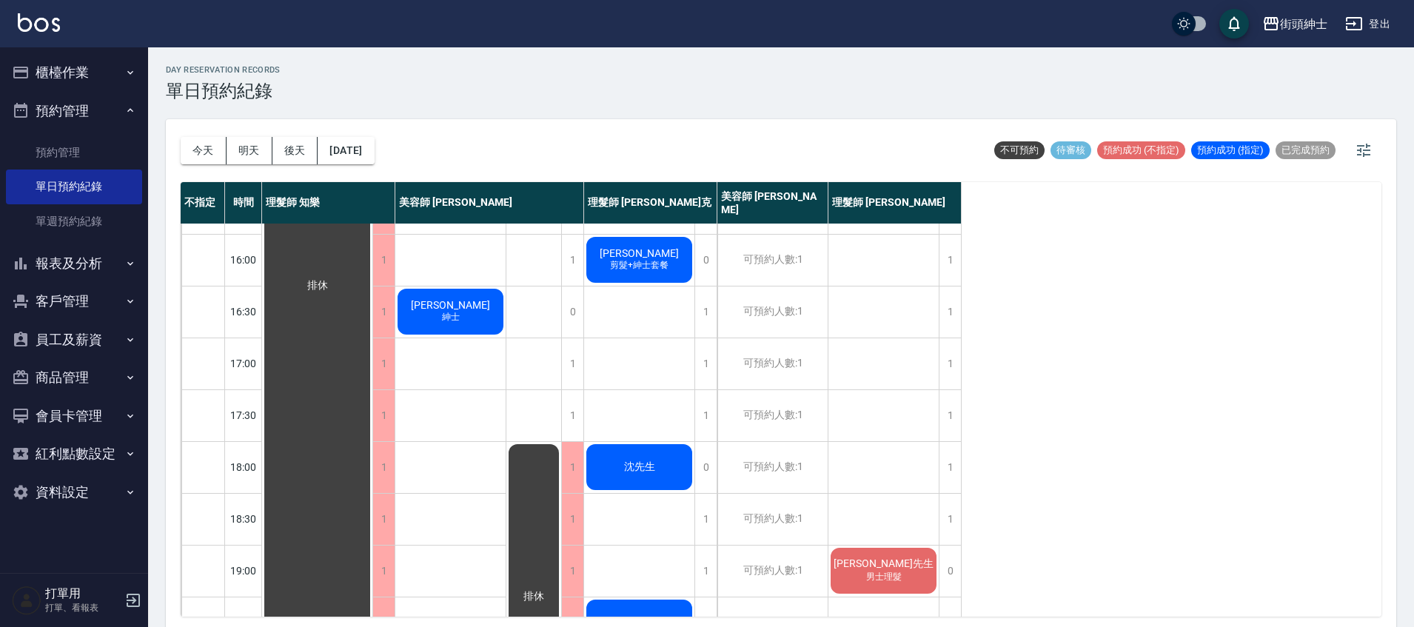
scroll to position [431, 0]
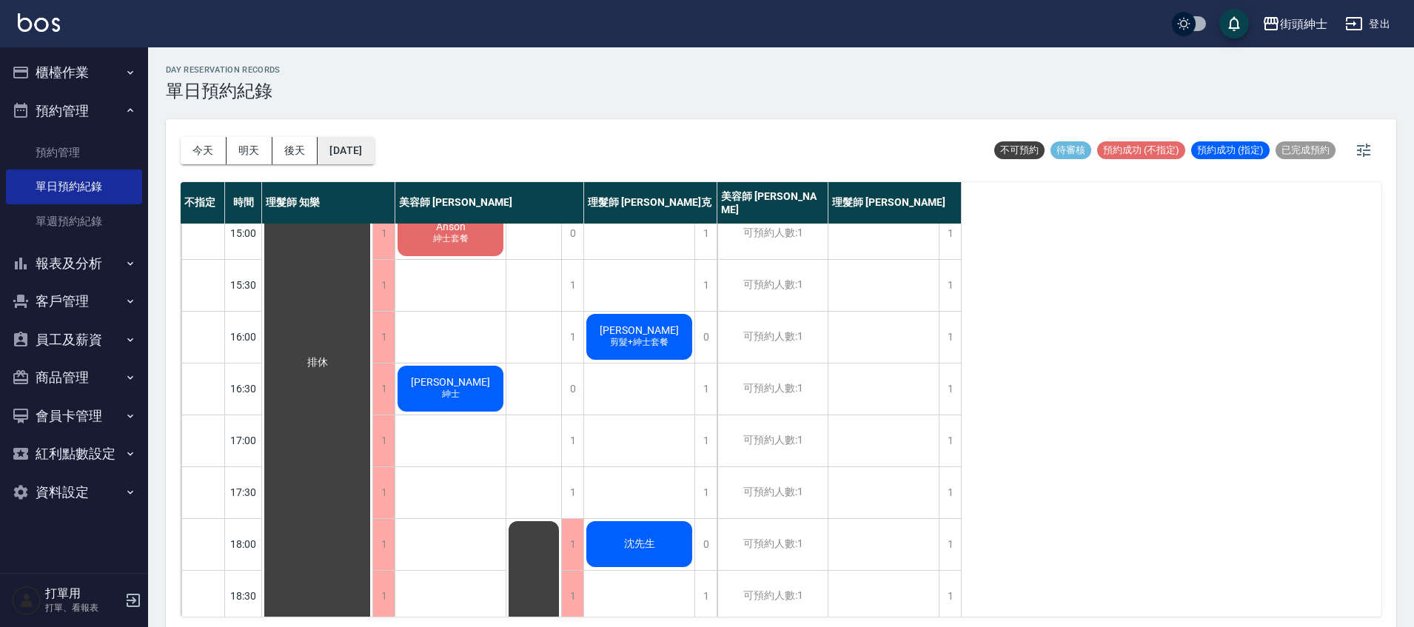
click at [361, 148] on button "2025/09/23" at bounding box center [346, 150] width 56 height 27
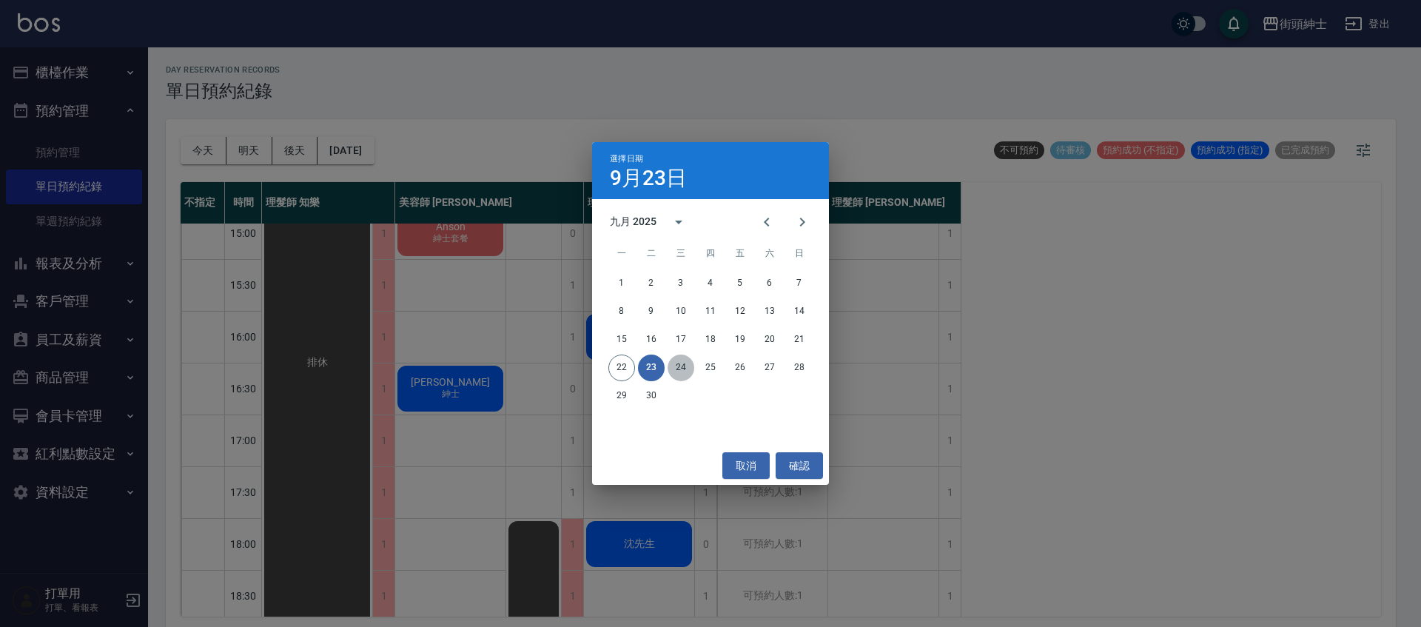
click at [681, 360] on button "24" at bounding box center [681, 368] width 27 height 27
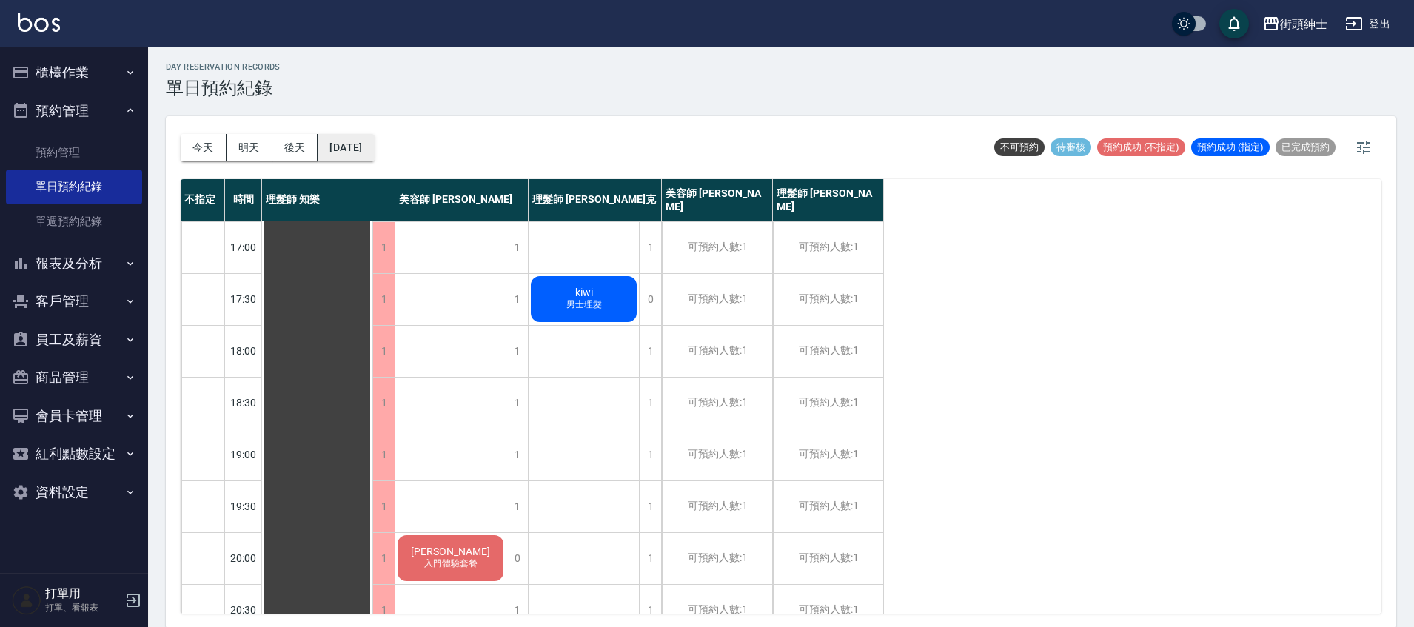
scroll to position [4, 0]
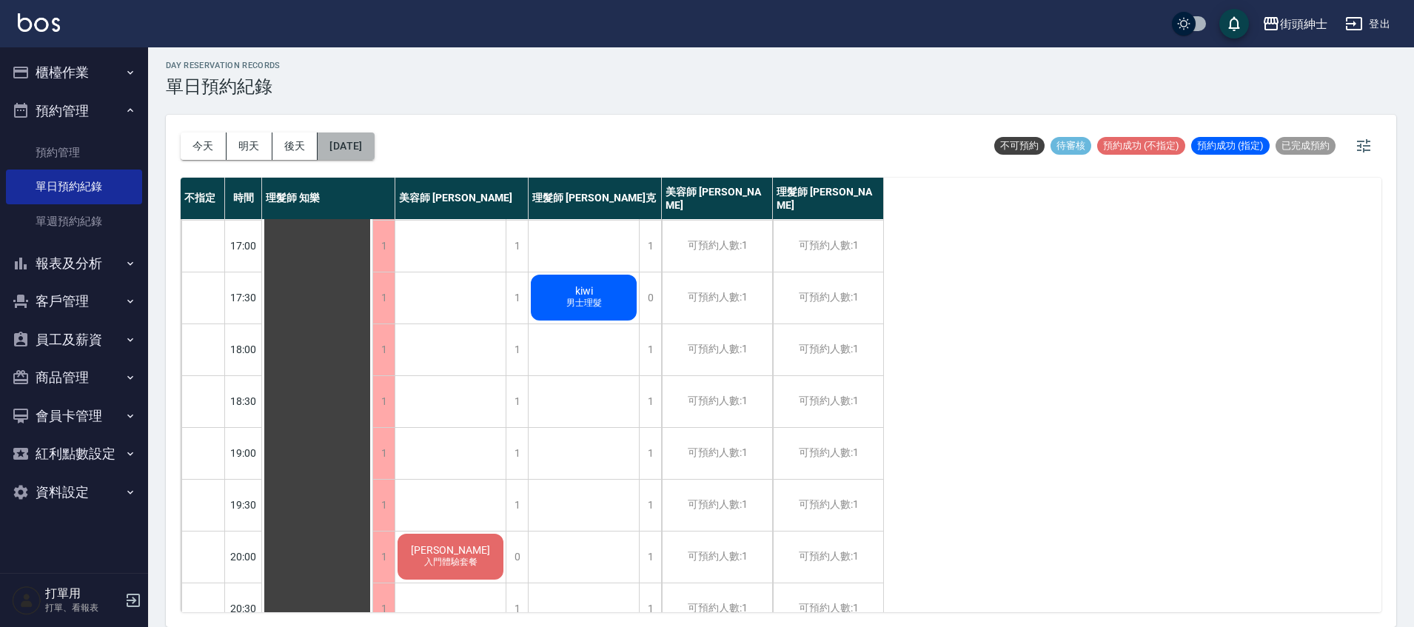
click at [372, 152] on button "2025/09/24" at bounding box center [346, 145] width 56 height 27
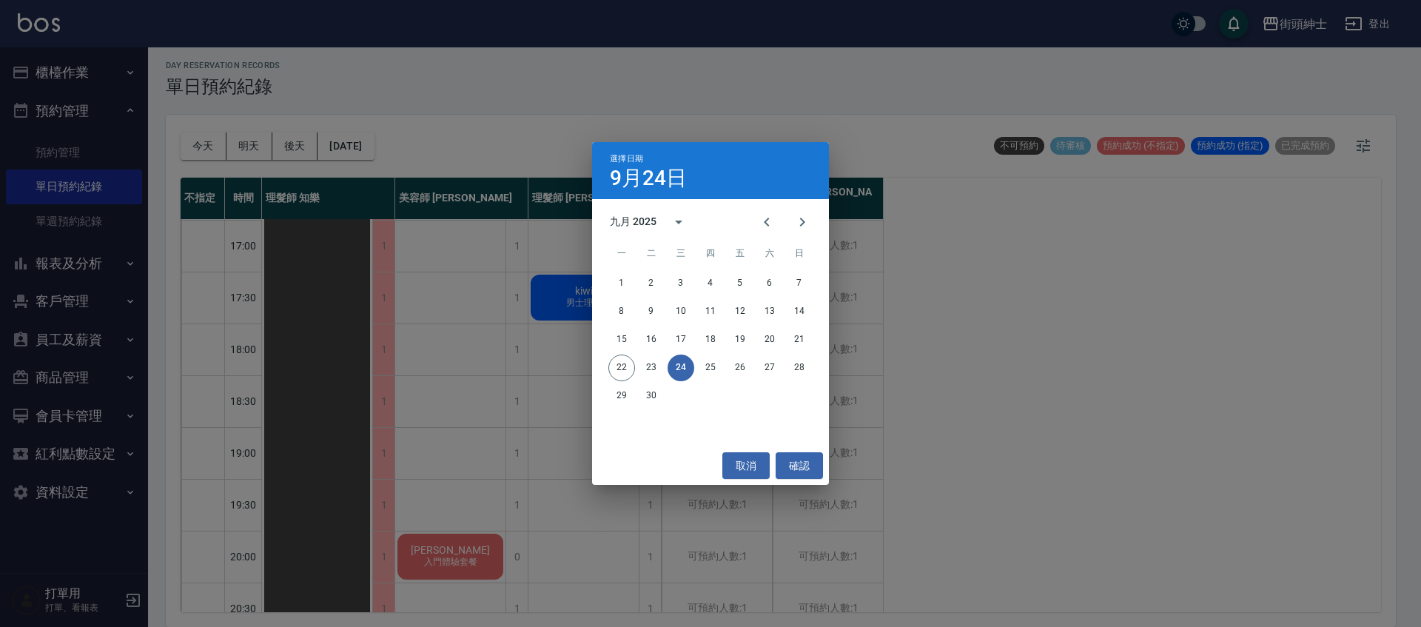
click at [694, 371] on div "22 23 24 25 26 27 28" at bounding box center [710, 368] width 237 height 27
click at [714, 371] on button "25" at bounding box center [710, 368] width 27 height 27
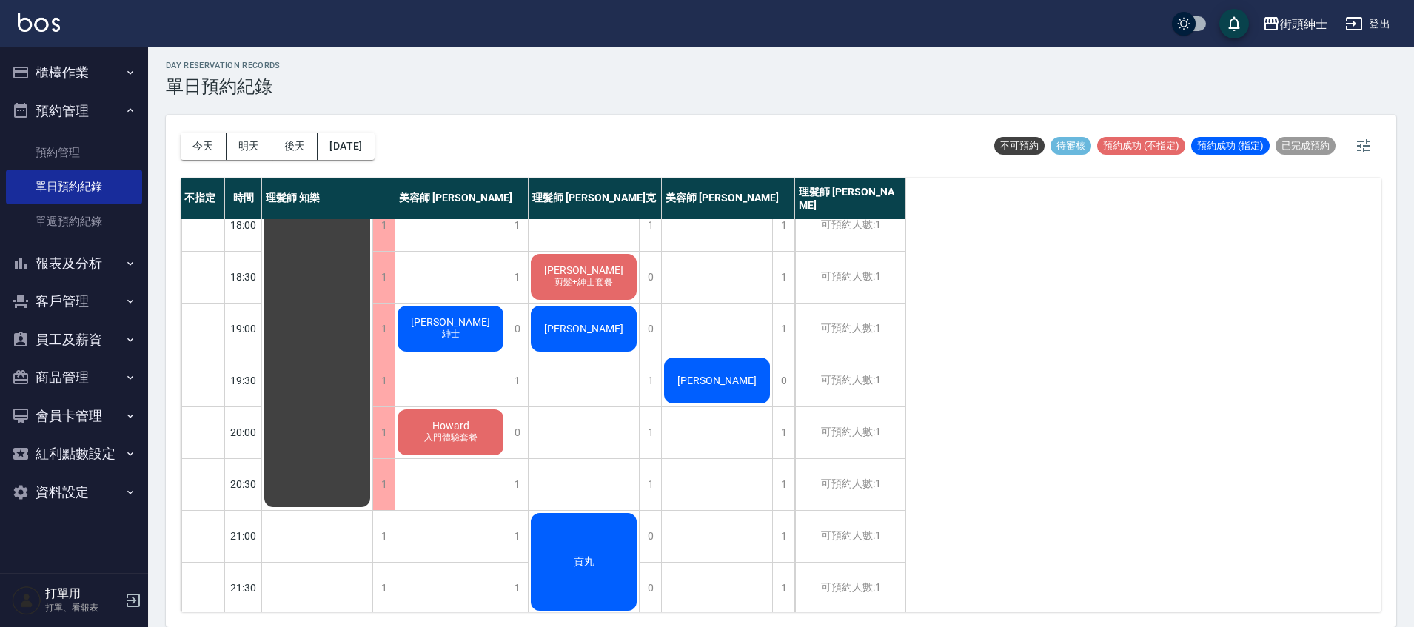
scroll to position [759, 0]
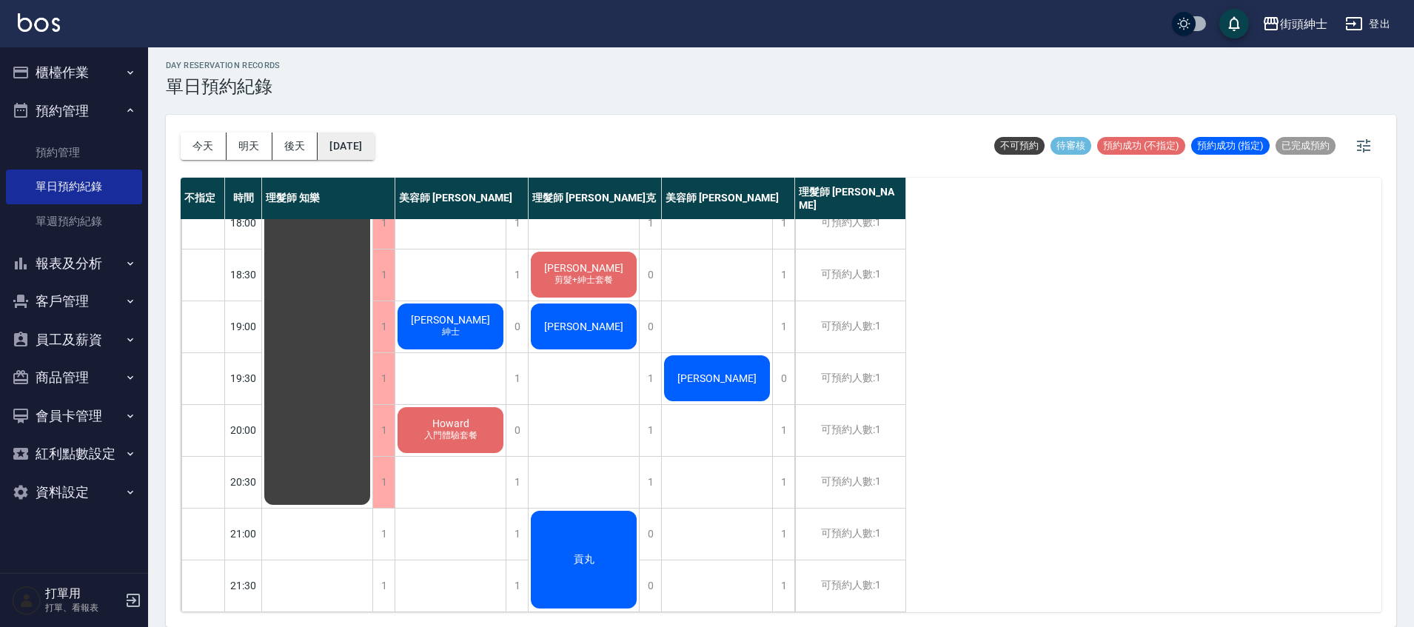
click at [374, 150] on button "2025/09/25" at bounding box center [346, 145] width 56 height 27
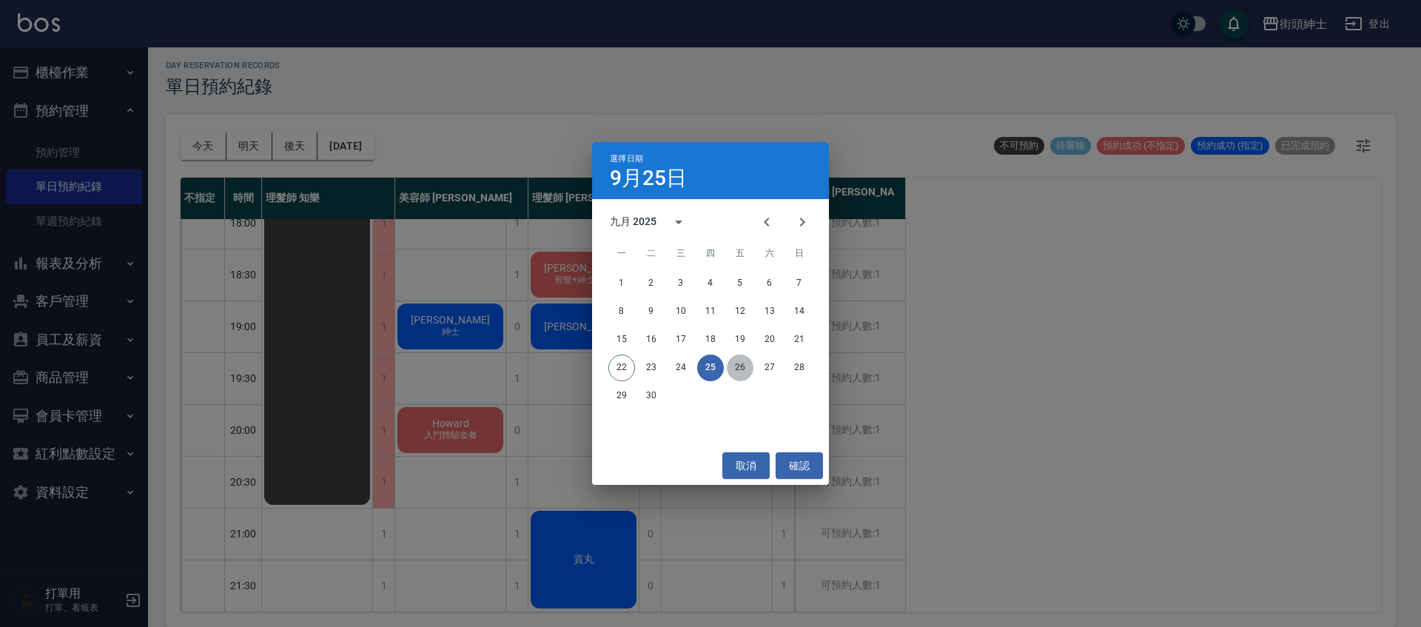
click at [742, 375] on button "26" at bounding box center [740, 368] width 27 height 27
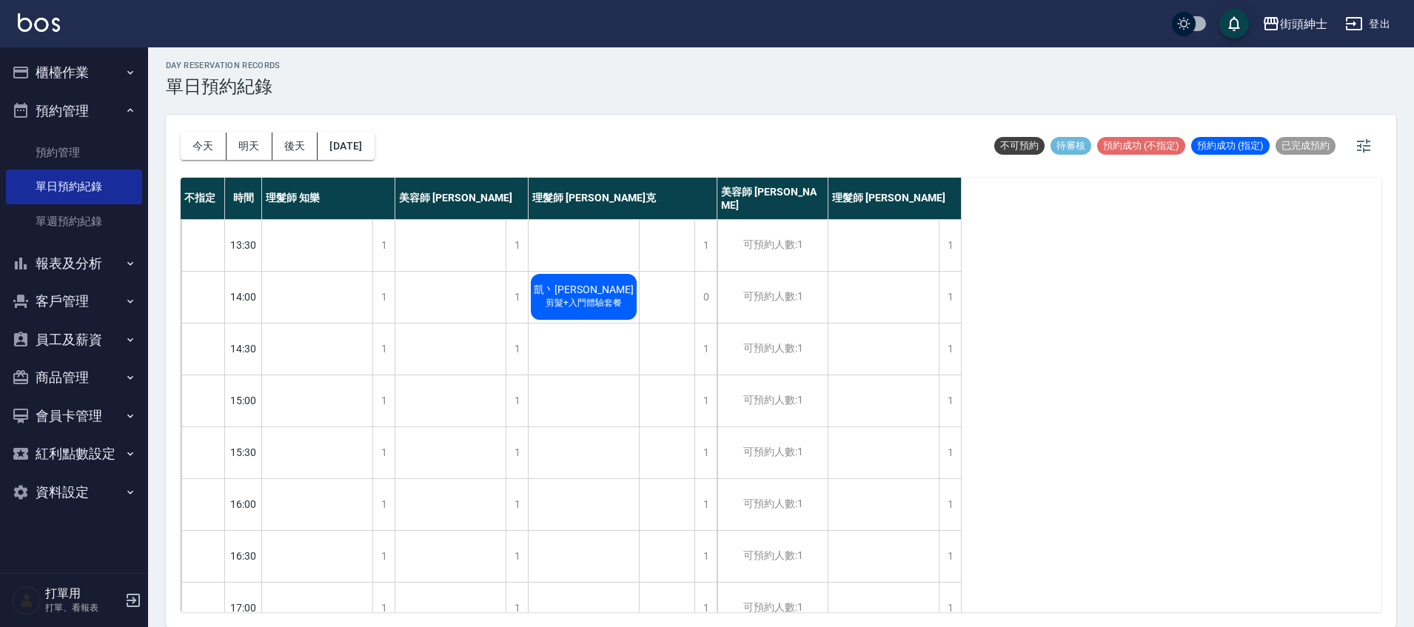
scroll to position [364, 0]
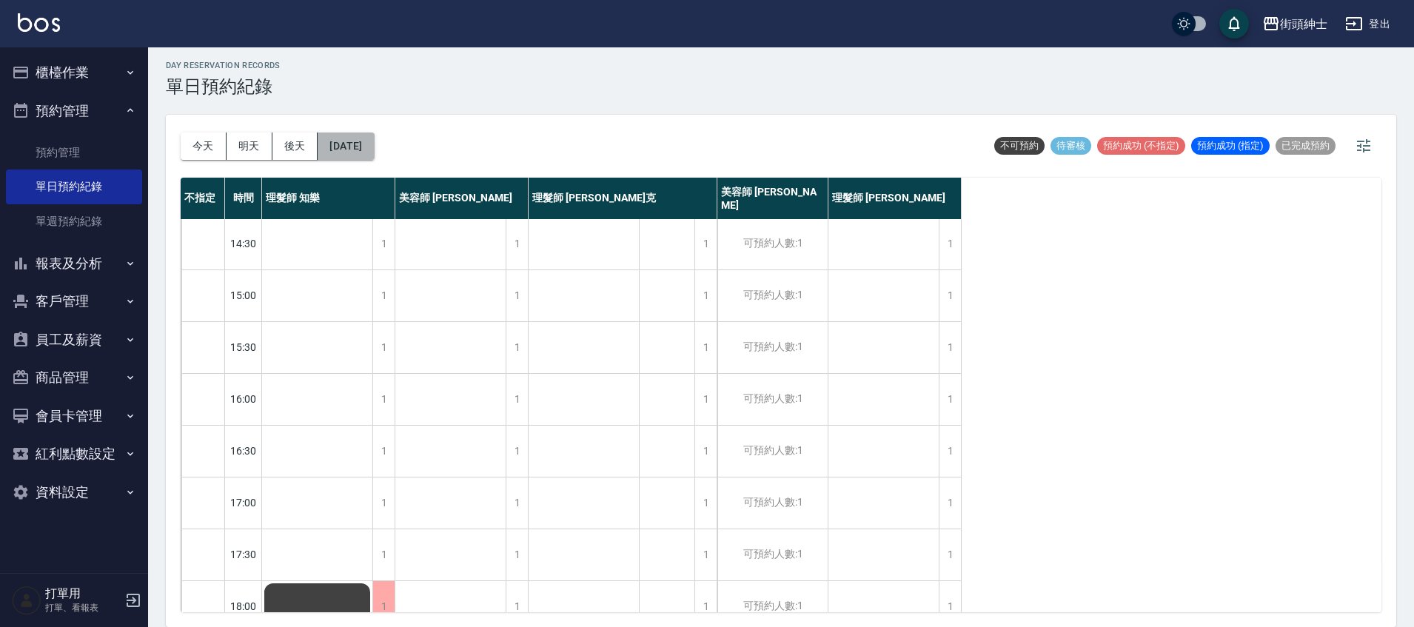
click at [373, 154] on button "2025/09/26" at bounding box center [346, 145] width 56 height 27
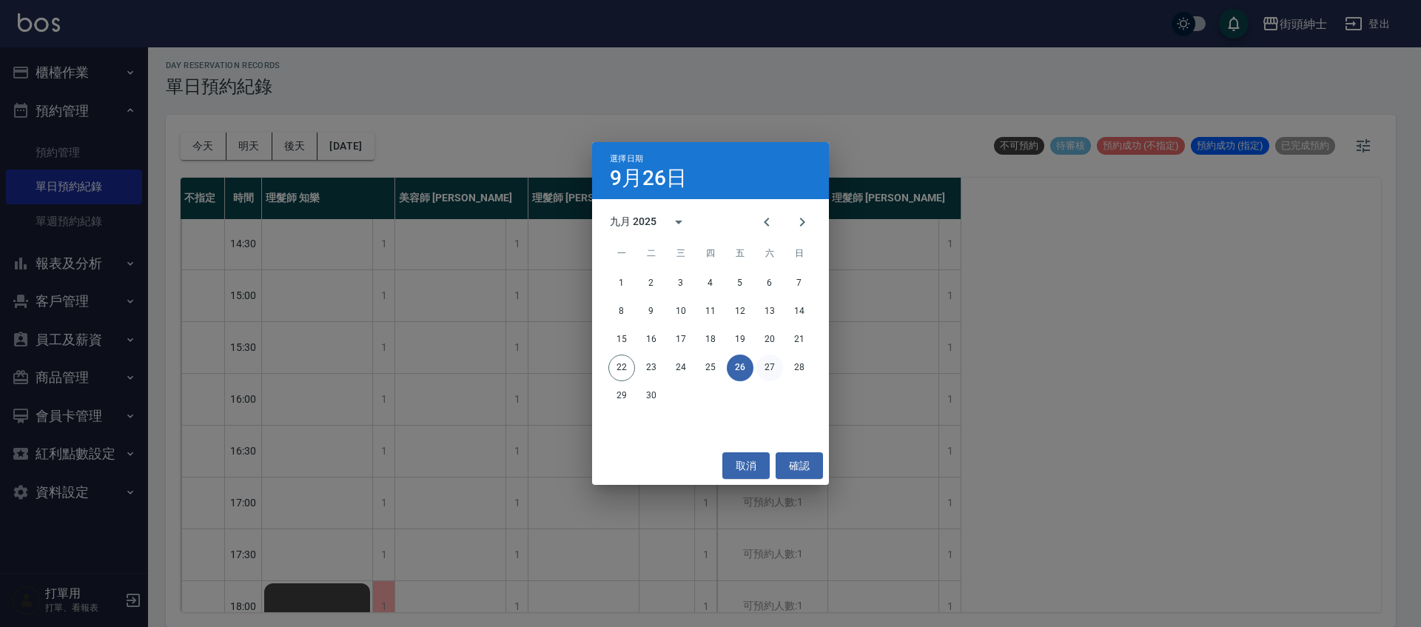
click at [776, 371] on button "27" at bounding box center [770, 368] width 27 height 27
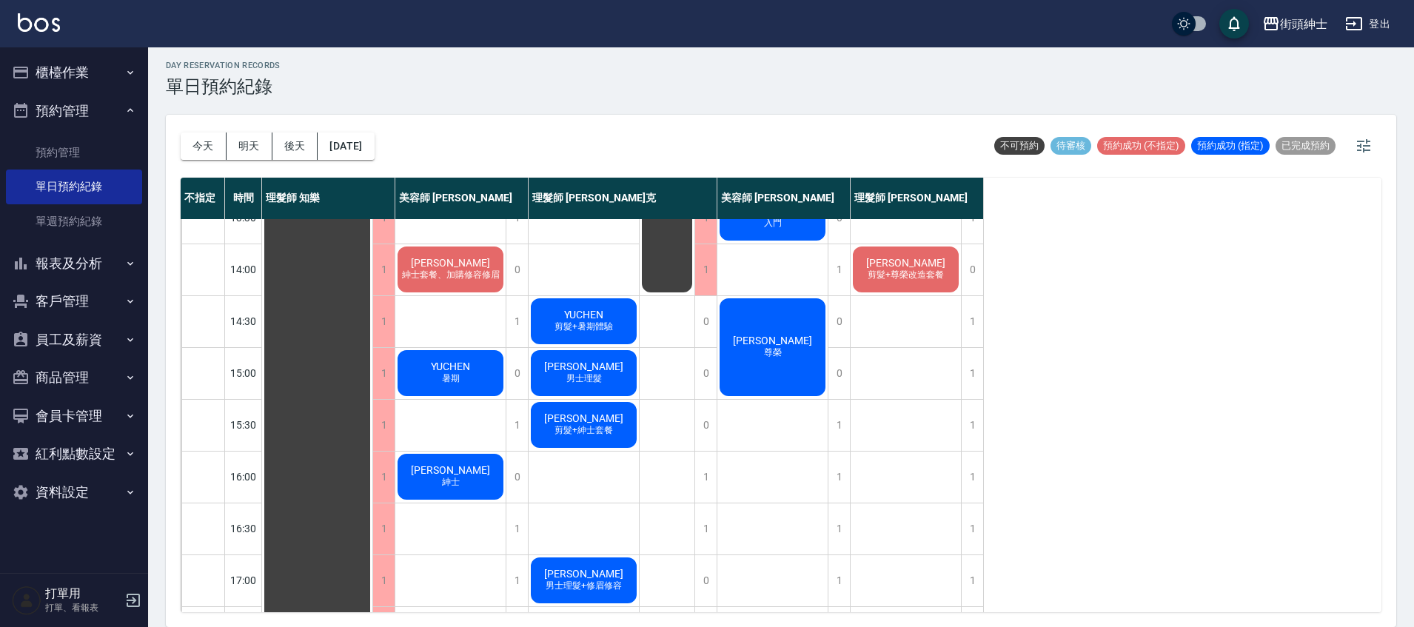
scroll to position [301, 0]
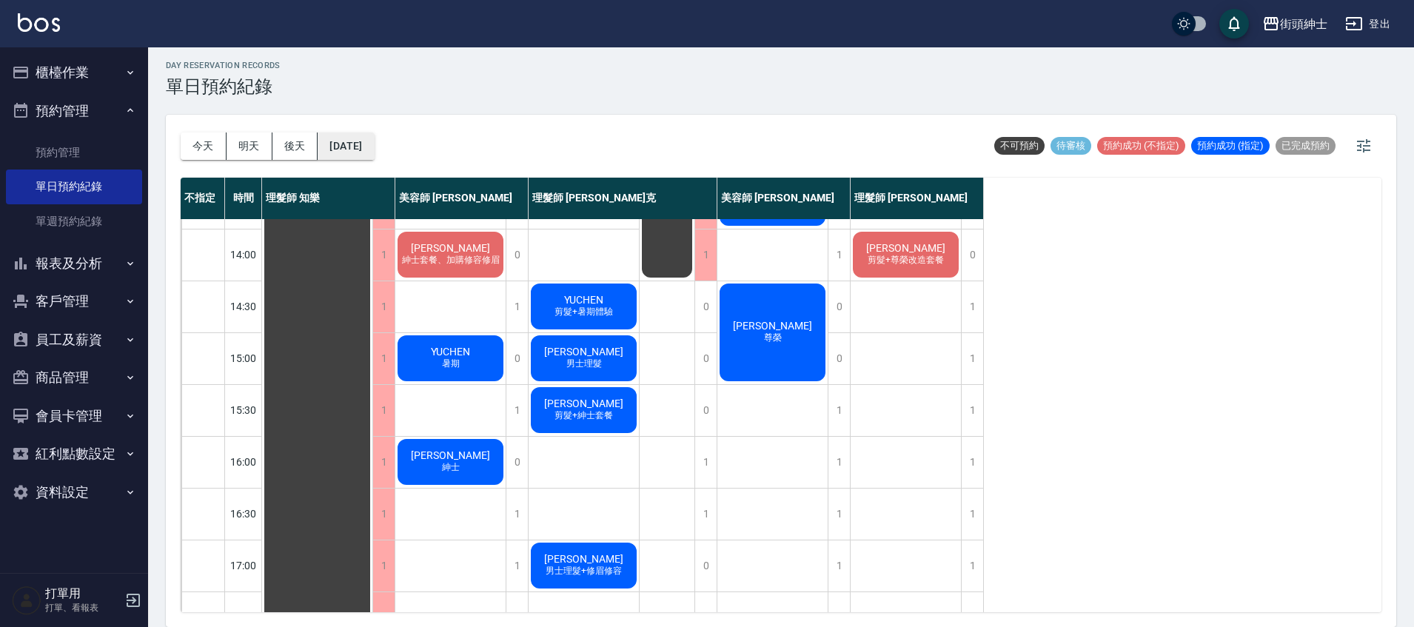
click at [374, 155] on button "2025/09/27" at bounding box center [346, 145] width 56 height 27
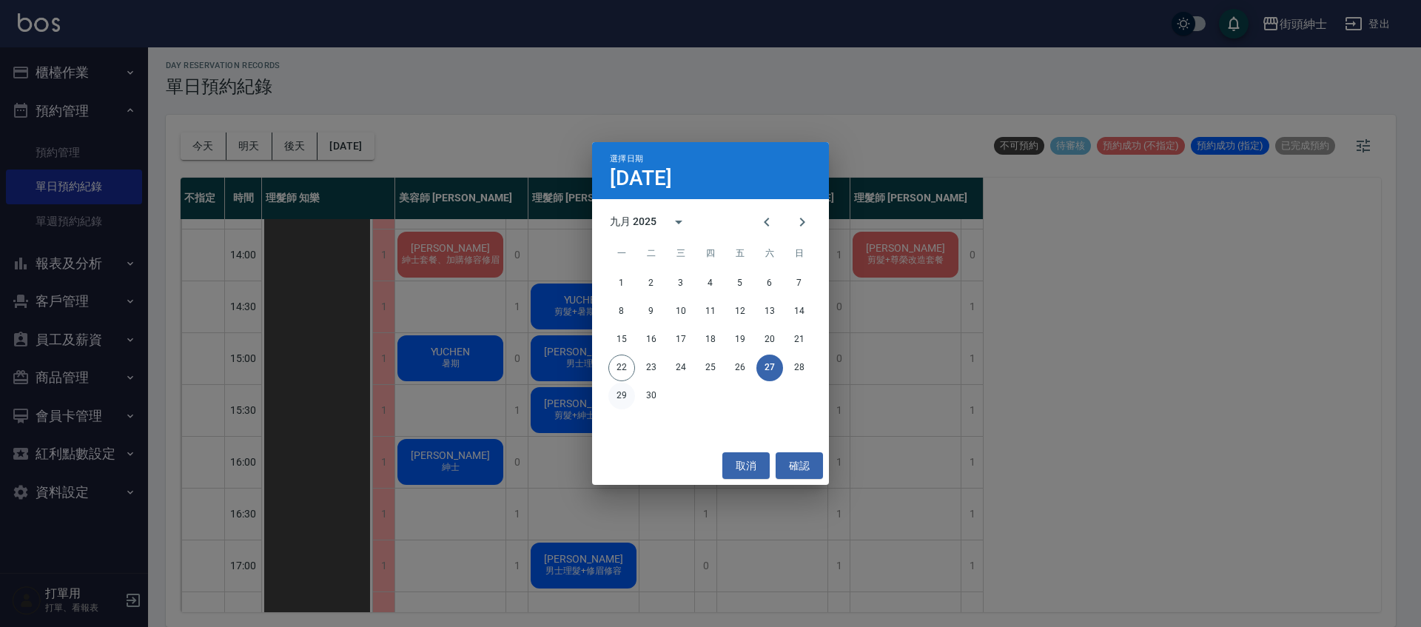
click at [633, 392] on button "29" at bounding box center [621, 396] width 27 height 27
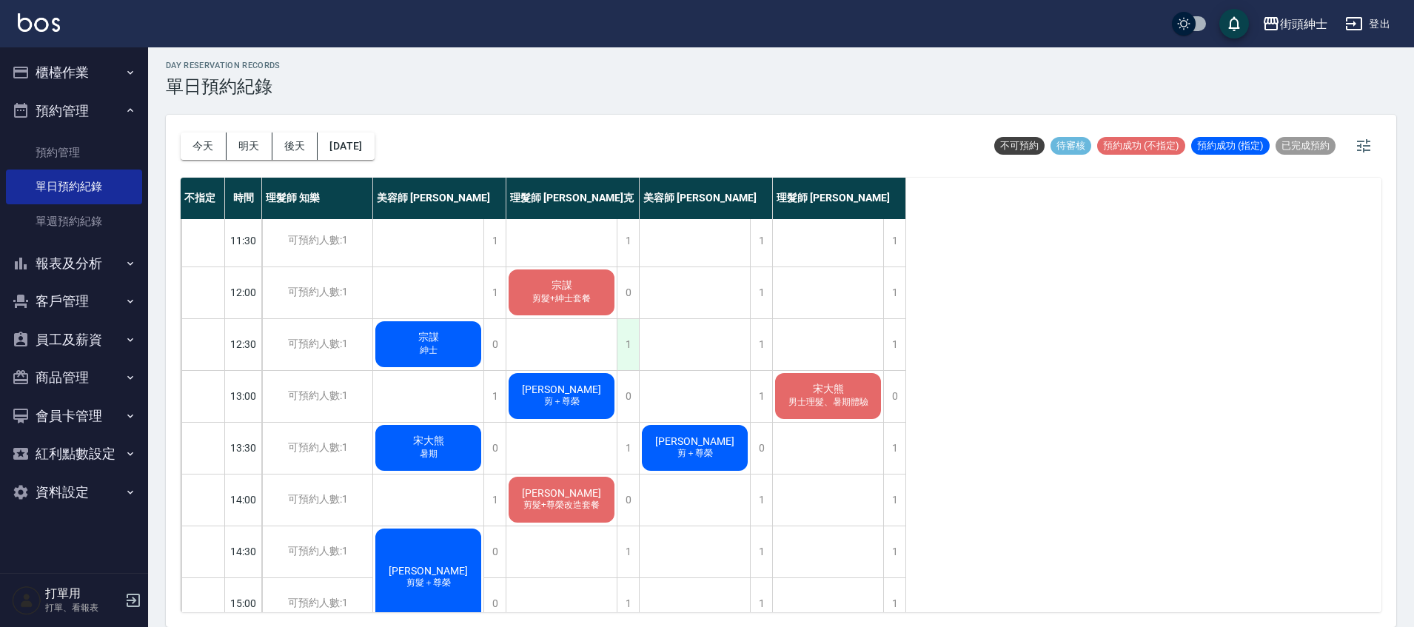
scroll to position [41, 0]
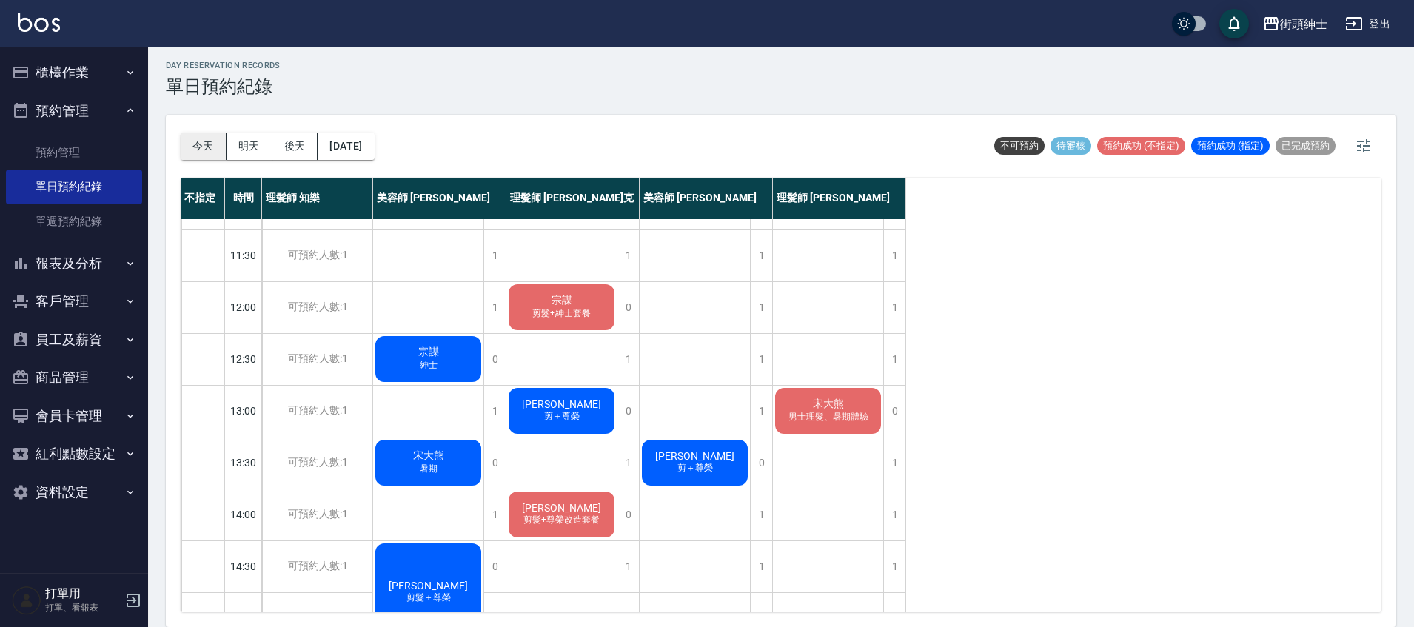
click at [200, 150] on button "今天" at bounding box center [204, 145] width 46 height 27
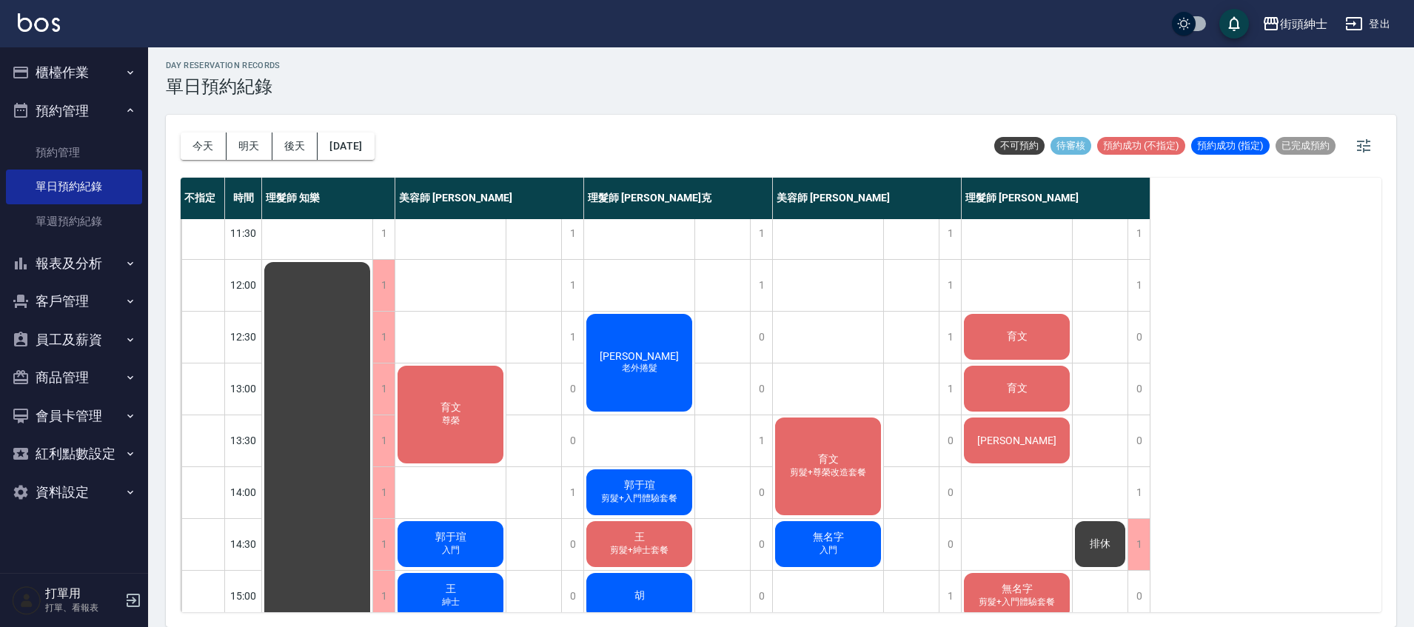
scroll to position [67, 0]
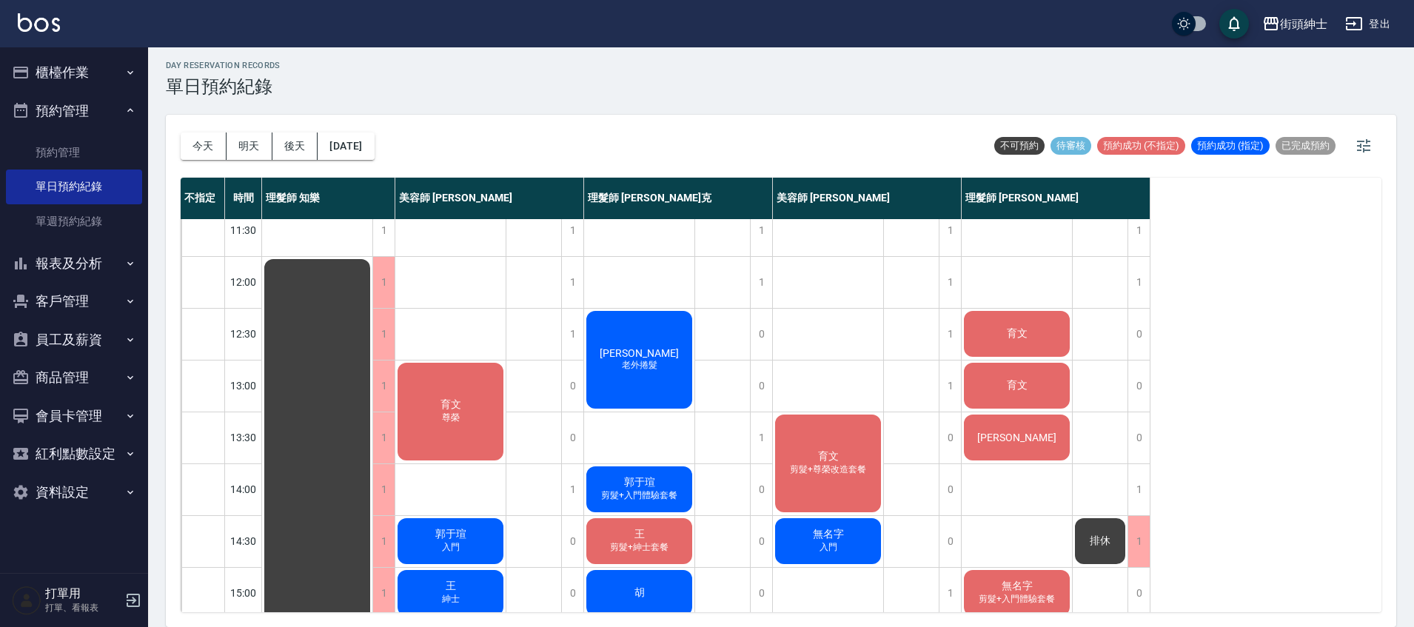
click at [877, 536] on div "無名字 入門" at bounding box center [828, 541] width 110 height 50
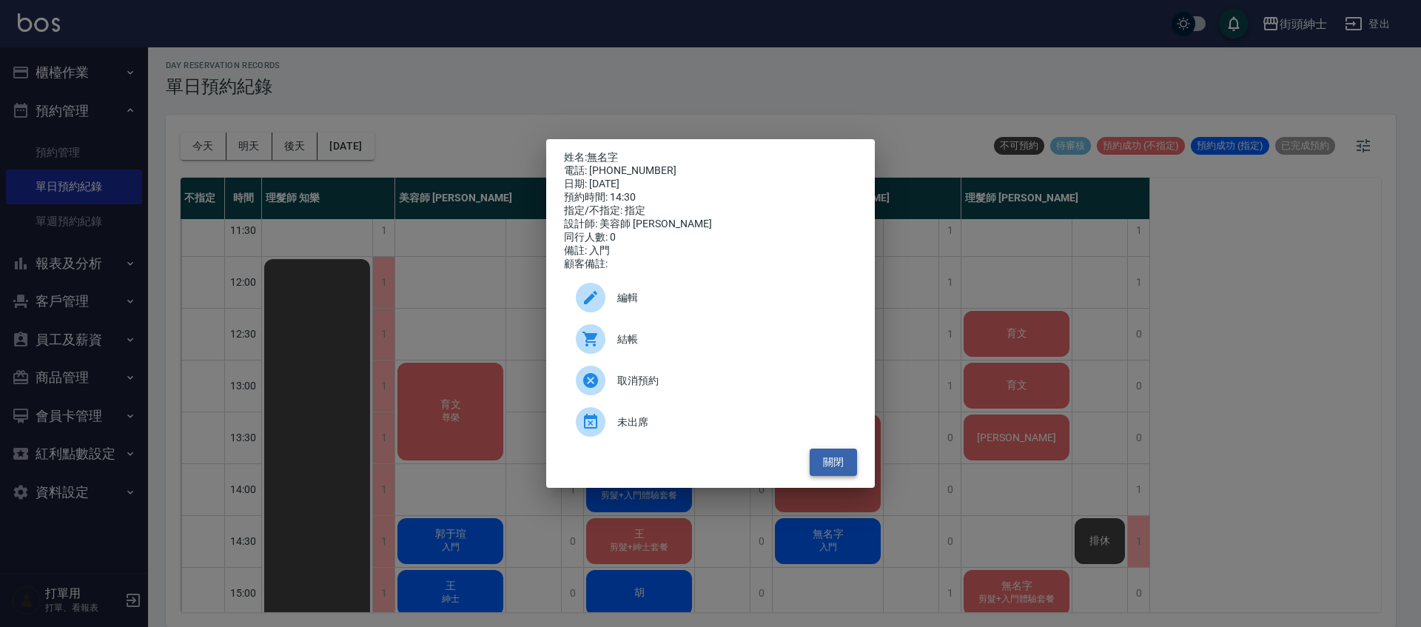
click at [822, 467] on button "關閉" at bounding box center [833, 462] width 47 height 27
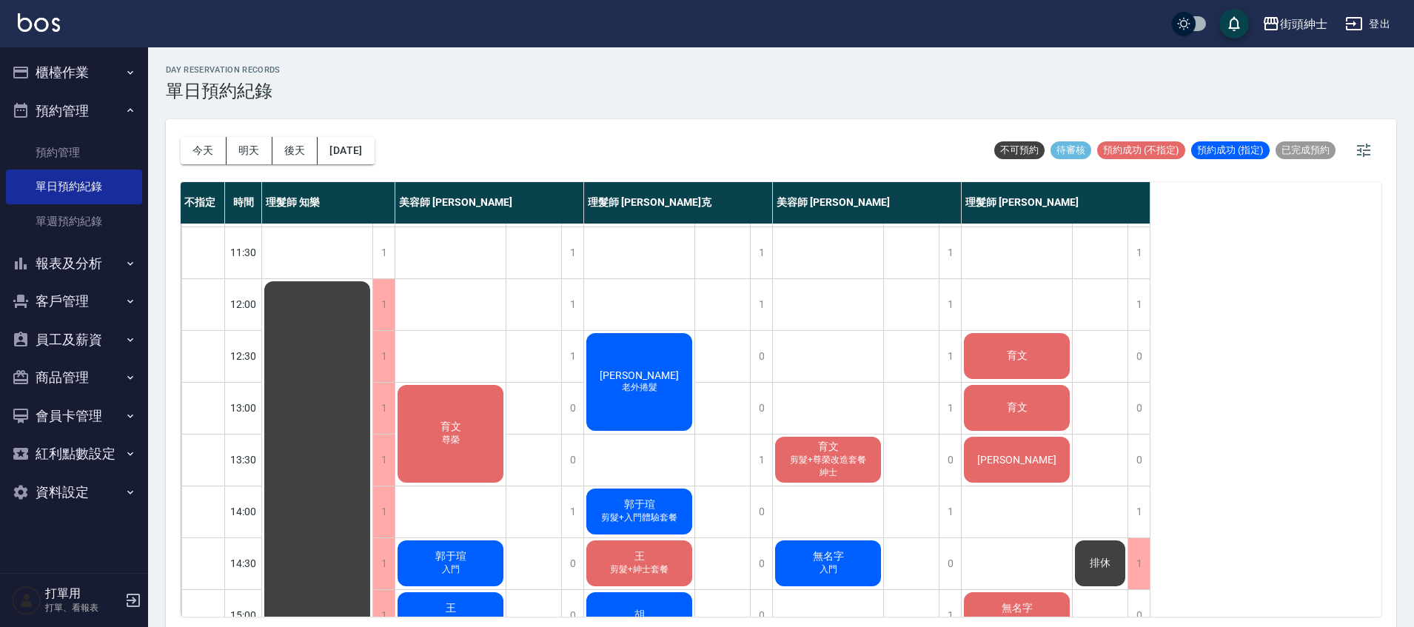
scroll to position [50, 0]
click at [494, 561] on div "郭于瑄 入門" at bounding box center [450, 562] width 110 height 50
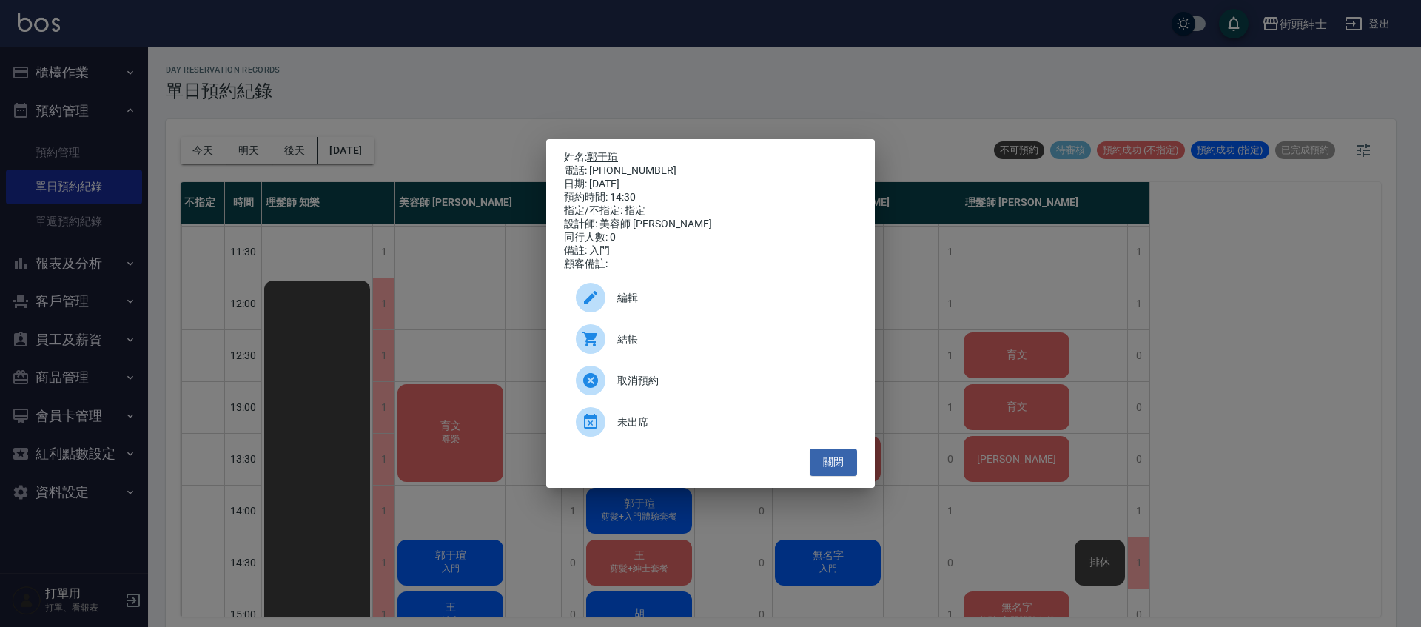
click at [607, 157] on link "郭于瑄" at bounding box center [602, 157] width 31 height 12
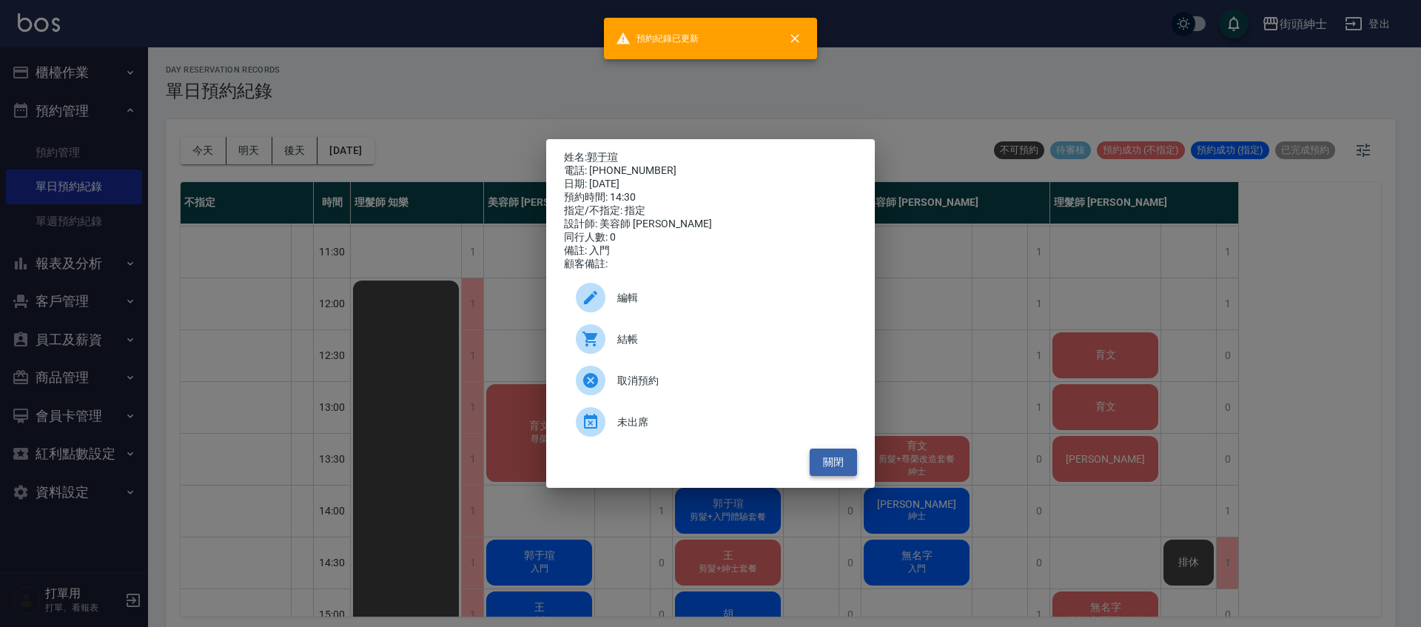
click at [837, 466] on button "關閉" at bounding box center [833, 462] width 47 height 27
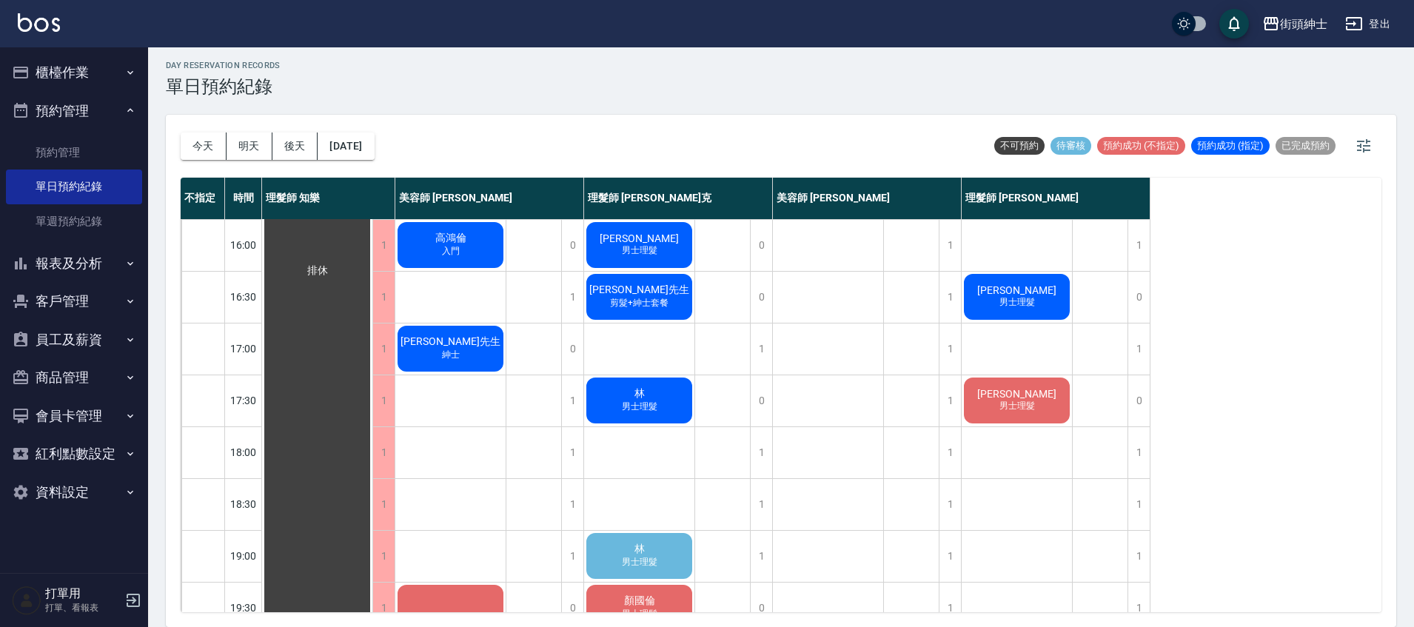
scroll to position [707, 0]
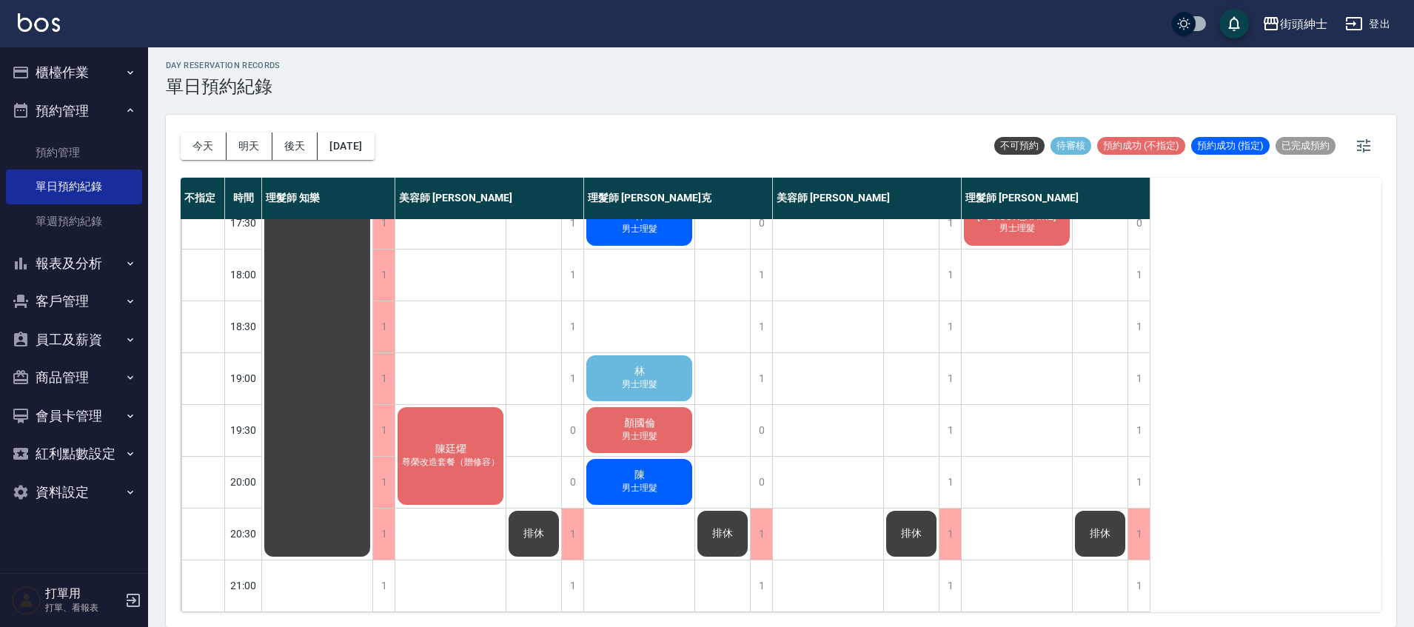
click at [678, 366] on div "林 男士理髮" at bounding box center [639, 378] width 110 height 50
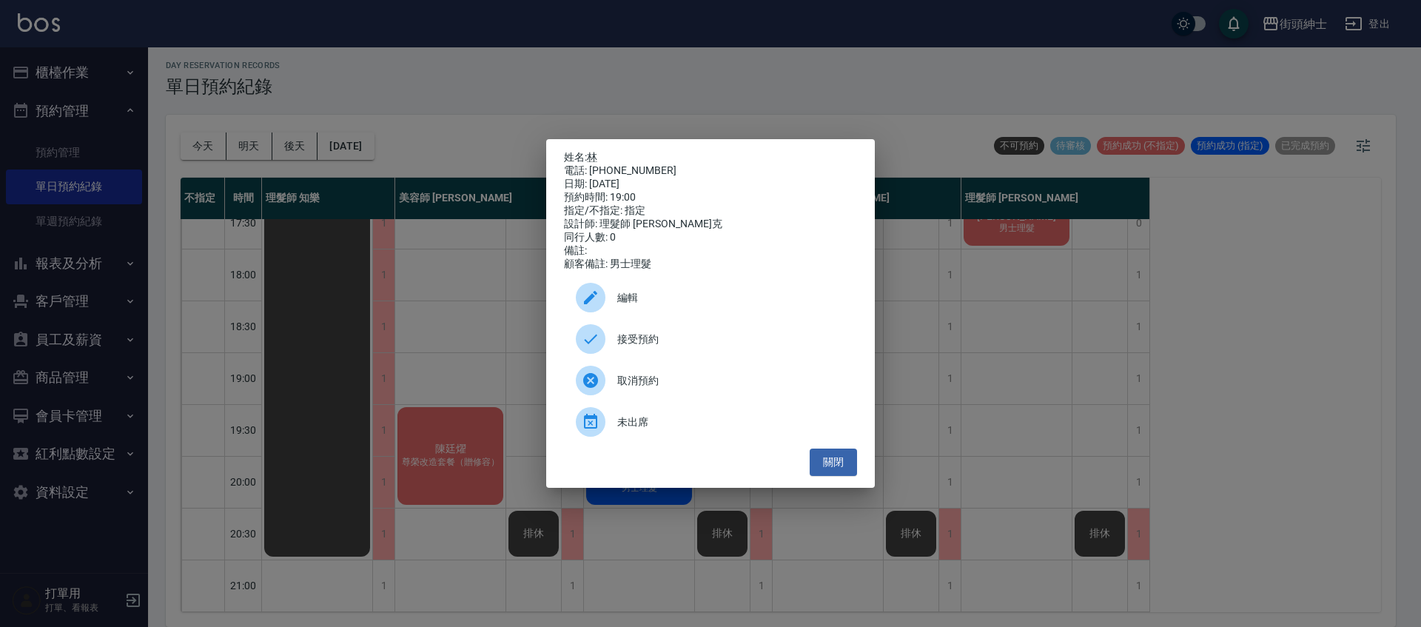
click at [702, 347] on span "接受預約" at bounding box center [731, 340] width 228 height 16
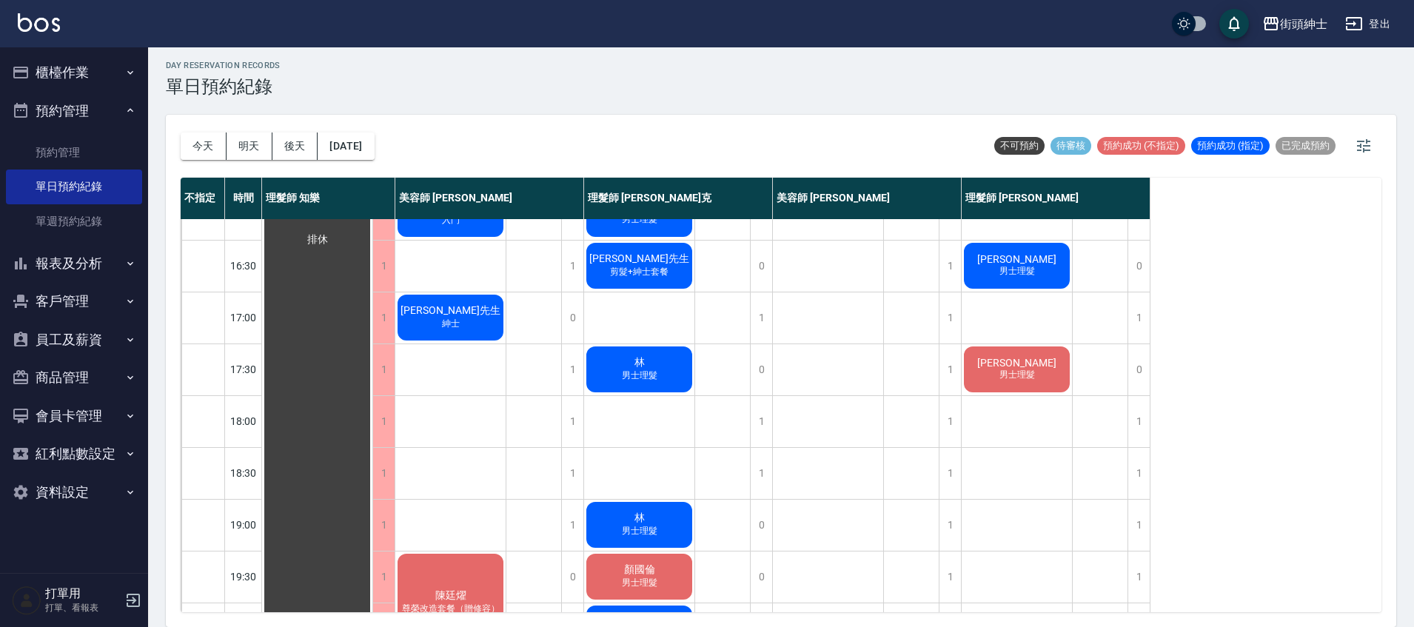
scroll to position [579, 0]
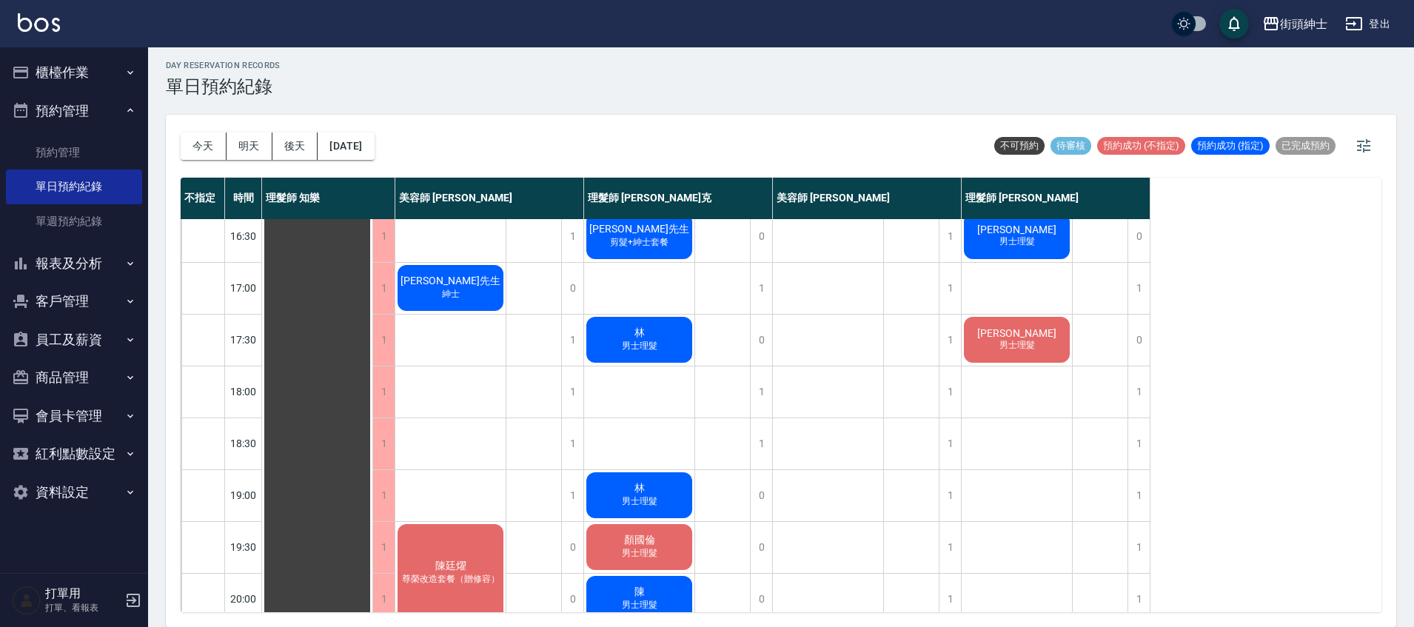
click at [657, 341] on span "男士理髮" at bounding box center [639, 346] width 41 height 13
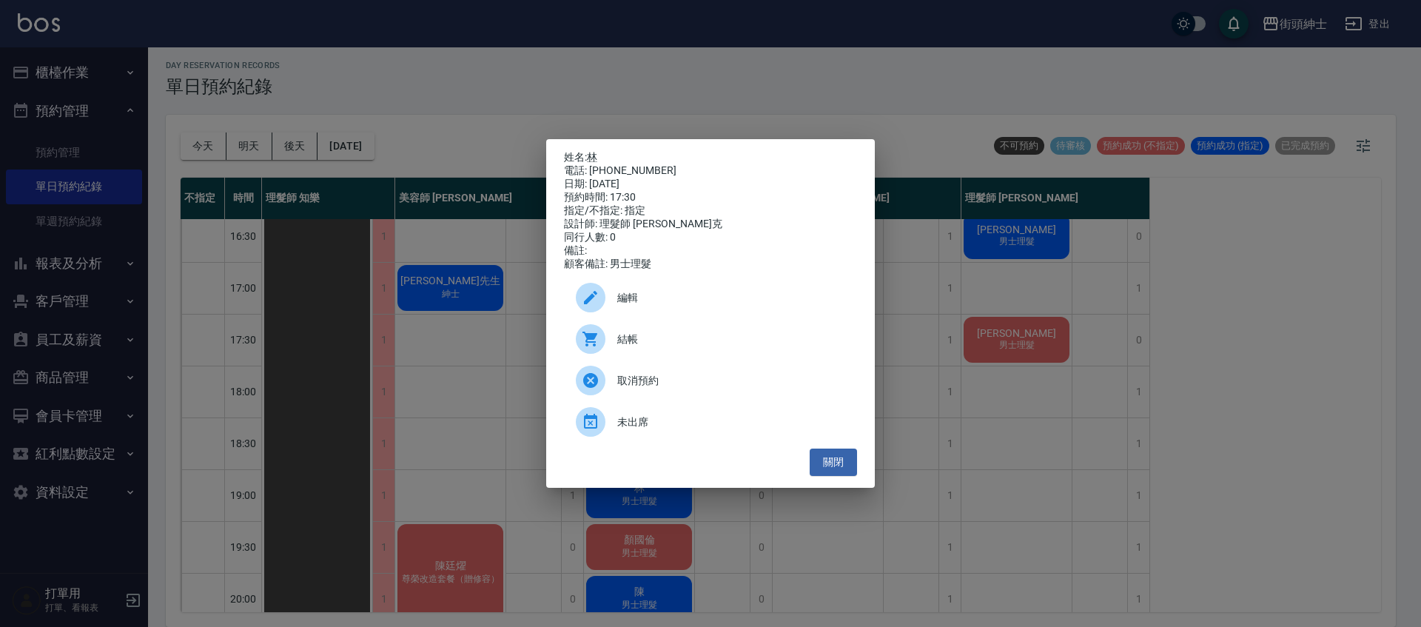
click at [486, 392] on div "姓名: 林 電話: 0915801125 日期: 2025/09/22 預約時間: 17:30 指定/不指定: 指定 設計師: 理髮師 Vic 維克 同行人數…" at bounding box center [710, 313] width 1421 height 627
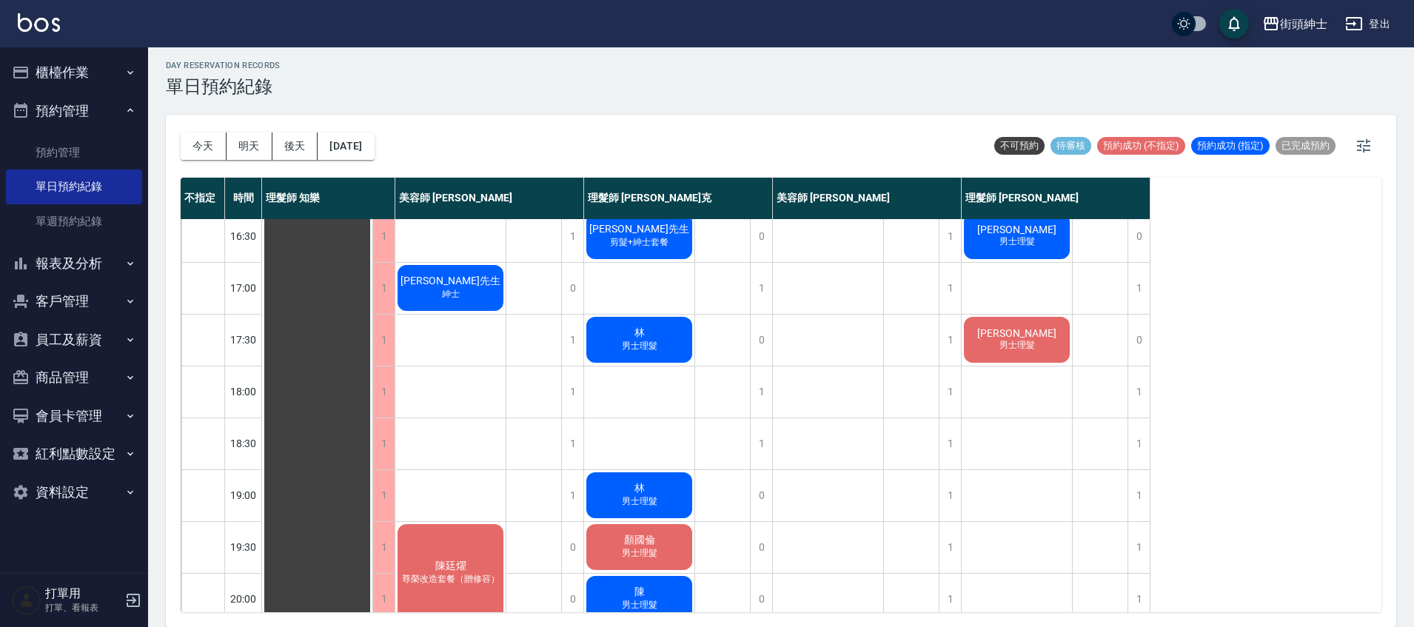
click at [680, 485] on div "林 男士理髮" at bounding box center [639, 495] width 110 height 50
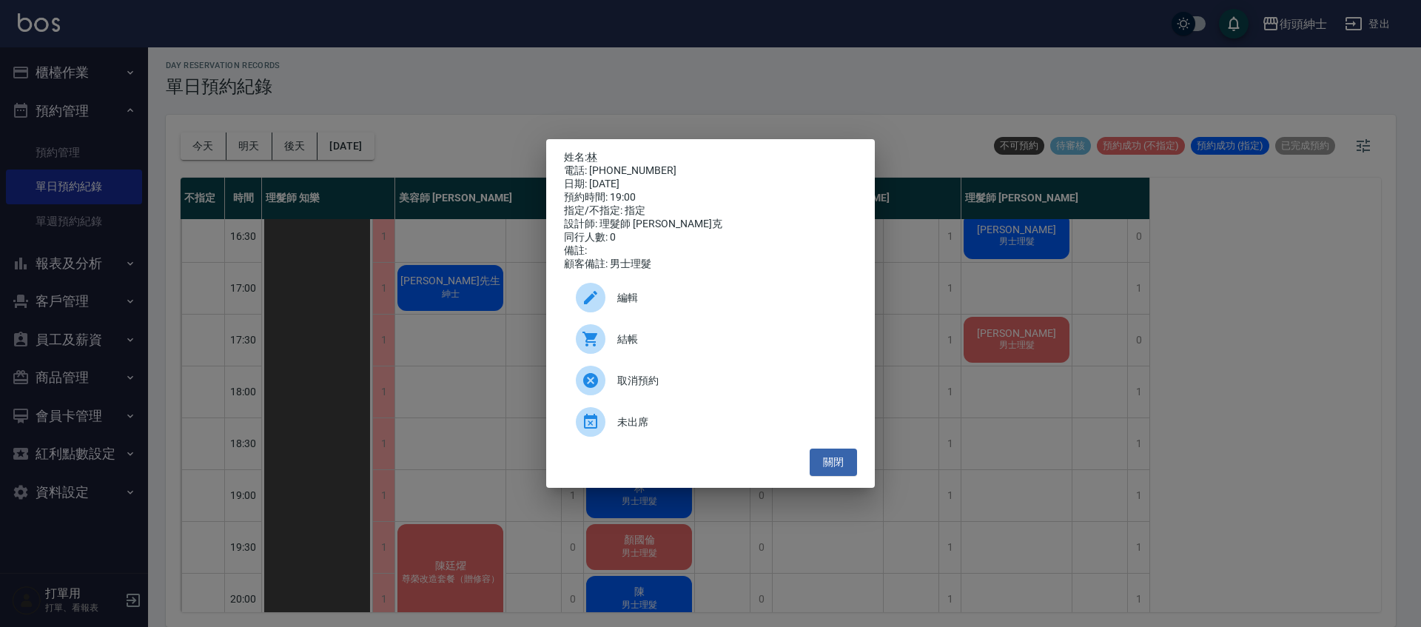
click at [511, 420] on div "姓名: 林 電話: 0984254196 日期: 2025/09/22 預約時間: 19:00 指定/不指定: 指定 設計師: 理髮師 Vic 維克 同行人數…" at bounding box center [710, 313] width 1421 height 627
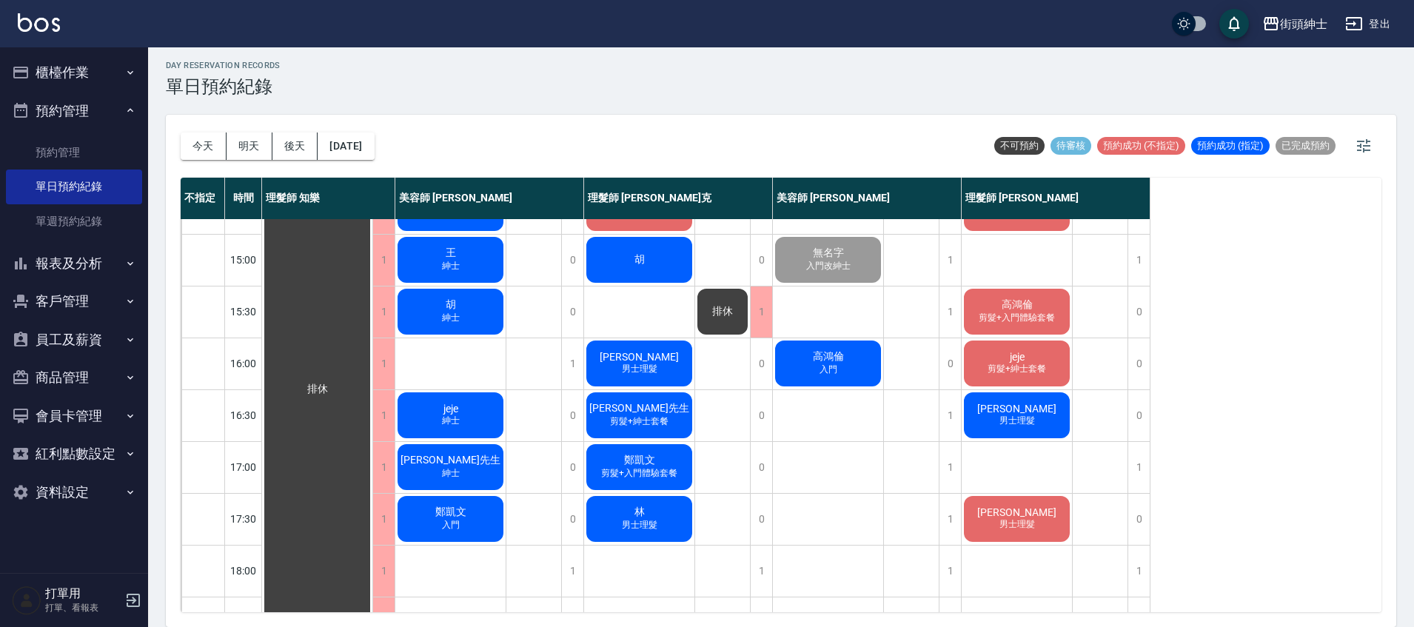
scroll to position [403, 0]
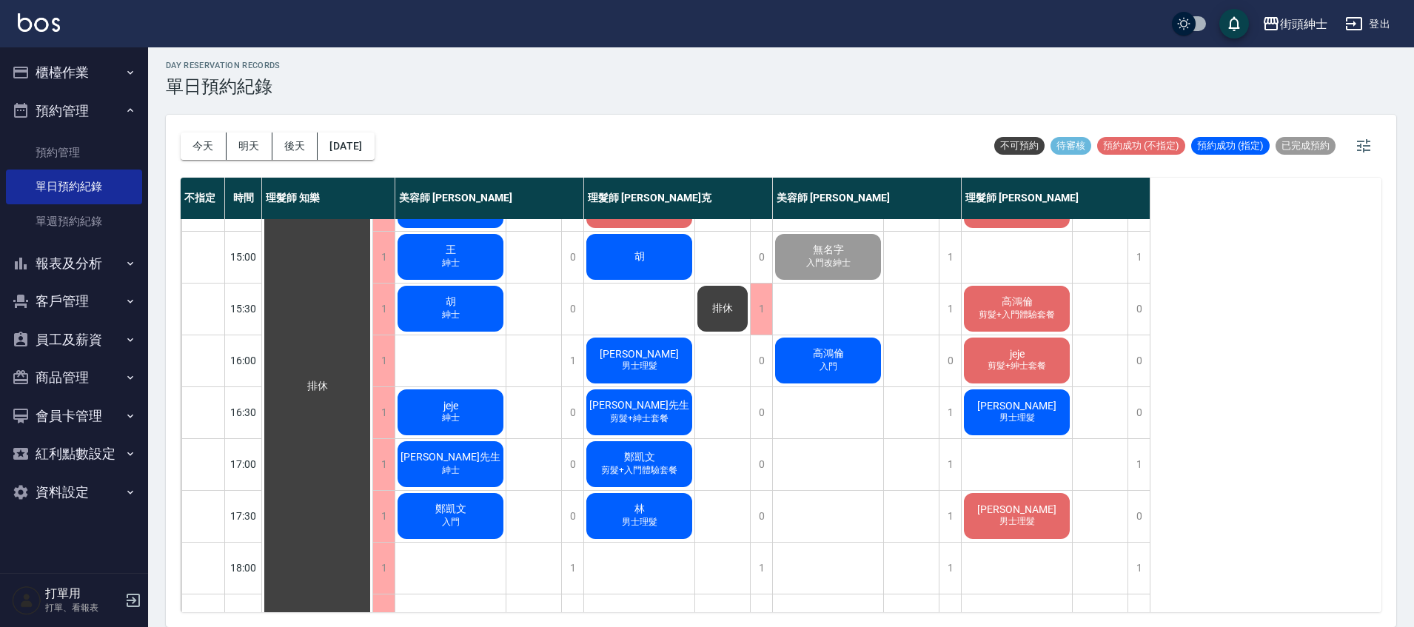
click at [1047, 363] on span "剪髮+紳士套餐" at bounding box center [1016, 366] width 64 height 13
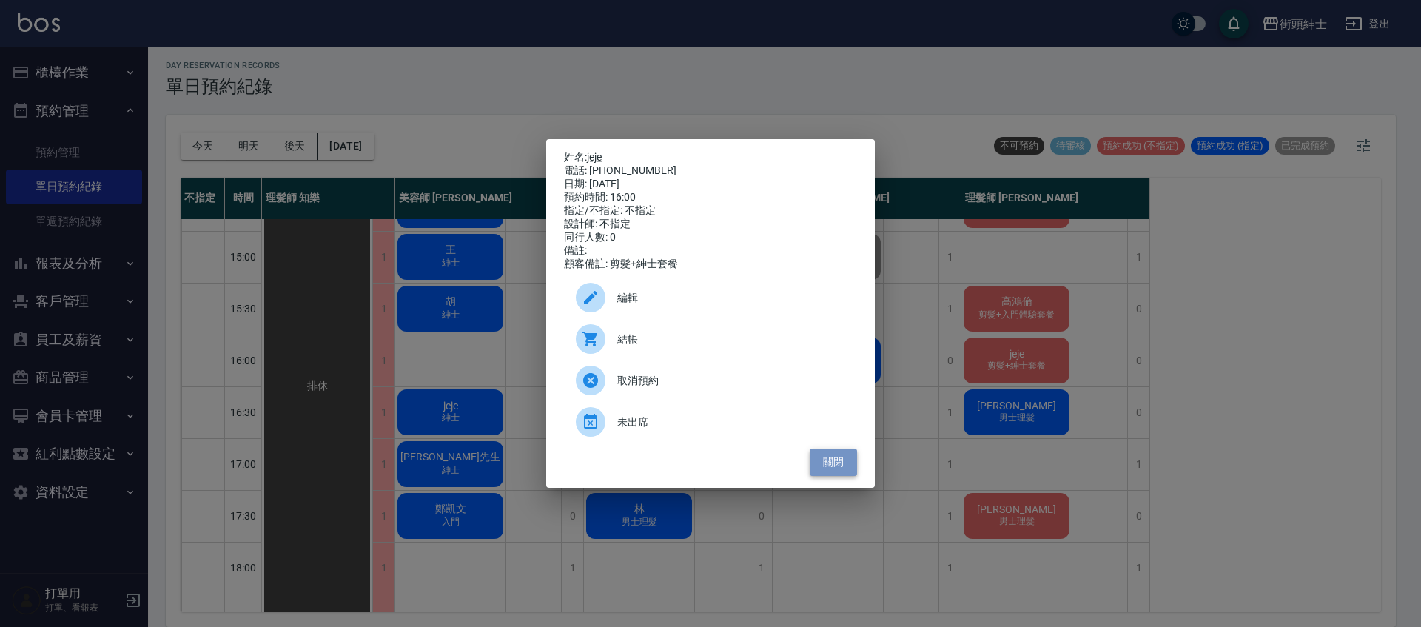
click at [851, 460] on button "關閉" at bounding box center [833, 462] width 47 height 27
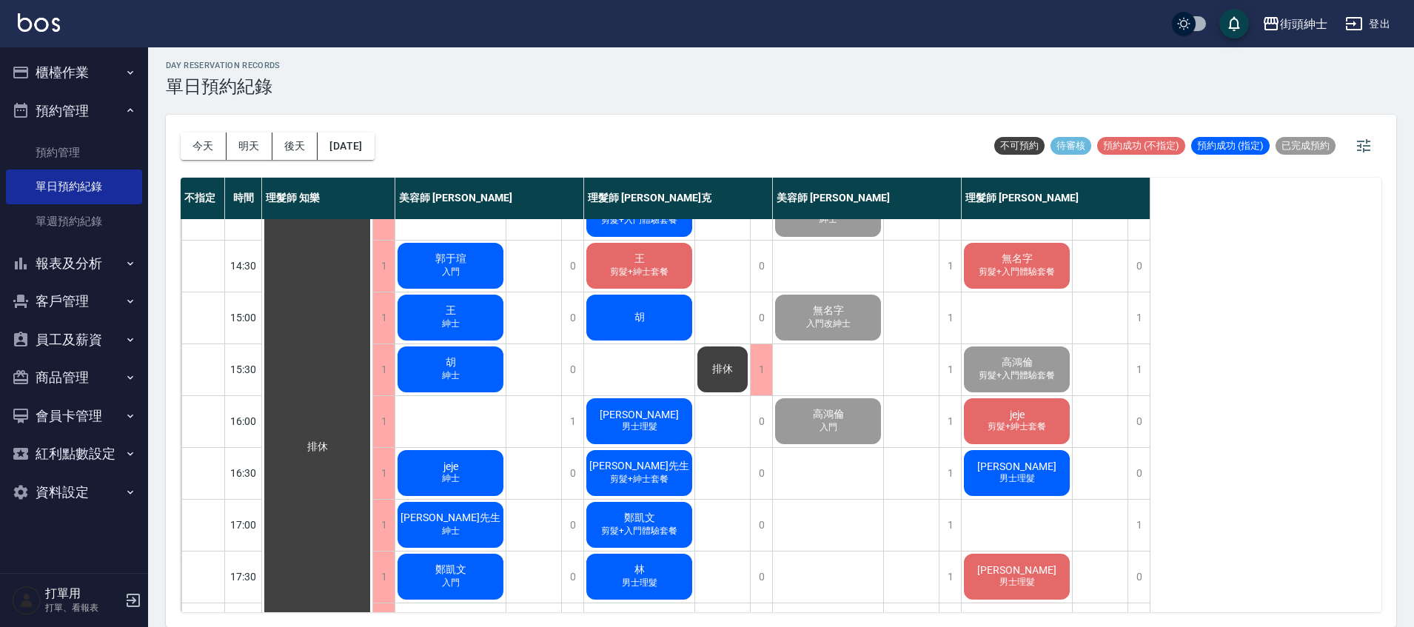
scroll to position [343, 0]
click at [1058, 474] on div "chih yi 男士理髮" at bounding box center [1017, 472] width 110 height 50
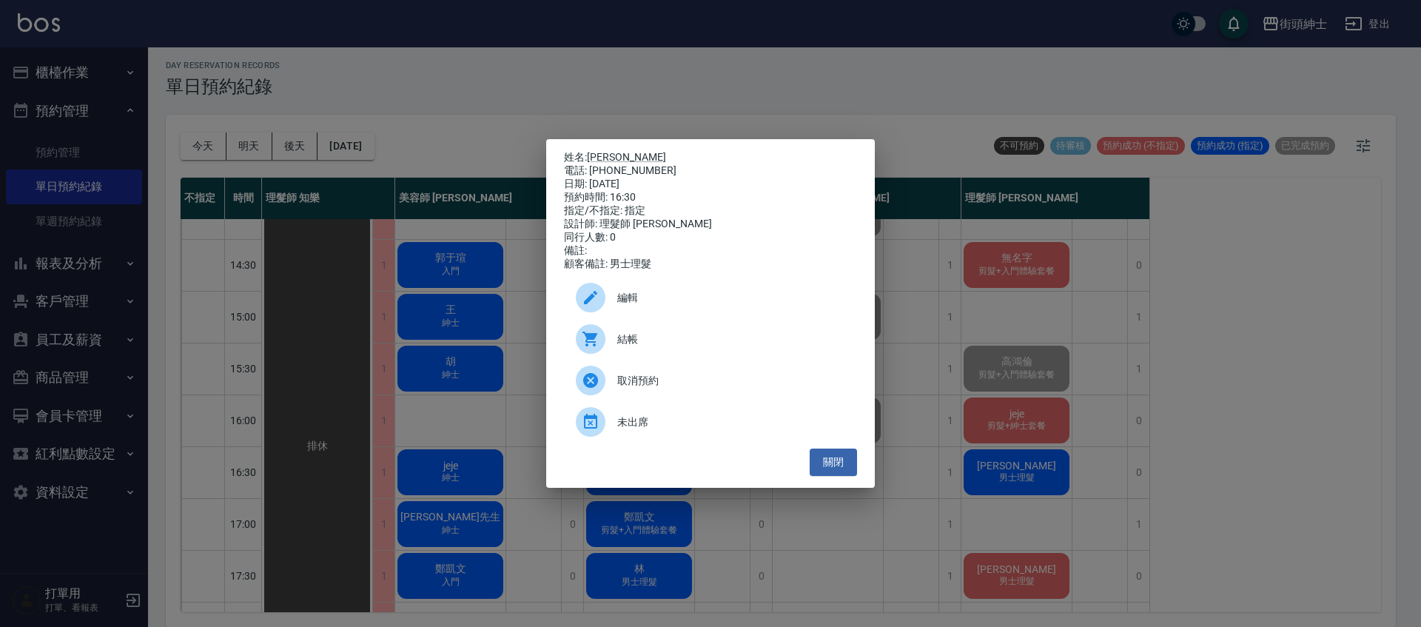
click at [736, 90] on div "姓名: chih yi 電話: 0935031648 日期: 2025/09/22 預約時間: 16:30 指定/不指定: 指定 設計師: 理髮師 eric …" at bounding box center [710, 313] width 1421 height 627
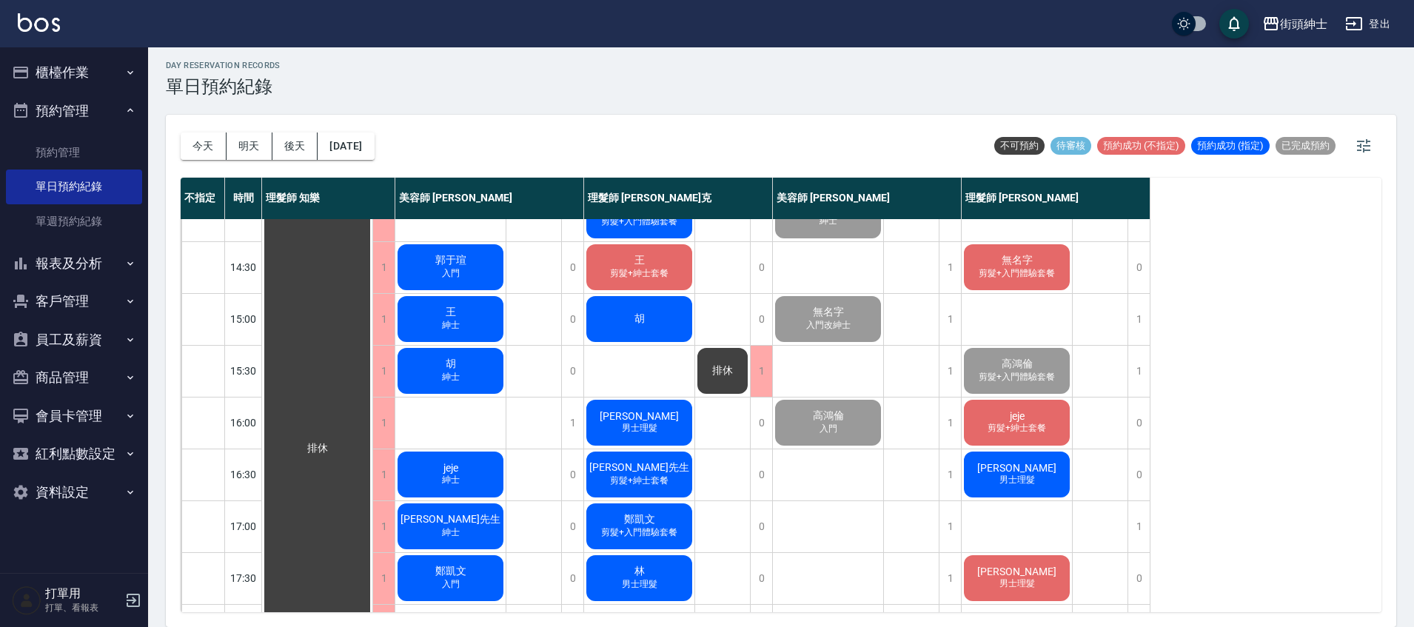
scroll to position [340, 0]
